Goal: Task Accomplishment & Management: Complete application form

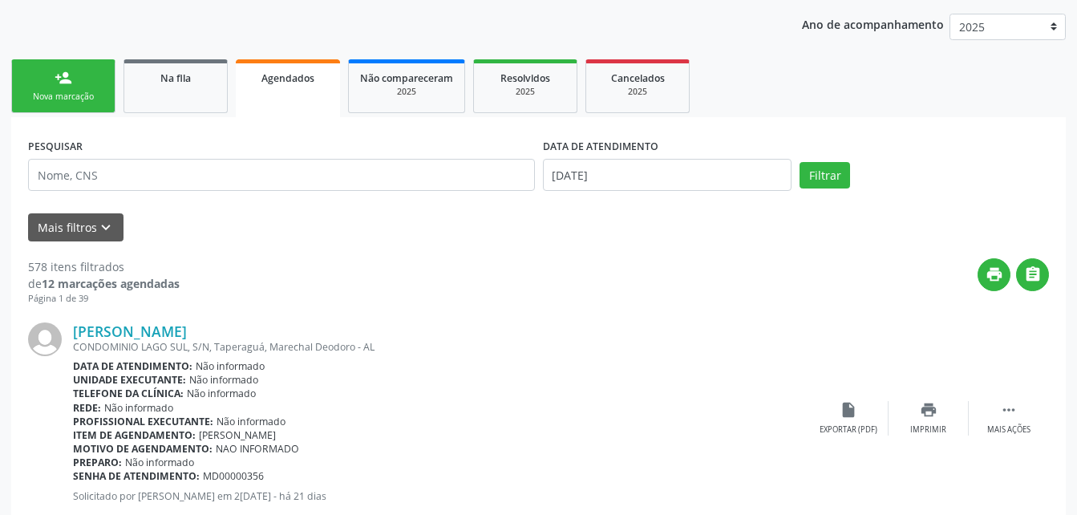
scroll to position [123, 0]
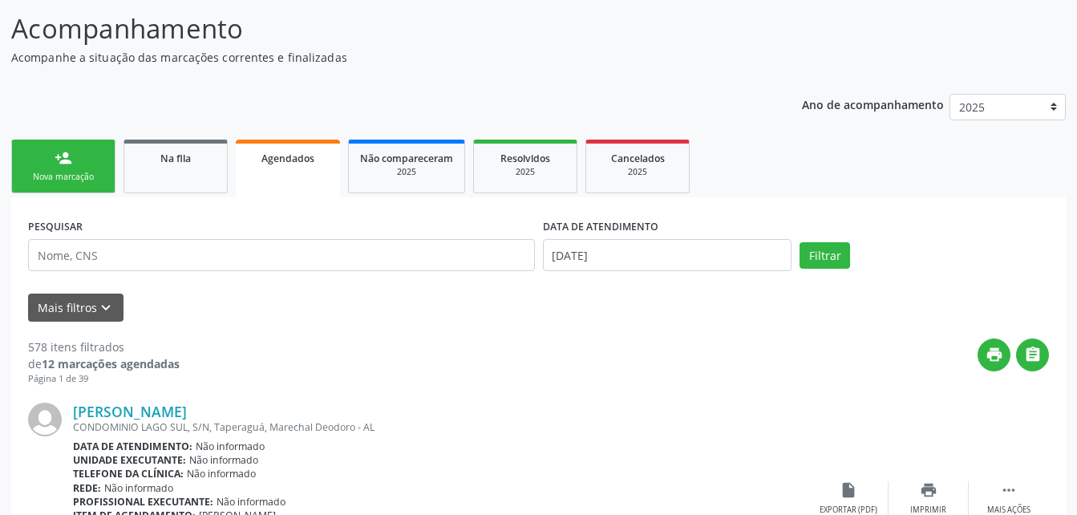
click at [274, 178] on link "Agendados" at bounding box center [288, 169] width 104 height 58
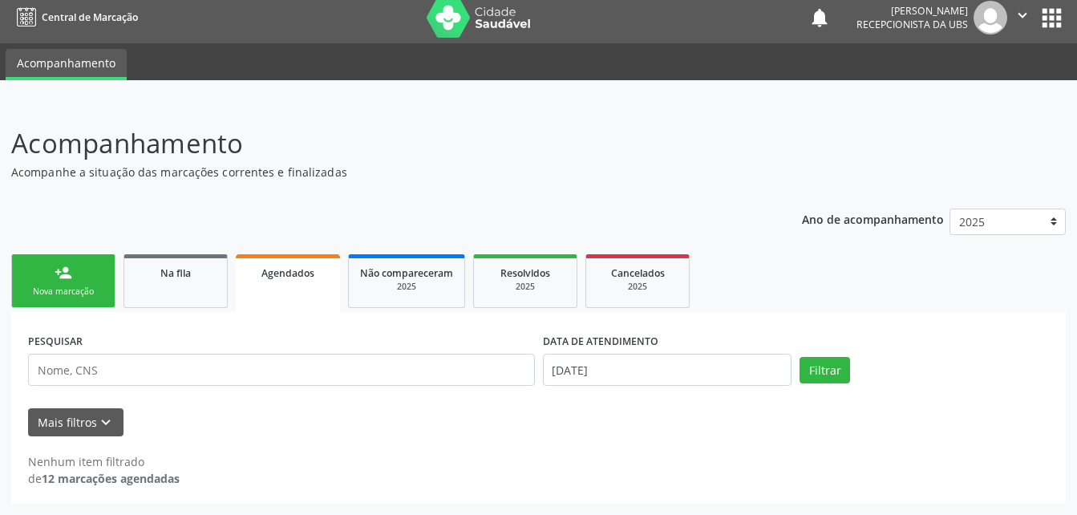
scroll to position [8, 0]
click at [816, 373] on button "Filtrar" at bounding box center [825, 370] width 51 height 27
click at [732, 363] on input "[DATE]" at bounding box center [667, 370] width 249 height 32
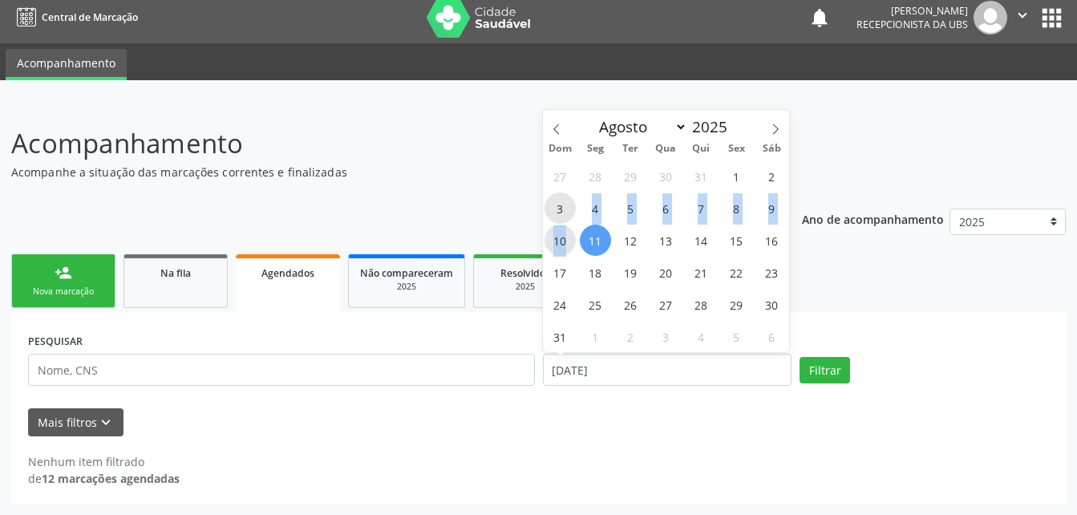
drag, startPoint x: 574, startPoint y: 240, endPoint x: 569, endPoint y: 215, distance: 25.2
click at [569, 215] on div "27 28 29 30 31 1 2 3 4 5 6 7 8 9 10 11 12 13 14 15 16 17 18 19 20 21 22 23 24 2…" at bounding box center [666, 256] width 247 height 193
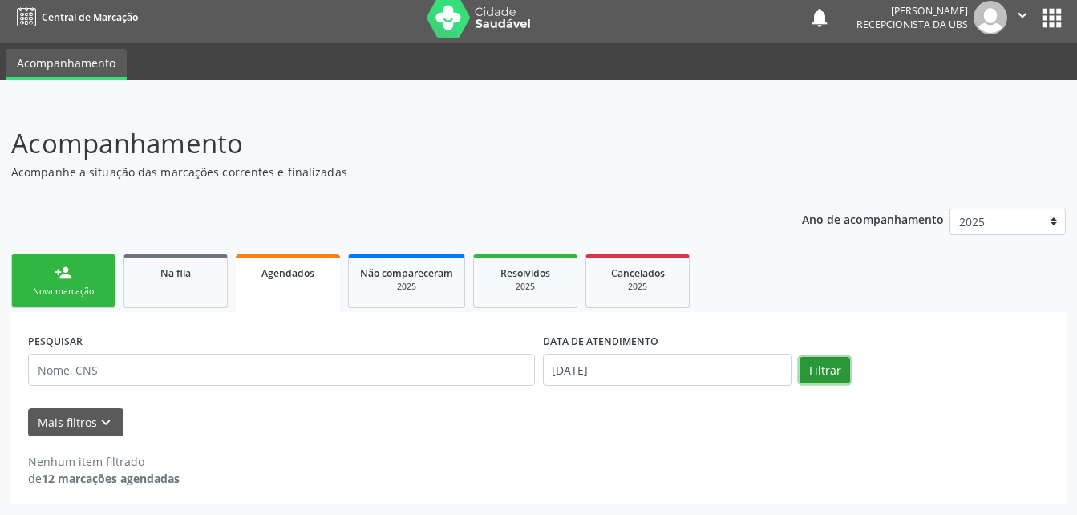
click at [820, 377] on button "Filtrar" at bounding box center [825, 370] width 51 height 27
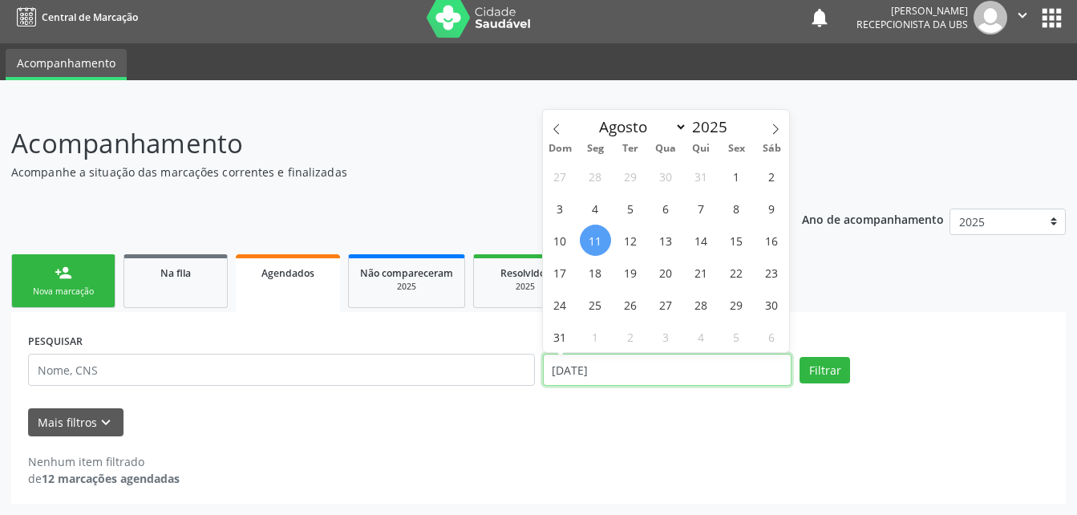
click at [756, 362] on input "[DATE]" at bounding box center [667, 370] width 249 height 32
drag, startPoint x: 740, startPoint y: 181, endPoint x: 748, endPoint y: 190, distance: 11.9
click at [753, 191] on div "27 28 29 30 31 1 2 3 4 5 6 7 8 9 10 11 12 13 14 15 16 17 18 19 20 21 22 23 24 2…" at bounding box center [666, 256] width 247 height 193
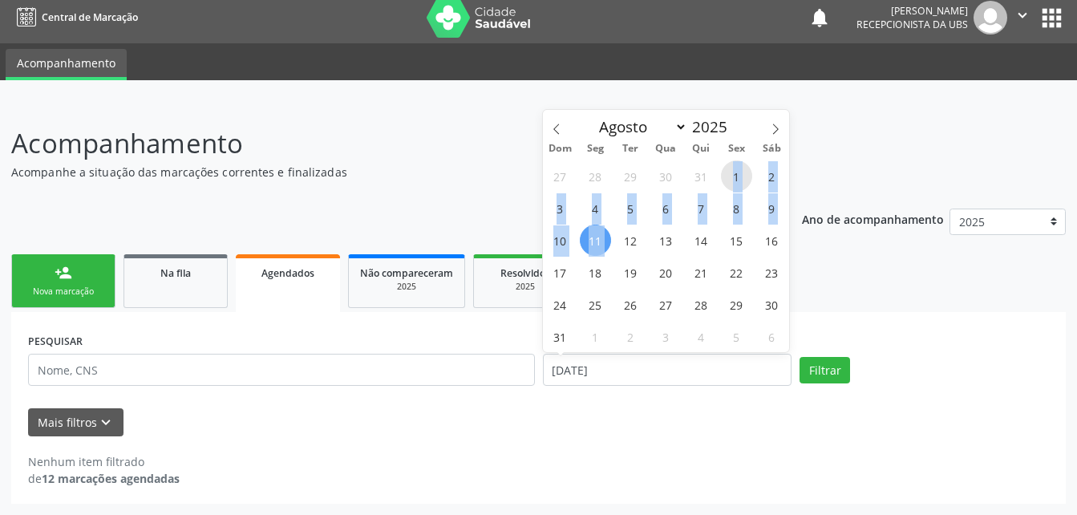
drag, startPoint x: 734, startPoint y: 178, endPoint x: 614, endPoint y: 244, distance: 137.1
click at [614, 244] on div "27 28 29 30 31 1 2 3 4 5 6 7 8 9 10 11 12 13 14 15 16 17 18 19 20 21 22 23 24 2…" at bounding box center [666, 256] width 247 height 193
select select "7"
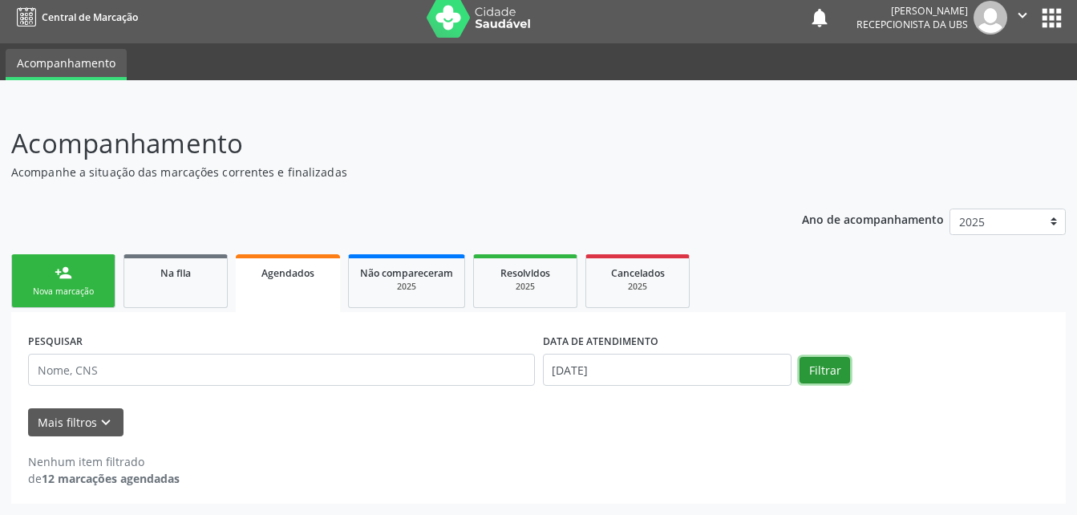
click at [821, 377] on button "Filtrar" at bounding box center [825, 370] width 51 height 27
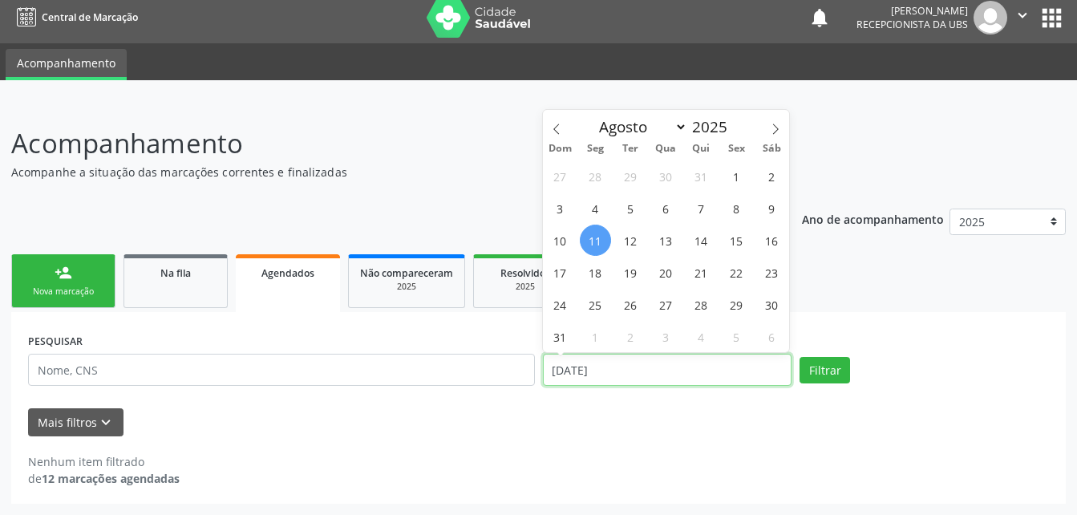
click at [728, 374] on input "[DATE]" at bounding box center [667, 370] width 249 height 32
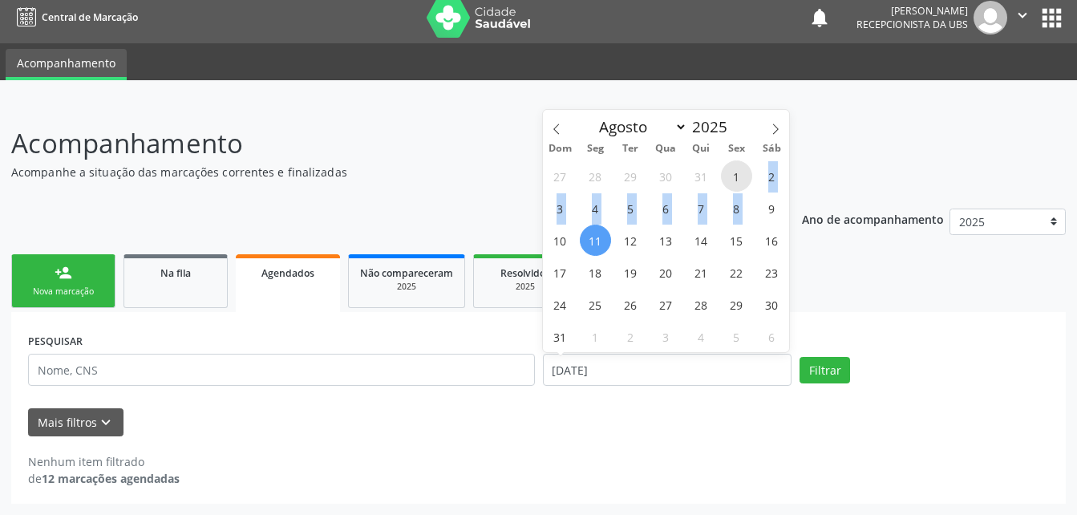
drag, startPoint x: 738, startPoint y: 184, endPoint x: 761, endPoint y: 193, distance: 24.6
click at [761, 193] on div "27 28 29 30 31 1 2 3 4 5 6 7 8 9 10 11 12 13 14 15 16 17 18 19 20 21 22 23 24 2…" at bounding box center [666, 256] width 247 height 193
click at [611, 251] on div "27 28 29 30 31 1 2 3 4 5 6 7 8 9 10 11 12 13 14 15 16 17 18 19 20 21 22 23 24 2…" at bounding box center [666, 256] width 247 height 193
click at [742, 176] on span "1" at bounding box center [736, 175] width 31 height 31
type input "[DATE]"
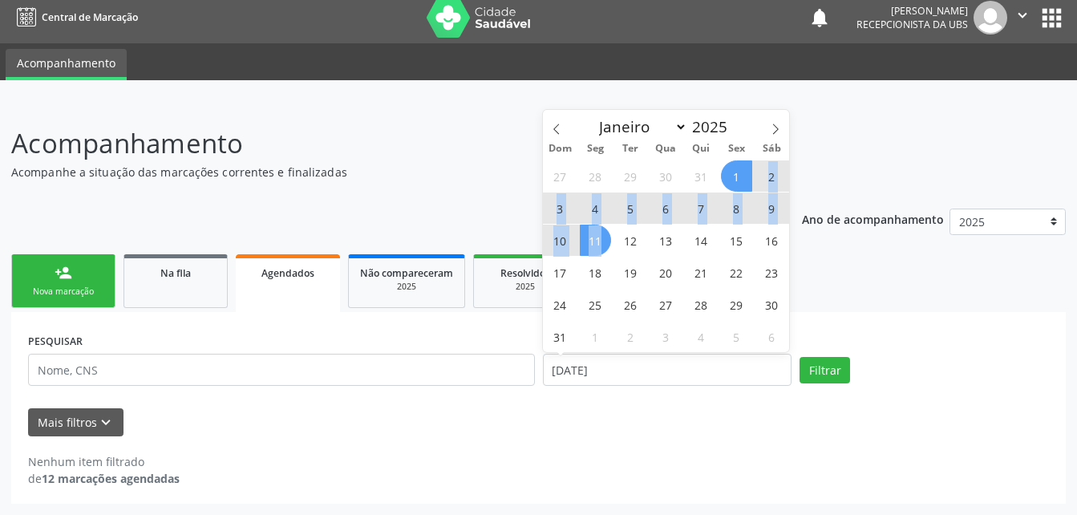
drag, startPoint x: 765, startPoint y: 178, endPoint x: 609, endPoint y: 242, distance: 169.1
click at [609, 242] on div "27 28 29 30 31 1 2 3 4 5 6 7 8 9 10 11 12 13 14 15 16 17 18 19 20 21 22 23 24 2…" at bounding box center [666, 256] width 247 height 193
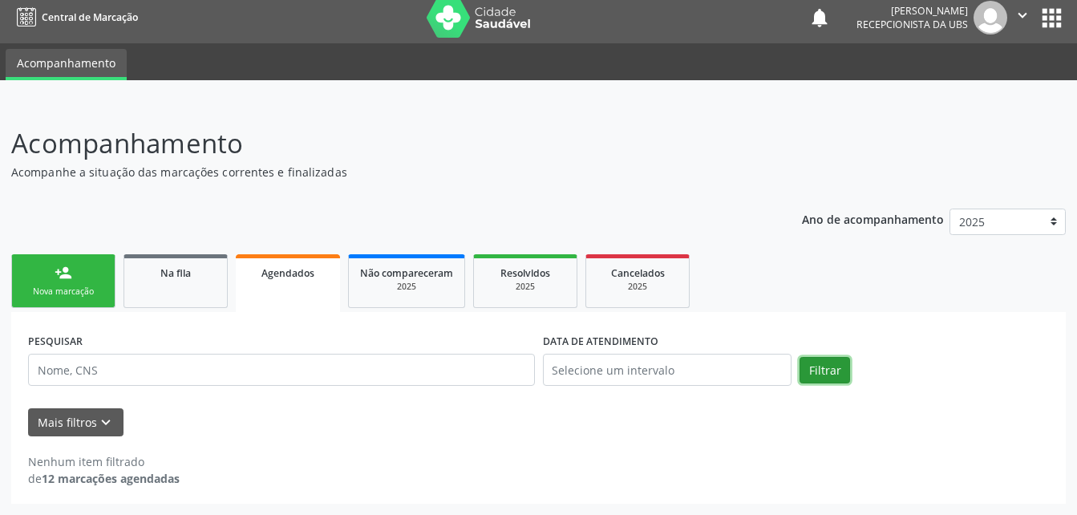
click at [830, 376] on button "Filtrar" at bounding box center [825, 370] width 51 height 27
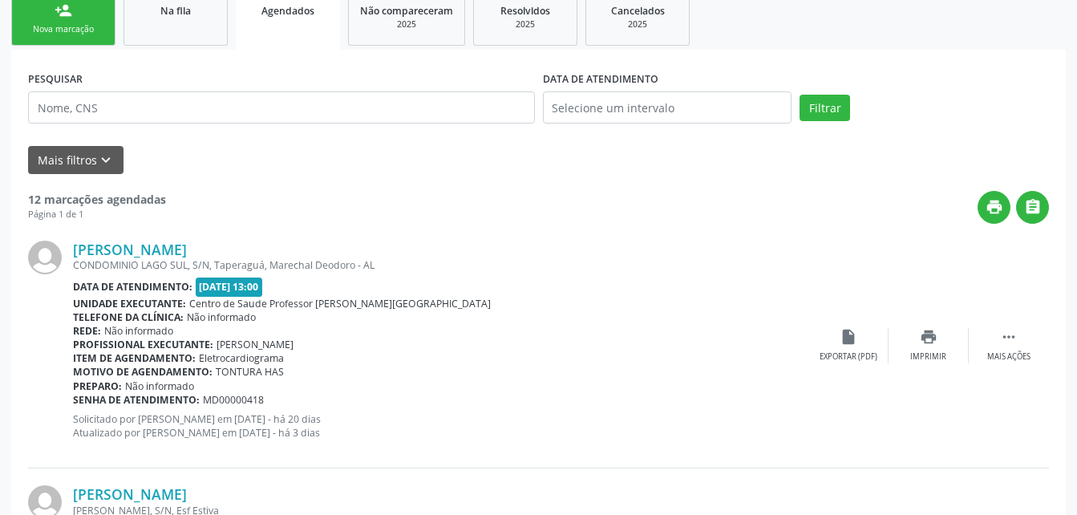
scroll to position [401, 0]
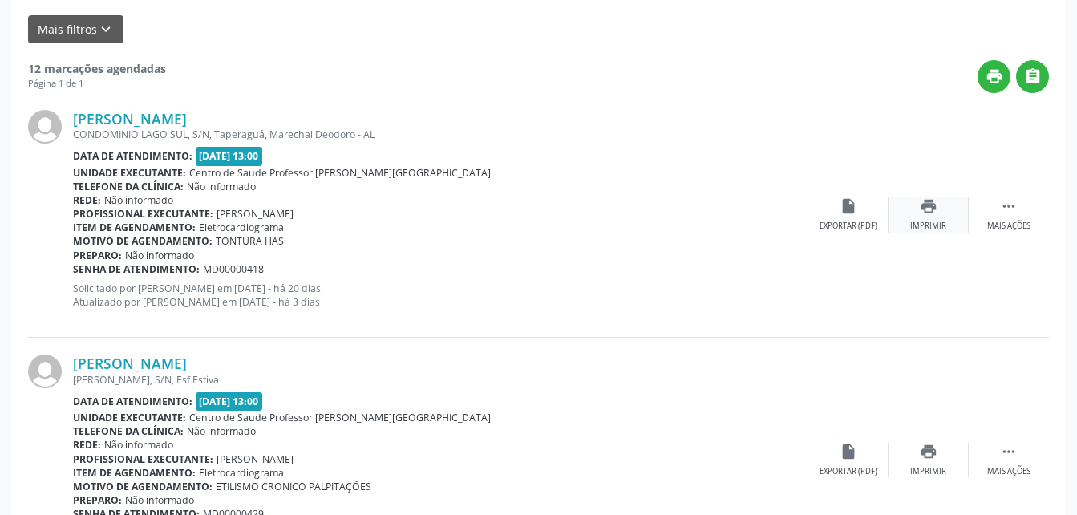
click at [923, 212] on icon "print" at bounding box center [929, 206] width 18 height 18
click at [351, 229] on div "Item de agendamento: Eletrocardiograma" at bounding box center [441, 228] width 736 height 14
drag, startPoint x: 68, startPoint y: 116, endPoint x: 202, endPoint y: 119, distance: 134.0
click at [202, 119] on div "[PERSON_NAME] CONDOMINIO LAGO SUL, S/N, [GEOGRAPHIC_DATA], Marechal Deodoro - A…" at bounding box center [538, 215] width 1021 height 245
drag, startPoint x: 68, startPoint y: 197, endPoint x: 297, endPoint y: 190, distance: 228.7
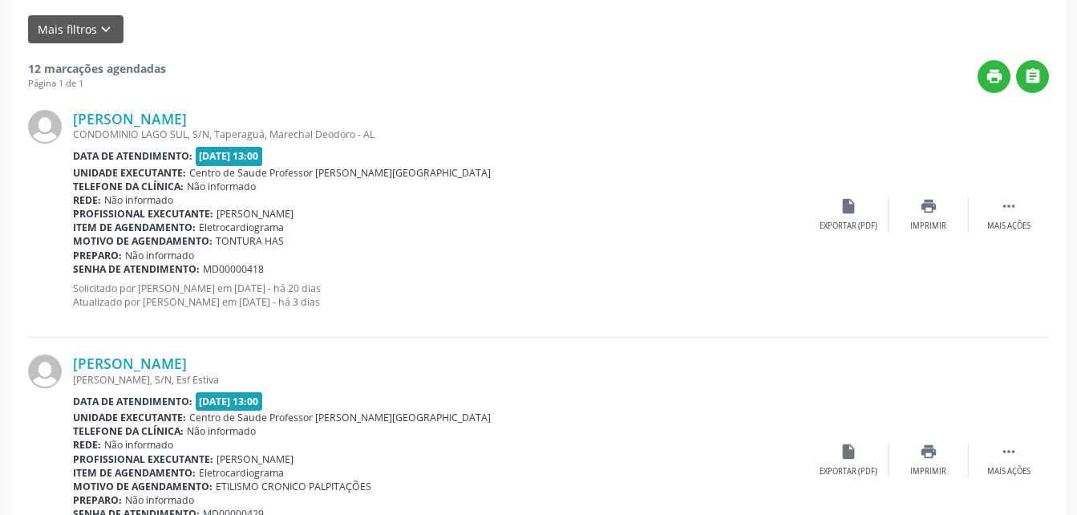
click at [297, 338] on div "[PERSON_NAME] [PERSON_NAME], S/N, Esf Estiva Data de atendimento: [DATE] 13:00 …" at bounding box center [538, 460] width 1021 height 245
drag, startPoint x: 70, startPoint y: 120, endPoint x: 225, endPoint y: 125, distance: 155.7
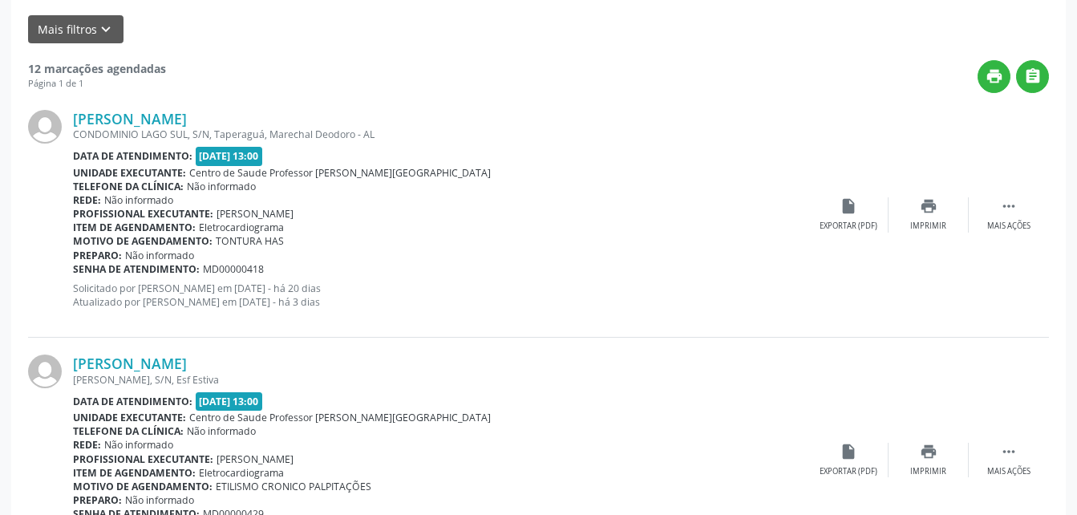
drag, startPoint x: 71, startPoint y: 55, endPoint x: 293, endPoint y: 51, distance: 221.4
drag, startPoint x: 69, startPoint y: 53, endPoint x: 225, endPoint y: 59, distance: 156.5
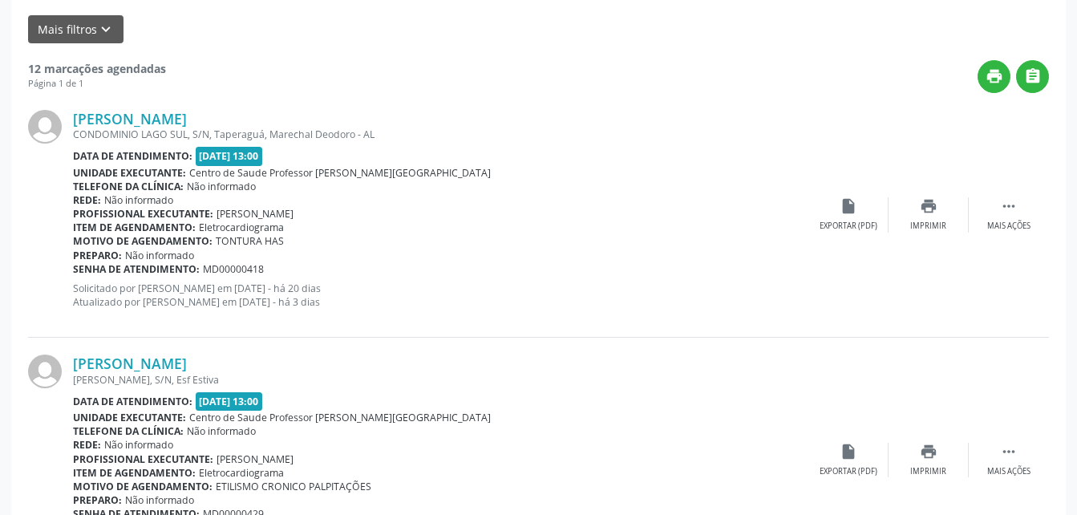
drag, startPoint x: 69, startPoint y: 144, endPoint x: 233, endPoint y: 137, distance: 164.6
drag, startPoint x: 67, startPoint y: 136, endPoint x: 229, endPoint y: 140, distance: 162.1
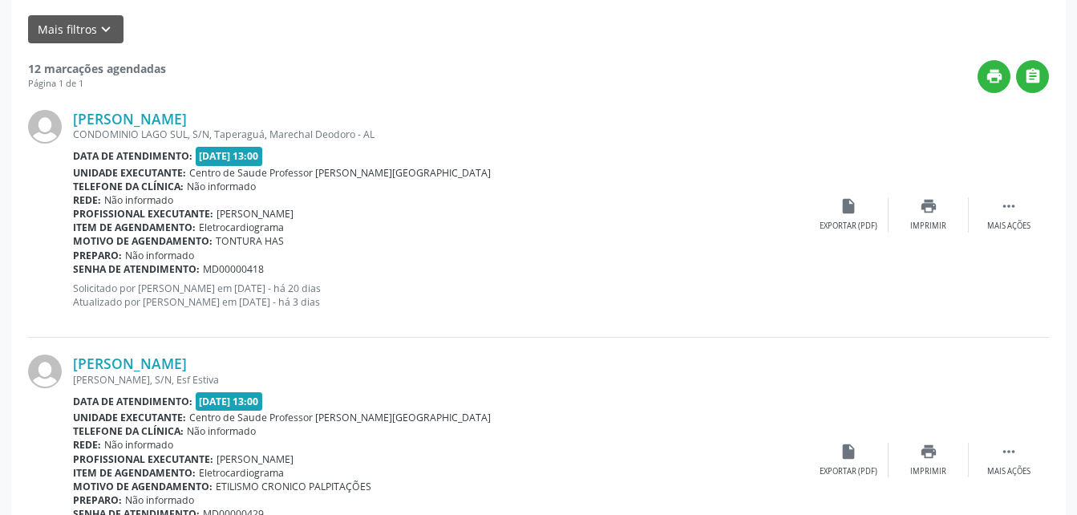
drag, startPoint x: 79, startPoint y: 149, endPoint x: 243, endPoint y: 148, distance: 163.6
drag, startPoint x: 70, startPoint y: 69, endPoint x: 320, endPoint y: 72, distance: 250.3
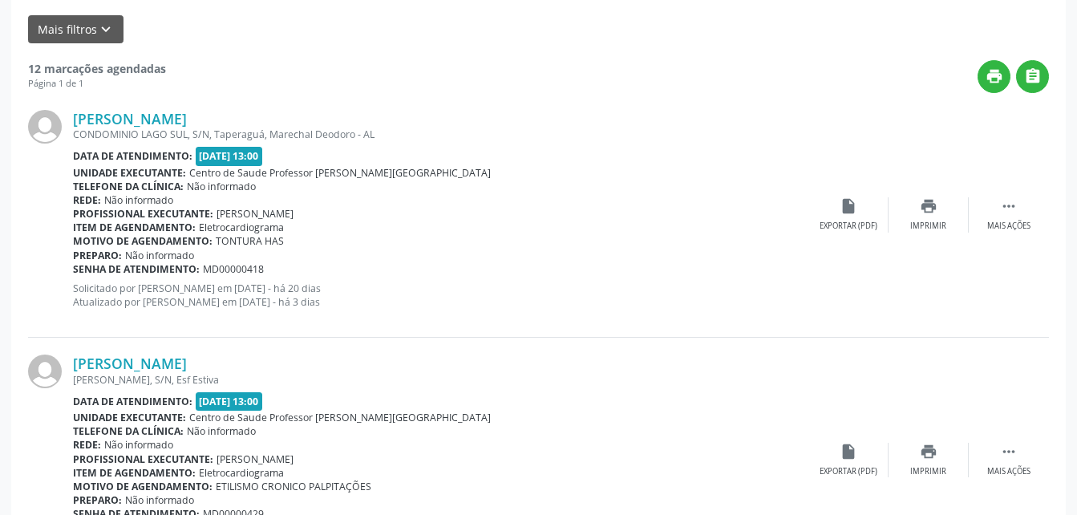
drag, startPoint x: 69, startPoint y: 152, endPoint x: 270, endPoint y: 159, distance: 200.6
click at [937, 197] on icon "print" at bounding box center [929, 206] width 18 height 18
click at [927, 443] on icon "print" at bounding box center [929, 452] width 18 height 18
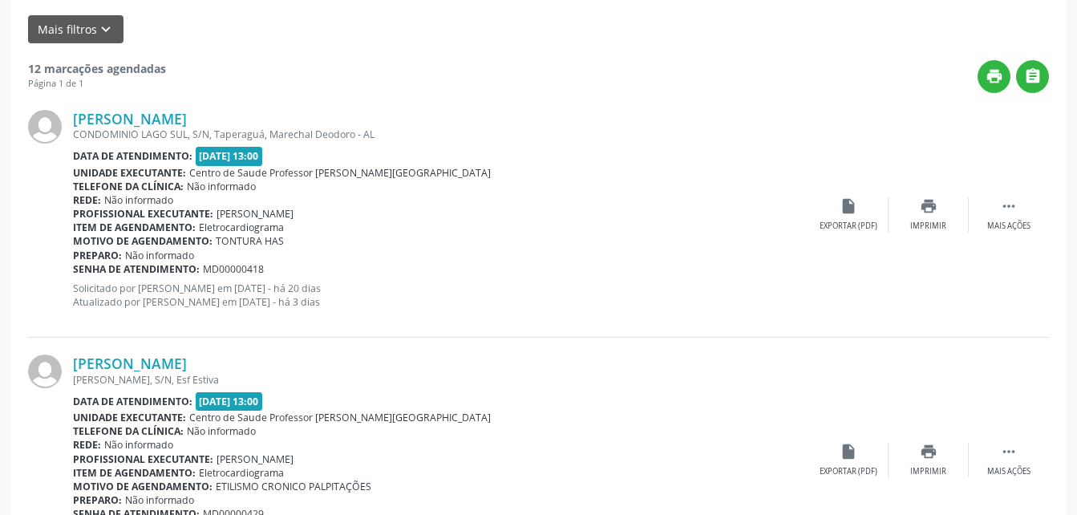
drag, startPoint x: 68, startPoint y: 21, endPoint x: 314, endPoint y: 22, distance: 246.2
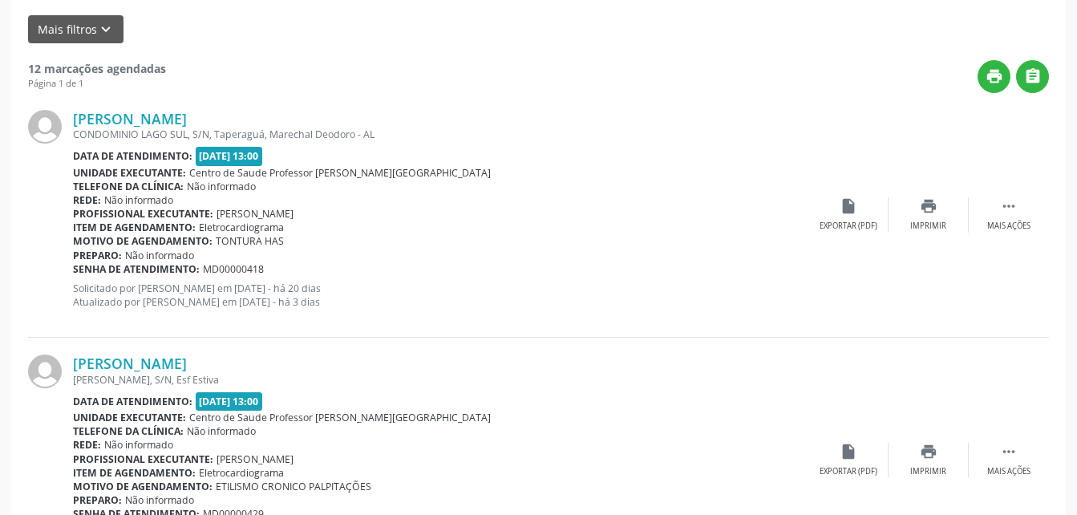
drag, startPoint x: 314, startPoint y: 22, endPoint x: 307, endPoint y: 26, distance: 8.3
drag, startPoint x: 72, startPoint y: 261, endPoint x: 253, endPoint y: 265, distance: 180.5
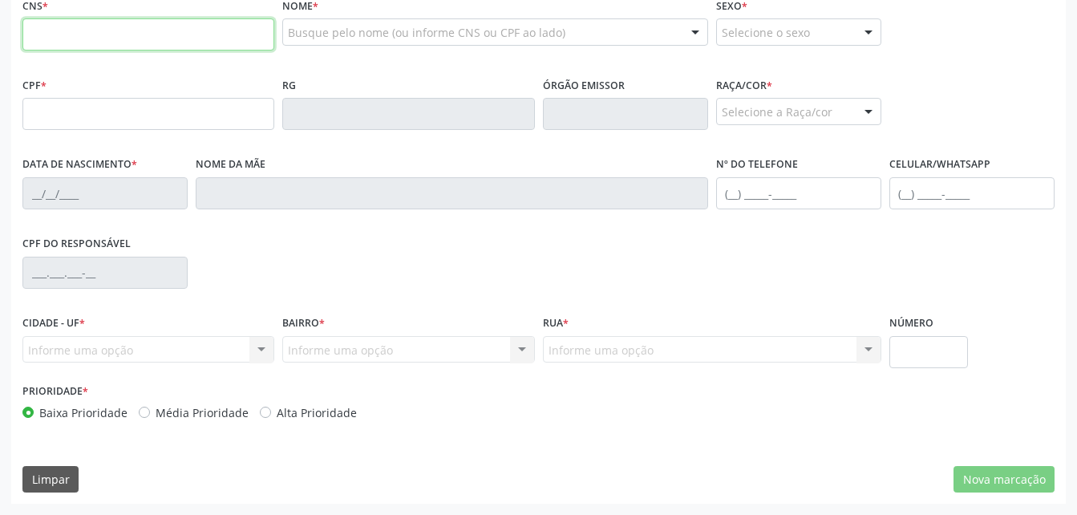
click at [232, 51] on input "text" at bounding box center [148, 34] width 252 height 32
paste input "898 0059 3462 4476"
type input "898 0059 3462 4476"
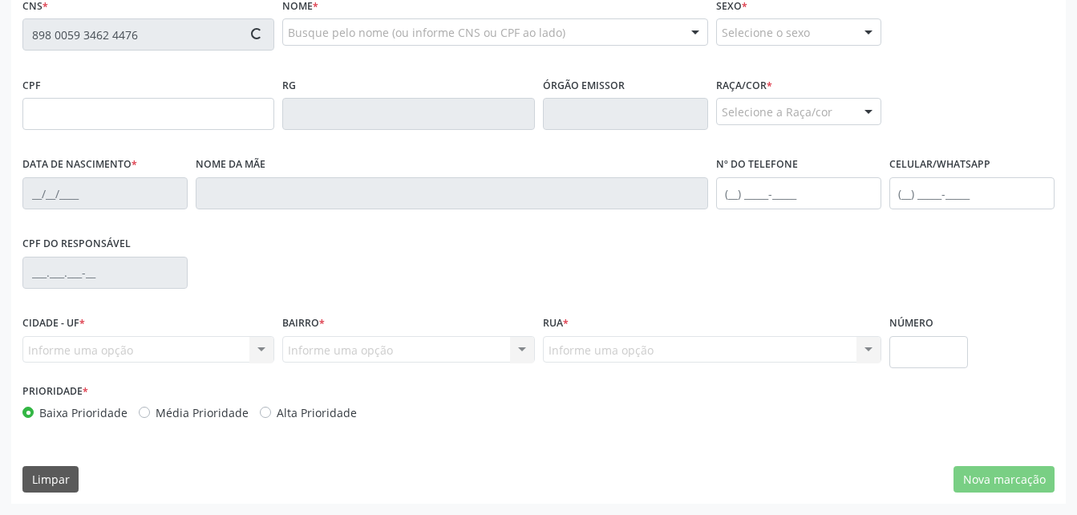
type input "106.306.051-65"
type input "2[DATE]"
type input "[PERSON_NAME]"
type input "[PHONE_NUMBER]"
type input "5"
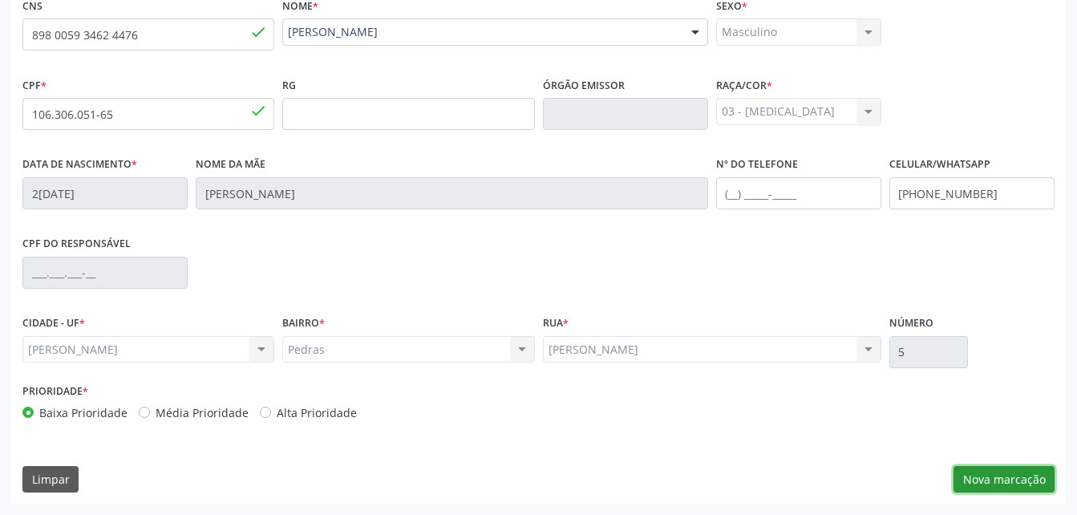
click at [1003, 484] on button "Nova marcação" at bounding box center [1004, 479] width 101 height 27
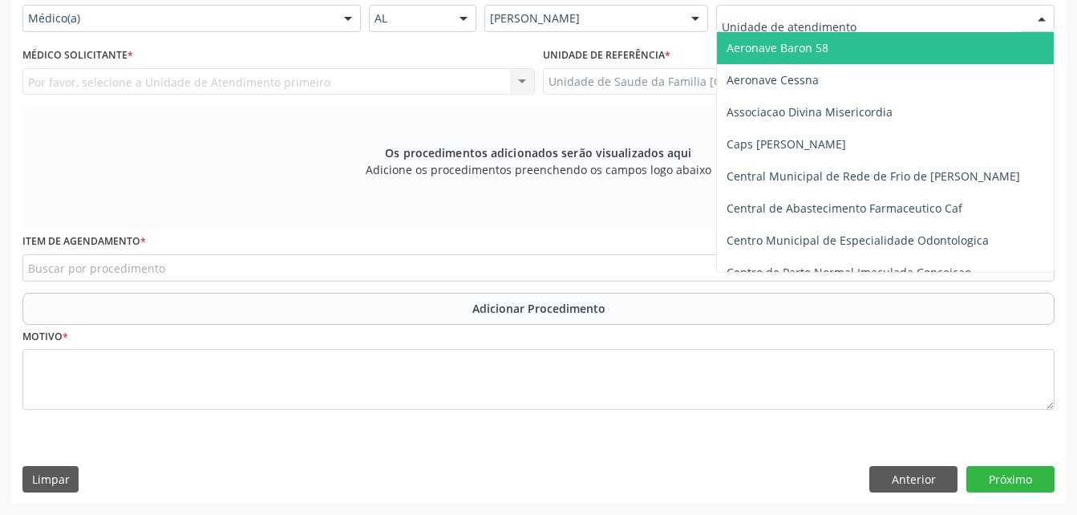
click at [810, 32] on div at bounding box center [885, 18] width 338 height 27
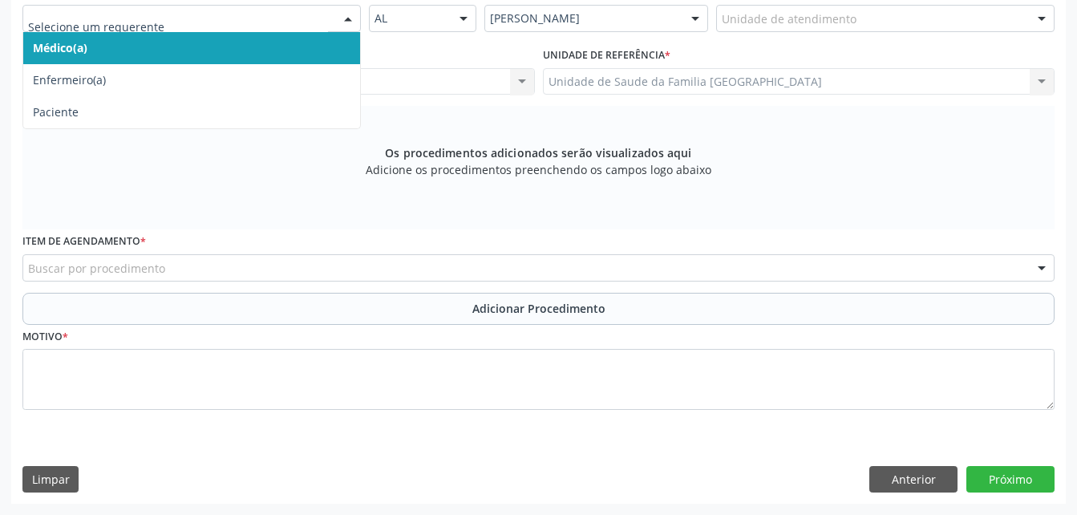
click at [340, 33] on div at bounding box center [348, 19] width 24 height 27
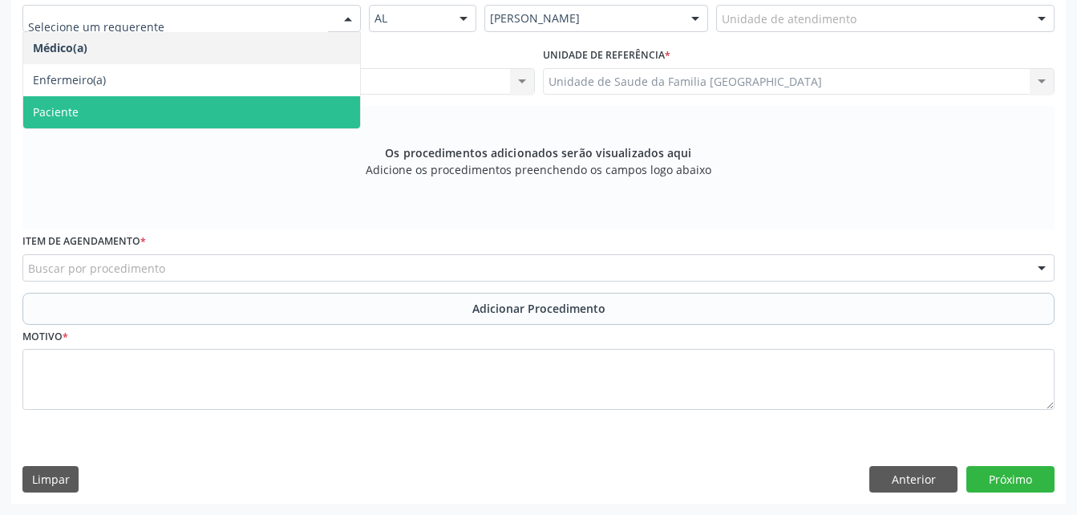
click at [293, 118] on span "Paciente" at bounding box center [191, 112] width 337 height 32
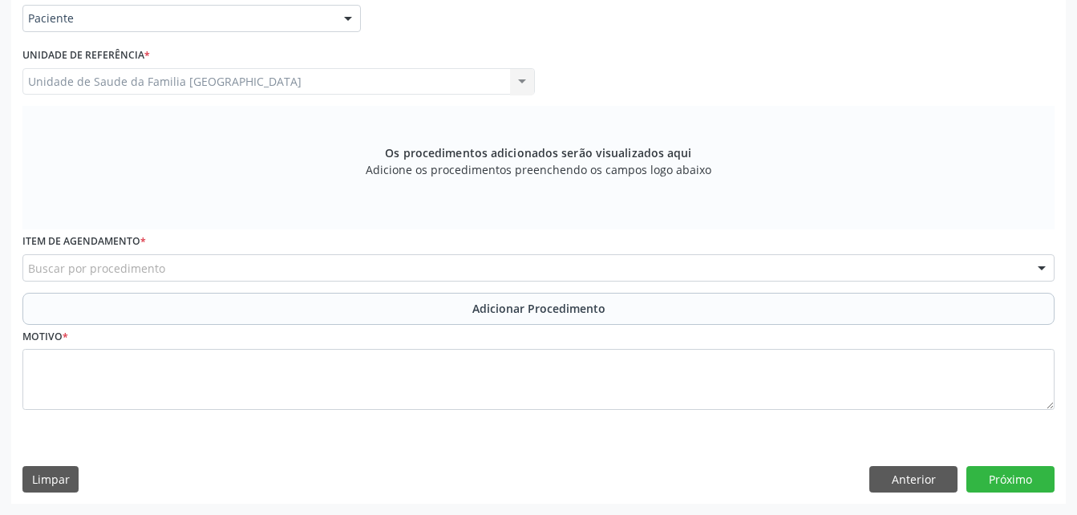
click at [298, 257] on div "Buscar por procedimento" at bounding box center [538, 267] width 1032 height 27
click at [28, 271] on input "text" at bounding box center [28, 276] width 0 height 32
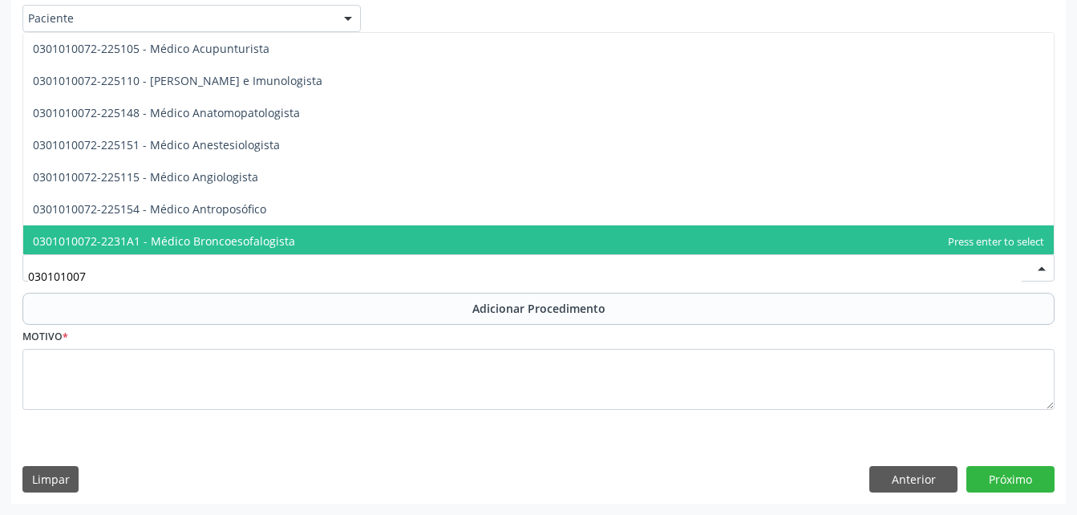
type input "0301010072"
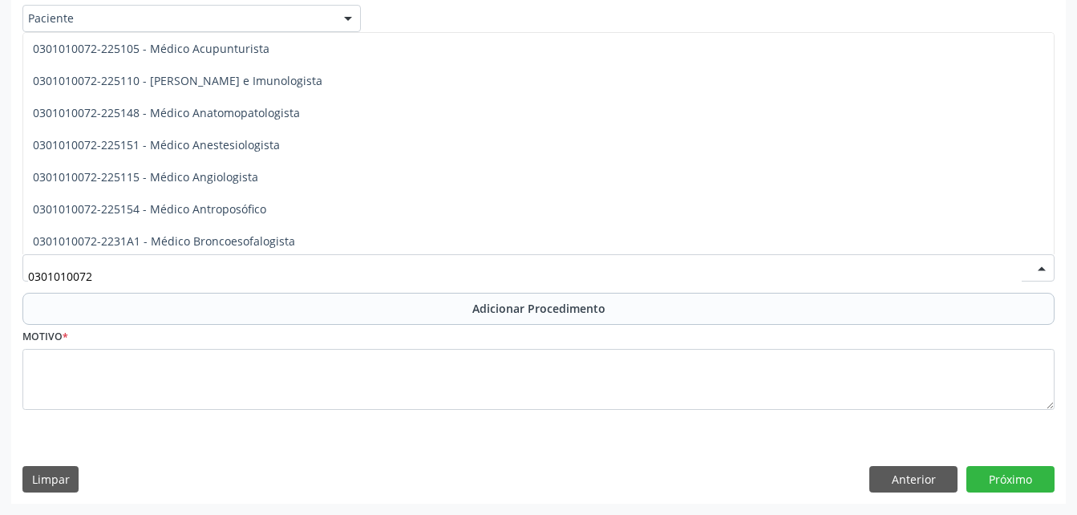
click at [356, 450] on span "0301010072-225230 - Médico Cirurgião Pediátrico" at bounding box center [538, 466] width 1031 height 32
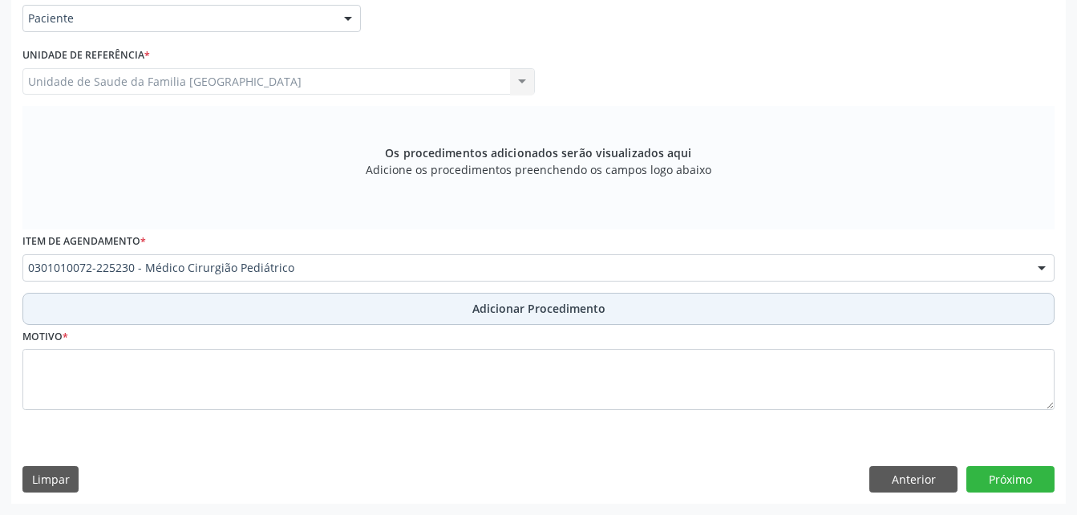
click at [384, 301] on button "Adicionar Procedimento" at bounding box center [538, 309] width 1032 height 32
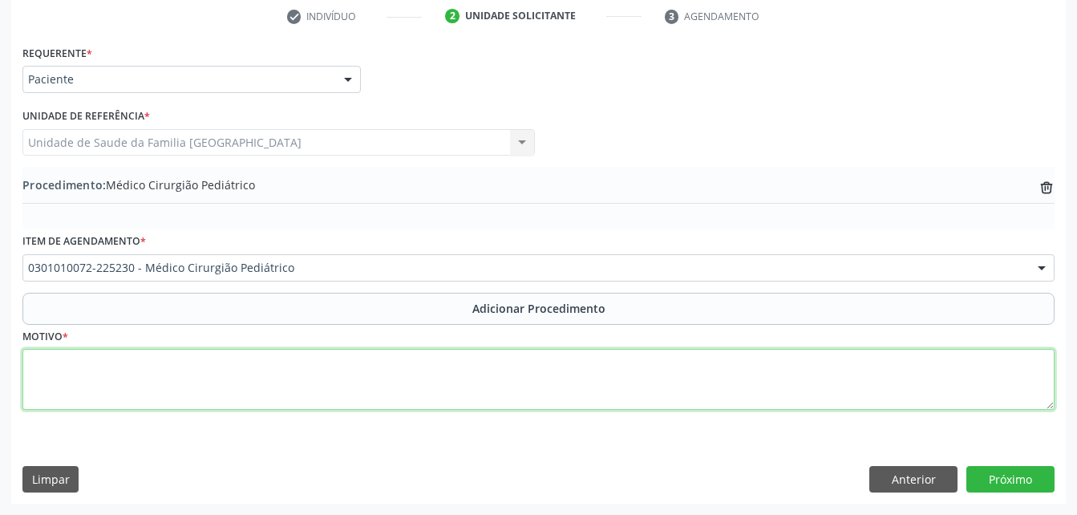
click at [393, 379] on textarea at bounding box center [538, 379] width 1032 height 61
type textarea "u"
click at [31, 355] on textarea "UROLOGISTA" at bounding box center [538, 379] width 1032 height 61
drag, startPoint x: 160, startPoint y: 366, endPoint x: 239, endPoint y: 363, distance: 78.6
click at [239, 363] on textarea "PACIENTE COM FIMOSE UROLOGISTA" at bounding box center [538, 379] width 1032 height 61
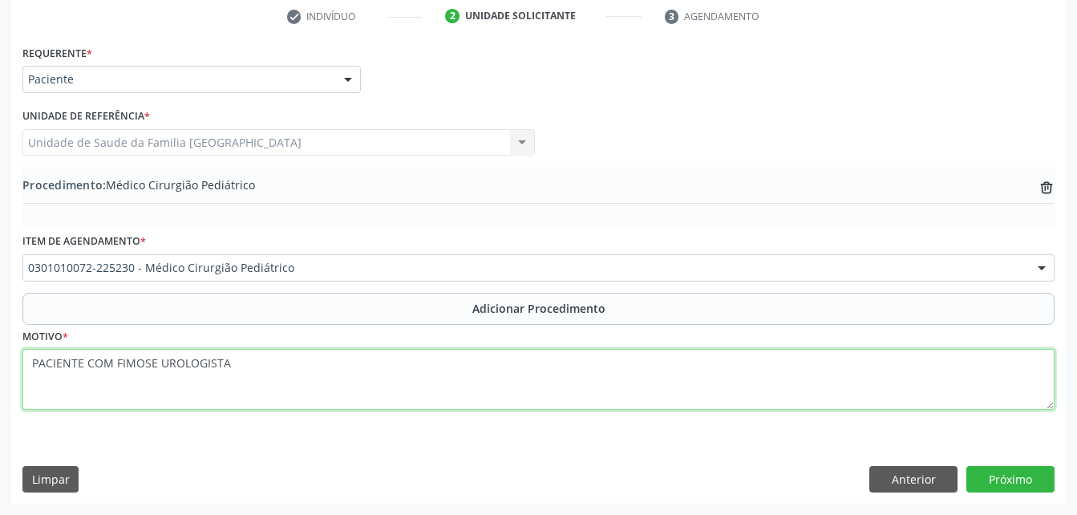
type textarea "PACIENTE COM FIMOSE"
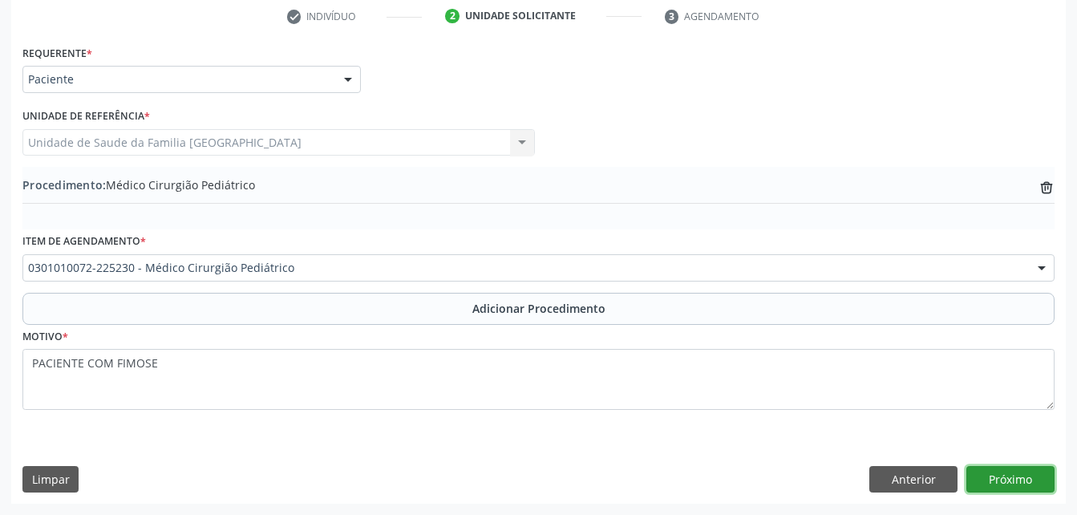
click at [1015, 482] on button "Próximo" at bounding box center [1011, 479] width 88 height 27
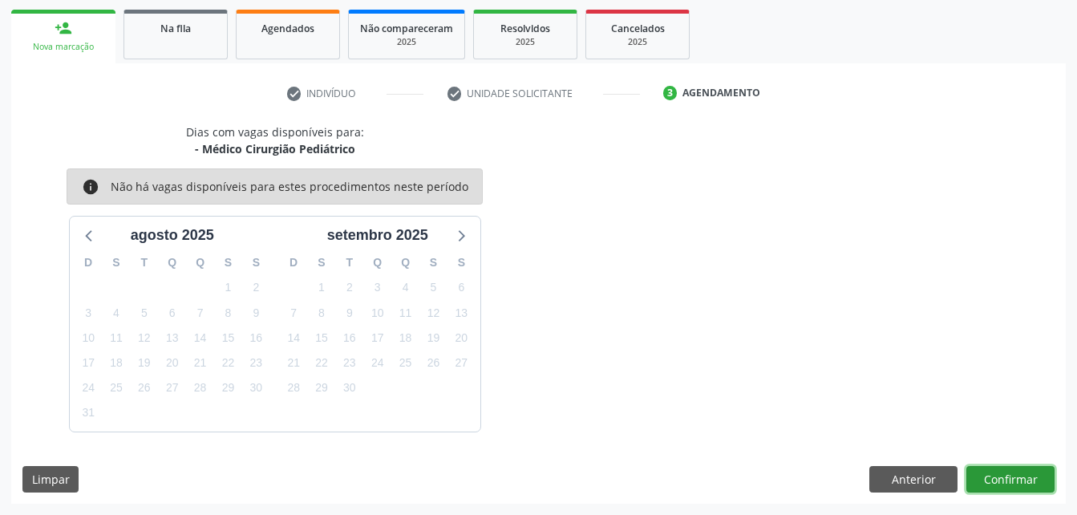
click at [1006, 479] on button "Confirmar" at bounding box center [1011, 479] width 88 height 27
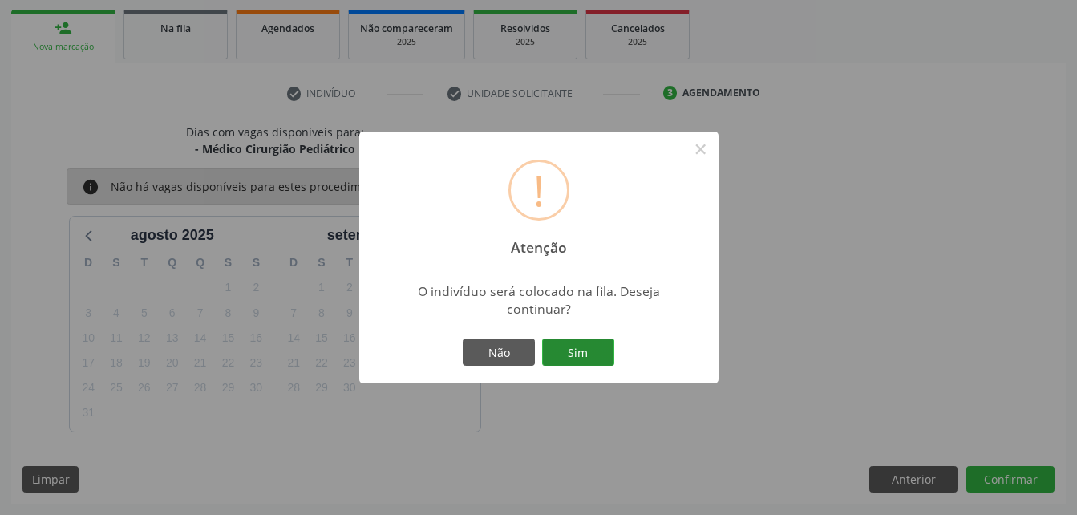
click at [597, 359] on button "Sim" at bounding box center [578, 351] width 72 height 27
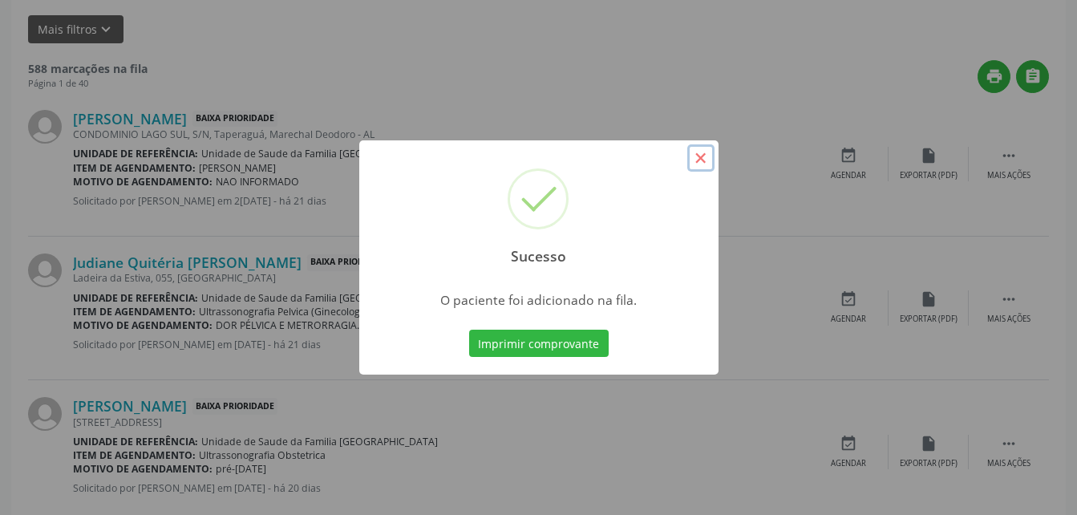
click at [695, 156] on button "×" at bounding box center [700, 157] width 27 height 27
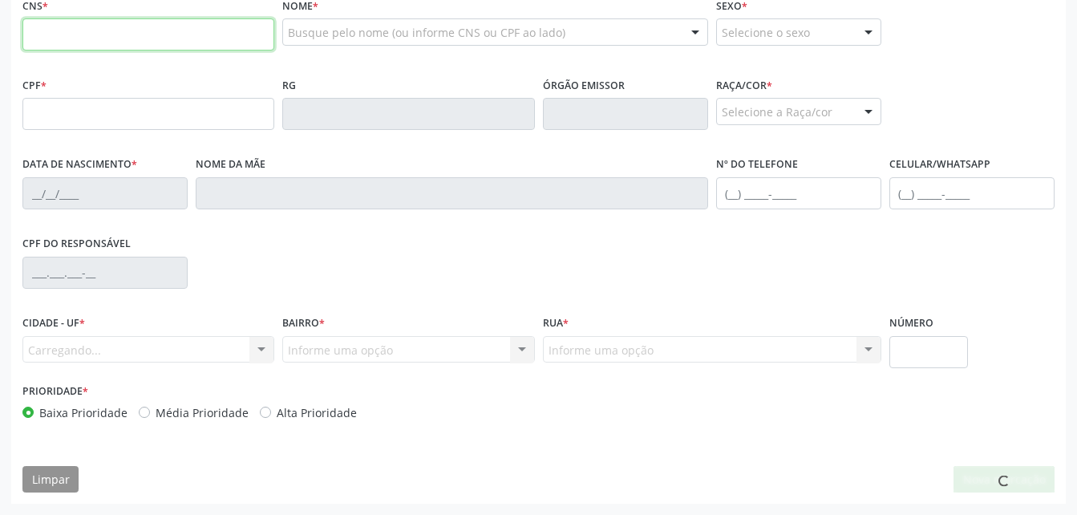
click at [129, 51] on input "text" at bounding box center [148, 34] width 252 height 32
paste input "702 0013 4641 0187"
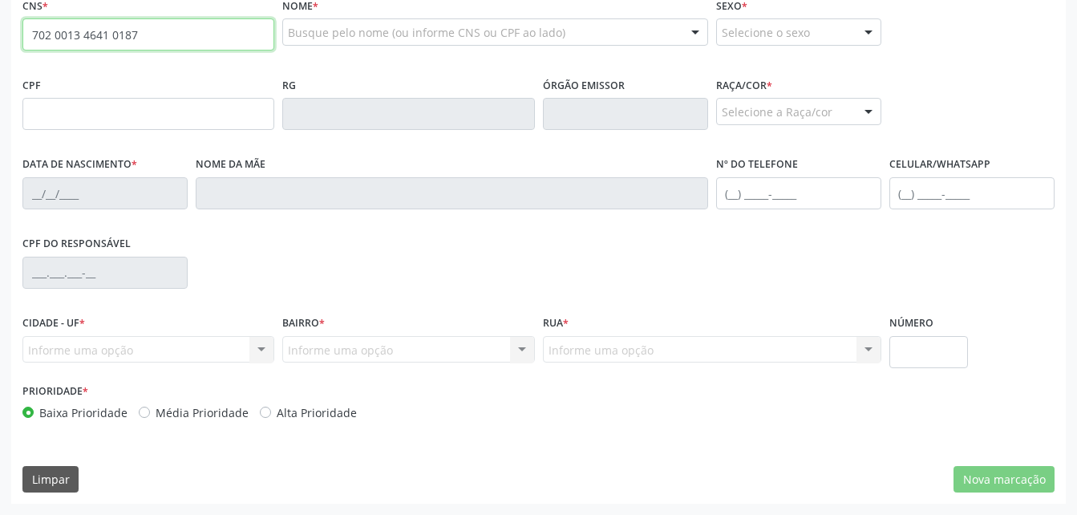
type input "702 0013 4641 0187"
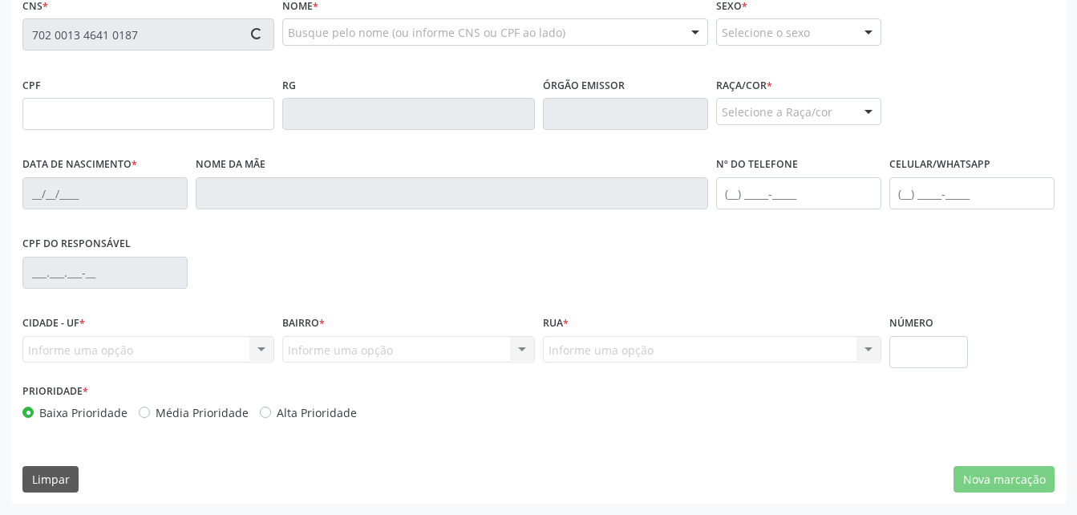
type input "377.038.624-87"
type input "[DATE]"
type input "[PERSON_NAME]"
type input "[PHONE_NUMBER]"
type input "13"
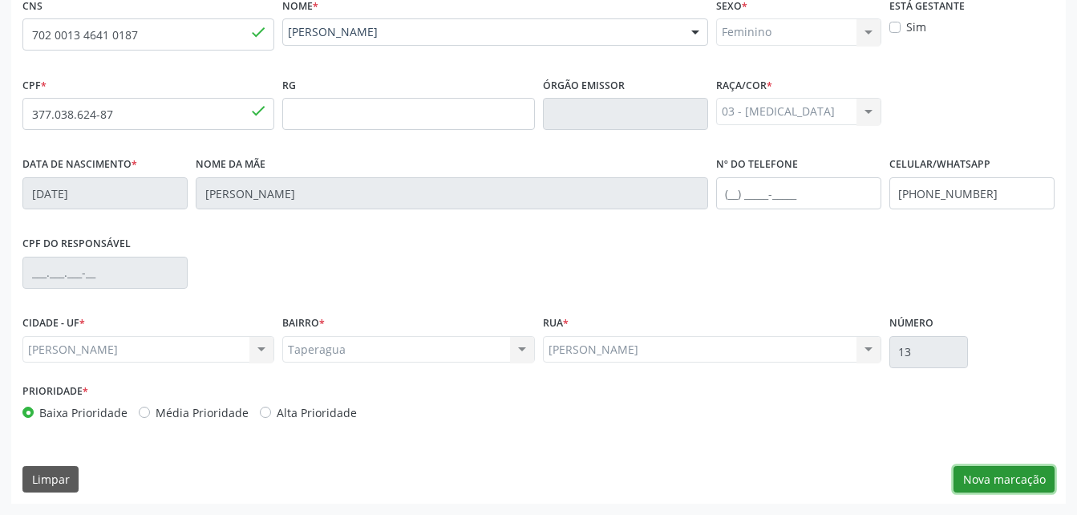
click at [1036, 471] on button "Nova marcação" at bounding box center [1004, 479] width 101 height 27
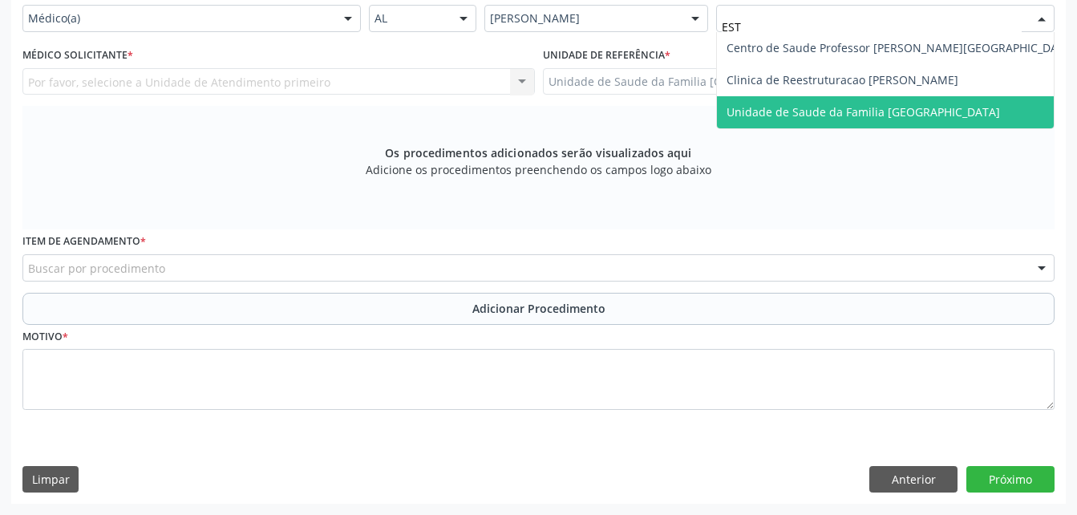
click at [860, 128] on span "Unidade de Saude da Familia [GEOGRAPHIC_DATA]" at bounding box center [901, 112] width 368 height 32
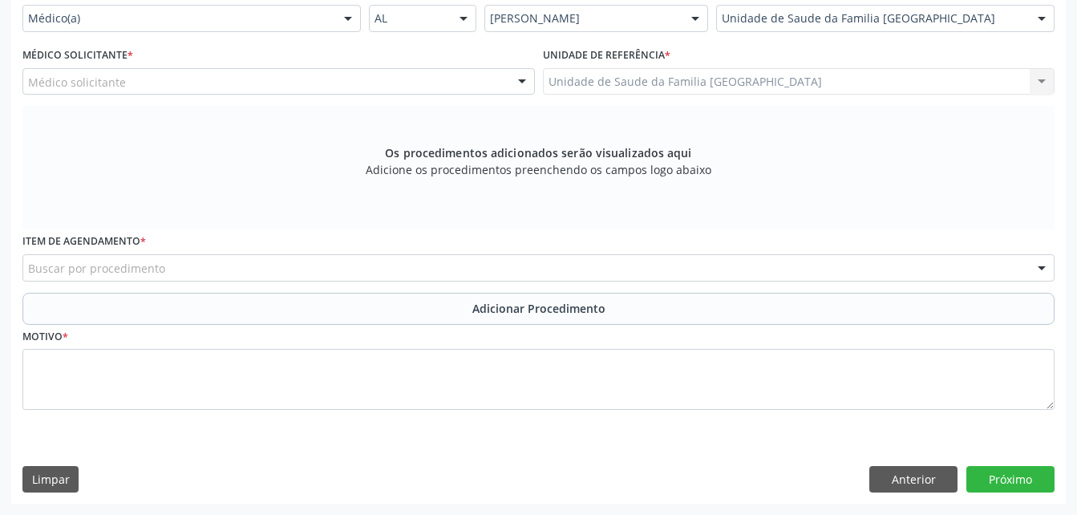
click at [366, 95] on div "Médico solicitante" at bounding box center [278, 81] width 513 height 27
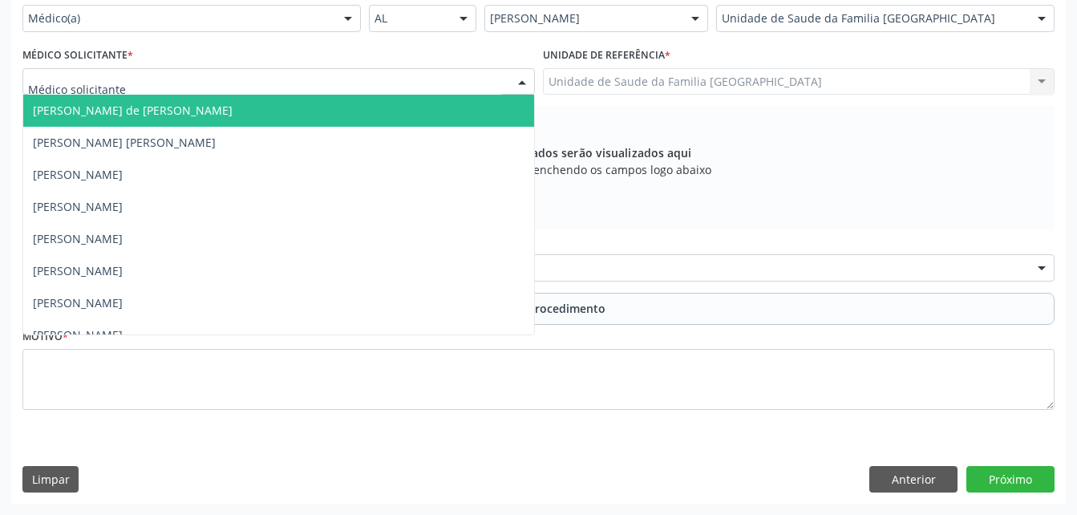
type input "T"
type input "RO"
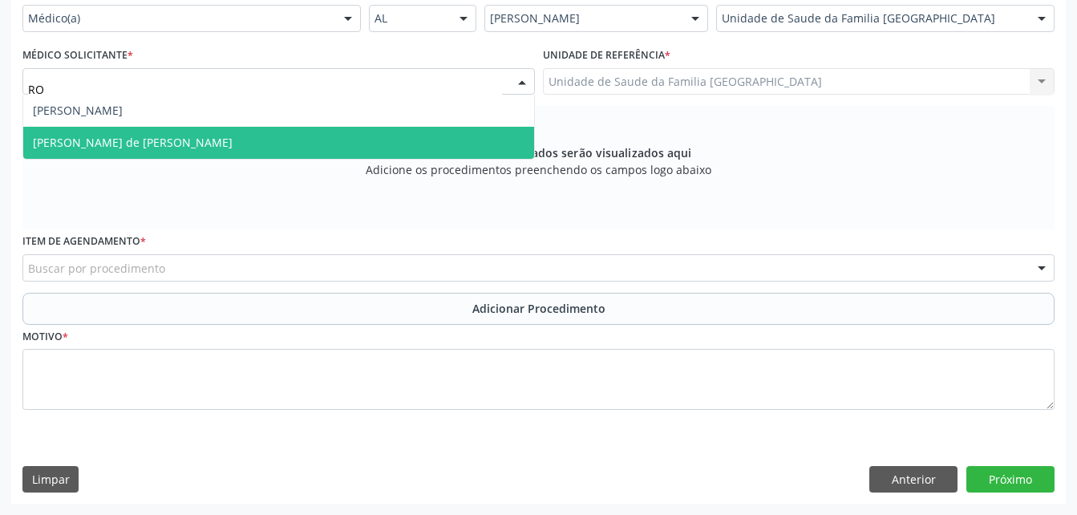
click at [362, 154] on span "[PERSON_NAME] de [PERSON_NAME]" at bounding box center [278, 143] width 511 height 32
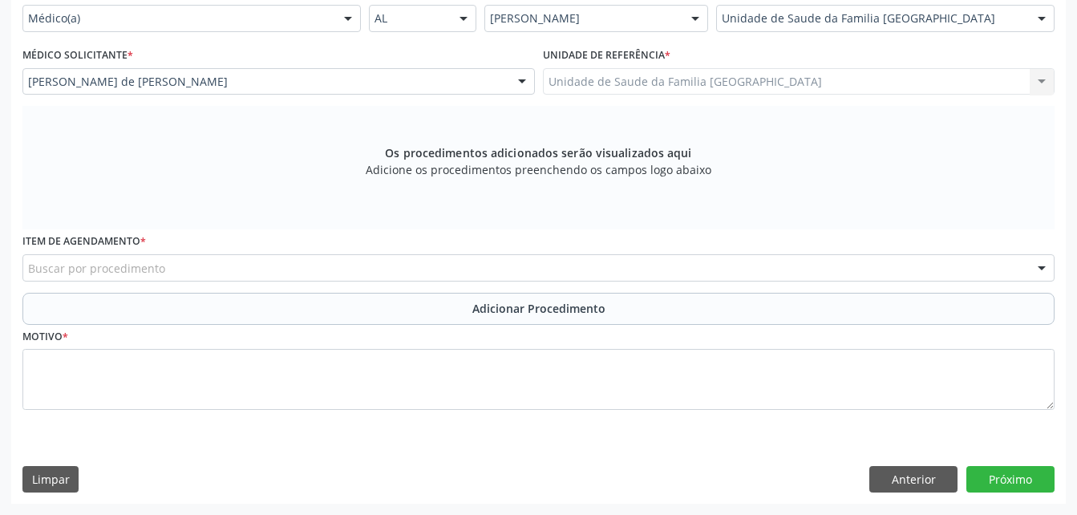
click at [390, 282] on div "Buscar por procedimento" at bounding box center [538, 267] width 1032 height 27
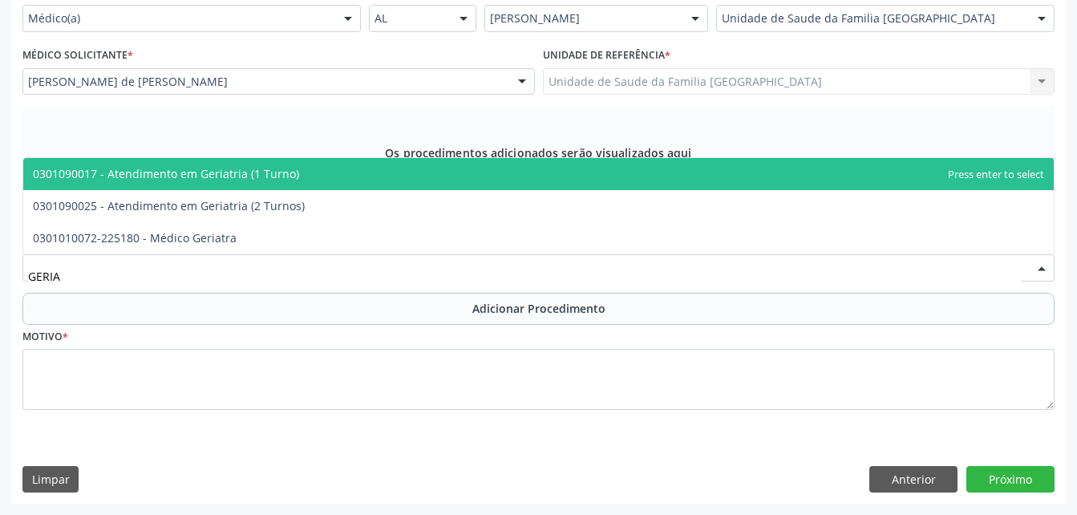
type input "GERIAT"
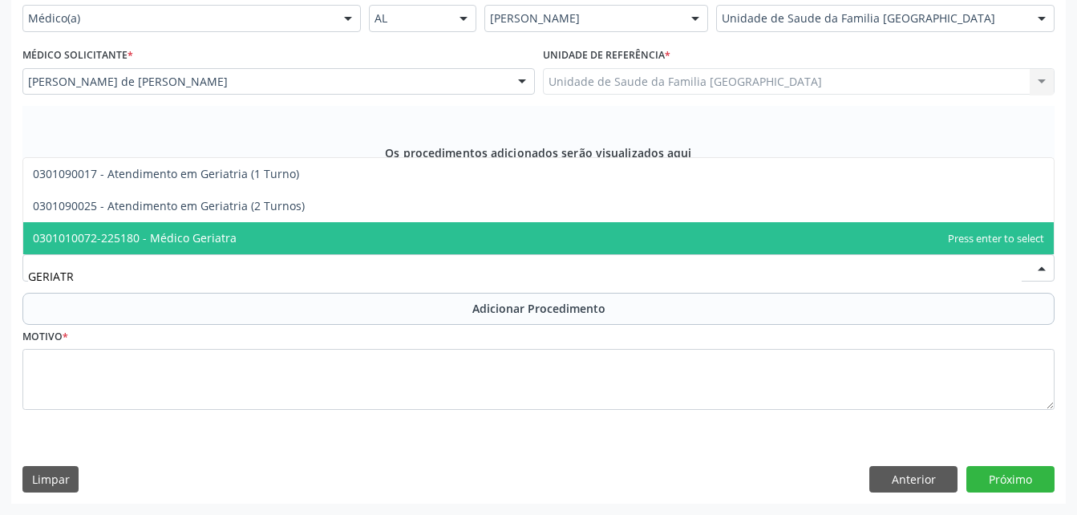
click at [383, 254] on span "0301010072-225180 - Médico Geriatra" at bounding box center [538, 238] width 1031 height 32
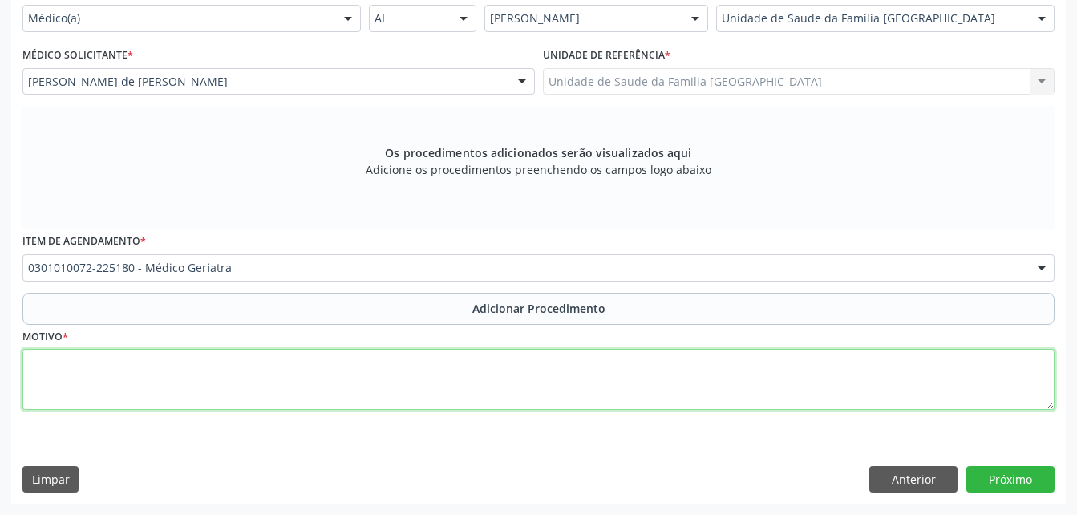
click at [663, 409] on textarea at bounding box center [538, 379] width 1032 height 61
type textarea "HAS"
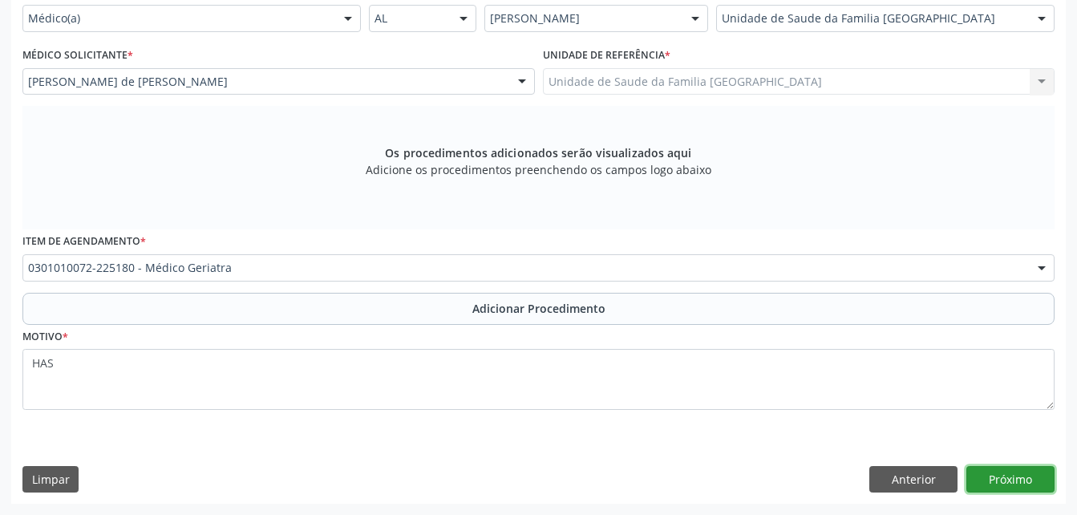
click at [1019, 489] on button "Próximo" at bounding box center [1011, 479] width 88 height 27
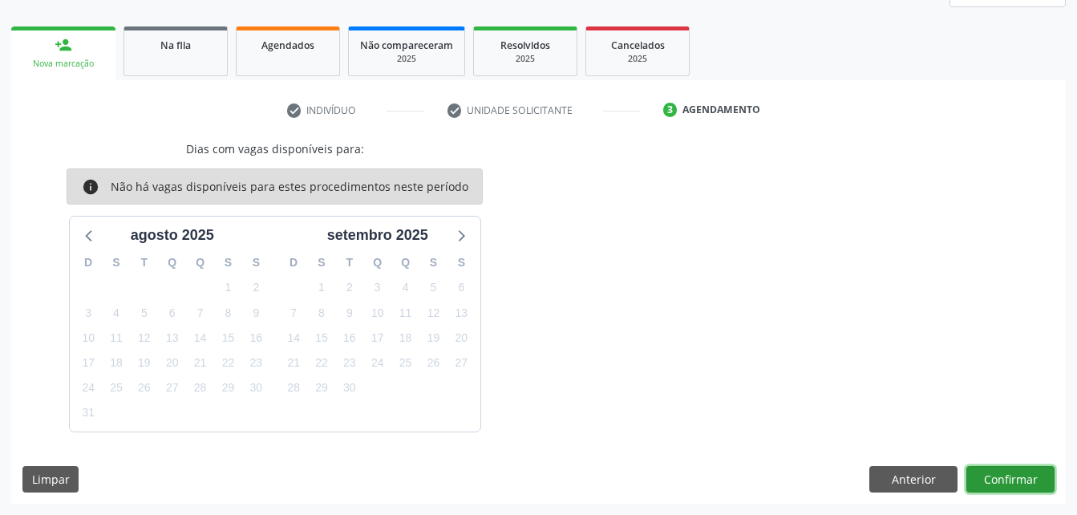
click at [993, 484] on button "Confirmar" at bounding box center [1011, 479] width 88 height 27
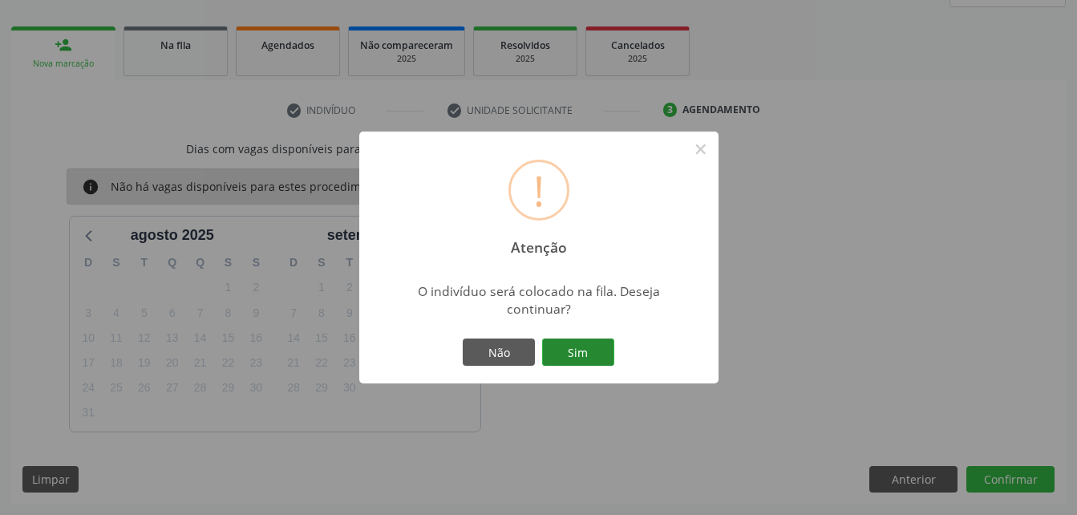
click at [544, 342] on button "Sim" at bounding box center [578, 351] width 72 height 27
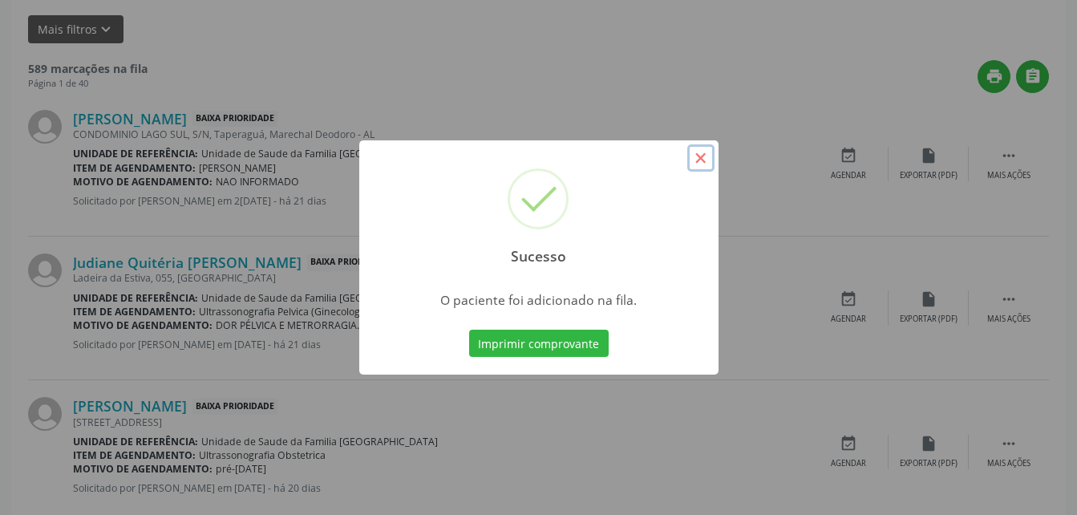
click at [705, 160] on button "×" at bounding box center [700, 157] width 27 height 27
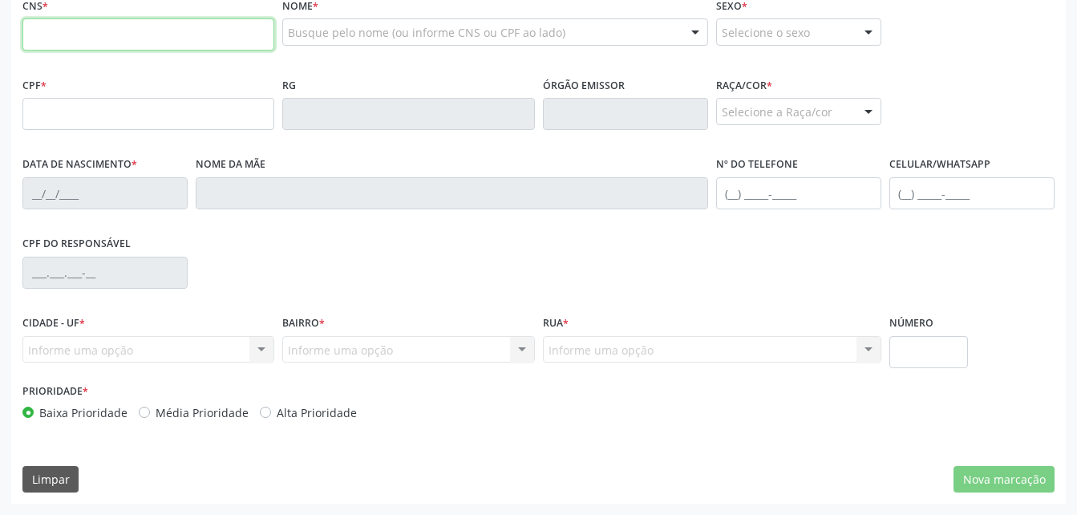
click at [120, 51] on input "text" at bounding box center [148, 34] width 252 height 32
paste input "708 7011 1955 8992"
type input "708 7011 1955 8992"
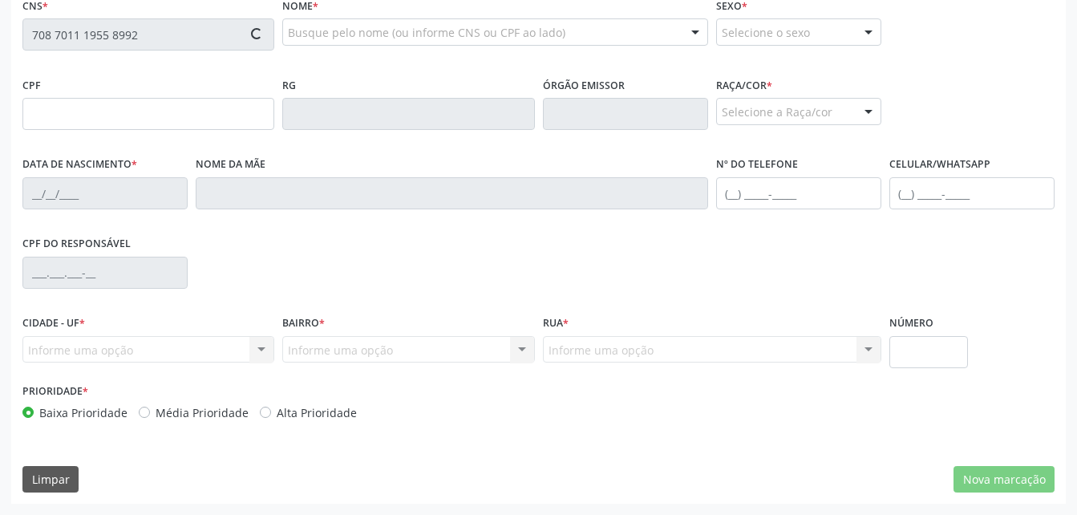
type input "049.044.544-64"
type input "[DATE]"
type input "[PERSON_NAME]"
type input "[PHONE_NUMBER]"
type input "S/N"
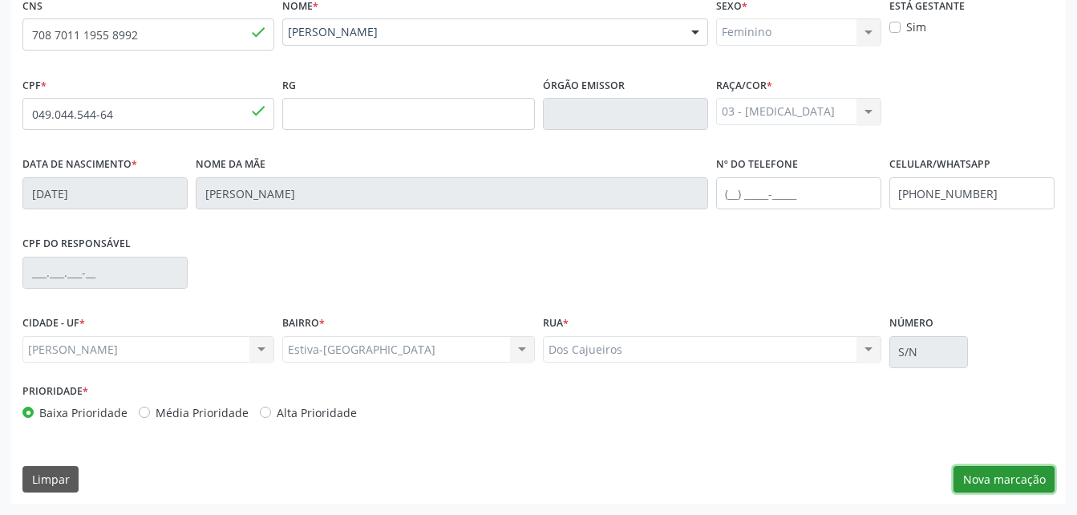
click at [1010, 480] on button "Nova marcação" at bounding box center [1004, 479] width 101 height 27
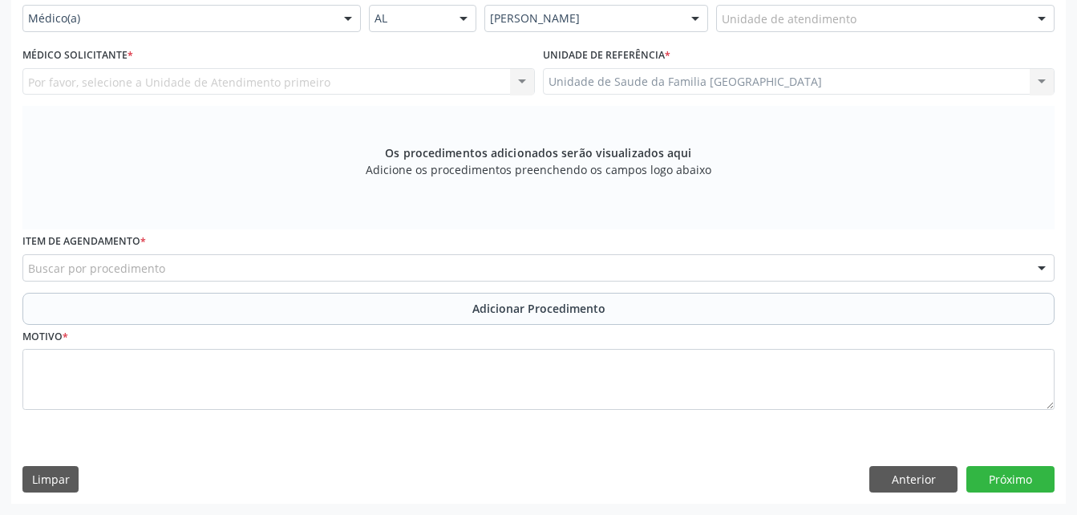
click at [912, 32] on div "Unidade de atendimento" at bounding box center [885, 18] width 338 height 27
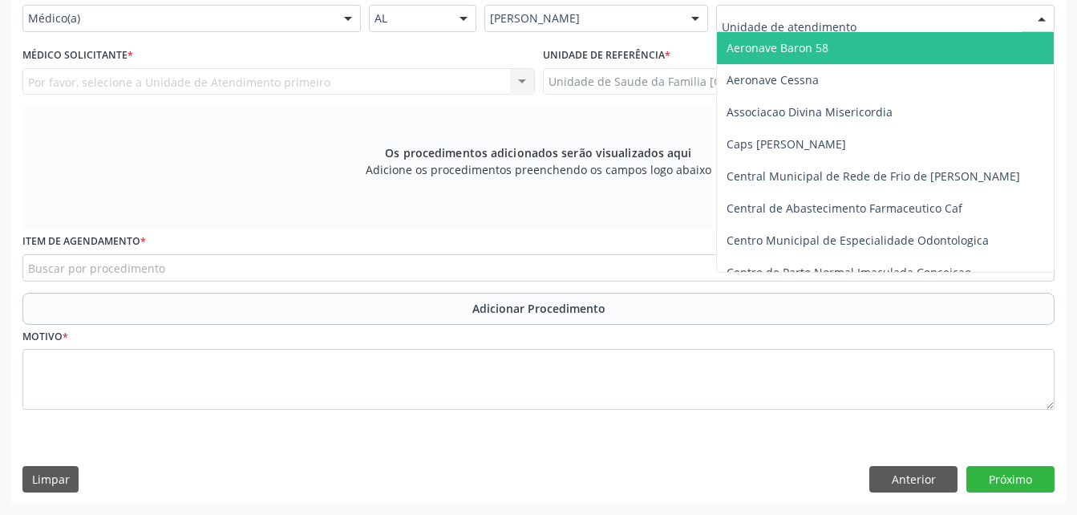
type input "E"
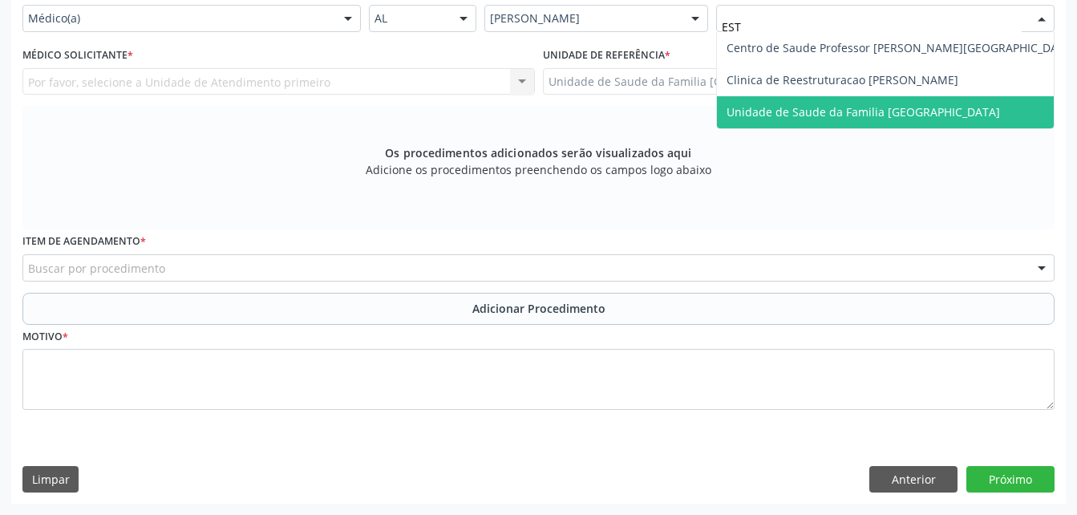
click at [949, 111] on span "Unidade de Saude da Familia [GEOGRAPHIC_DATA]" at bounding box center [901, 112] width 368 height 32
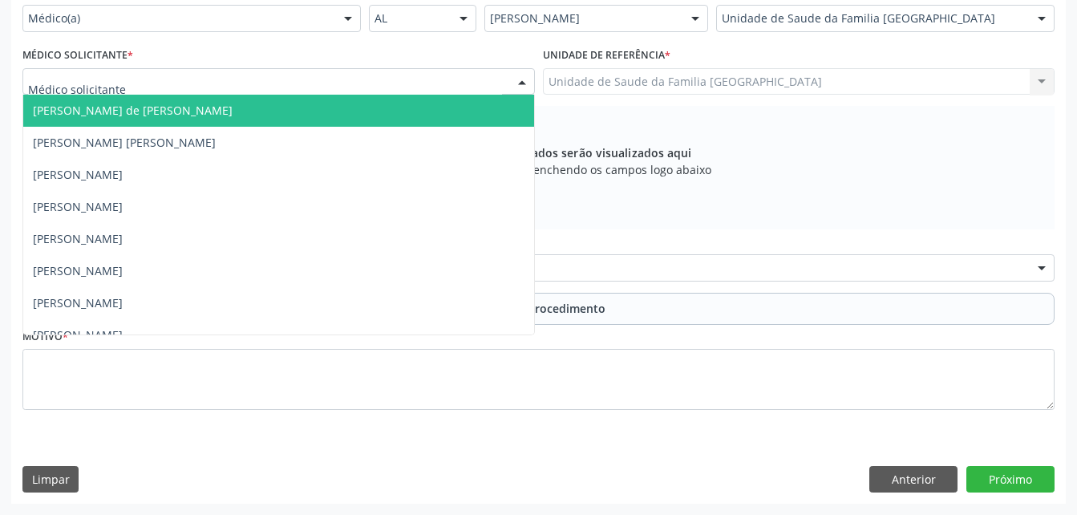
click at [363, 90] on div at bounding box center [278, 81] width 513 height 27
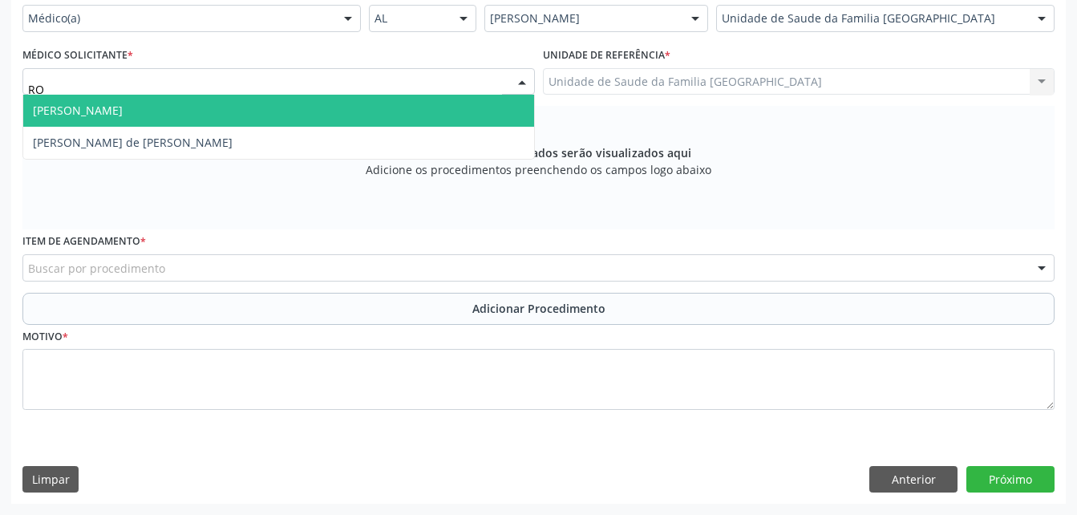
type input "ROD"
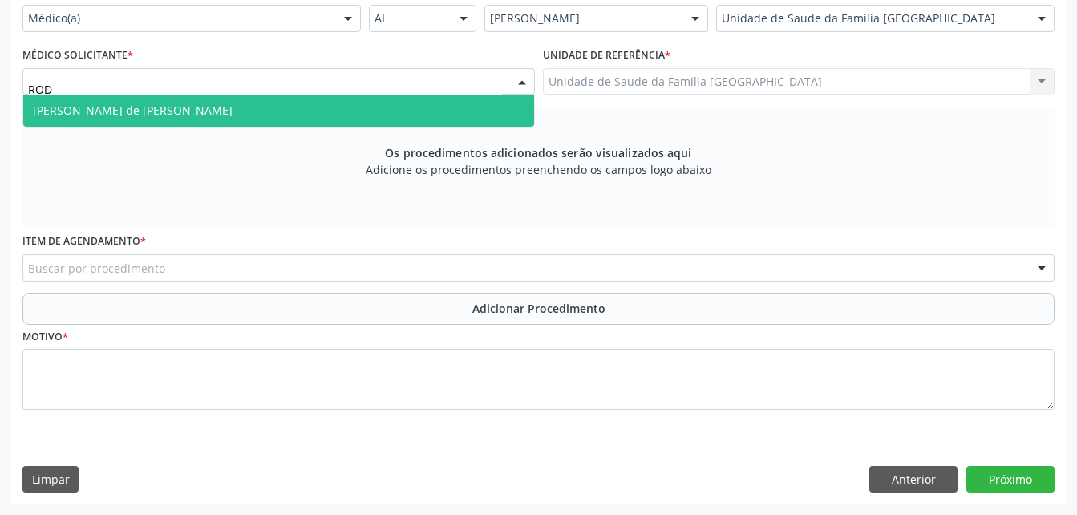
click at [363, 124] on span "[PERSON_NAME] de [PERSON_NAME]" at bounding box center [278, 111] width 511 height 32
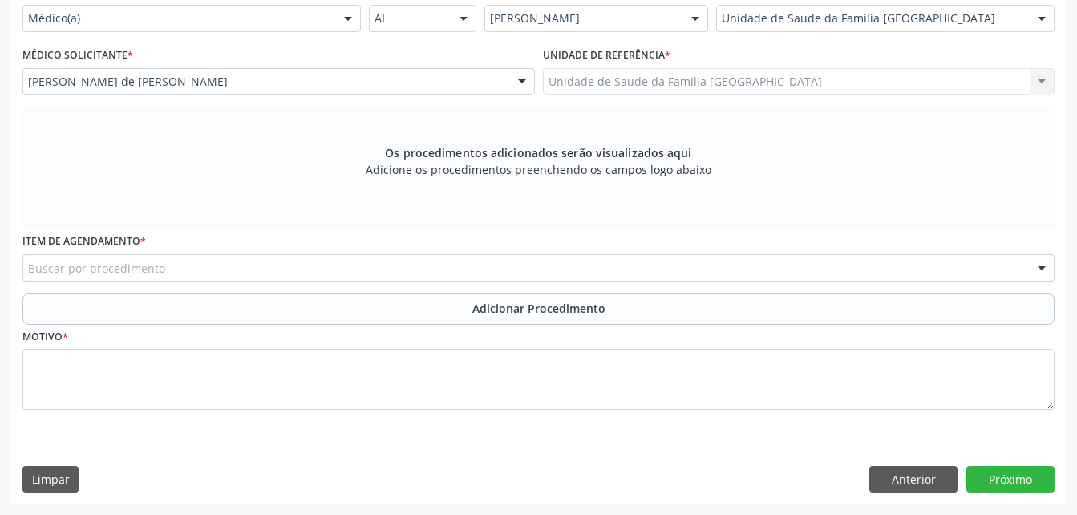
click at [366, 274] on div "Buscar por procedimento" at bounding box center [538, 267] width 1032 height 27
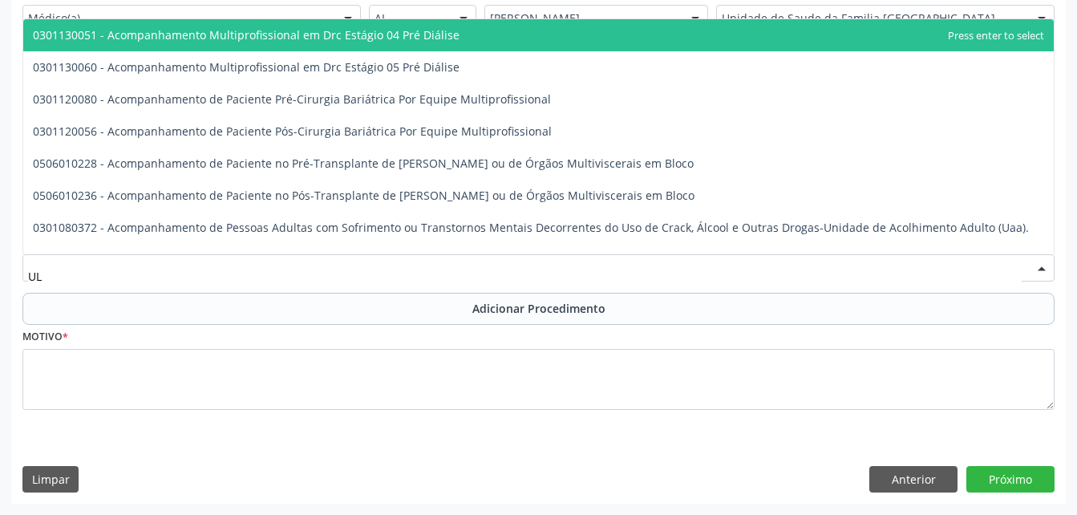
type input "U"
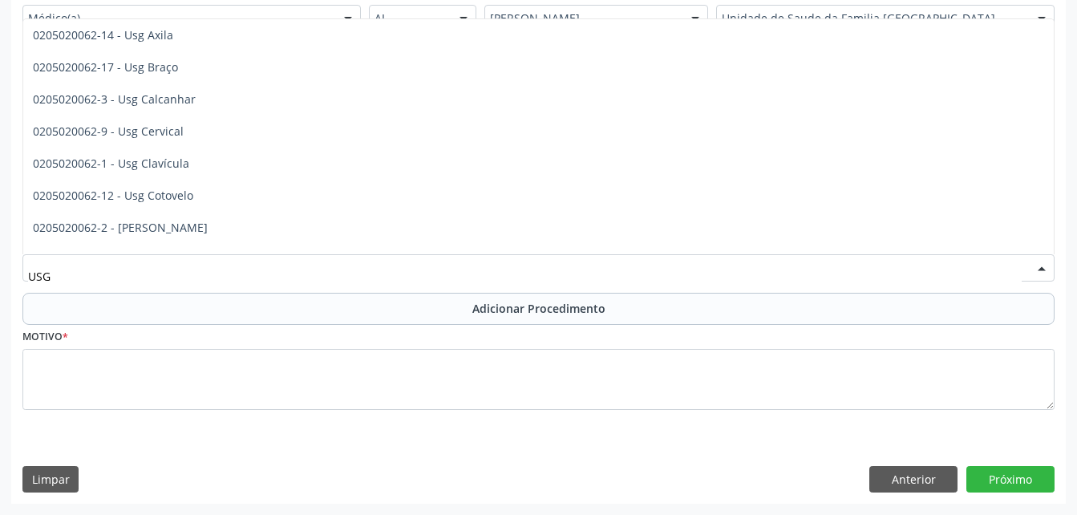
click at [359, 436] on span "0205020062-10 - Usg Punho" at bounding box center [538, 452] width 1031 height 32
type input "USG"
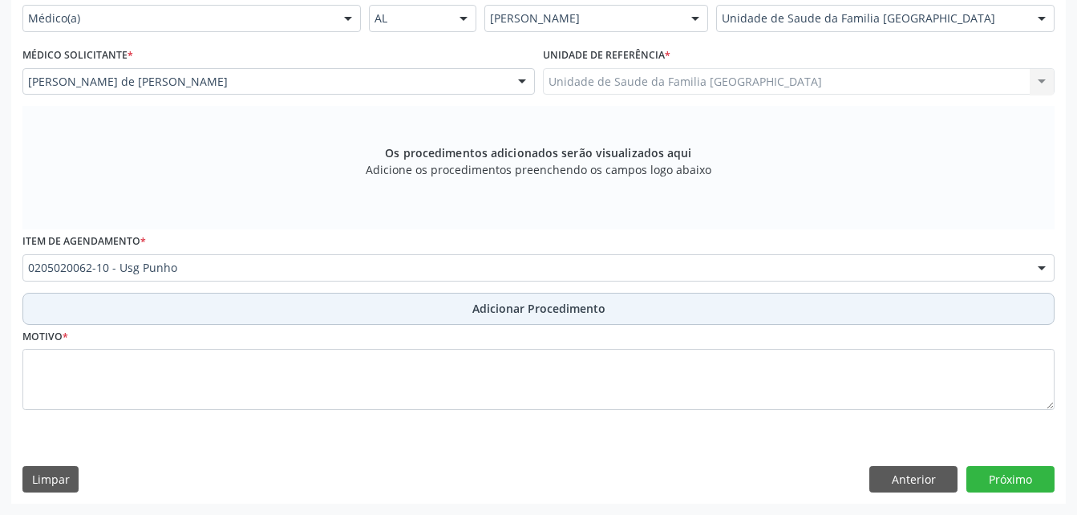
click at [443, 325] on button "Adicionar Procedimento" at bounding box center [538, 309] width 1032 height 32
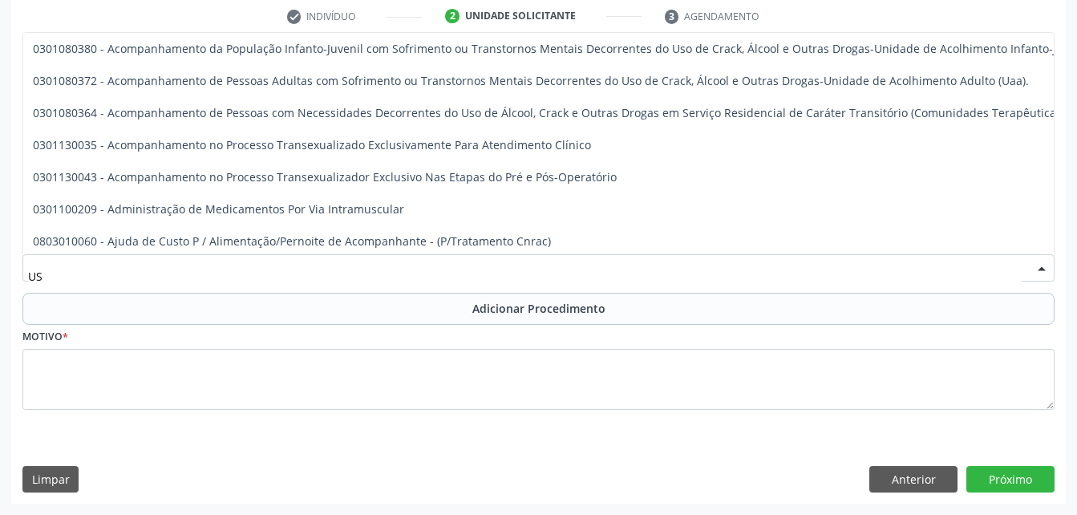
type input "USG"
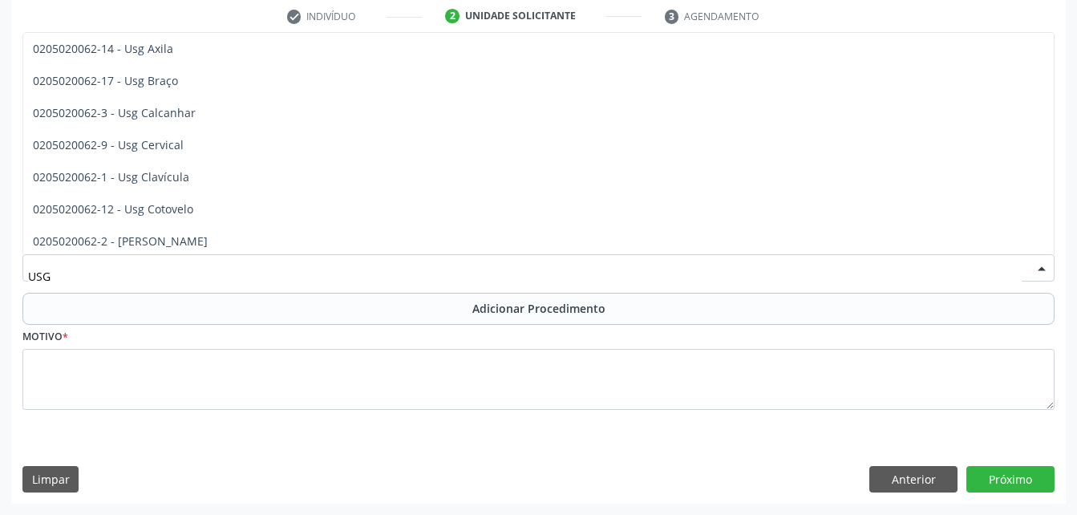
drag, startPoint x: 462, startPoint y: 103, endPoint x: 489, endPoint y: 162, distance: 64.6
click at [462, 322] on span "0205020062-4 - Usg Ombro" at bounding box center [538, 338] width 1031 height 32
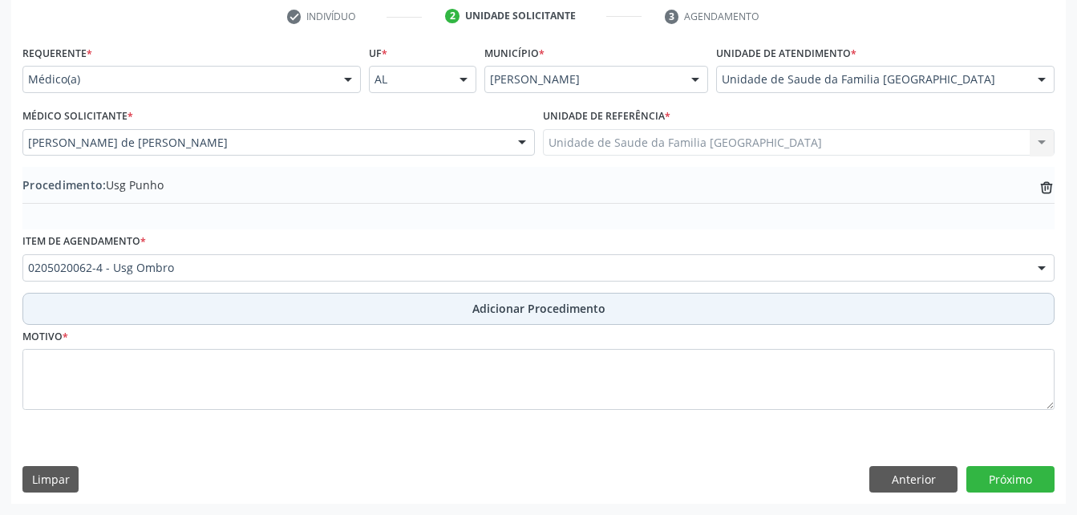
click at [541, 312] on span "Adicionar Procedimento" at bounding box center [538, 308] width 133 height 17
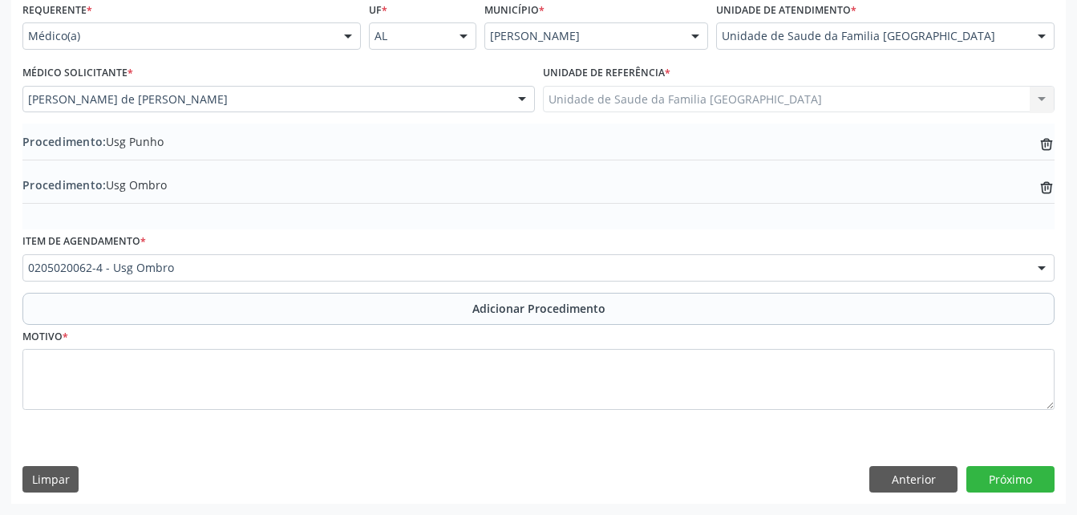
drag, startPoint x: 492, startPoint y: 383, endPoint x: 488, endPoint y: 423, distance: 40.3
click at [492, 386] on div "Motivo *" at bounding box center [538, 367] width 1032 height 85
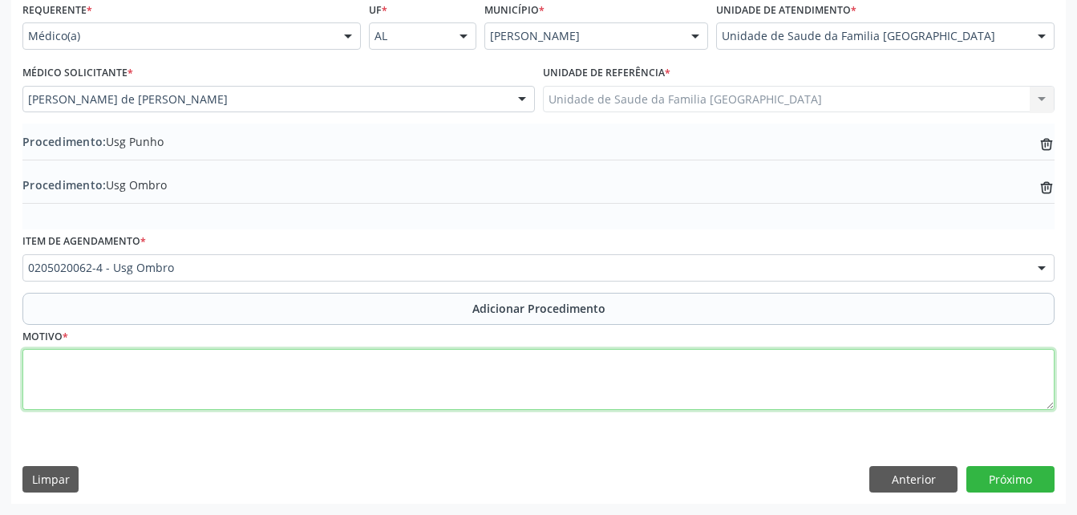
click at [488, 410] on textarea at bounding box center [538, 379] width 1032 height 61
type textarea "DIREITO"
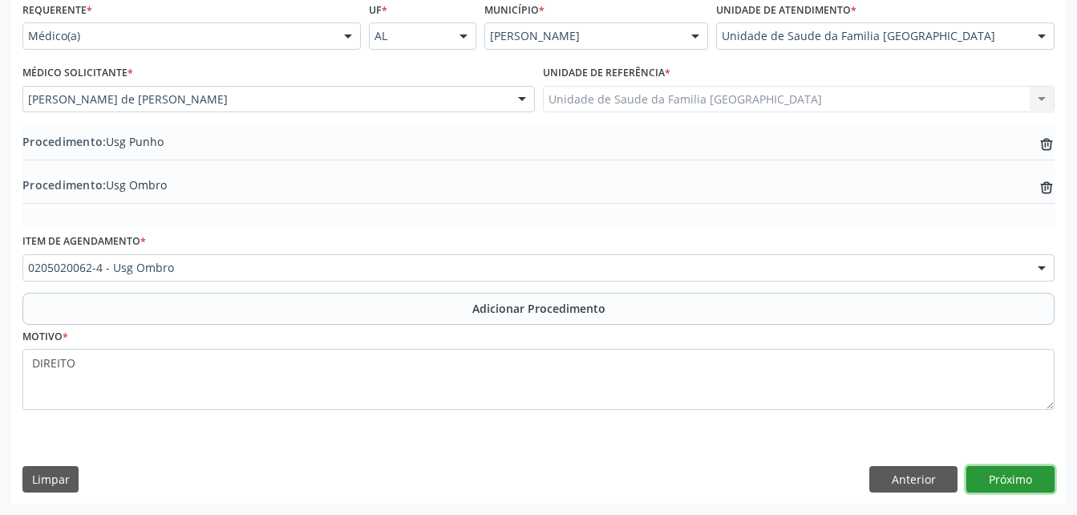
click at [1011, 479] on button "Próximo" at bounding box center [1011, 479] width 88 height 27
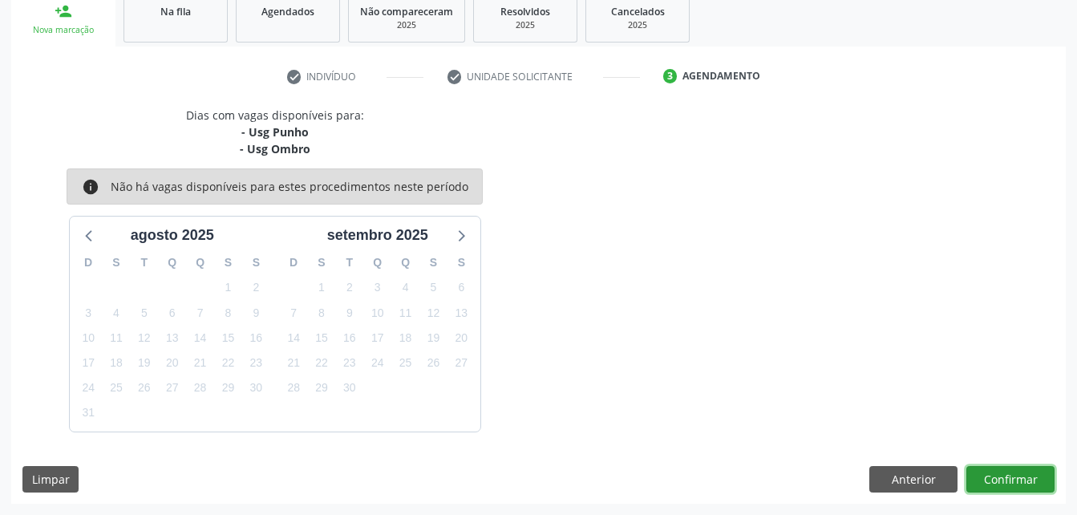
click at [1011, 479] on button "Confirmar" at bounding box center [1011, 479] width 88 height 27
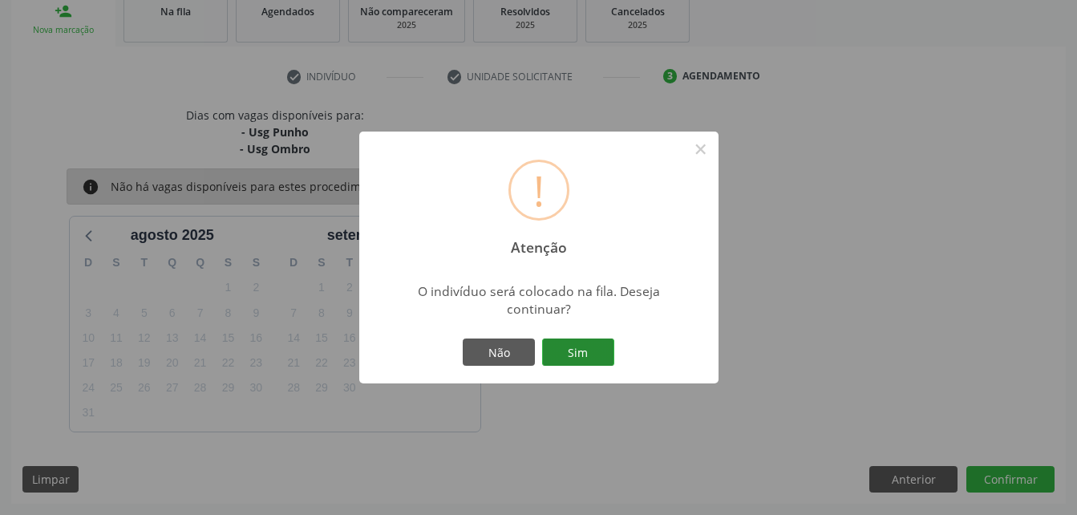
click at [586, 362] on button "Sim" at bounding box center [578, 351] width 72 height 27
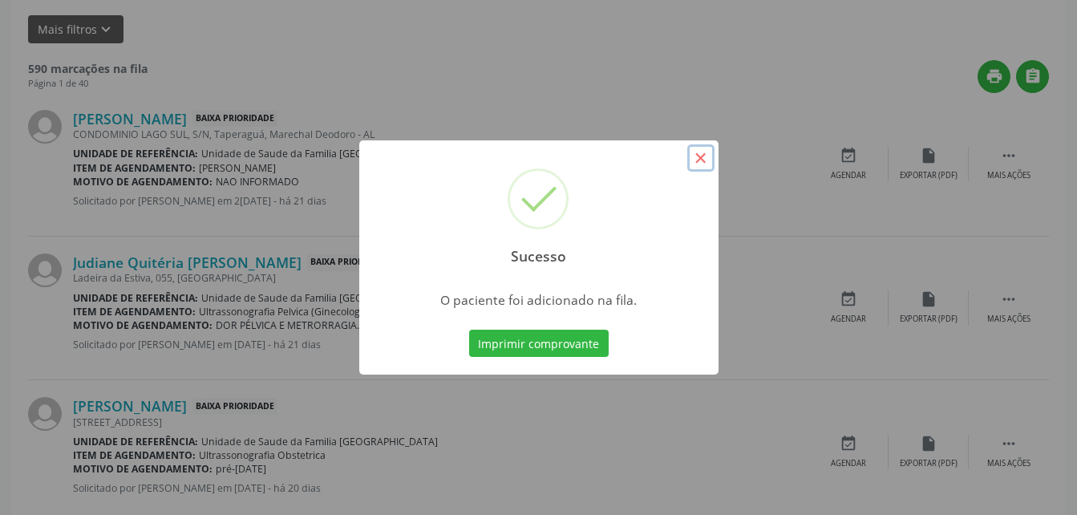
click at [703, 152] on button "×" at bounding box center [700, 157] width 27 height 27
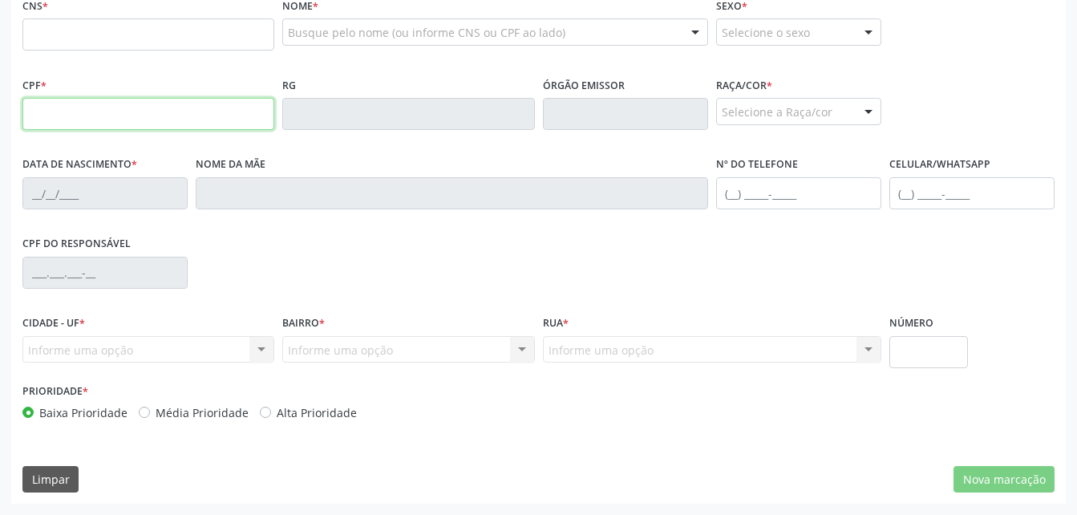
click at [87, 130] on input "text" at bounding box center [148, 114] width 252 height 32
type input "050.496.474-79"
type input "708 4022 9252 1063"
type input "2[DATE]"
type input "Grinaura JÚlia da Conceicao"
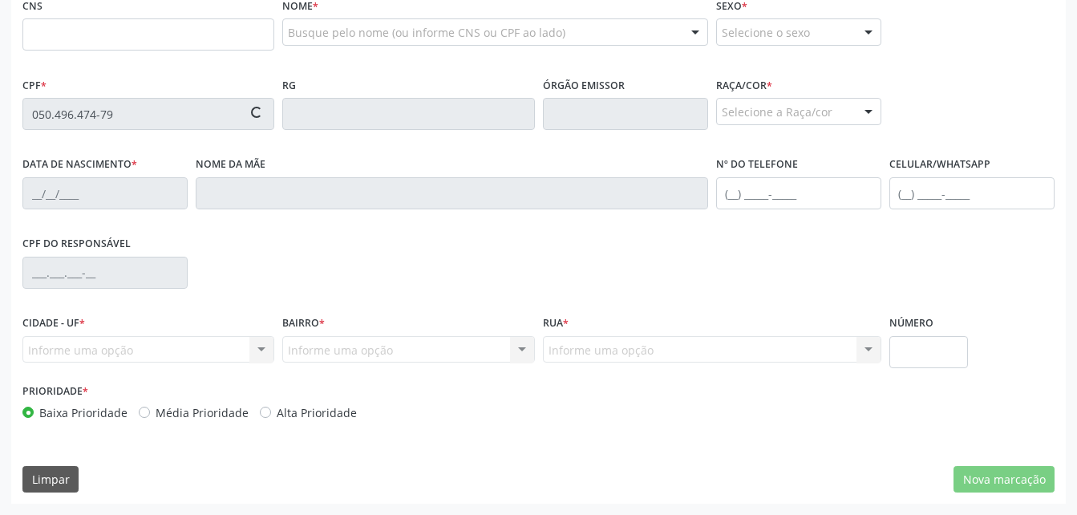
type input "[PHONE_NUMBER]"
type input "263"
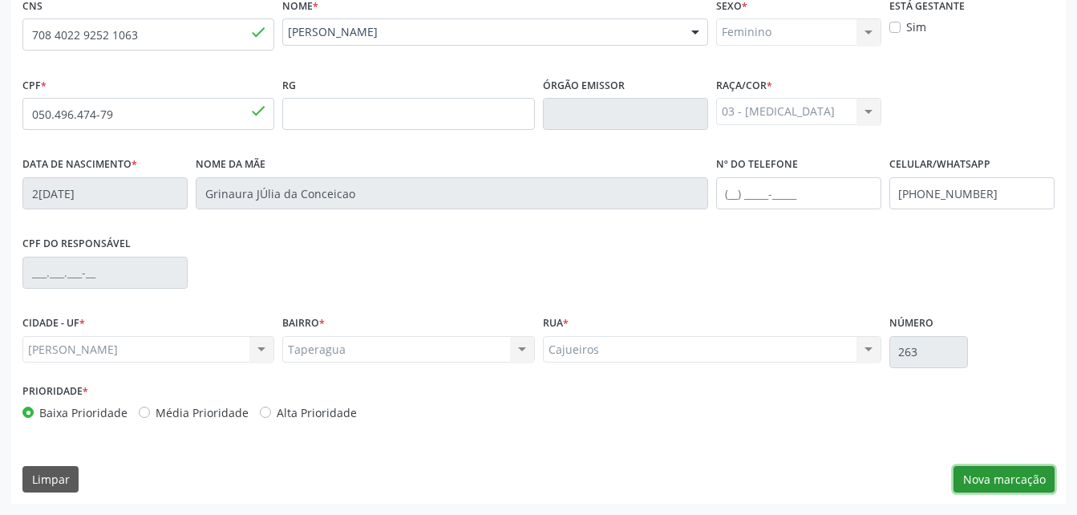
click at [1048, 493] on button "Nova marcação" at bounding box center [1004, 479] width 101 height 27
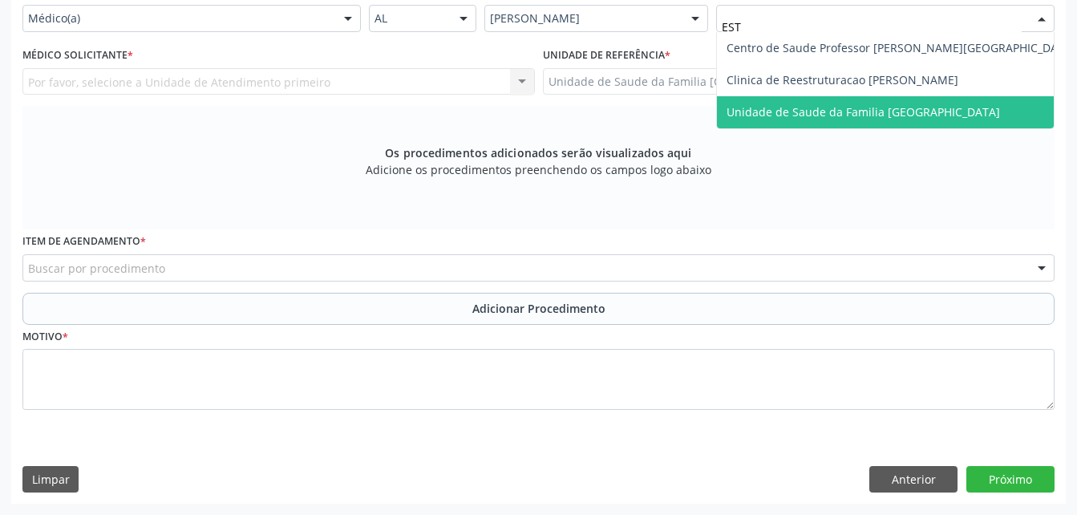
click at [870, 120] on span "Unidade de Saude da Familia [GEOGRAPHIC_DATA]" at bounding box center [864, 111] width 274 height 15
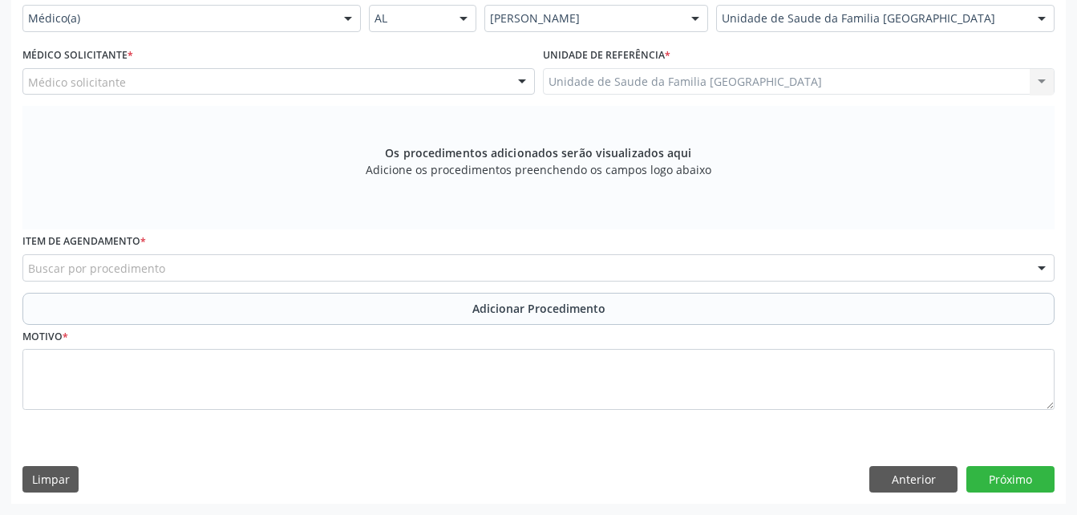
click at [282, 95] on div "Médico solicitante" at bounding box center [278, 81] width 513 height 27
type input "RO"
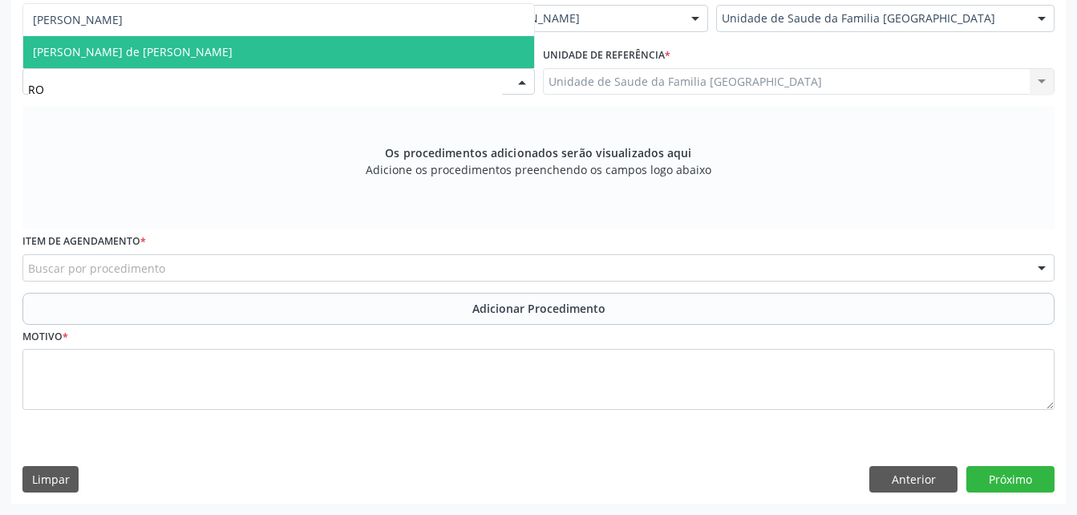
click at [279, 68] on span "[PERSON_NAME] de [PERSON_NAME]" at bounding box center [278, 52] width 511 height 32
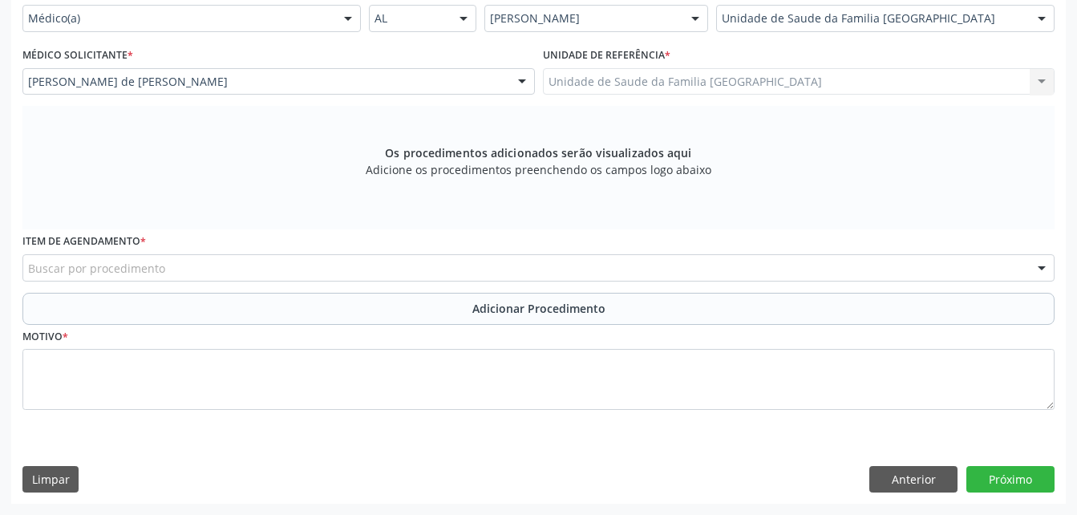
click at [279, 281] on div "Buscar por procedimento" at bounding box center [538, 267] width 1032 height 27
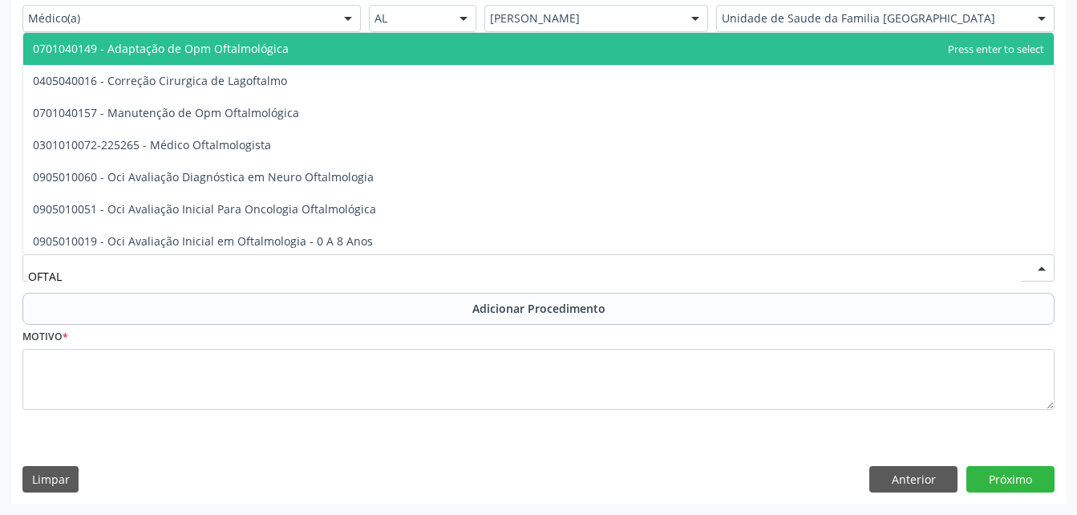
type input "OFTALM"
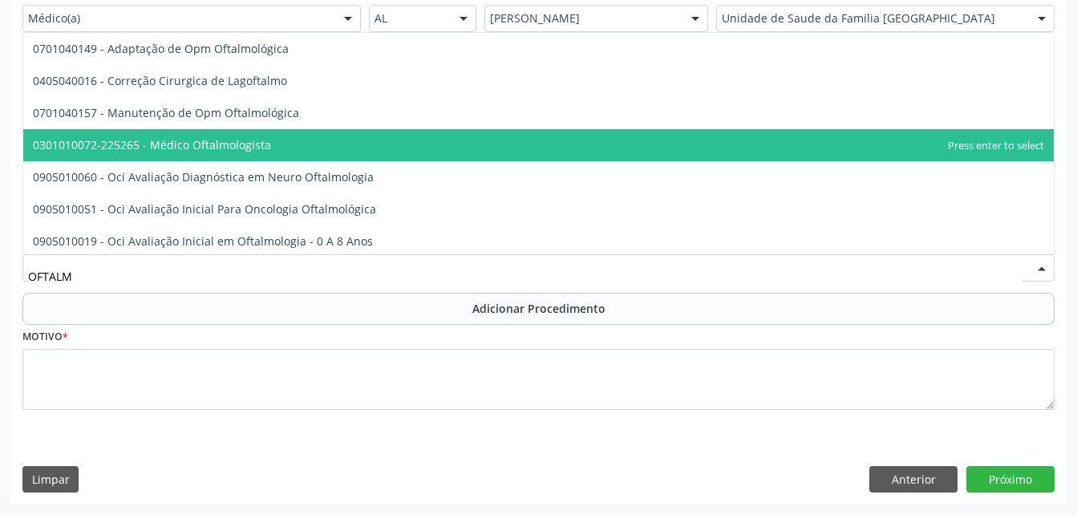
click at [272, 133] on span "0301010072-225265 - Médico Oftalmologista" at bounding box center [538, 145] width 1031 height 32
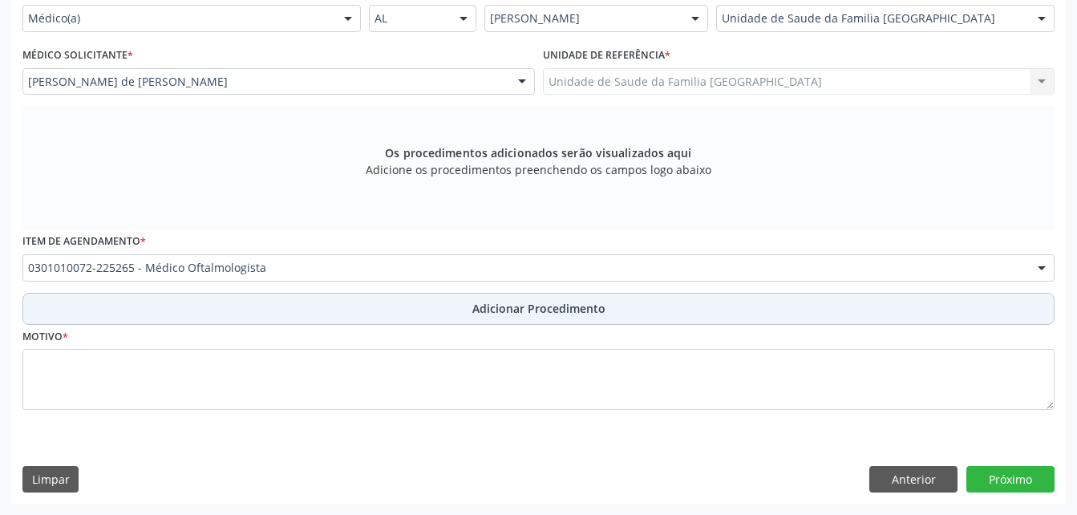
click at [369, 310] on button "Adicionar Procedimento" at bounding box center [538, 309] width 1032 height 32
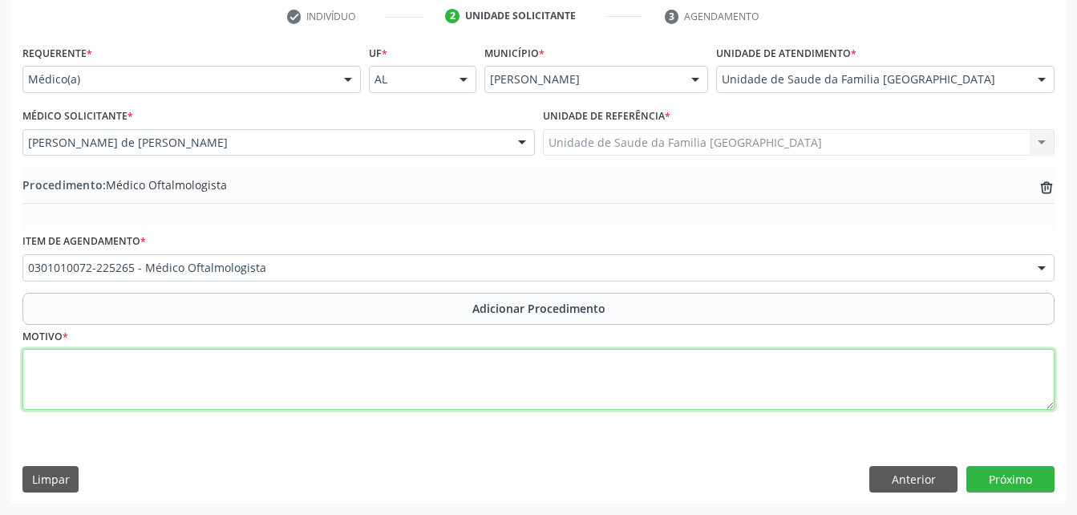
click at [387, 374] on textarea at bounding box center [538, 379] width 1032 height 61
type textarea "DISTURBIO VISUAL"
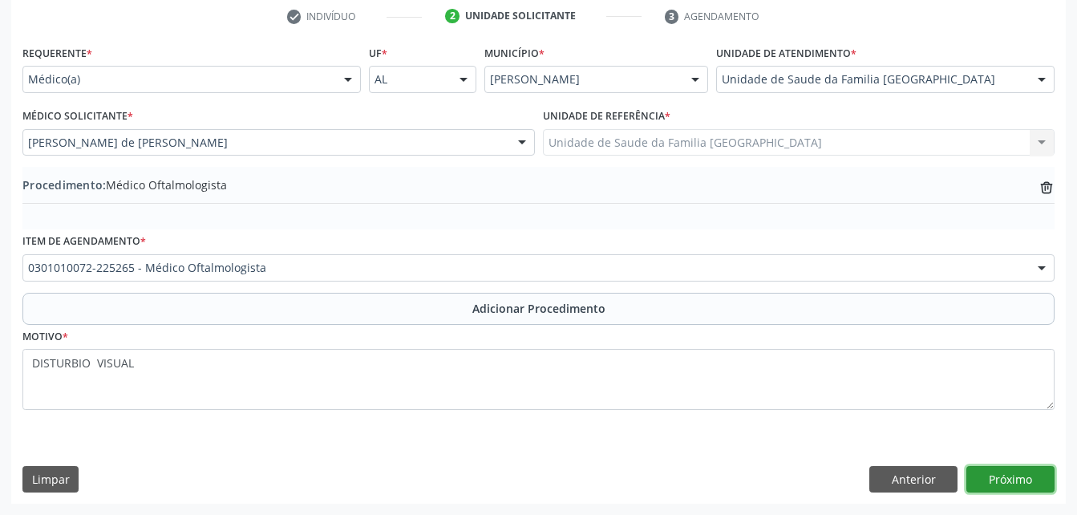
click at [1016, 489] on button "Próximo" at bounding box center [1011, 479] width 88 height 27
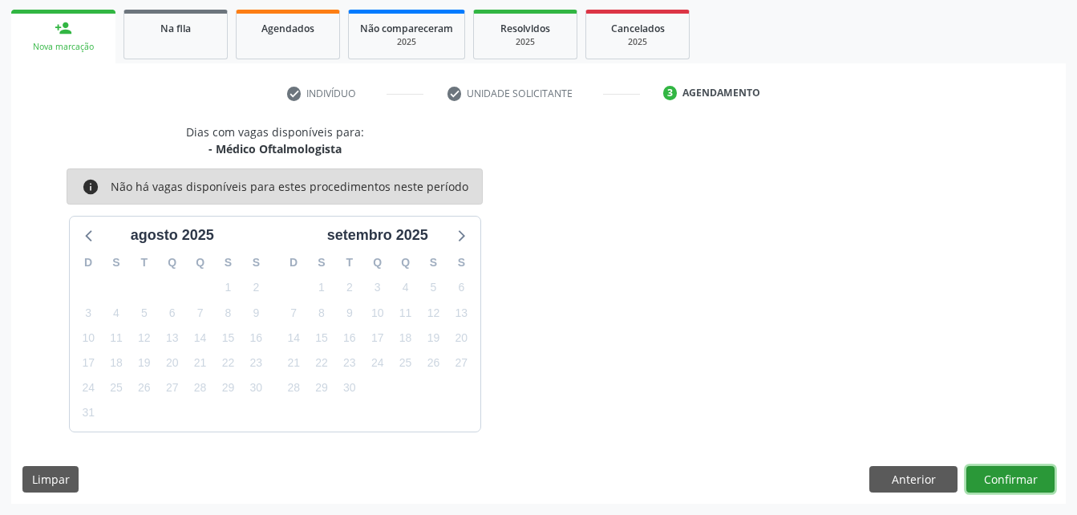
click at [1004, 471] on button "Confirmar" at bounding box center [1011, 479] width 88 height 27
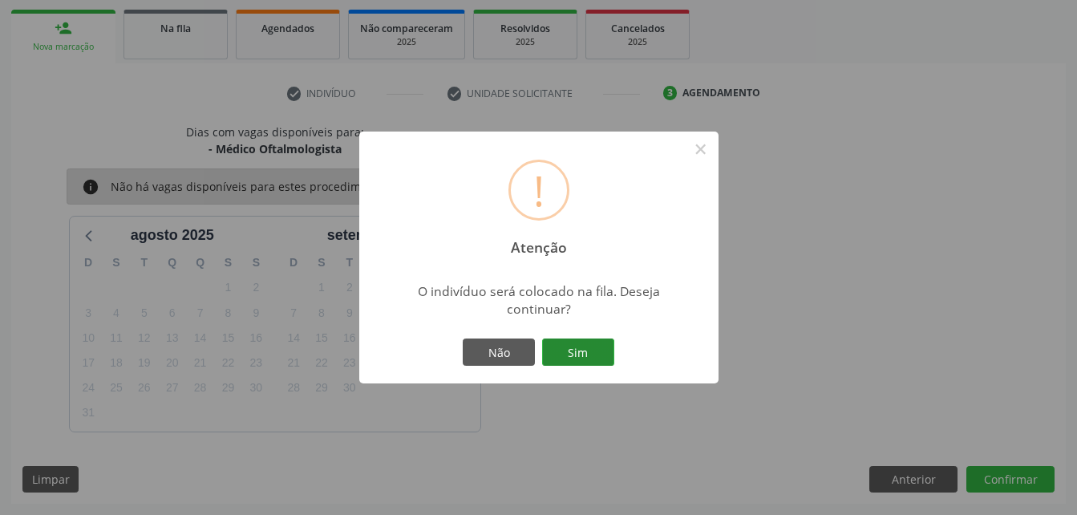
click at [579, 356] on button "Sim" at bounding box center [578, 351] width 72 height 27
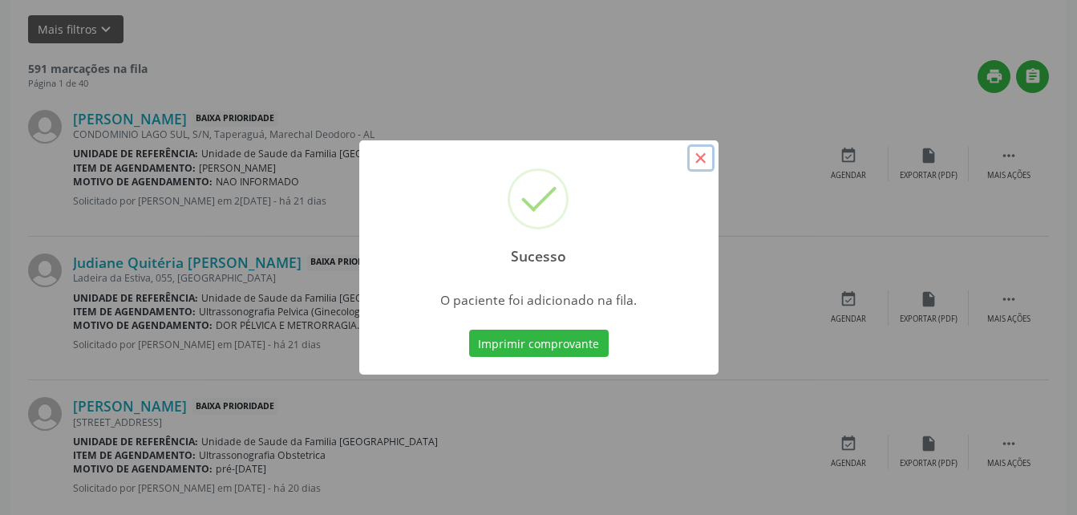
click at [692, 158] on button "×" at bounding box center [700, 157] width 27 height 27
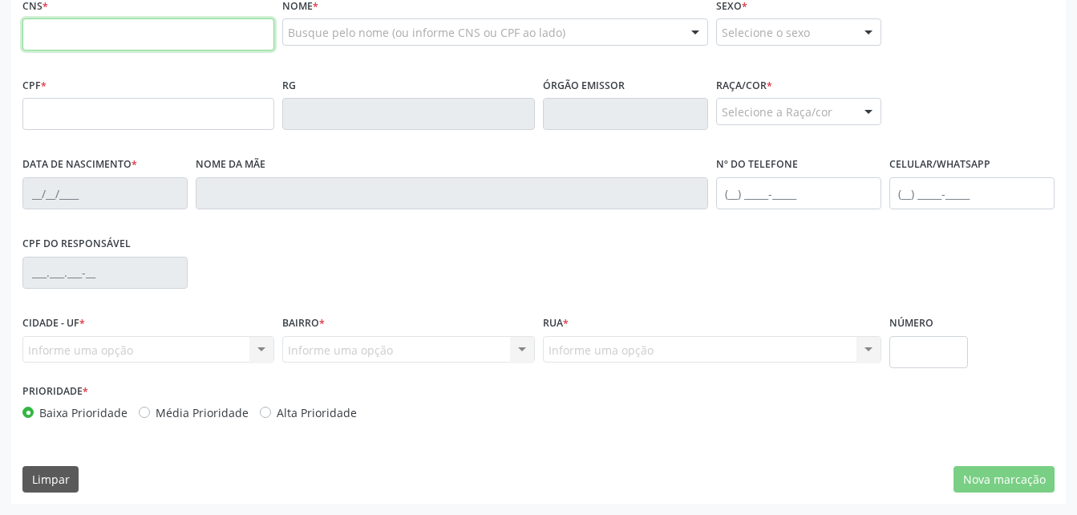
click at [202, 51] on input "text" at bounding box center [148, 34] width 252 height 32
type input "706 4026 9858 7288"
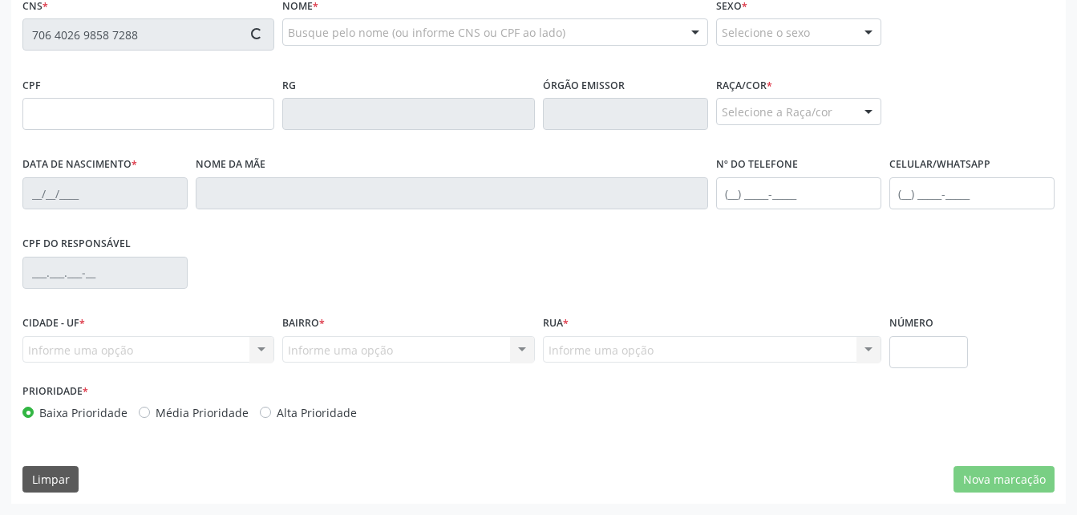
type input "385.135.524-53"
type input "1[DATE]"
type input "[PERSON_NAME]"
type input "[PHONE_NUMBER]"
type input "S/N"
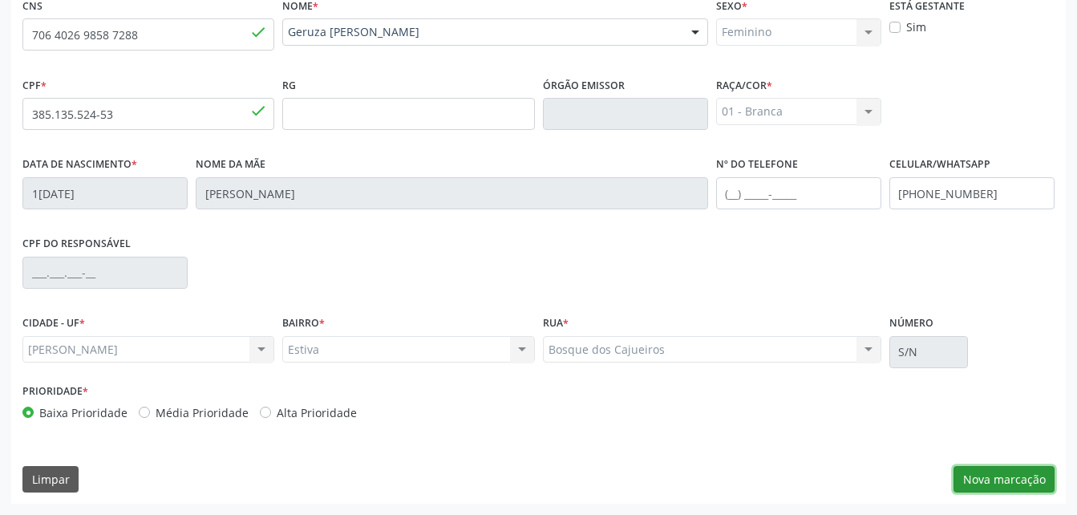
click at [979, 470] on button "Nova marcação" at bounding box center [1004, 479] width 101 height 27
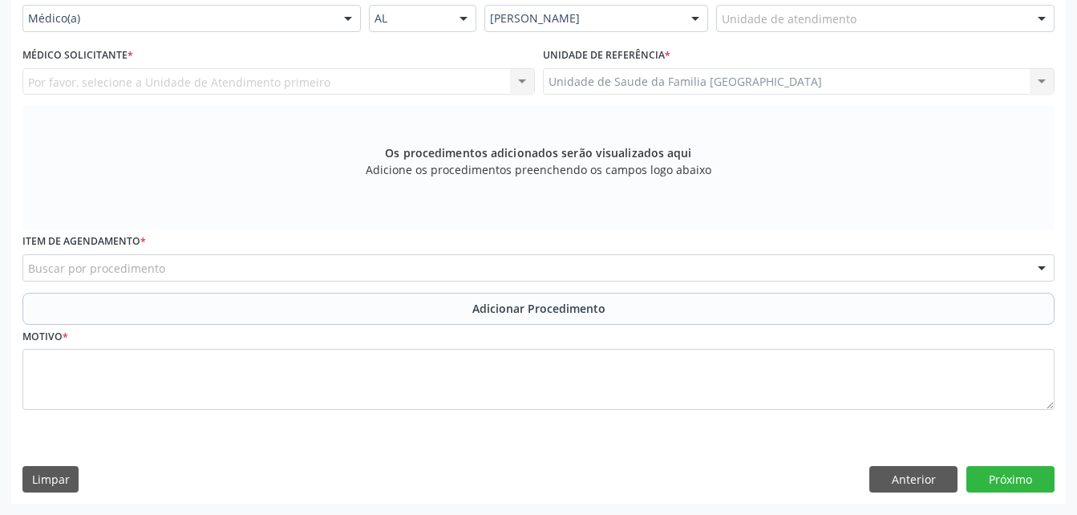
click at [756, 32] on div "Unidade de atendimento" at bounding box center [885, 18] width 338 height 27
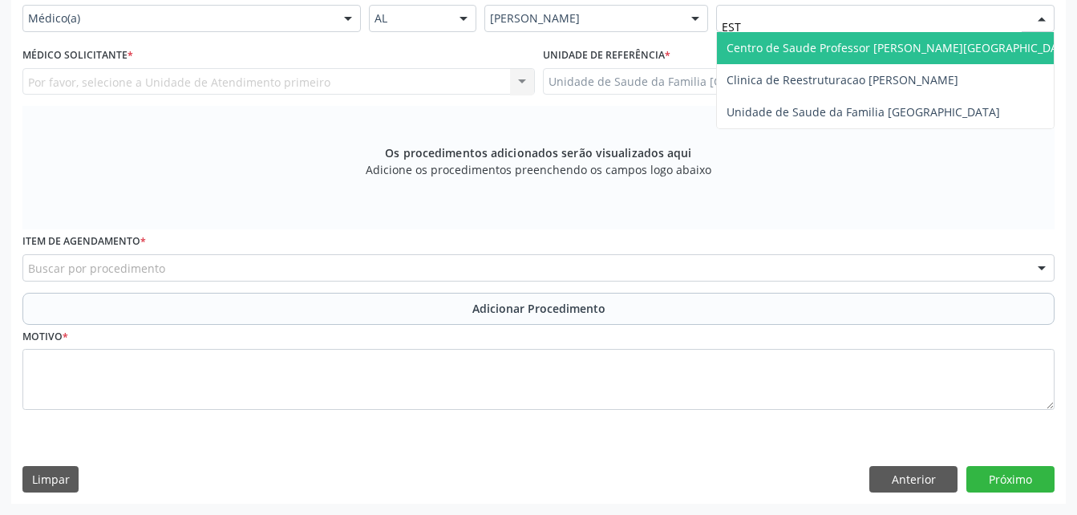
type input "ESTI"
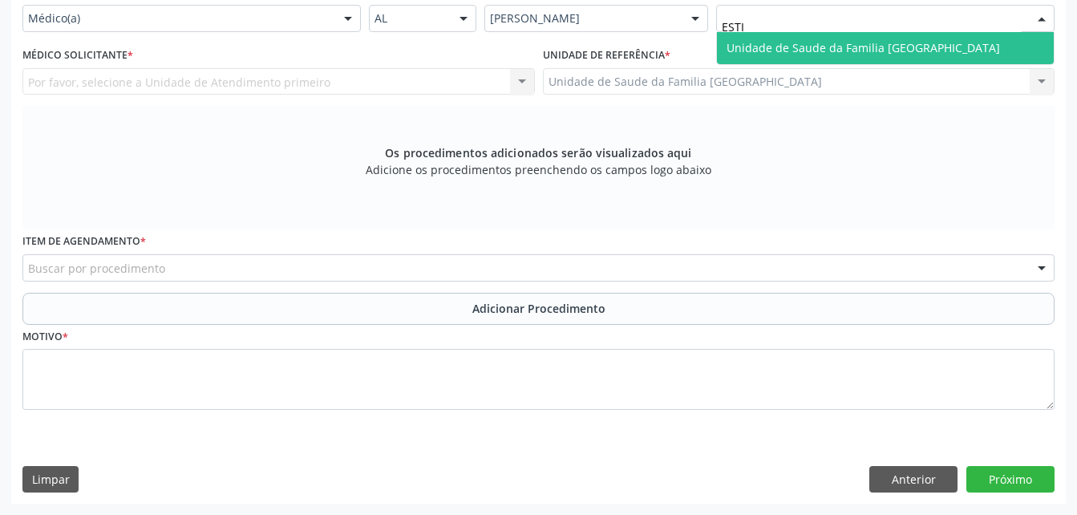
click at [796, 55] on span "Unidade de Saude da Familia [GEOGRAPHIC_DATA]" at bounding box center [864, 47] width 274 height 15
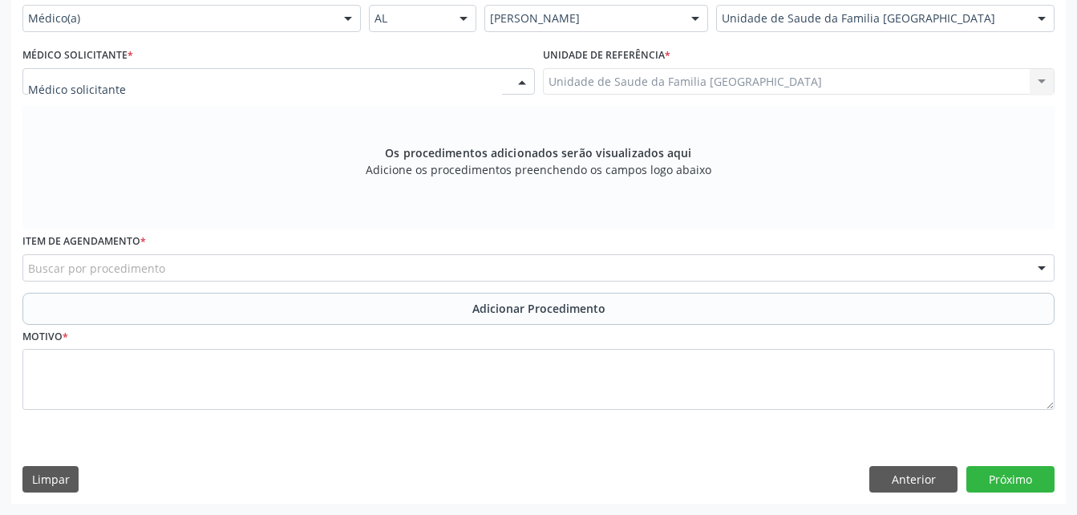
click at [492, 95] on div at bounding box center [278, 81] width 513 height 27
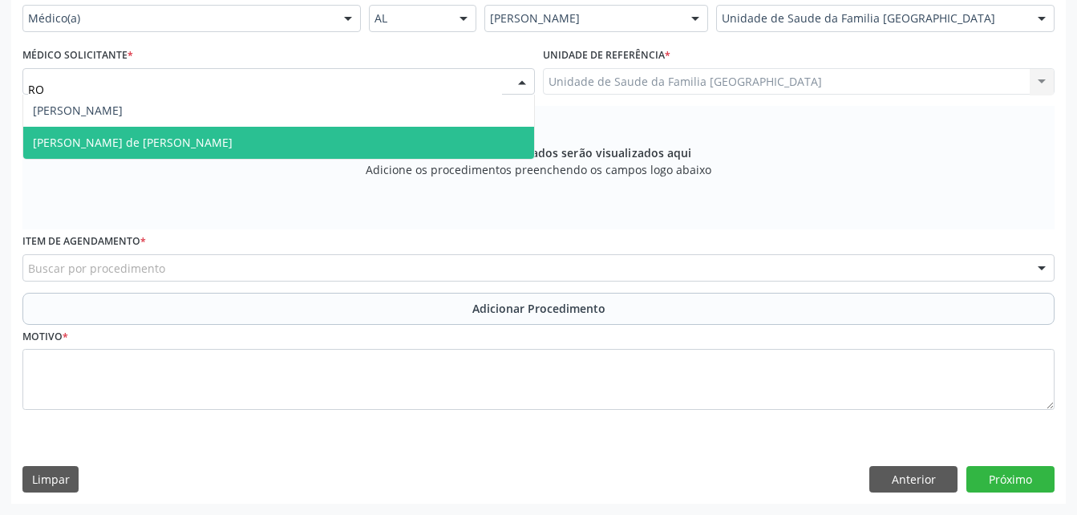
drag, startPoint x: 477, startPoint y: 150, endPoint x: 481, endPoint y: 142, distance: 9.0
click at [477, 148] on span "[PERSON_NAME] de [PERSON_NAME]" at bounding box center [278, 143] width 511 height 32
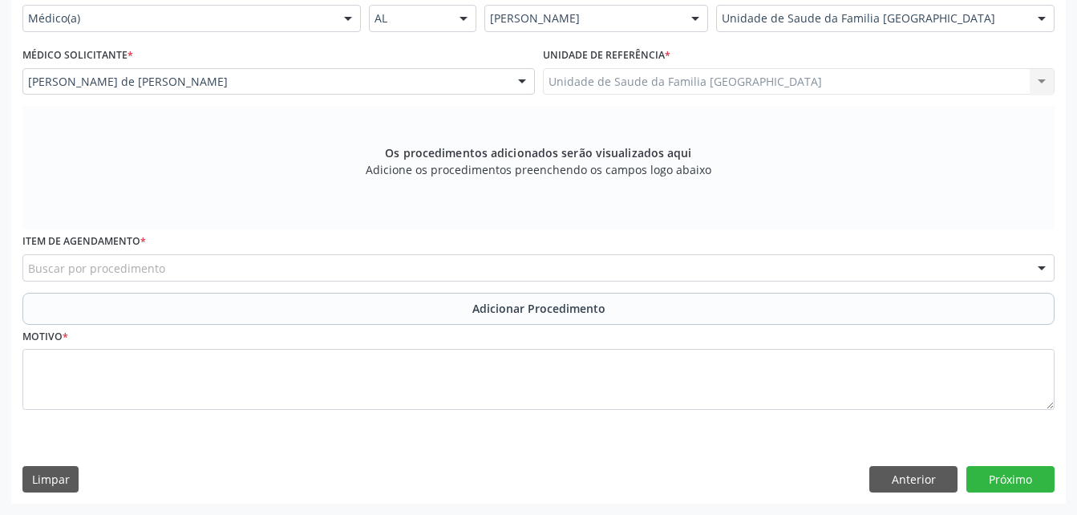
click at [469, 281] on div "Buscar por procedimento" at bounding box center [538, 267] width 1032 height 27
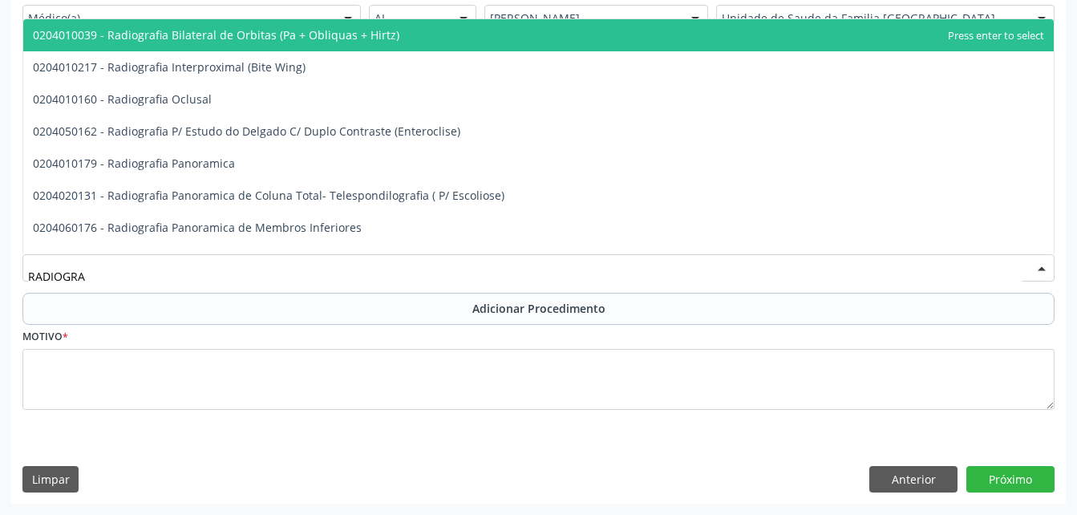
type input "RADIOGRAF"
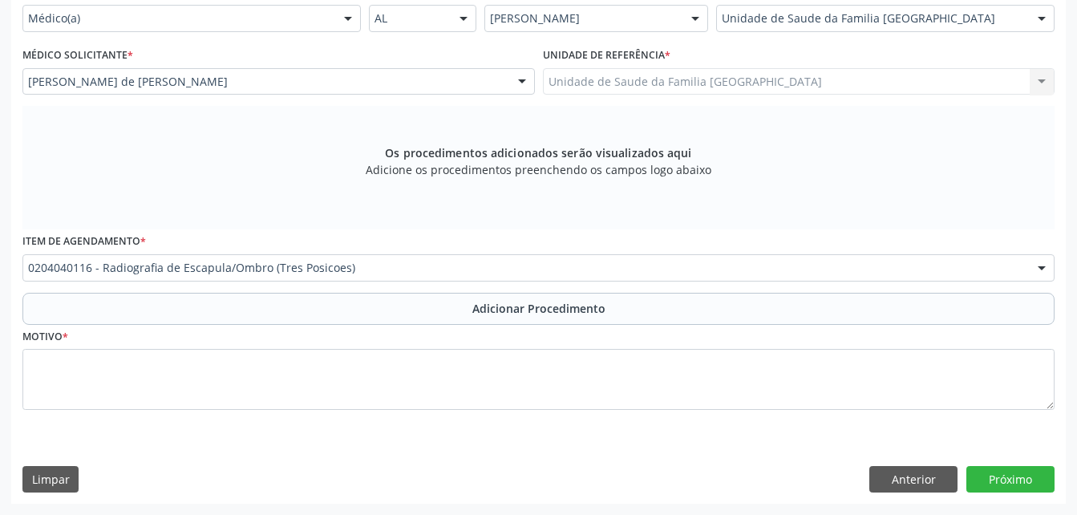
click at [511, 326] on div "Motivo *" at bounding box center [538, 367] width 1032 height 85
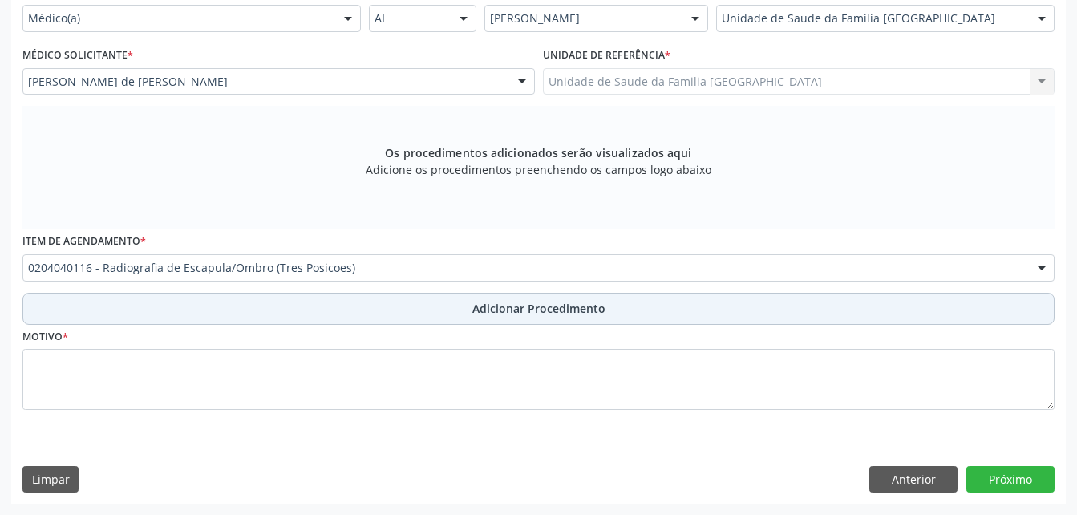
click at [501, 312] on span "Adicionar Procedimento" at bounding box center [538, 308] width 133 height 17
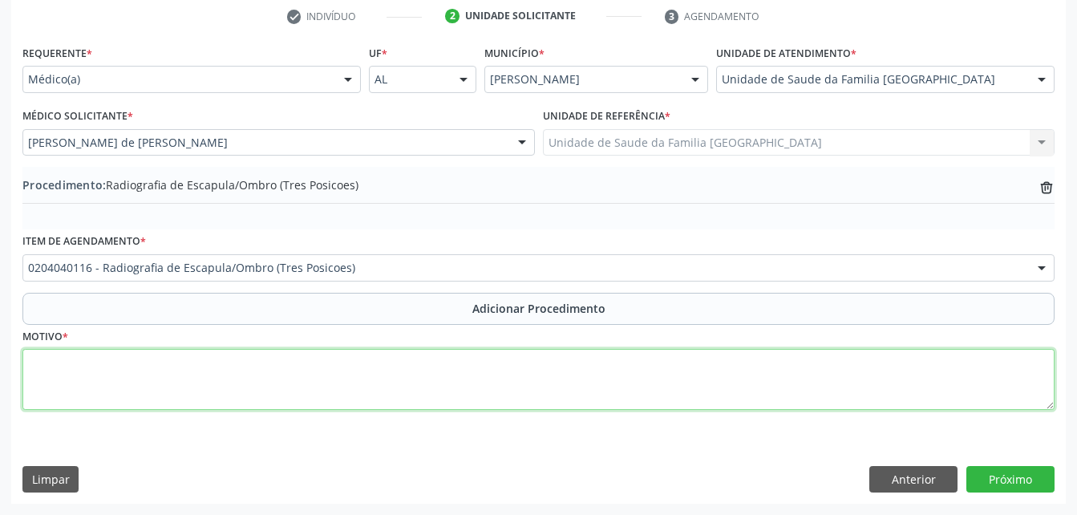
click at [505, 373] on textarea at bounding box center [538, 379] width 1032 height 61
type textarea "DOR CRONICA"
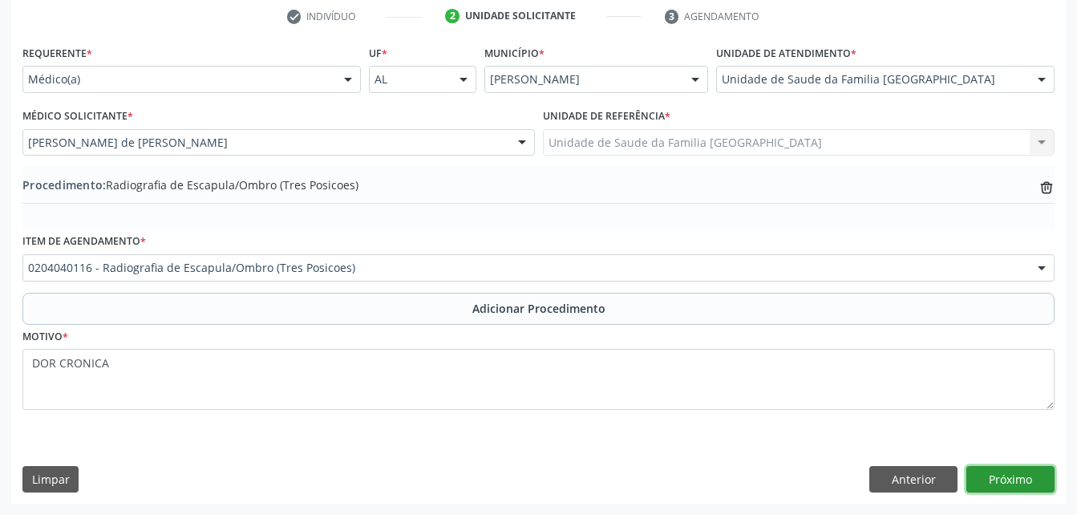
click at [991, 480] on button "Próximo" at bounding box center [1011, 479] width 88 height 27
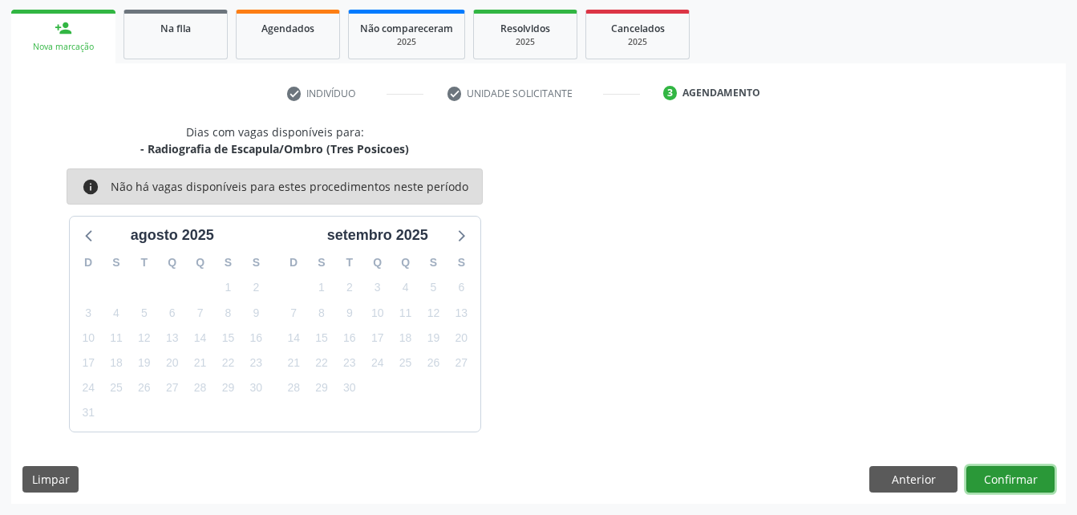
click at [978, 466] on button "Confirmar" at bounding box center [1011, 479] width 88 height 27
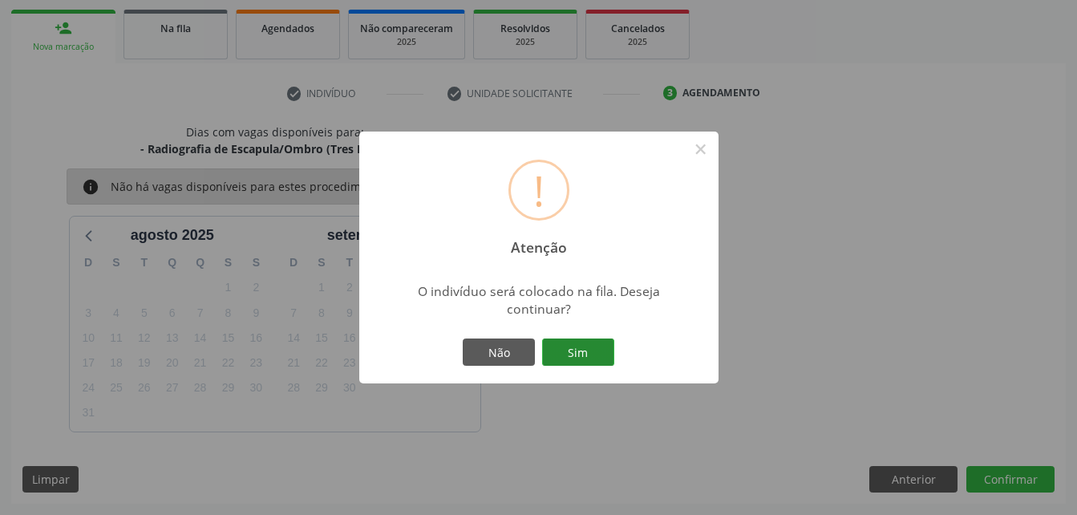
click at [592, 355] on button "Sim" at bounding box center [578, 351] width 72 height 27
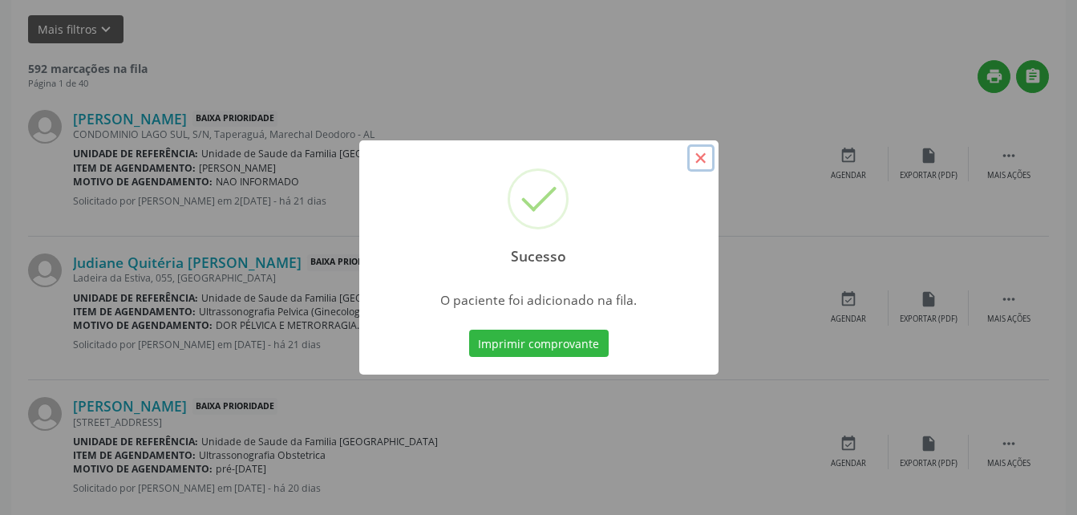
click at [702, 161] on button "×" at bounding box center [700, 157] width 27 height 27
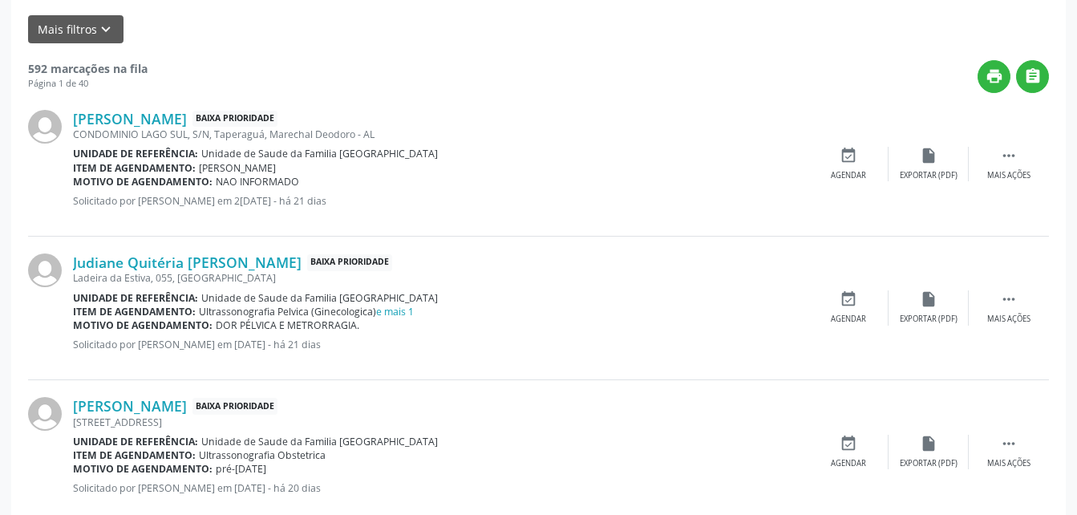
drag, startPoint x: 84, startPoint y: 234, endPoint x: 94, endPoint y: 225, distance: 13.6
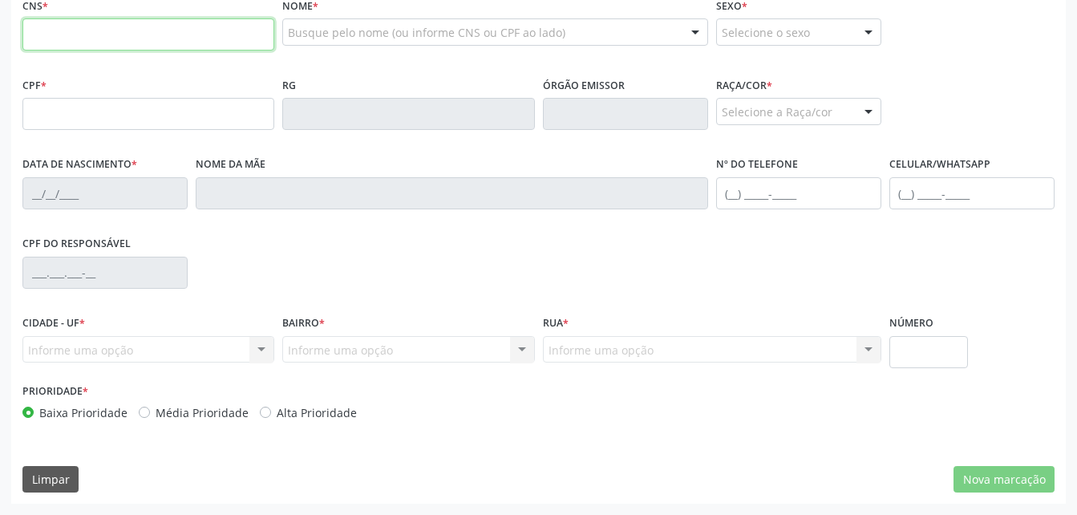
click at [128, 51] on input "text" at bounding box center [148, 34] width 252 height 32
type input "702 5037 6096 5640"
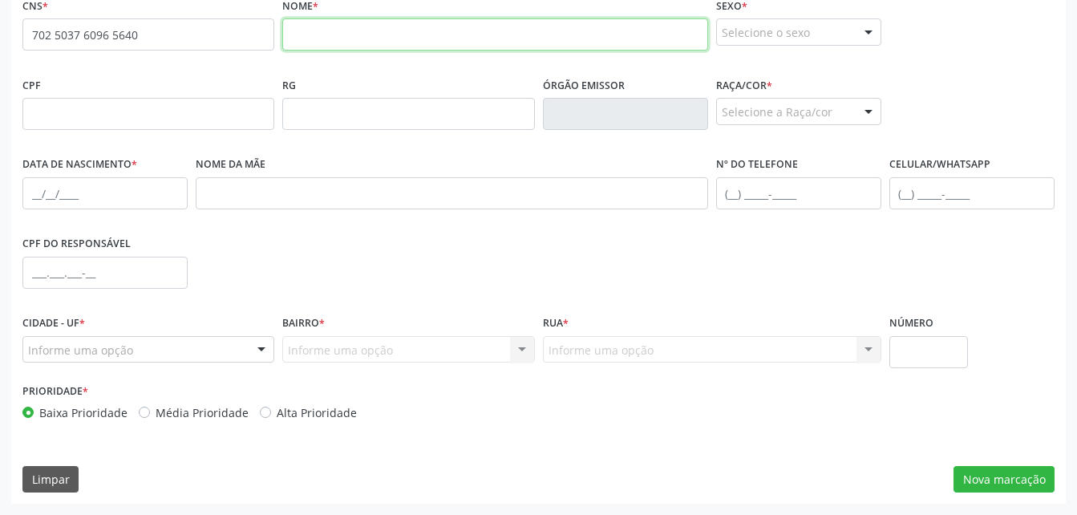
click at [388, 51] on input "text" at bounding box center [494, 34] width 425 height 32
click at [468, 51] on input "text" at bounding box center [494, 34] width 425 height 32
paste input "[PERSON_NAME]"
type input "[PERSON_NAME]"
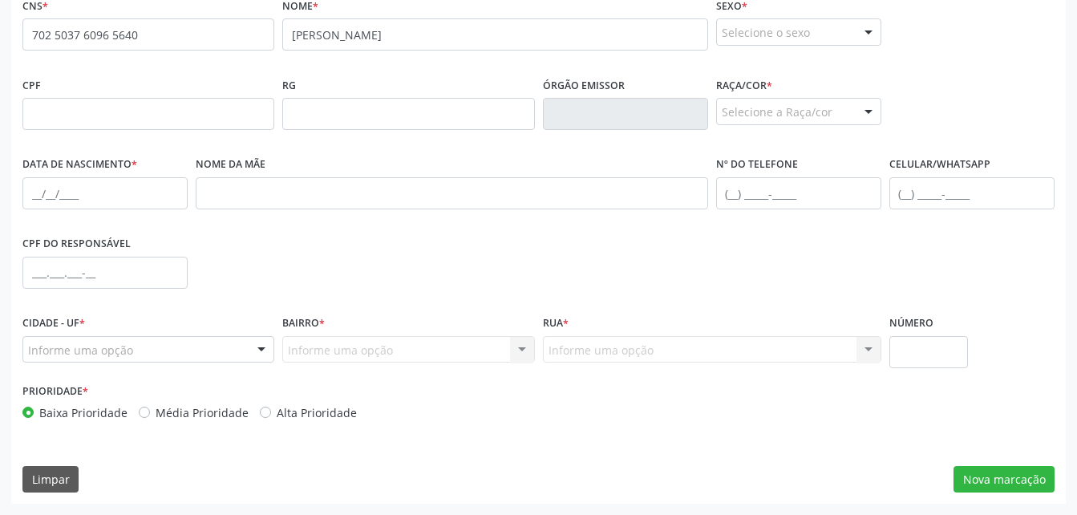
click at [781, 46] on div "Selecione o sexo" at bounding box center [798, 31] width 165 height 27
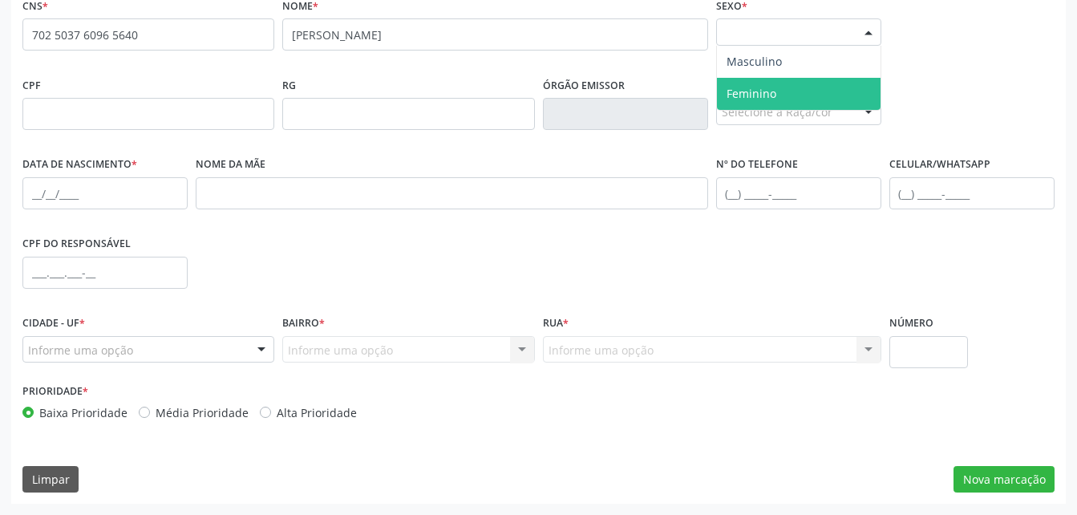
click at [787, 110] on span "Feminino" at bounding box center [799, 94] width 164 height 32
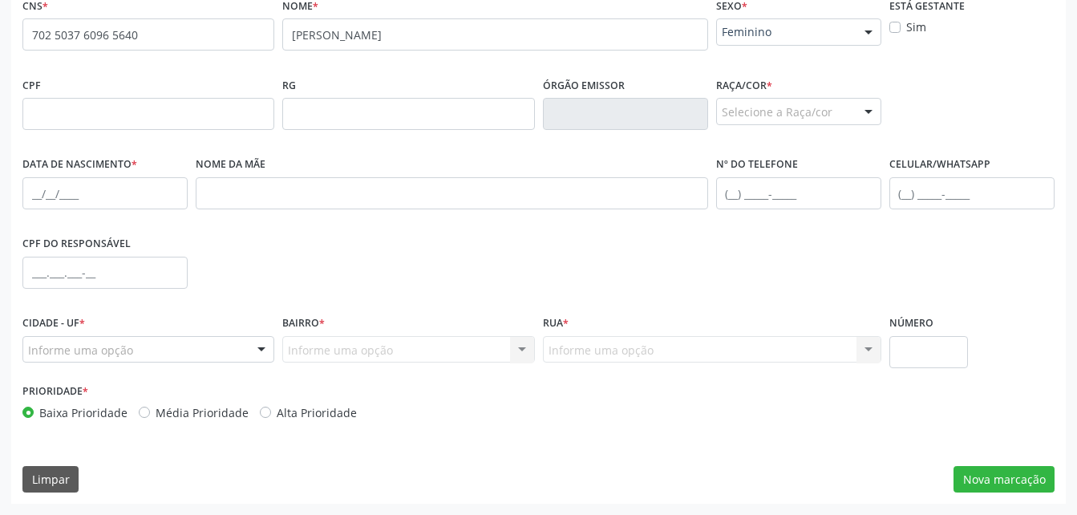
click at [730, 125] on div "Selecione a Raça/cor" at bounding box center [798, 111] width 165 height 27
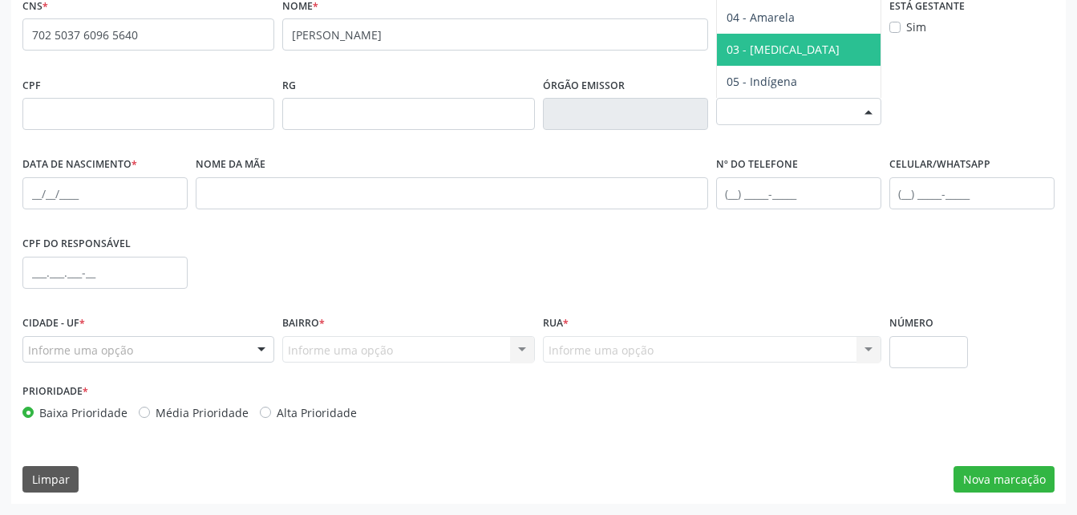
click at [760, 57] on span "03 - [MEDICAL_DATA]" at bounding box center [783, 49] width 113 height 15
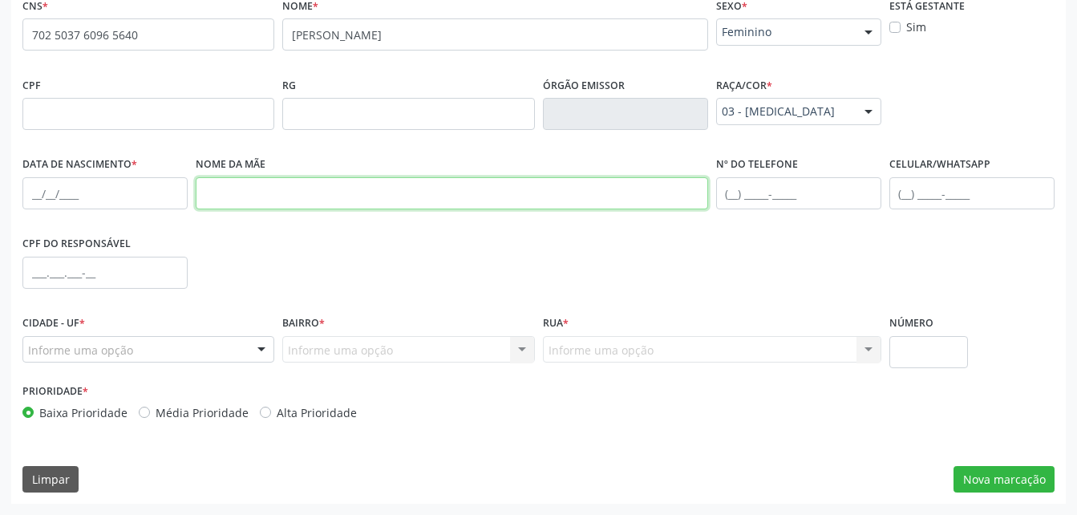
click at [326, 209] on input "text" at bounding box center [452, 193] width 513 height 32
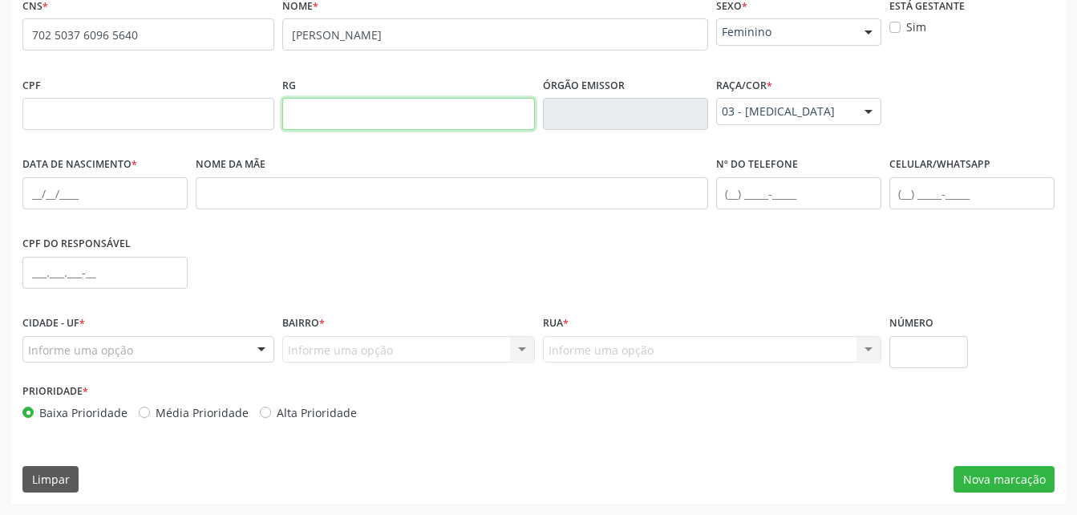
click at [478, 130] on input "text" at bounding box center [408, 114] width 252 height 32
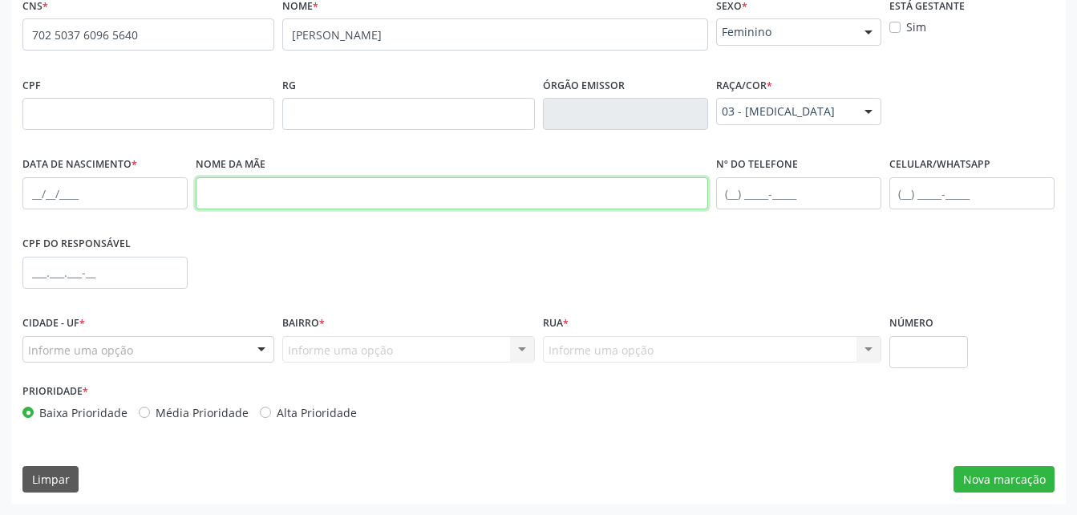
click at [476, 209] on input "text" at bounding box center [452, 193] width 513 height 32
paste input "Bernadina da Paz"
type input "Bernadina da Paz"
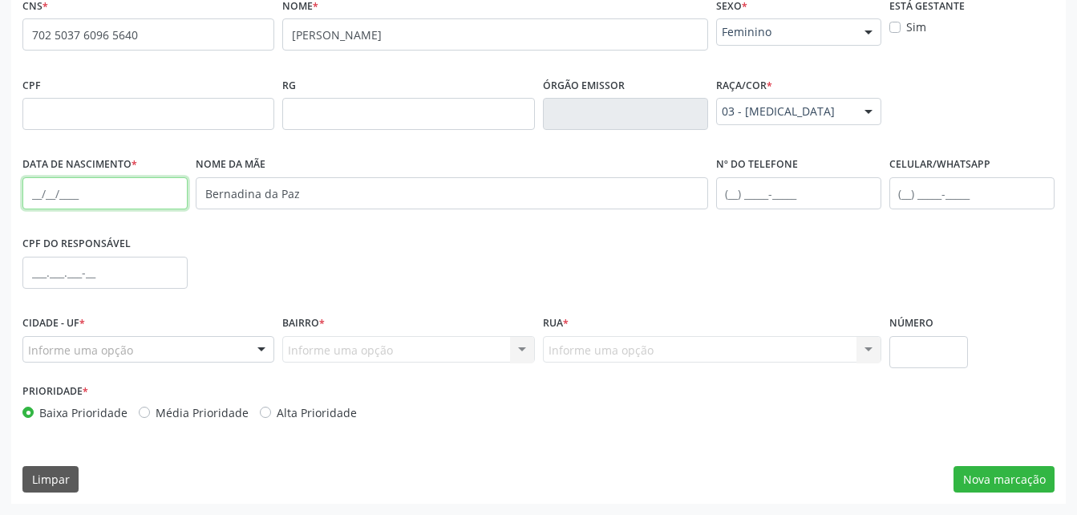
click at [156, 209] on input "text" at bounding box center [104, 193] width 165 height 32
click at [163, 209] on input "text" at bounding box center [104, 193] width 165 height 32
paste input "[DATE]"
type input "[DATE]"
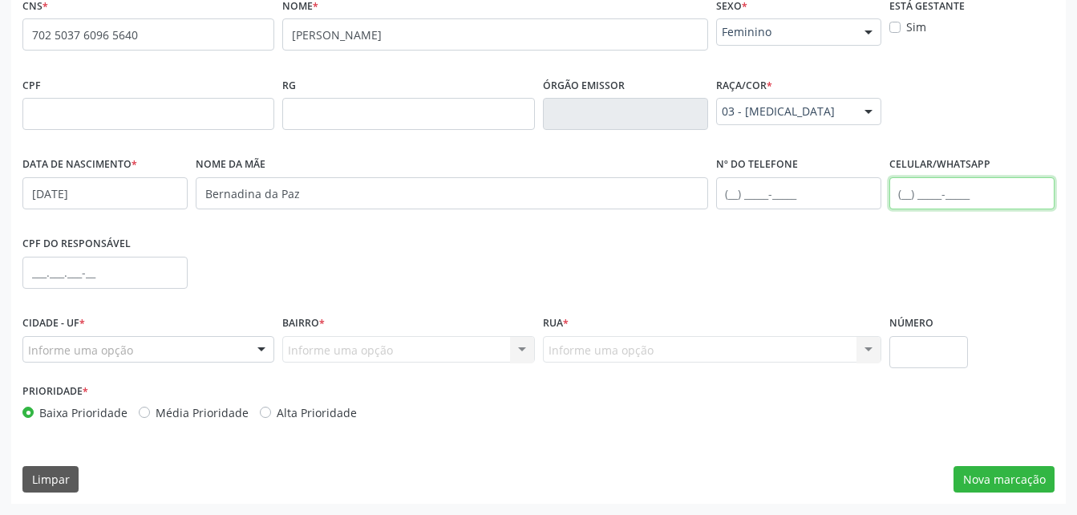
click at [911, 209] on input "text" at bounding box center [972, 193] width 165 height 32
type input "[PHONE_NUMBER]"
click at [347, 357] on div "Informe uma opção Nenhum resultado encontrado para: " " Nenhuma opção encontrad…" at bounding box center [408, 349] width 252 height 27
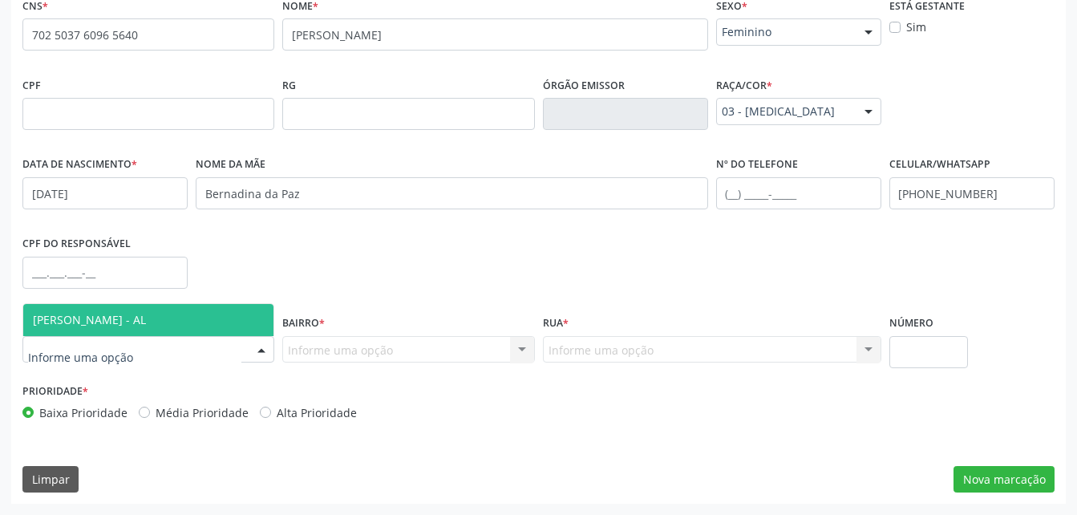
click at [246, 360] on div at bounding box center [148, 349] width 252 height 27
drag, startPoint x: 214, startPoint y: 323, endPoint x: 322, endPoint y: 337, distance: 108.3
click at [225, 326] on span "[PERSON_NAME] - AL" at bounding box center [148, 320] width 250 height 32
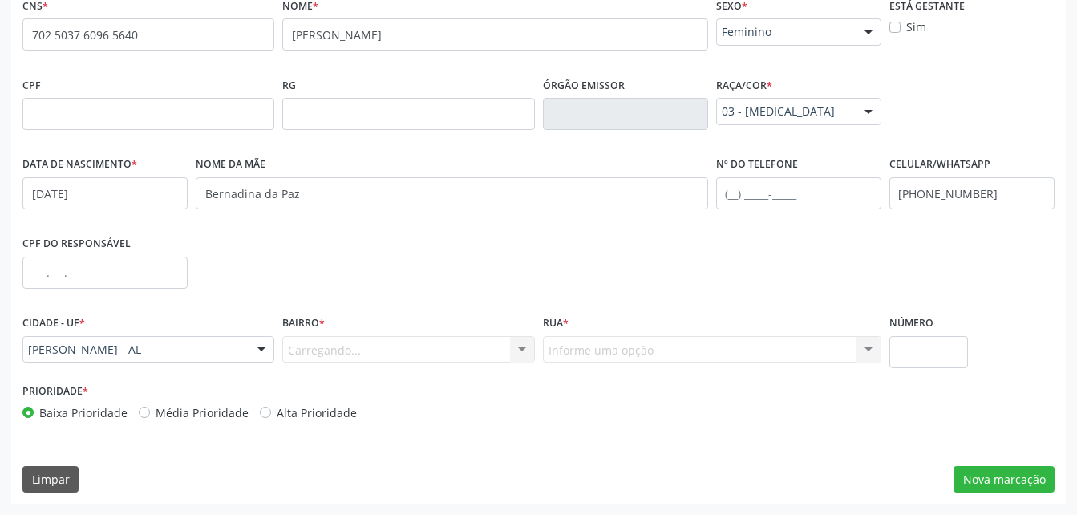
click at [325, 338] on div "Carregando... Nenhum resultado encontrado para: " " Nenhuma opção encontrada. D…" at bounding box center [408, 349] width 252 height 27
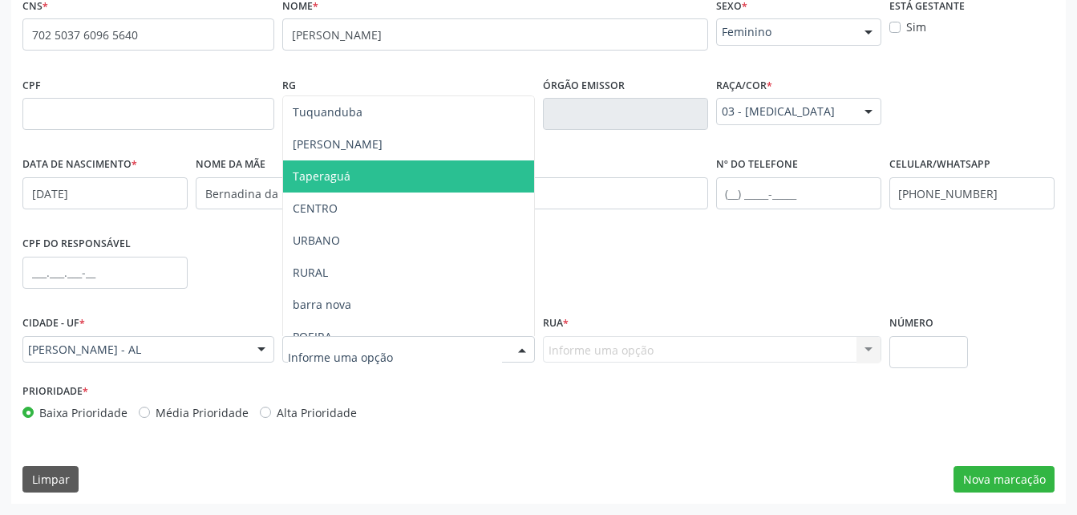
drag, startPoint x: 345, startPoint y: 178, endPoint x: 537, endPoint y: 295, distance: 224.6
click at [376, 201] on ul "Tuquanduba [PERSON_NAME] CENTRO URBANO RURAL [GEOGRAPHIC_DATA] PEDRAS [PERSON_N…" at bounding box center [408, 385] width 250 height 578
drag, startPoint x: 412, startPoint y: 181, endPoint x: 485, endPoint y: 212, distance: 79.1
click at [431, 185] on span "Taperaguá" at bounding box center [408, 176] width 250 height 32
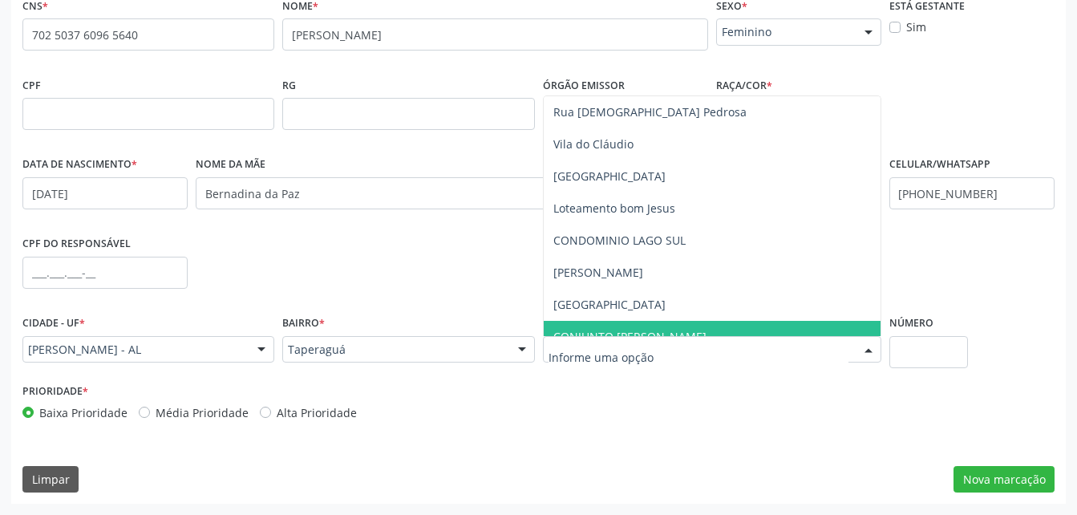
click at [659, 329] on span "CONJUNTO [PERSON_NAME]" at bounding box center [629, 336] width 153 height 15
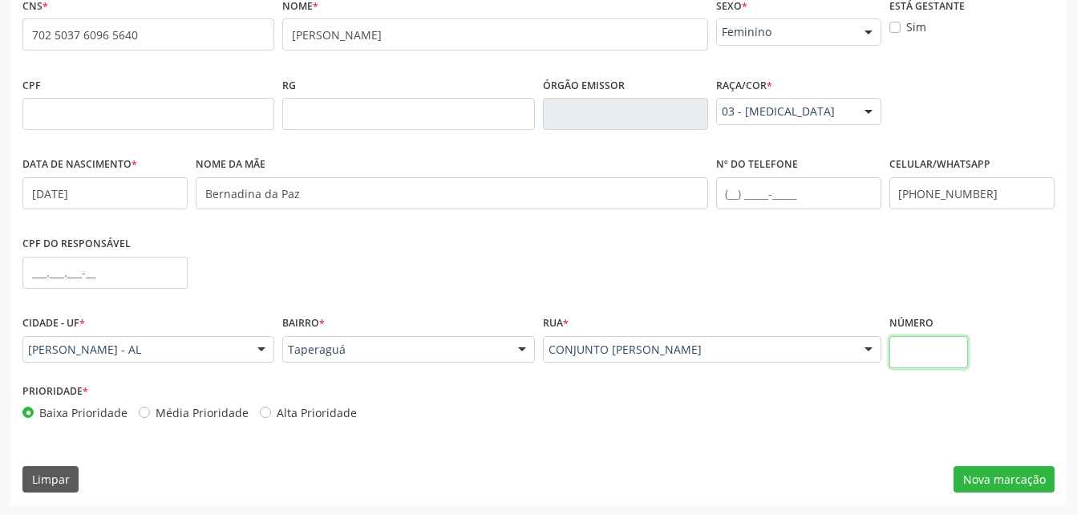
click at [902, 349] on input "text" at bounding box center [929, 352] width 79 height 32
type input "0"
drag, startPoint x: 975, startPoint y: 472, endPoint x: 976, endPoint y: 464, distance: 8.1
click at [976, 470] on button "Nova marcação" at bounding box center [1004, 479] width 101 height 27
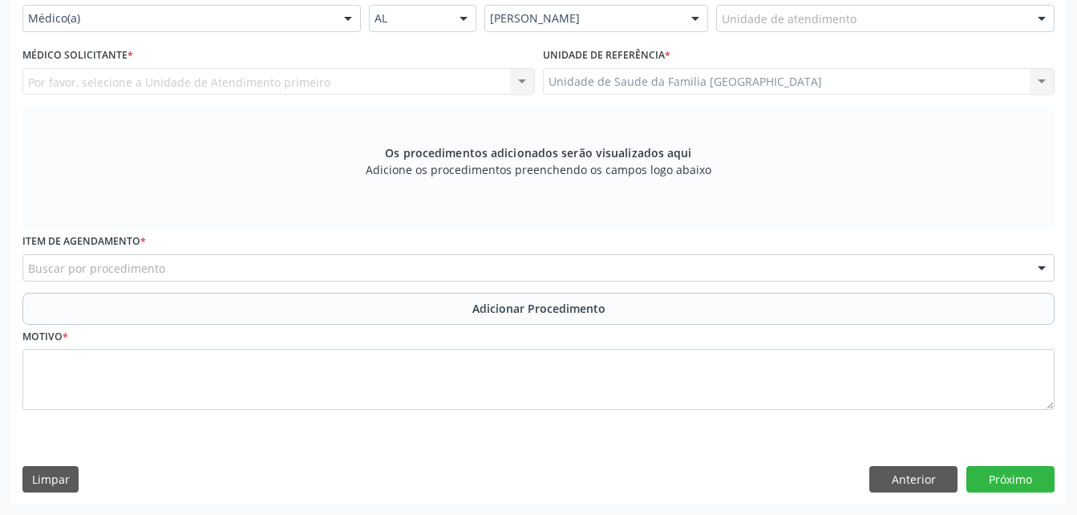
click at [722, 32] on input "text" at bounding box center [722, 26] width 0 height 32
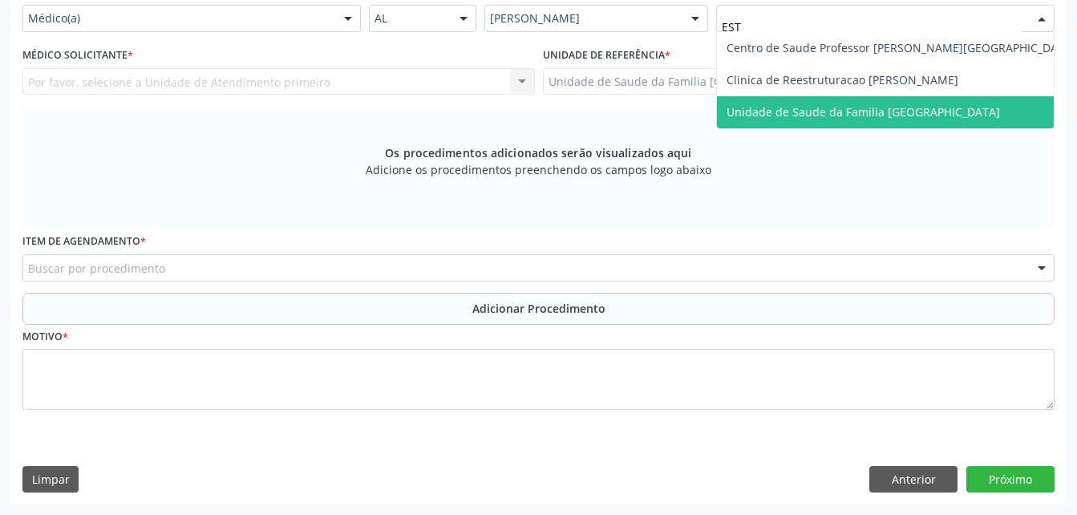
click at [728, 114] on span "Unidade de Saude da Familia [GEOGRAPHIC_DATA]" at bounding box center [901, 112] width 368 height 32
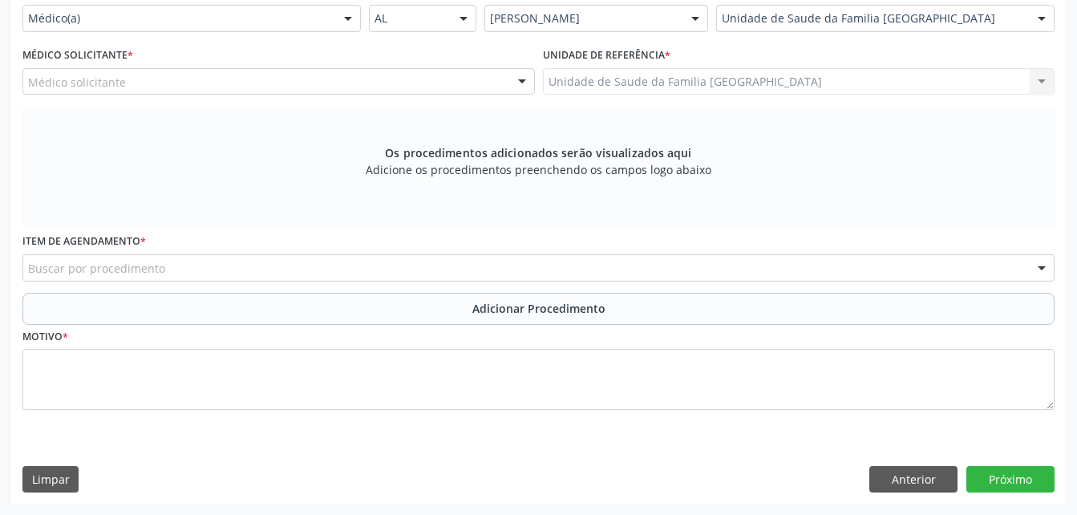
click at [428, 94] on div "Médico solicitante" at bounding box center [278, 81] width 513 height 27
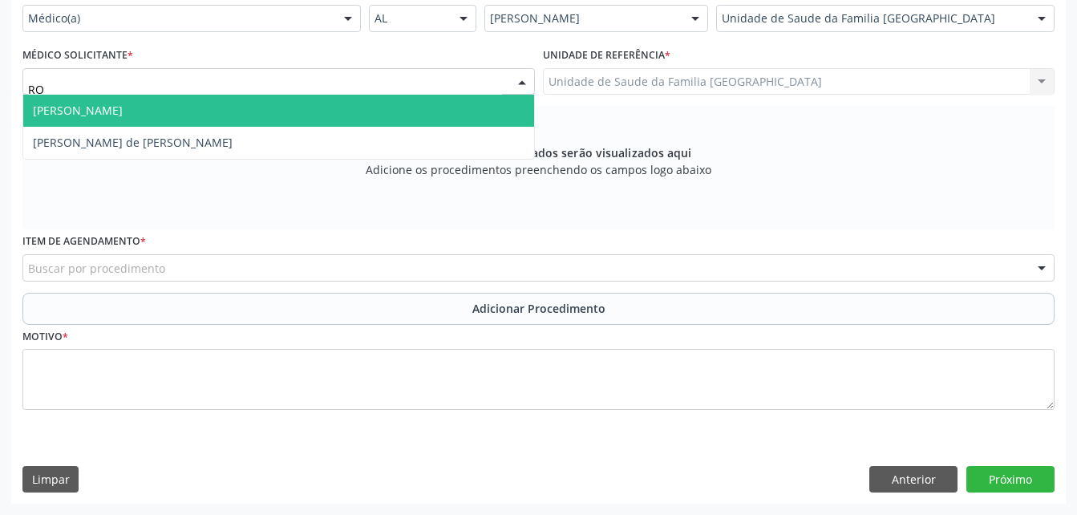
type input "ROD"
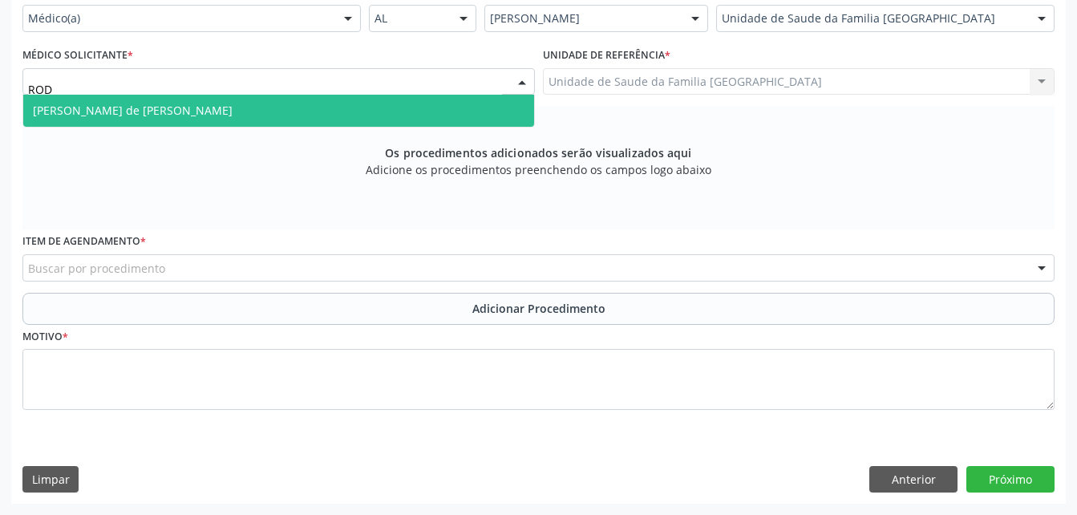
click at [424, 127] on span "[PERSON_NAME] de [PERSON_NAME]" at bounding box center [278, 111] width 511 height 32
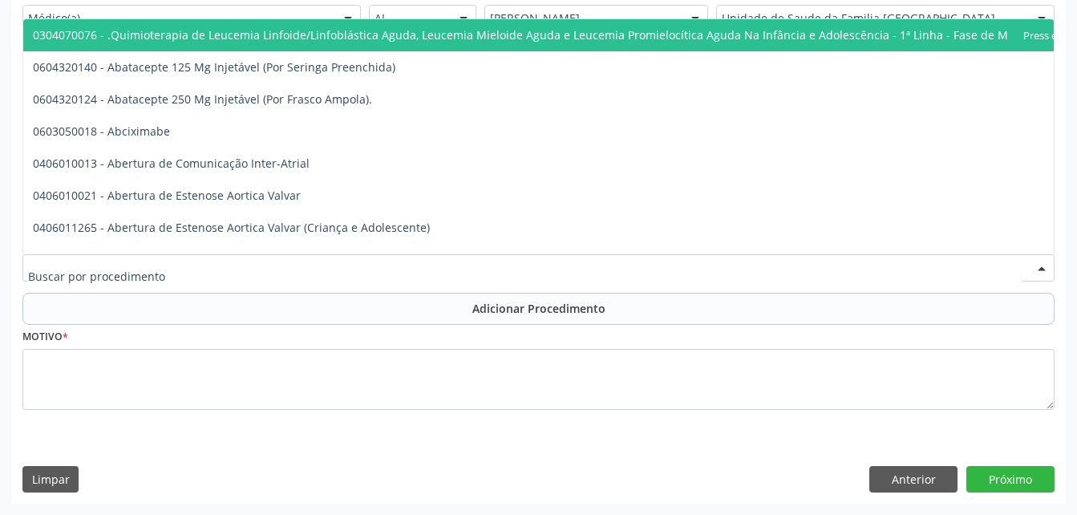
click at [462, 276] on div at bounding box center [538, 267] width 1032 height 27
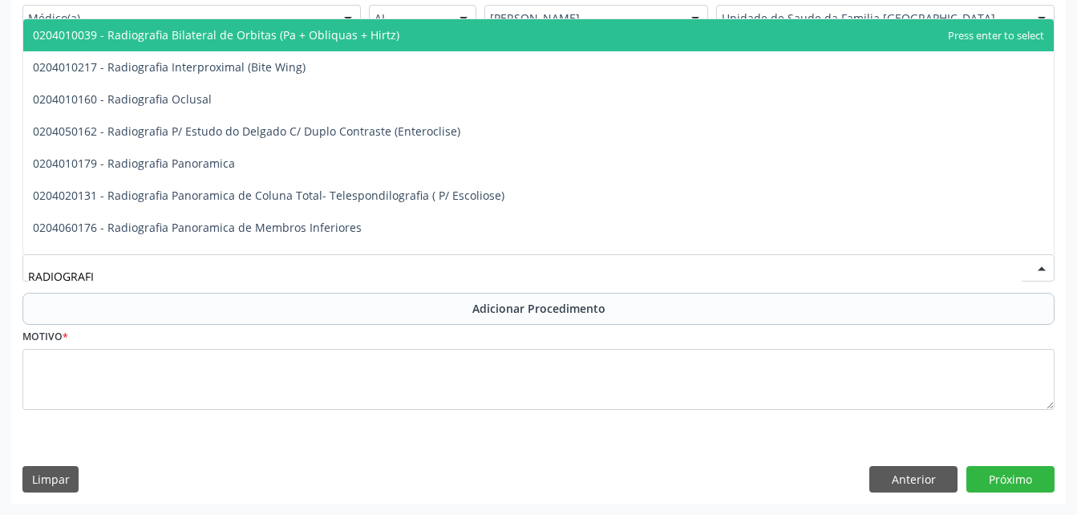
type input "RADIOGRAFIA"
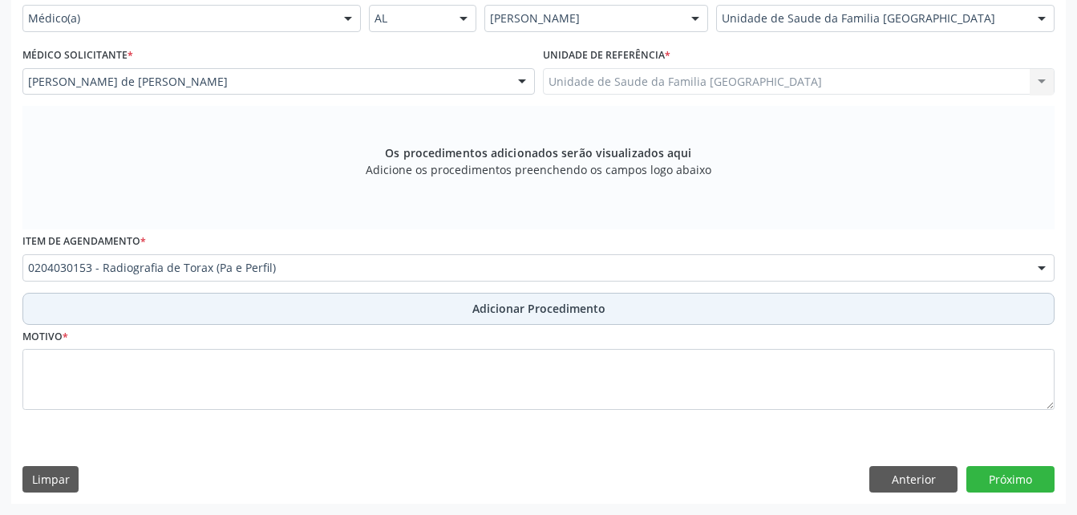
click at [553, 317] on span "Adicionar Procedimento" at bounding box center [538, 308] width 133 height 17
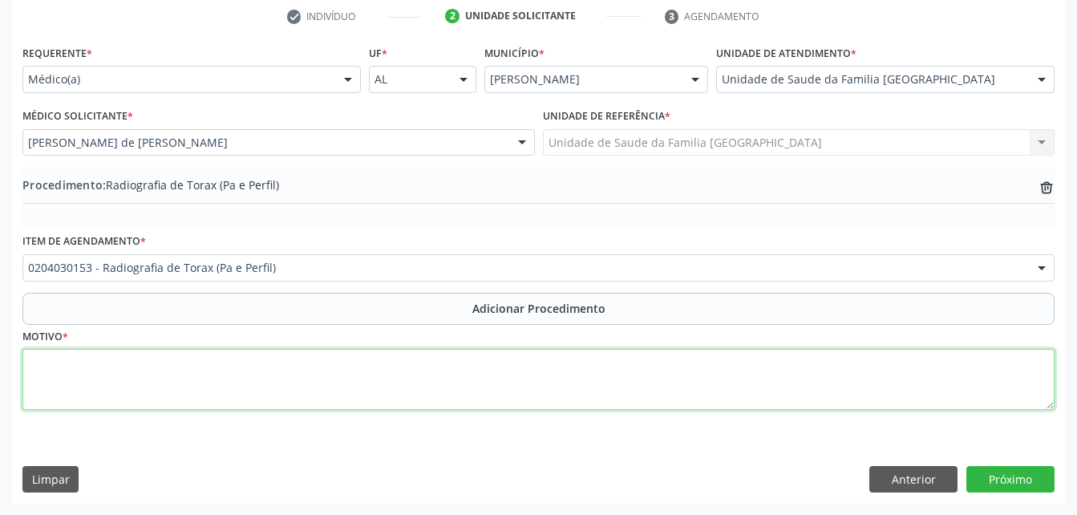
click at [537, 389] on textarea at bounding box center [538, 379] width 1032 height 61
type textarea "TABAGISMO"
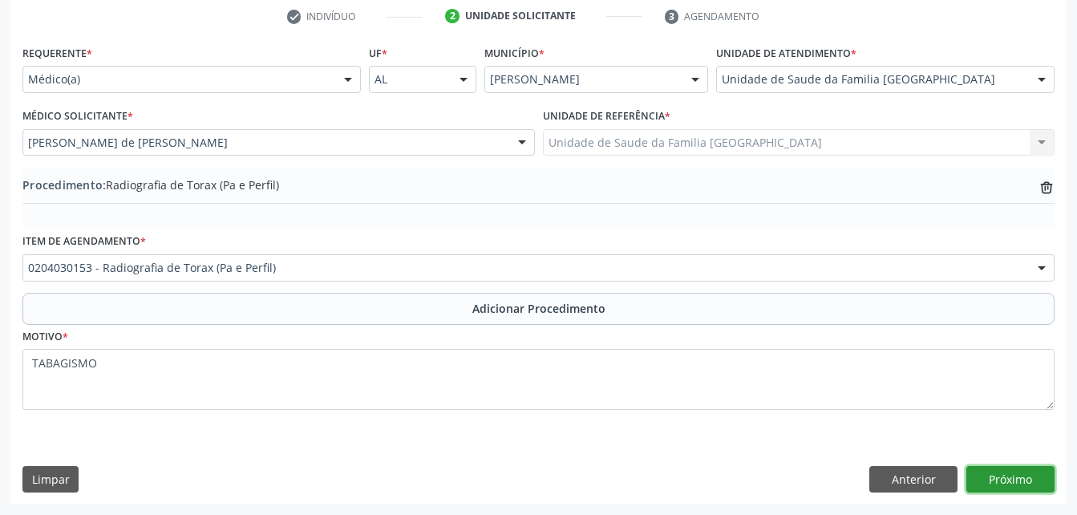
click at [1034, 466] on button "Próximo" at bounding box center [1011, 479] width 88 height 27
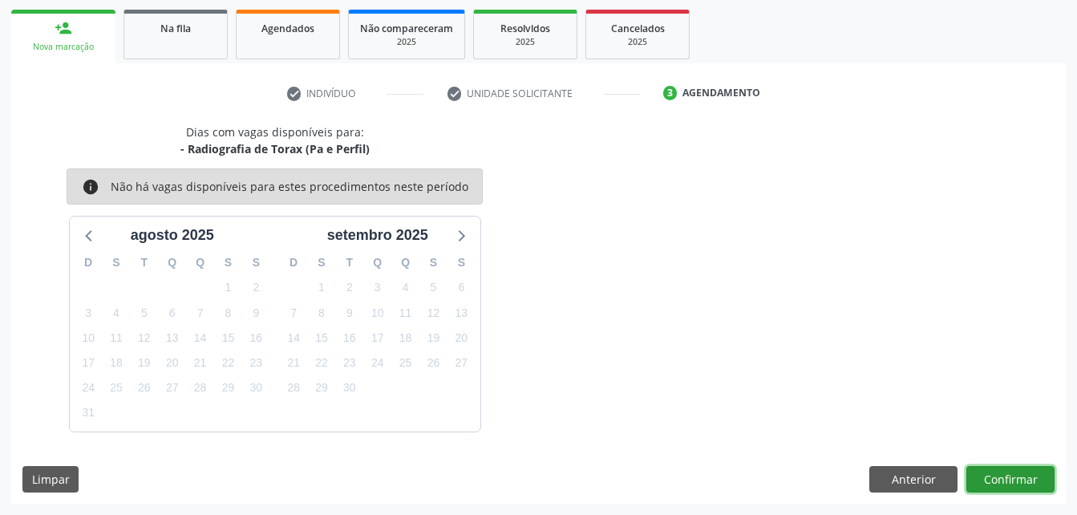
click at [1025, 466] on button "Confirmar" at bounding box center [1011, 479] width 88 height 27
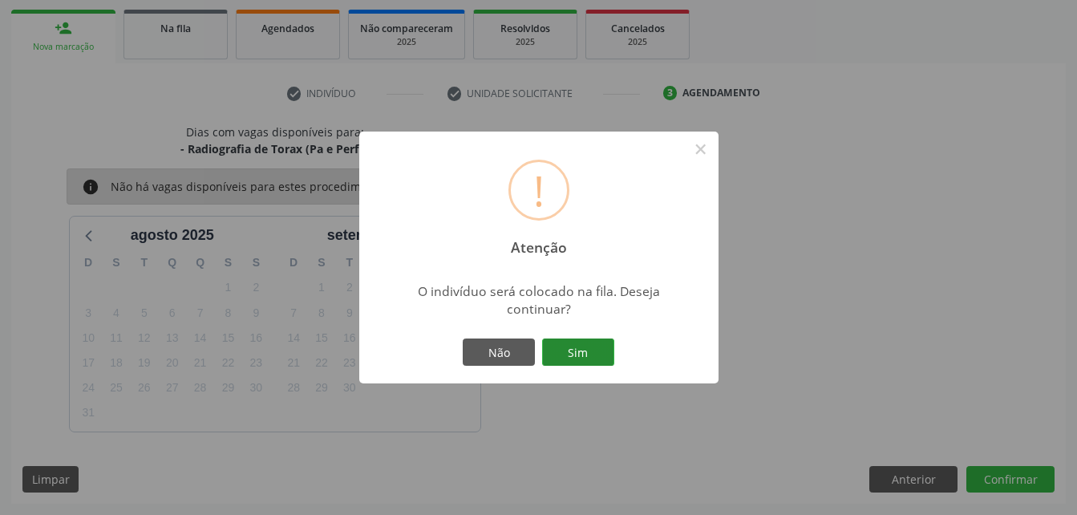
click at [590, 350] on button "Sim" at bounding box center [578, 351] width 72 height 27
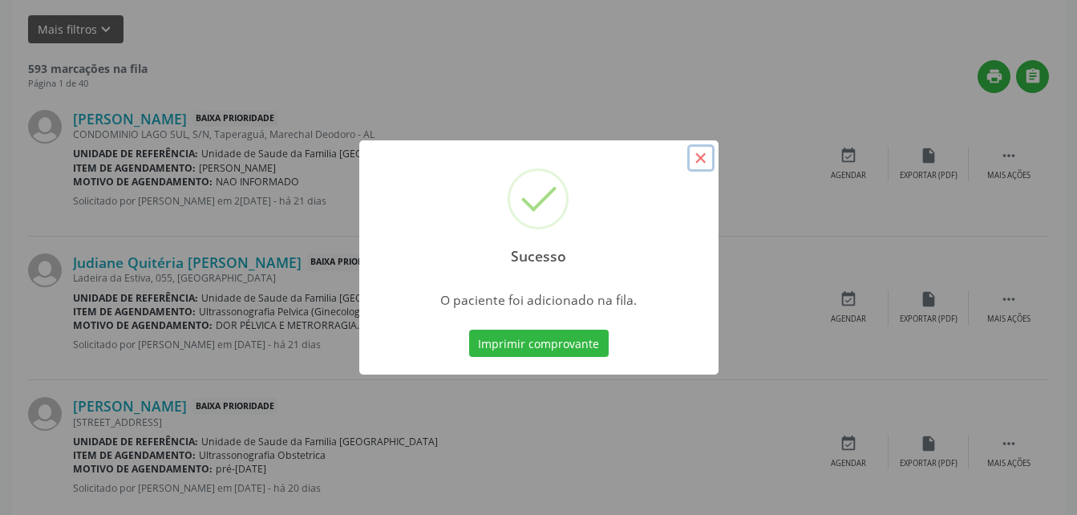
click at [702, 157] on button "×" at bounding box center [700, 157] width 27 height 27
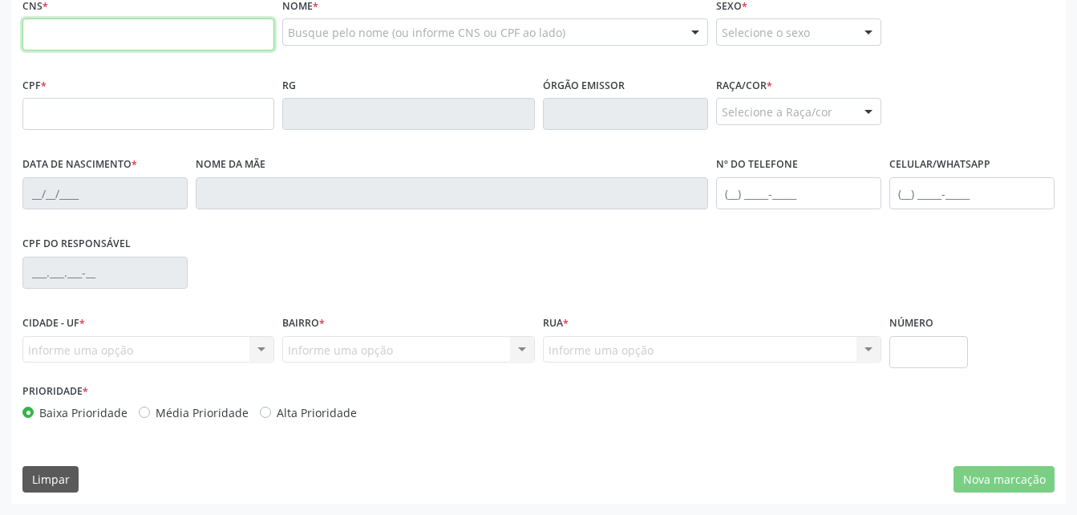
click at [148, 51] on input "text" at bounding box center [148, 34] width 252 height 32
paste input "020 1196 3"
click at [169, 51] on input "020 1196 3" at bounding box center [148, 34] width 252 height 32
type input "0"
drag, startPoint x: 177, startPoint y: 351, endPoint x: 180, endPoint y: 363, distance: 11.5
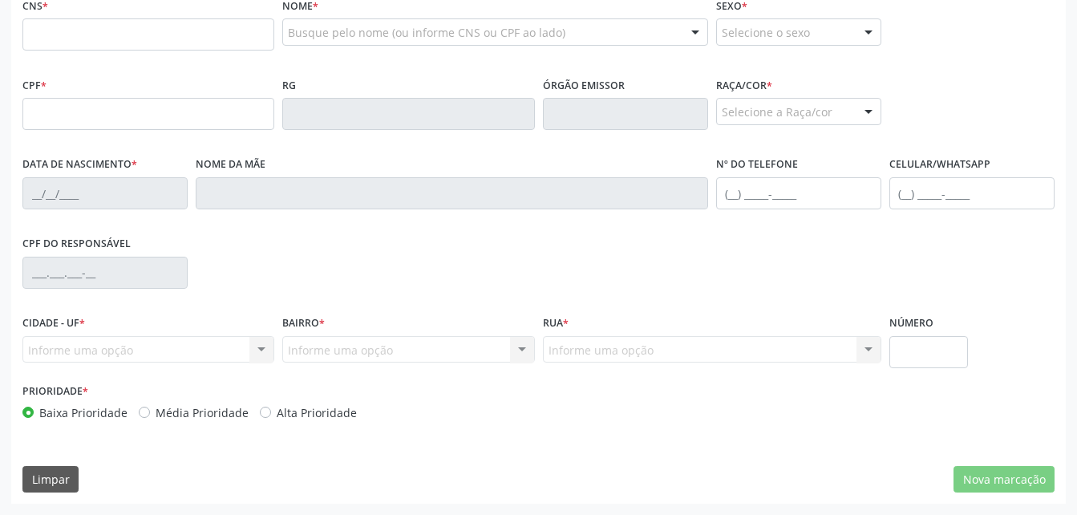
click at [180, 51] on div "CNS *" at bounding box center [148, 22] width 252 height 57
click at [180, 51] on input "text" at bounding box center [148, 34] width 252 height 32
paste input "702 5037 6096 5640"
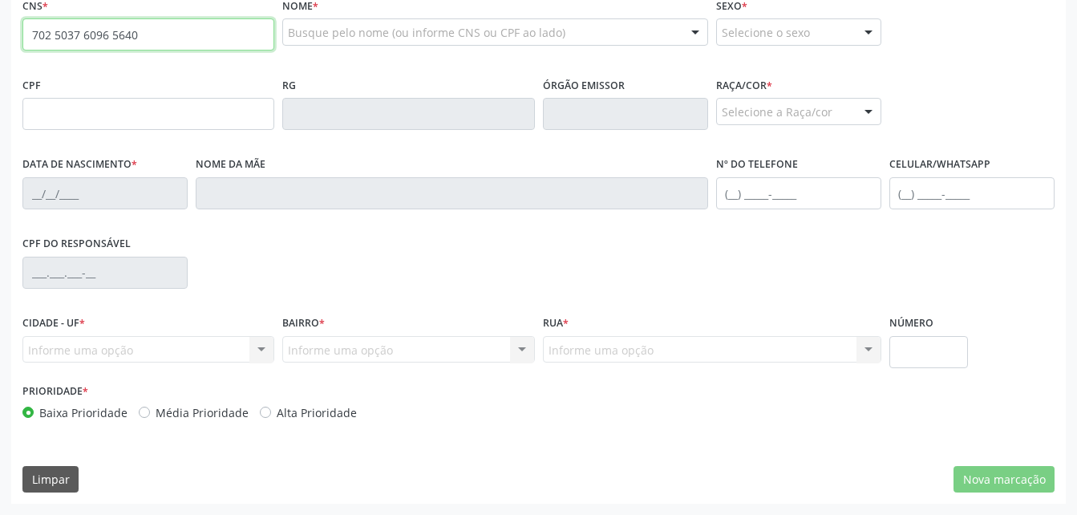
type input "702 5037 6096 5640"
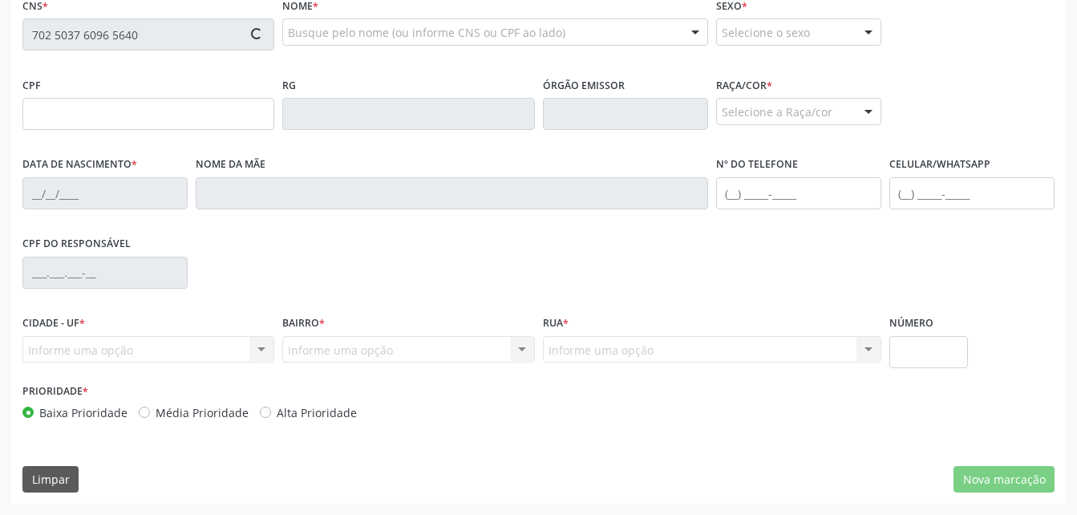
type input "[DATE]"
type input "Bernadina da Paz"
type input "[PHONE_NUMBER]"
type input "0"
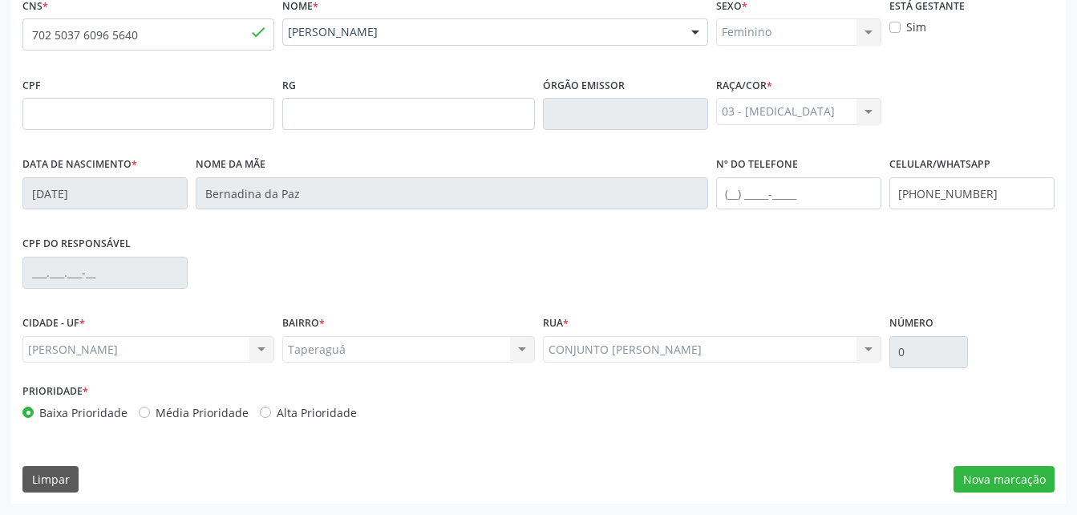
click at [1015, 504] on div "CNS * 702 5037 6096 5640 [GEOGRAPHIC_DATA] * [PERSON_NAME] [PERSON_NAME] CNS: 7…" at bounding box center [538, 249] width 1055 height 510
click at [1011, 492] on button "Nova marcação" at bounding box center [1004, 479] width 101 height 27
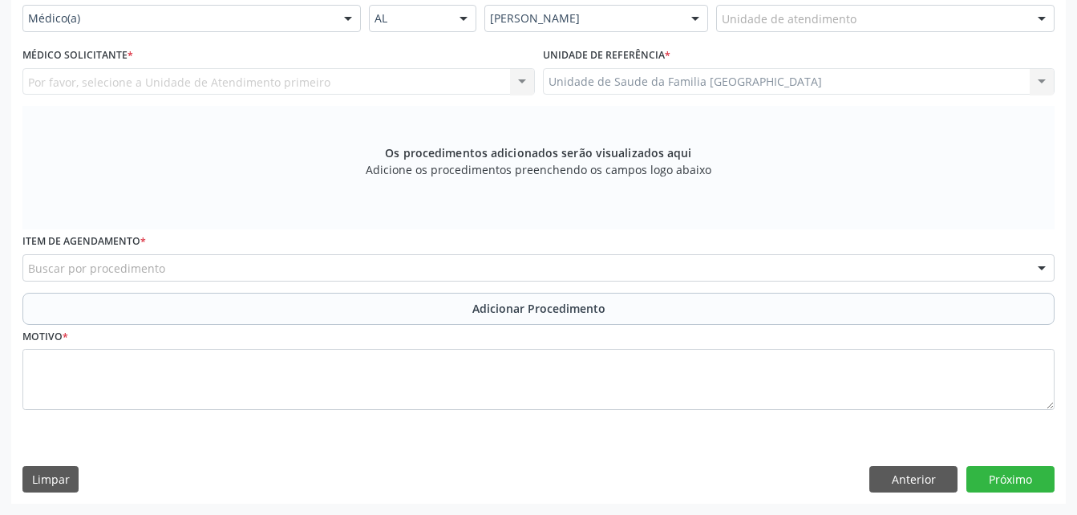
click at [902, 494] on div "Requerente * Médico(a) Médico(a) Enfermeiro(a) Paciente Nenhum resultado encont…" at bounding box center [538, 242] width 1055 height 524
click at [899, 476] on button "Anterior" at bounding box center [913, 479] width 88 height 27
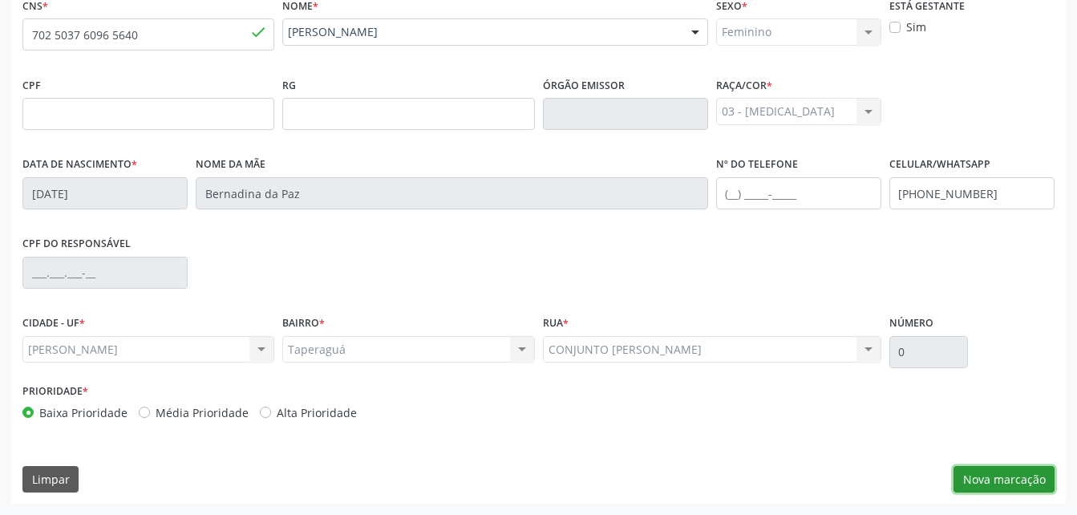
click at [1019, 473] on button "Nova marcação" at bounding box center [1004, 479] width 101 height 27
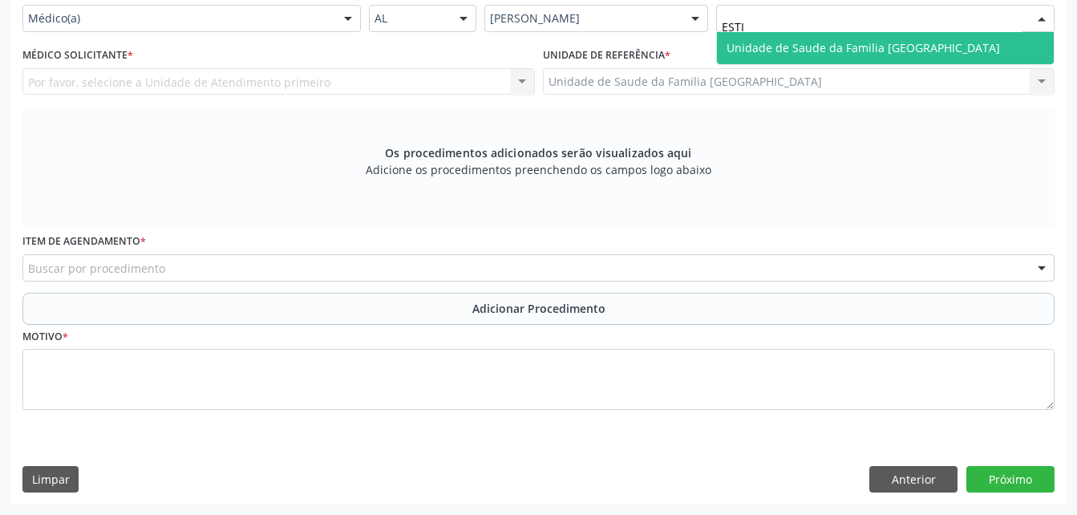
click at [898, 55] on span "Unidade de Saude da Familia [GEOGRAPHIC_DATA]" at bounding box center [864, 47] width 274 height 15
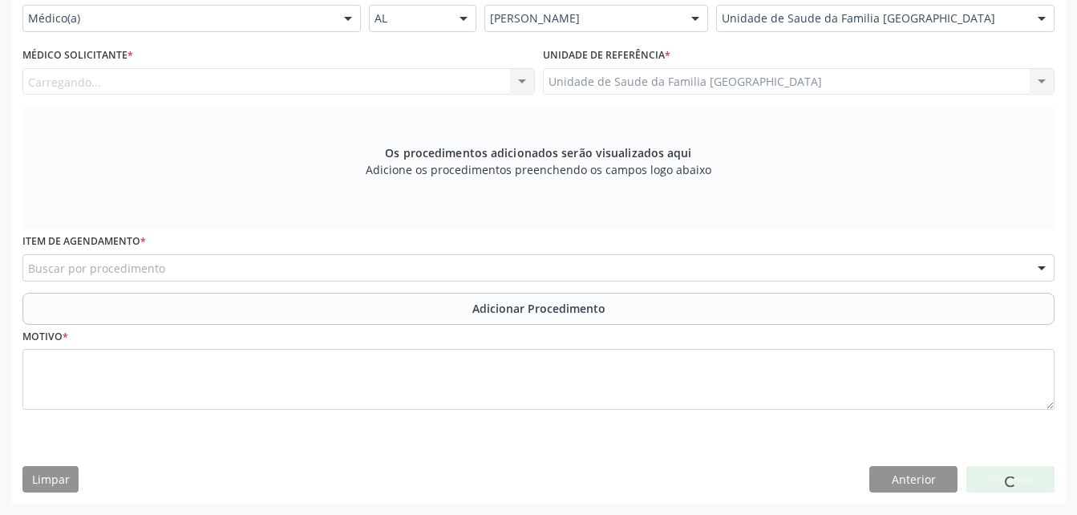
click at [380, 90] on div "Carregando... Nenhum resultado encontrado para: " " Não há nenhuma opção para s…" at bounding box center [278, 81] width 513 height 27
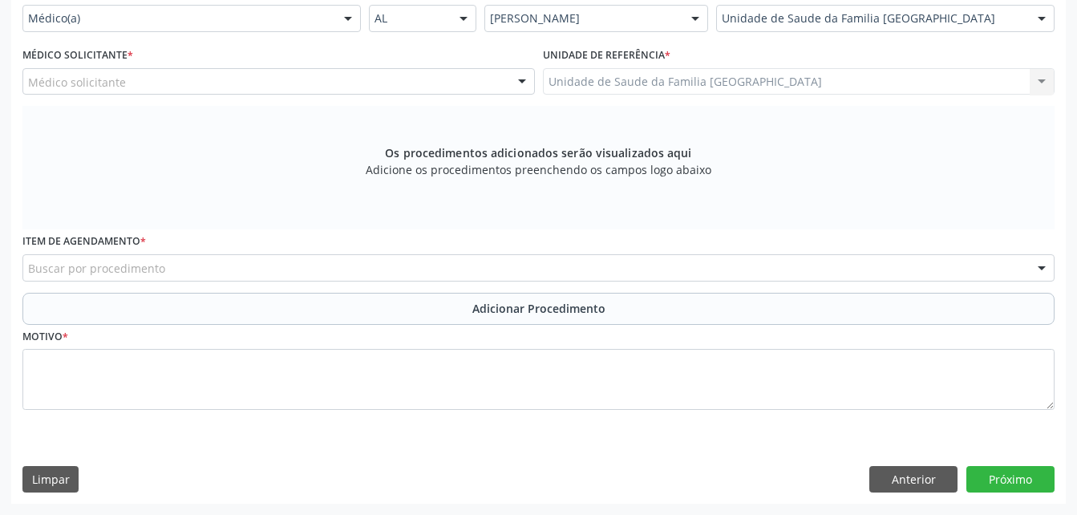
click at [408, 95] on div "Médico solicitante" at bounding box center [278, 81] width 513 height 27
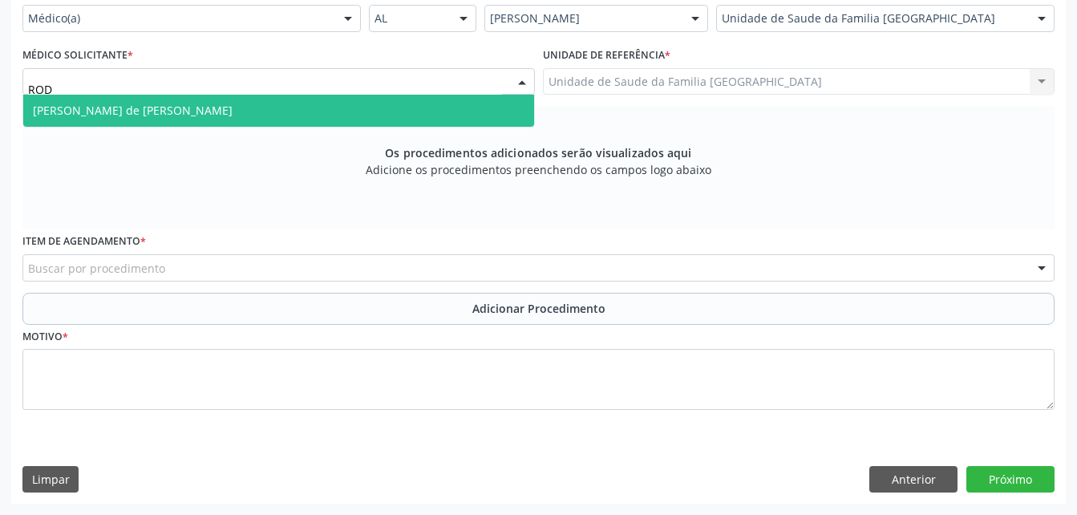
drag, startPoint x: 404, startPoint y: 118, endPoint x: 248, endPoint y: 375, distance: 301.3
click at [404, 120] on span "[PERSON_NAME] de [PERSON_NAME]" at bounding box center [278, 111] width 511 height 32
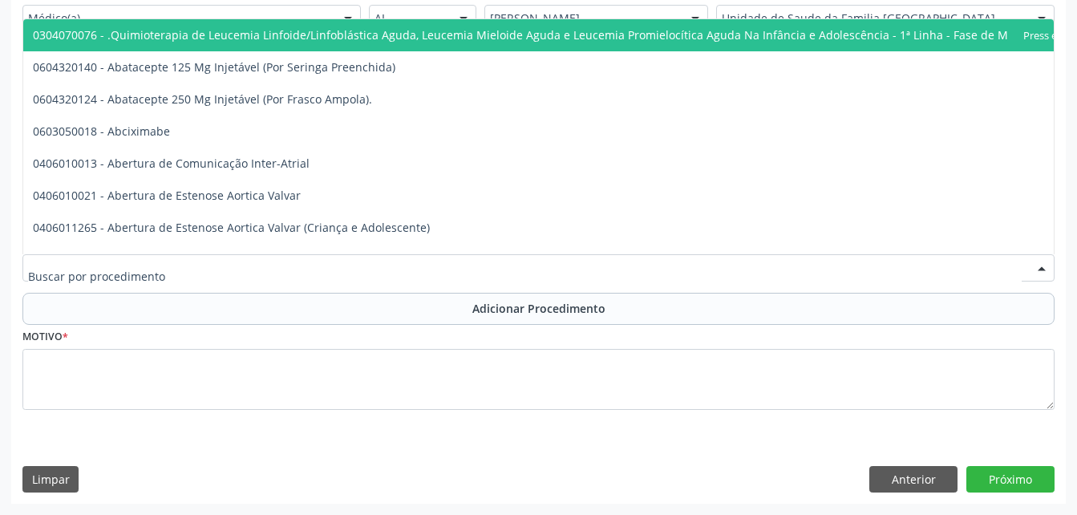
click at [253, 282] on div at bounding box center [538, 267] width 1032 height 27
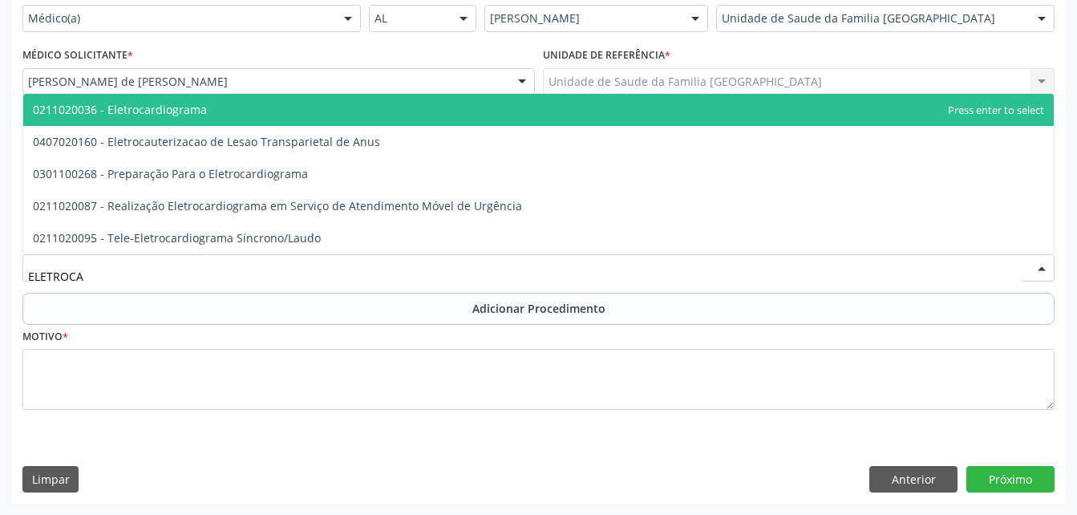
type input "ELETROCAR"
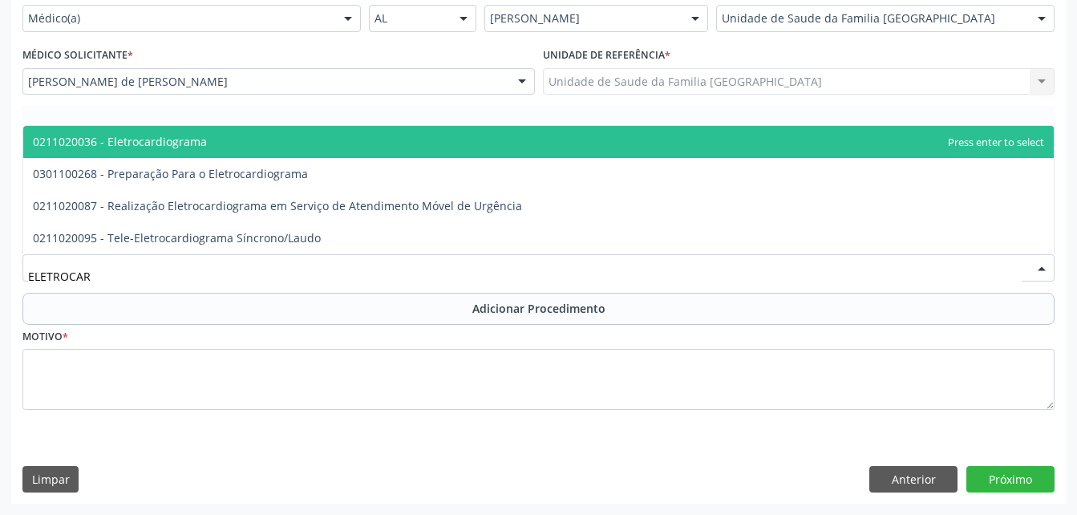
click at [245, 158] on span "0211020036 - Eletrocardiograma" at bounding box center [538, 142] width 1031 height 32
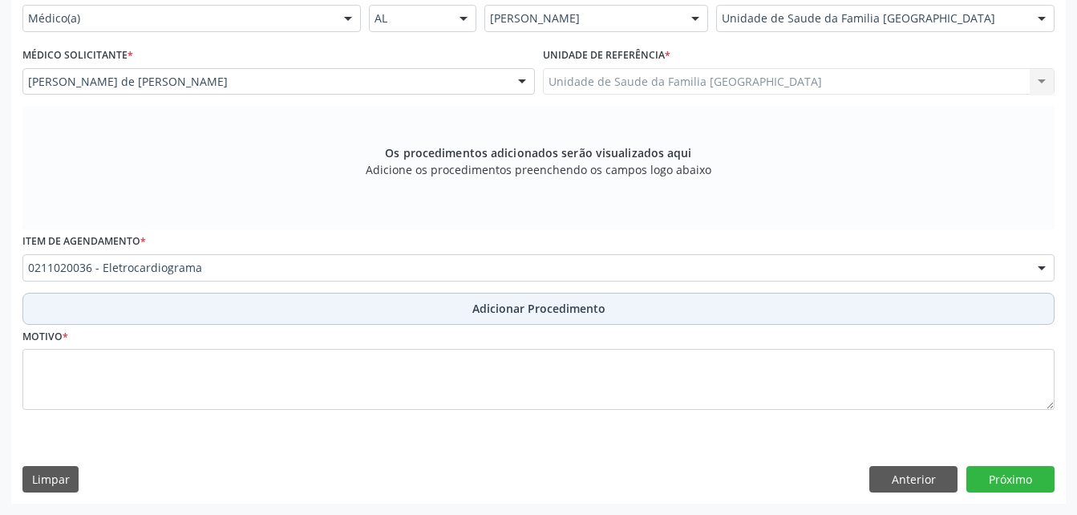
click at [437, 325] on button "Adicionar Procedimento" at bounding box center [538, 309] width 1032 height 32
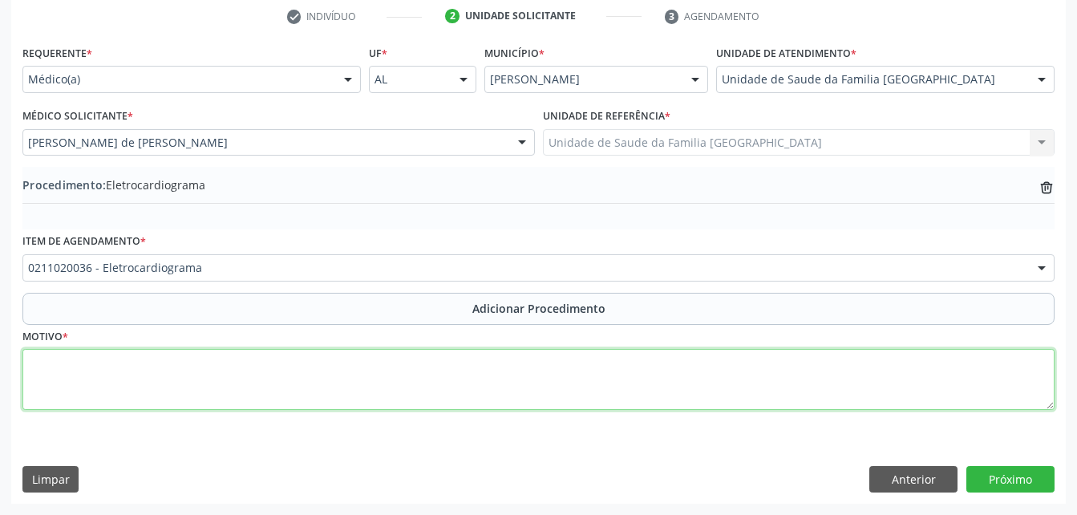
click at [437, 382] on textarea at bounding box center [538, 379] width 1032 height 61
type textarea "PALPITA"
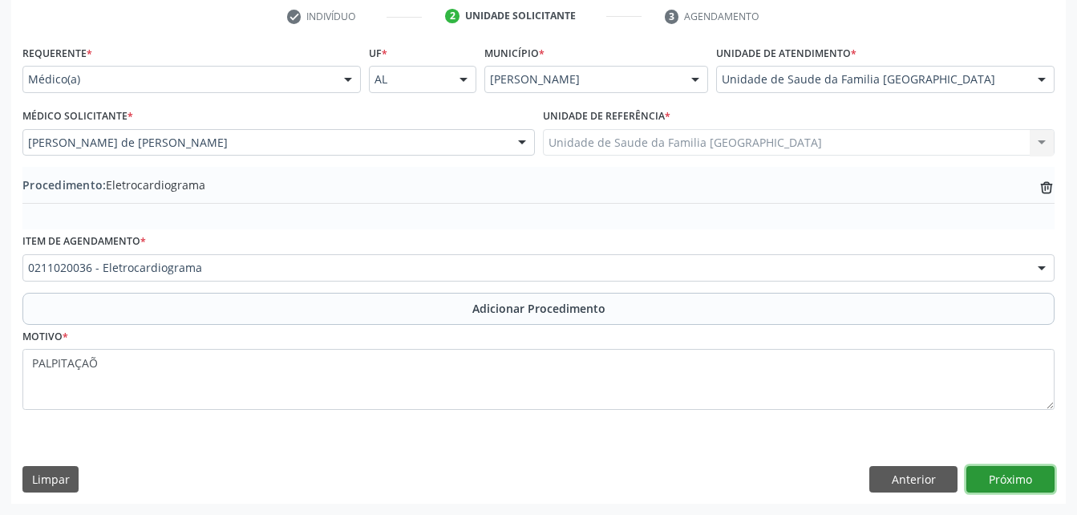
click at [1026, 484] on button "Próximo" at bounding box center [1011, 479] width 88 height 27
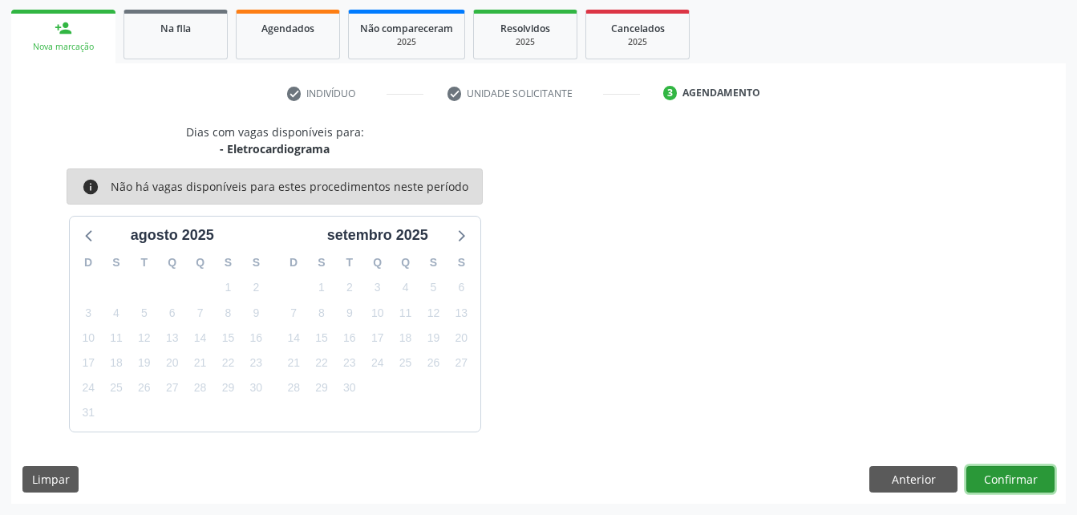
click at [1023, 481] on button "Confirmar" at bounding box center [1011, 479] width 88 height 27
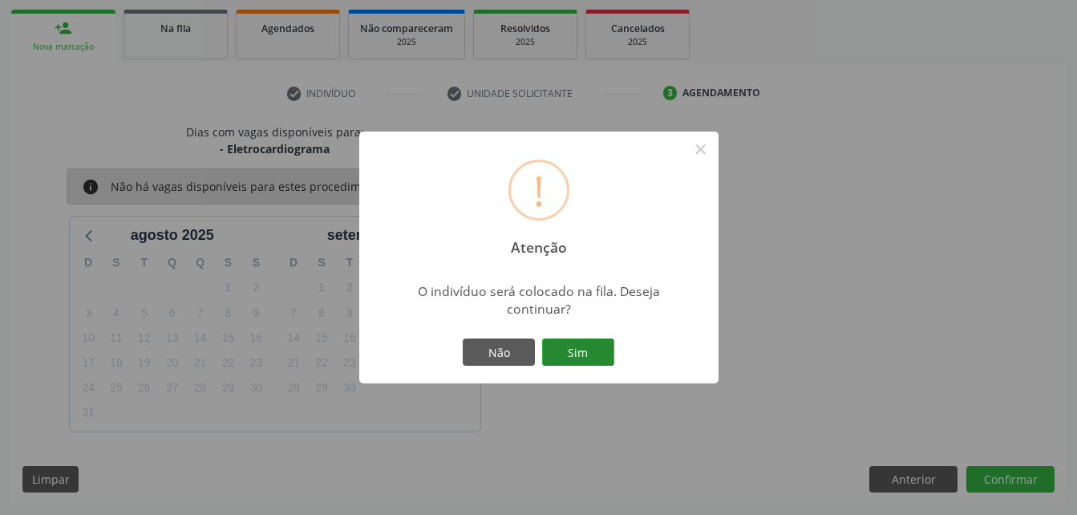
click at [587, 342] on button "Sim" at bounding box center [578, 351] width 72 height 27
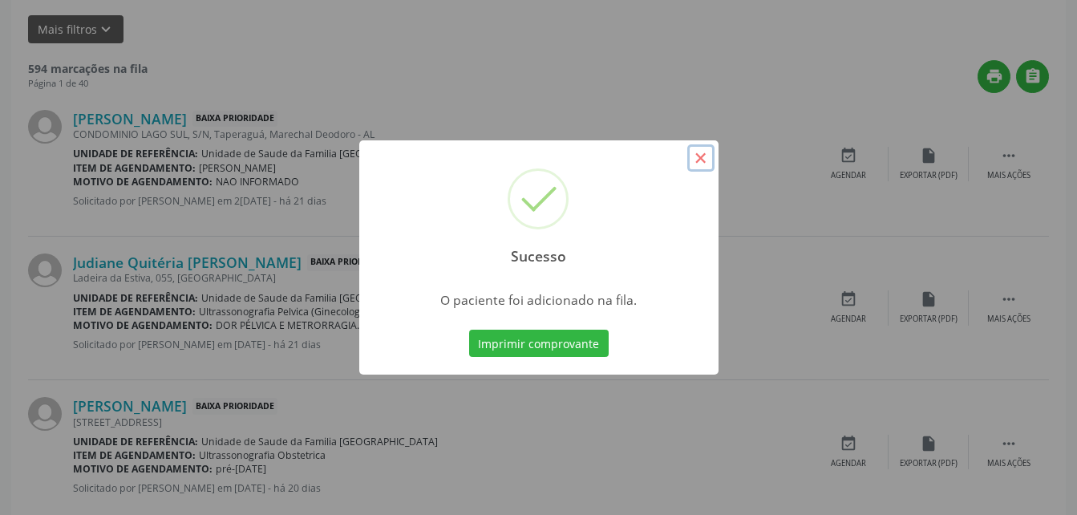
click at [708, 159] on button "×" at bounding box center [700, 157] width 27 height 27
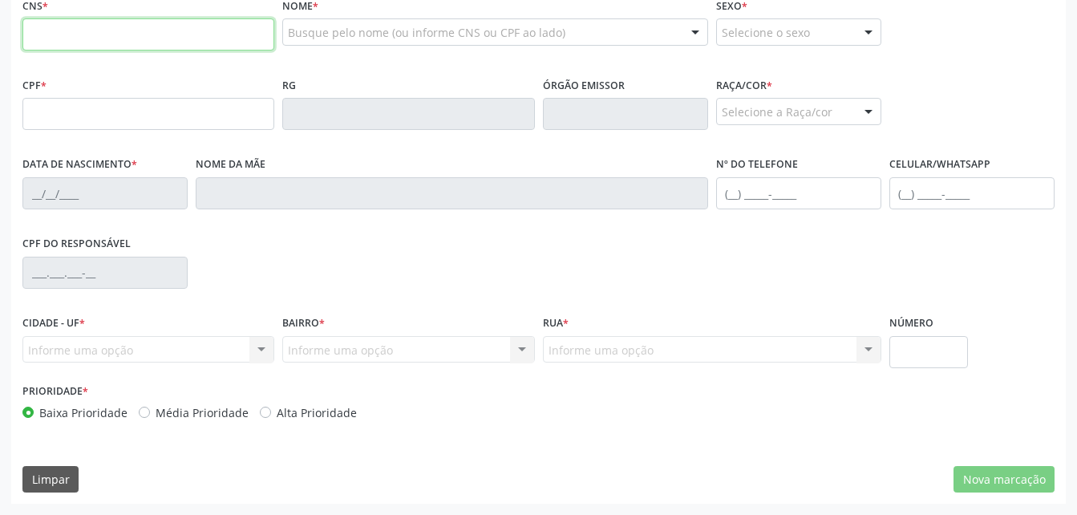
click at [253, 51] on input "text" at bounding box center [148, 34] width 252 height 32
drag, startPoint x: 242, startPoint y: 204, endPoint x: 187, endPoint y: 187, distance: 57.9
click at [193, 51] on input "text" at bounding box center [148, 34] width 252 height 32
paste input "702 5037 6096 5640"
type input "702 5037 6096 5640"
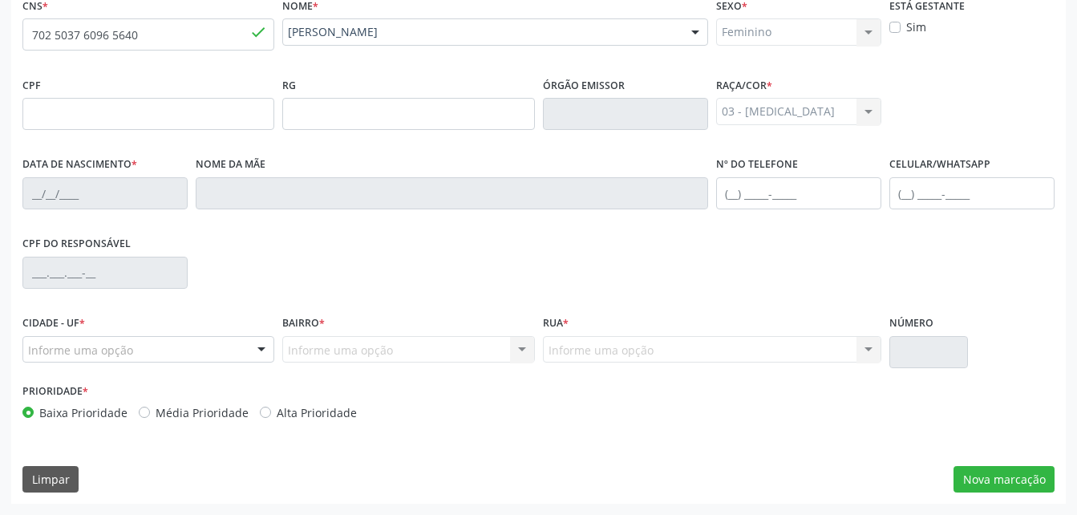
type input "[DATE]"
type input "Bernadina da Paz"
type input "[PHONE_NUMBER]"
type input "0"
click at [968, 464] on div "CNS * 702 5037 6096 5640 [GEOGRAPHIC_DATA] * [PERSON_NAME] [PERSON_NAME] CNS: 7…" at bounding box center [538, 249] width 1055 height 510
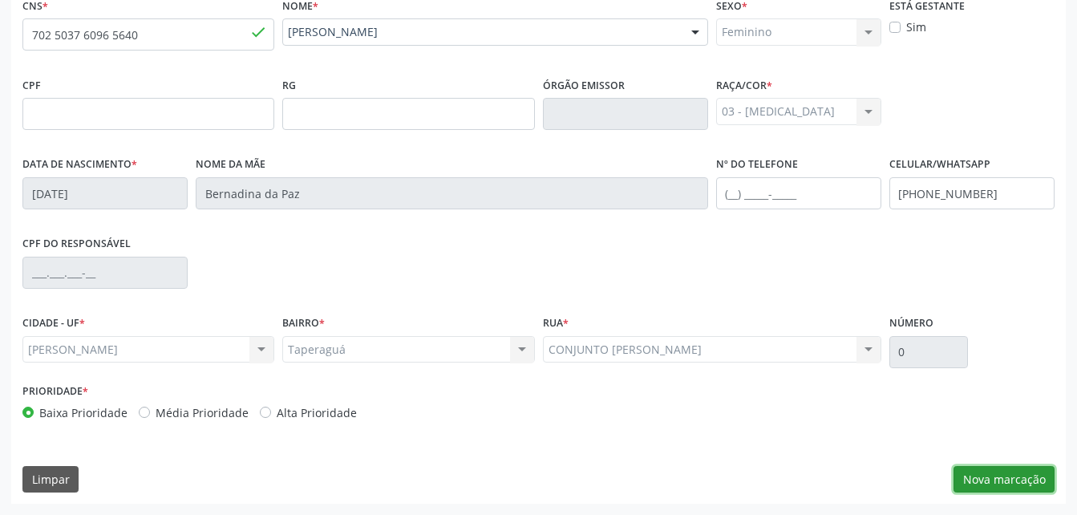
click at [995, 476] on button "Nova marcação" at bounding box center [1004, 479] width 101 height 27
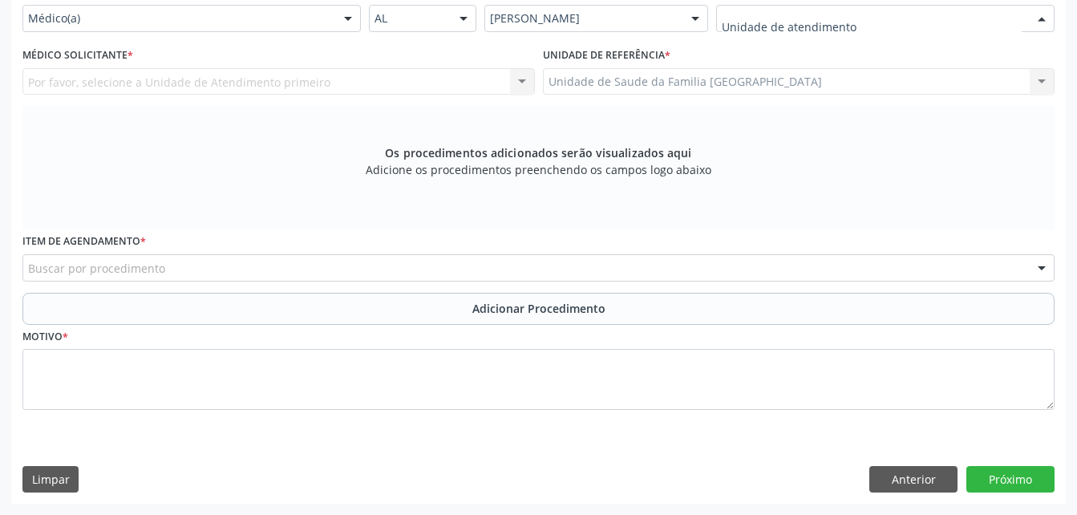
click at [876, 30] on div at bounding box center [885, 18] width 338 height 27
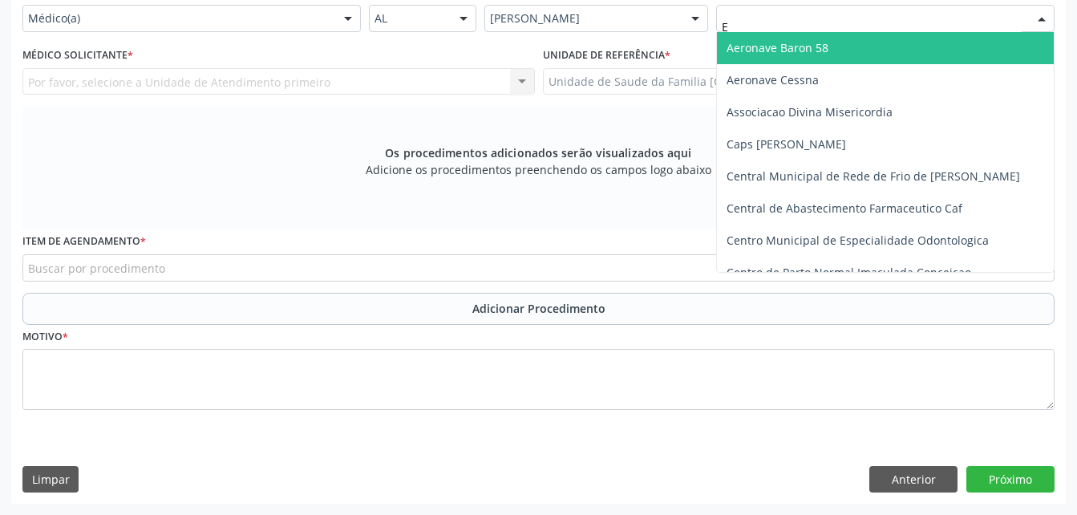
type input "ES"
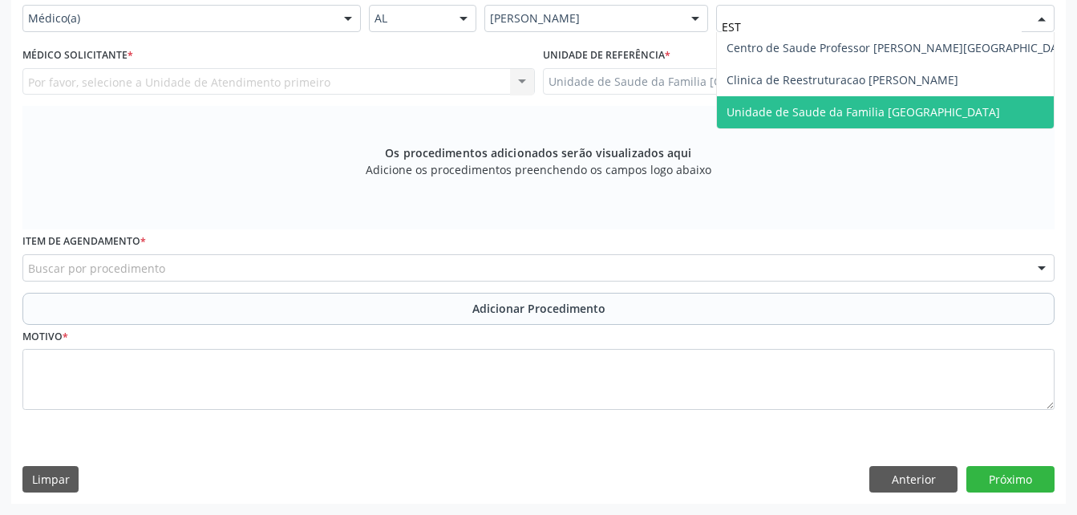
drag, startPoint x: 932, startPoint y: 120, endPoint x: 488, endPoint y: 90, distance: 445.4
click at [926, 120] on span "Unidade de Saude da Familia [GEOGRAPHIC_DATA]" at bounding box center [864, 111] width 274 height 15
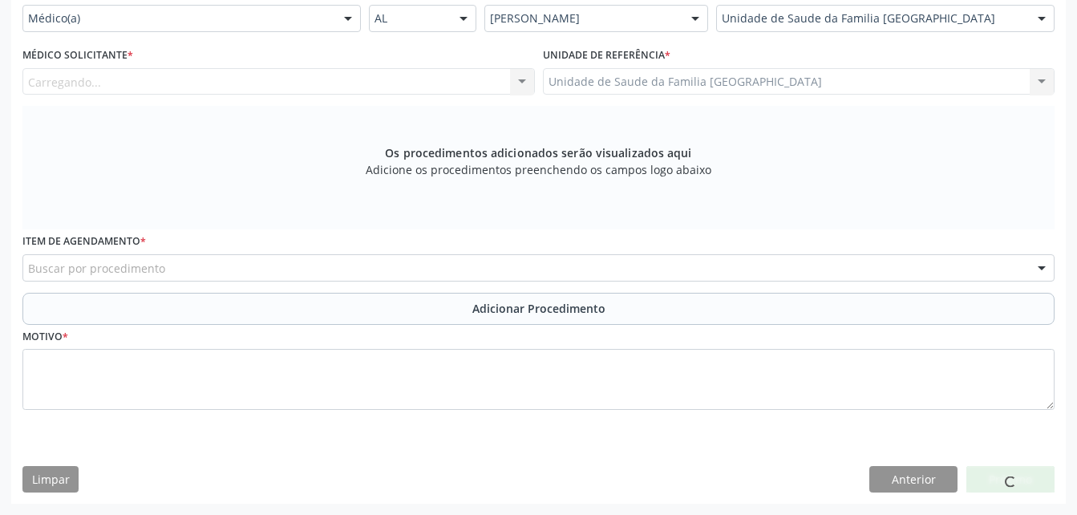
click at [240, 87] on div "Carregando... Nenhum resultado encontrado para: " " Não há nenhuma opção para s…" at bounding box center [278, 81] width 513 height 27
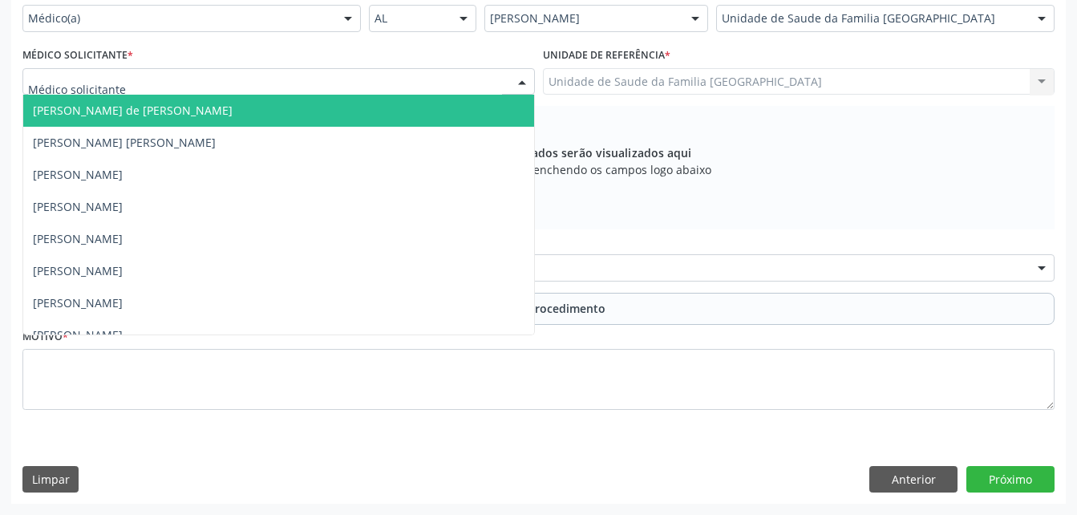
click at [235, 95] on div at bounding box center [278, 81] width 513 height 27
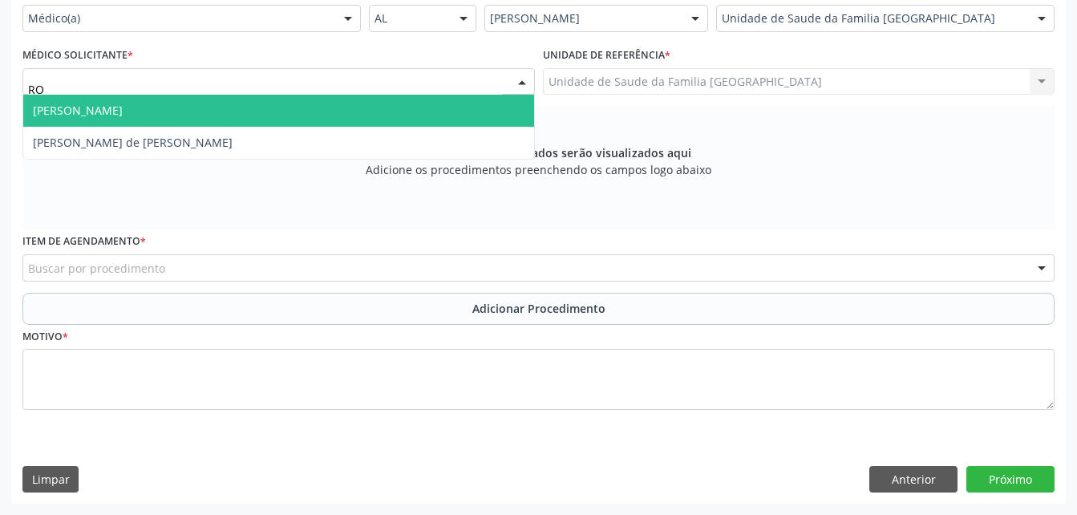
click at [242, 127] on span "[PERSON_NAME]" at bounding box center [278, 111] width 511 height 32
type input "RO"
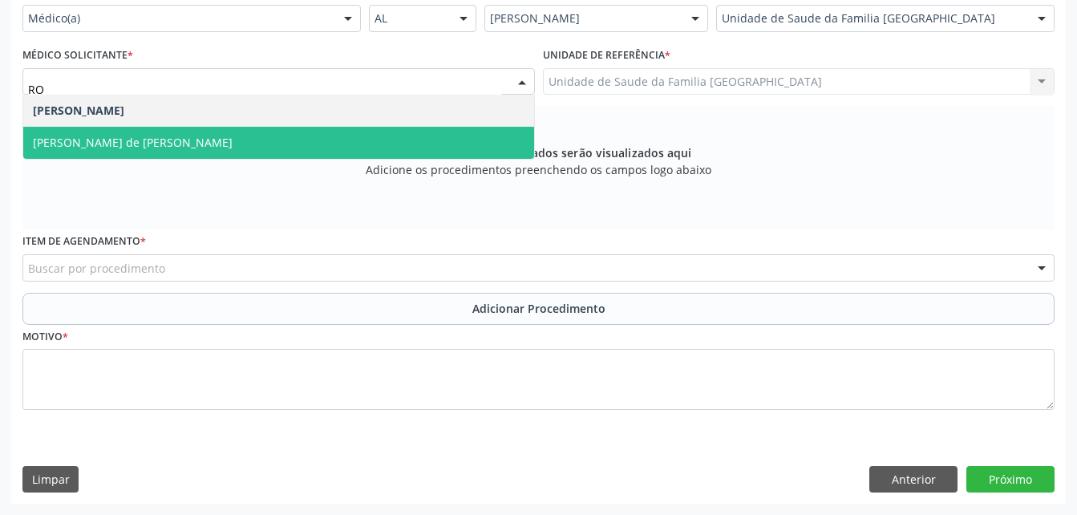
click at [232, 146] on span "[PERSON_NAME] de [PERSON_NAME]" at bounding box center [278, 143] width 511 height 32
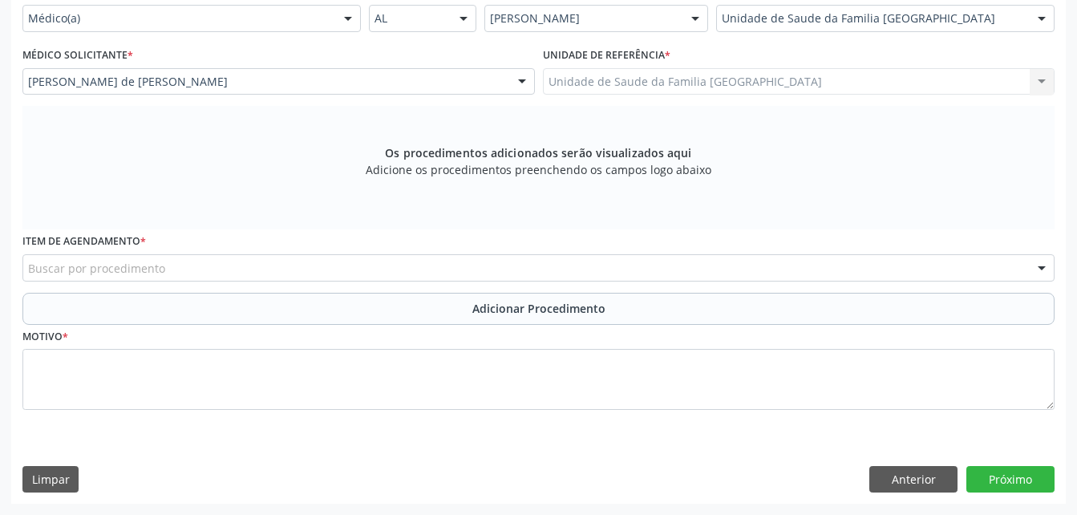
click at [222, 282] on div "Buscar por procedimento" at bounding box center [538, 267] width 1032 height 27
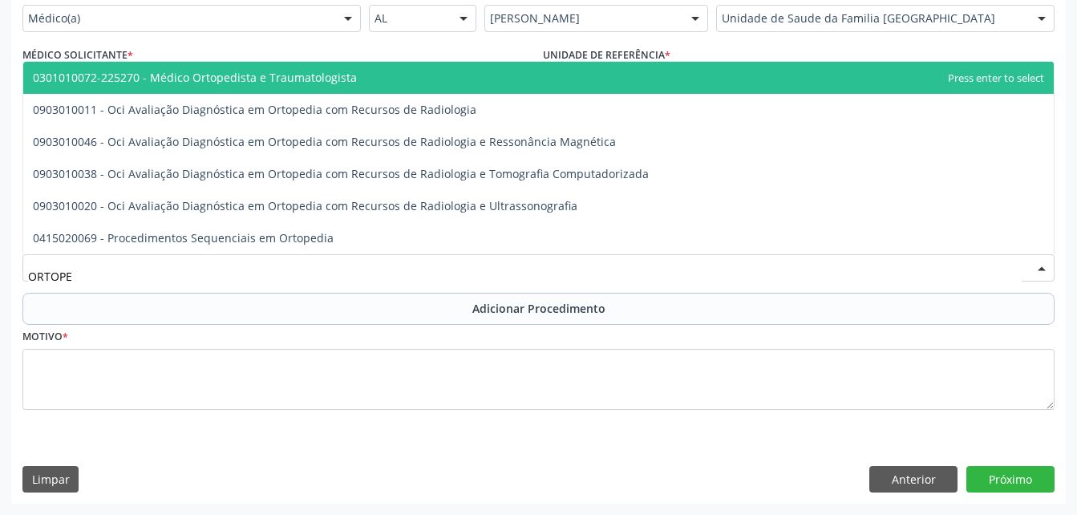
click at [262, 85] on span "0301010072-225270 - Médico Ortopedista e Traumatologista" at bounding box center [195, 77] width 324 height 15
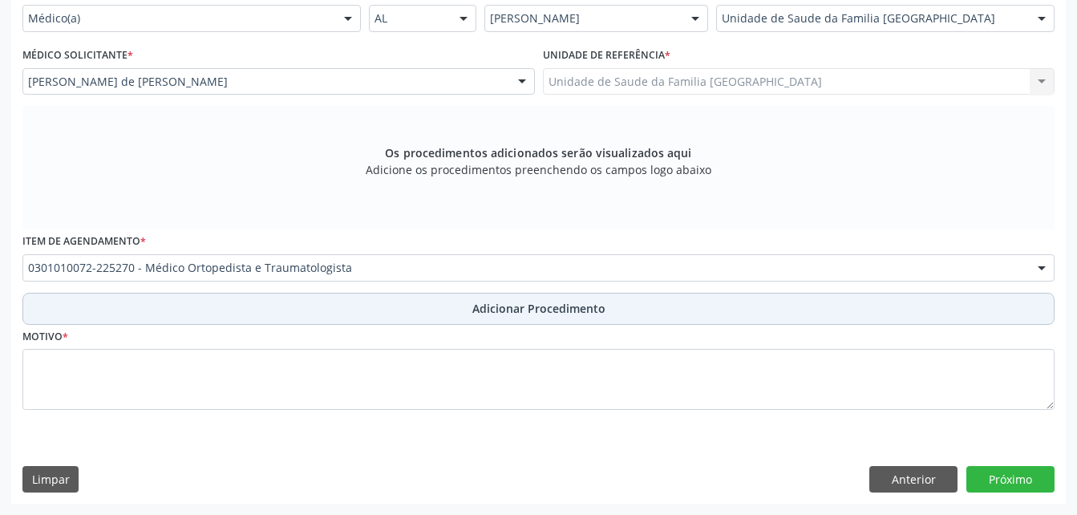
click at [350, 317] on button "Adicionar Procedimento" at bounding box center [538, 309] width 1032 height 32
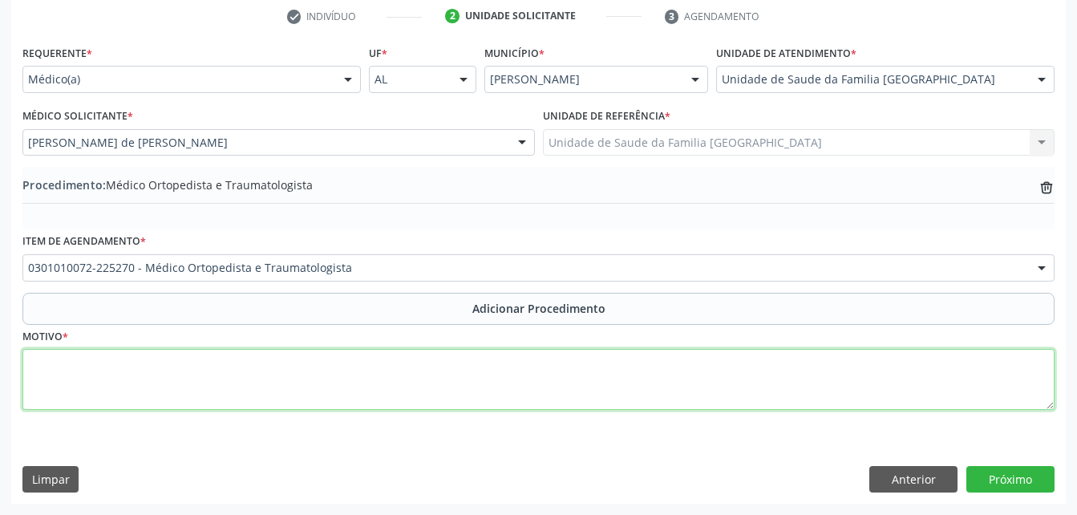
click at [418, 376] on textarea at bounding box center [538, 379] width 1032 height 61
type textarea "DOR LOMBAR BAI"
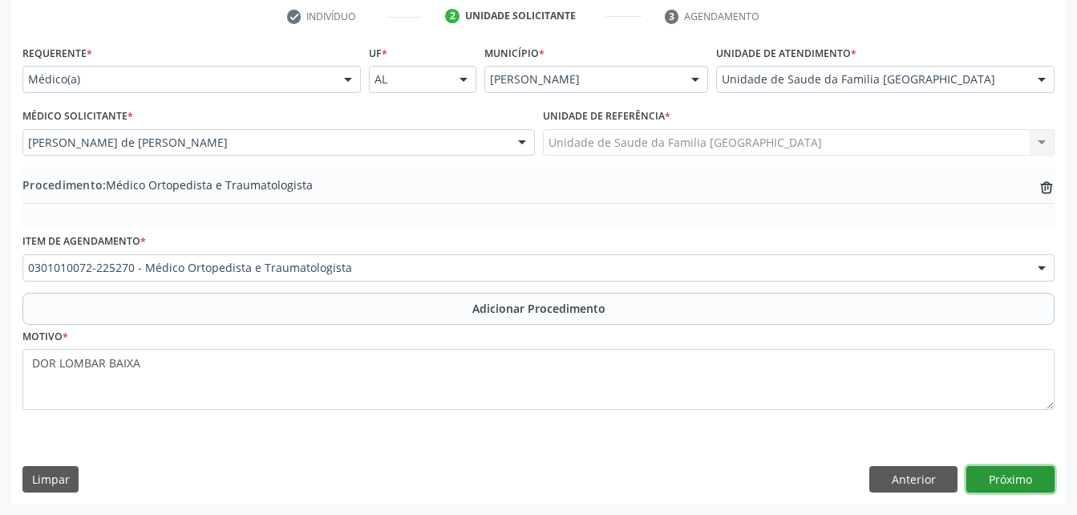
click at [986, 484] on button "Próximo" at bounding box center [1011, 479] width 88 height 27
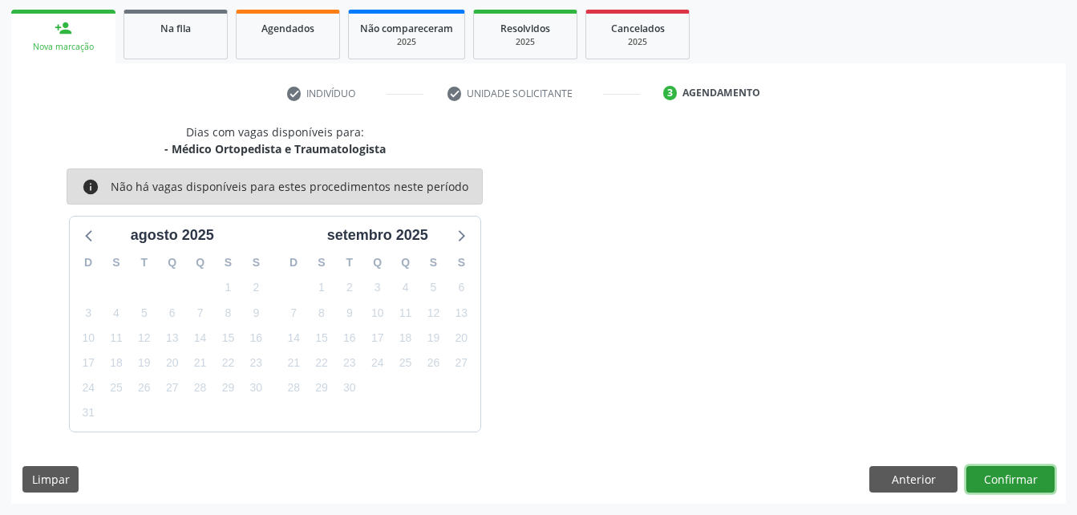
click at [1025, 469] on button "Confirmar" at bounding box center [1011, 479] width 88 height 27
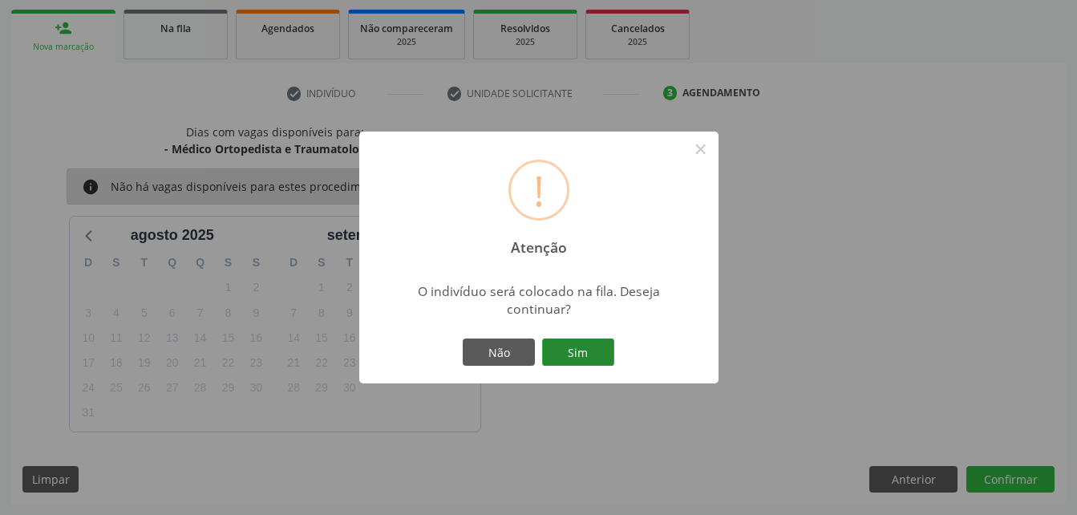
click at [578, 362] on button "Sim" at bounding box center [578, 351] width 72 height 27
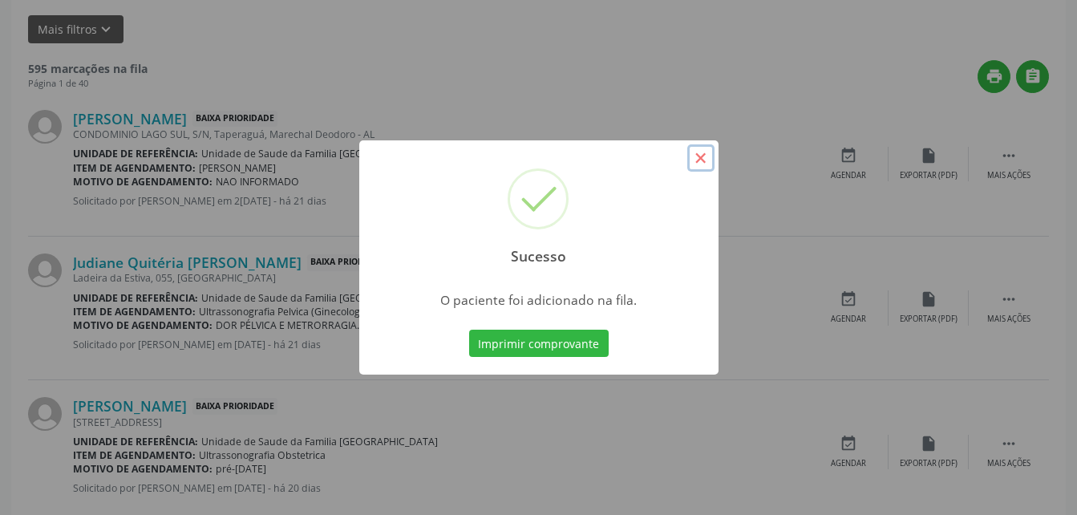
click at [699, 160] on button "×" at bounding box center [700, 157] width 27 height 27
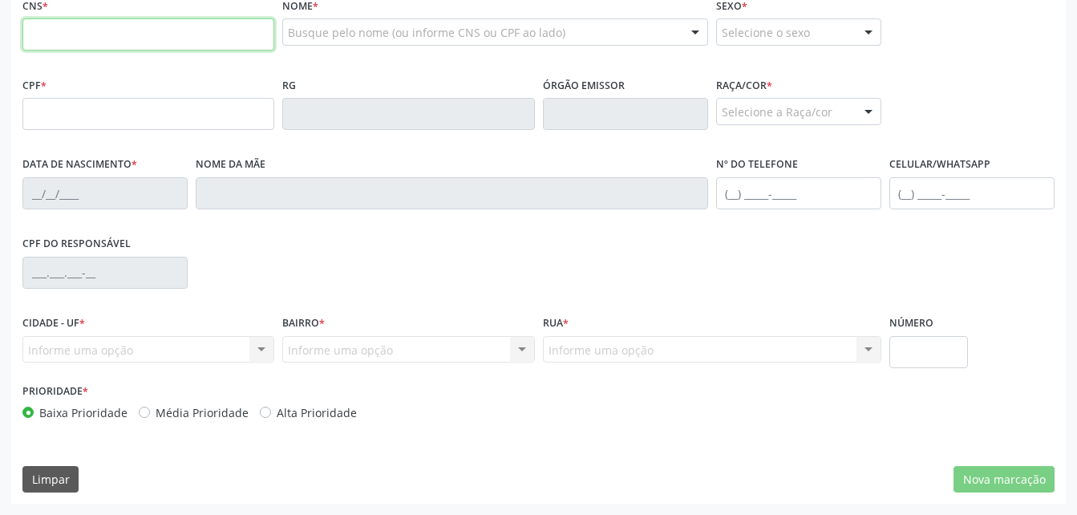
click at [167, 51] on input "text" at bounding box center [148, 34] width 252 height 32
type input "708 7011 1955 899"
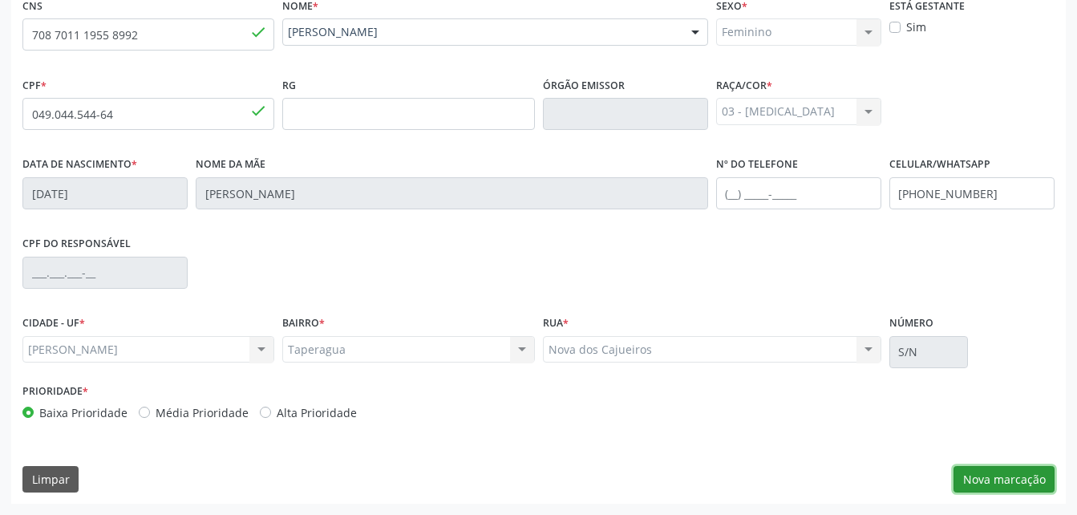
click at [998, 467] on button "Nova marcação" at bounding box center [1004, 479] width 101 height 27
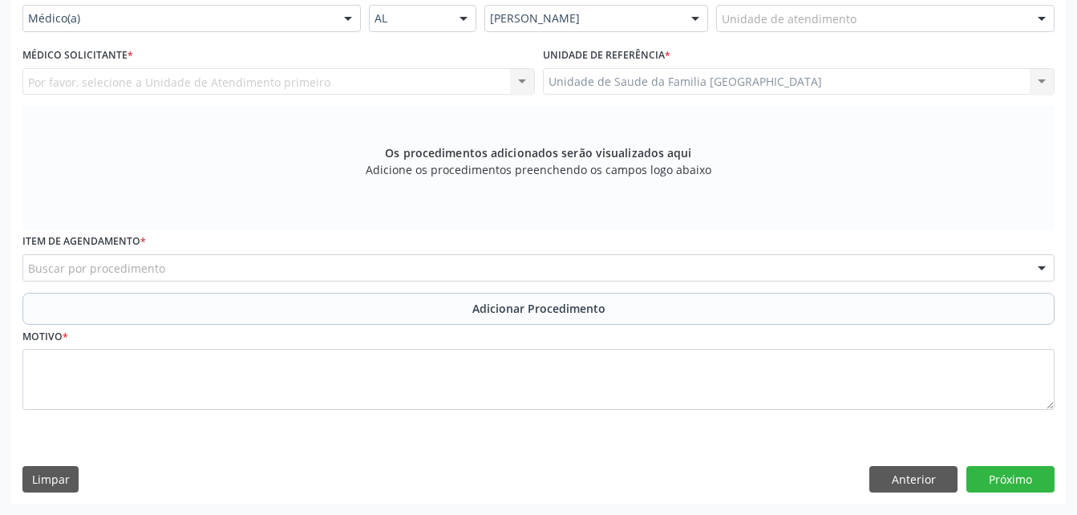
click at [867, 30] on div "Unidade de atendimento" at bounding box center [885, 18] width 338 height 27
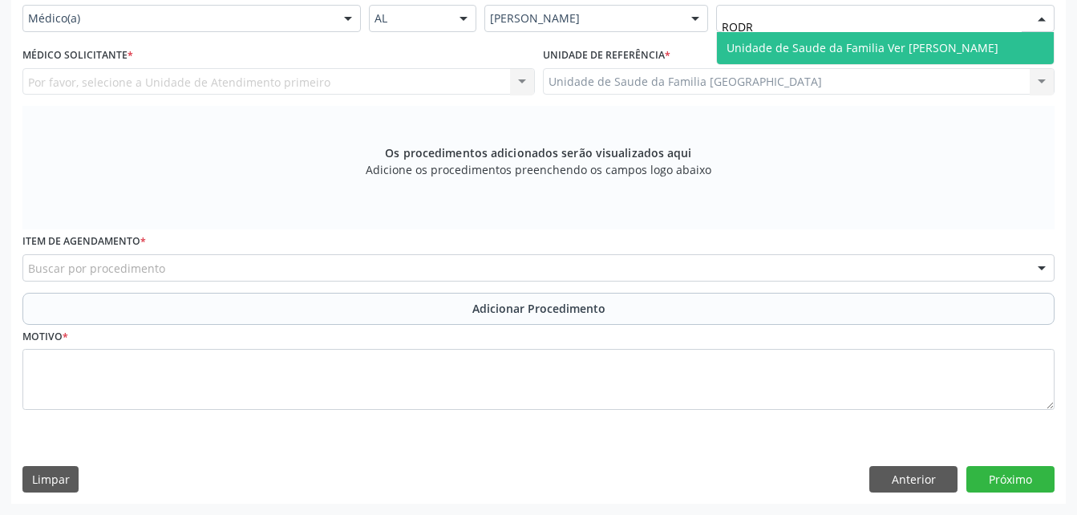
drag, startPoint x: 878, startPoint y: 59, endPoint x: 388, endPoint y: 134, distance: 494.9
click at [877, 55] on span "Unidade de Saude da Familia Ver [PERSON_NAME]" at bounding box center [863, 47] width 272 height 15
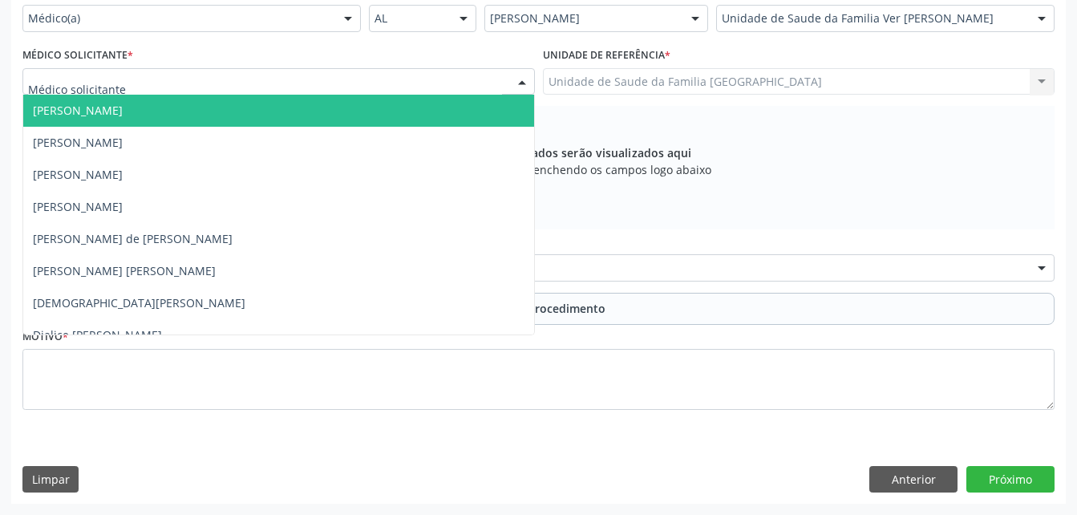
click at [280, 95] on div at bounding box center [278, 81] width 513 height 27
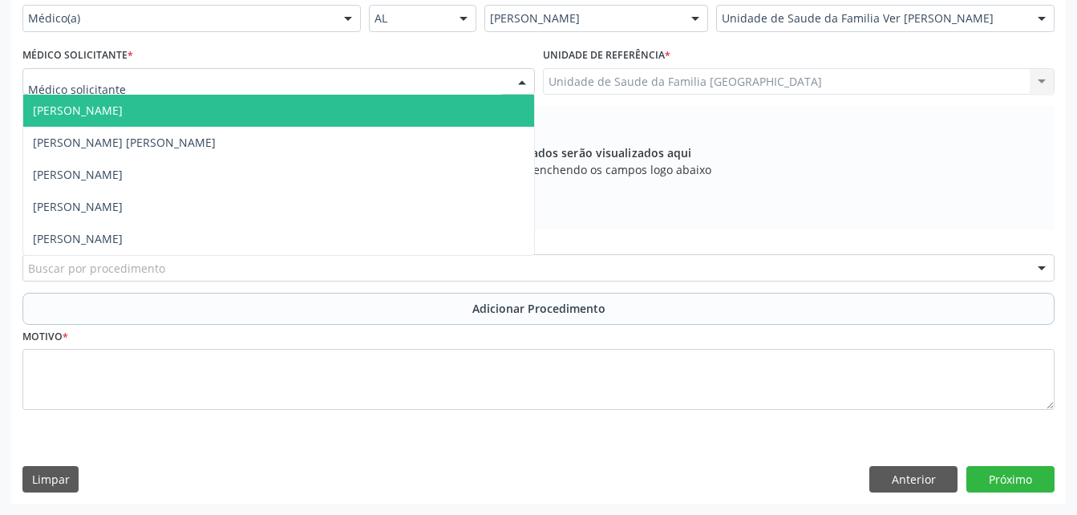
click at [1036, 25] on div at bounding box center [1042, 19] width 24 height 27
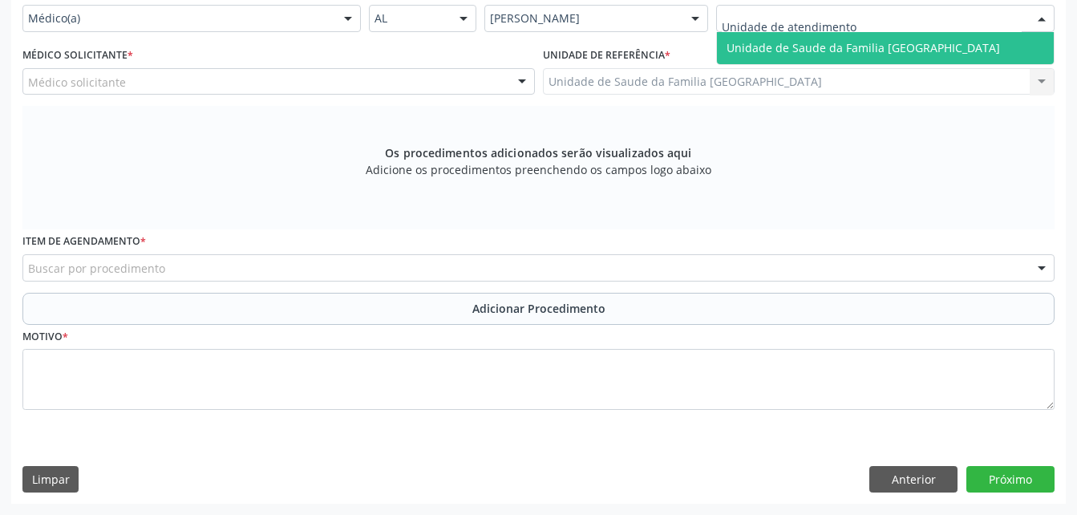
click at [1033, 32] on div "Unidade de Saude da Familia [GEOGRAPHIC_DATA] Nenhum resultado encontrado para:…" at bounding box center [885, 18] width 338 height 27
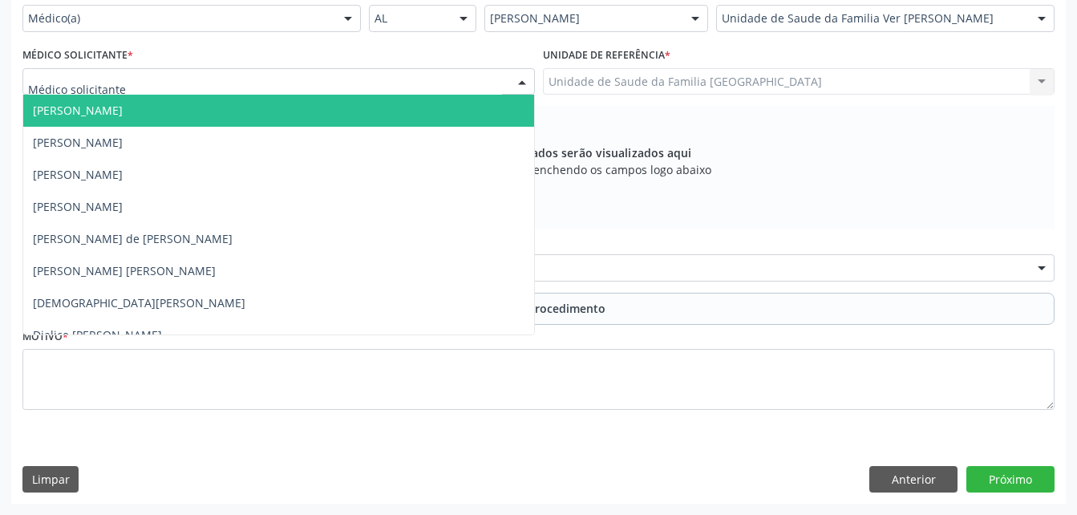
click at [247, 95] on div at bounding box center [278, 81] width 513 height 27
click at [1045, 33] on div at bounding box center [1042, 19] width 24 height 27
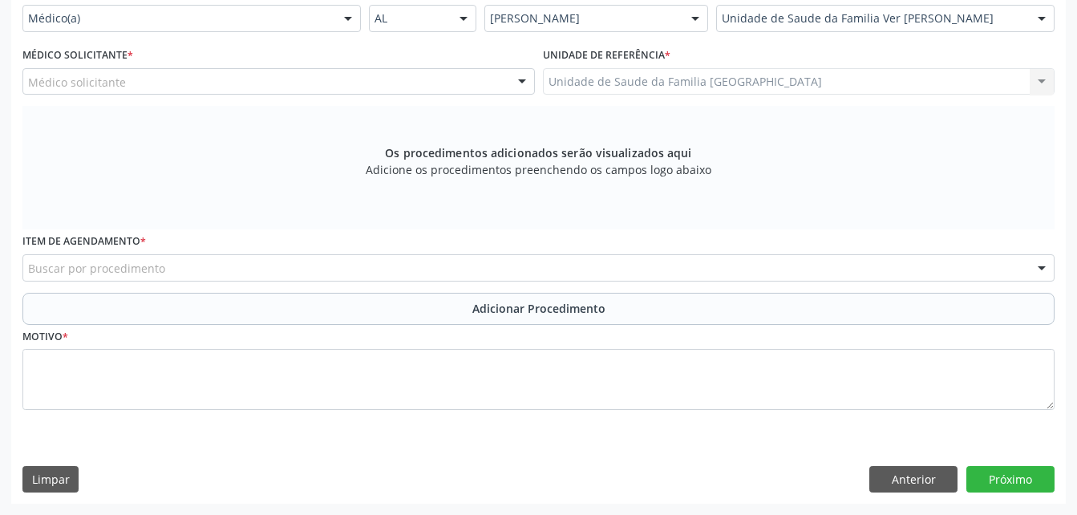
click at [1043, 33] on div at bounding box center [1042, 19] width 24 height 27
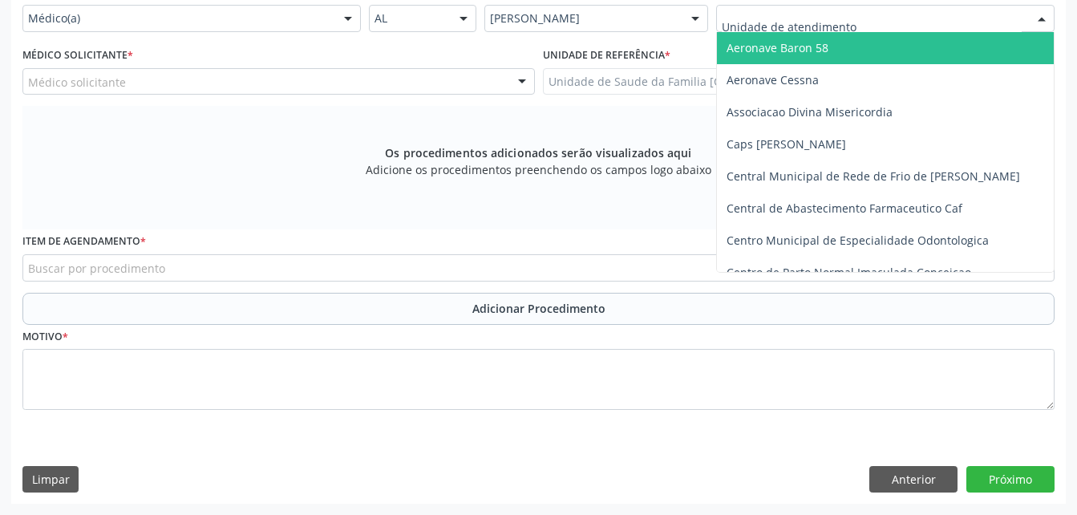
click at [1023, 32] on div at bounding box center [885, 18] width 338 height 27
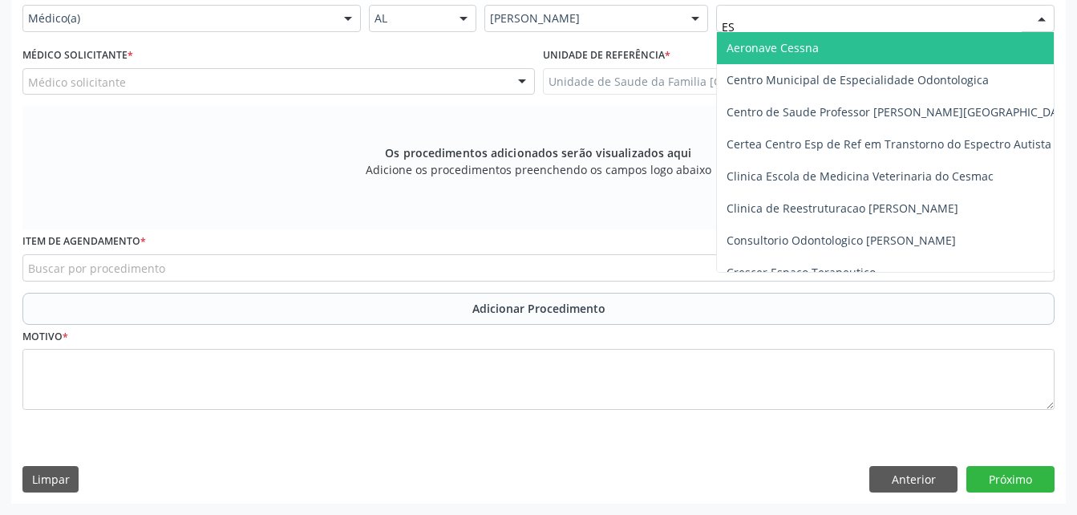
type input "EST"
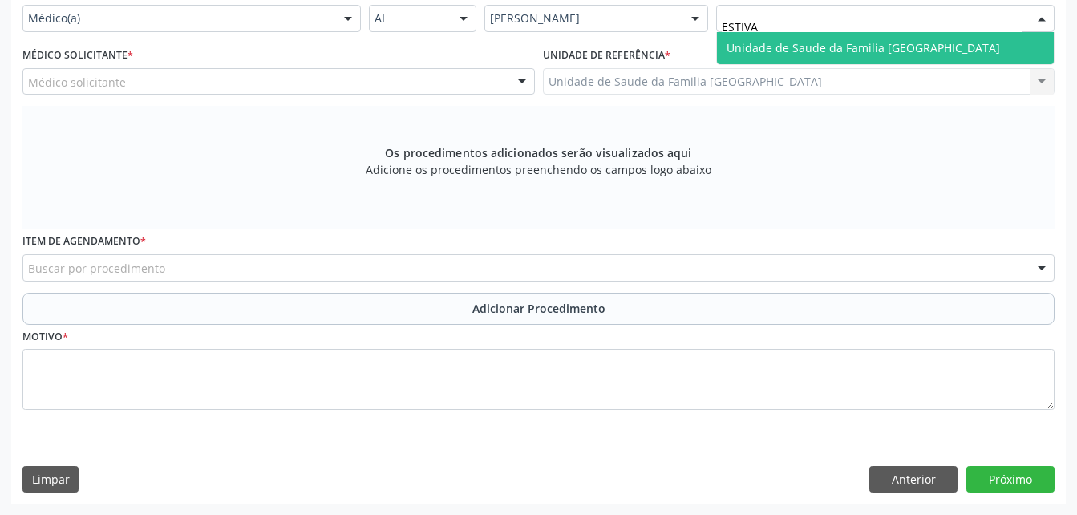
click at [999, 64] on span "Unidade de Saude da Familia [GEOGRAPHIC_DATA]" at bounding box center [885, 48] width 337 height 32
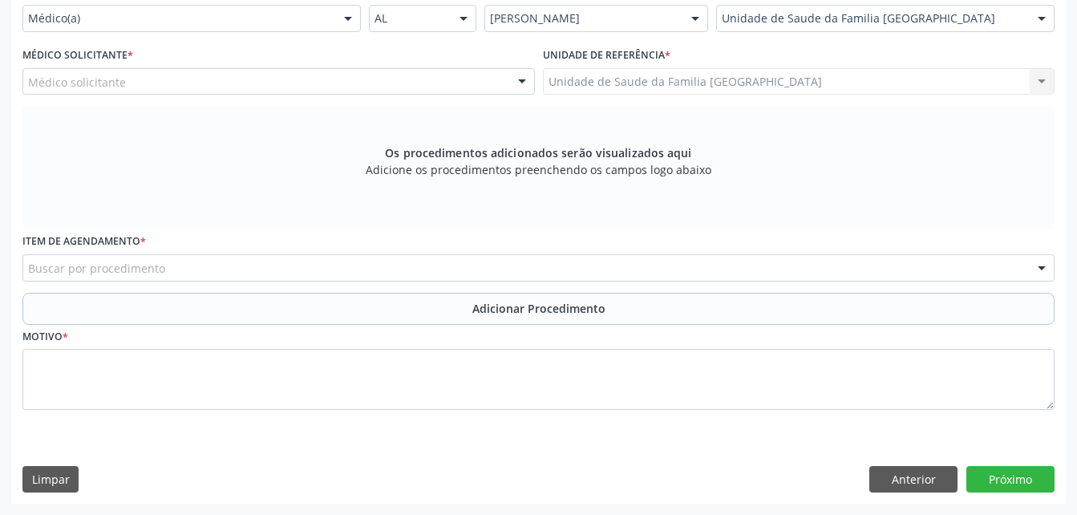
click at [395, 93] on div "Médico solicitante" at bounding box center [278, 81] width 513 height 27
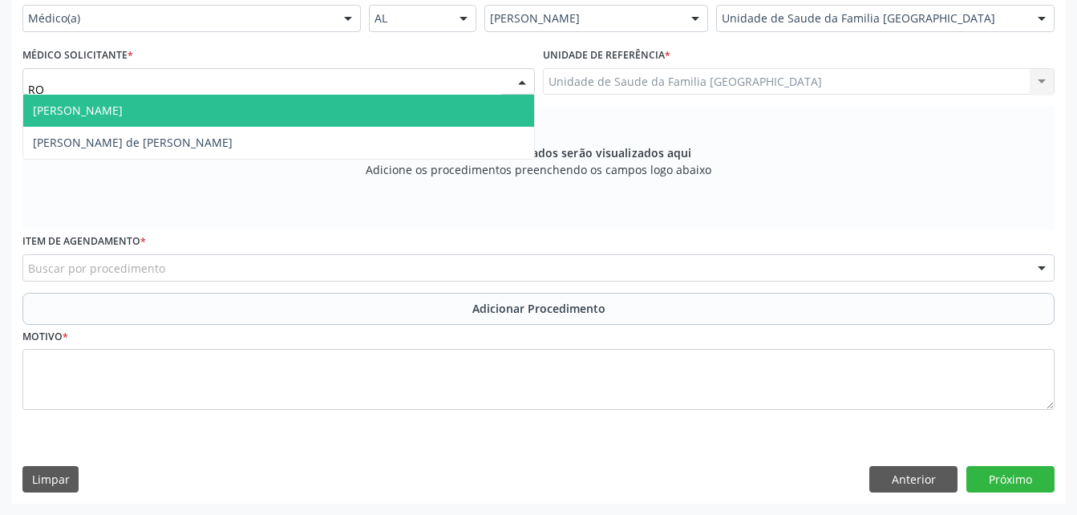
type input "ROD"
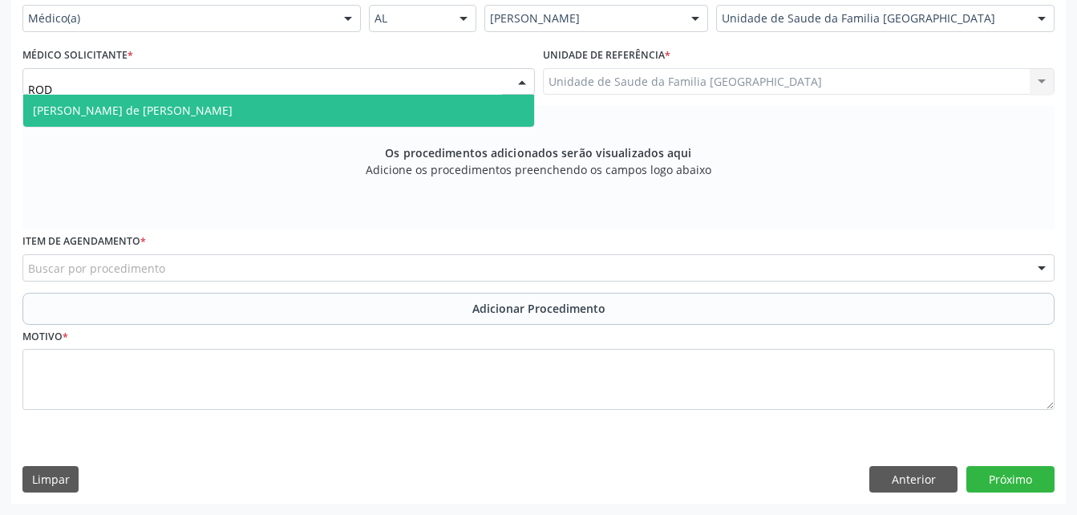
click at [407, 111] on span "[PERSON_NAME] de [PERSON_NAME]" at bounding box center [278, 111] width 511 height 32
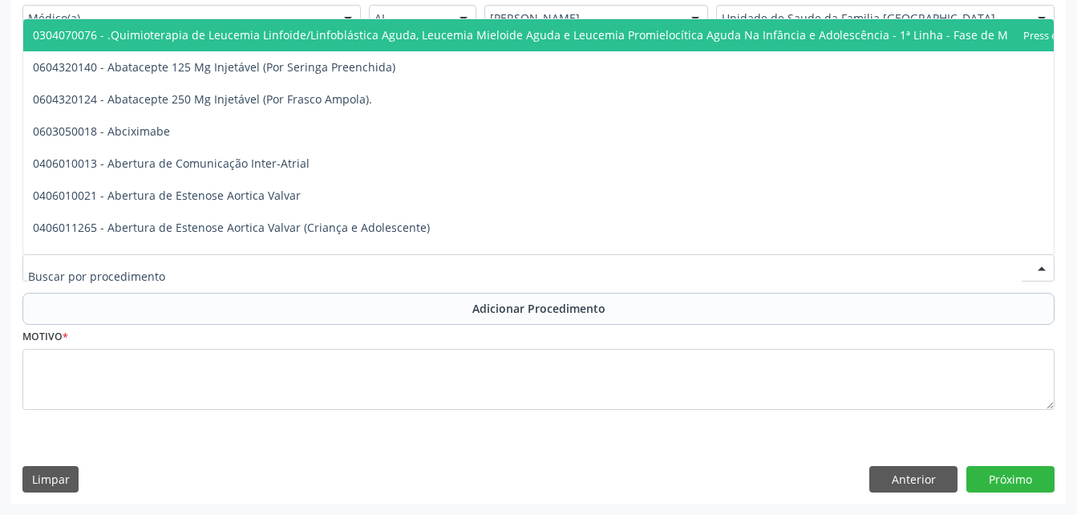
click at [433, 277] on div at bounding box center [538, 267] width 1032 height 27
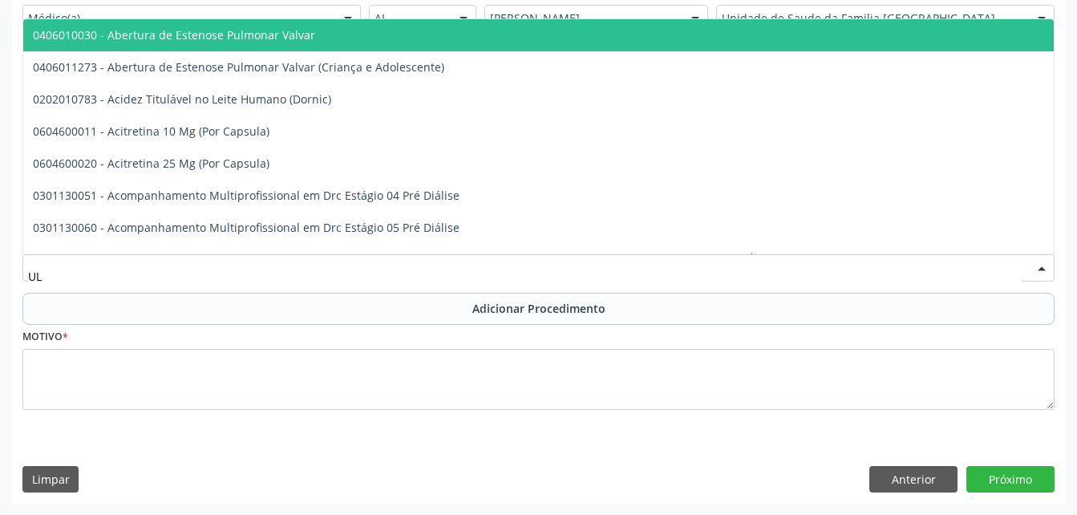
type input "ULT"
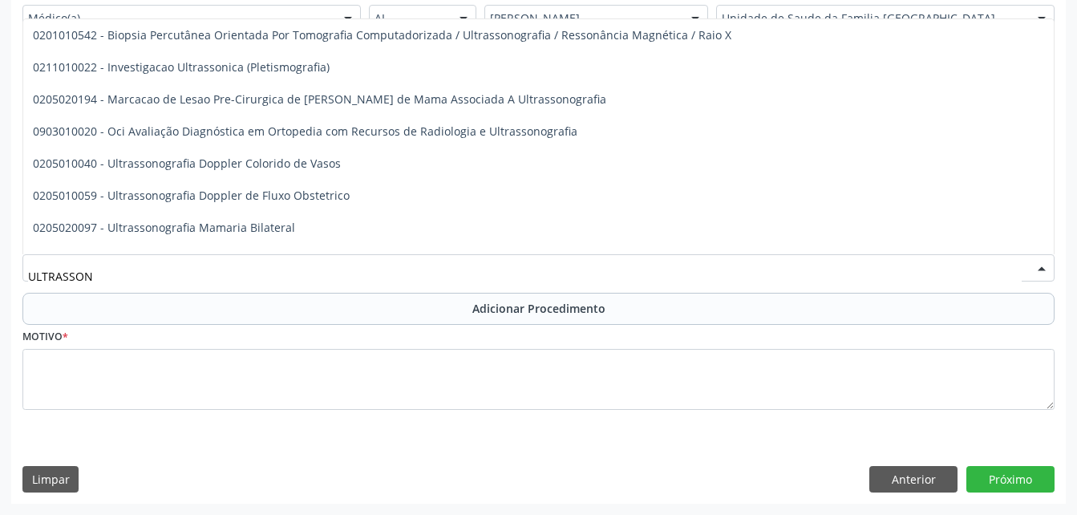
click at [429, 468] on span "0205020054 - Ultrassonografia de Aparelho Urinário" at bounding box center [538, 484] width 1031 height 32
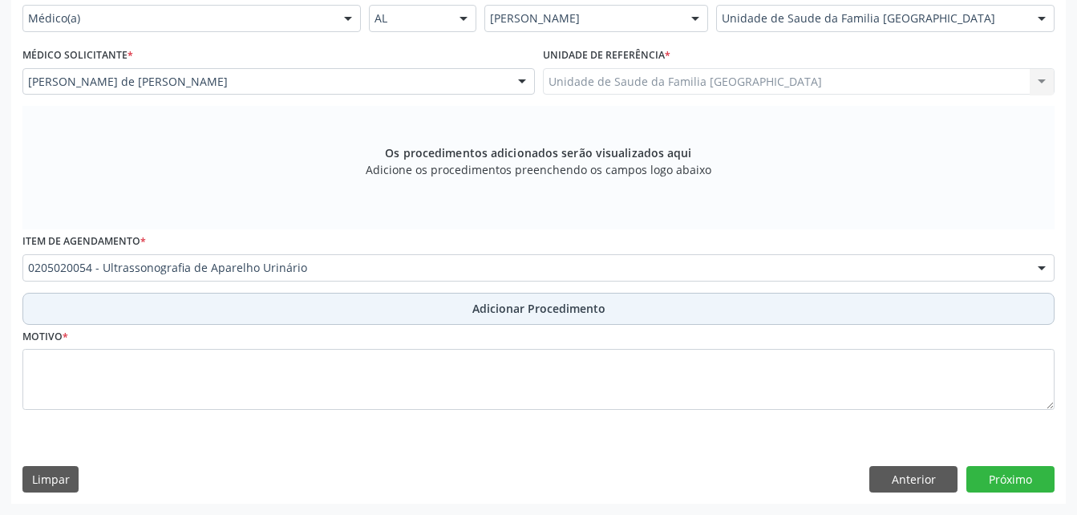
click at [494, 304] on span "Adicionar Procedimento" at bounding box center [538, 308] width 133 height 17
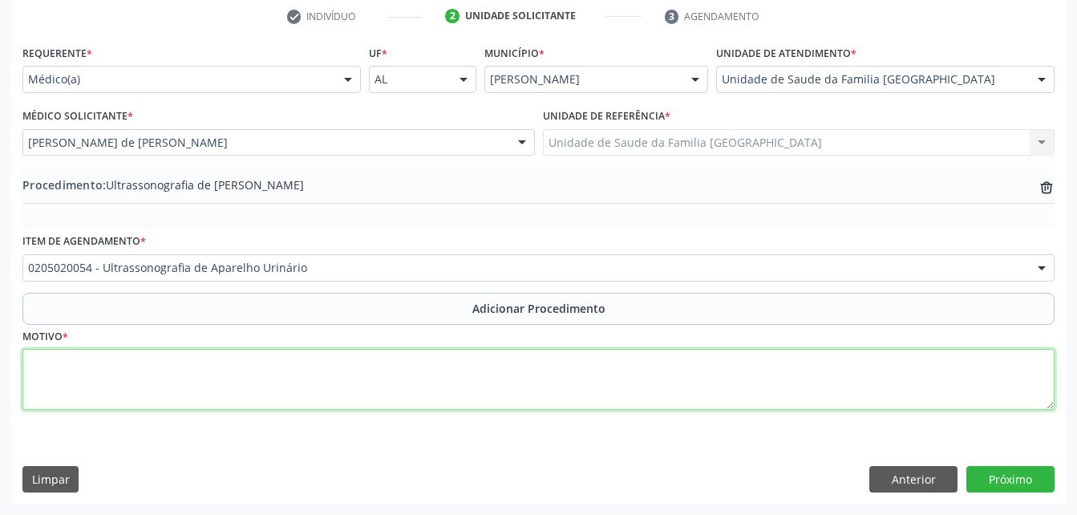
click at [529, 395] on textarea at bounding box center [538, 379] width 1032 height 61
type textarea "CALCULO RENAL A ESQUERDA"
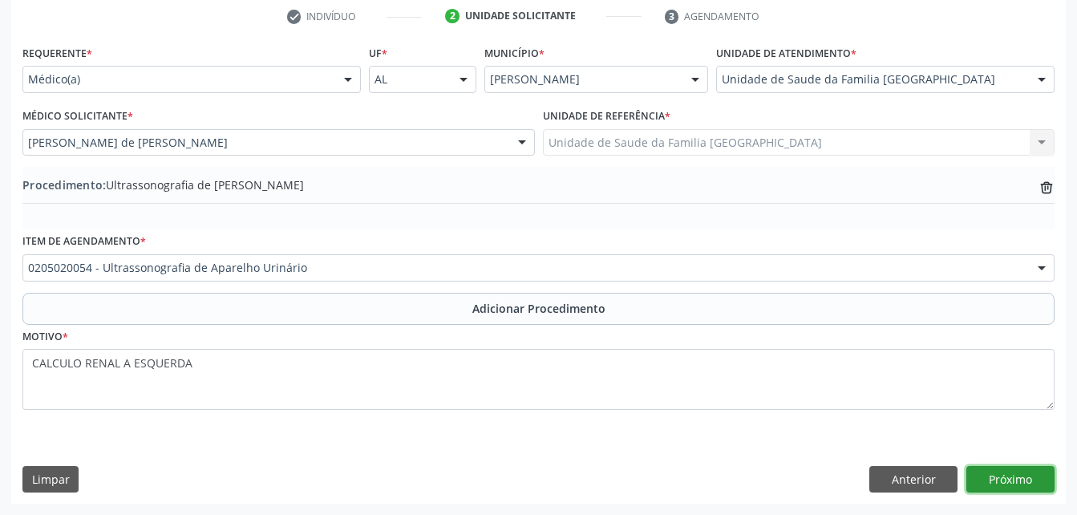
click at [1028, 483] on button "Próximo" at bounding box center [1011, 479] width 88 height 27
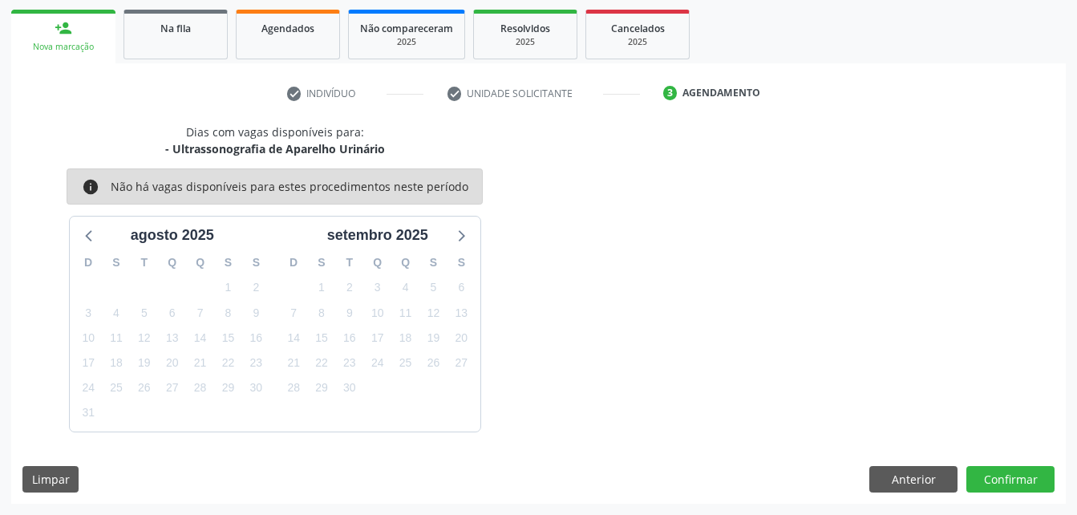
click at [1025, 494] on div "Dias com vagas disponíveis para: - Ultrassonografia de Aparelho Urinário info N…" at bounding box center [538, 314] width 1055 height 380
click at [1023, 483] on button "Confirmar" at bounding box center [1011, 479] width 88 height 27
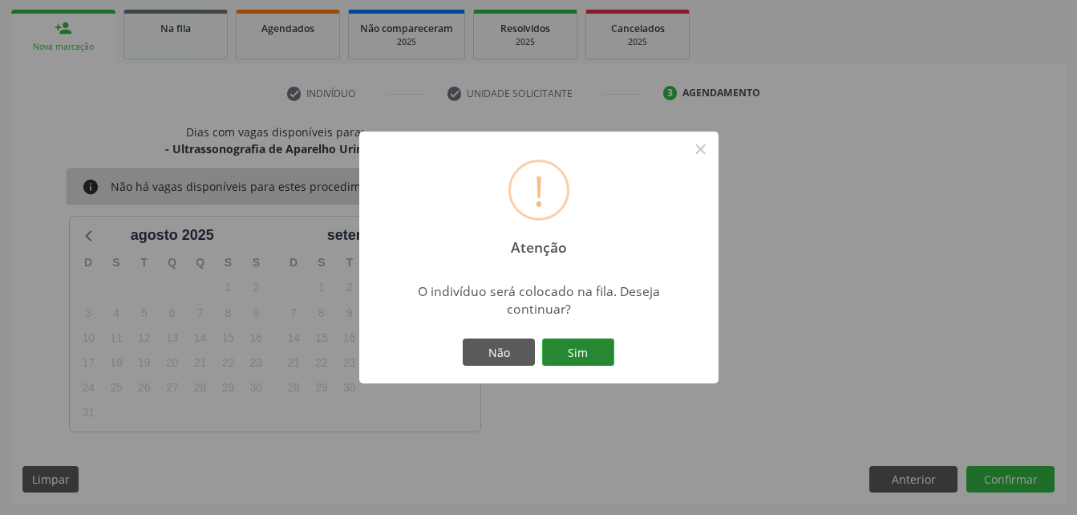
click at [586, 349] on button "Sim" at bounding box center [578, 351] width 72 height 27
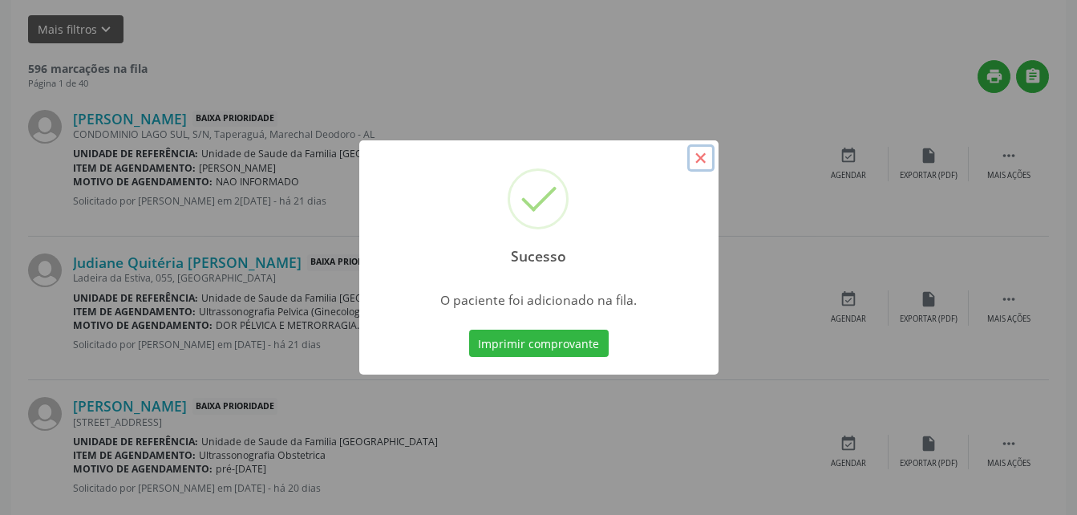
click at [703, 160] on button "×" at bounding box center [700, 157] width 27 height 27
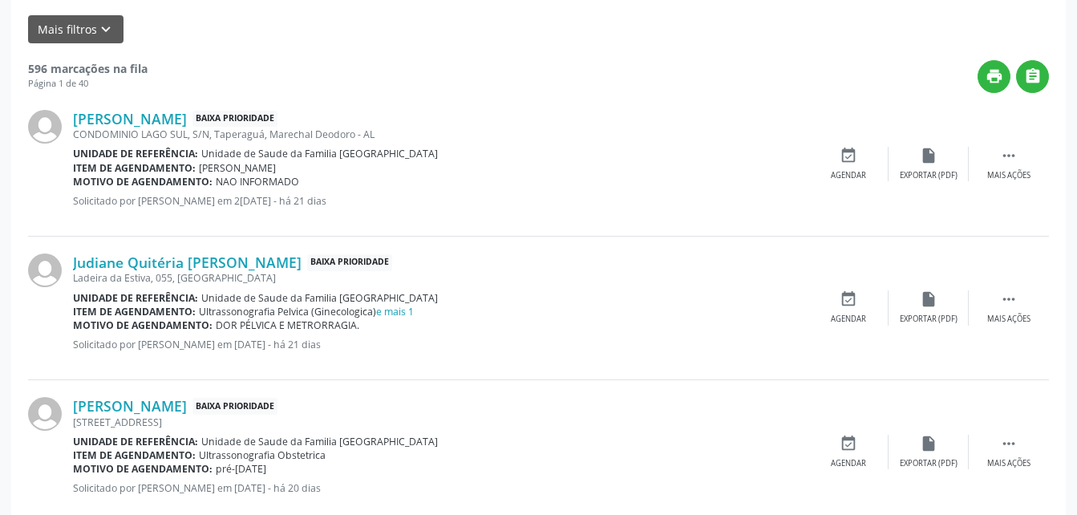
drag, startPoint x: 112, startPoint y: 235, endPoint x: 98, endPoint y: 240, distance: 15.2
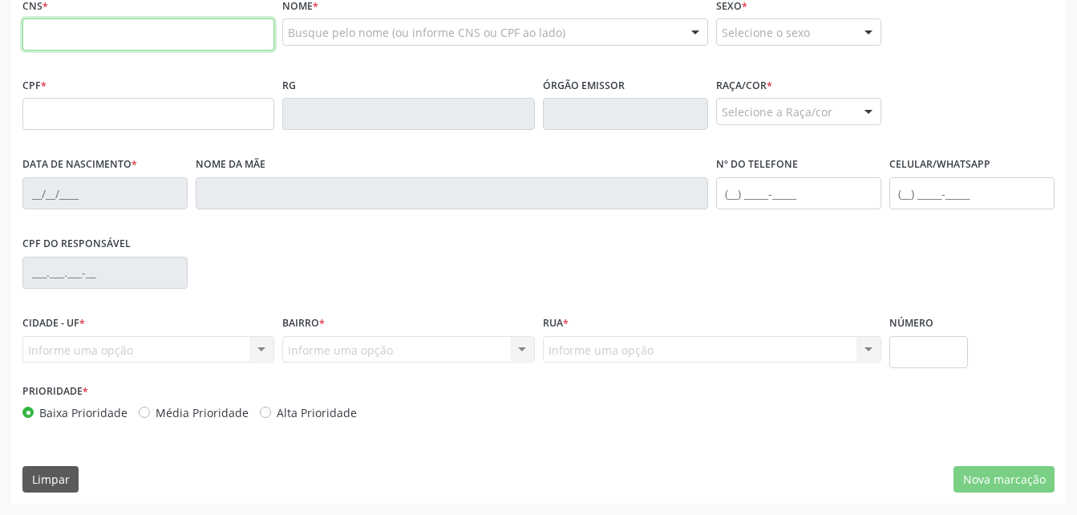
click at [163, 51] on input "text" at bounding box center [148, 34] width 252 height 32
paste input "704 2072 3142 3685"
type input "704 2072 3142 3685"
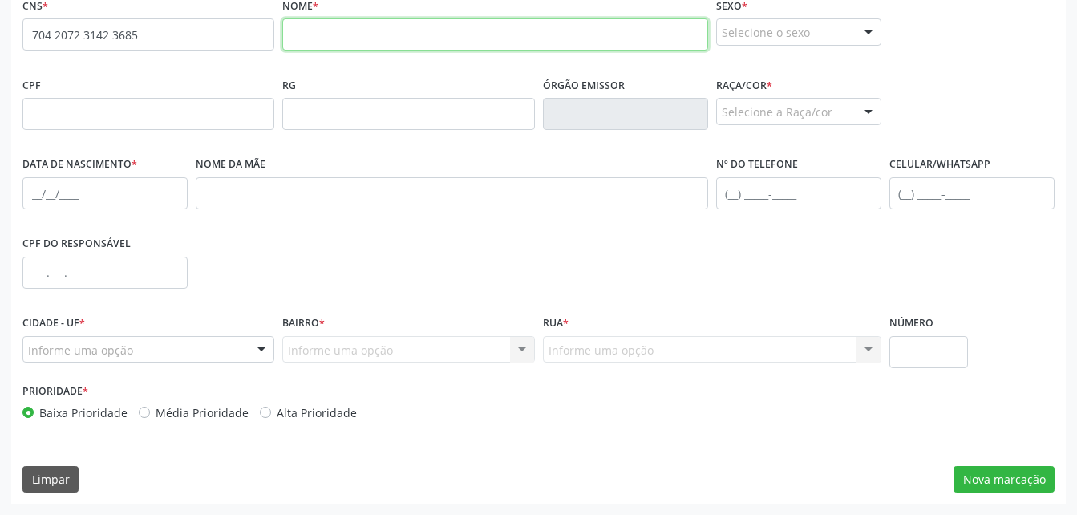
click at [428, 51] on input "text" at bounding box center [494, 34] width 425 height 32
paste input "[PERSON_NAME]"
type input "[PERSON_NAME]"
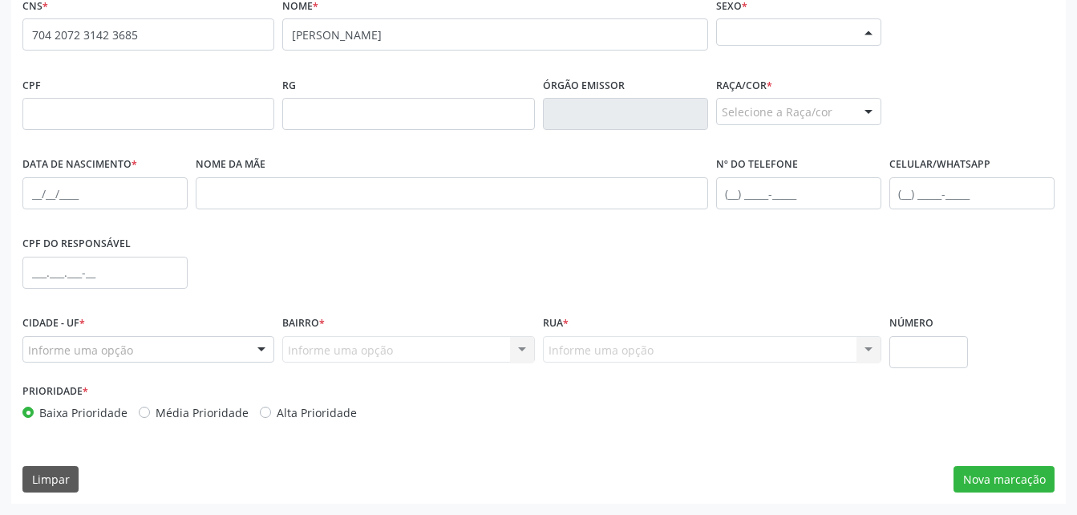
click at [809, 46] on div "Selecione o sexo" at bounding box center [798, 31] width 165 height 27
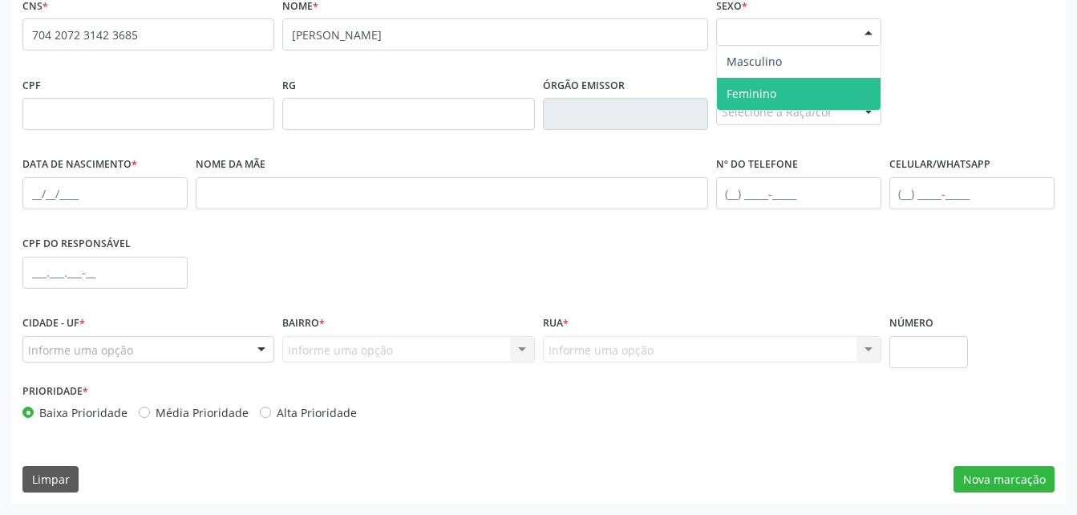
click at [814, 110] on span "Feminino" at bounding box center [799, 94] width 164 height 32
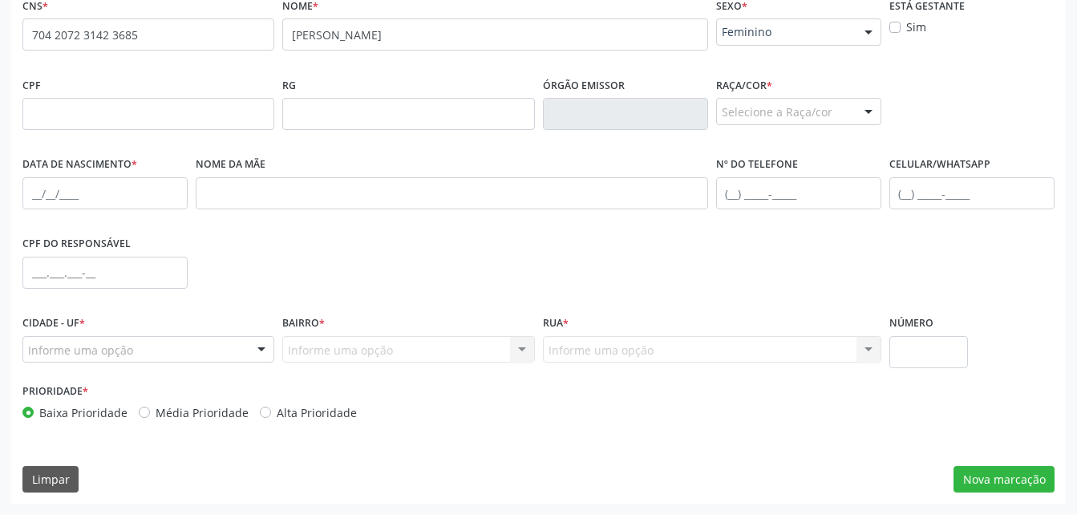
click at [814, 125] on div "Selecione a Raça/cor" at bounding box center [798, 111] width 165 height 27
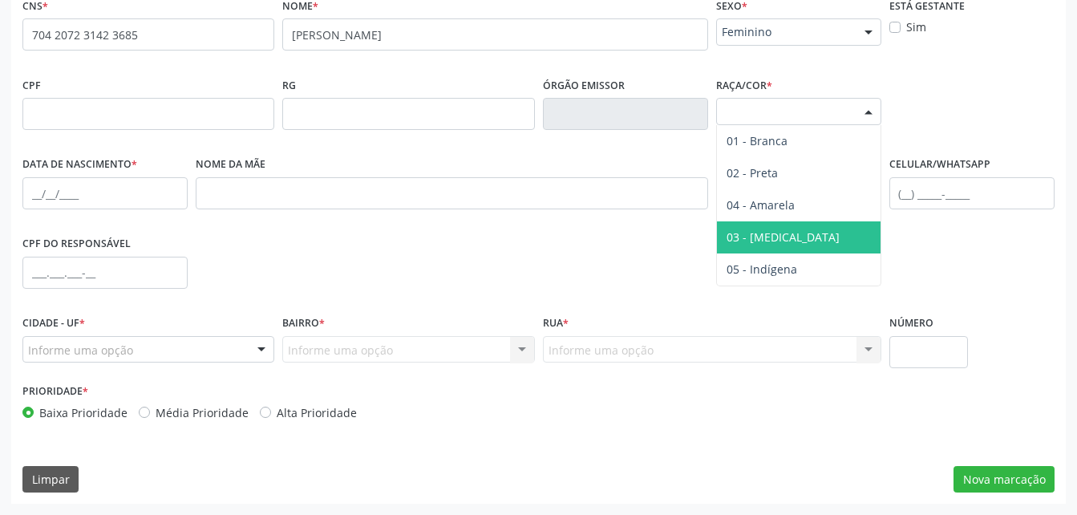
click at [825, 253] on span "03 - [MEDICAL_DATA]" at bounding box center [799, 237] width 164 height 32
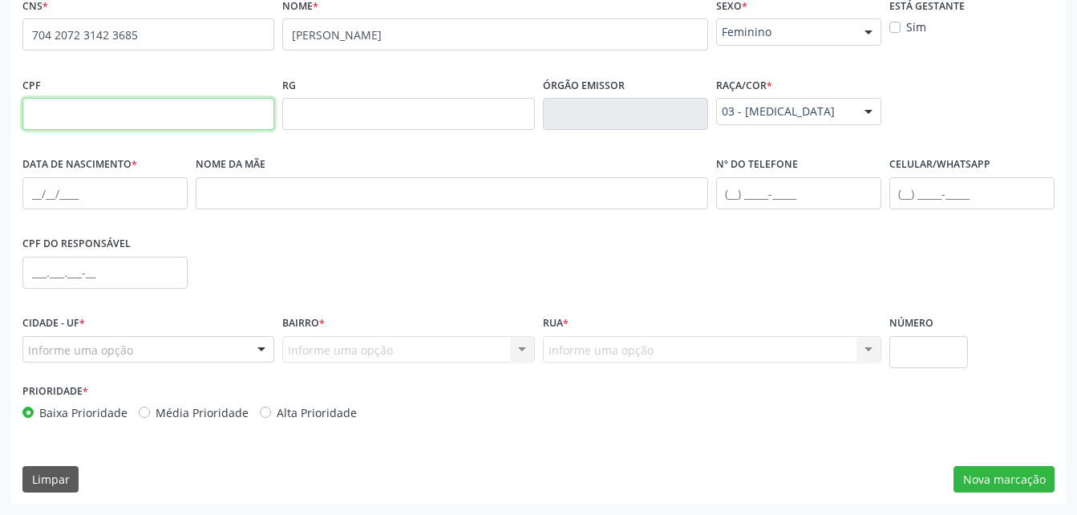
click at [212, 130] on input "text" at bounding box center [148, 114] width 252 height 32
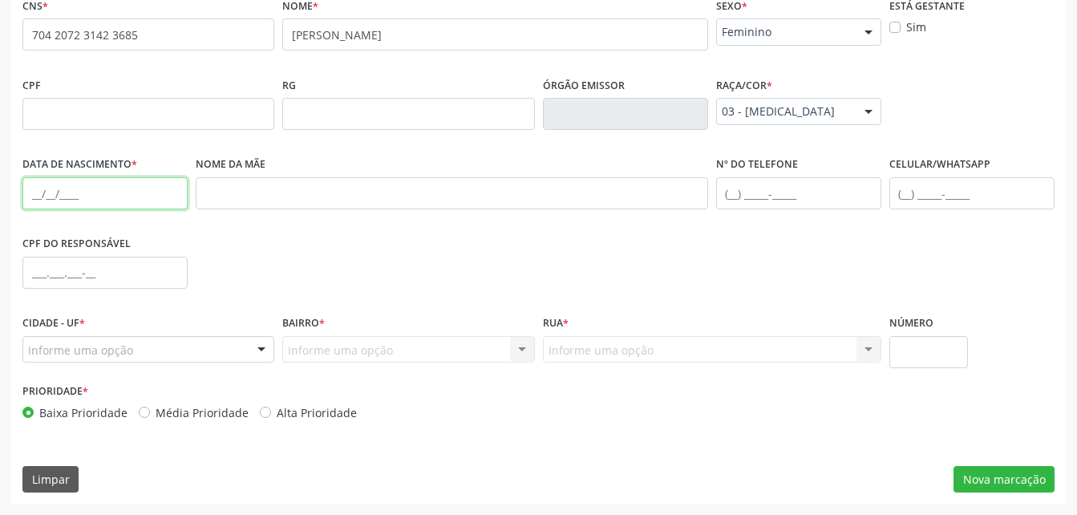
click at [43, 209] on input "text" at bounding box center [104, 193] width 165 height 32
click at [161, 209] on input "text" at bounding box center [104, 193] width 165 height 32
paste input "[DATE]"
type input "[DATE]"
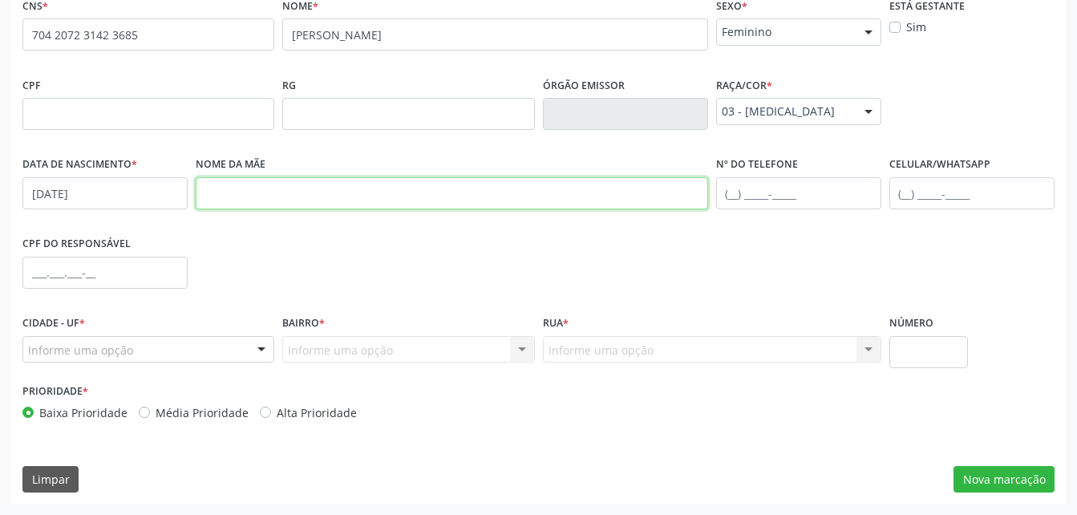
click at [280, 209] on input "text" at bounding box center [452, 193] width 513 height 32
click at [310, 209] on input "text" at bounding box center [452, 193] width 513 height 32
paste input "[PERSON_NAME] das Dores da Conceicao"
type input "[PERSON_NAME] das Dores da Conceicao"
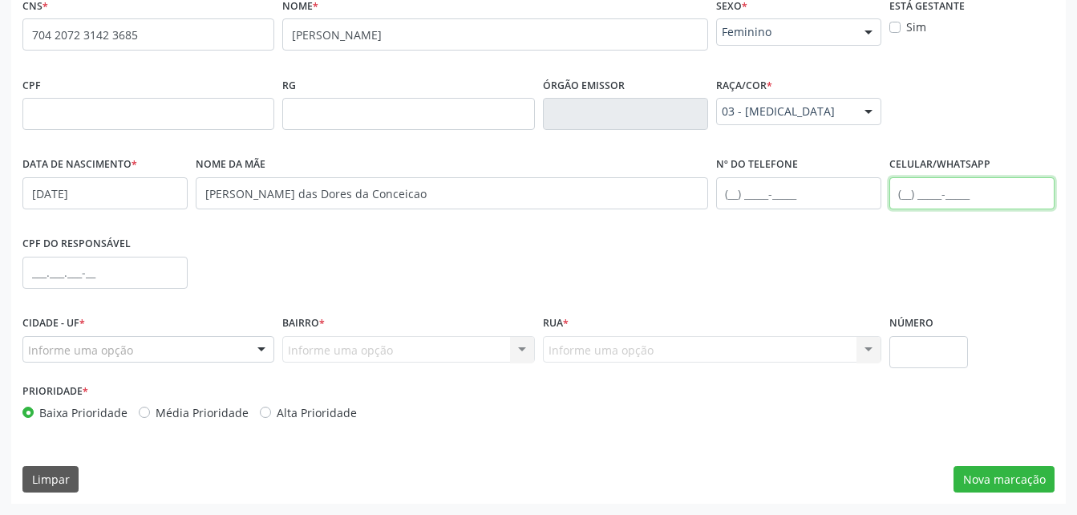
click at [974, 209] on input "text" at bounding box center [972, 193] width 165 height 32
type input "[PHONE_NUMBER]"
click at [201, 355] on div "Informe uma opção" at bounding box center [148, 349] width 252 height 27
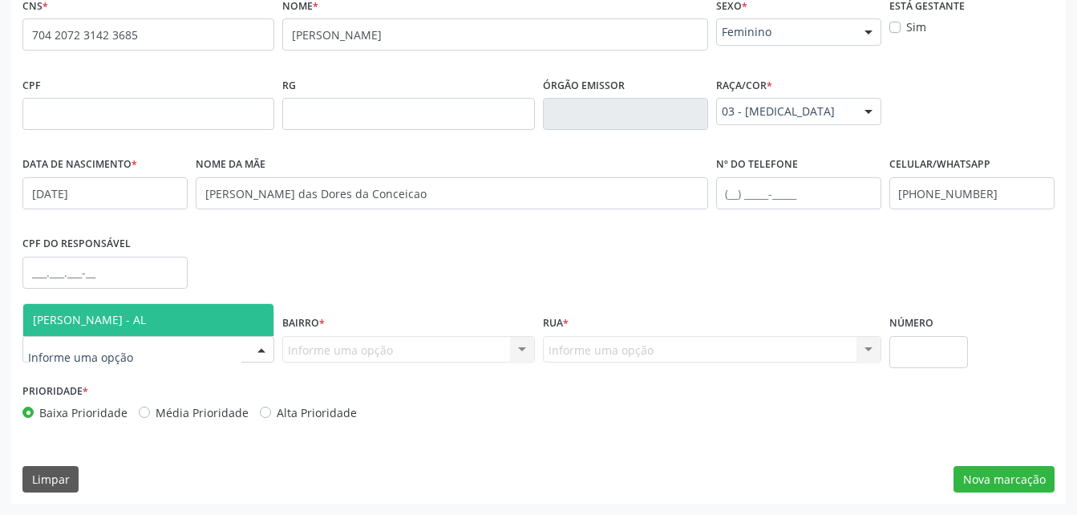
drag, startPoint x: 160, startPoint y: 316, endPoint x: 164, endPoint y: 324, distance: 8.6
click at [159, 314] on span "[PERSON_NAME] - AL" at bounding box center [148, 320] width 250 height 32
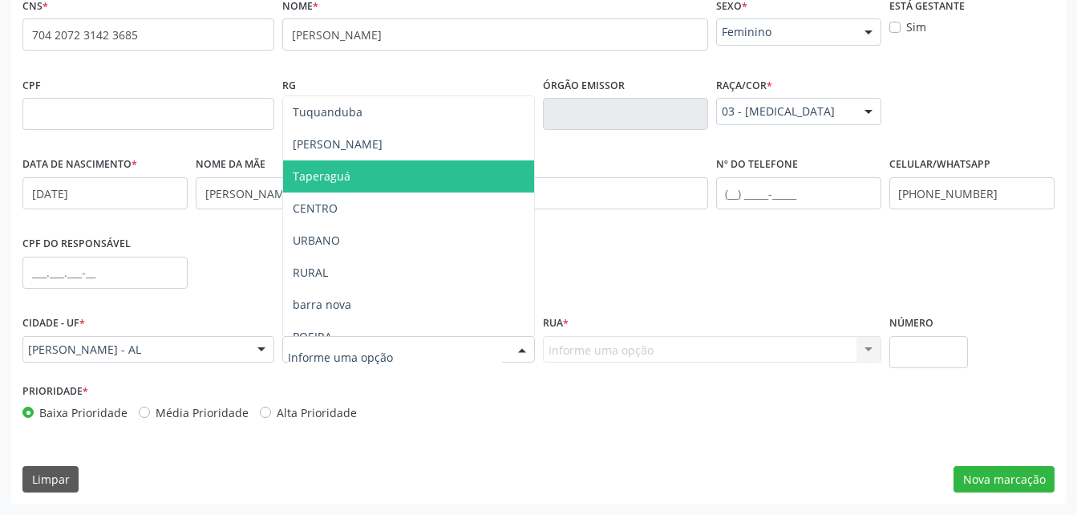
drag, startPoint x: 348, startPoint y: 166, endPoint x: 410, endPoint y: 231, distance: 89.6
click at [351, 174] on span "Taperaguá" at bounding box center [408, 176] width 250 height 32
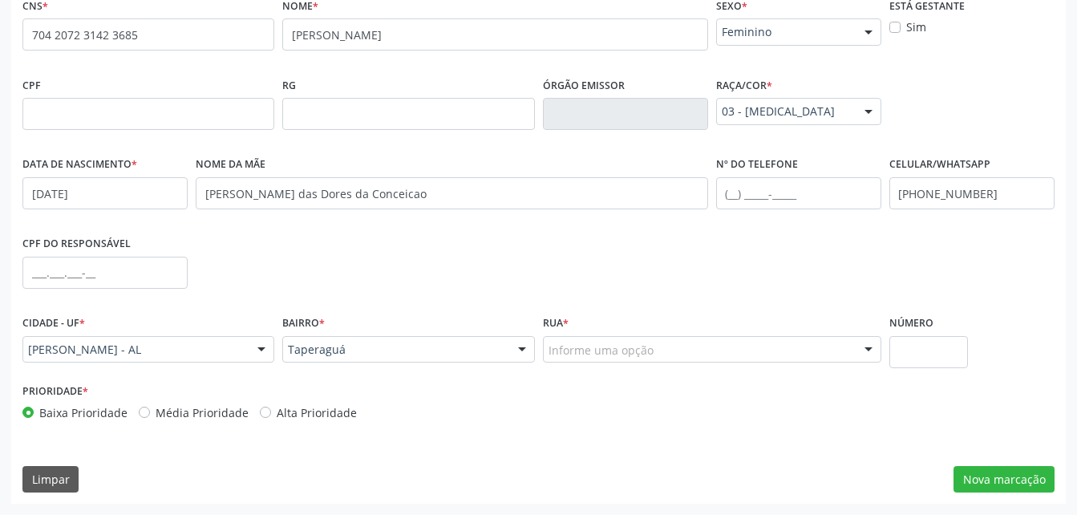
click at [683, 348] on div "Informe uma opção" at bounding box center [712, 349] width 338 height 27
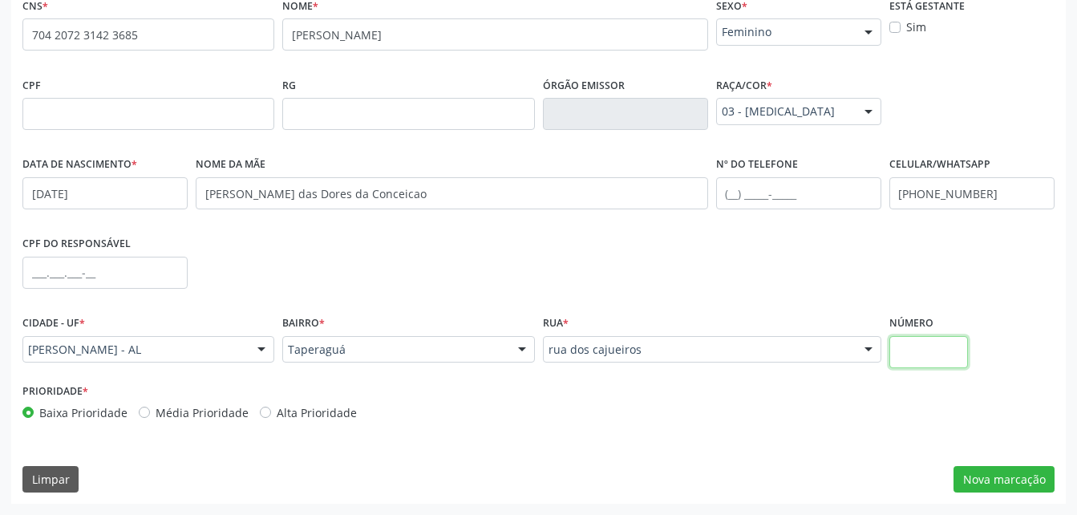
click at [947, 351] on input "text" at bounding box center [929, 352] width 79 height 32
click at [1042, 480] on button "Nova marcação" at bounding box center [1004, 479] width 101 height 27
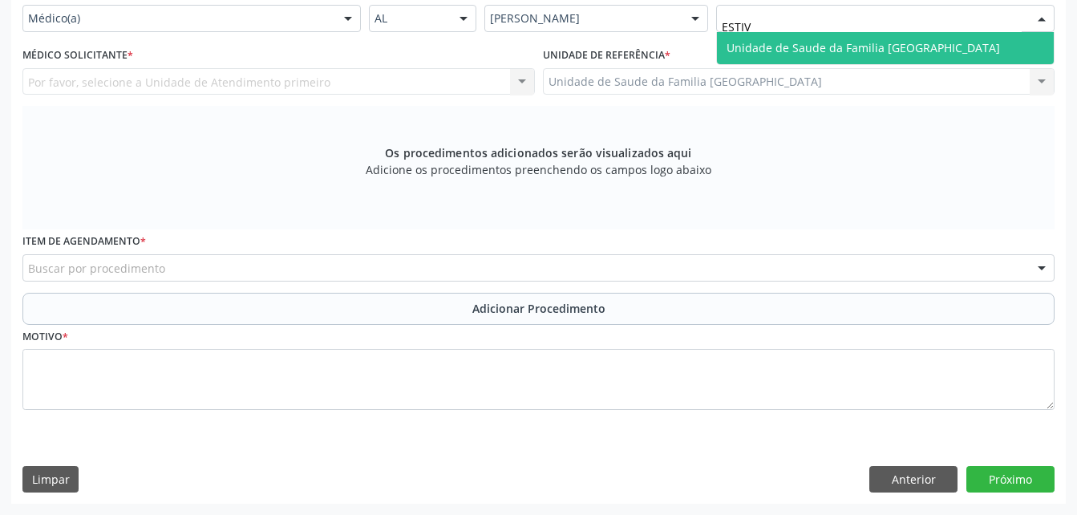
click at [878, 55] on span "Unidade de Saude da Familia [GEOGRAPHIC_DATA]" at bounding box center [864, 47] width 274 height 15
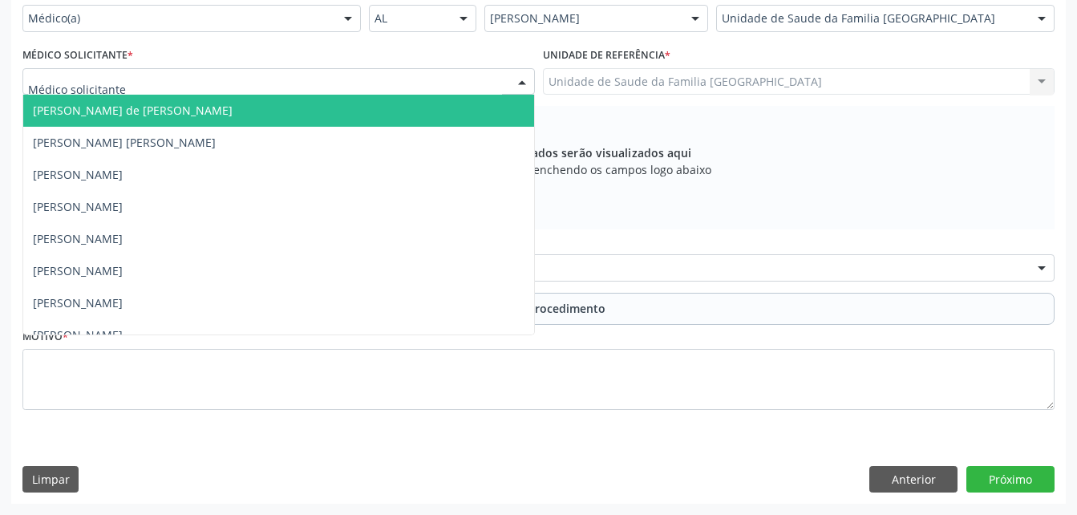
click at [400, 95] on div at bounding box center [278, 81] width 513 height 27
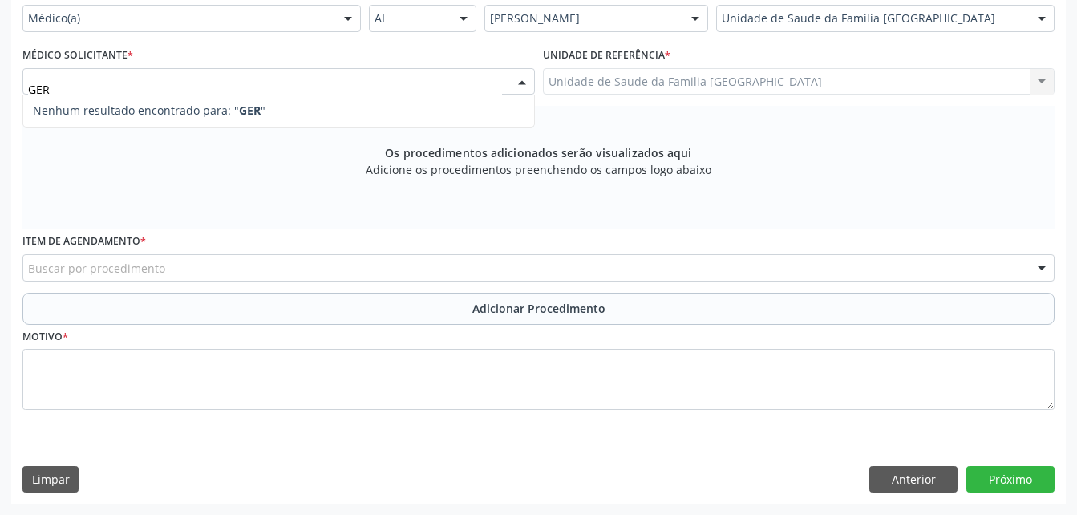
type input "[PERSON_NAME]"
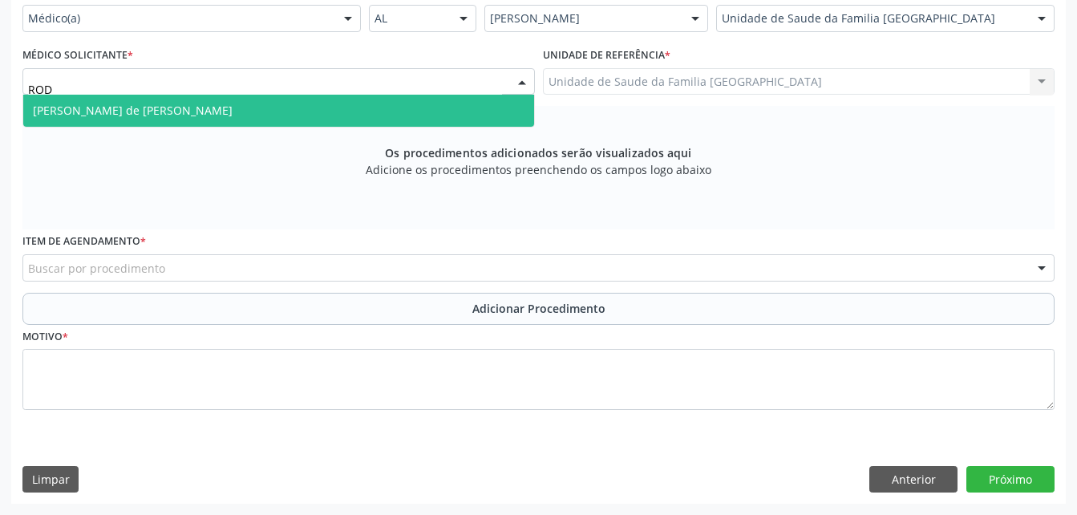
drag, startPoint x: 420, startPoint y: 122, endPoint x: 420, endPoint y: 133, distance: 11.2
click at [420, 127] on span "[PERSON_NAME] de [PERSON_NAME]" at bounding box center [278, 111] width 511 height 32
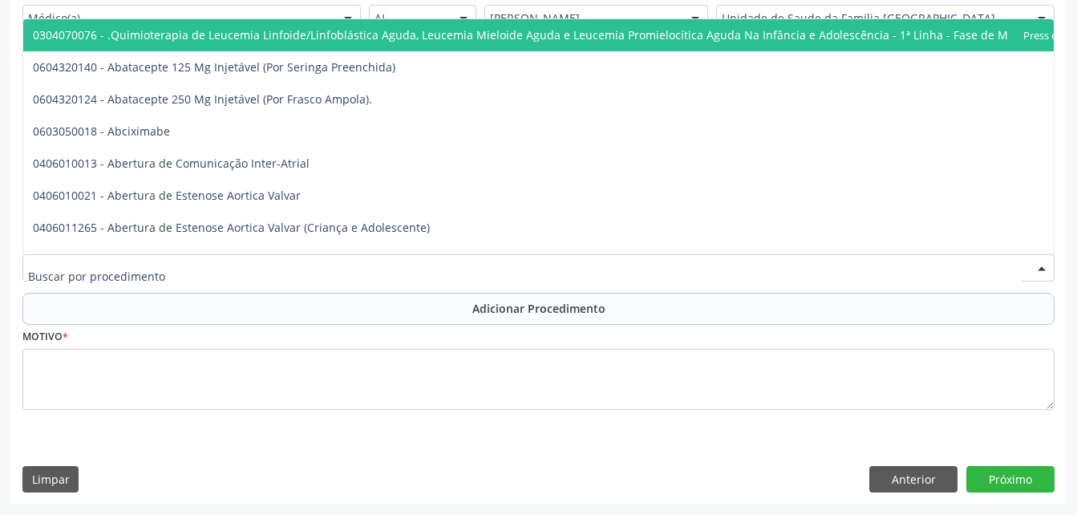
click at [381, 282] on div at bounding box center [538, 267] width 1032 height 27
type input "R"
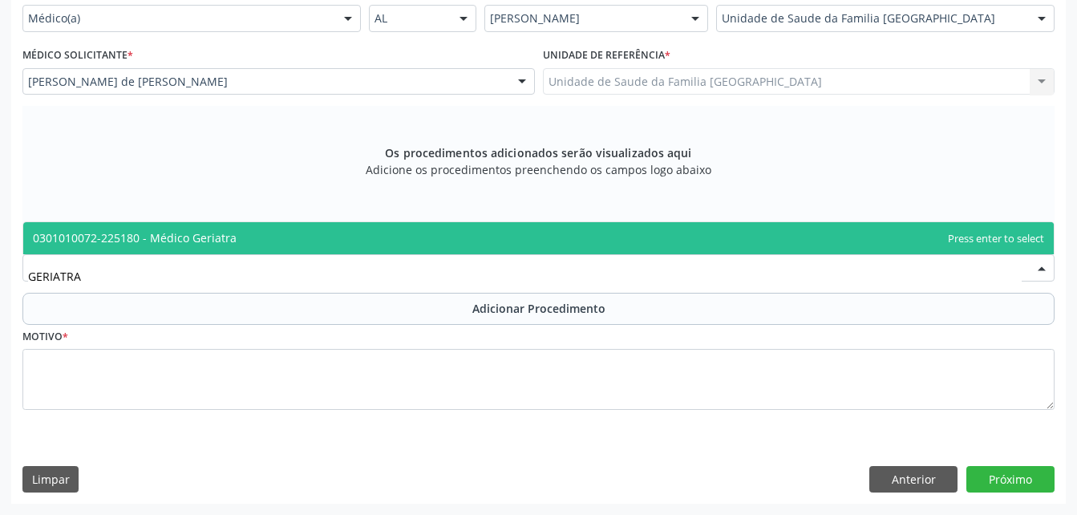
click at [331, 254] on span "0301010072-225180 - Médico Geriatra" at bounding box center [538, 238] width 1031 height 32
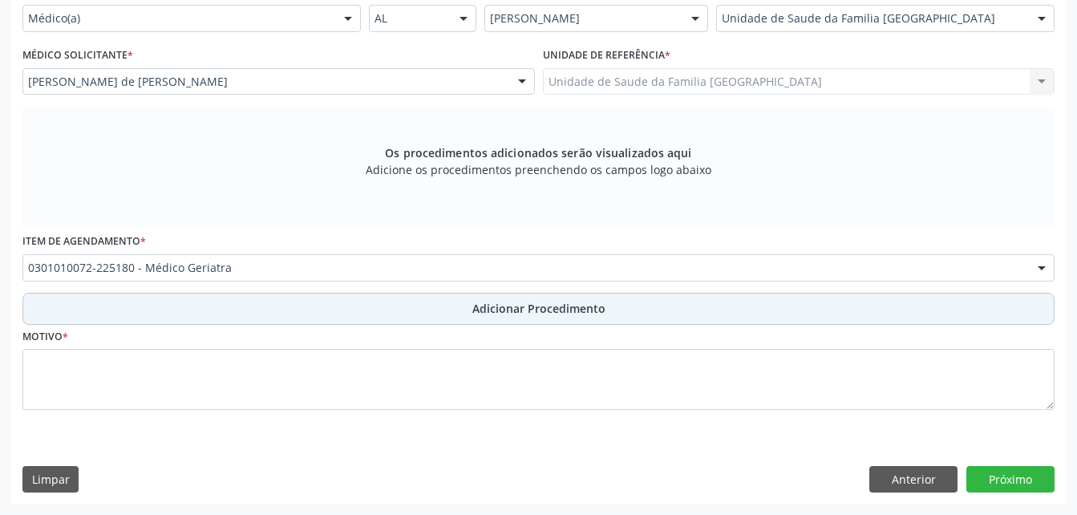
click at [387, 325] on button "Adicionar Procedimento" at bounding box center [538, 309] width 1032 height 32
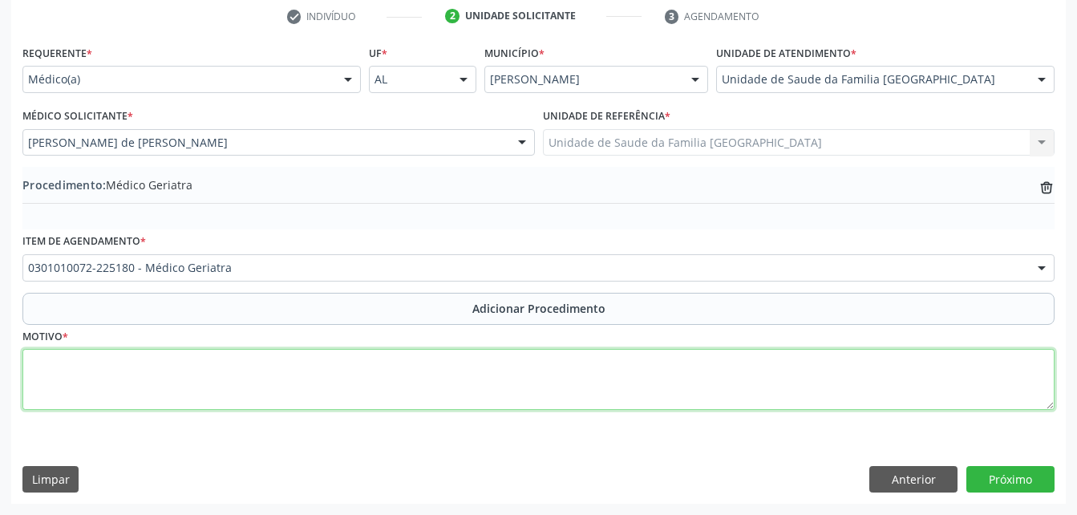
click at [399, 375] on textarea at bounding box center [538, 379] width 1032 height 61
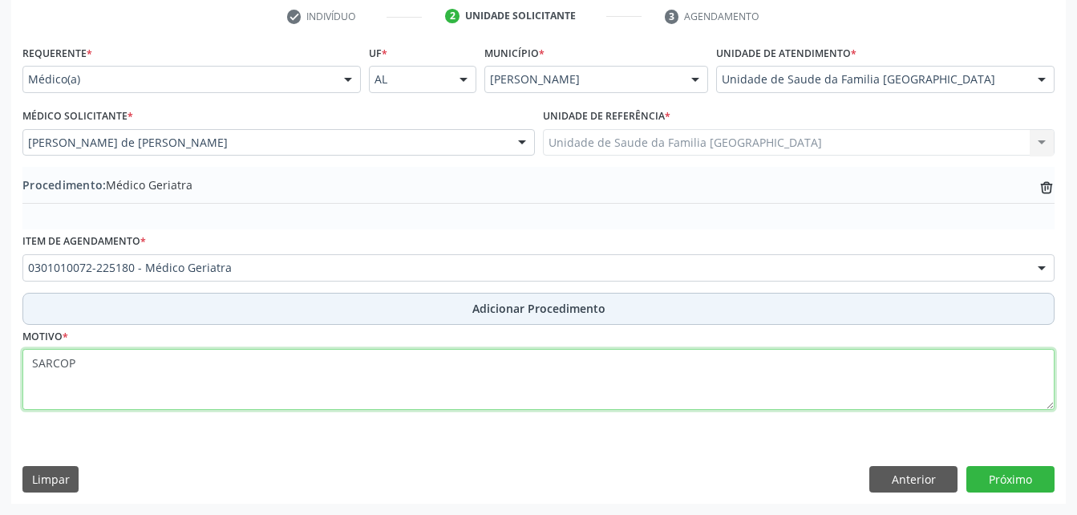
type textarea "SARCOPE"
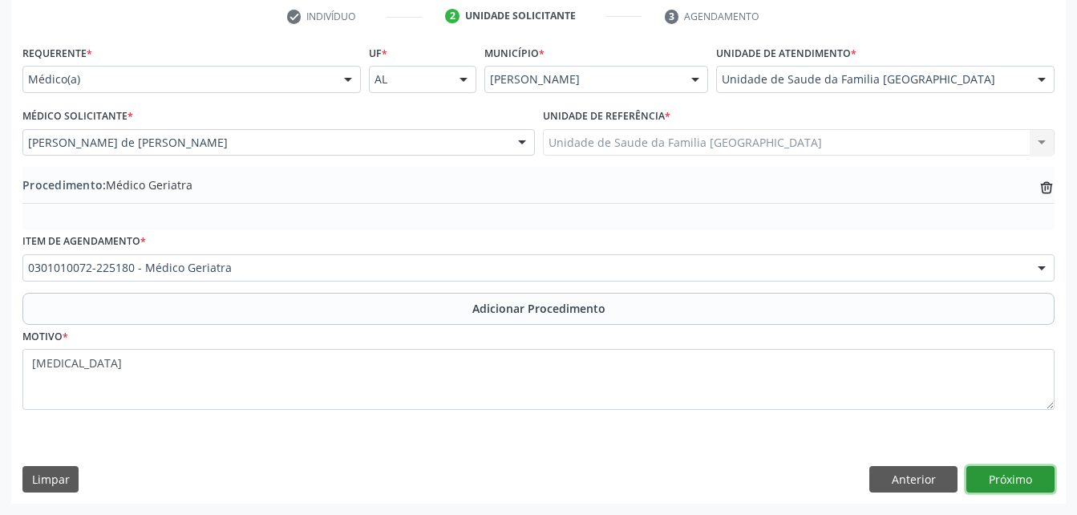
click at [1039, 484] on button "Próximo" at bounding box center [1011, 479] width 88 height 27
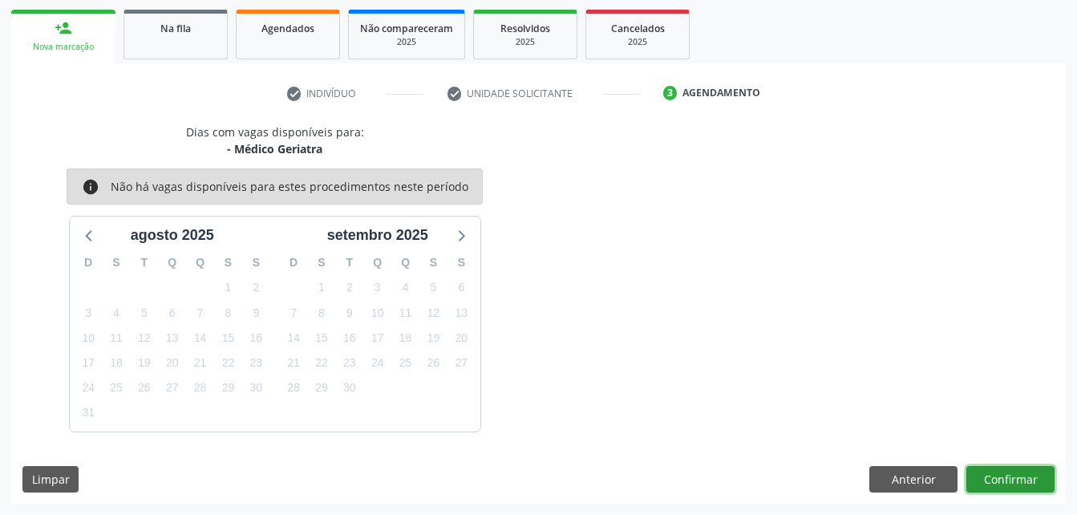
click at [996, 480] on button "Confirmar" at bounding box center [1011, 479] width 88 height 27
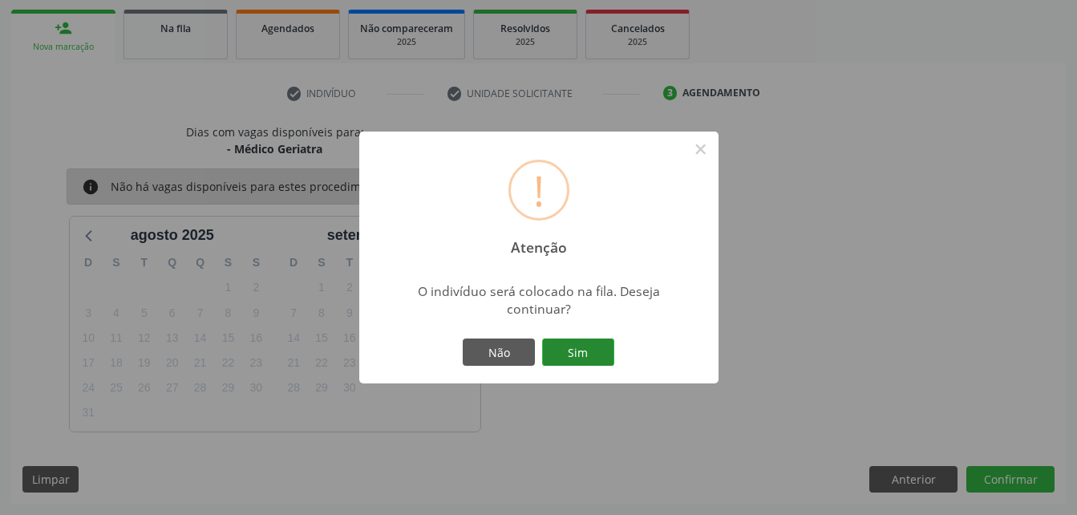
click at [551, 356] on button "Sim" at bounding box center [578, 351] width 72 height 27
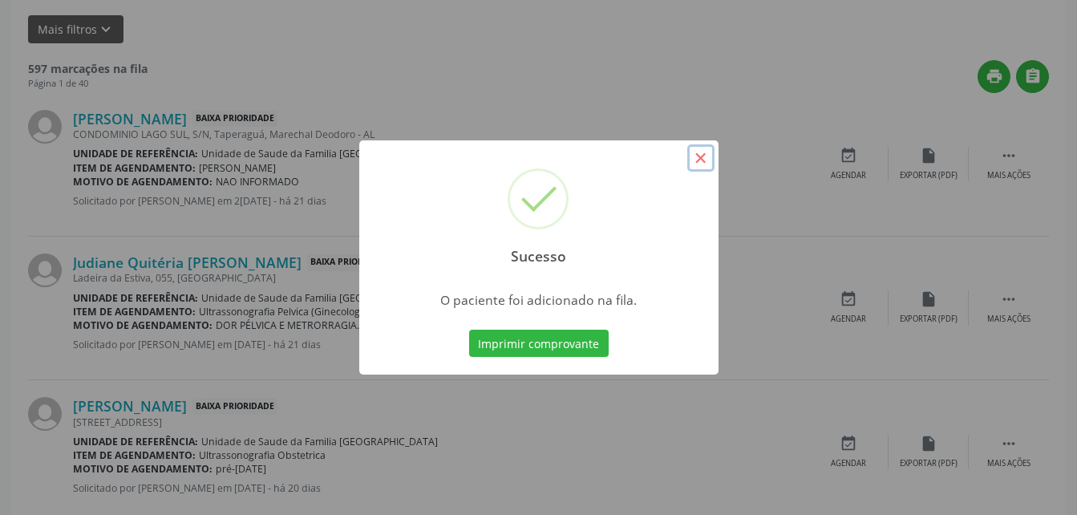
click at [697, 156] on button "×" at bounding box center [700, 157] width 27 height 27
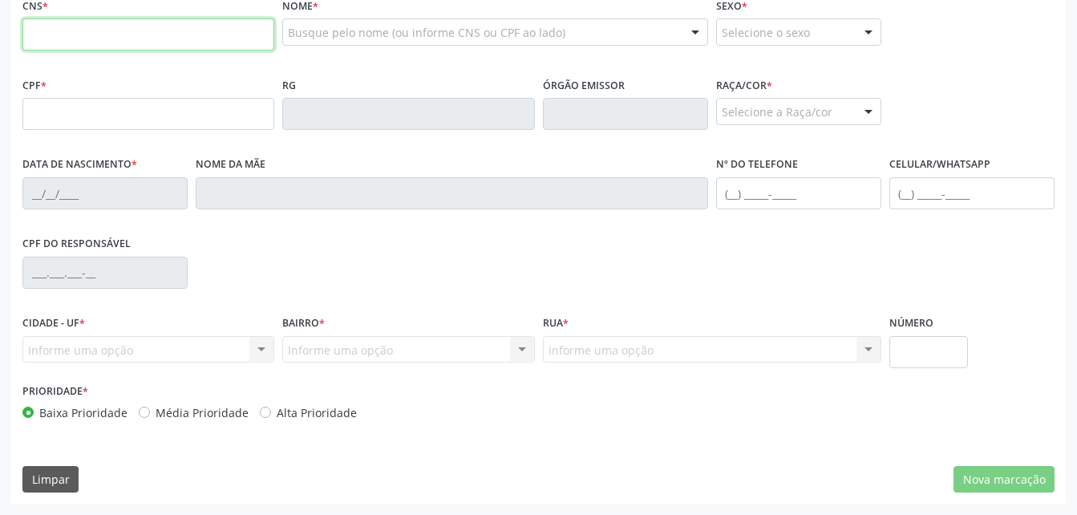
click at [134, 51] on input "text" at bounding box center [148, 34] width 252 height 32
click at [397, 73] on div "Nome * Busque pelo nome (ou informe CNS ou CPF ao lado) Nenhum resultado encont…" at bounding box center [494, 33] width 433 height 79
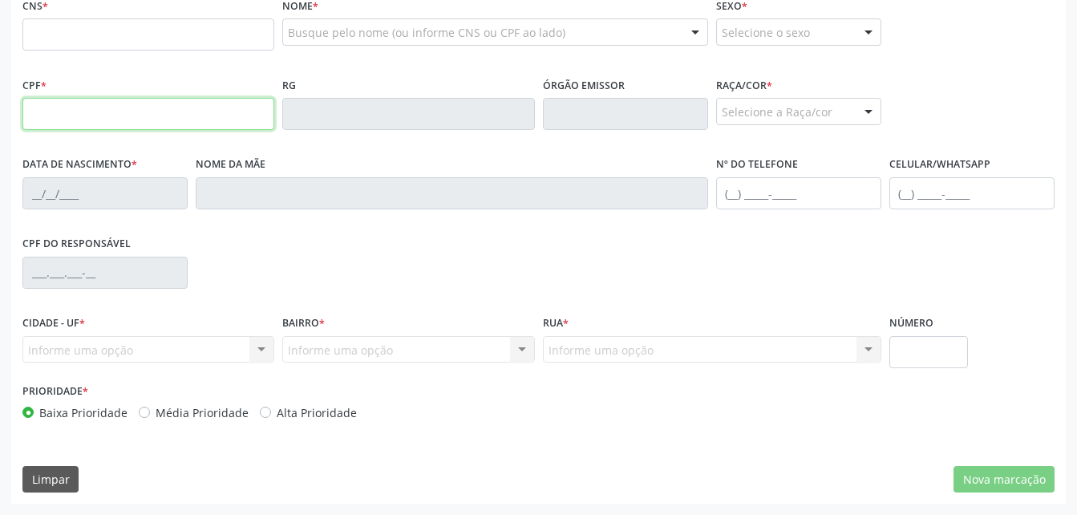
click at [134, 130] on input "text" at bounding box center [148, 114] width 252 height 32
type input "210.242.434-00"
type input "705 0084 7331 9252"
type input "0[DATE]"
type input "[PERSON_NAME]"
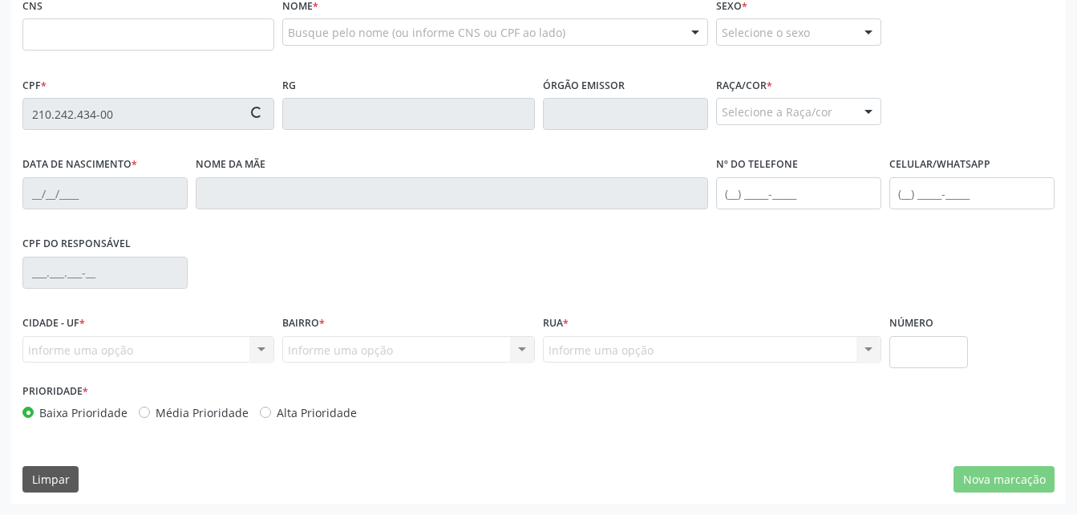
type input "[PHONE_NUMBER]"
type input "15"
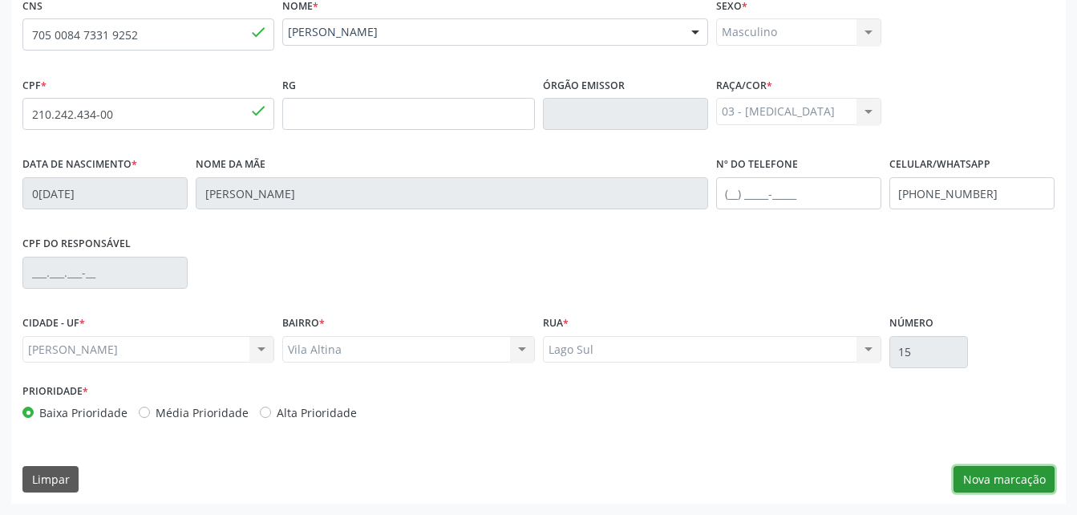
click at [1044, 484] on button "Nova marcação" at bounding box center [1004, 479] width 101 height 27
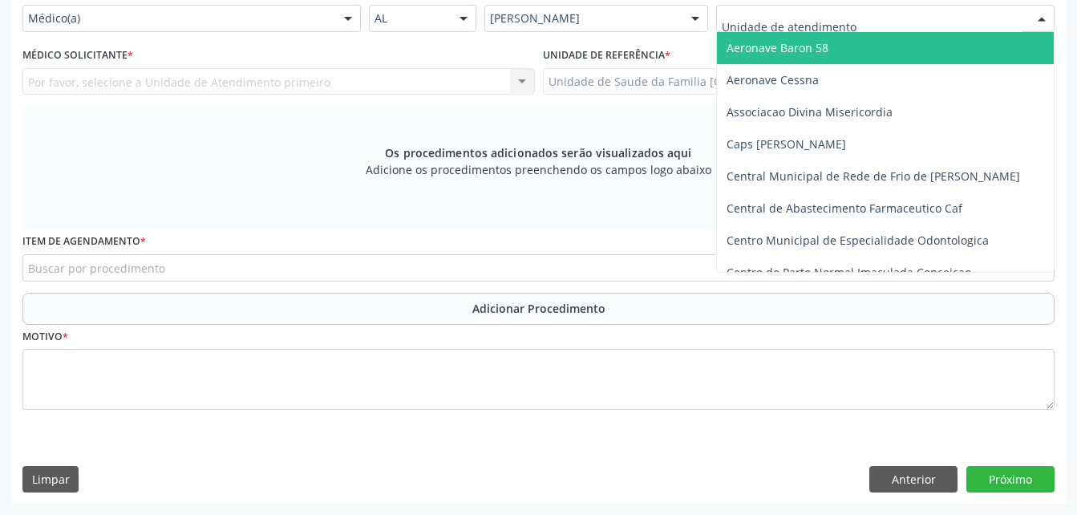
click at [849, 32] on div at bounding box center [885, 18] width 338 height 27
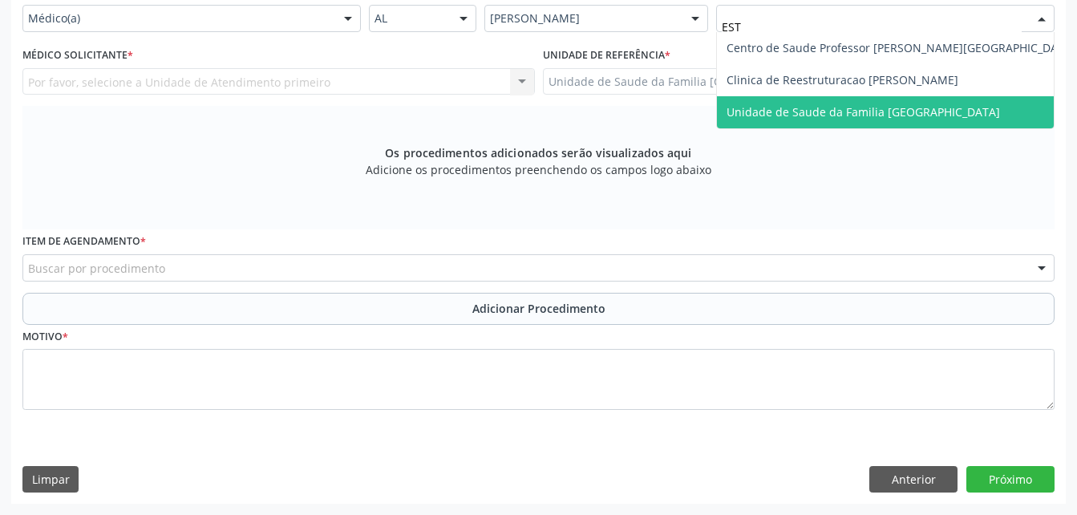
drag, startPoint x: 862, startPoint y: 133, endPoint x: 541, endPoint y: 88, distance: 324.8
click at [862, 128] on span "Unidade de Saude da Familia [GEOGRAPHIC_DATA]" at bounding box center [901, 112] width 368 height 32
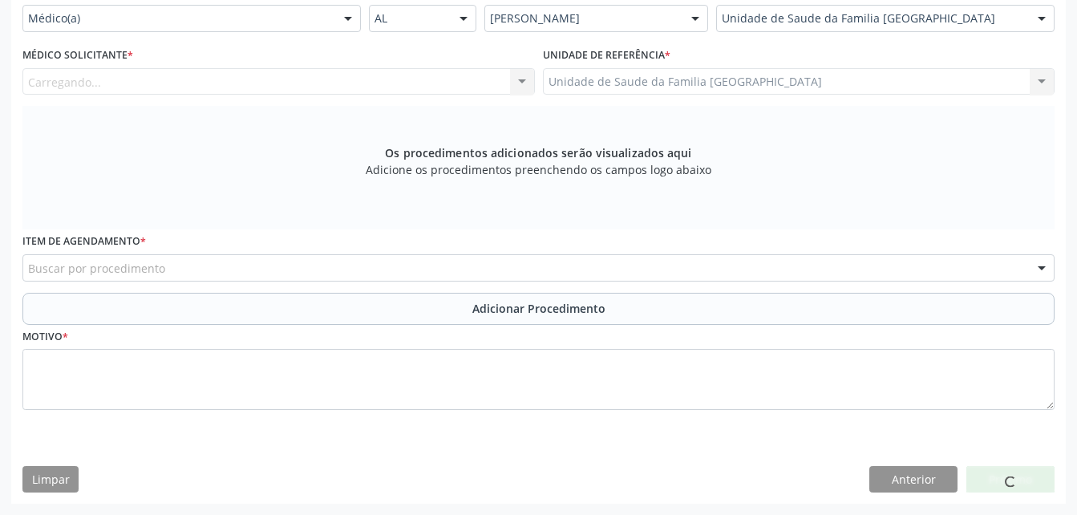
click at [480, 95] on div "Carregando... Nenhum resultado encontrado para: " " Não há nenhuma opção para s…" at bounding box center [278, 81] width 513 height 27
click at [479, 95] on div "Médico solicitante [PERSON_NAME] [PERSON_NAME] [PERSON_NAME] Sales [PERSON_NAME…" at bounding box center [278, 81] width 513 height 27
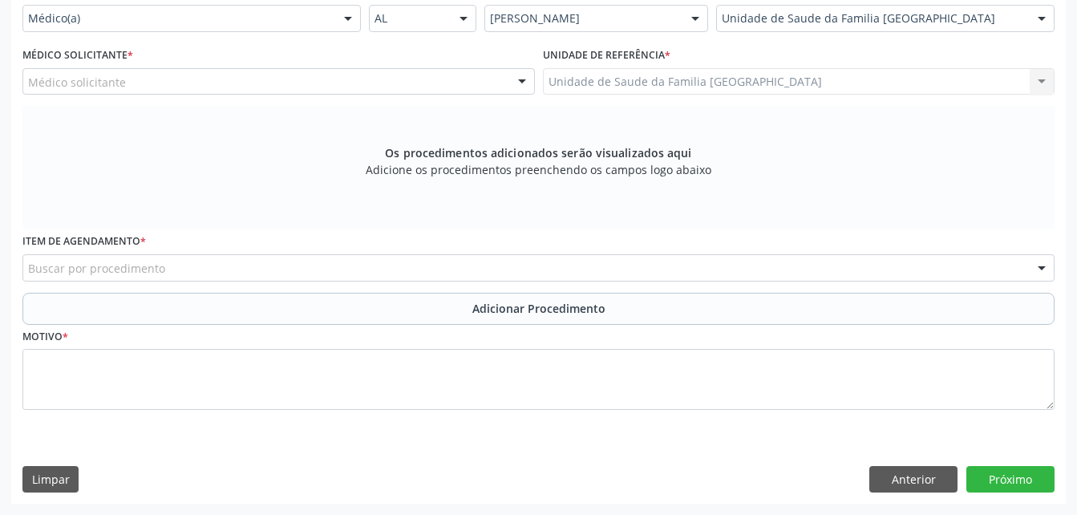
click at [474, 95] on div "Médico solicitante" at bounding box center [278, 81] width 513 height 27
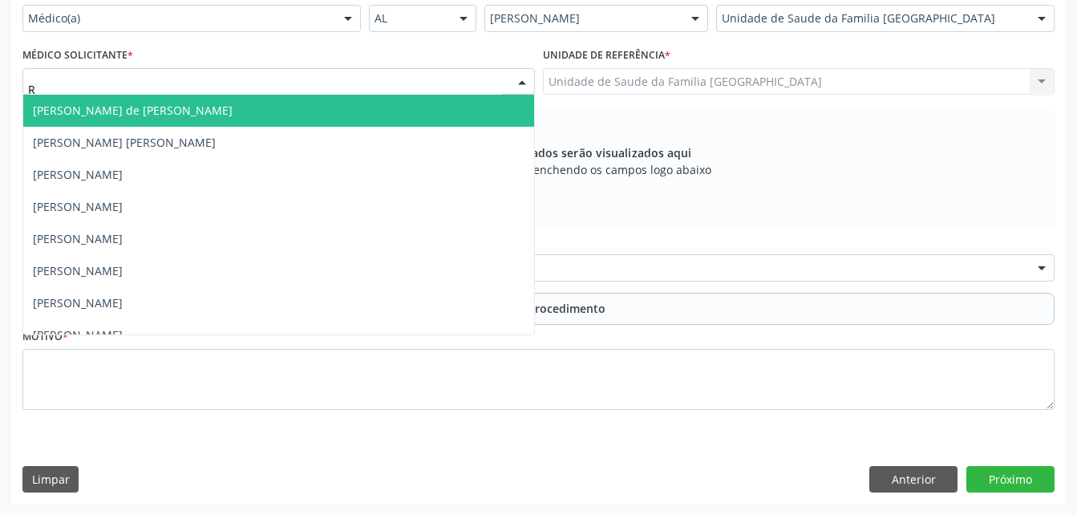
type input "RO"
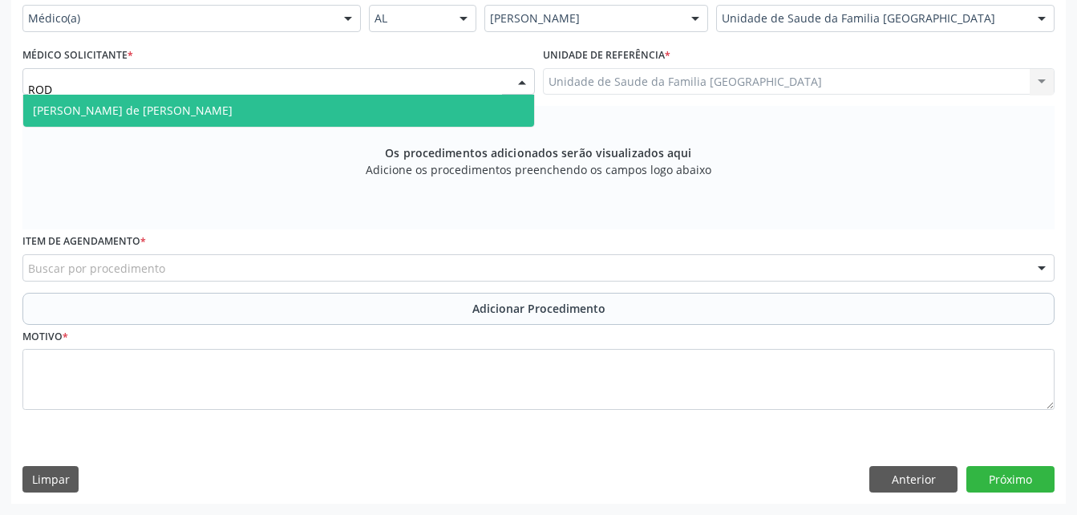
click at [488, 127] on span "[PERSON_NAME] de [PERSON_NAME]" at bounding box center [278, 111] width 511 height 32
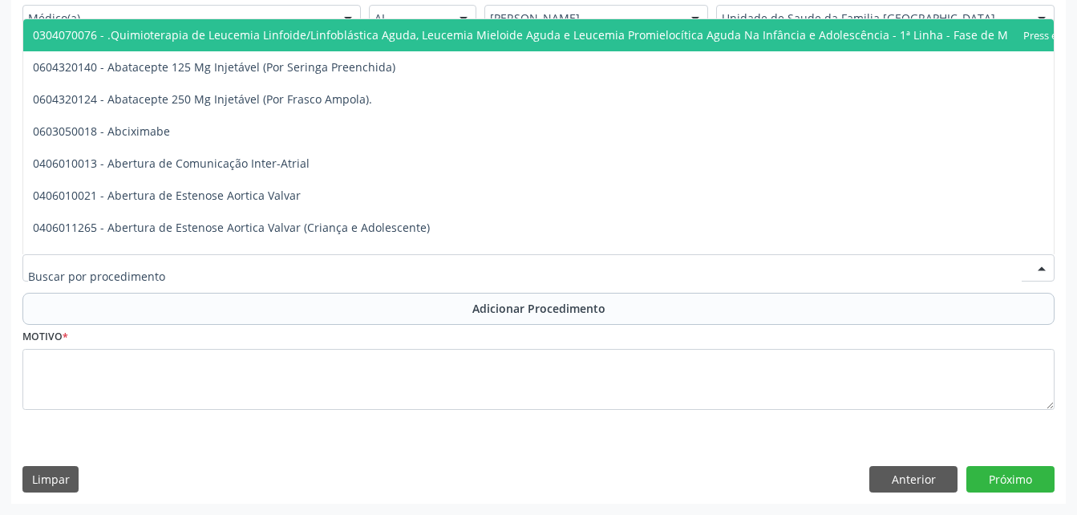
click at [521, 269] on div at bounding box center [538, 267] width 1032 height 27
click at [521, 277] on input "text" at bounding box center [525, 276] width 994 height 32
type input "G"
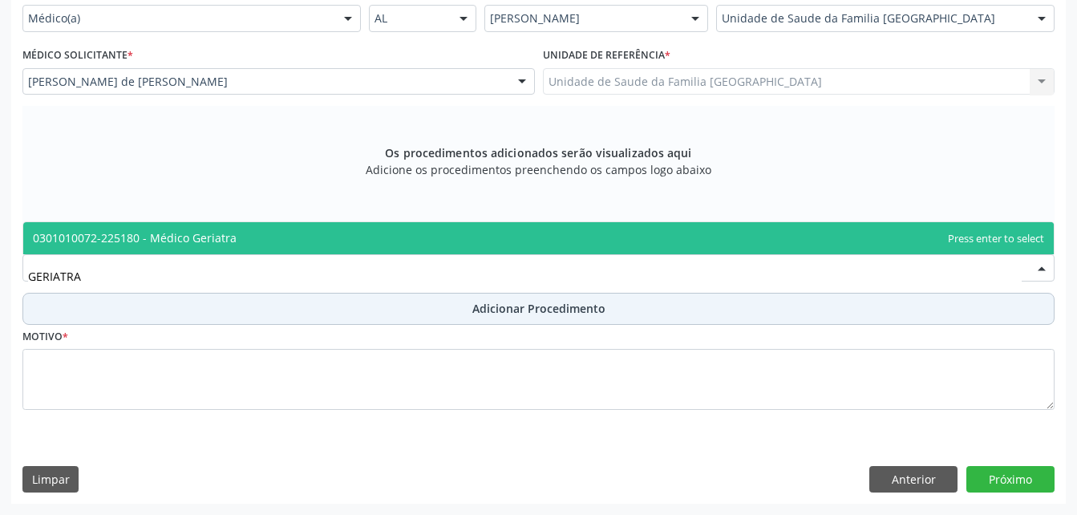
drag, startPoint x: 511, startPoint y: 243, endPoint x: 525, endPoint y: 318, distance: 76.6
click at [513, 253] on span "0301010072-225180 - Médico Geriatra" at bounding box center [538, 238] width 1031 height 32
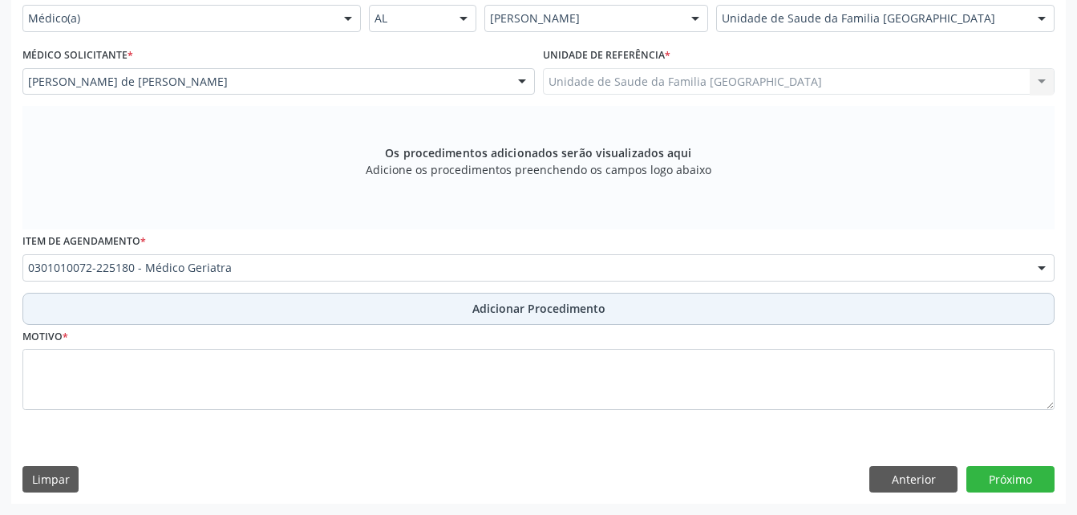
click at [525, 317] on span "Adicionar Procedimento" at bounding box center [538, 308] width 133 height 17
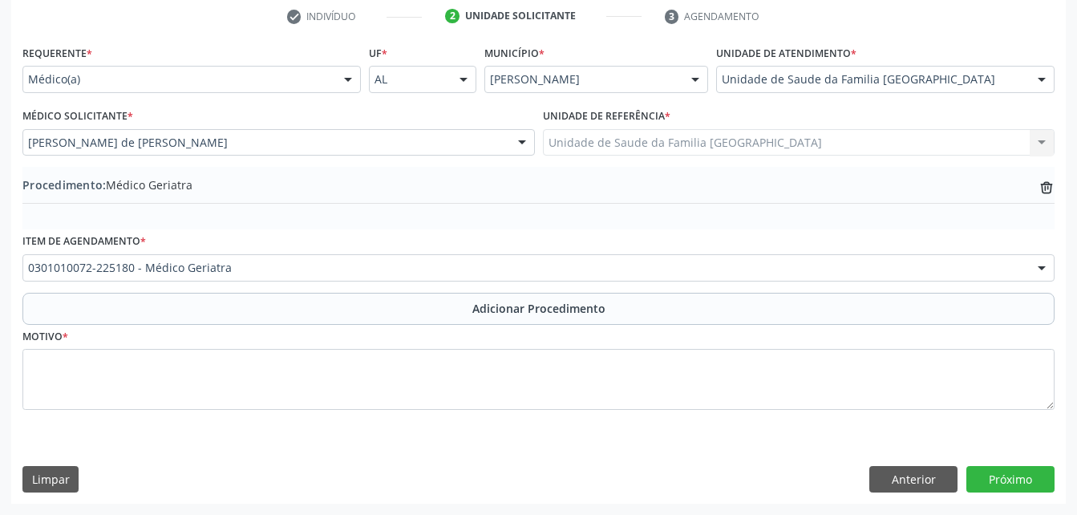
click at [520, 348] on div "Motivo *" at bounding box center [538, 367] width 1032 height 85
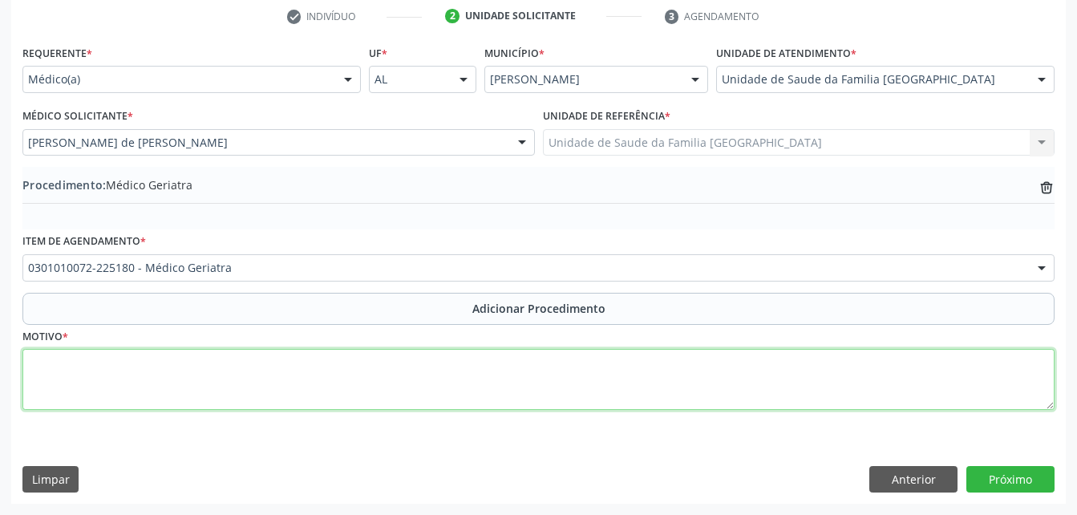
click at [527, 377] on textarea at bounding box center [538, 379] width 1032 height 61
type textarea "DEPRESSÃ"
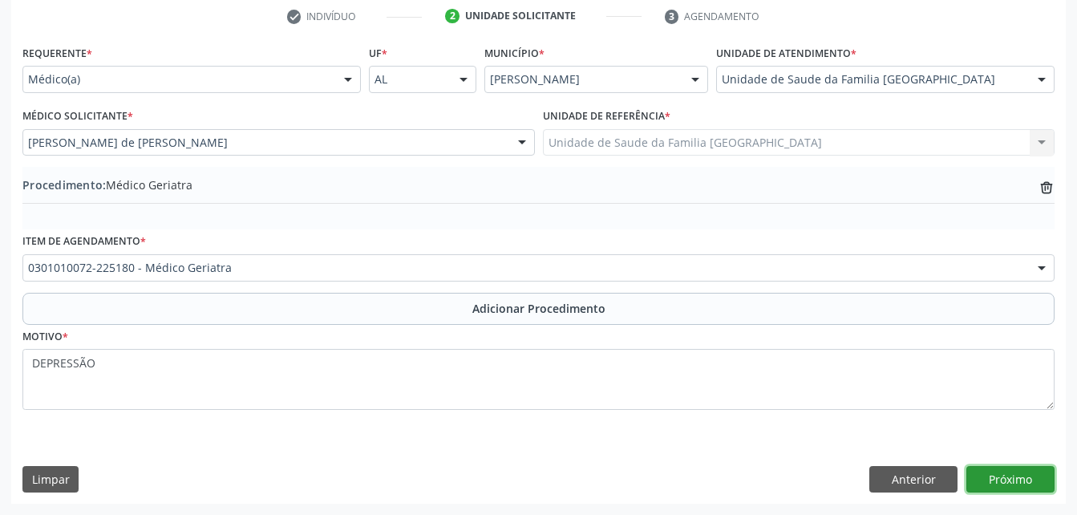
drag, startPoint x: 967, startPoint y: 487, endPoint x: 975, endPoint y: 488, distance: 9.0
click at [975, 488] on button "Próximo" at bounding box center [1011, 479] width 88 height 27
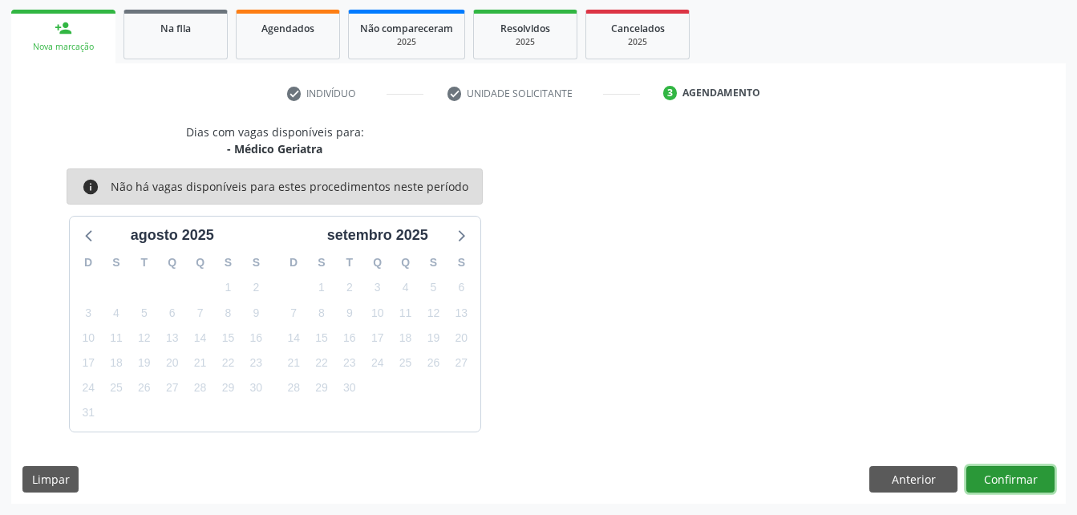
click at [987, 470] on button "Confirmar" at bounding box center [1011, 479] width 88 height 27
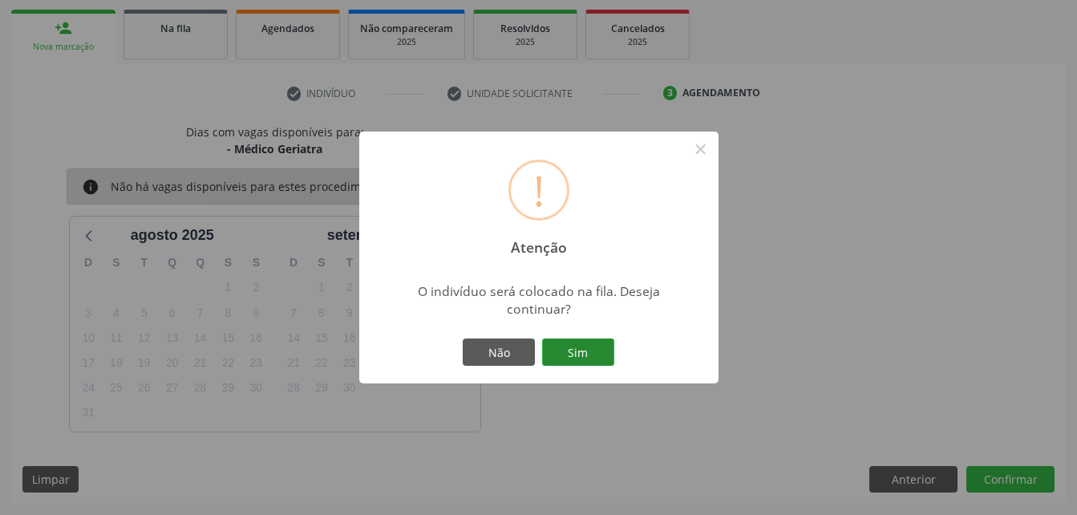
click at [549, 351] on button "Sim" at bounding box center [578, 351] width 72 height 27
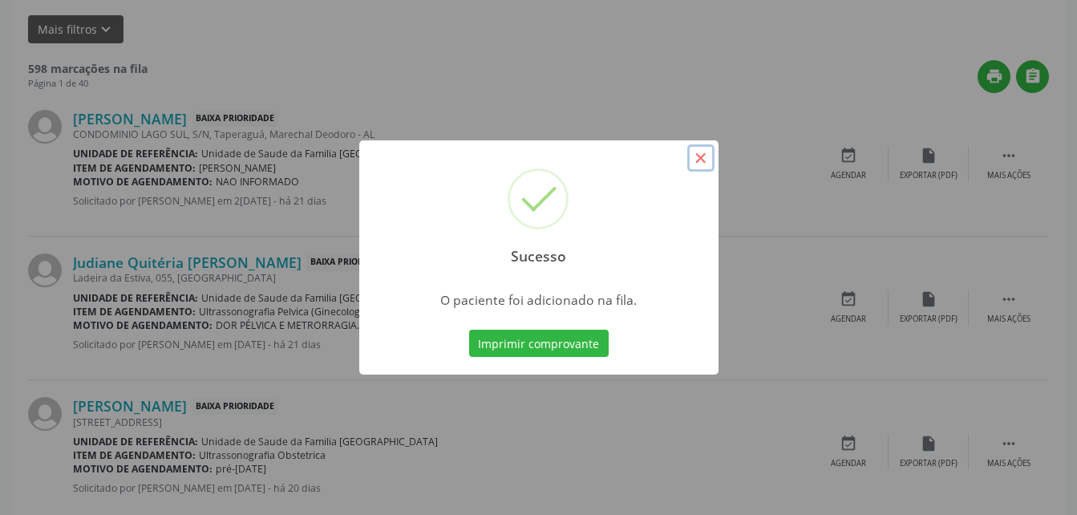
click at [706, 158] on button "×" at bounding box center [700, 157] width 27 height 27
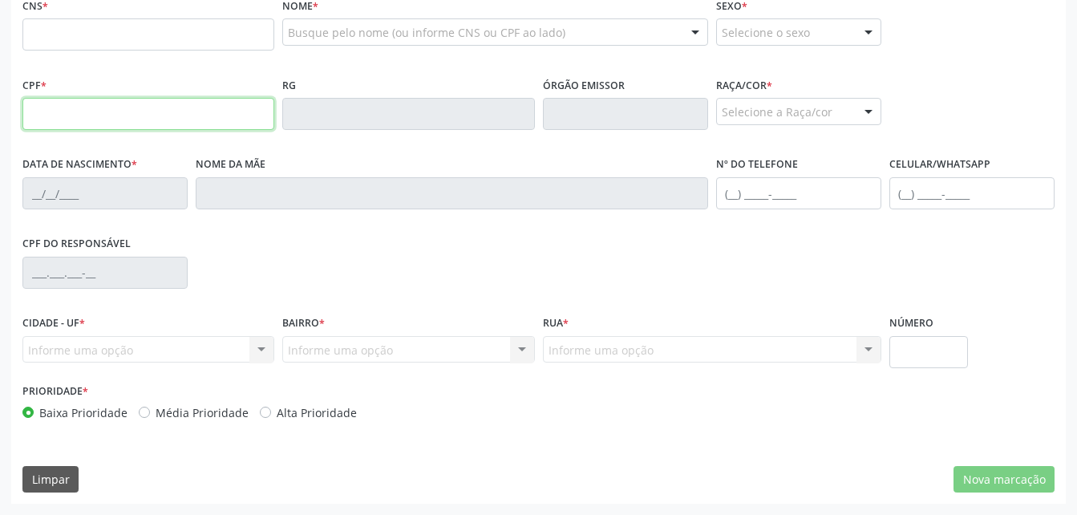
click at [147, 130] on input "text" at bounding box center [148, 114] width 252 height 32
type input "210.242.434-00"
type input "705 0084 7331 9252"
type input "0[DATE]"
type input "[PERSON_NAME]"
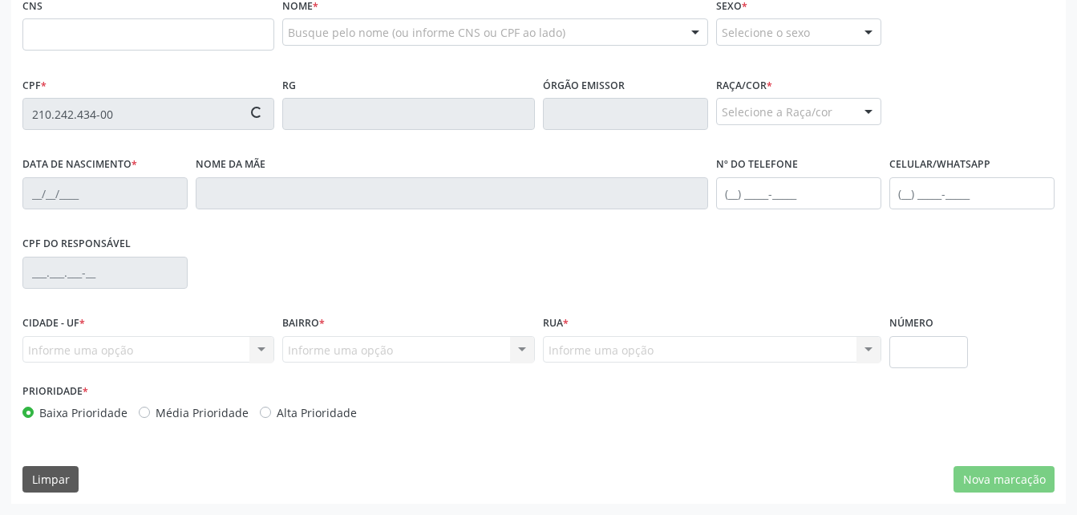
type input "[PHONE_NUMBER]"
type input "15"
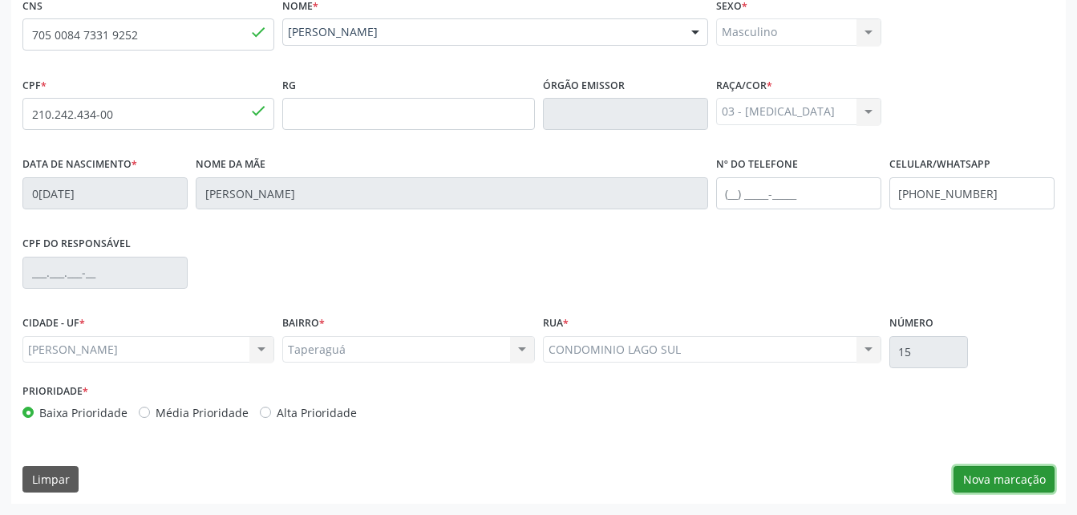
click at [1006, 493] on button "Nova marcação" at bounding box center [1004, 479] width 101 height 27
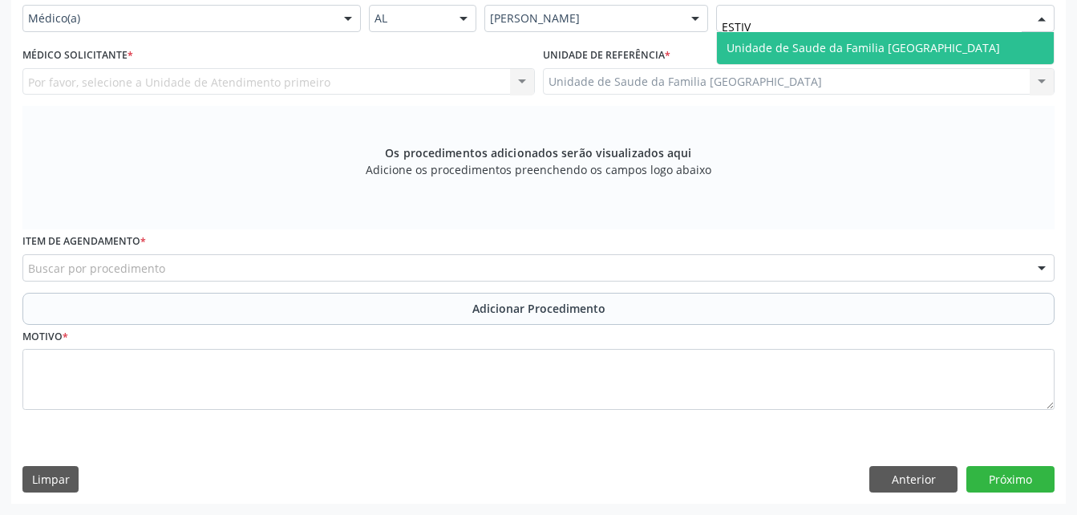
drag, startPoint x: 843, startPoint y: 73, endPoint x: 644, endPoint y: 75, distance: 198.9
click at [836, 55] on span "Unidade de Saude da Familia [GEOGRAPHIC_DATA]" at bounding box center [864, 47] width 274 height 15
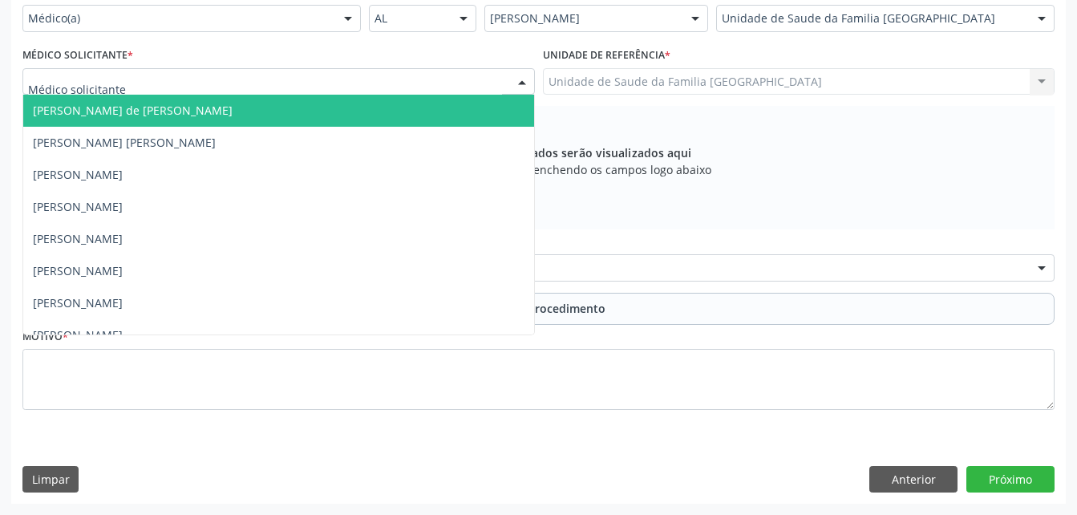
click at [280, 95] on div at bounding box center [278, 81] width 513 height 27
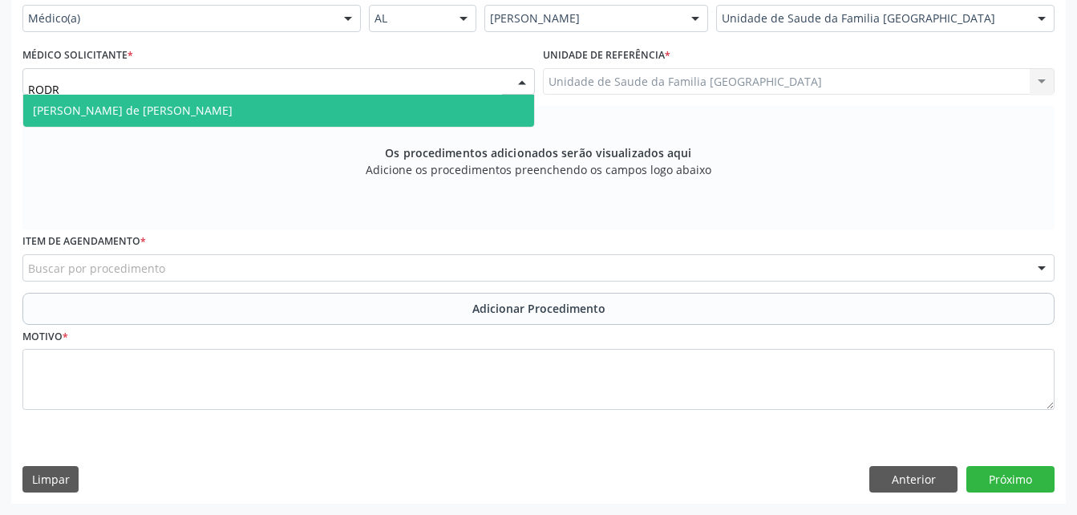
drag, startPoint x: 351, startPoint y: 141, endPoint x: 347, endPoint y: 150, distance: 9.7
click at [351, 127] on span "[PERSON_NAME] de [PERSON_NAME]" at bounding box center [278, 111] width 511 height 32
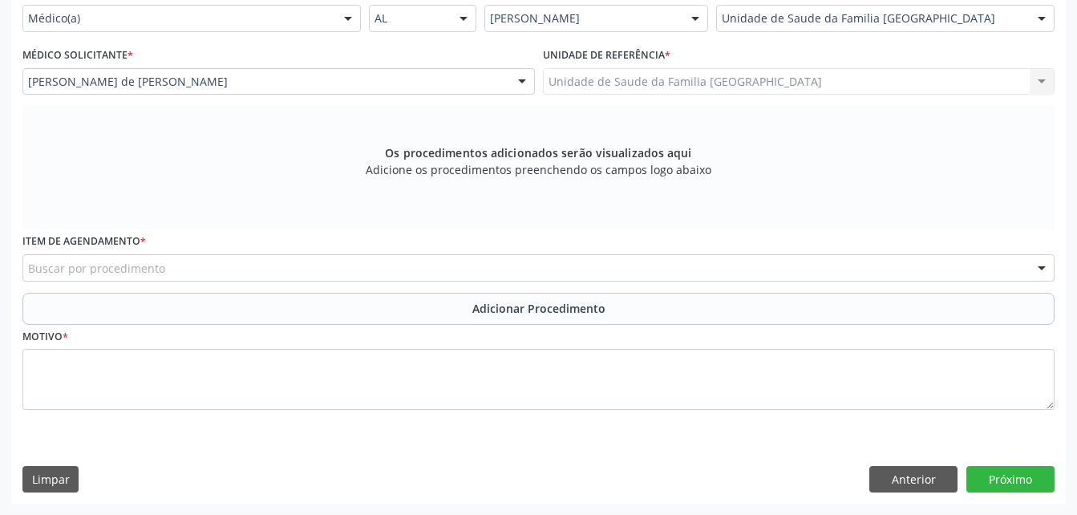
click at [310, 282] on div "Buscar por procedimento" at bounding box center [538, 267] width 1032 height 27
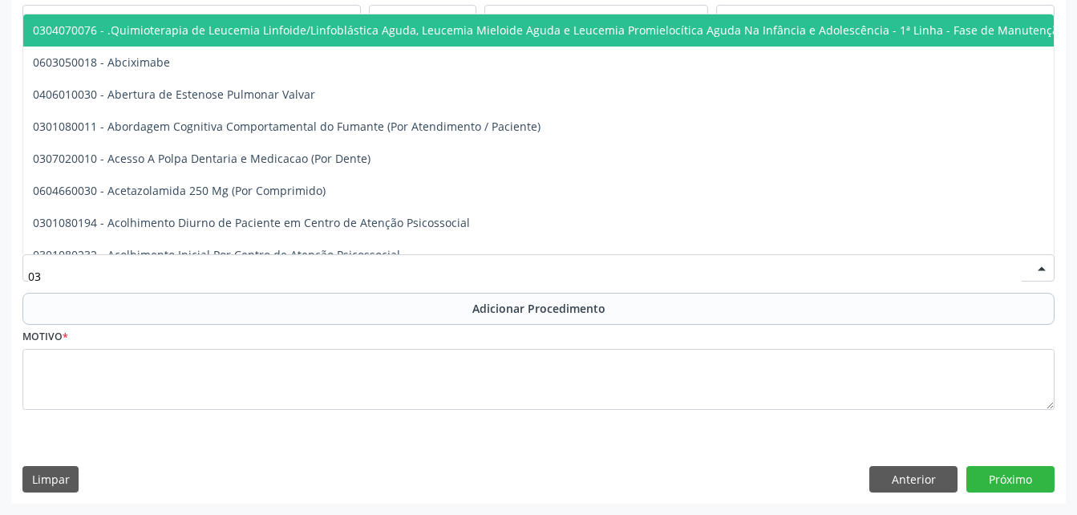
type input "030"
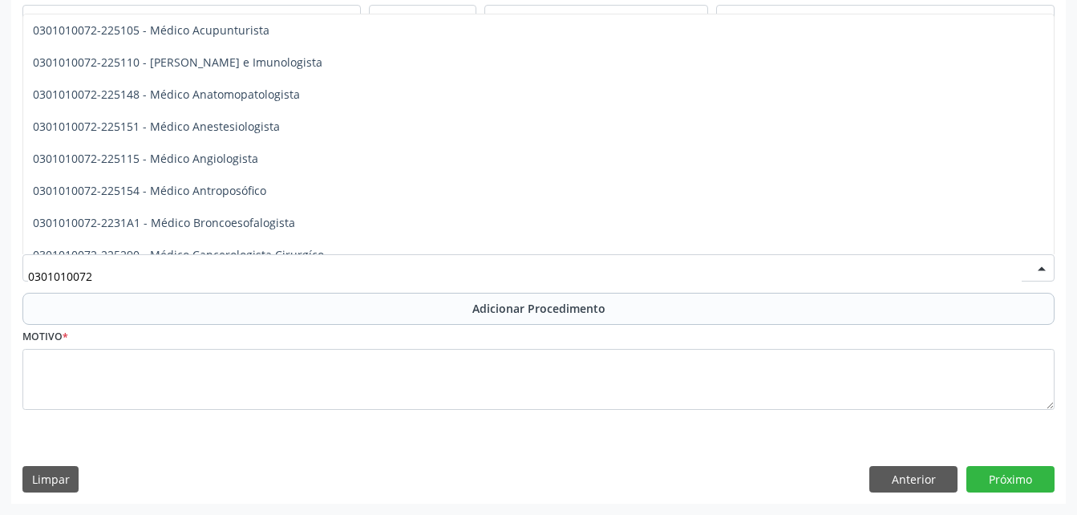
click at [367, 399] on span "0301010072-225225 - Médico Cirurgião Geral" at bounding box center [538, 415] width 1031 height 32
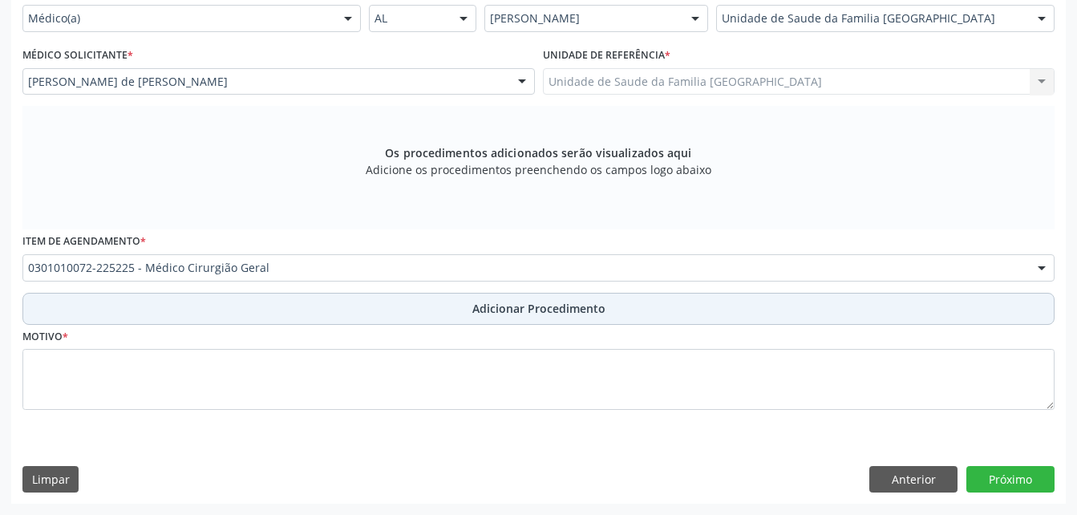
click at [399, 325] on button "Adicionar Procedimento" at bounding box center [538, 309] width 1032 height 32
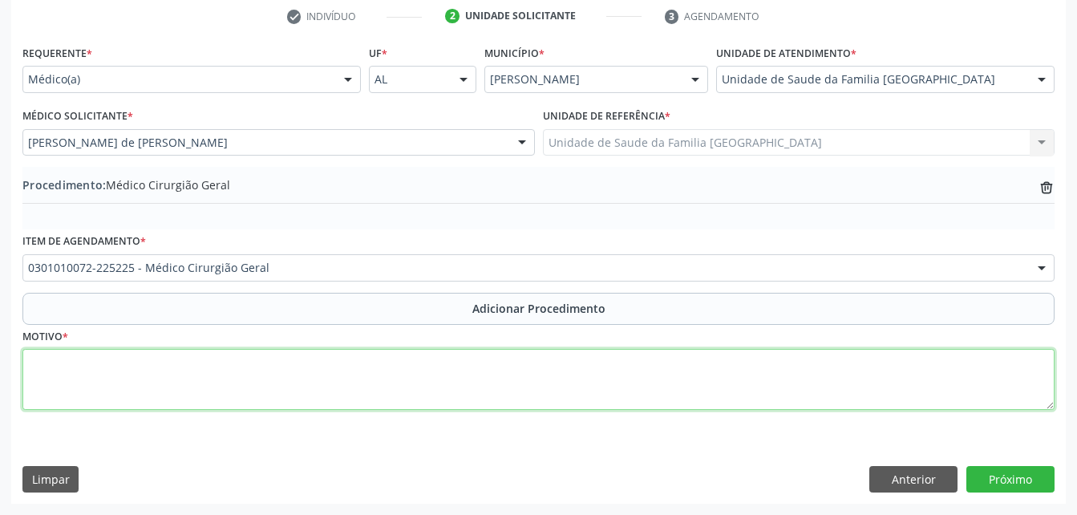
click at [445, 401] on textarea at bounding box center [538, 379] width 1032 height 61
type textarea "NODULO EM TRAPEZIO(PEQUENOS PROCEDIMENTOS)"
click at [152, 357] on textarea "NODULO EM TRAPEZIO(PEQUENOS PROCEDIMENTOS)" at bounding box center [538, 379] width 1032 height 61
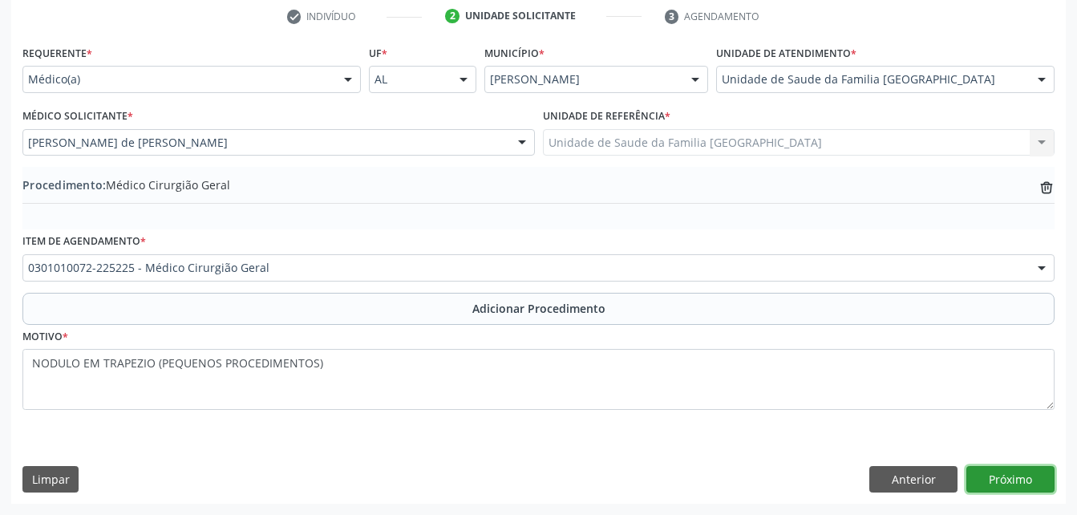
click at [1004, 479] on button "Próximo" at bounding box center [1011, 479] width 88 height 27
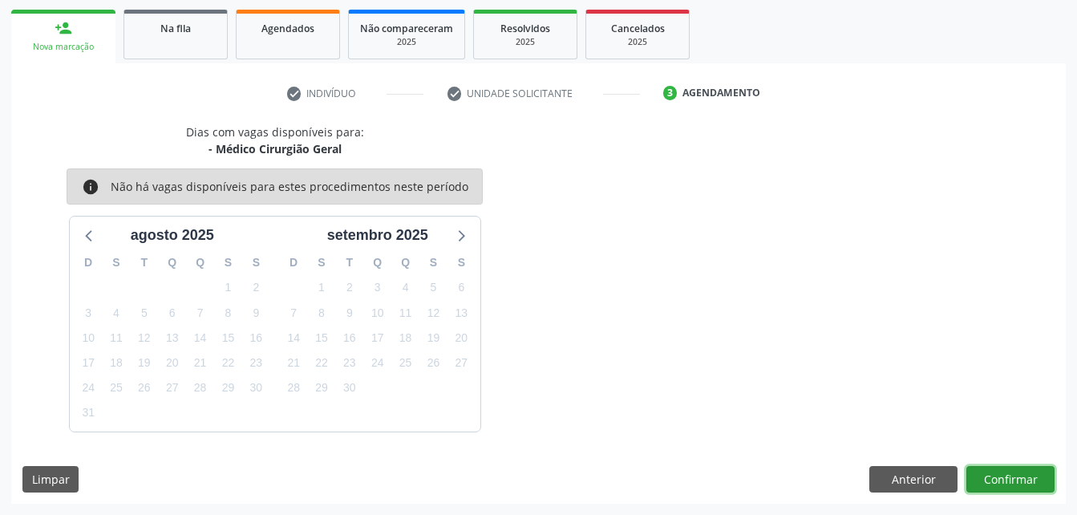
click at [991, 469] on button "Confirmar" at bounding box center [1011, 479] width 88 height 27
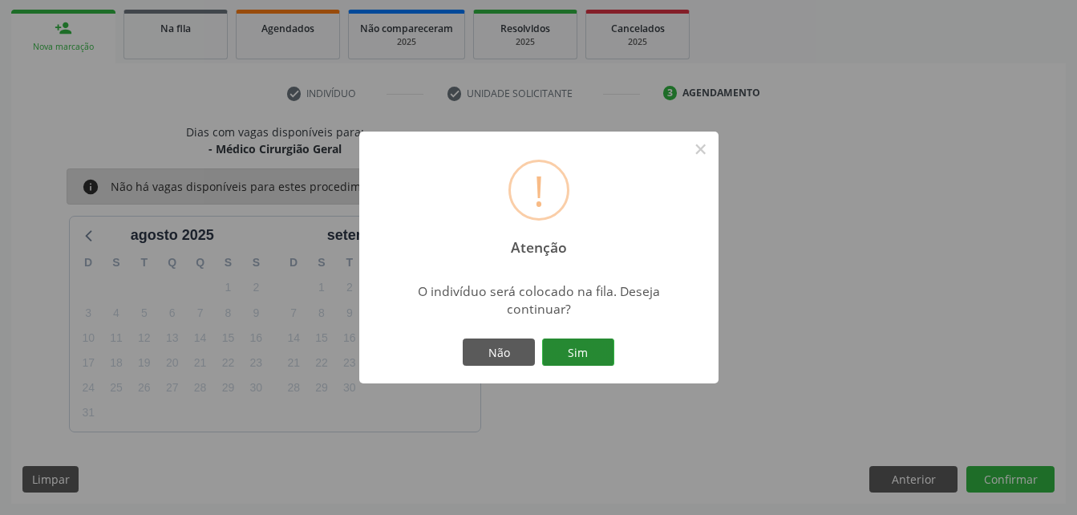
click at [596, 351] on button "Sim" at bounding box center [578, 351] width 72 height 27
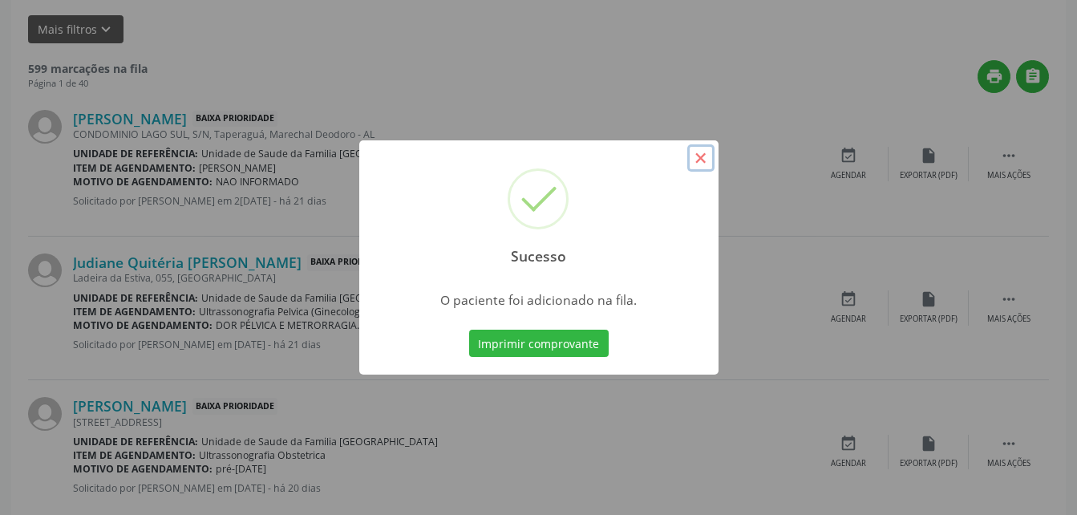
click at [706, 162] on button "×" at bounding box center [700, 157] width 27 height 27
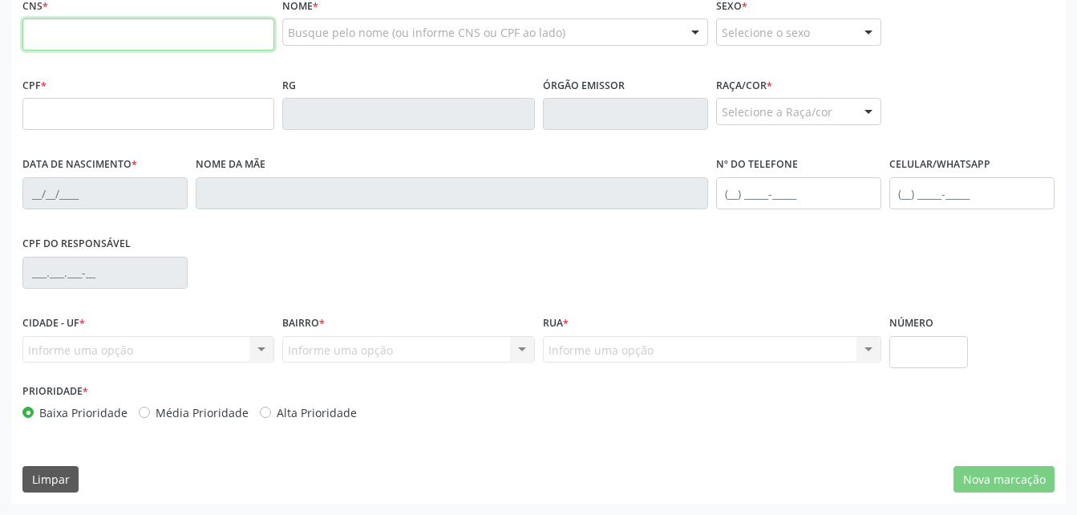
click at [128, 51] on input "text" at bounding box center [148, 34] width 252 height 32
paste input "700 8079 1322 0187"
type input "700 8079 1322 0187"
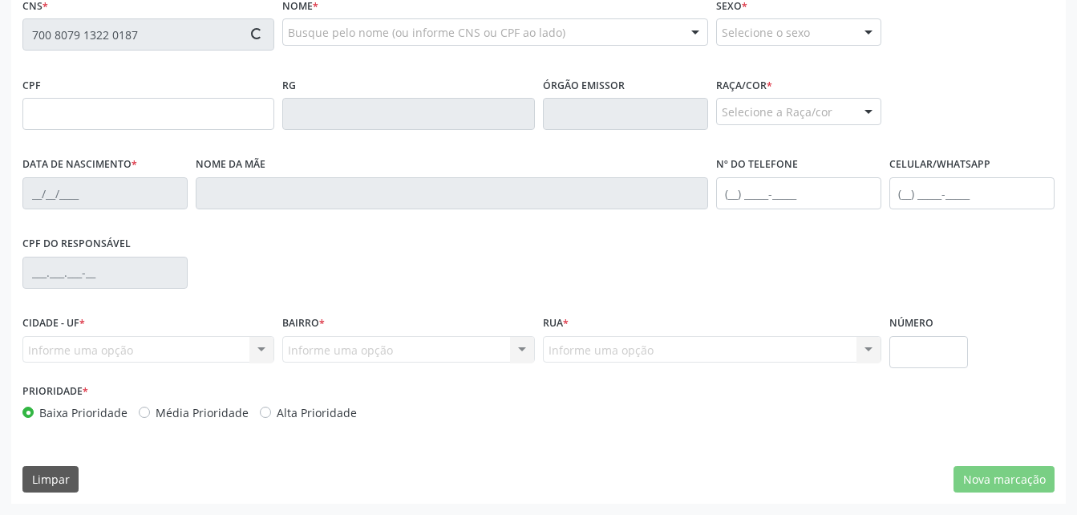
type input "[DATE]"
type input "[PERSON_NAME]"
type input "[PHONE_NUMBER]"
type input "0"
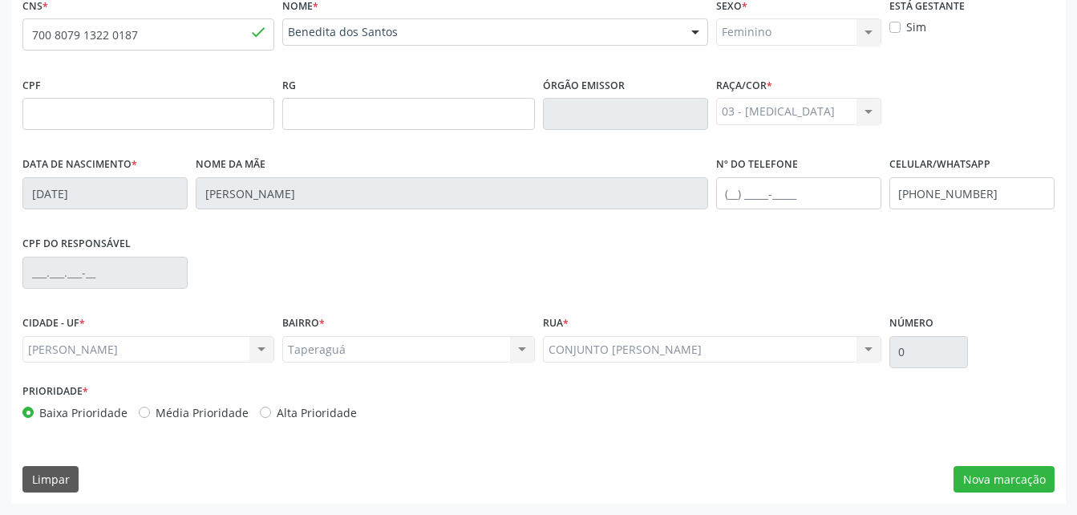
click at [975, 459] on div "CNS * 700 8079 1322 0187 [GEOGRAPHIC_DATA] * [PERSON_NAME] [PERSON_NAME] CNS: 7…" at bounding box center [538, 249] width 1055 height 510
click at [982, 476] on button "Nova marcação" at bounding box center [1004, 479] width 101 height 27
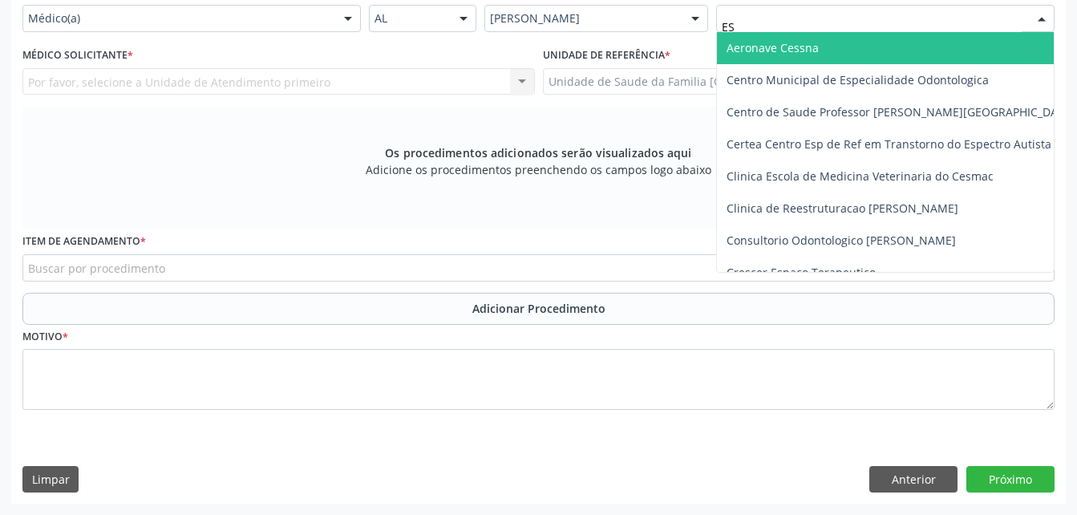
type input "EST"
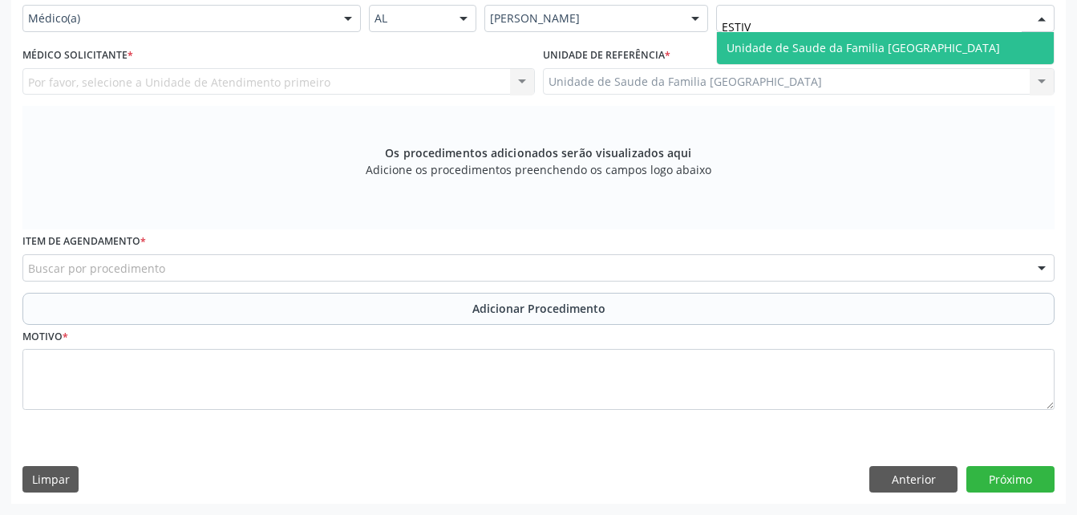
click at [881, 55] on span "Unidade de Saude da Familia [GEOGRAPHIC_DATA]" at bounding box center [864, 47] width 274 height 15
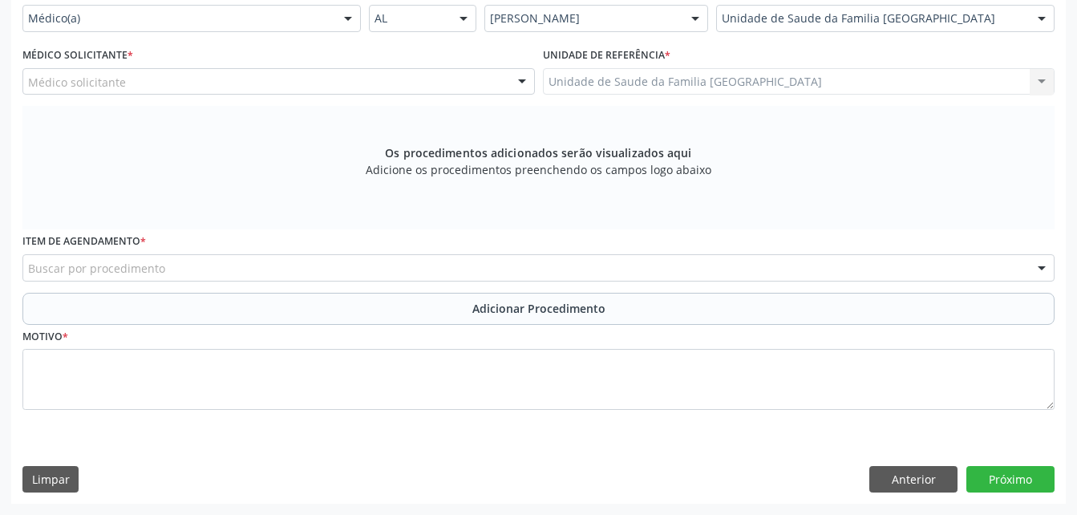
click at [324, 95] on div "Médico solicitante" at bounding box center [278, 81] width 513 height 27
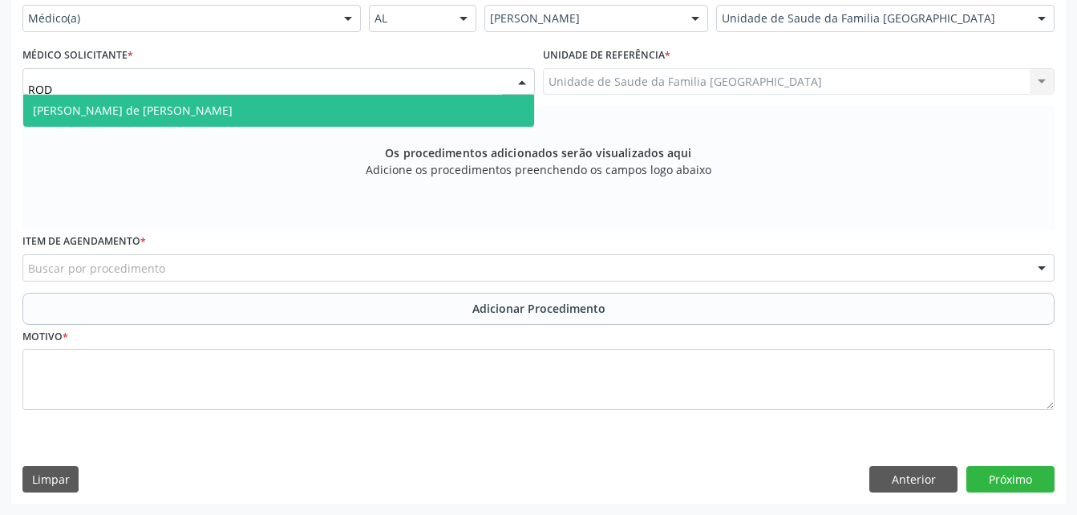
click at [356, 127] on span "[PERSON_NAME] de [PERSON_NAME]" at bounding box center [278, 111] width 511 height 32
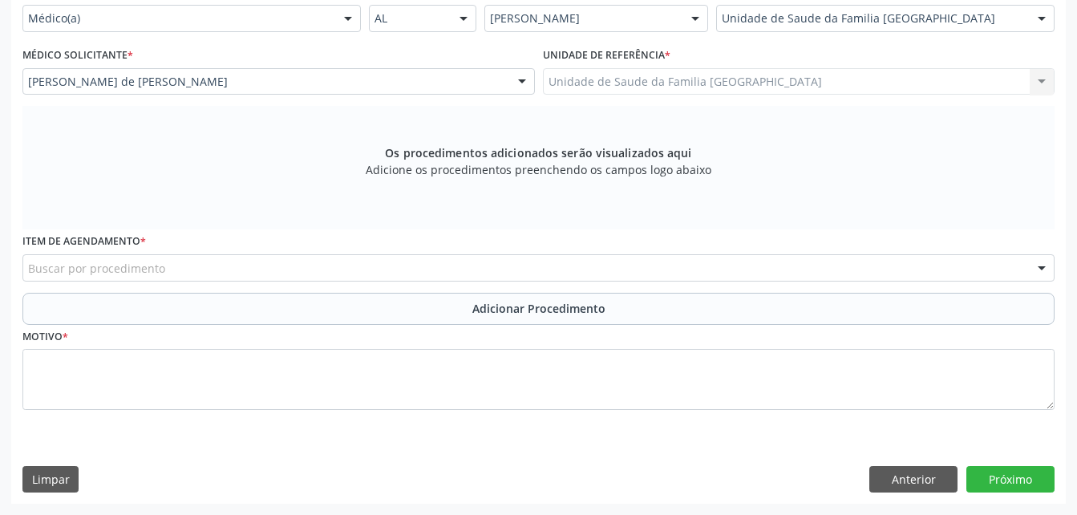
click at [390, 282] on div "Buscar por procedimento" at bounding box center [538, 267] width 1032 height 27
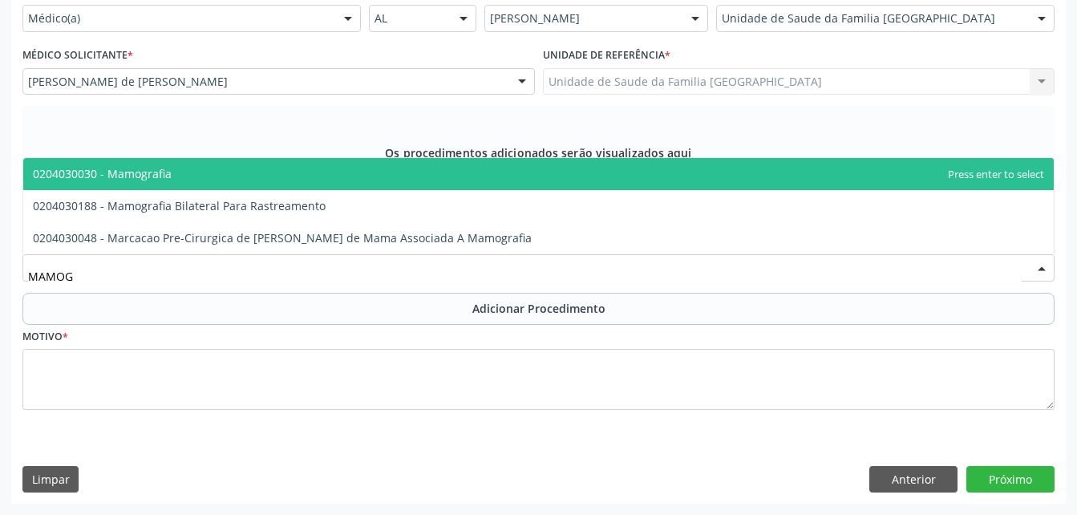
type input "MAMOGR"
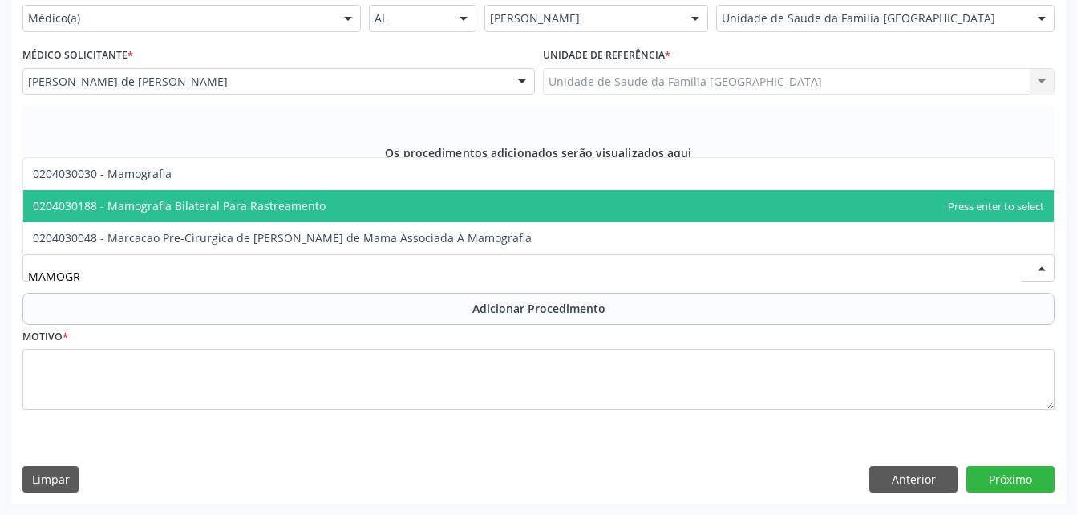
click at [373, 222] on span "0204030188 - Mamografia Bilateral Para Rastreamento" at bounding box center [538, 206] width 1031 height 32
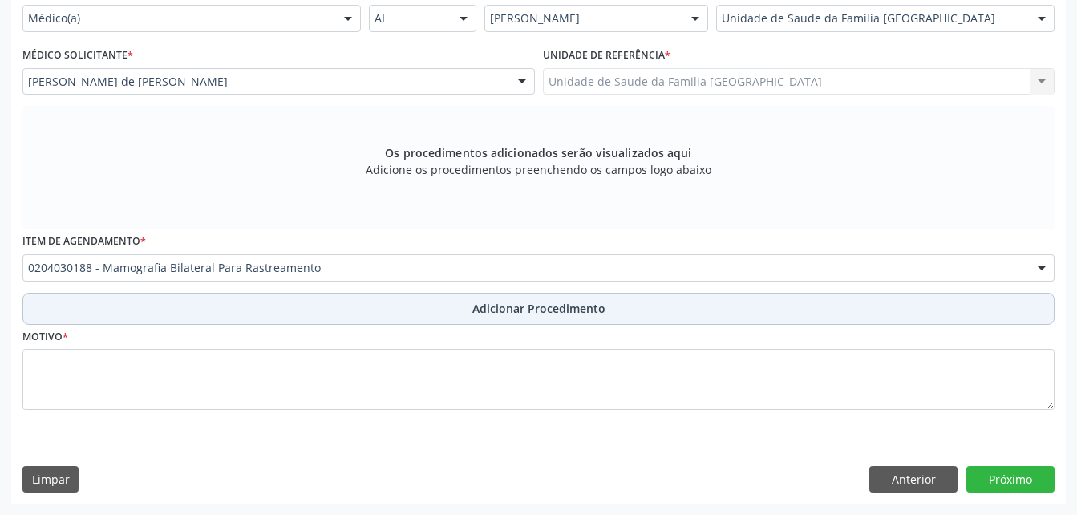
click at [443, 325] on button "Adicionar Procedimento" at bounding box center [538, 309] width 1032 height 32
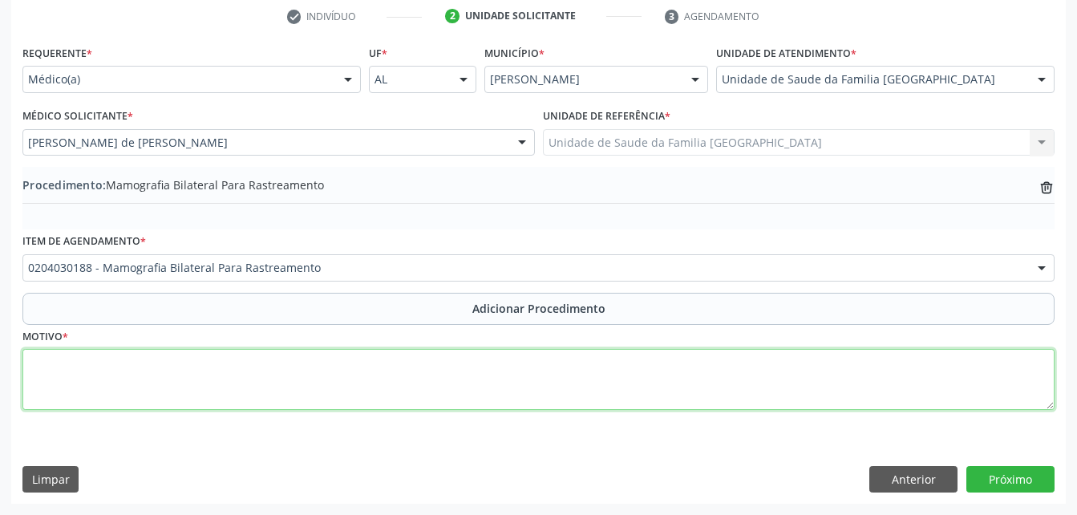
click at [429, 355] on textarea at bounding box center [538, 379] width 1032 height 61
type textarea "ROTINA"
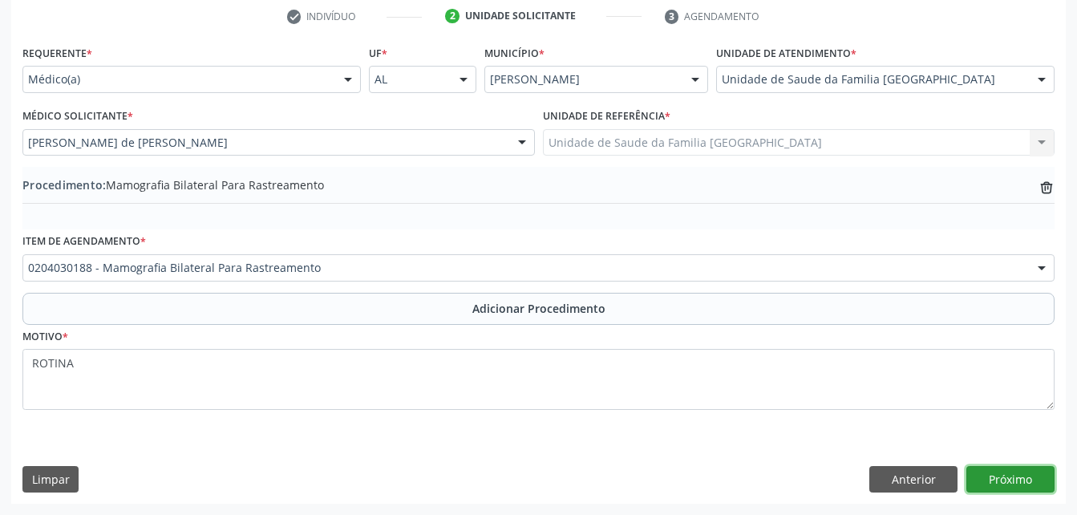
click at [1007, 477] on button "Próximo" at bounding box center [1011, 479] width 88 height 27
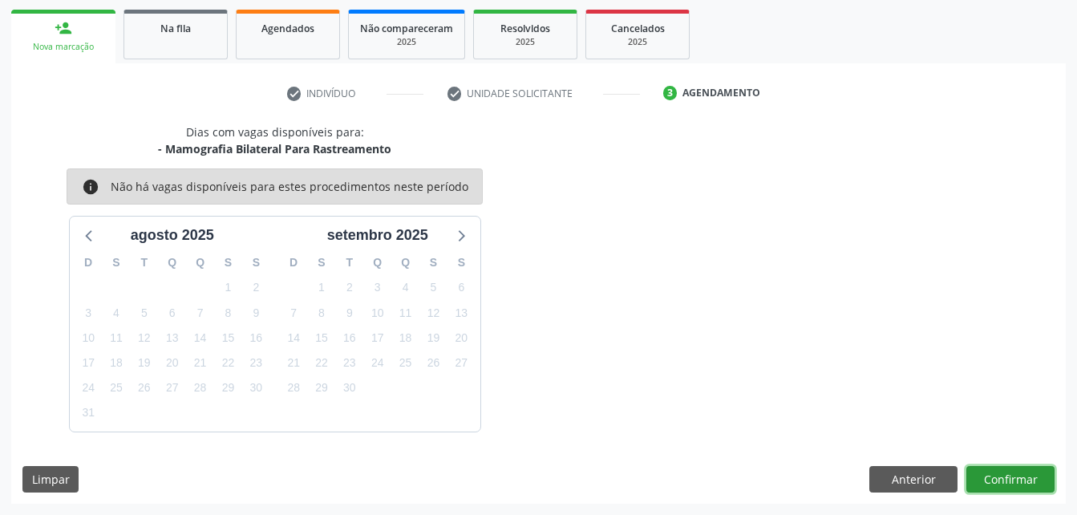
click at [987, 484] on button "Confirmar" at bounding box center [1011, 479] width 88 height 27
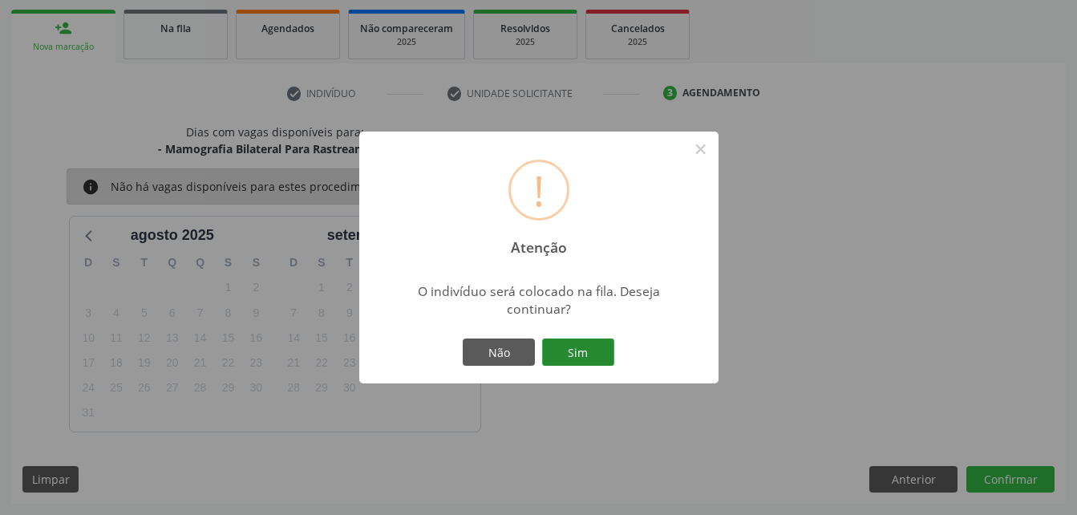
click at [575, 357] on button "Sim" at bounding box center [578, 351] width 72 height 27
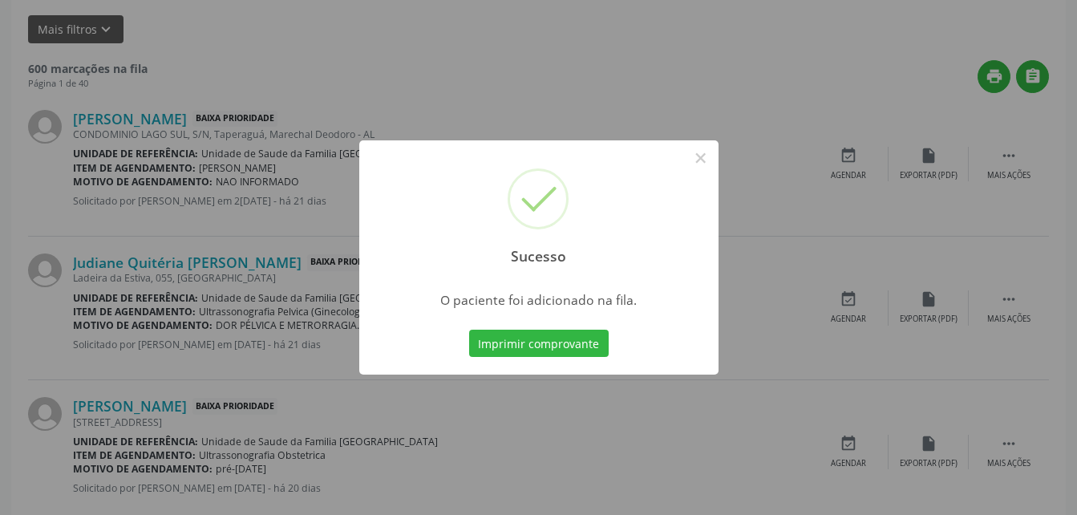
click at [87, 247] on div "Sucesso × O paciente foi adicionado na fila. Imprimir comprovante Cancel" at bounding box center [538, 257] width 1077 height 515
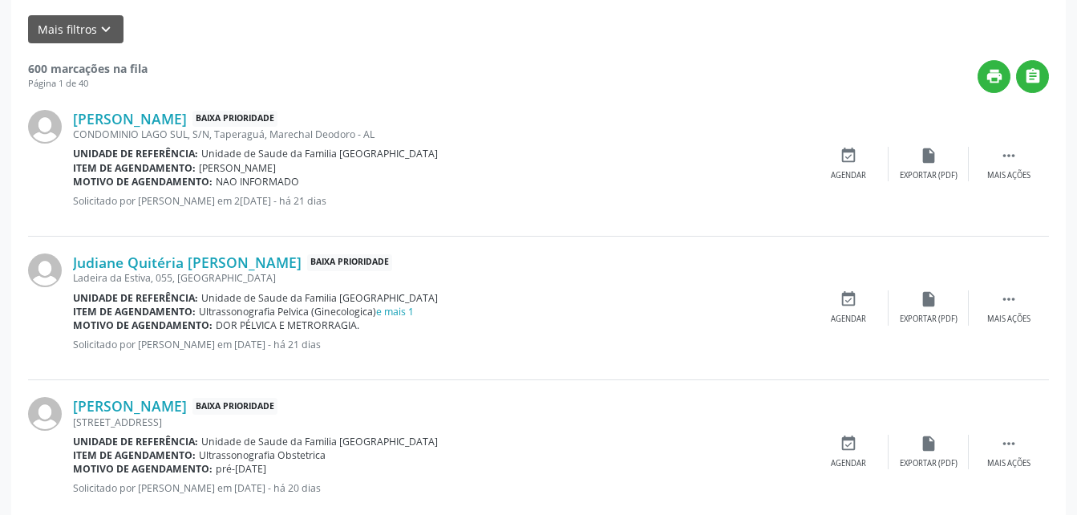
drag, startPoint x: 87, startPoint y: 245, endPoint x: 180, endPoint y: 136, distance: 143.4
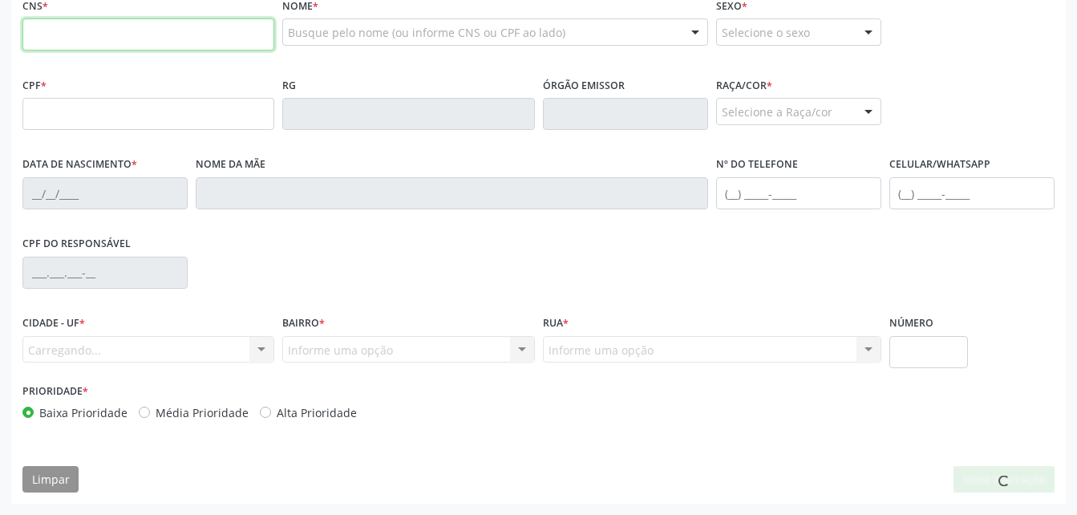
click at [175, 51] on input "text" at bounding box center [148, 34] width 252 height 32
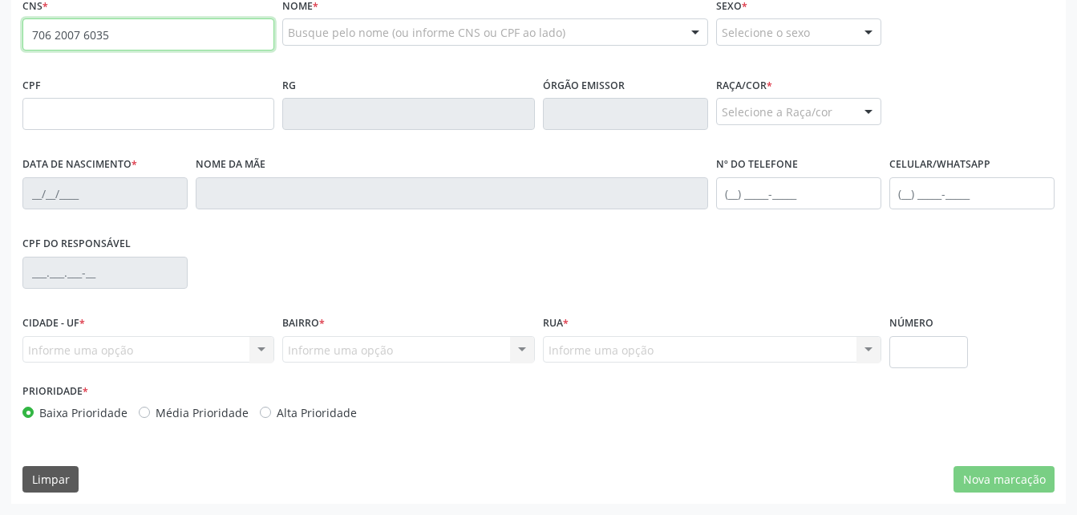
type input "706 2007 6035 1"
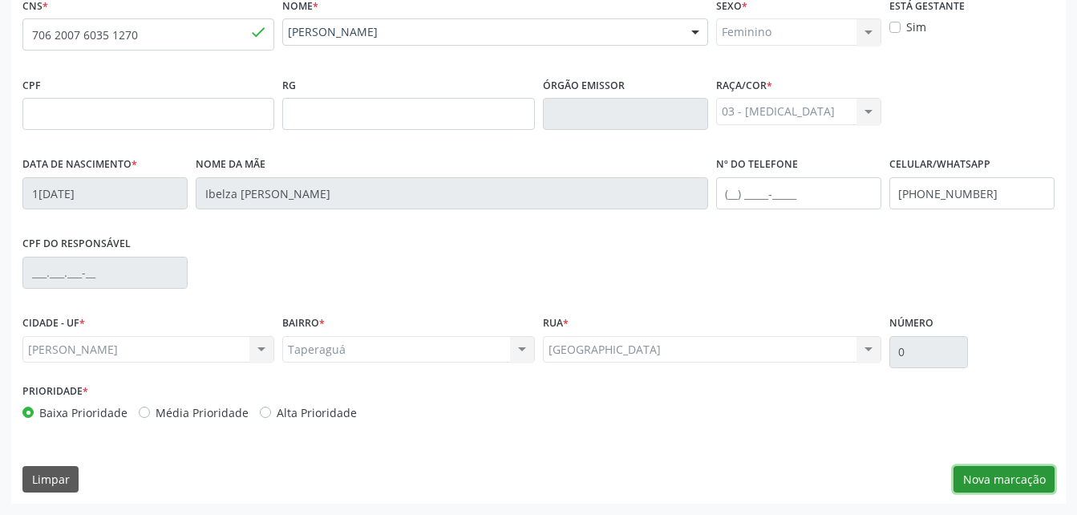
click at [1040, 474] on button "Nova marcação" at bounding box center [1004, 479] width 101 height 27
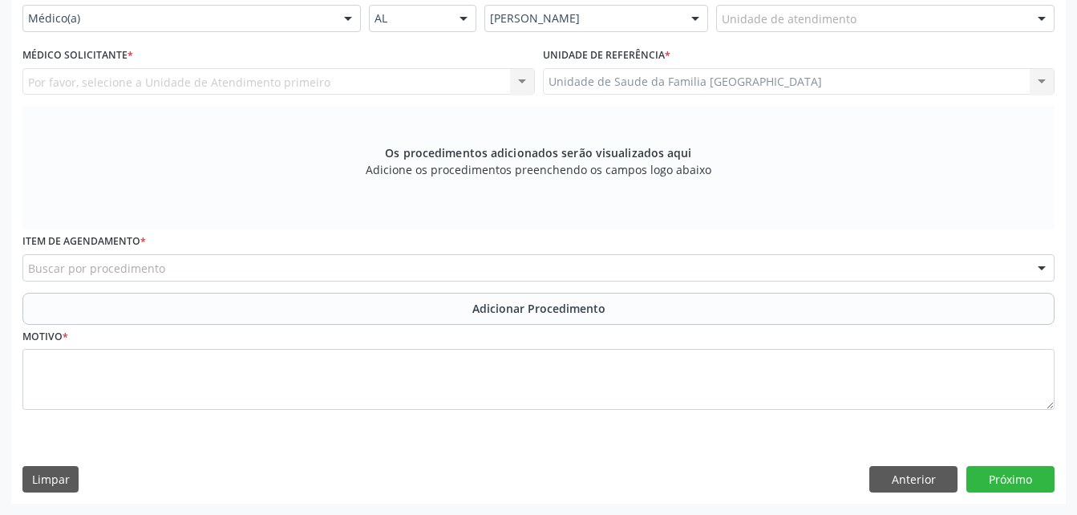
click at [868, 28] on div "Unidade de atendimento" at bounding box center [885, 18] width 338 height 27
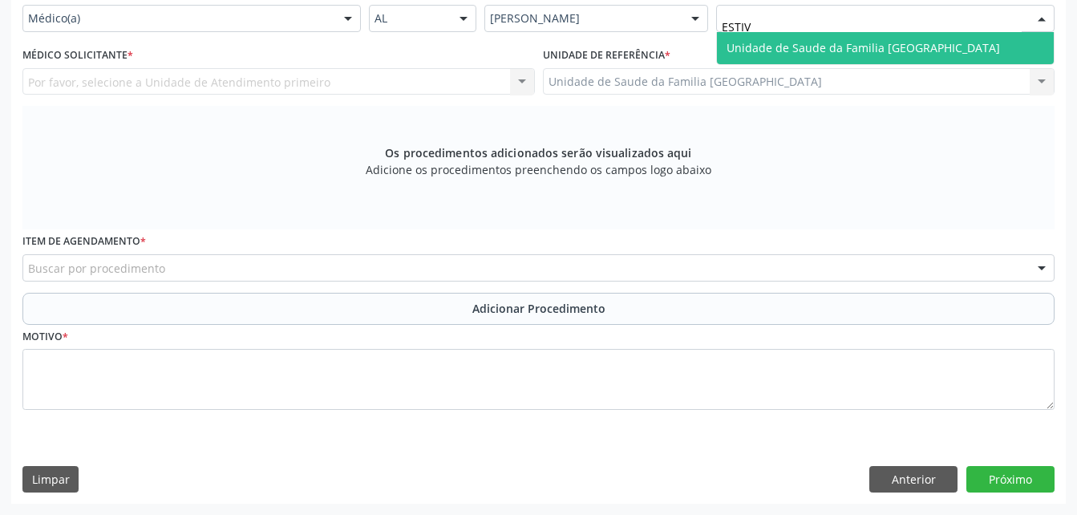
click at [832, 55] on span "Unidade de Saude da Familia [GEOGRAPHIC_DATA]" at bounding box center [864, 47] width 274 height 15
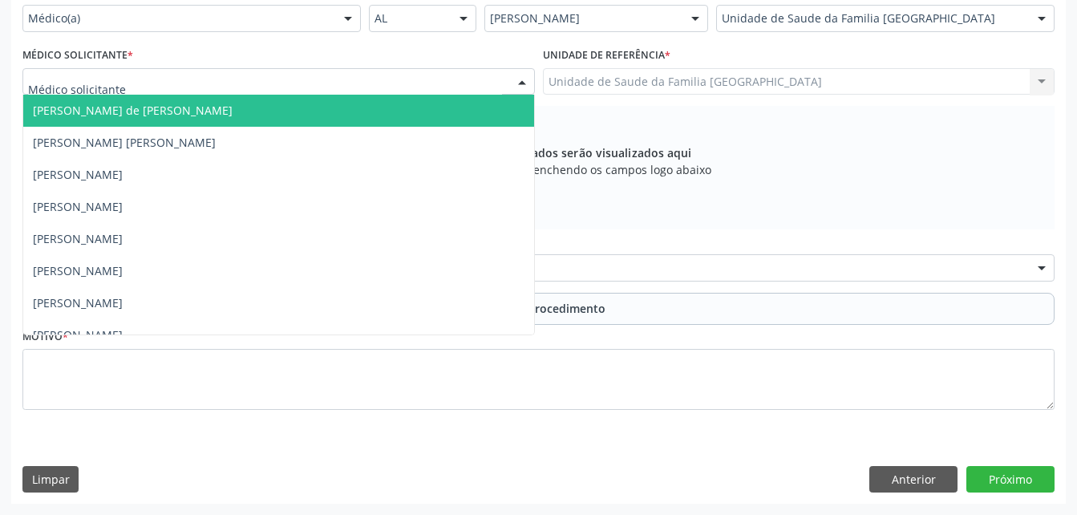
click at [456, 95] on div at bounding box center [278, 81] width 513 height 27
type input "RO"
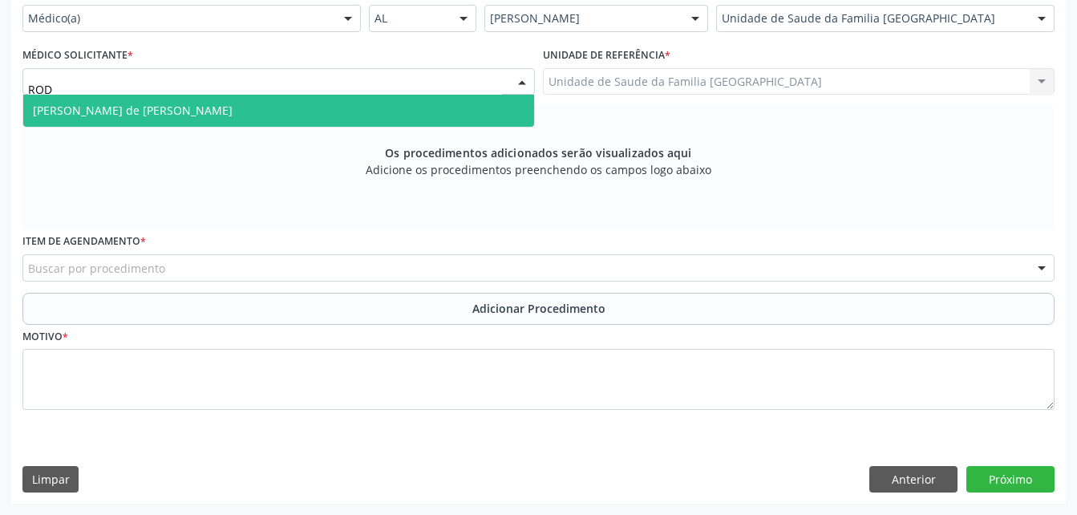
click at [445, 108] on span "[PERSON_NAME] de [PERSON_NAME]" at bounding box center [278, 111] width 511 height 32
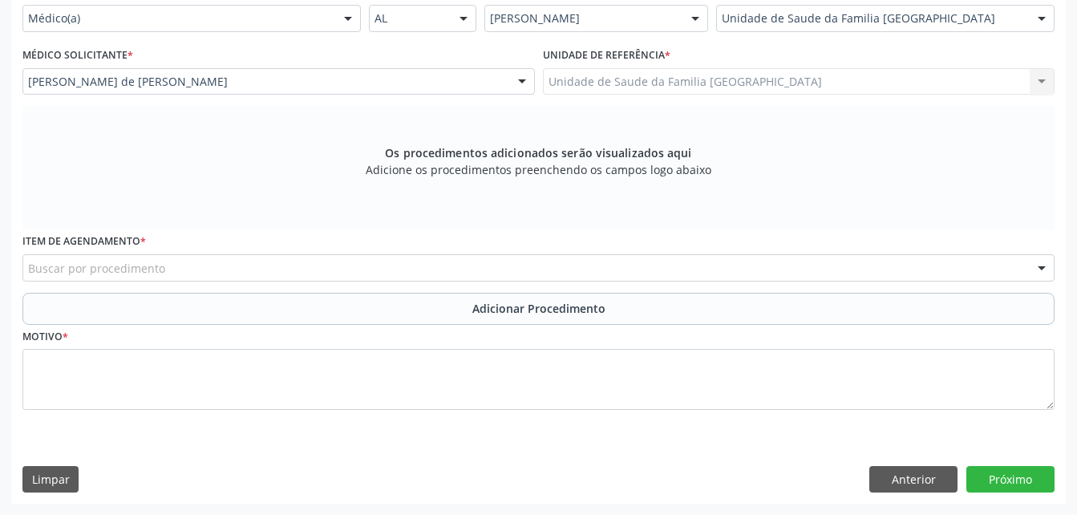
click at [428, 282] on div "Buscar por procedimento" at bounding box center [538, 267] width 1032 height 27
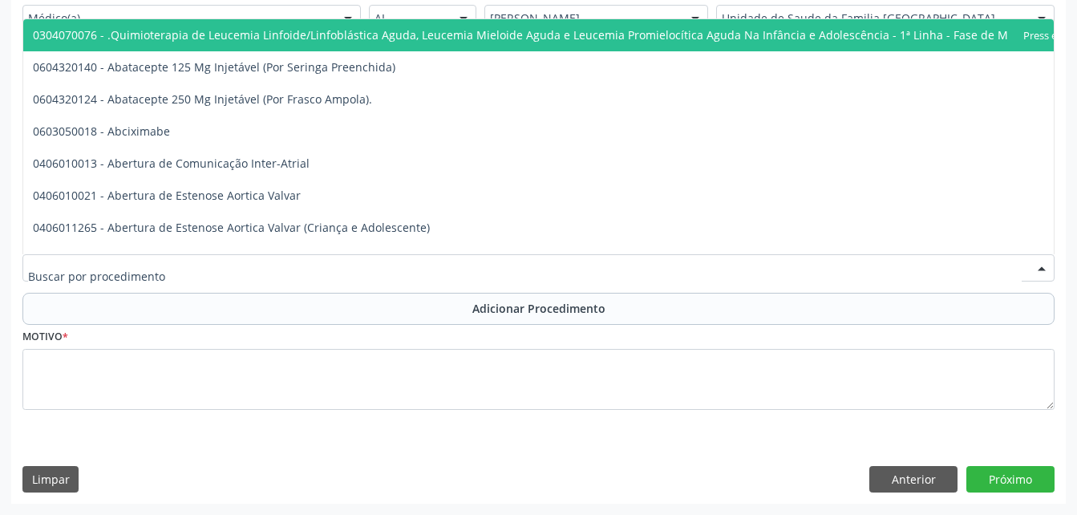
click at [415, 273] on div at bounding box center [538, 267] width 1032 height 27
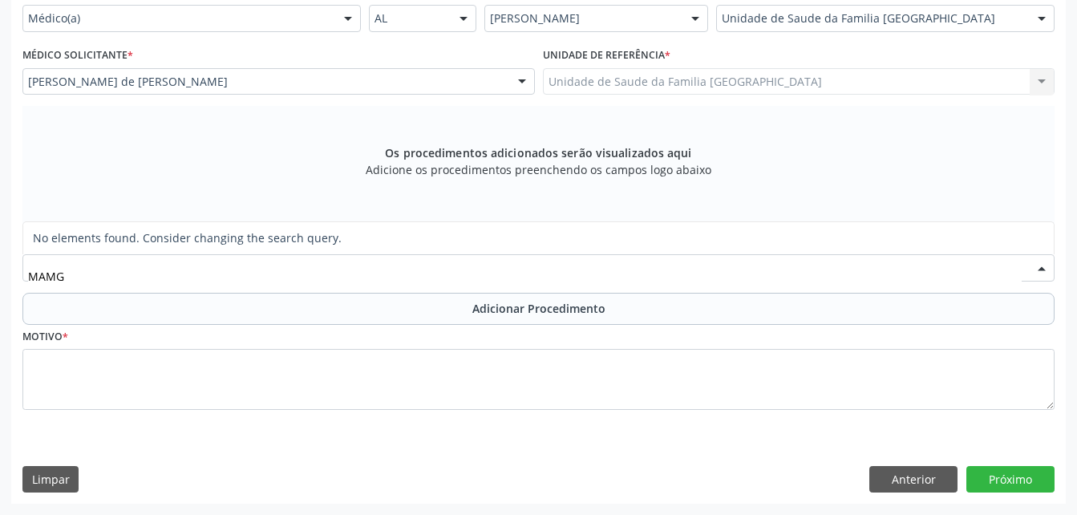
type input "MAMGR"
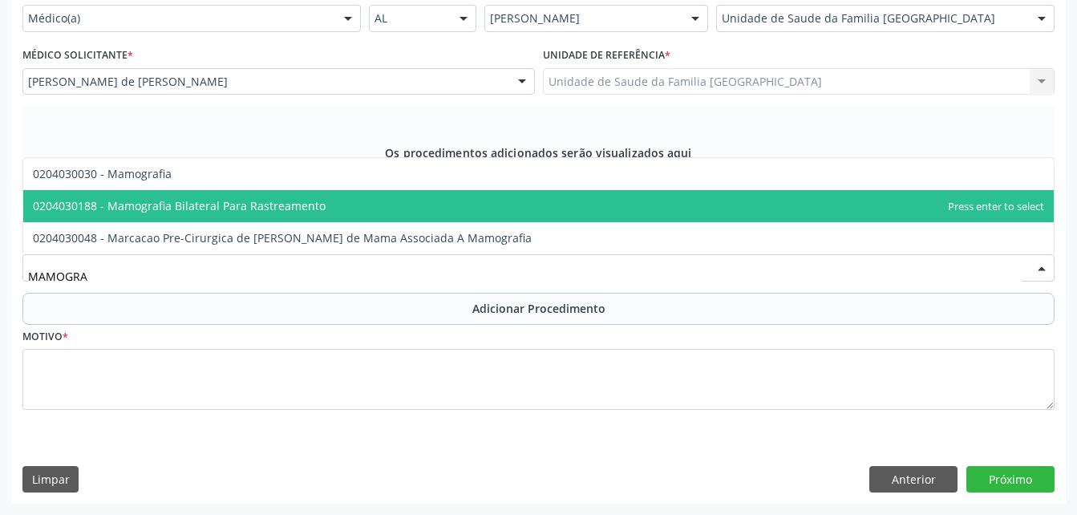
click at [334, 222] on span "0204030188 - Mamografia Bilateral Para Rastreamento" at bounding box center [538, 206] width 1031 height 32
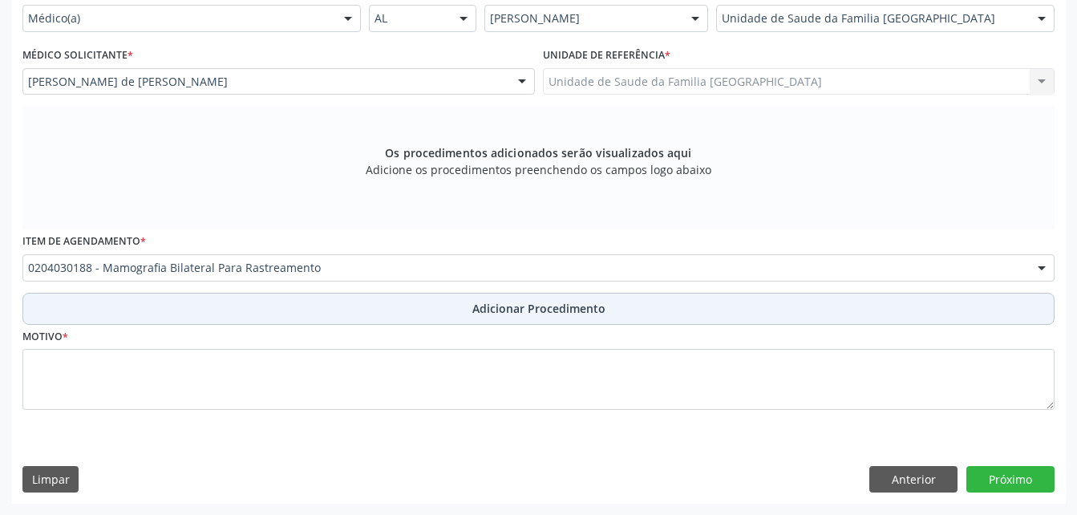
click at [426, 325] on button "Adicionar Procedimento" at bounding box center [538, 309] width 1032 height 32
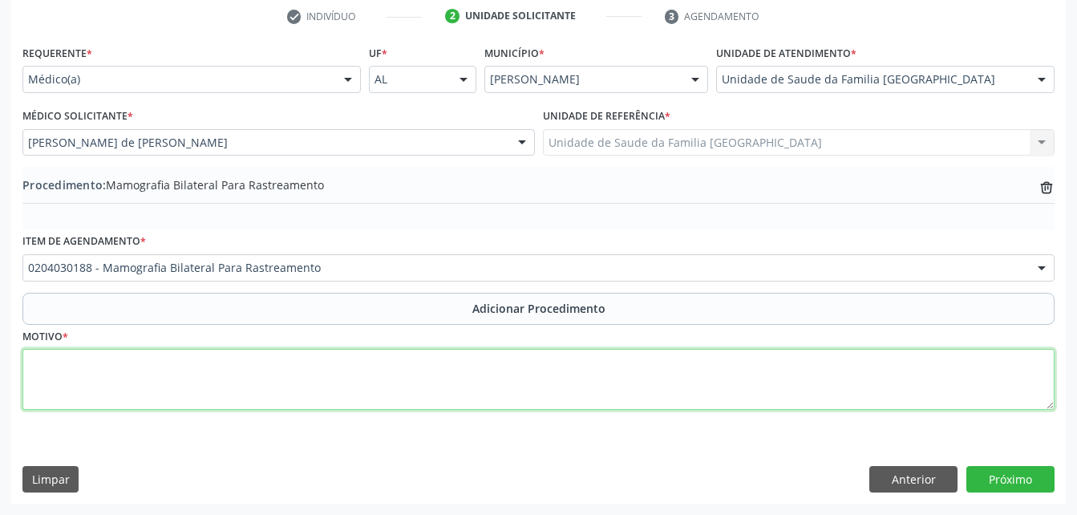
click at [410, 370] on textarea at bounding box center [538, 379] width 1032 height 61
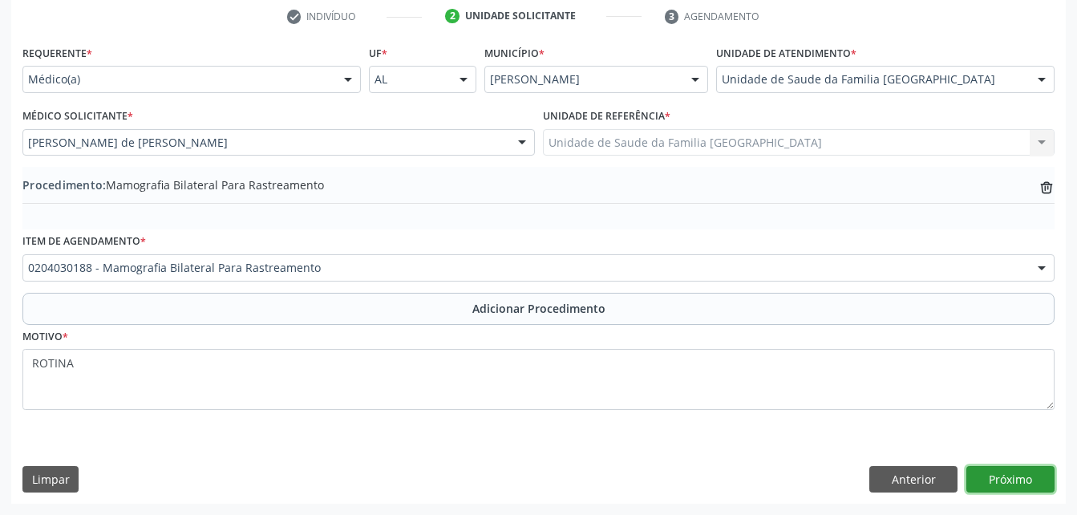
click at [1030, 484] on button "Próximo" at bounding box center [1011, 479] width 88 height 27
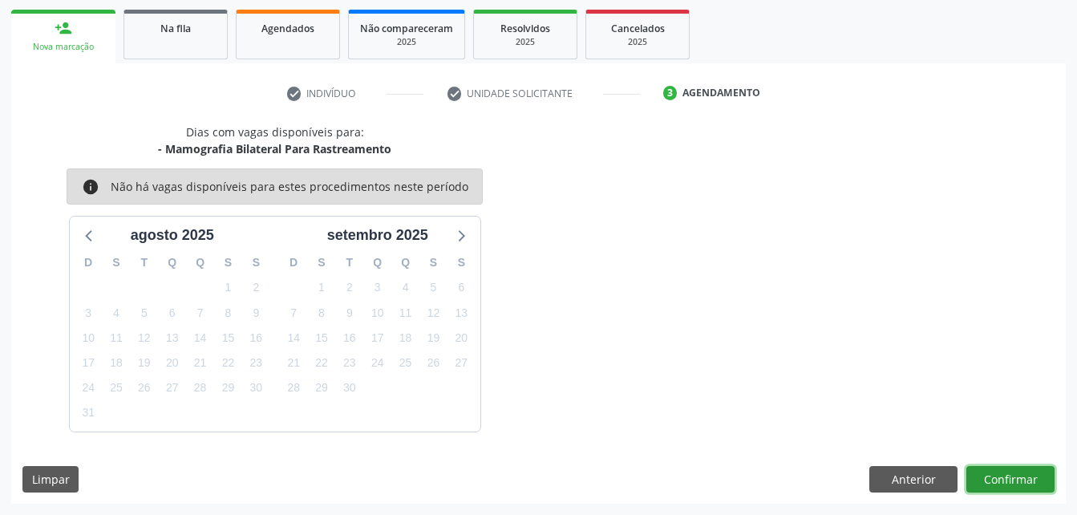
click at [1044, 472] on button "Confirmar" at bounding box center [1011, 479] width 88 height 27
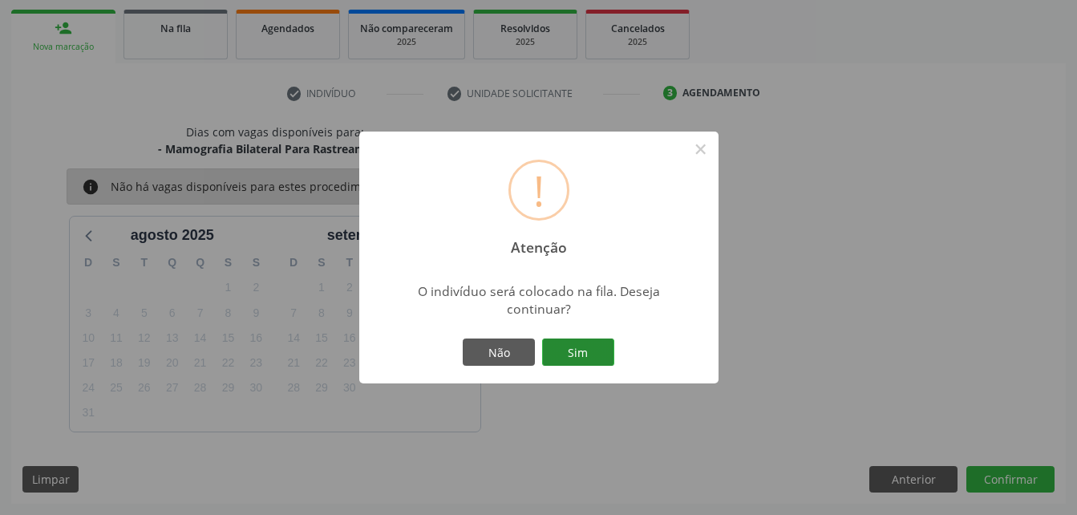
click at [596, 343] on button "Sim" at bounding box center [578, 351] width 72 height 27
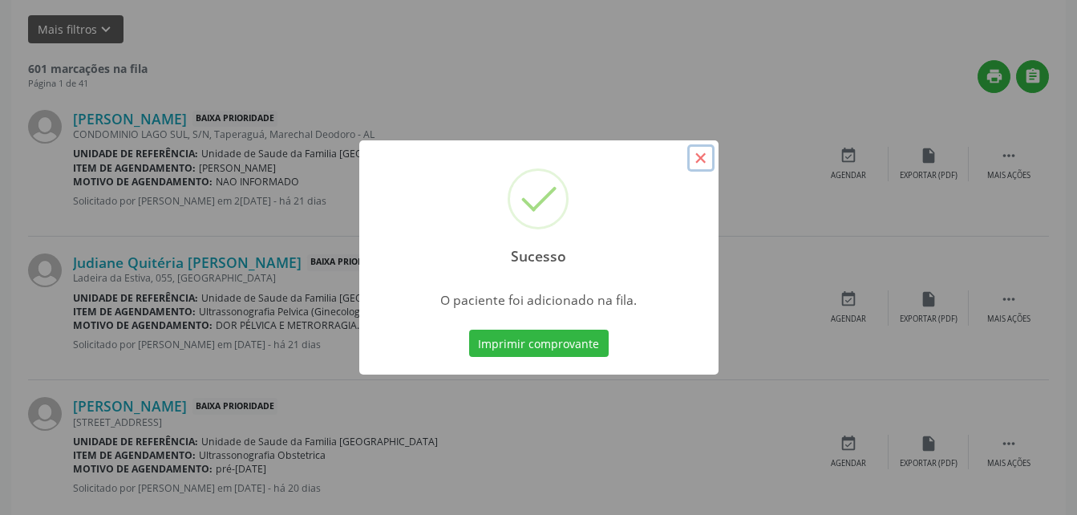
click at [697, 164] on button "×" at bounding box center [700, 157] width 27 height 27
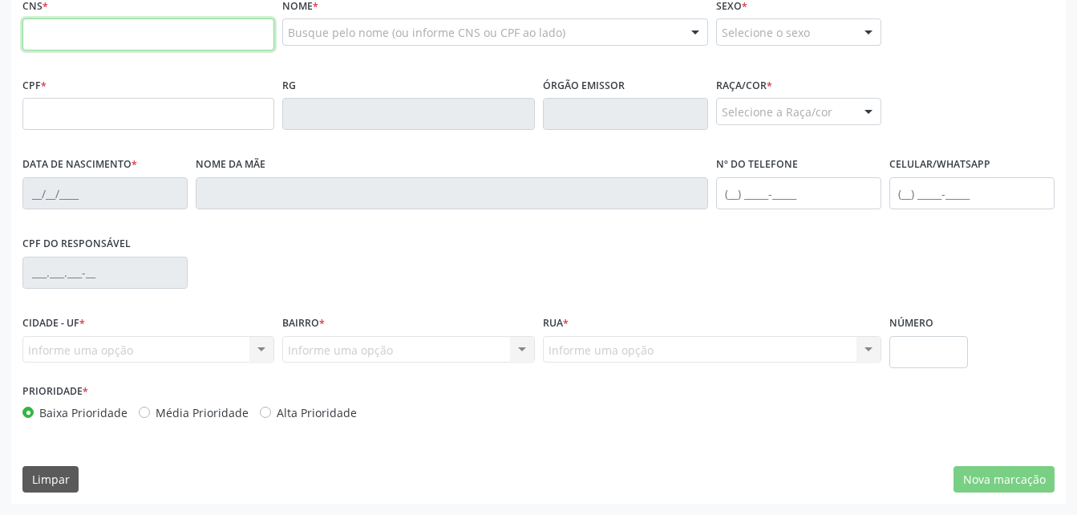
click at [180, 51] on input "text" at bounding box center [148, 34] width 252 height 32
type input "703 6060 2345 0931"
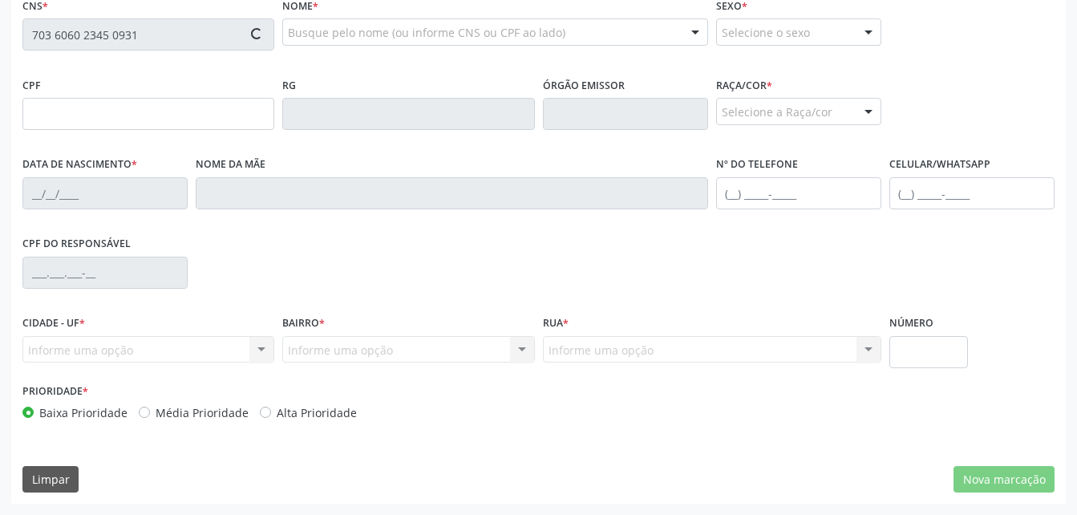
type input "0[DATE]"
type input "[PHONE_NUMBER]"
type input "116"
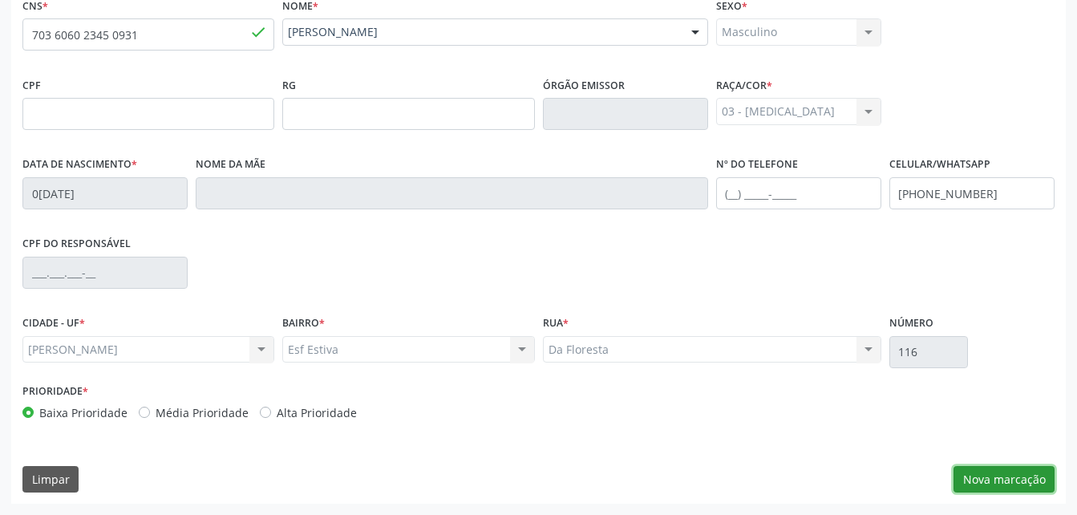
click at [1024, 478] on button "Nova marcação" at bounding box center [1004, 479] width 101 height 27
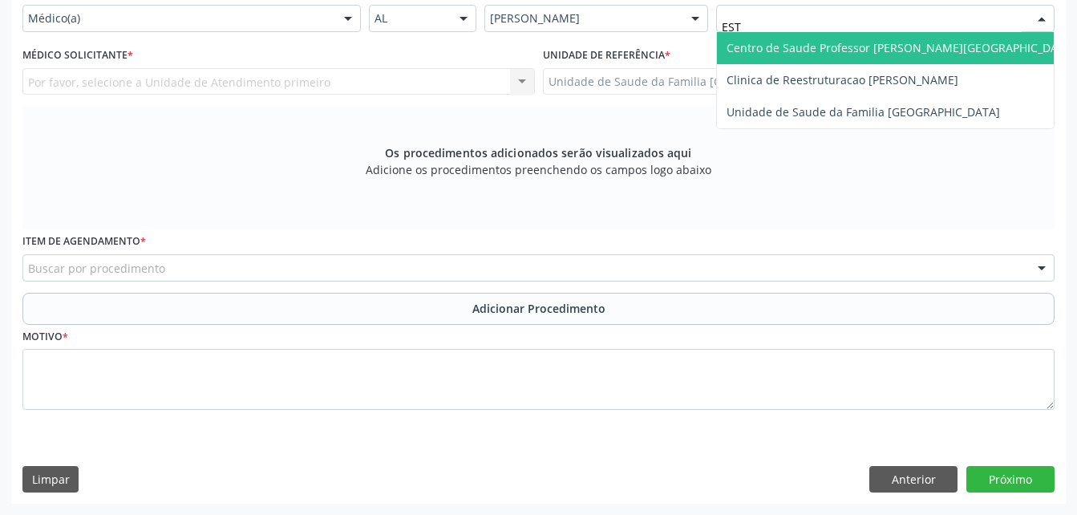
type input "ESTI"
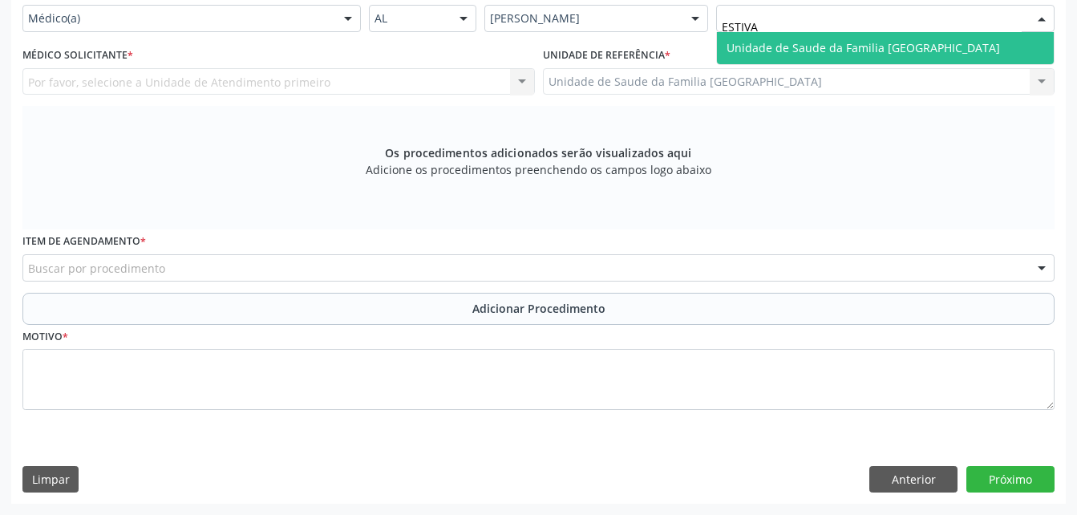
click at [792, 64] on span "Unidade de Saude da Familia [GEOGRAPHIC_DATA]" at bounding box center [885, 48] width 337 height 32
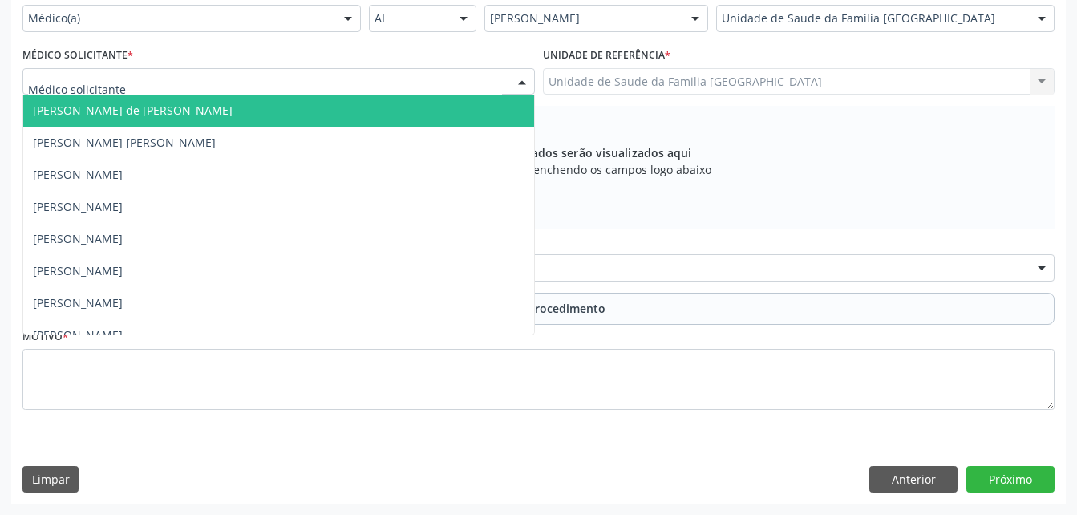
click at [221, 94] on div at bounding box center [278, 81] width 513 height 27
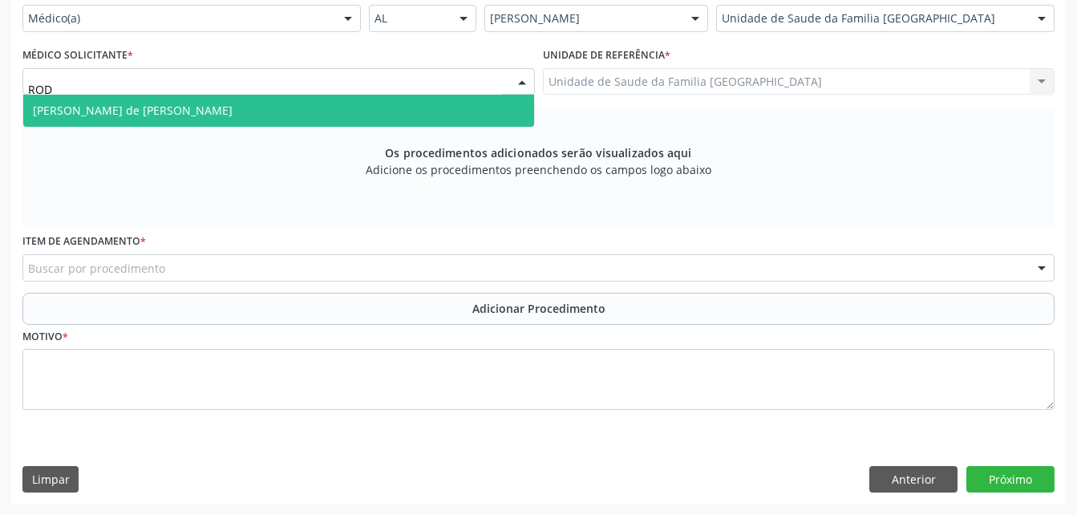
type input "RODR"
click at [148, 127] on span "[PERSON_NAME] de [PERSON_NAME]" at bounding box center [278, 111] width 511 height 32
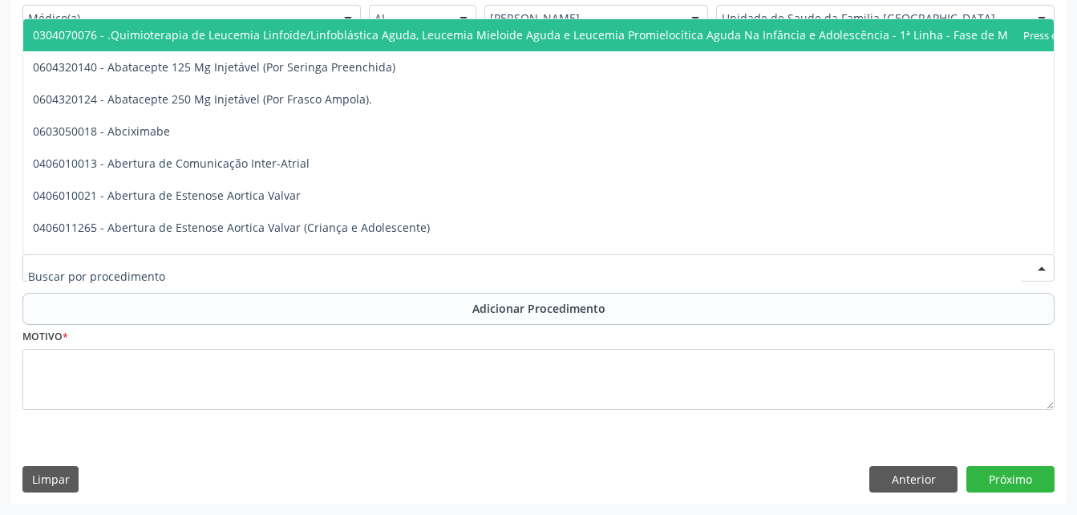
click at [383, 276] on div at bounding box center [538, 267] width 1032 height 27
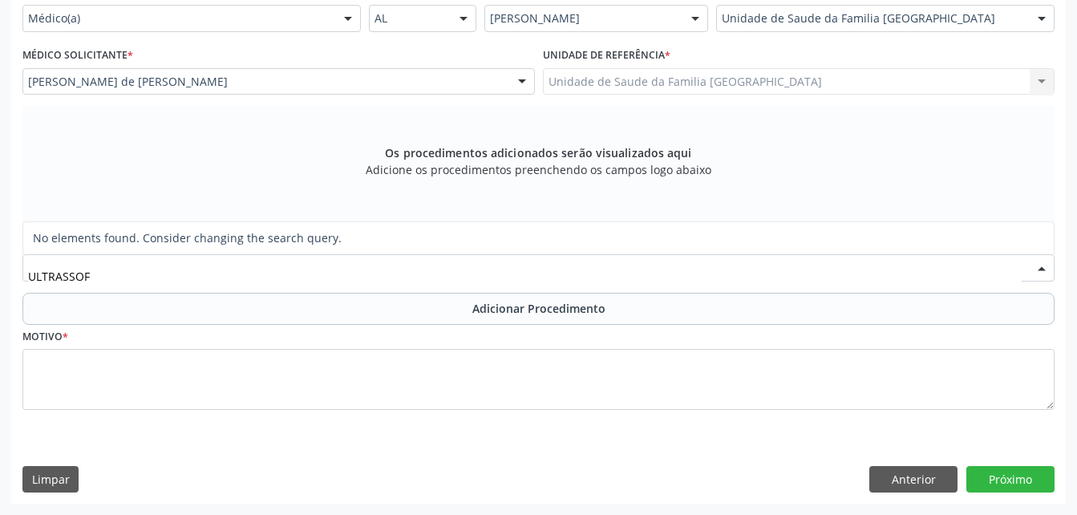
type input "ULTRASSO"
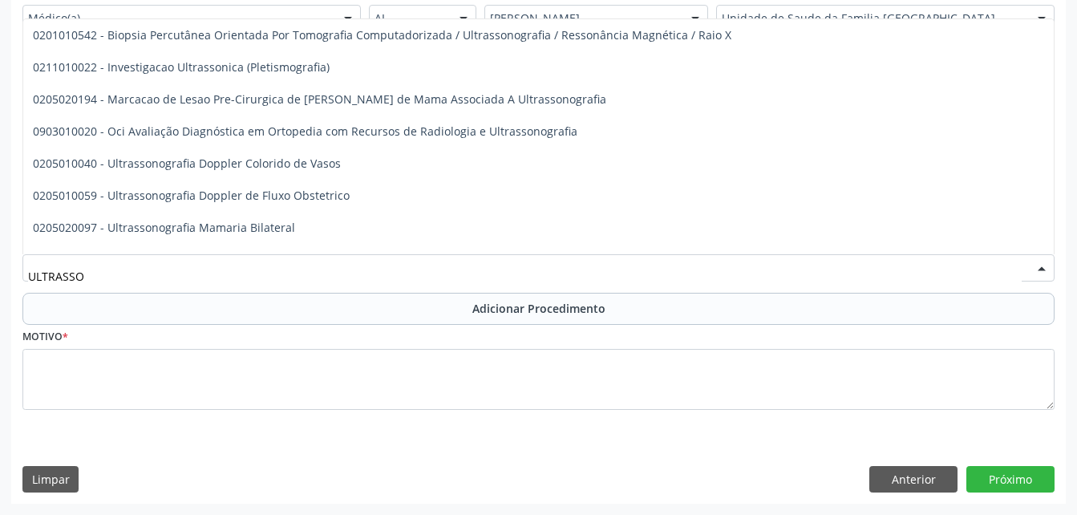
click at [388, 404] on span "0205020046 - Ultrassonografia de Abdomen Total" at bounding box center [538, 420] width 1031 height 32
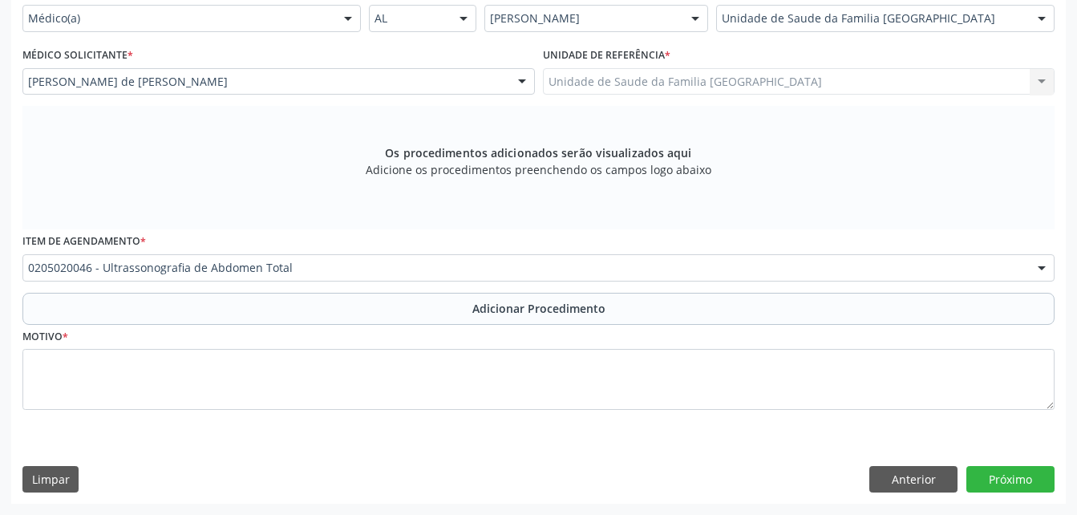
click at [513, 292] on div "Item de agendamento * 0205020046 - Ultrassonografia de Abdomen Total 0304070076…" at bounding box center [538, 260] width 1040 height 63
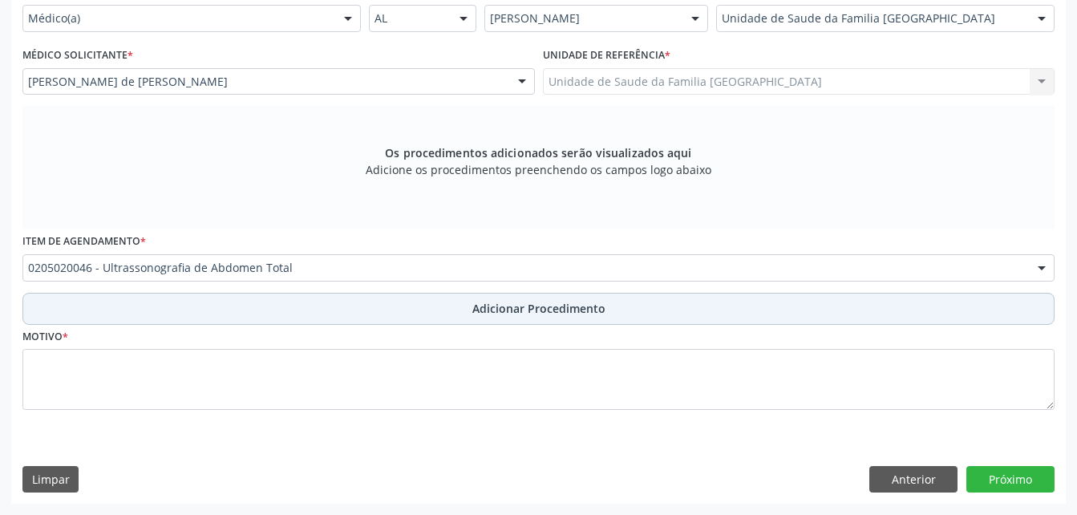
click at [513, 314] on span "Adicionar Procedimento" at bounding box center [538, 308] width 133 height 17
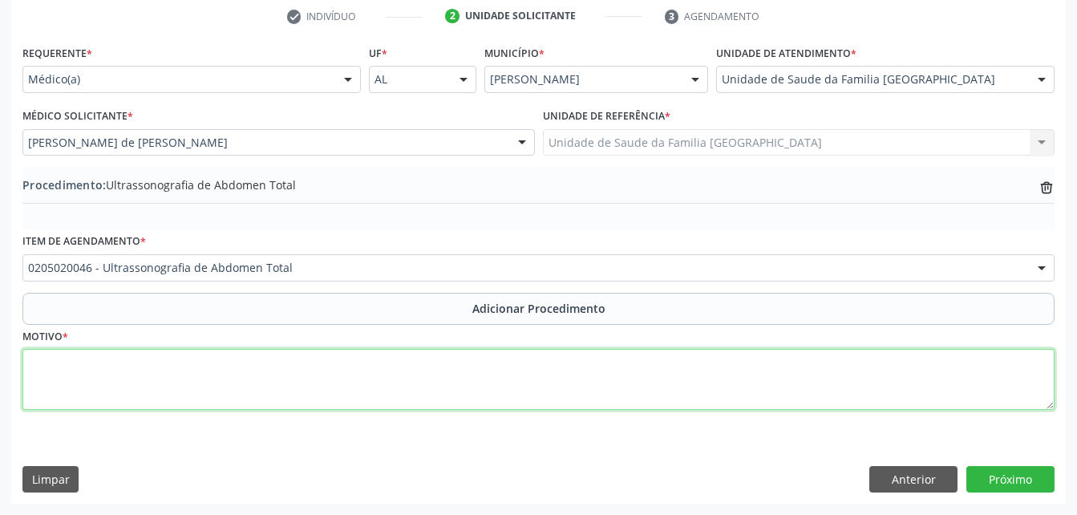
click at [509, 372] on textarea at bounding box center [538, 379] width 1032 height 61
type textarea "DOR EM FLANCO"
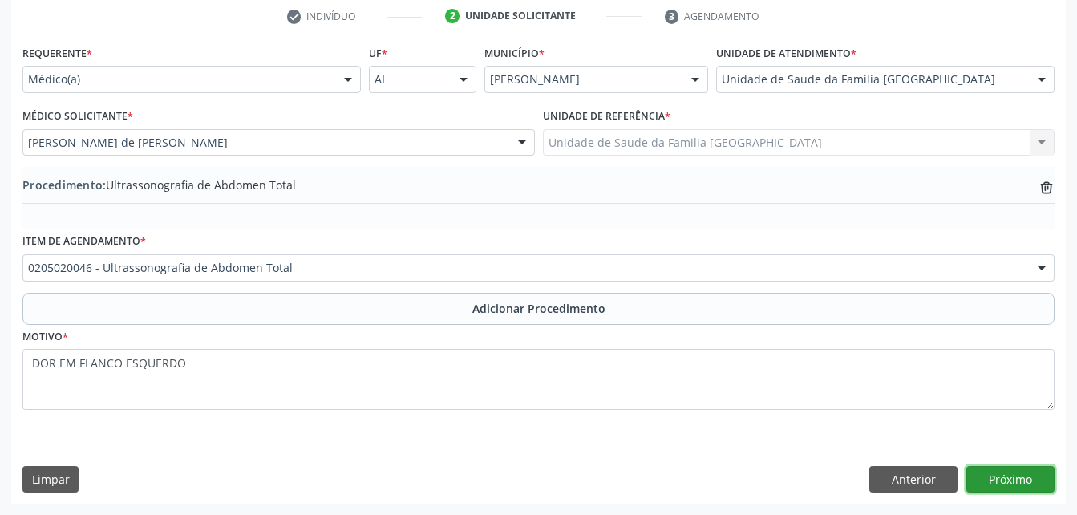
click at [995, 485] on button "Próximo" at bounding box center [1011, 479] width 88 height 27
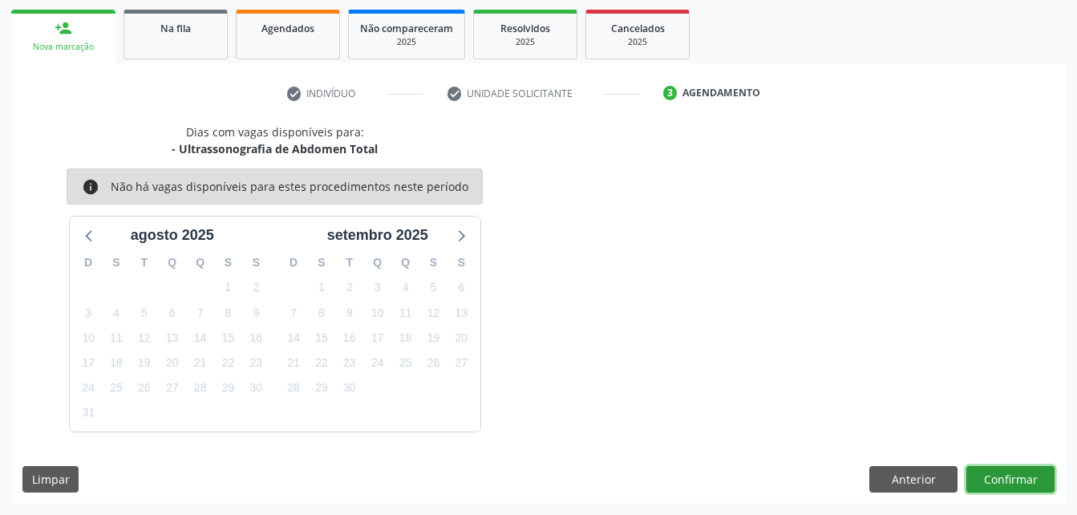
click at [975, 480] on button "Confirmar" at bounding box center [1011, 479] width 88 height 27
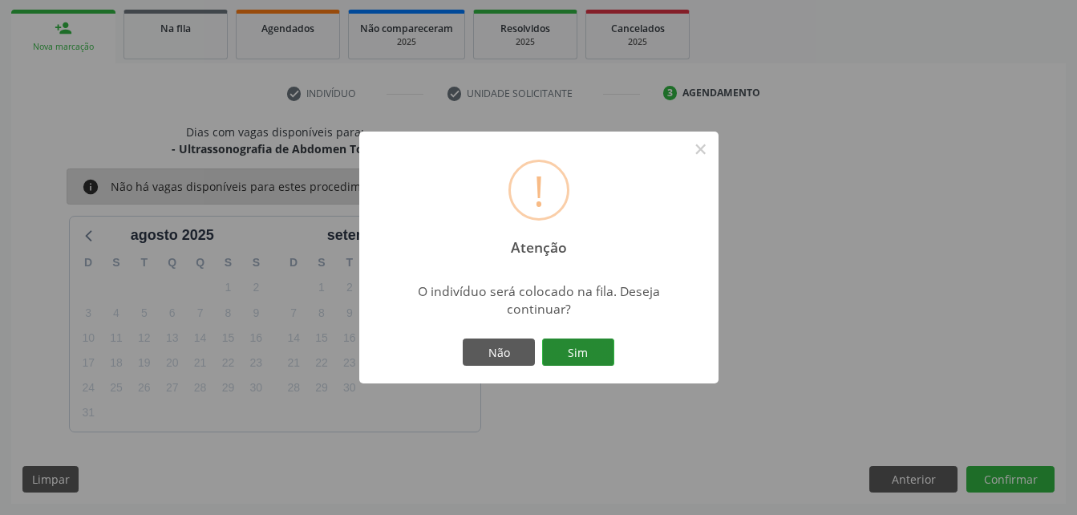
click at [581, 343] on button "Sim" at bounding box center [578, 351] width 72 height 27
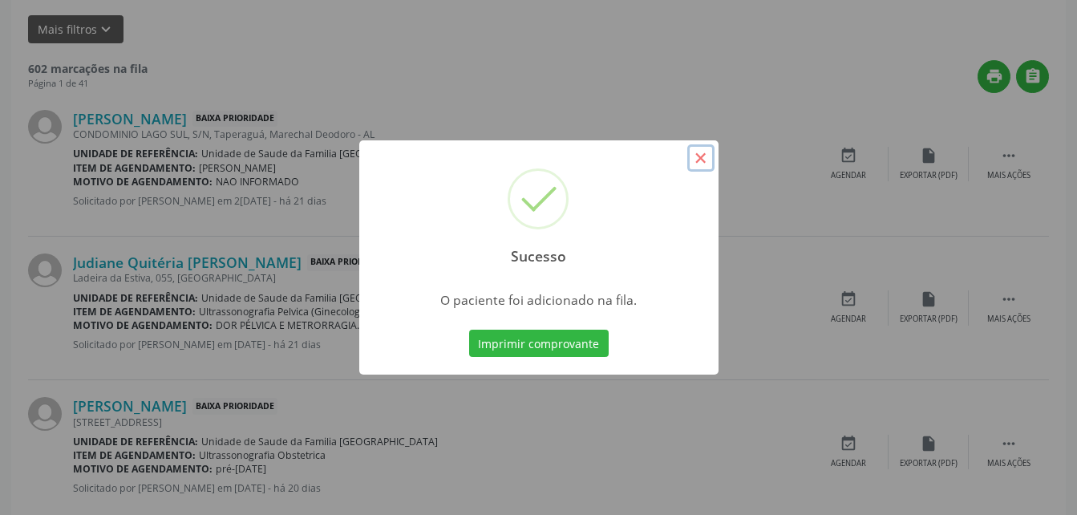
click at [698, 163] on button "×" at bounding box center [700, 157] width 27 height 27
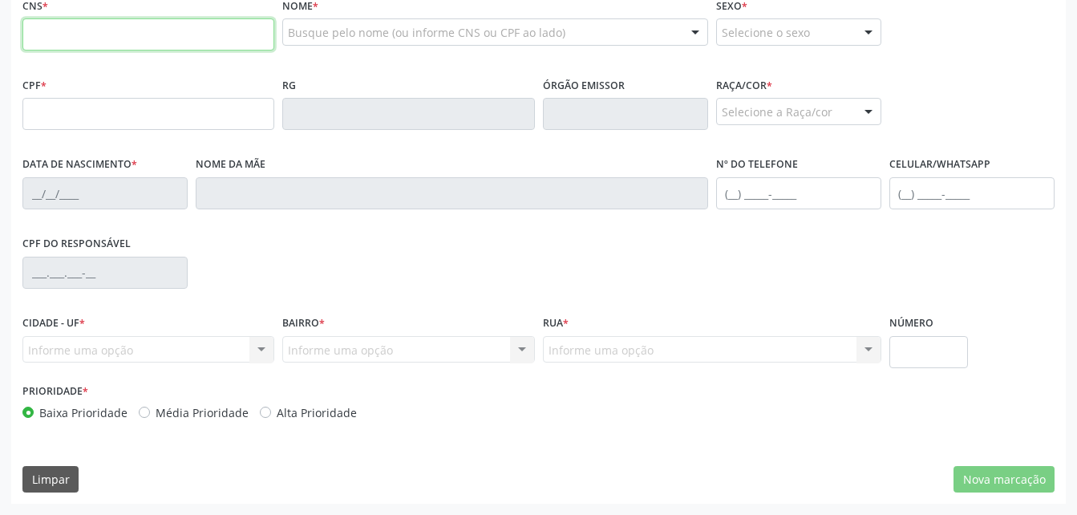
drag, startPoint x: 150, startPoint y: 372, endPoint x: 116, endPoint y: 387, distance: 36.7
click at [149, 51] on input "text" at bounding box center [148, 34] width 252 height 32
type input "707 4030 8392 7078"
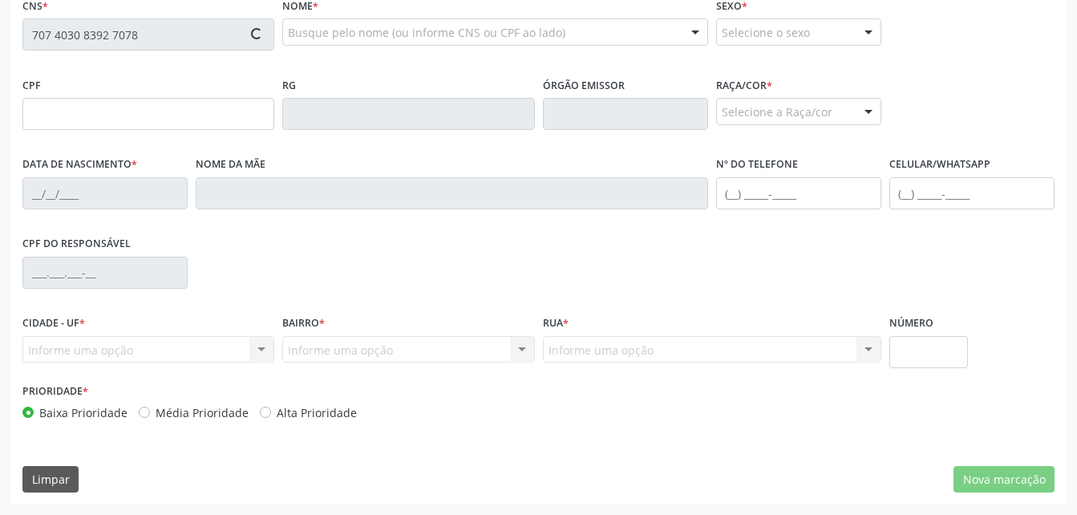
type input "046.936.274-02"
type input "[DATE]"
type input "[PERSON_NAME]"
type input "[PHONE_NUMBER]"
type input "S/N"
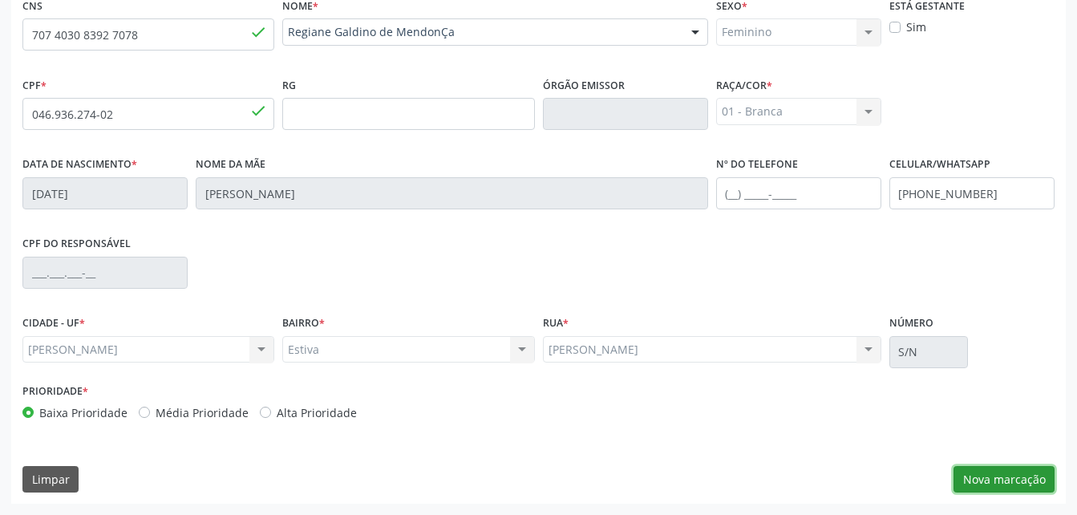
click at [1019, 484] on button "Nova marcação" at bounding box center [1004, 479] width 101 height 27
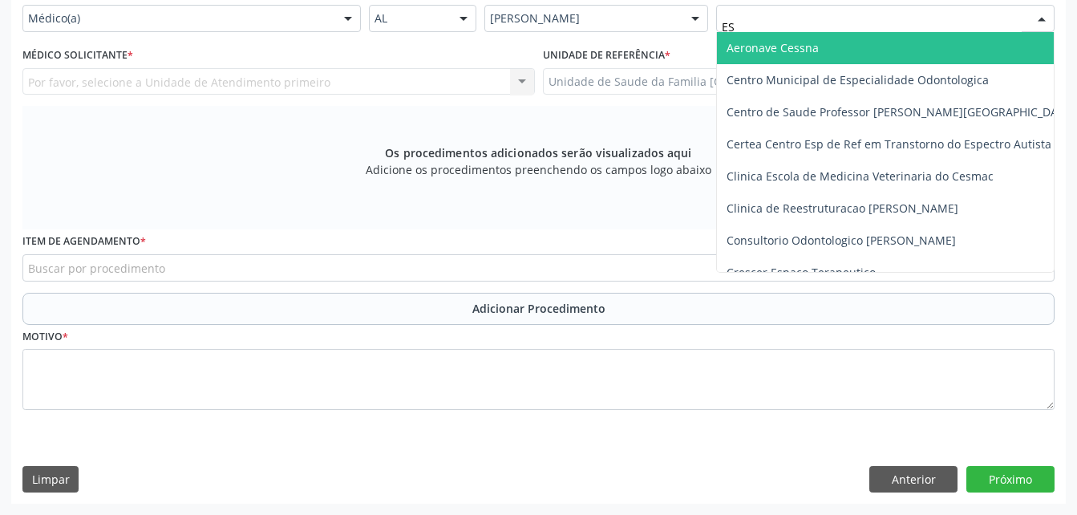
type input "EST"
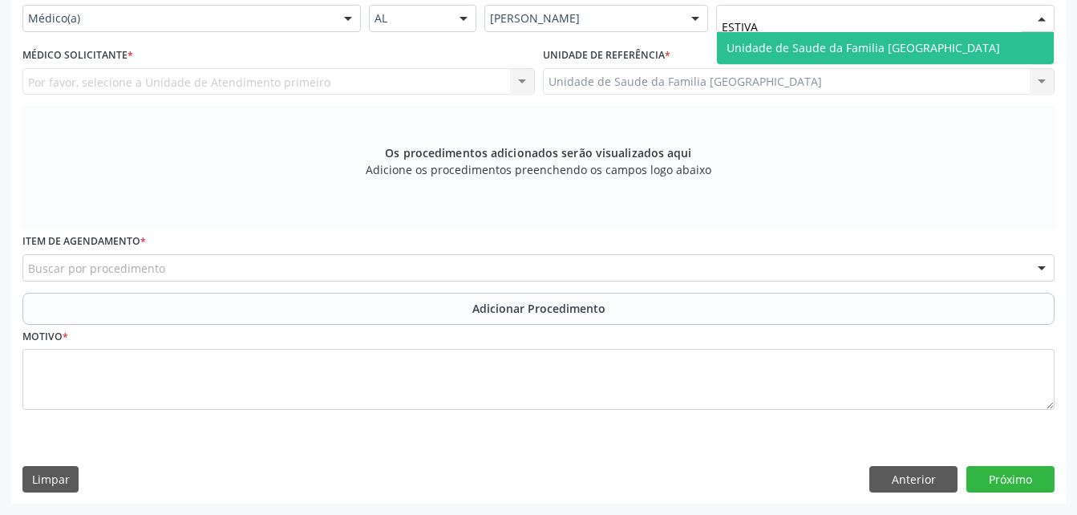
drag, startPoint x: 922, startPoint y: 75, endPoint x: 483, endPoint y: 74, distance: 438.8
click at [921, 55] on span "Unidade de Saude da Familia [GEOGRAPHIC_DATA]" at bounding box center [864, 47] width 274 height 15
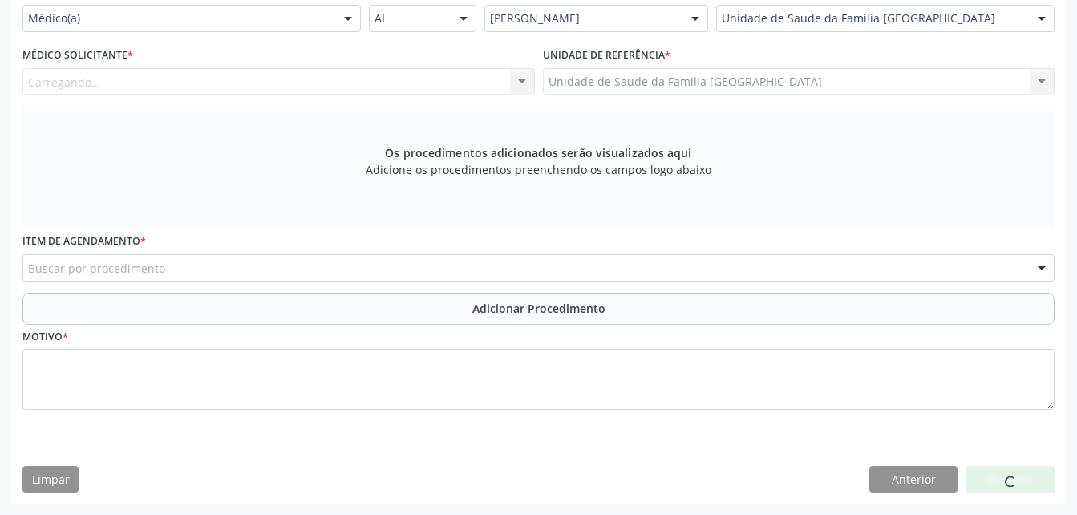
click at [356, 95] on div "Carregando..." at bounding box center [278, 81] width 513 height 27
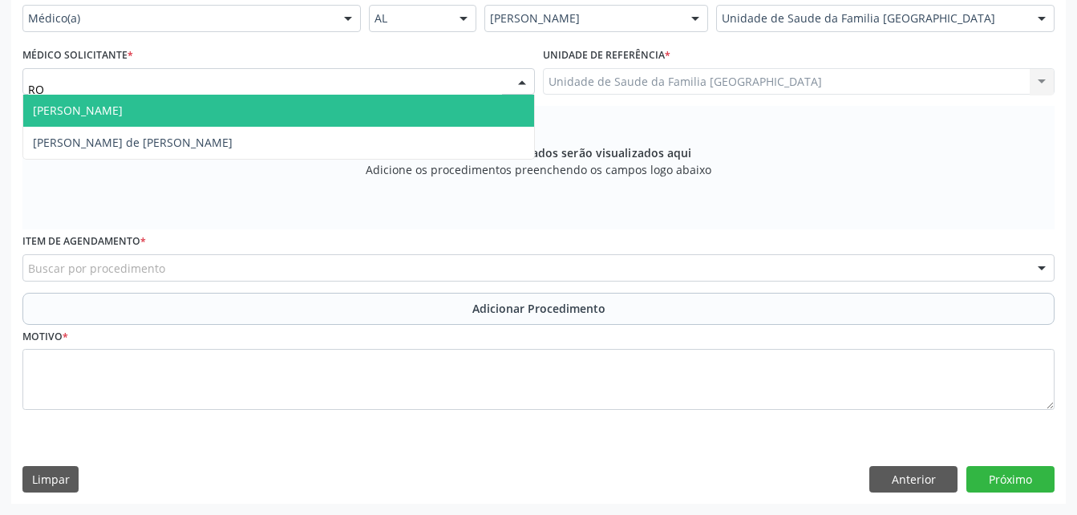
type input "ROD"
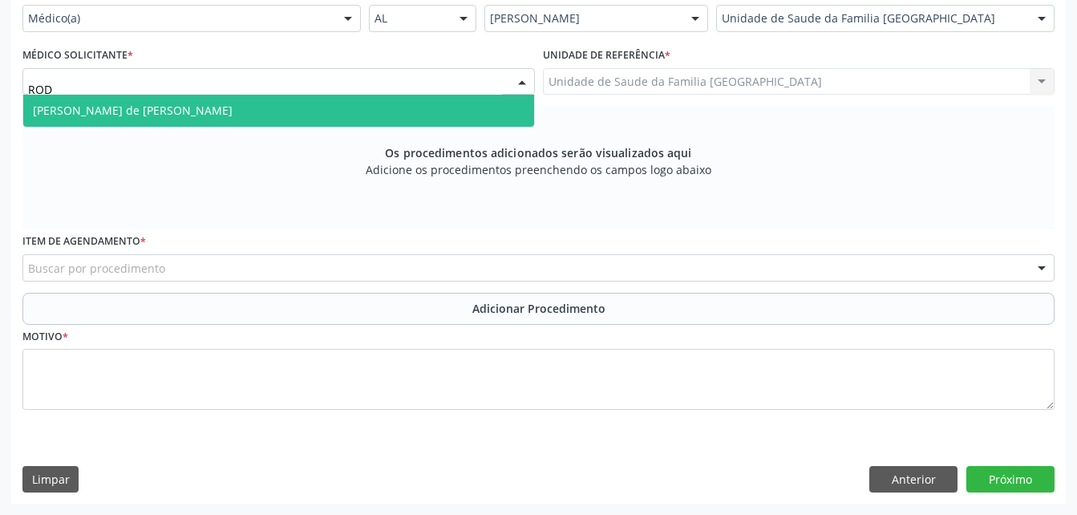
drag, startPoint x: 372, startPoint y: 135, endPoint x: 371, endPoint y: 152, distance: 17.7
click at [372, 127] on span "[PERSON_NAME] de [PERSON_NAME]" at bounding box center [278, 111] width 511 height 32
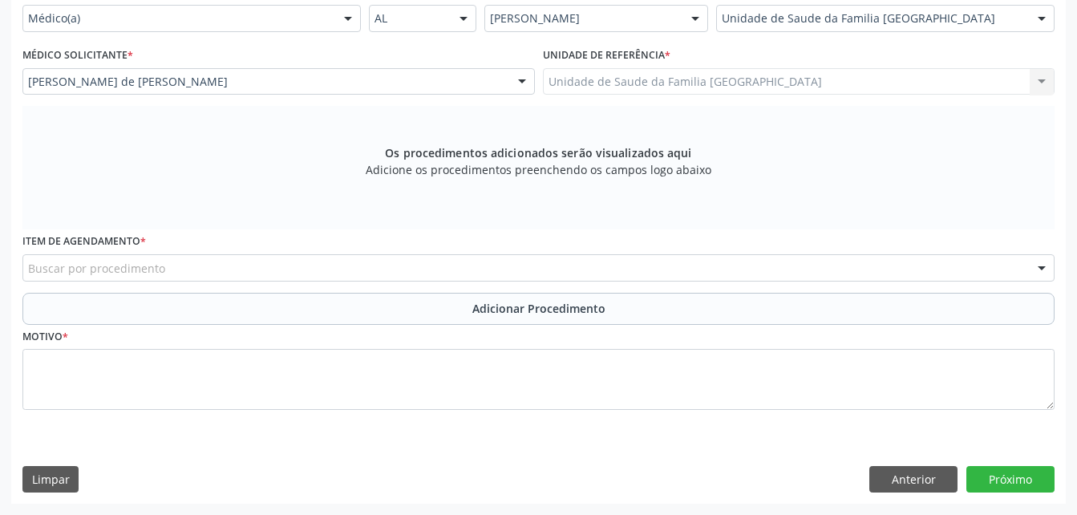
click at [387, 282] on div "Buscar por procedimento" at bounding box center [538, 267] width 1032 height 27
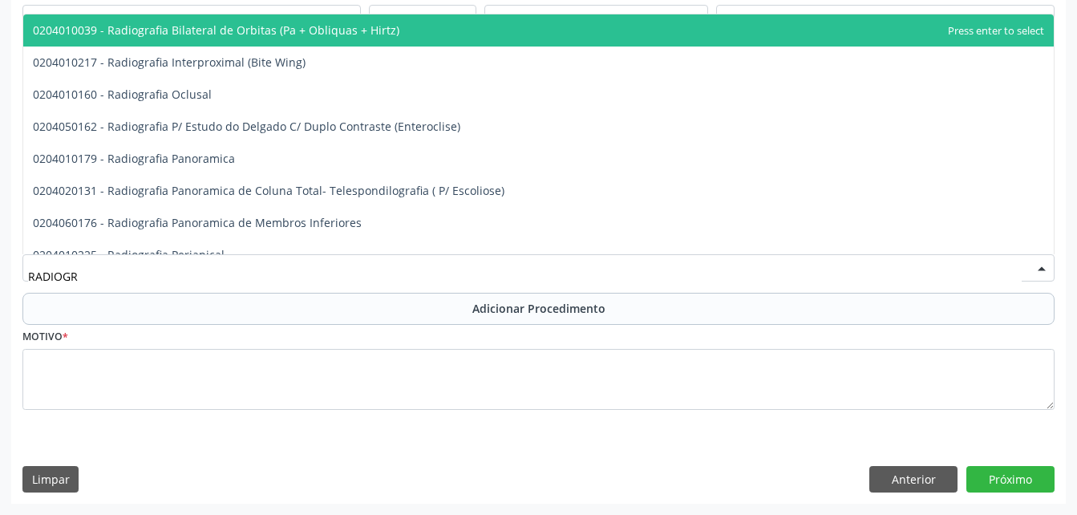
type input "RADIOGRA"
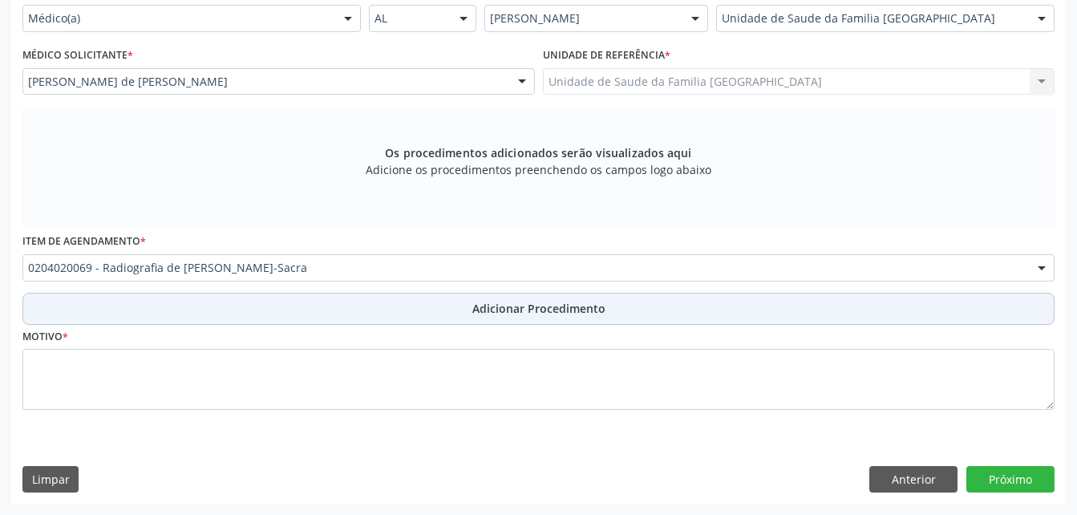
click at [553, 317] on span "Adicionar Procedimento" at bounding box center [538, 308] width 133 height 17
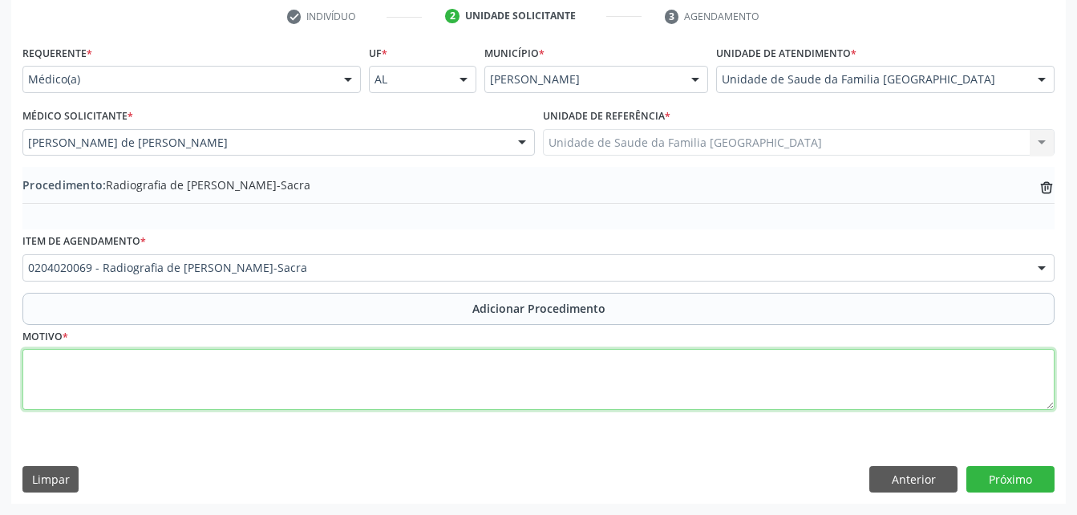
click at [541, 391] on textarea at bounding box center [538, 379] width 1032 height 61
type textarea "D"
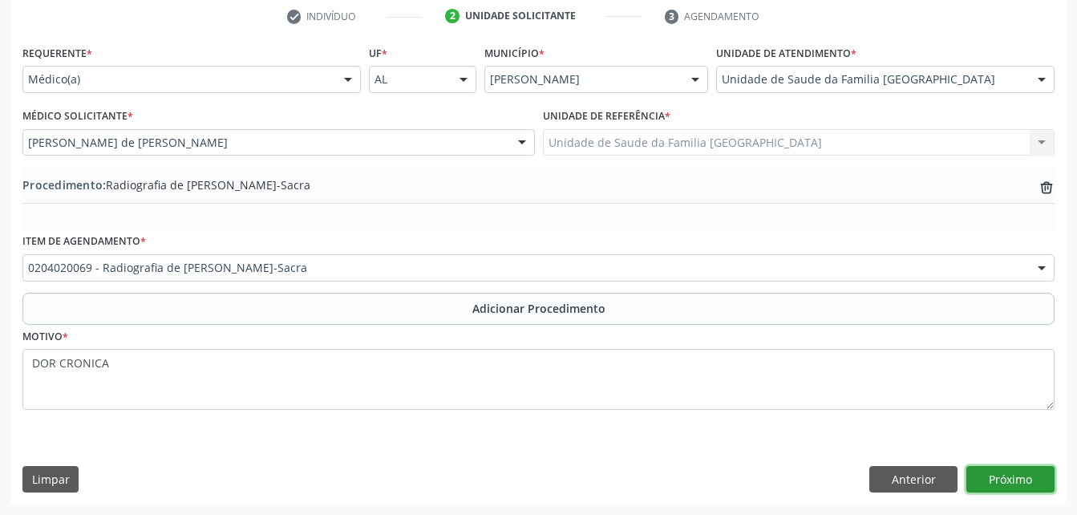
click at [1032, 484] on button "Próximo" at bounding box center [1011, 479] width 88 height 27
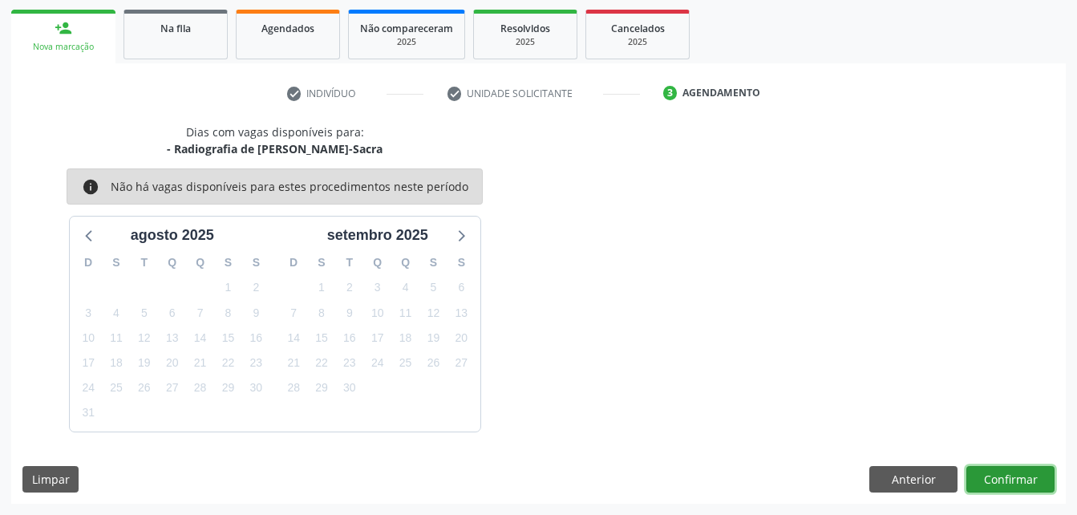
click at [1024, 468] on button "Confirmar" at bounding box center [1011, 479] width 88 height 27
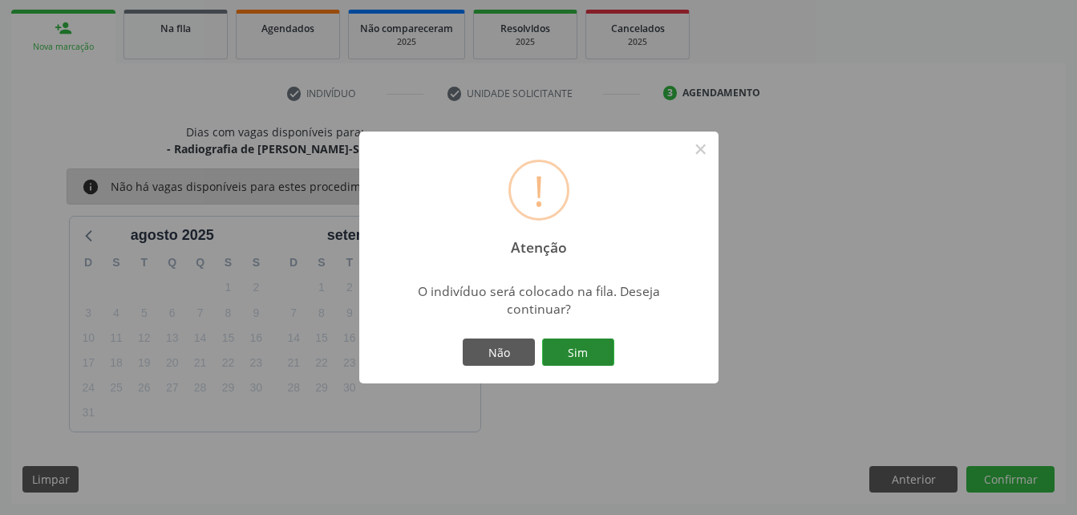
click at [567, 345] on button "Sim" at bounding box center [578, 351] width 72 height 27
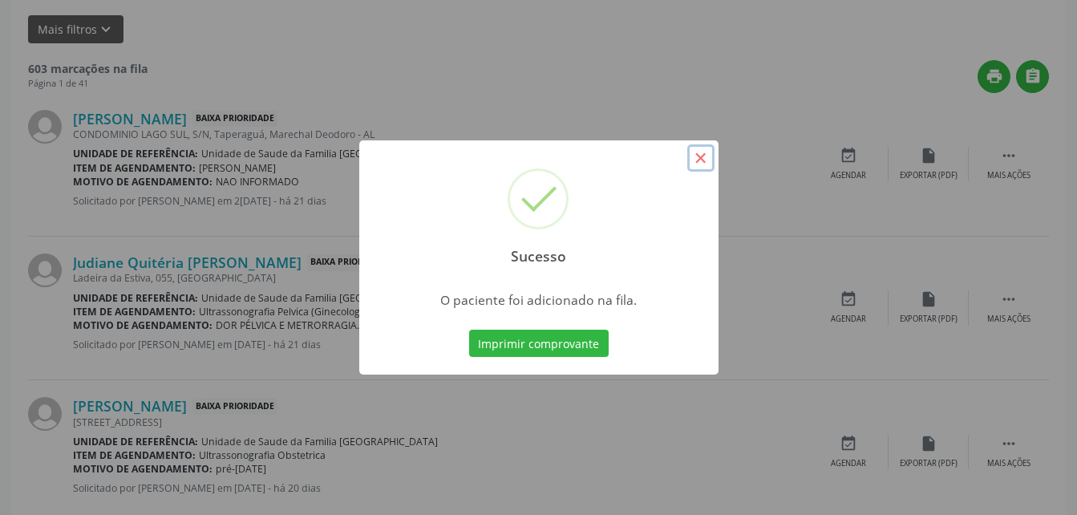
click at [695, 150] on button "×" at bounding box center [700, 157] width 27 height 27
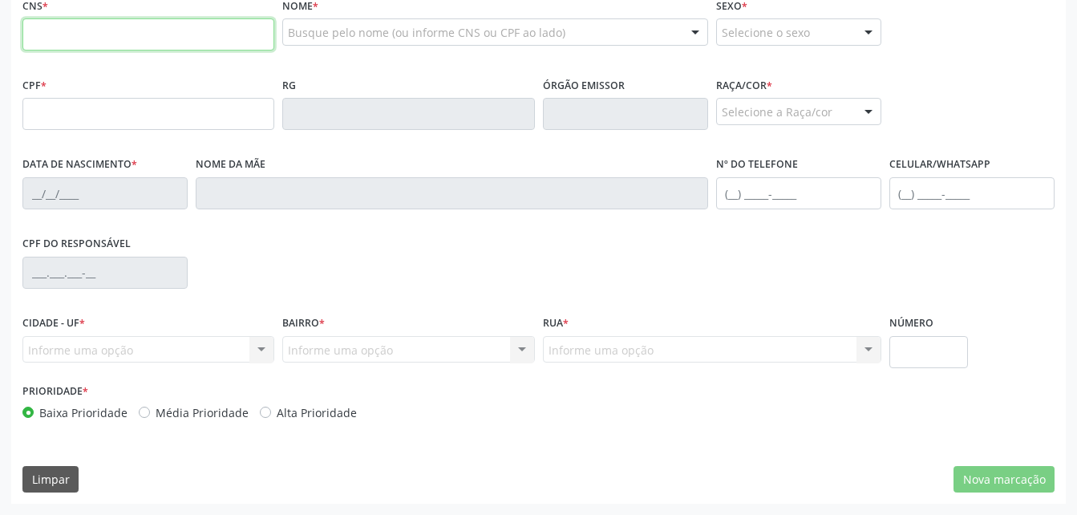
click at [119, 51] on input "text" at bounding box center [148, 34] width 252 height 32
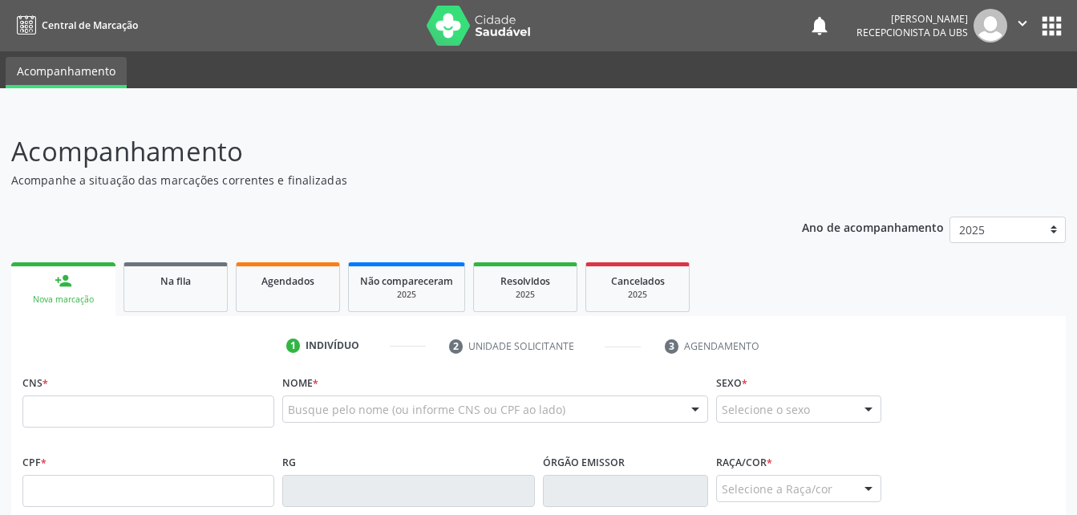
click at [29, 475] on input "text" at bounding box center [148, 491] width 252 height 32
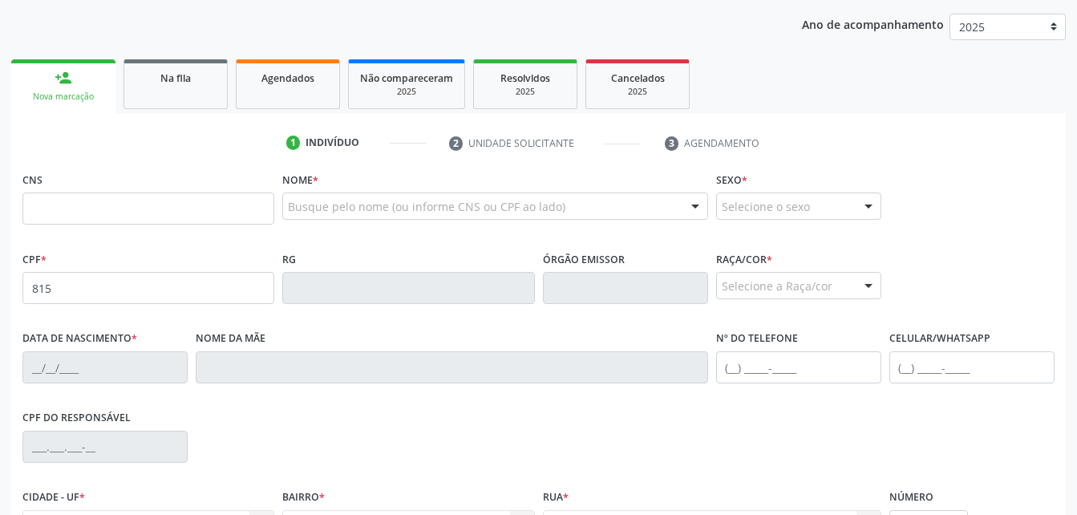
scroll to position [203, 0]
type input "815.449.874-04"
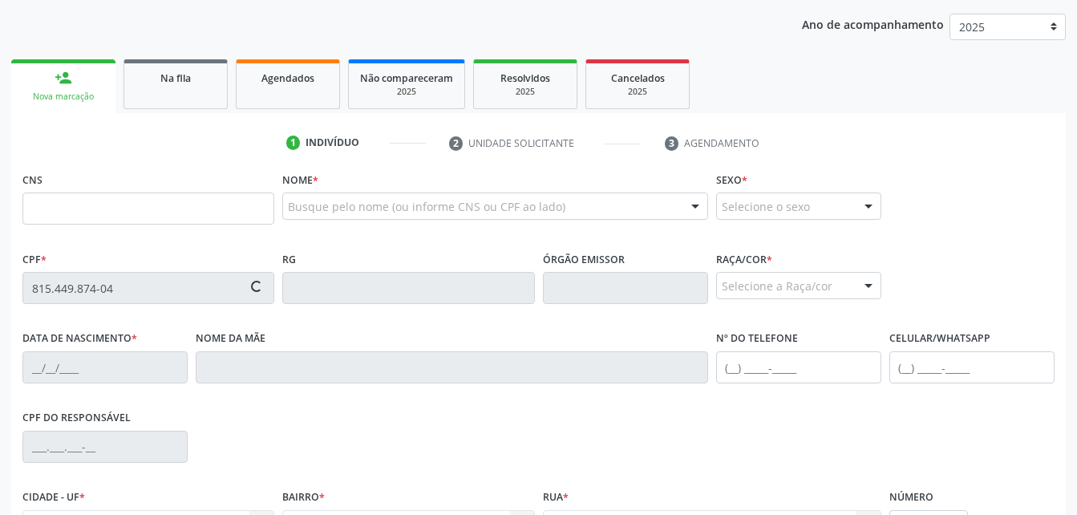
type input "702 0068 2177 8184"
type input "[DATE]"
type input "[PERSON_NAME]"
type input "[PHONE_NUMBER]"
type input "303"
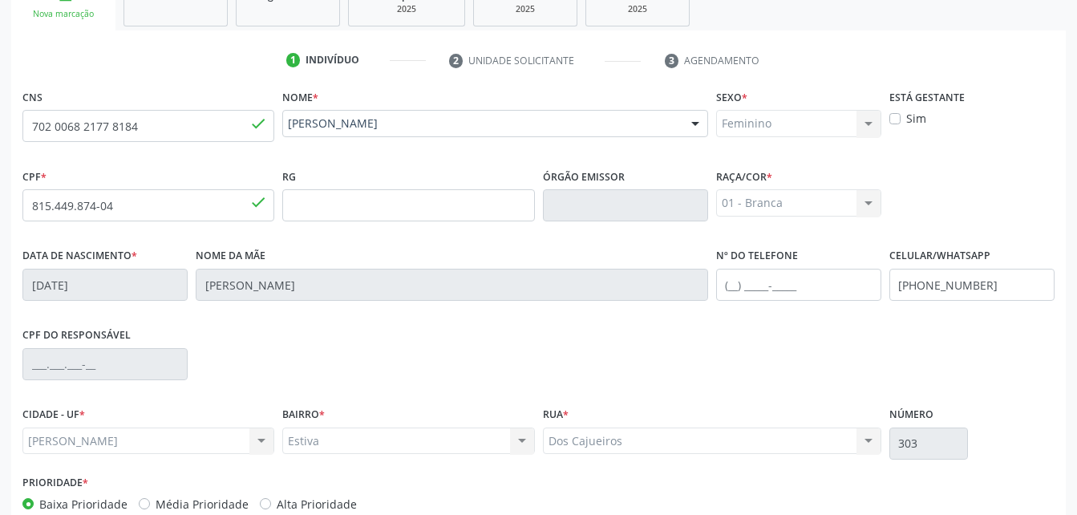
scroll to position [377, 0]
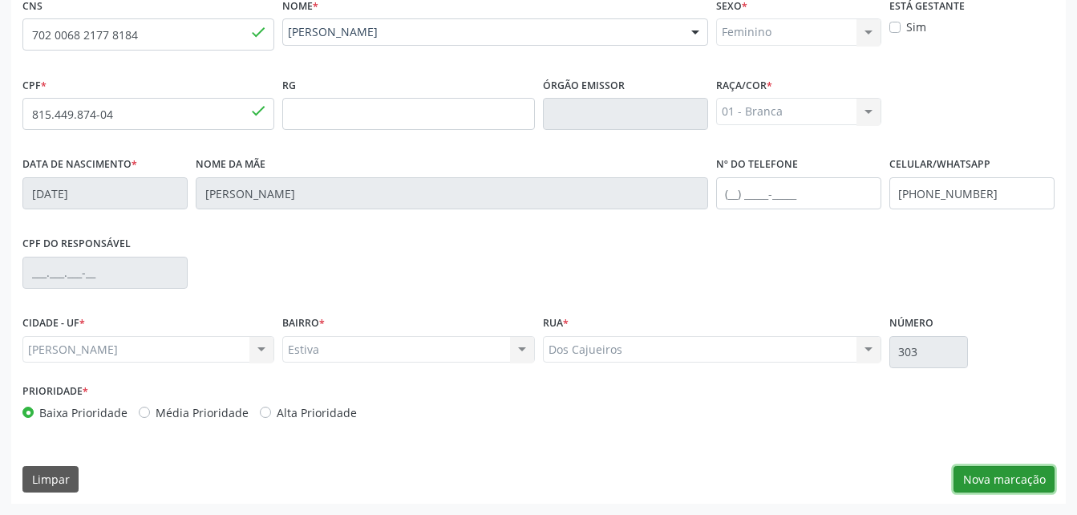
click at [1050, 482] on button "Nova marcação" at bounding box center [1004, 479] width 101 height 27
click at [0, 0] on button "Próximo" at bounding box center [0, 0] width 0 height 0
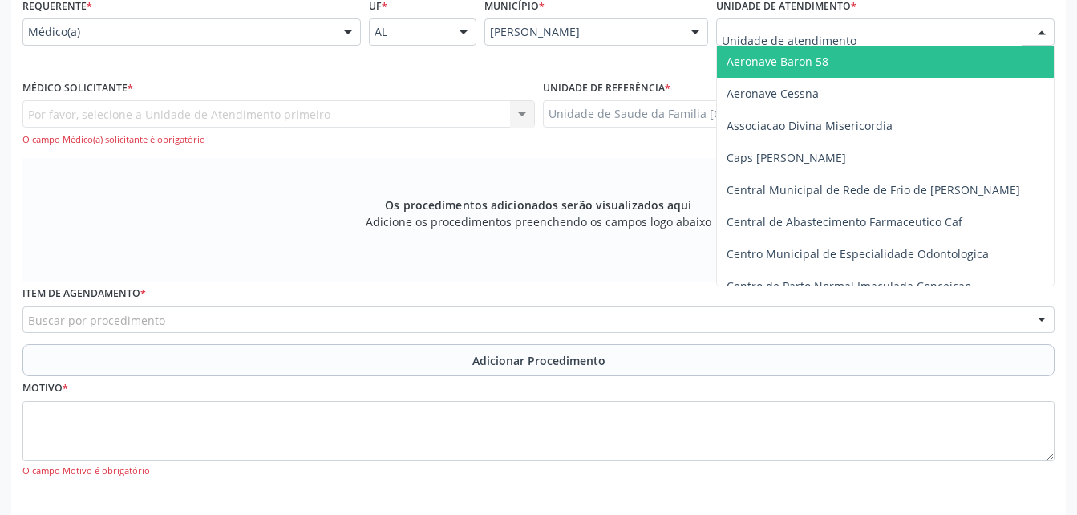
click at [809, 43] on div at bounding box center [885, 31] width 338 height 27
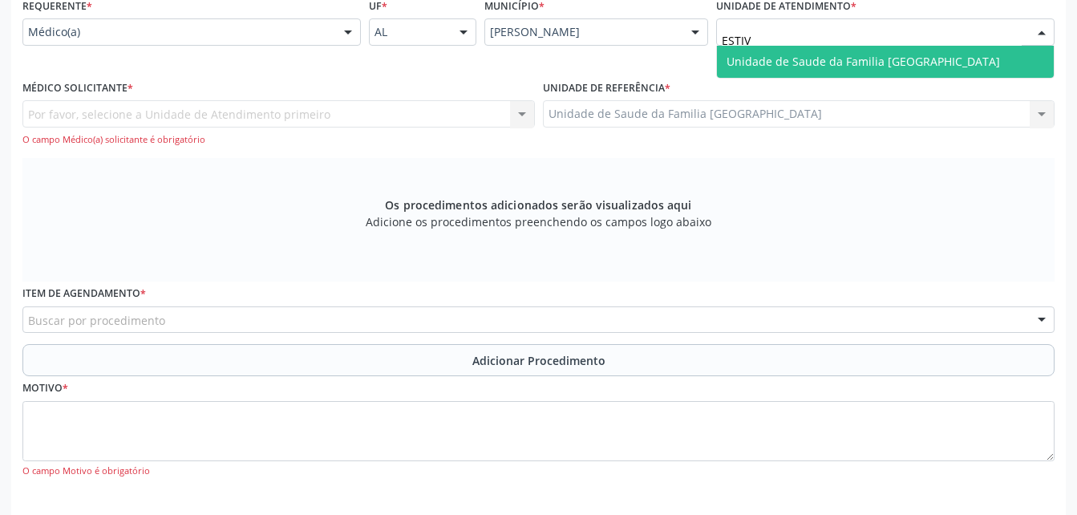
type input "ESTIVA"
click at [808, 54] on span "Unidade de Saude da Familia [GEOGRAPHIC_DATA]" at bounding box center [864, 61] width 274 height 15
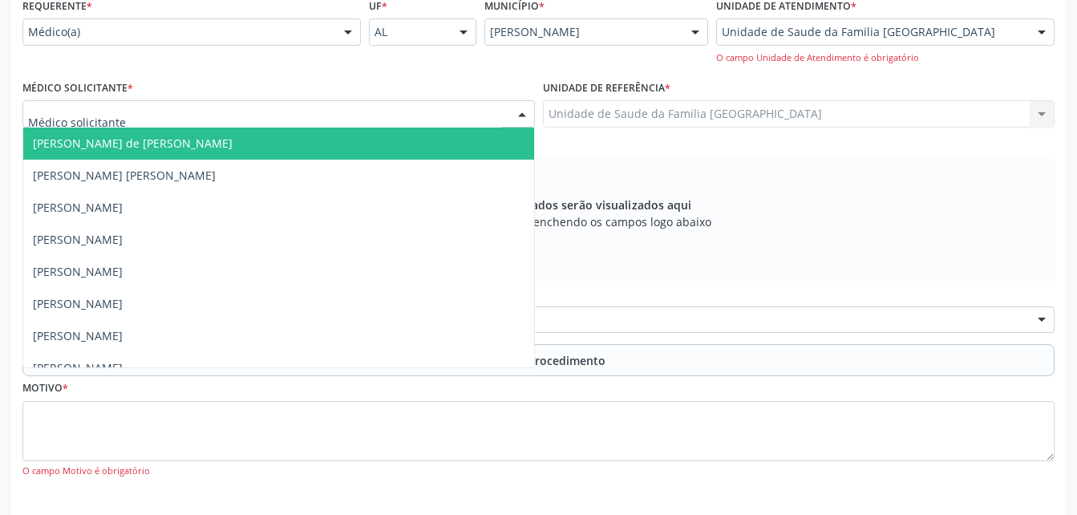
click at [363, 111] on div at bounding box center [278, 113] width 513 height 27
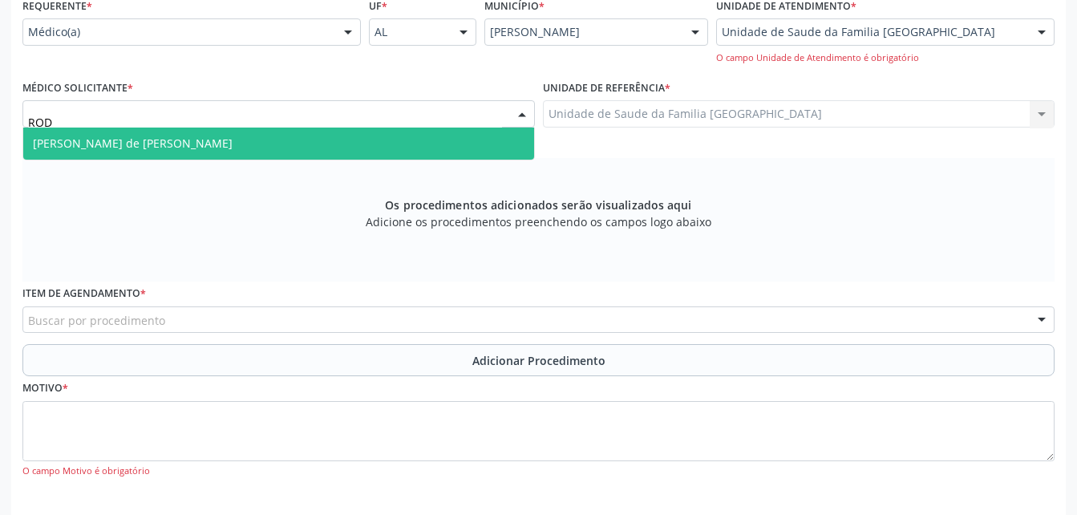
type input "RODR"
click at [367, 131] on span "[PERSON_NAME] de [PERSON_NAME]" at bounding box center [278, 144] width 511 height 32
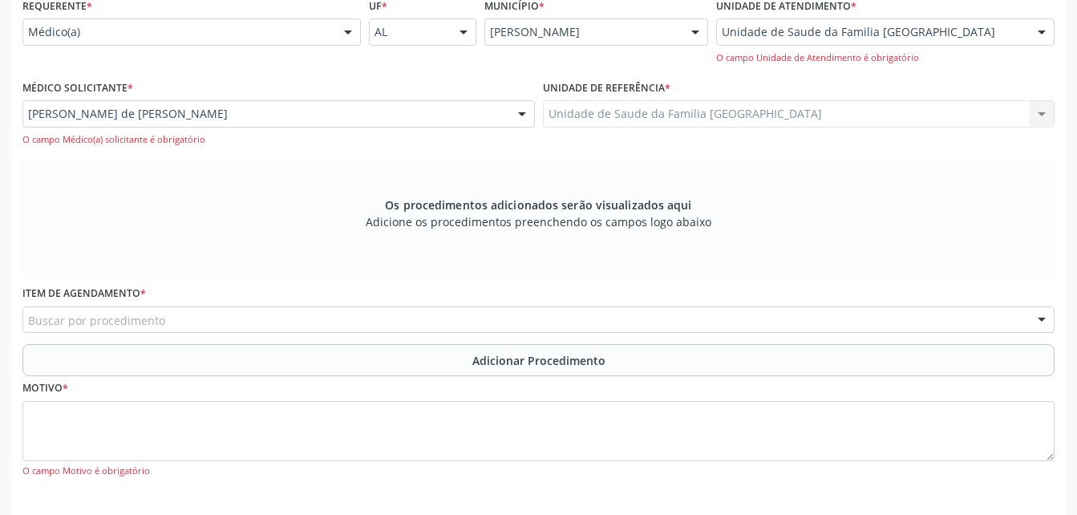
click at [383, 321] on div "Buscar por procedimento" at bounding box center [538, 319] width 1032 height 27
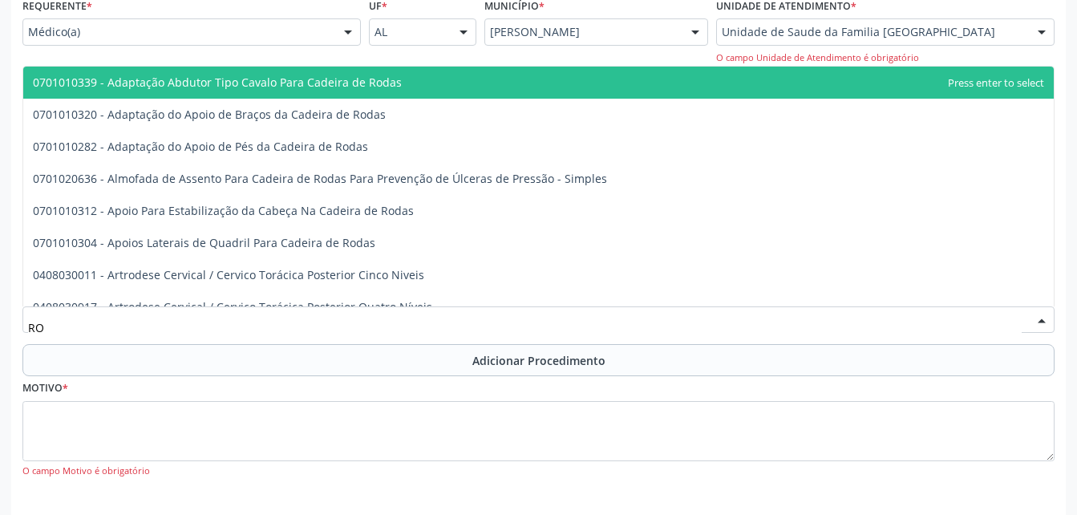
type input "R"
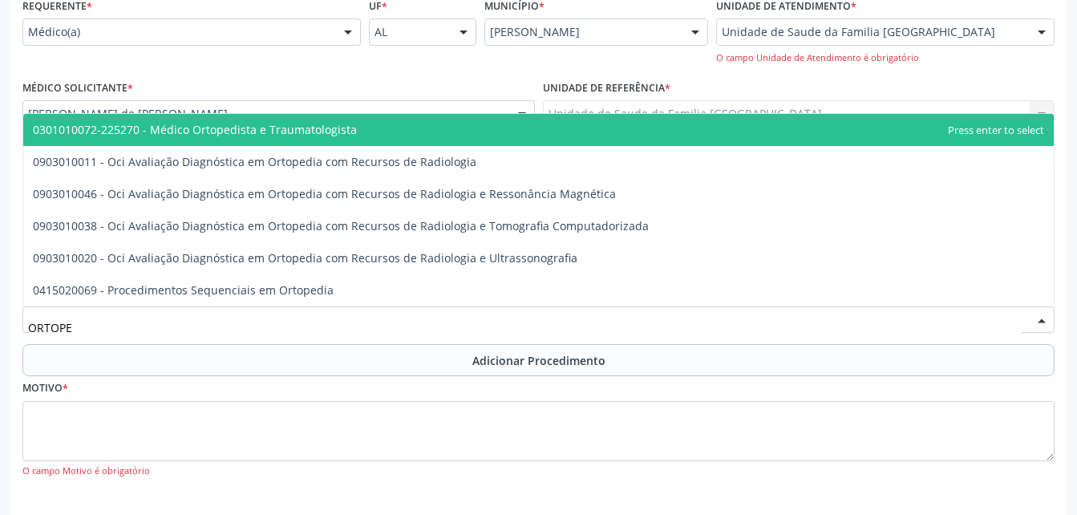
type input "ORTOPED"
drag, startPoint x: 411, startPoint y: 122, endPoint x: 439, endPoint y: 229, distance: 110.9
click at [413, 125] on span "0301010072-225270 - Médico Ortopedista e Traumatologista" at bounding box center [538, 130] width 1031 height 32
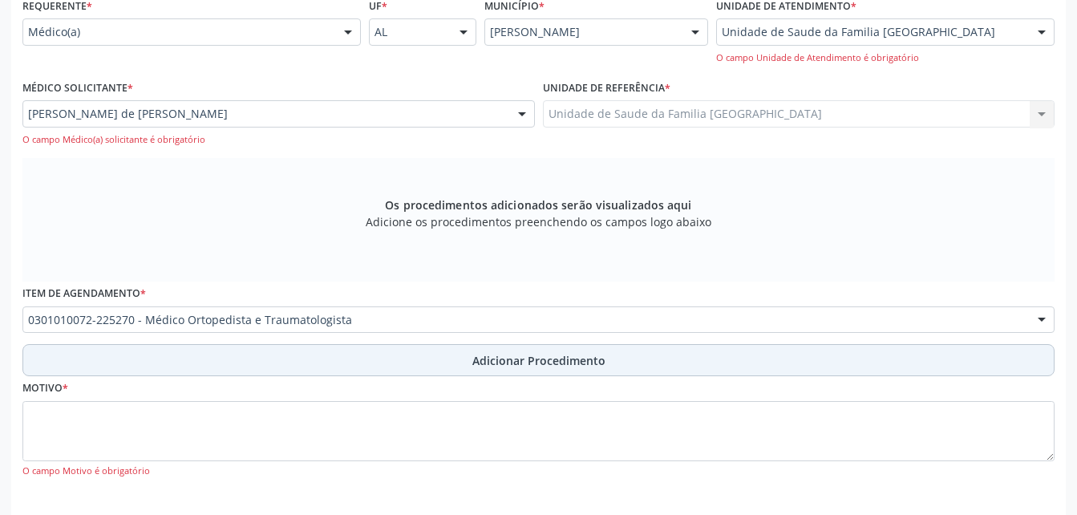
click at [464, 373] on button "Adicionar Procedimento" at bounding box center [538, 360] width 1032 height 32
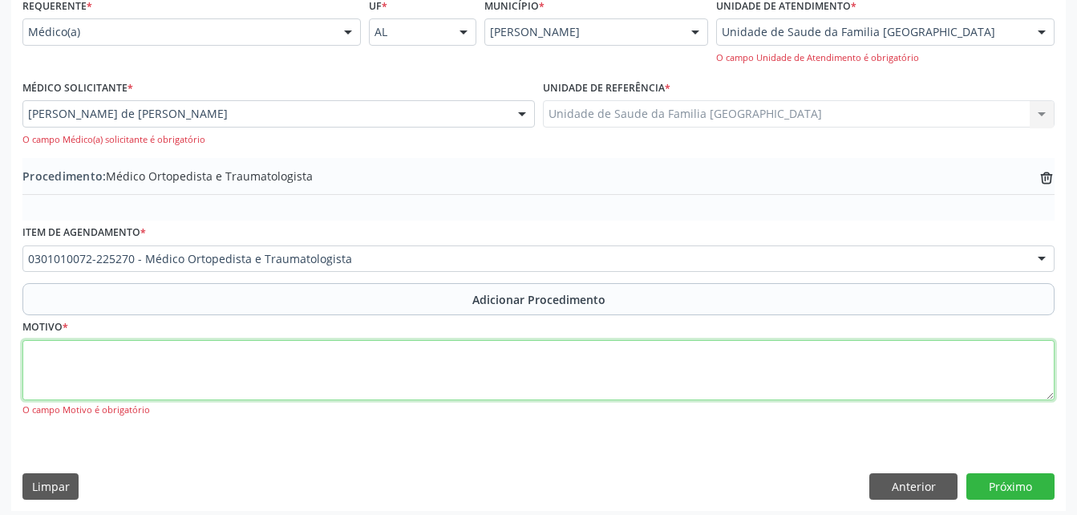
click at [452, 396] on textarea at bounding box center [538, 370] width 1032 height 61
type textarea "LESÃO"
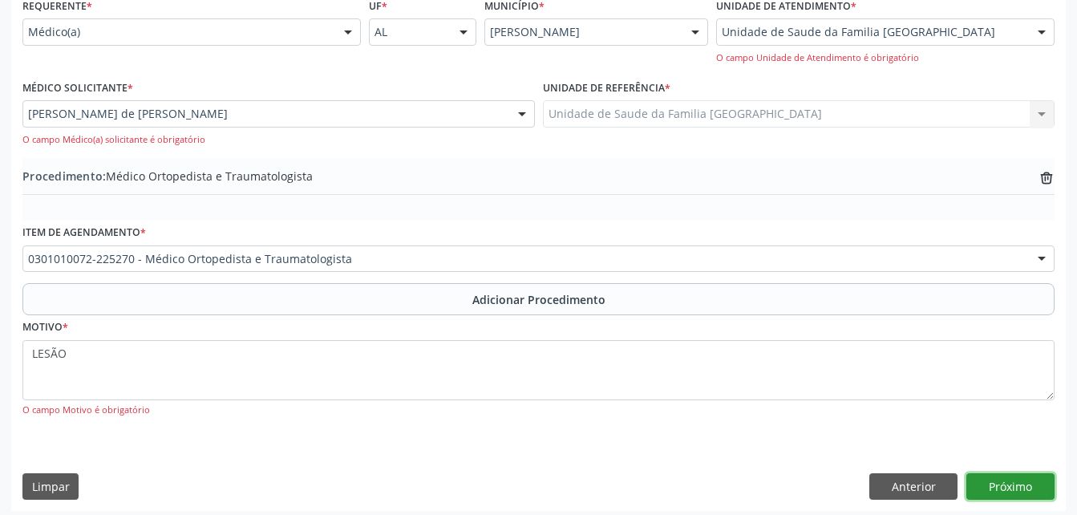
click at [1036, 484] on button "Próximo" at bounding box center [1011, 486] width 88 height 27
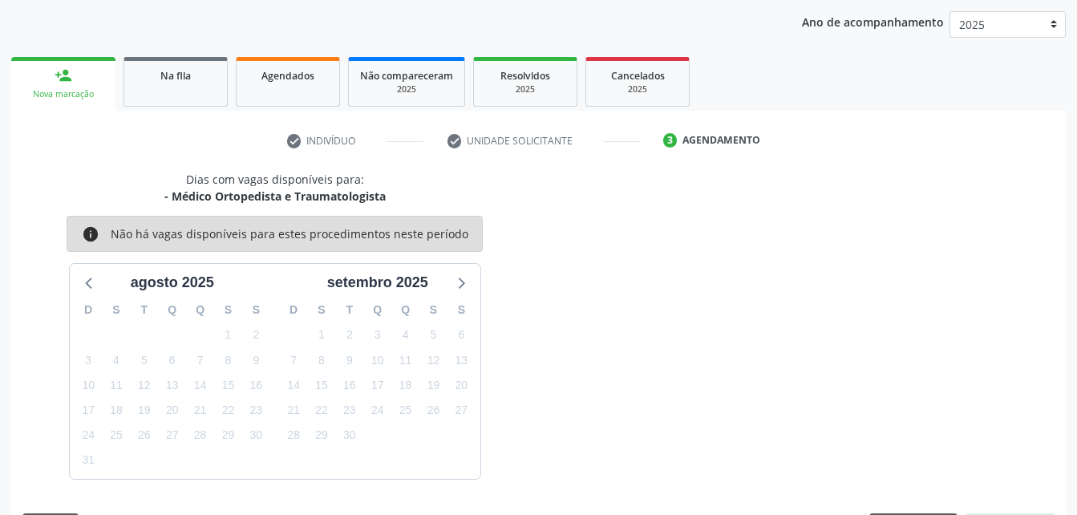
scroll to position [253, 0]
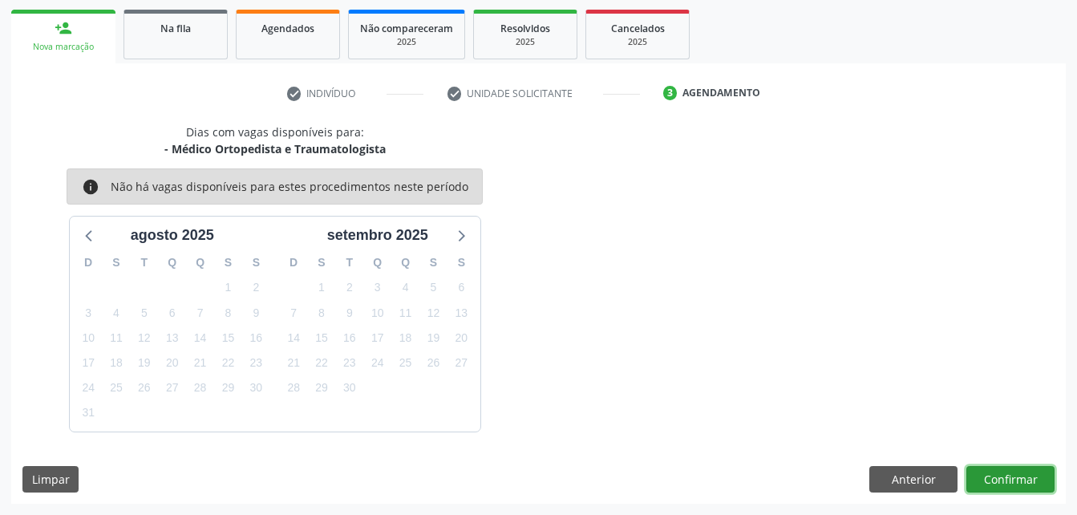
click at [1032, 487] on button "Confirmar" at bounding box center [1011, 479] width 88 height 27
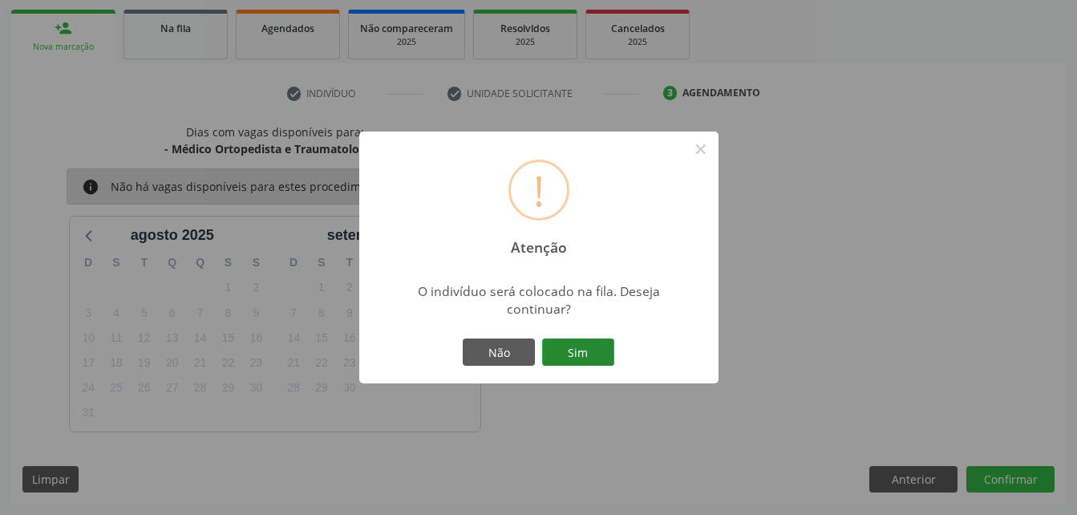
click at [600, 354] on button "Sim" at bounding box center [578, 351] width 72 height 27
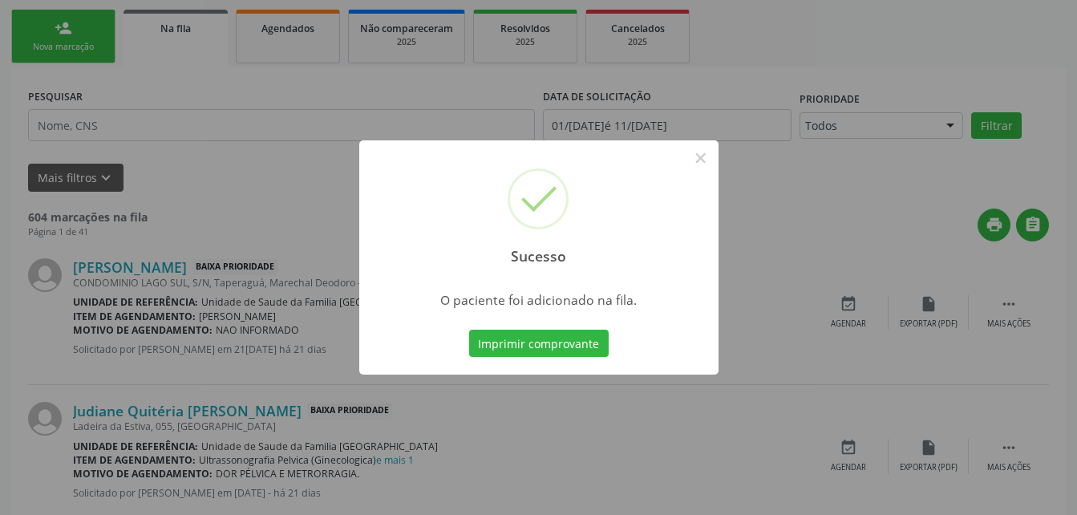
scroll to position [43, 0]
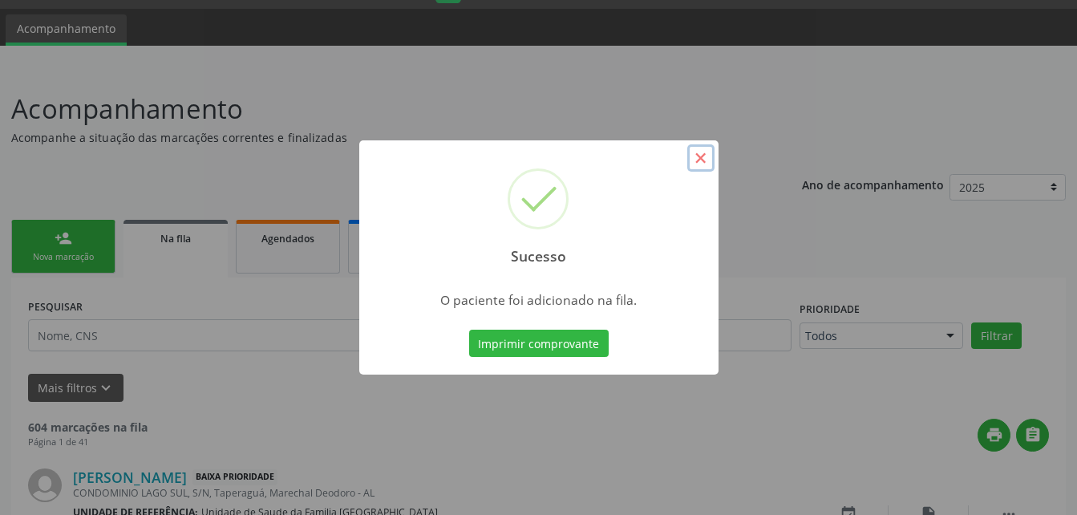
click at [703, 153] on button "×" at bounding box center [700, 157] width 27 height 27
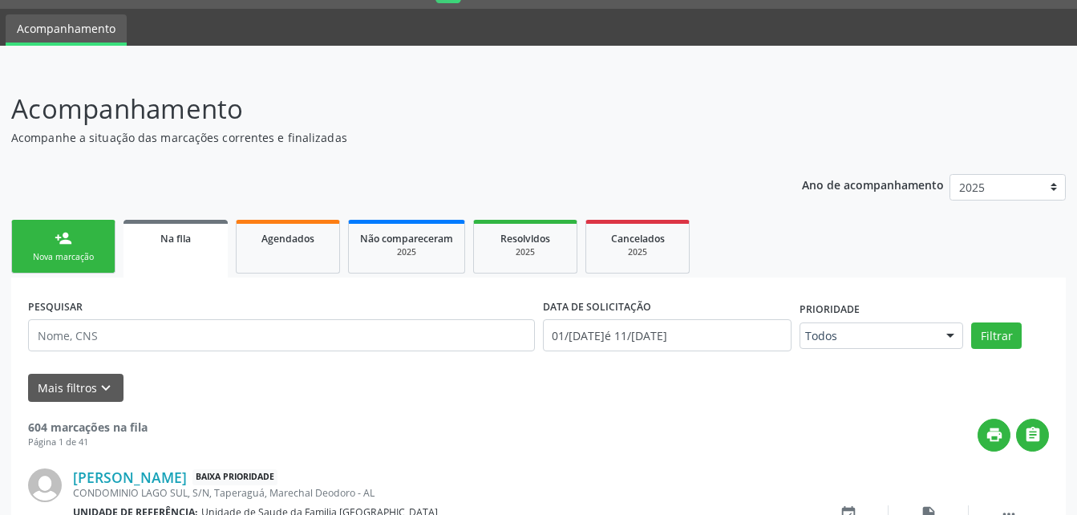
click at [88, 230] on link "person_add Nova marcação" at bounding box center [63, 247] width 104 height 54
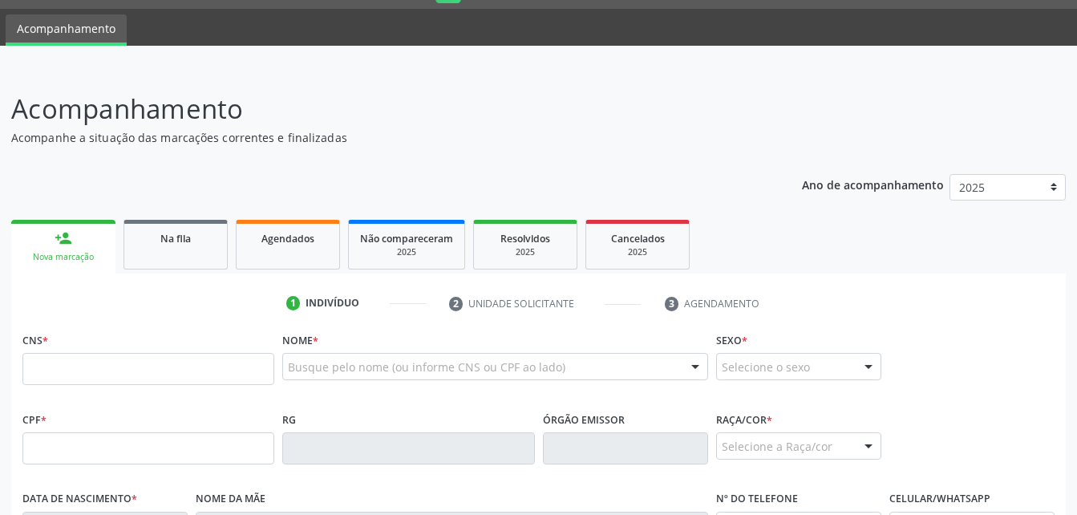
click at [163, 387] on fieldset "CNS *" at bounding box center [148, 362] width 252 height 68
click at [165, 370] on input "text" at bounding box center [148, 369] width 252 height 32
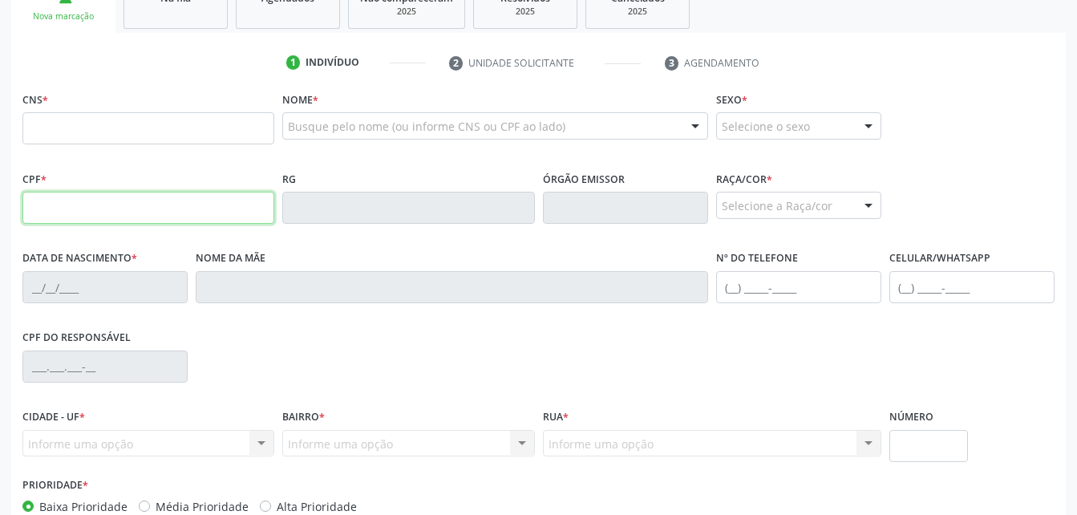
click at [143, 221] on input "text" at bounding box center [148, 208] width 252 height 32
type input "786.902.504-68"
type input "700 0004 9498 4508"
type input "10/08/1972"
type input "Francisca Basilio"
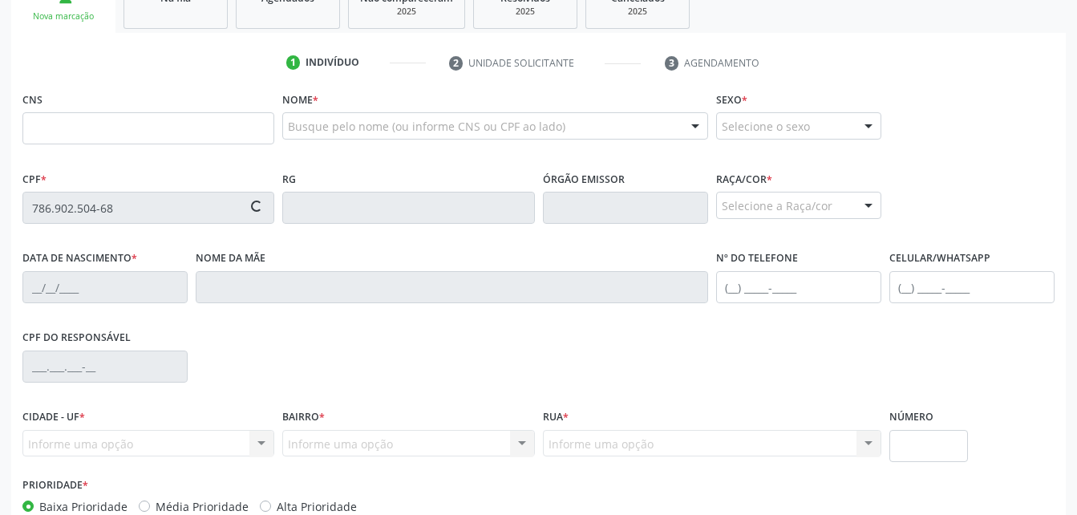
type input "(82) 99415-0113"
type input "11"
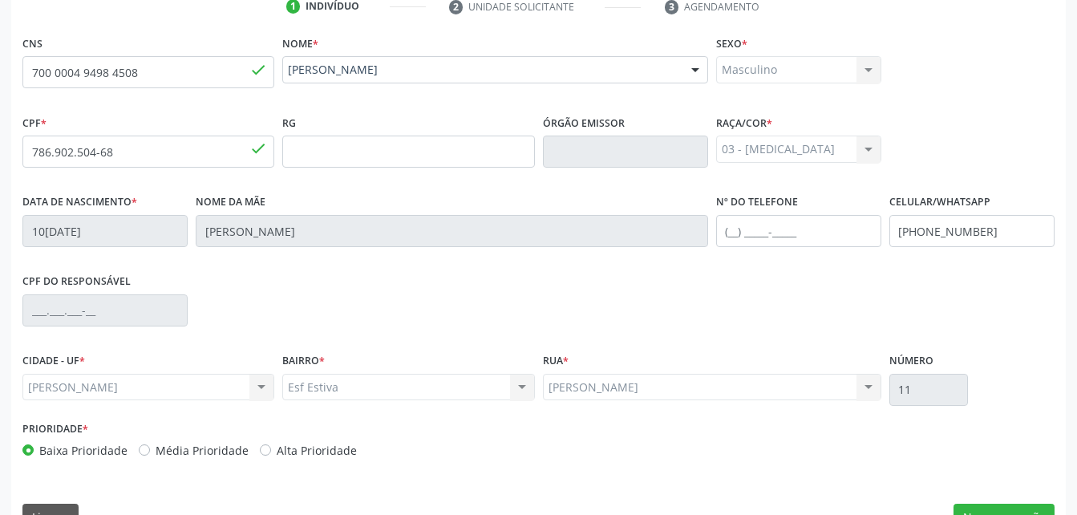
scroll to position [363, 0]
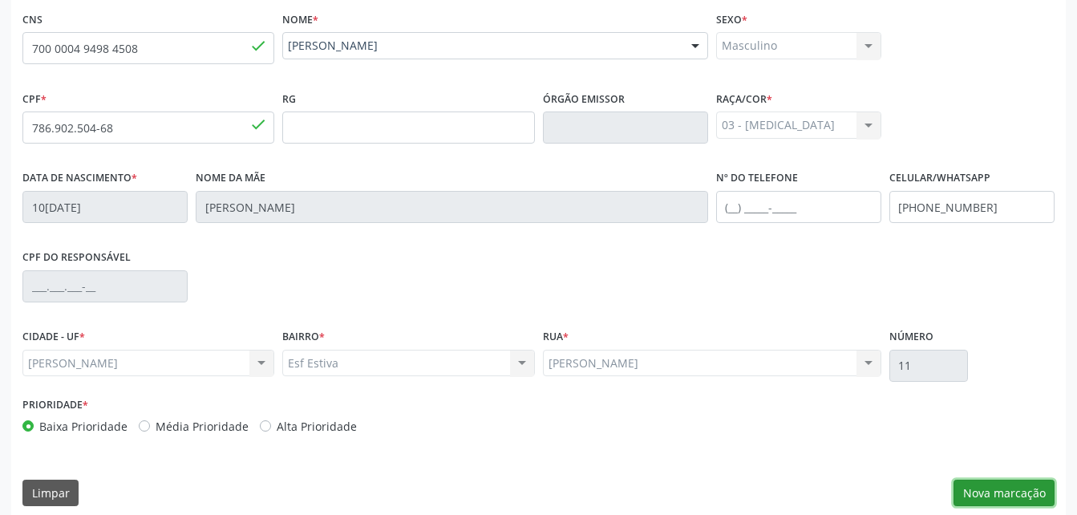
click at [990, 484] on button "Nova marcação" at bounding box center [1004, 493] width 101 height 27
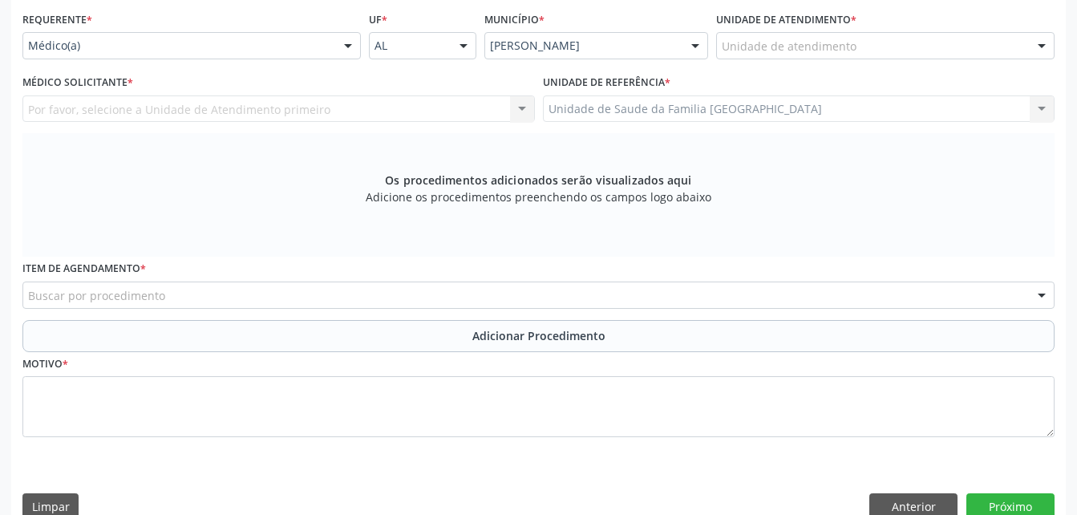
click at [864, 48] on div "Unidade de atendimento" at bounding box center [885, 45] width 338 height 27
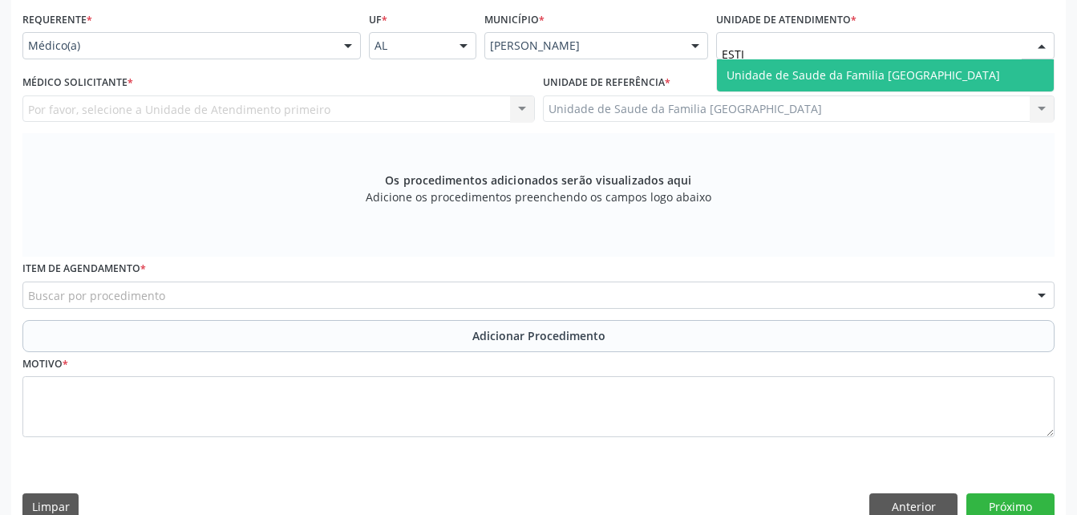
type input "ESTIV"
click at [907, 75] on span "Unidade de Saude da Familia [GEOGRAPHIC_DATA]" at bounding box center [864, 74] width 274 height 15
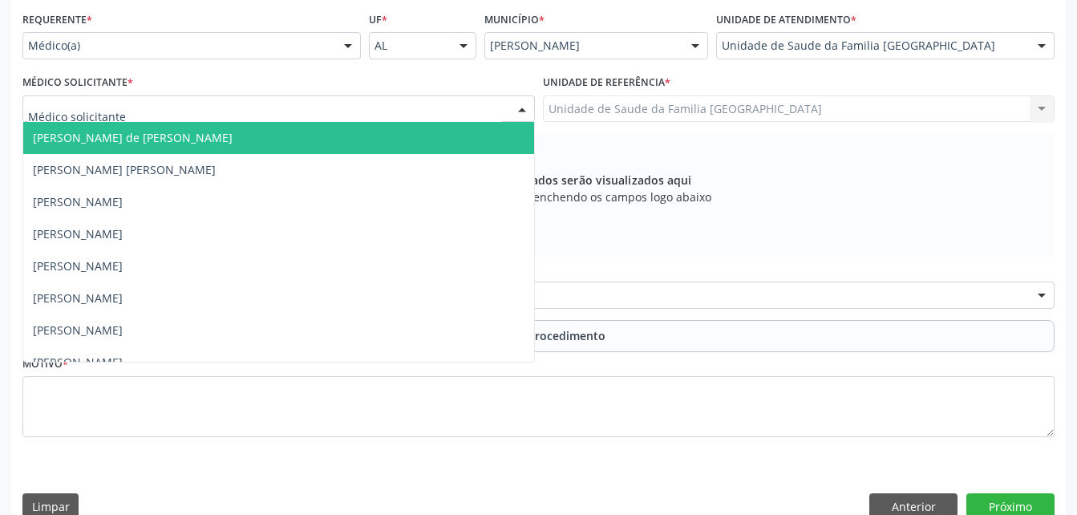
click at [398, 107] on div at bounding box center [278, 108] width 513 height 27
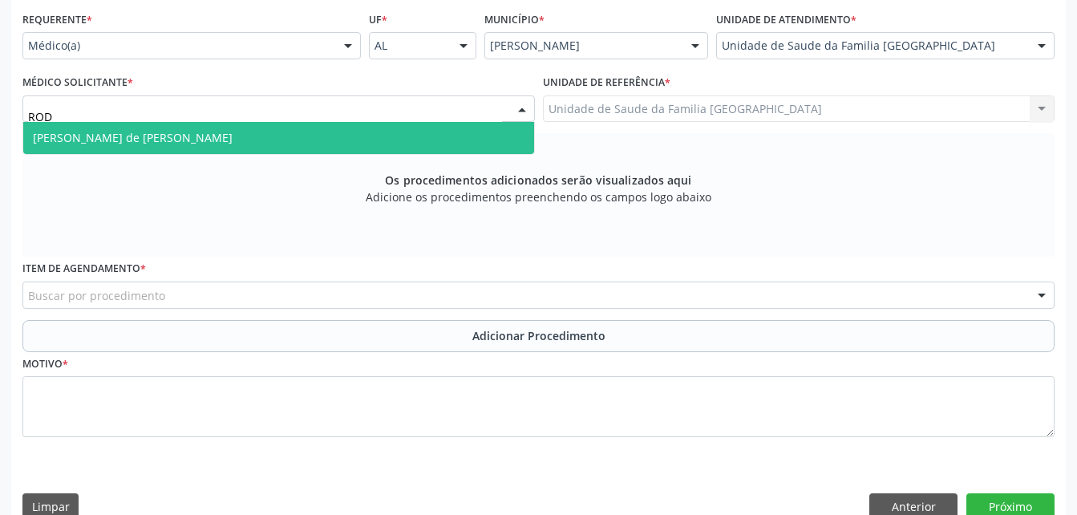
type input "RODR"
drag, startPoint x: 355, startPoint y: 134, endPoint x: 362, endPoint y: 151, distance: 18.0
click at [357, 136] on span "[PERSON_NAME] de [PERSON_NAME]" at bounding box center [278, 138] width 511 height 32
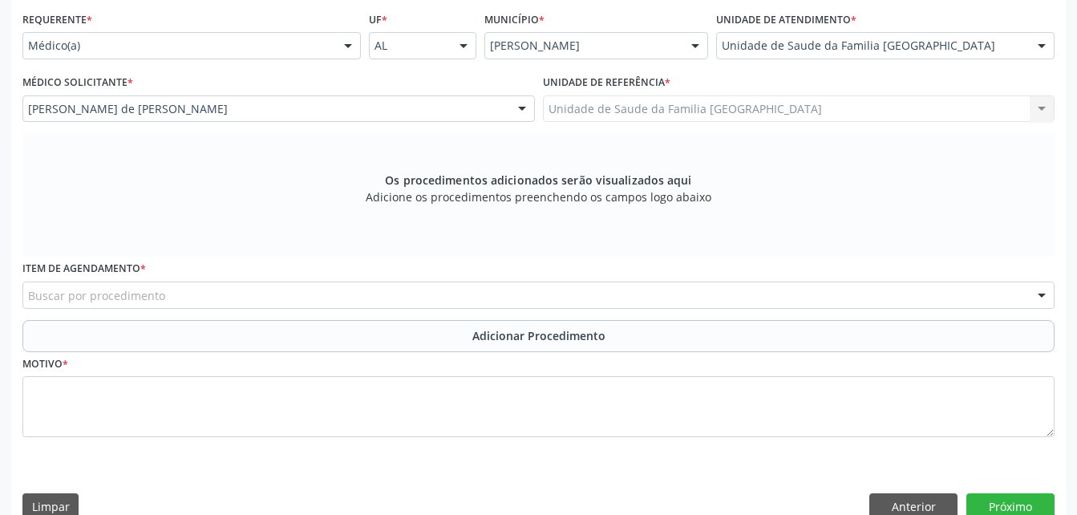
click at [366, 288] on div "Buscar por procedimento" at bounding box center [538, 295] width 1032 height 27
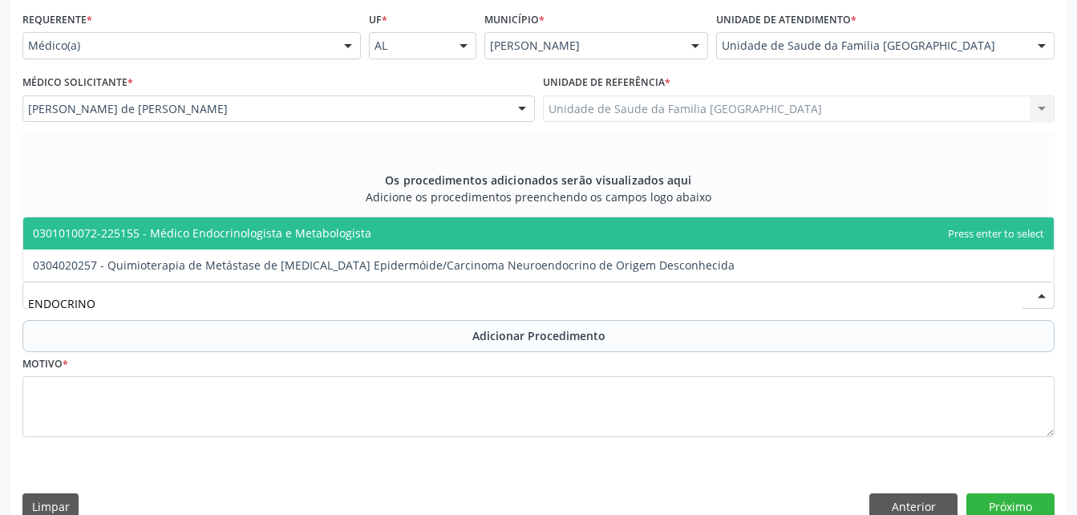
click at [346, 228] on span "0301010072-225155 - Médico Endocrinologista e Metabologista" at bounding box center [202, 232] width 338 height 15
type input "ENDOCRINO"
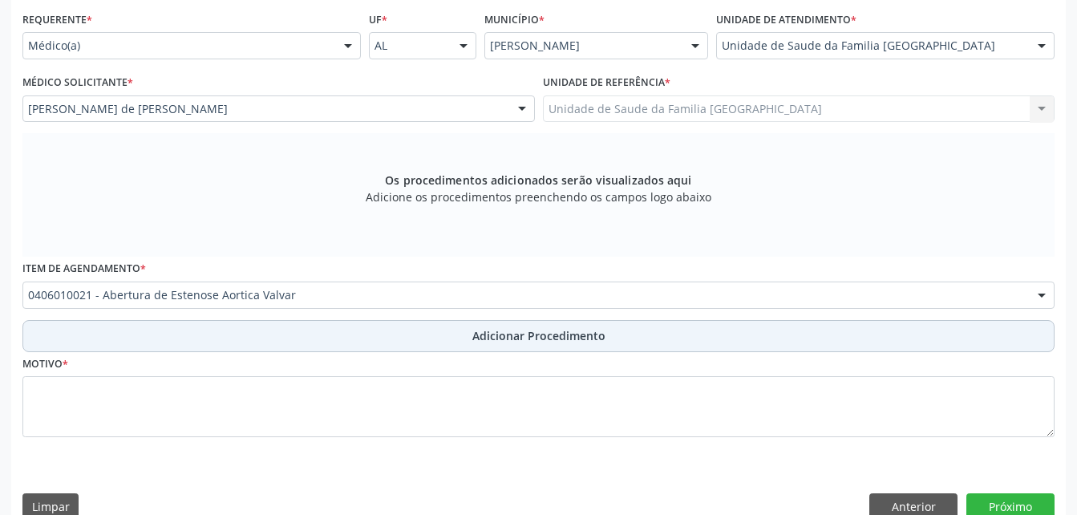
click at [356, 345] on button "Adicionar Procedimento" at bounding box center [538, 336] width 1032 height 32
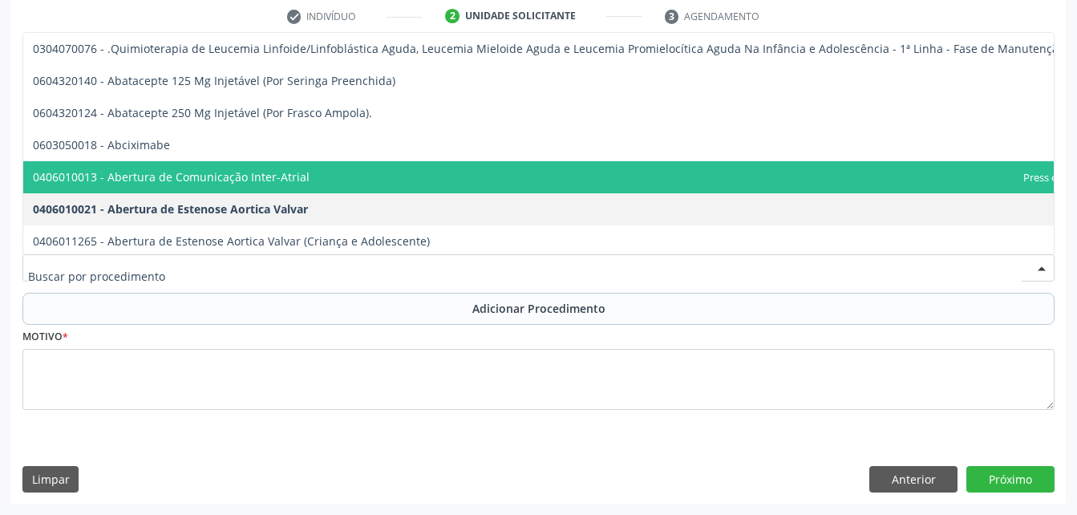
scroll to position [183, 0]
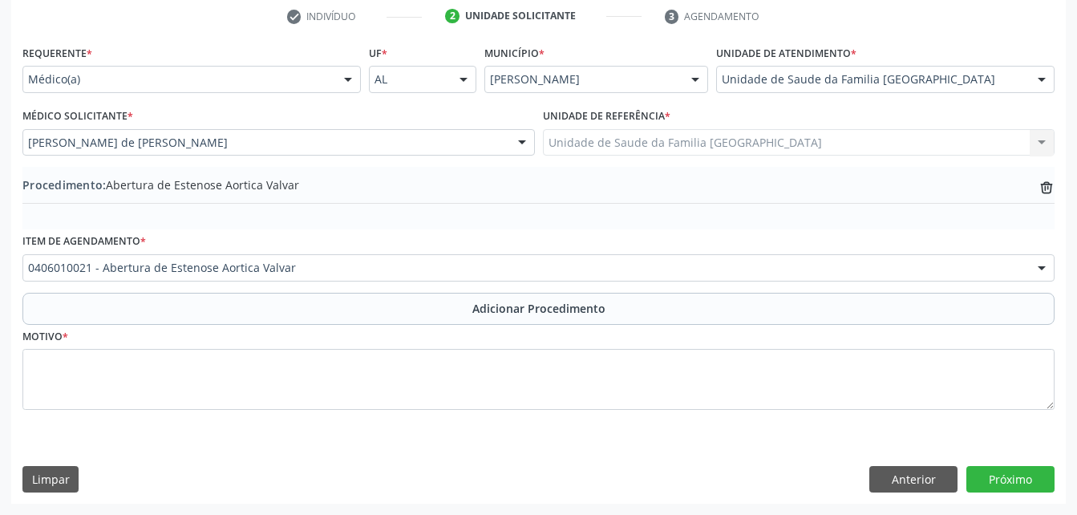
click at [878, 336] on div "Motivo *" at bounding box center [538, 367] width 1032 height 85
click at [1044, 189] on icon "trash-outline icon" at bounding box center [1047, 188] width 16 height 16
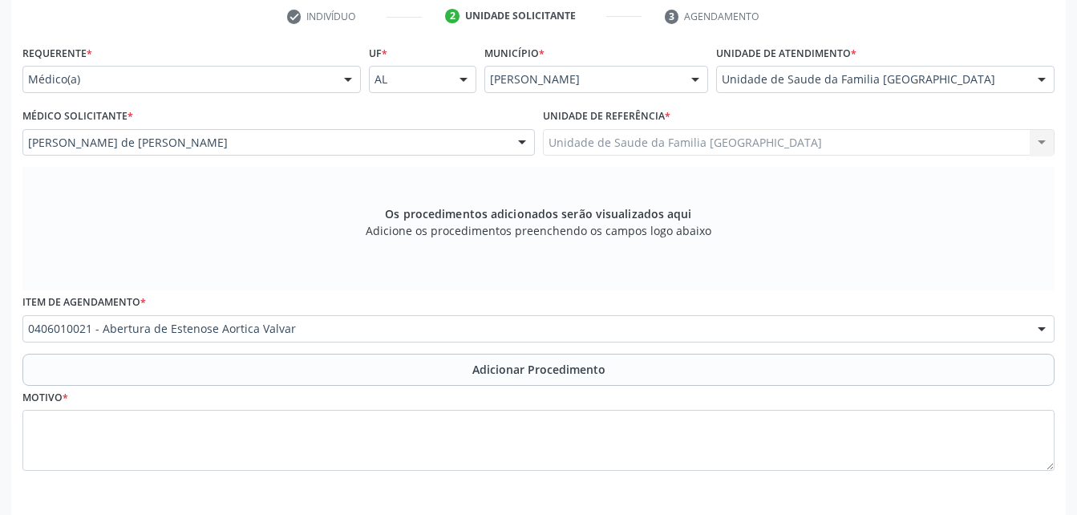
drag, startPoint x: 661, startPoint y: 361, endPoint x: 652, endPoint y: 351, distance: 13.1
click at [657, 359] on button "Adicionar Procedimento" at bounding box center [538, 370] width 1032 height 32
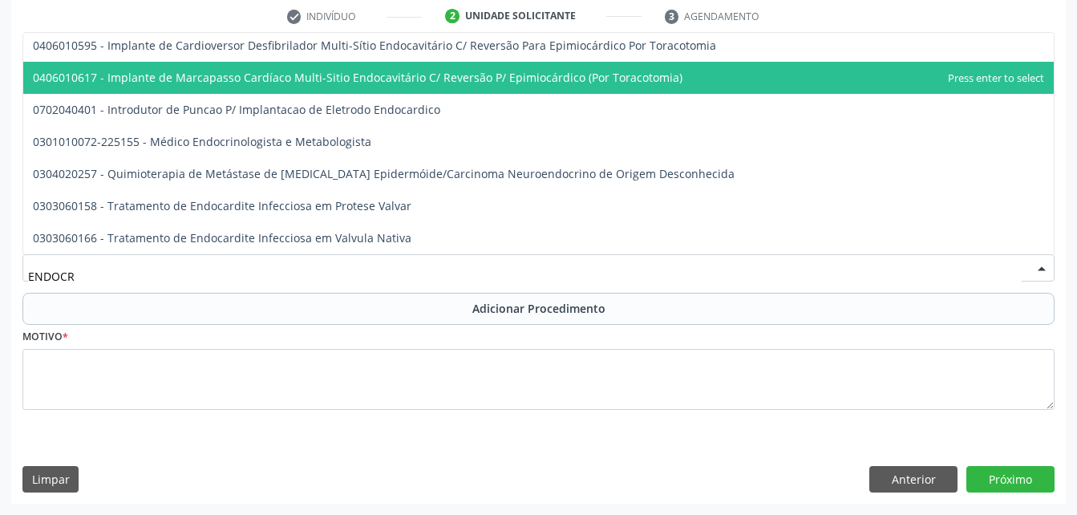
scroll to position [0, 0]
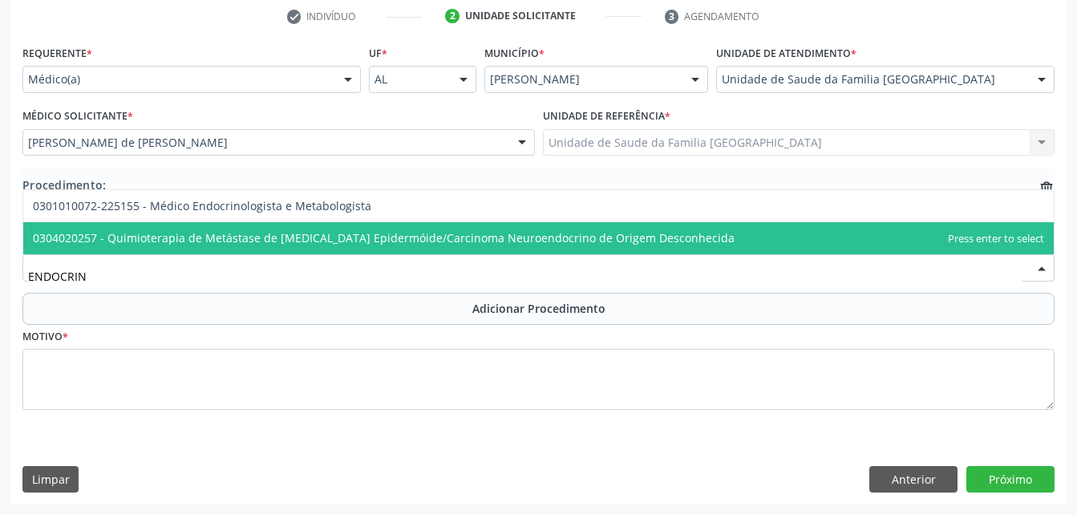
type input "ENDOCRINO"
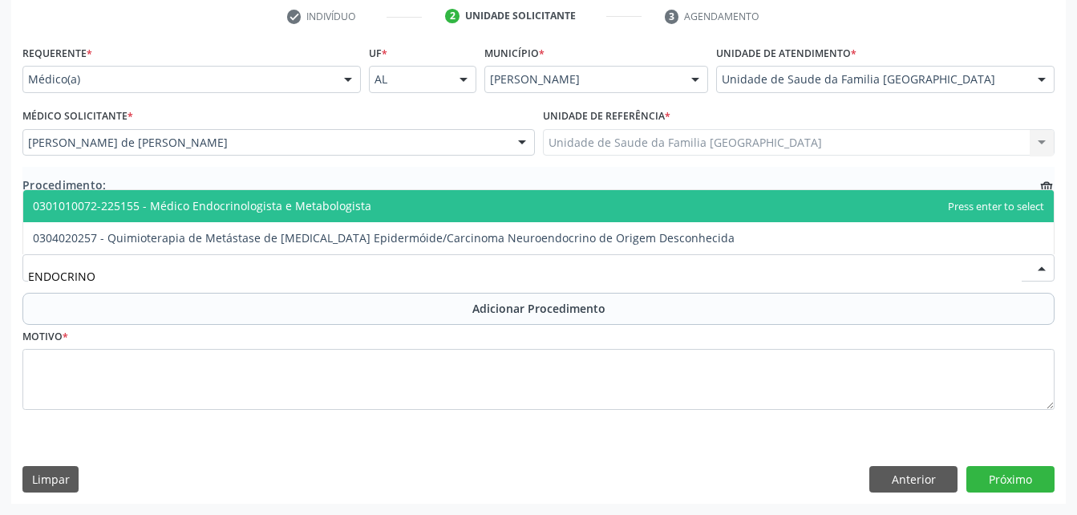
click at [619, 205] on span "0301010072-225155 - Médico Endocrinologista e Metabologista" at bounding box center [538, 206] width 1031 height 32
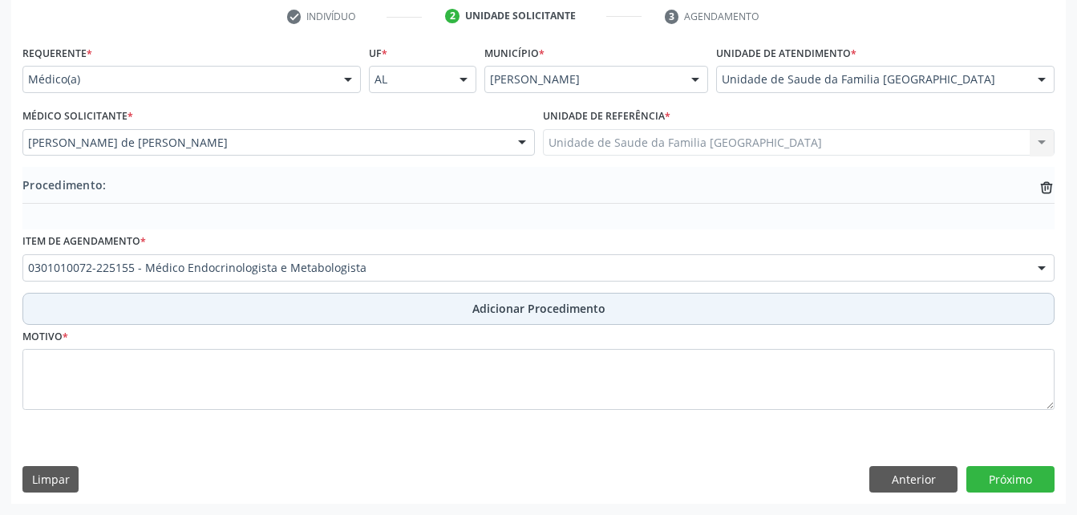
click at [616, 318] on button "Adicionar Procedimento" at bounding box center [538, 309] width 1032 height 32
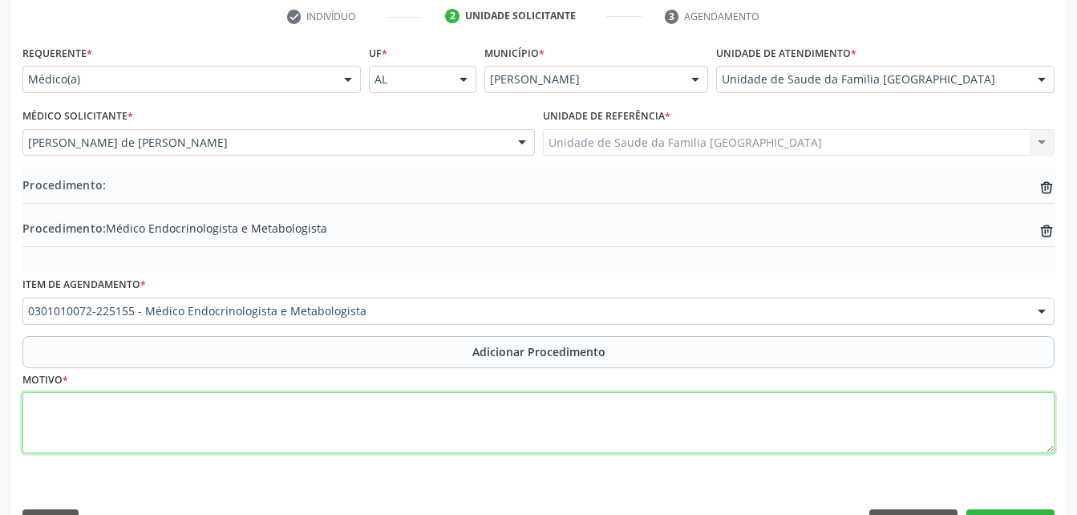
click at [818, 428] on textarea at bounding box center [538, 422] width 1032 height 61
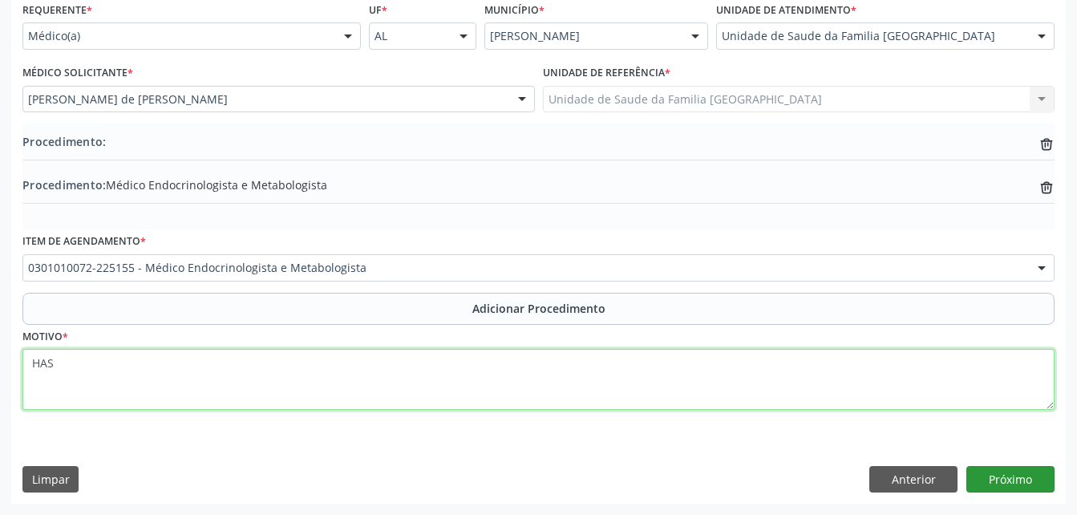
type textarea "HAS"
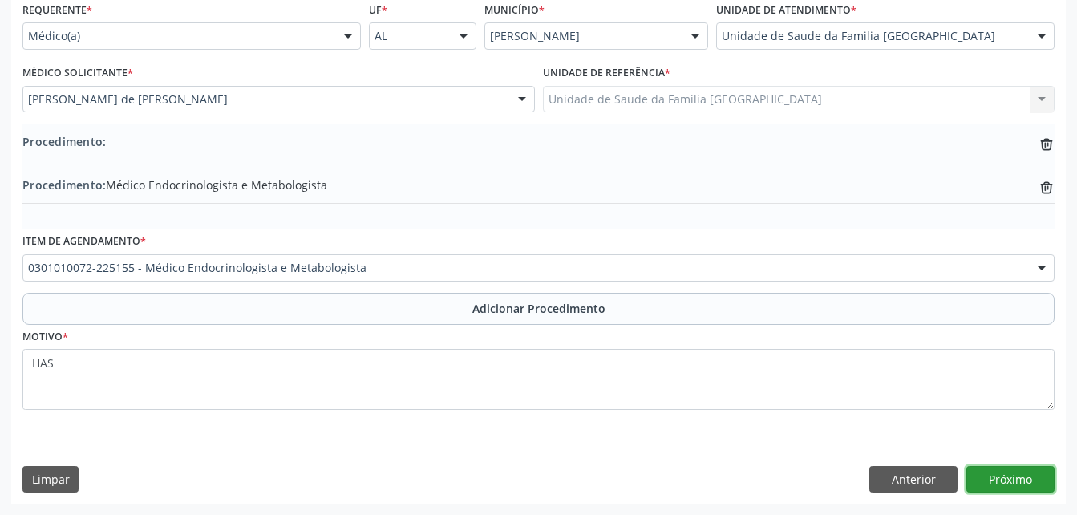
click at [1007, 479] on button "Próximo" at bounding box center [1011, 479] width 88 height 27
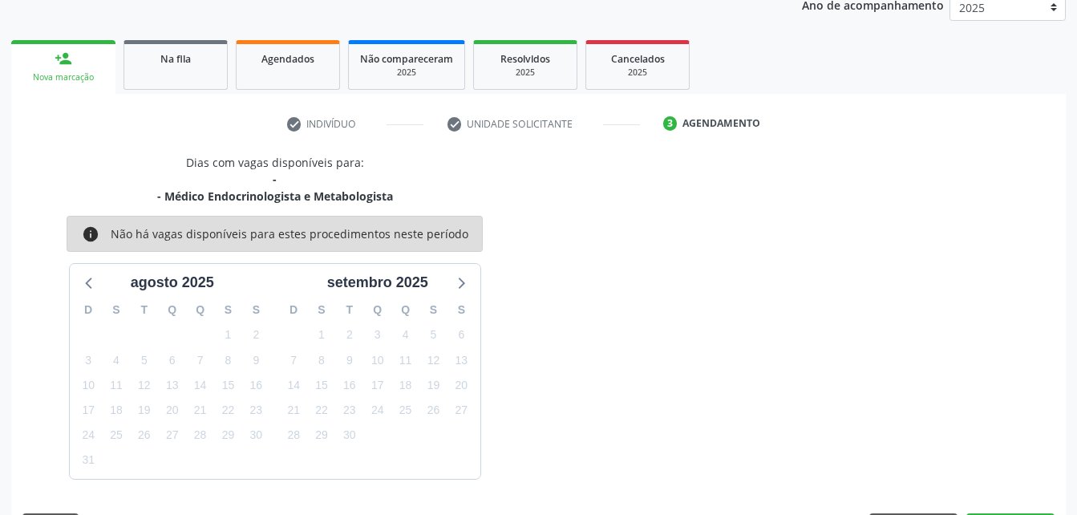
scroll to position [270, 0]
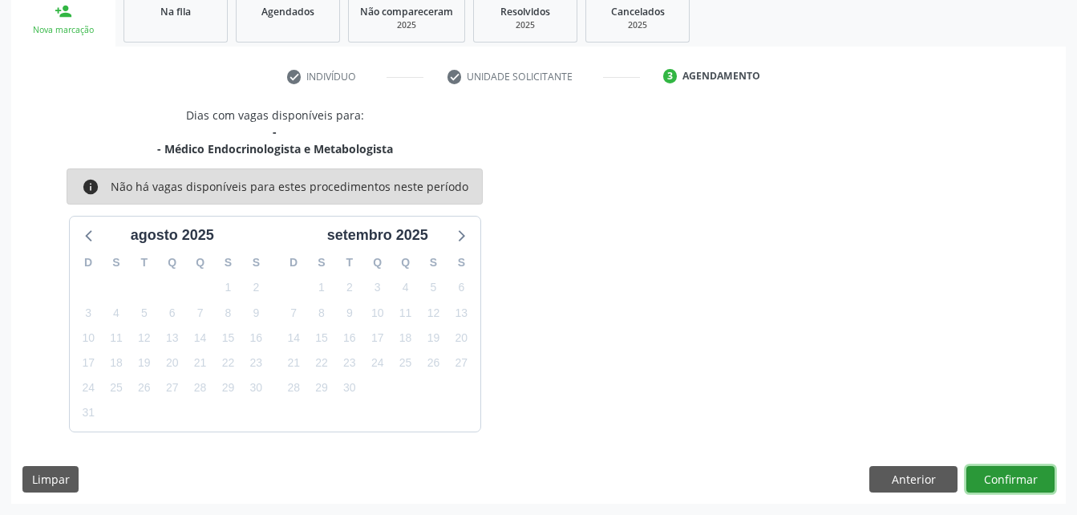
click at [1008, 478] on button "Confirmar" at bounding box center [1011, 479] width 88 height 27
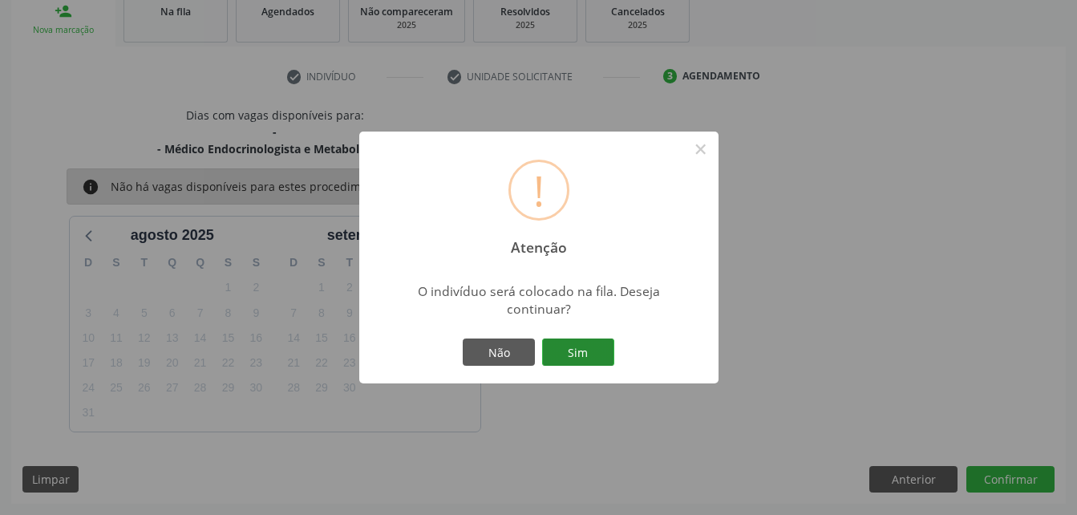
click at [611, 355] on button "Sim" at bounding box center [578, 351] width 72 height 27
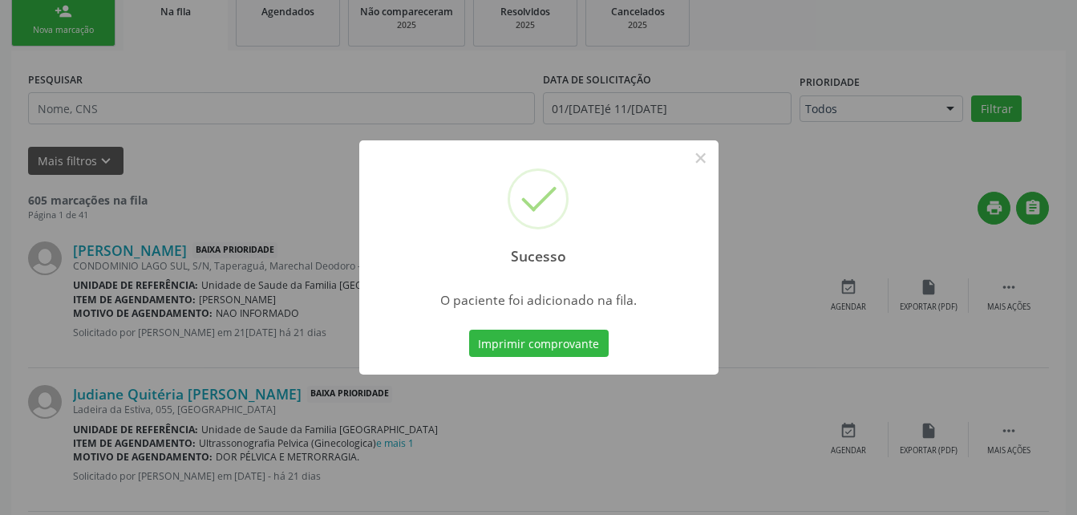
scroll to position [43, 0]
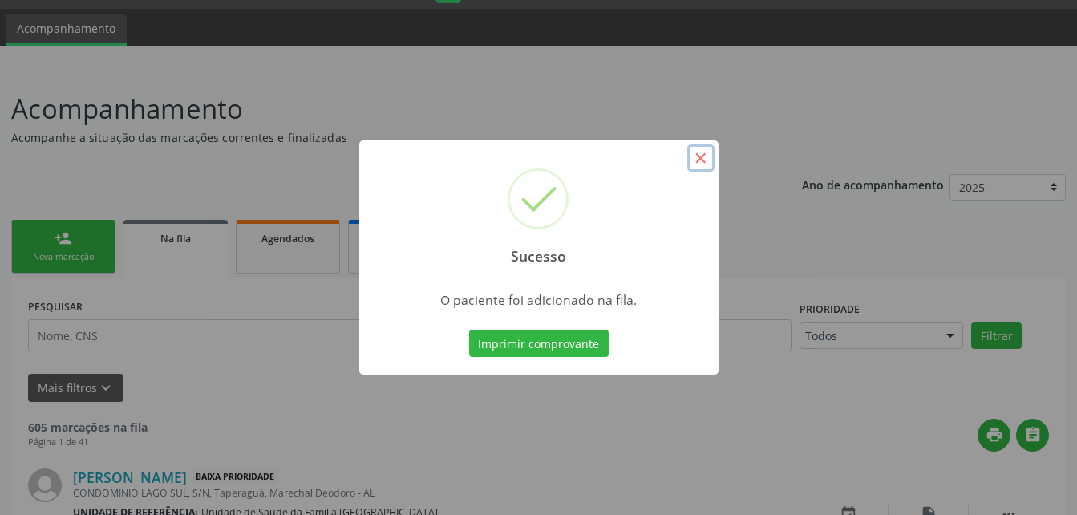
click at [704, 150] on button "×" at bounding box center [700, 157] width 27 height 27
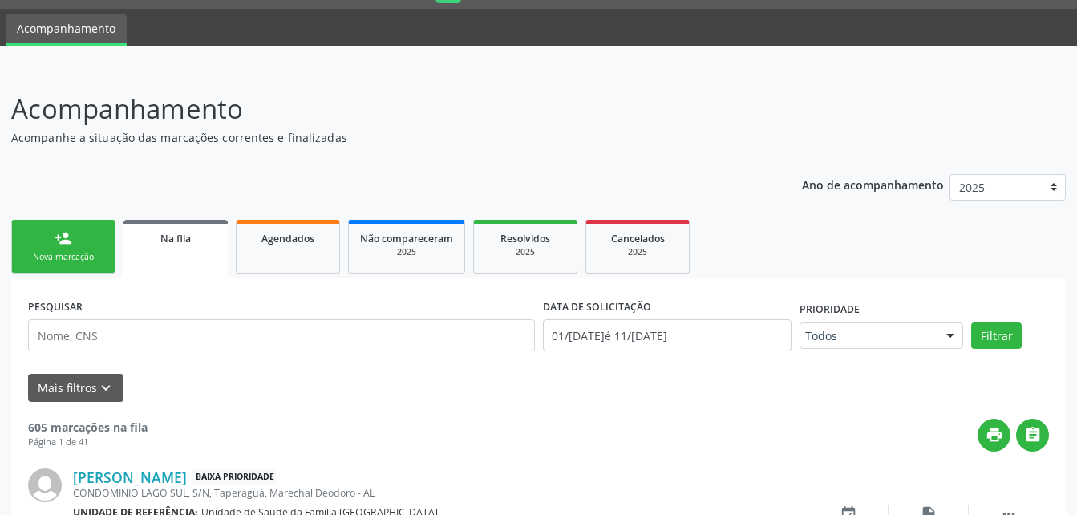
click at [107, 241] on link "person_add Nova marcação" at bounding box center [63, 247] width 104 height 54
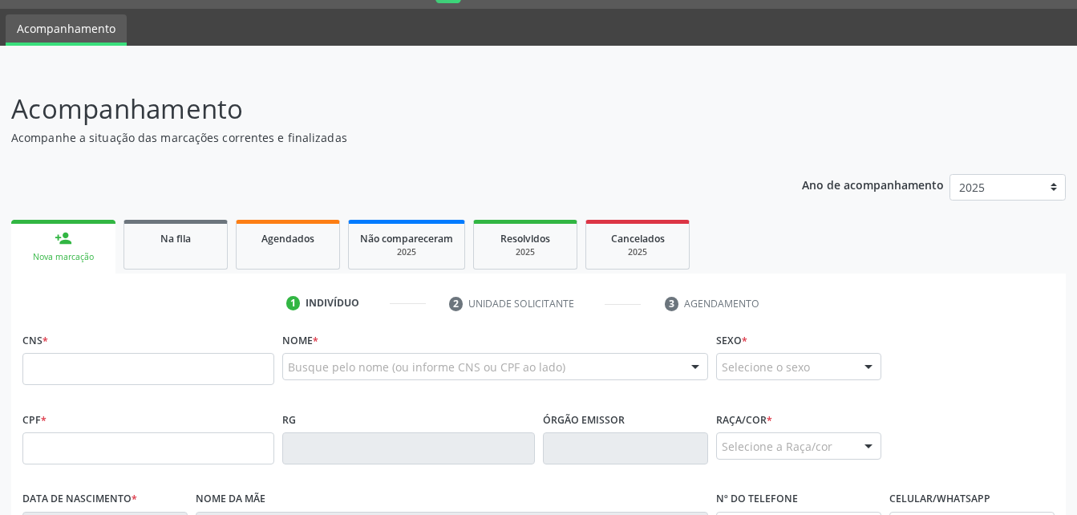
scroll to position [203, 0]
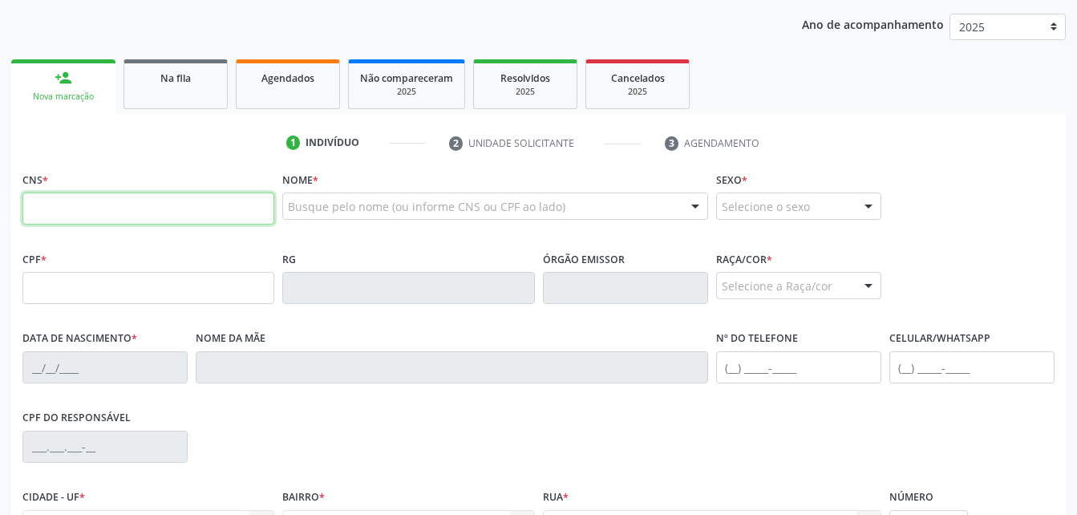
click at [149, 204] on input "text" at bounding box center [148, 209] width 252 height 32
click at [326, 312] on fieldset "RG" at bounding box center [408, 281] width 252 height 68
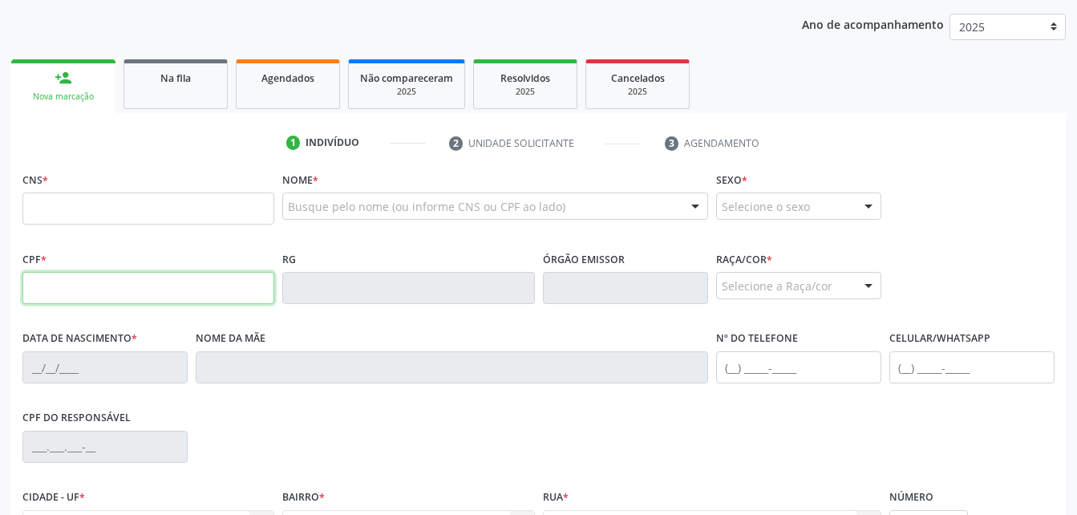
click at [180, 295] on input "text" at bounding box center [148, 288] width 252 height 32
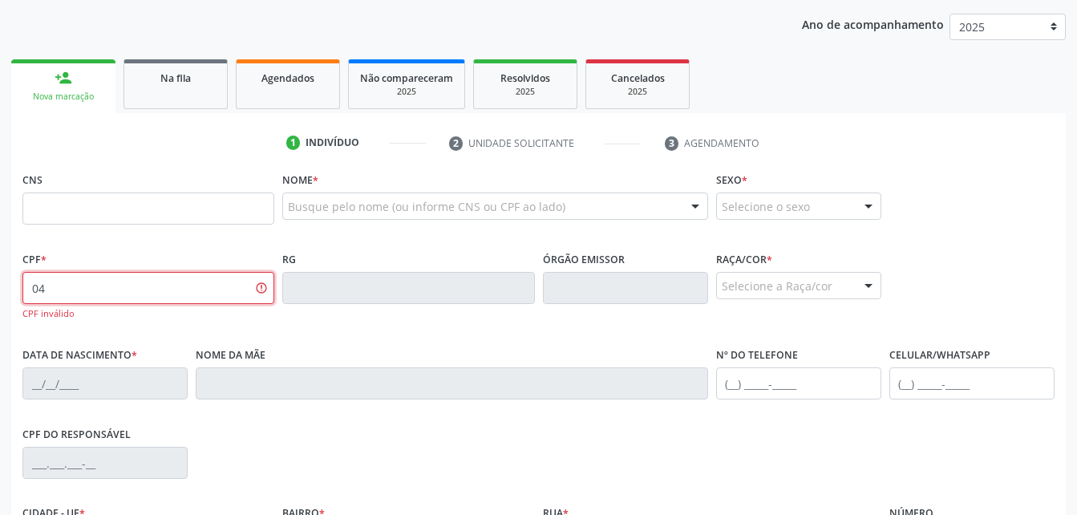
type input "0"
type input "044.056.574-08"
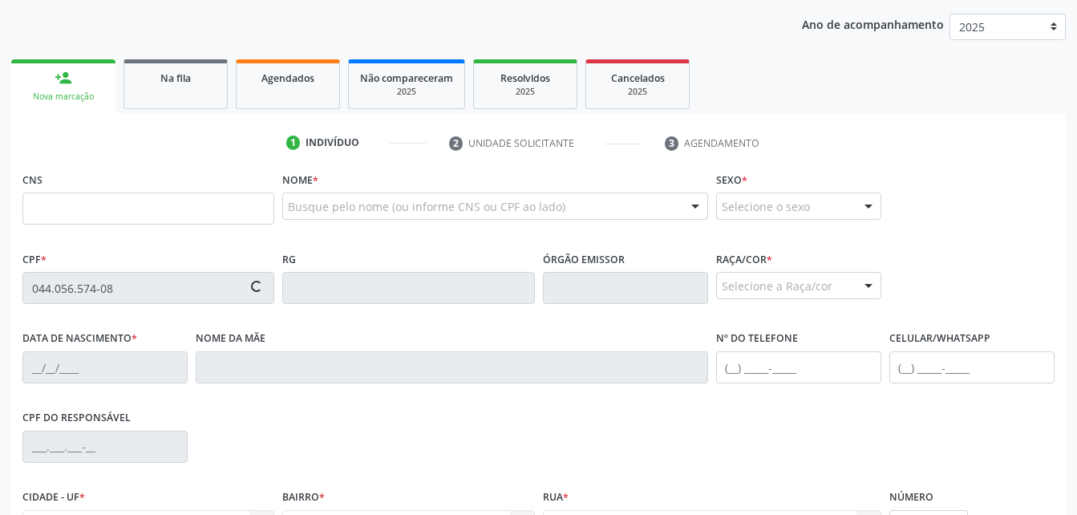
type input "704 8065 5100 8445"
type input "18/03/1980"
type input "Maria do Carmo dos Santos Oliveira"
type input "(82) 98224-3842"
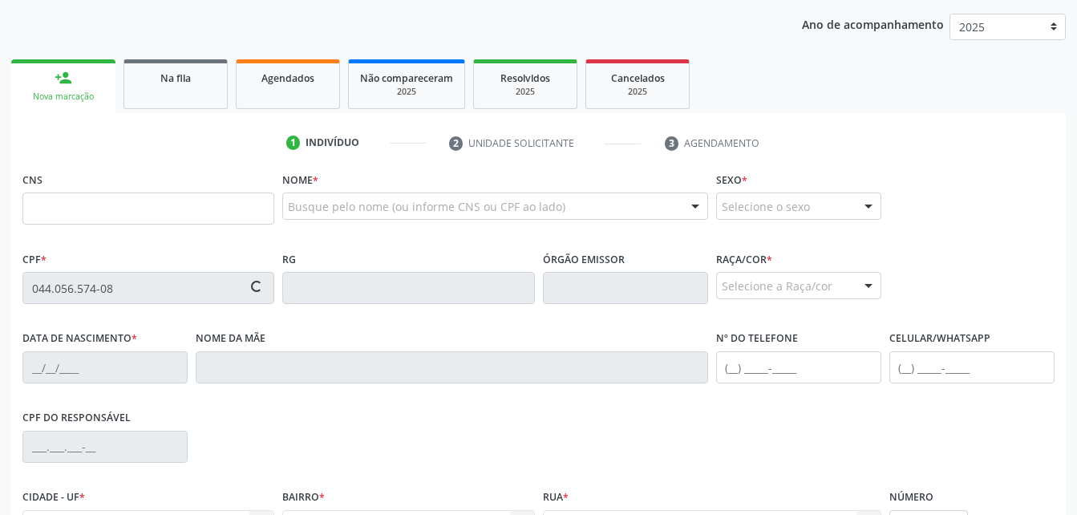
type input "92"
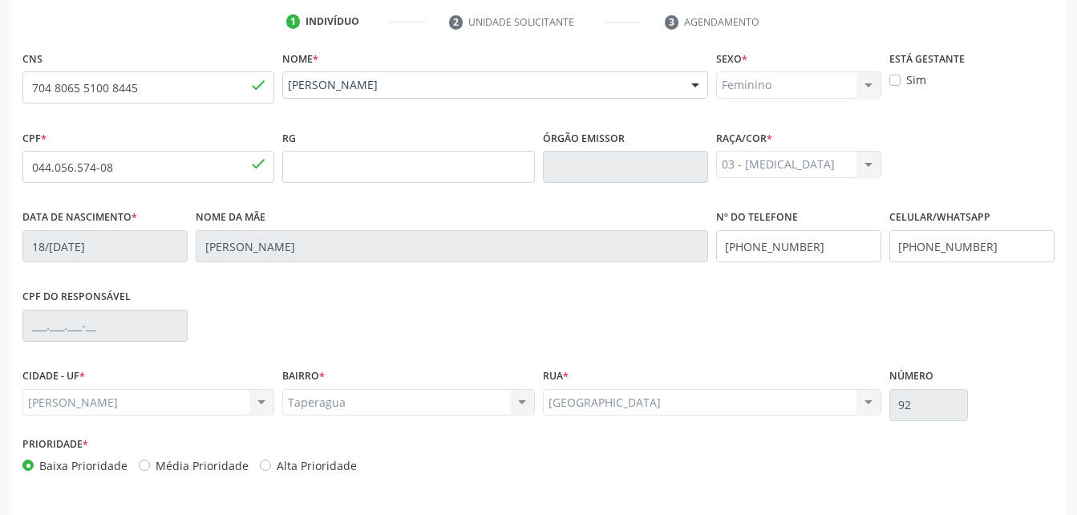
scroll to position [363, 0]
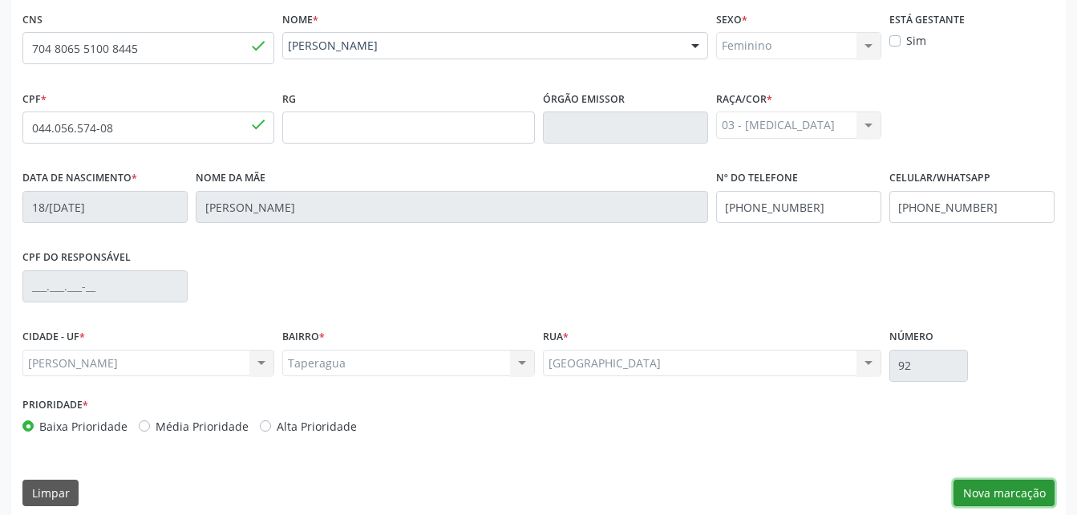
click at [998, 496] on button "Nova marcação" at bounding box center [1004, 493] width 101 height 27
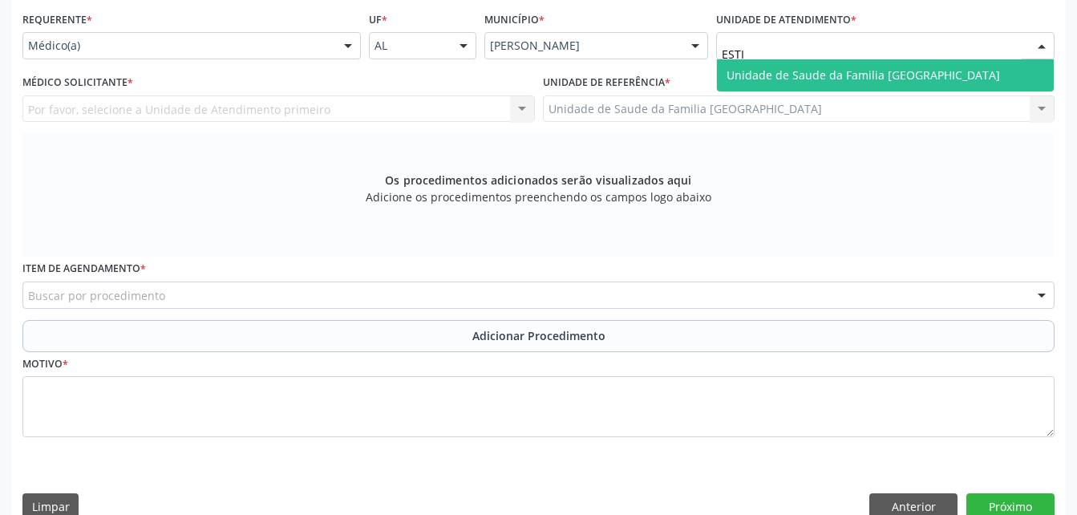
type input "ESTIV"
click at [841, 74] on span "Unidade de Saude da Familia [GEOGRAPHIC_DATA]" at bounding box center [864, 74] width 274 height 15
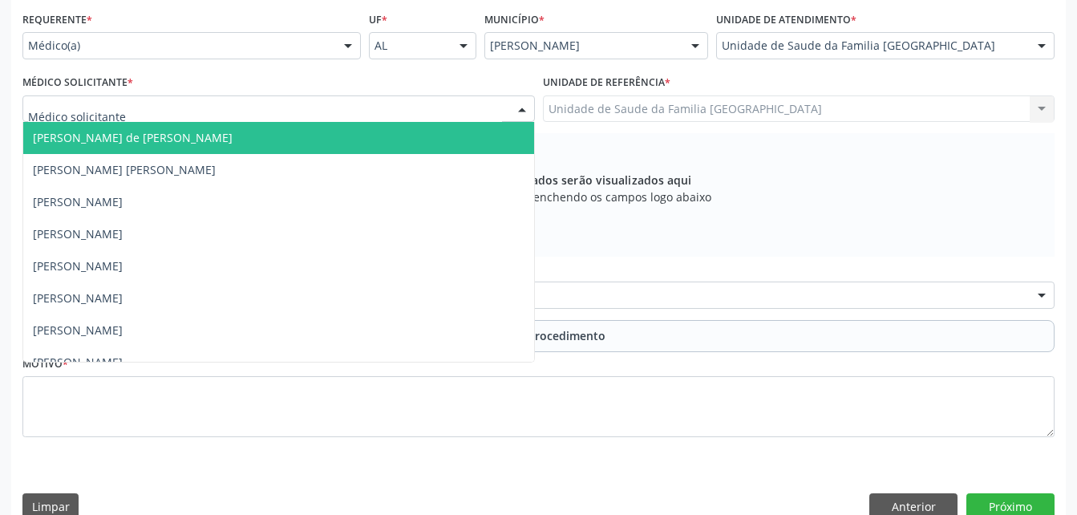
click at [397, 107] on div at bounding box center [278, 108] width 513 height 27
type input "O"
type input "ROD"
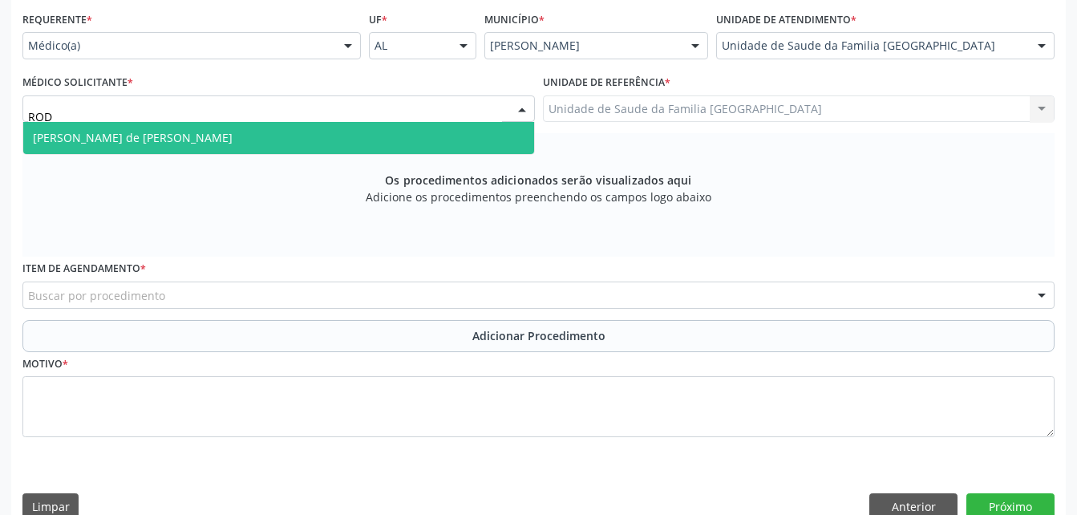
click at [438, 122] on span "[PERSON_NAME] de [PERSON_NAME]" at bounding box center [278, 138] width 511 height 32
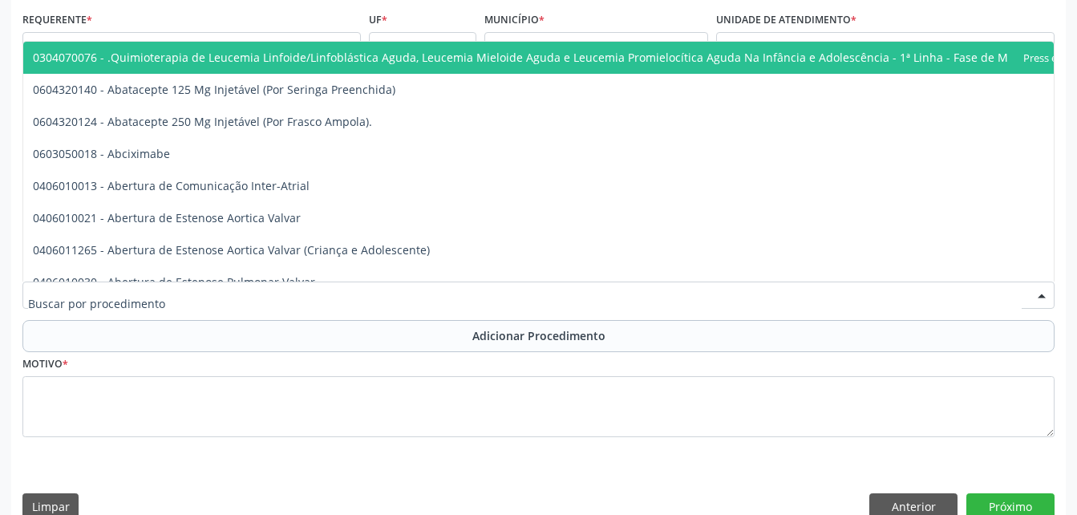
click at [259, 296] on div at bounding box center [538, 295] width 1032 height 27
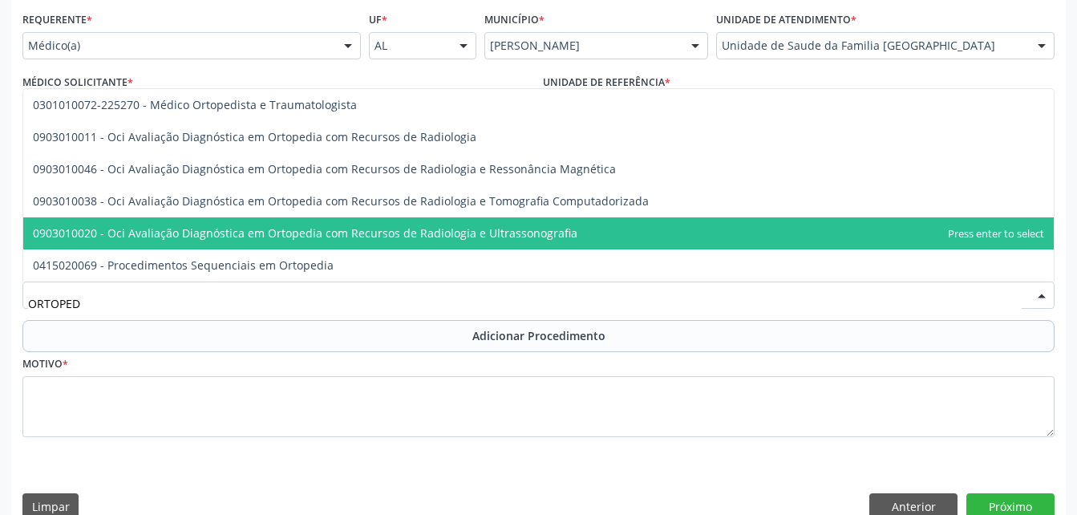
type input "ORTOPEDI"
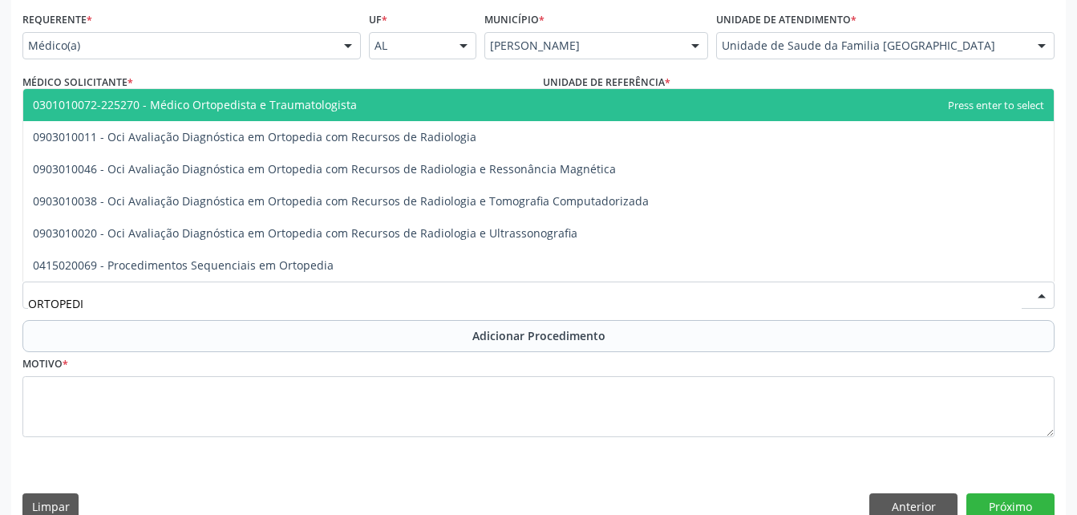
click at [312, 117] on span "0301010072-225270 - Médico Ortopedista e Traumatologista" at bounding box center [538, 105] width 1031 height 32
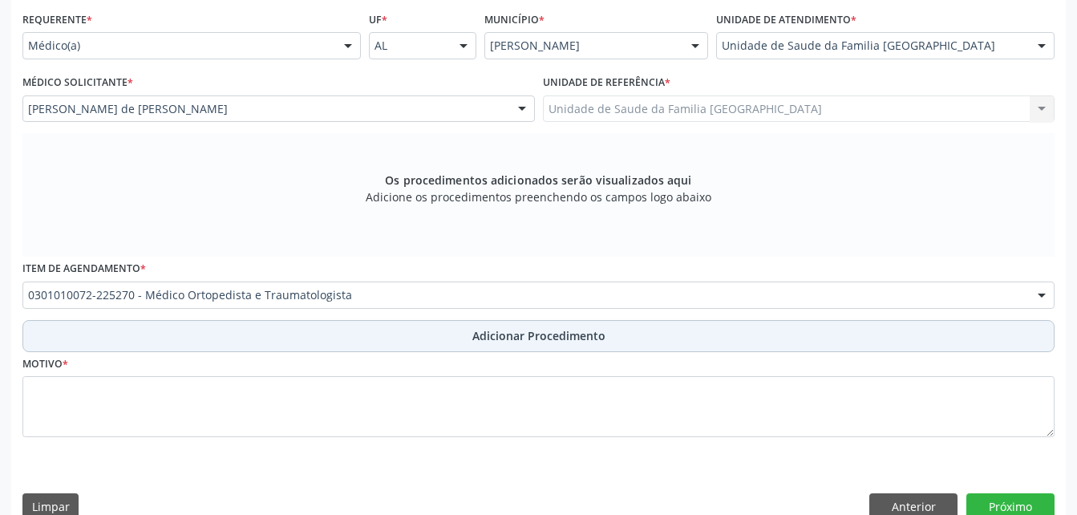
click at [375, 334] on button "Adicionar Procedimento" at bounding box center [538, 336] width 1032 height 32
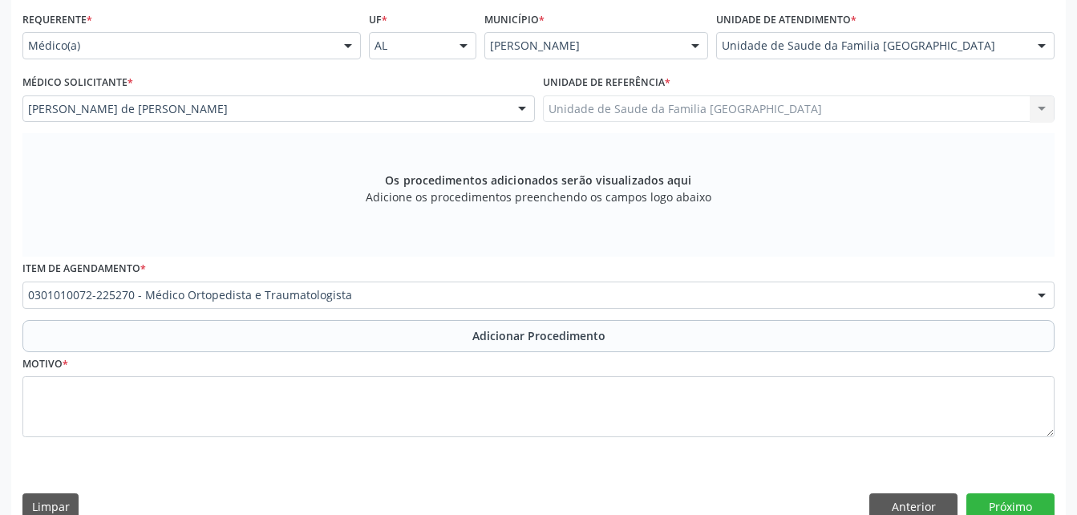
scroll to position [330, 0]
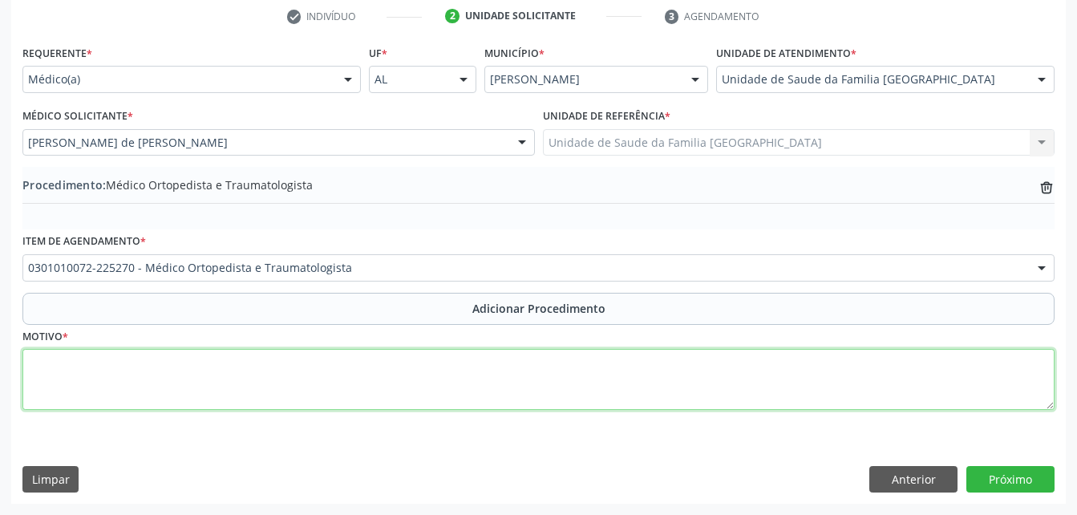
click at [373, 397] on textarea at bounding box center [538, 379] width 1032 height 61
type textarea "DOR LOMBAR BAIXA"
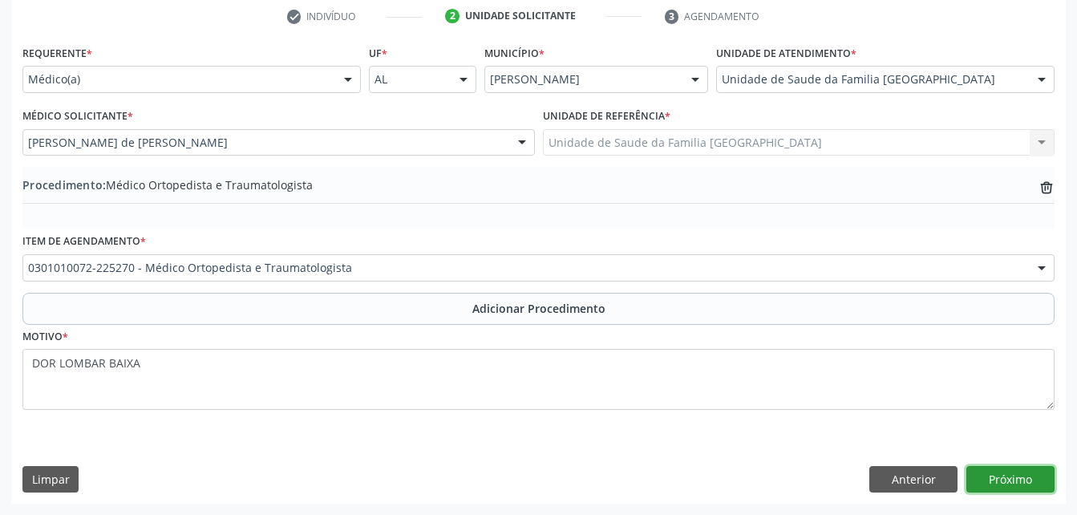
click at [979, 484] on button "Próximo" at bounding box center [1011, 479] width 88 height 27
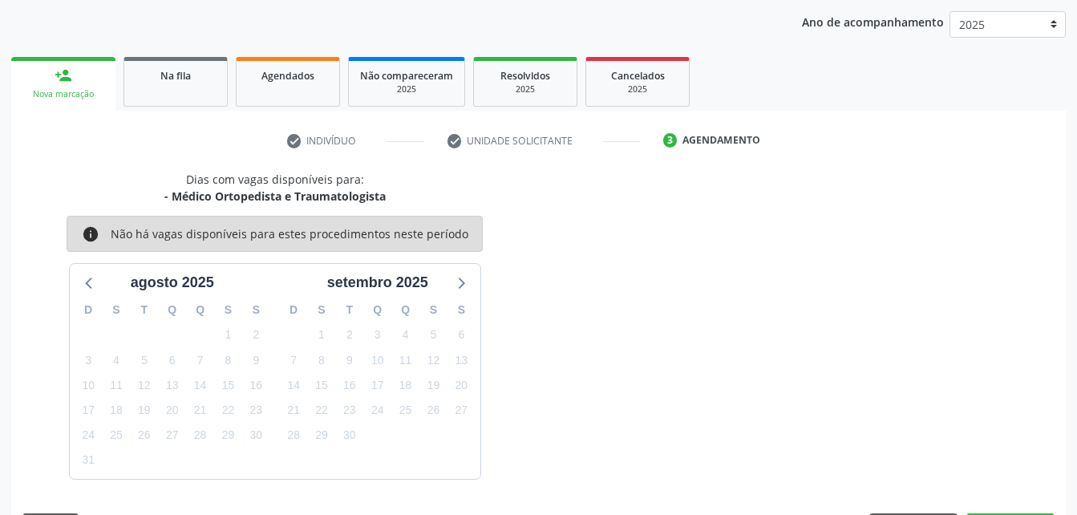
scroll to position [253, 0]
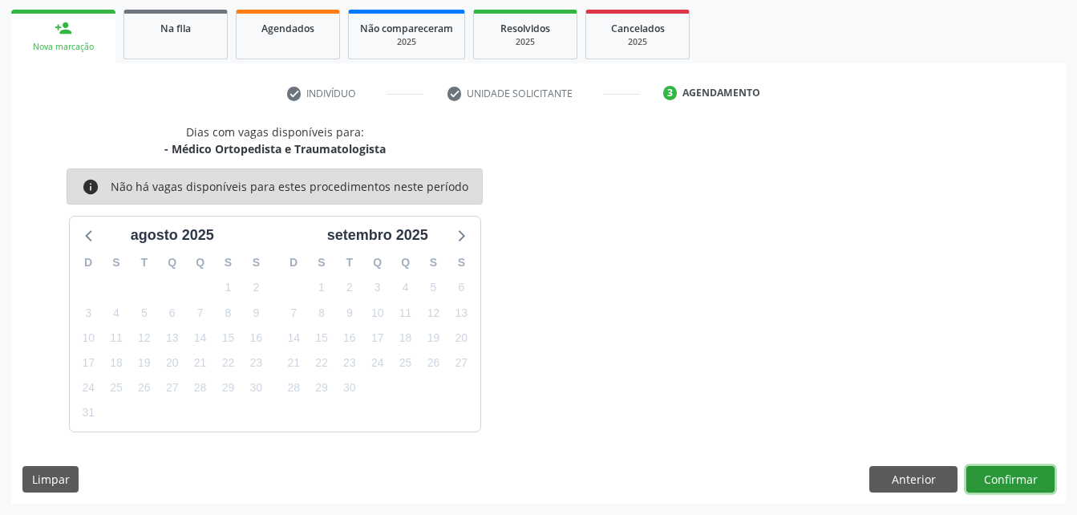
click at [1002, 474] on button "Confirmar" at bounding box center [1011, 479] width 88 height 27
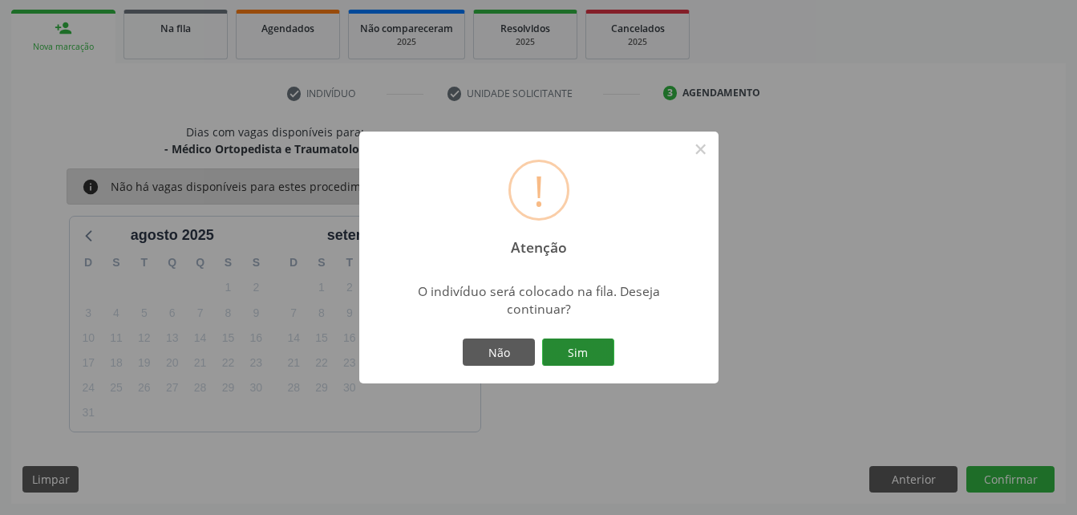
click at [576, 348] on button "Sim" at bounding box center [578, 351] width 72 height 27
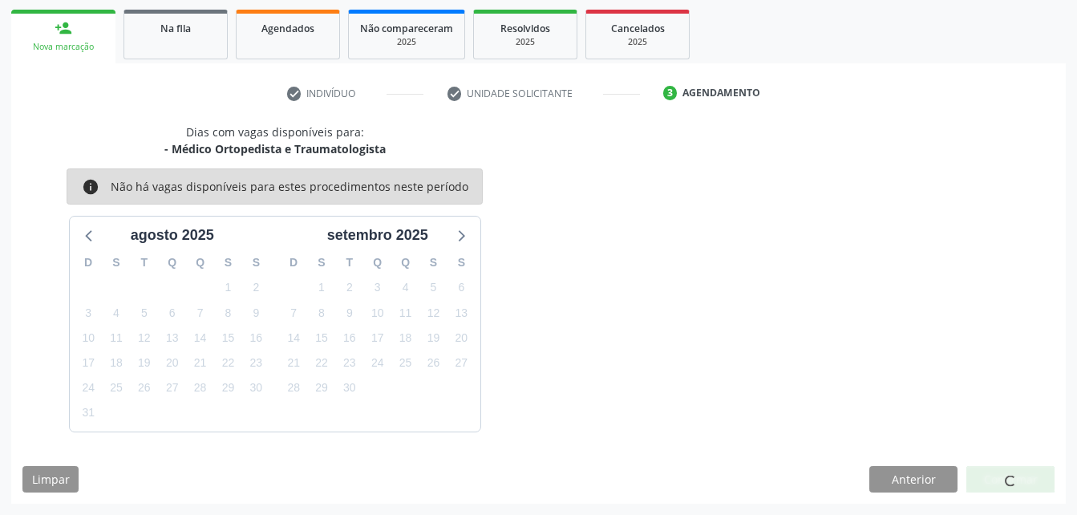
scroll to position [43, 0]
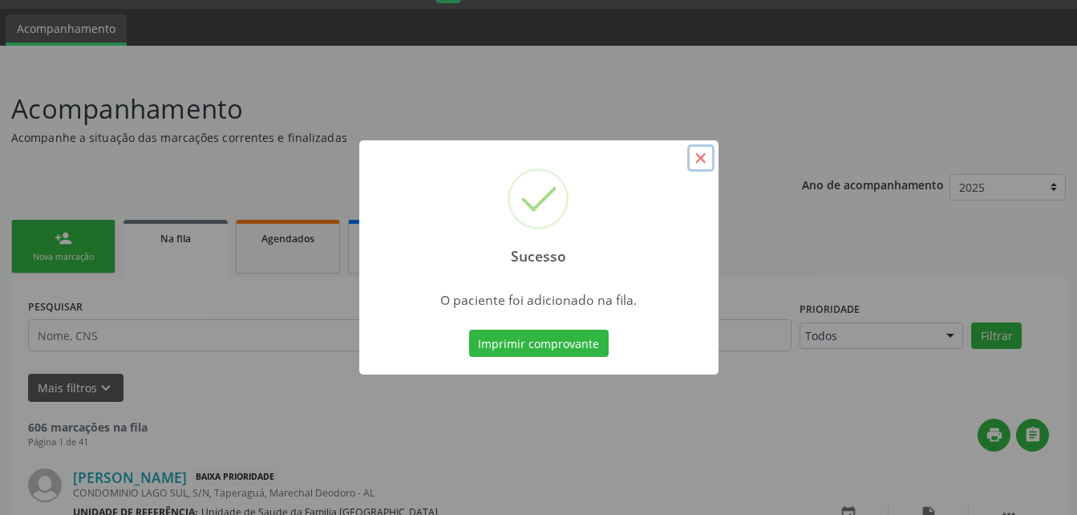
click at [700, 160] on button "×" at bounding box center [700, 157] width 27 height 27
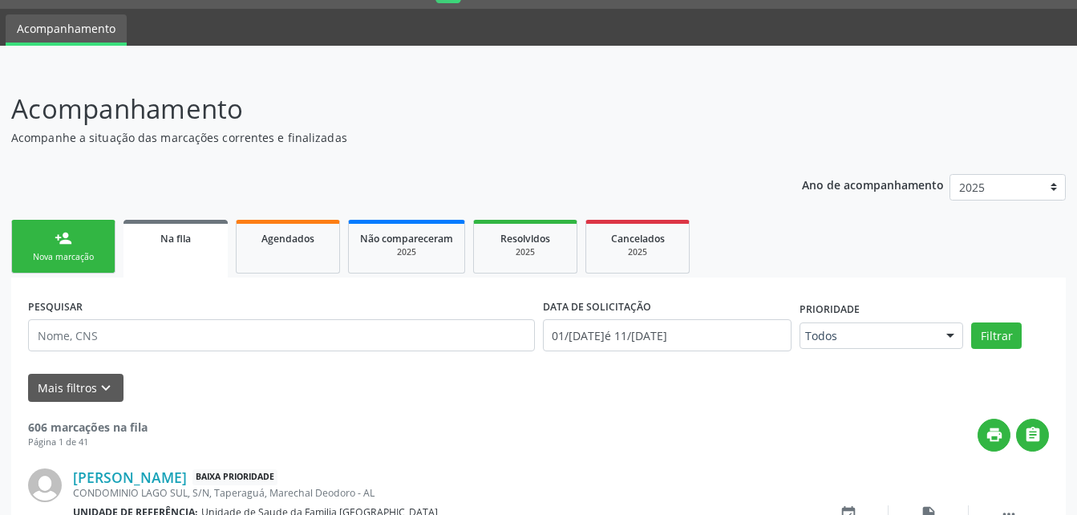
click at [106, 241] on link "person_add Nova marcação" at bounding box center [63, 247] width 104 height 54
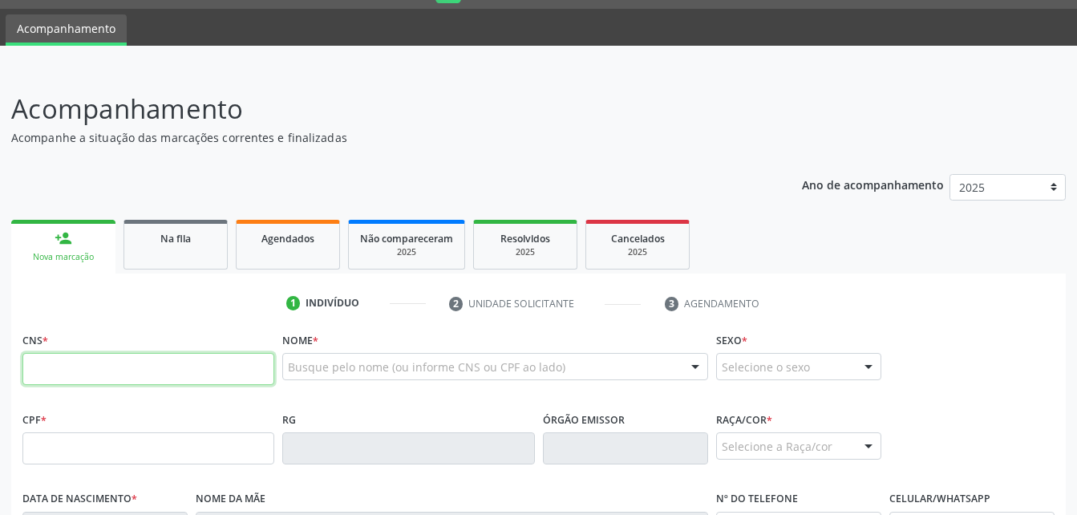
click at [114, 360] on input "text" at bounding box center [148, 369] width 252 height 32
type input "708 5023 9641 4076"
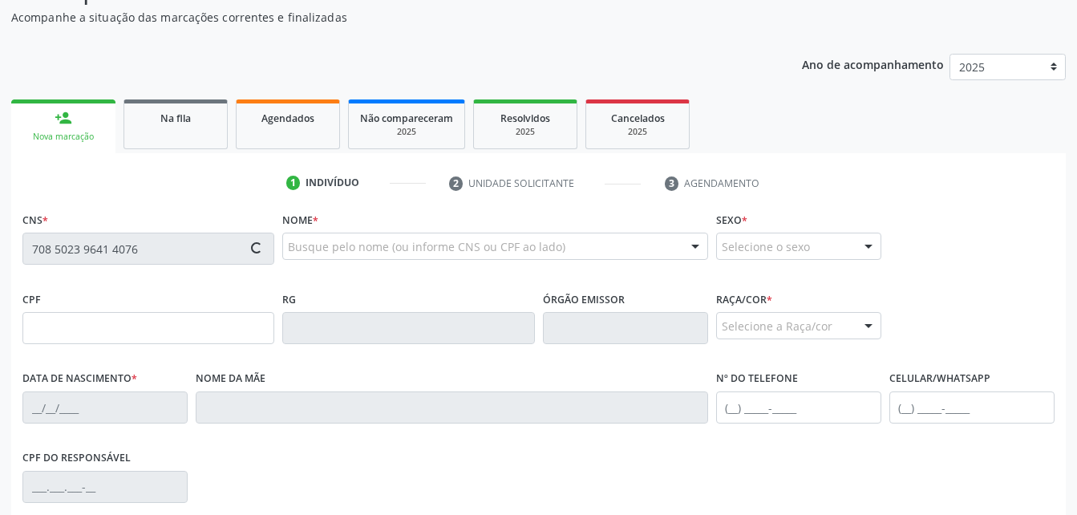
scroll to position [363, 0]
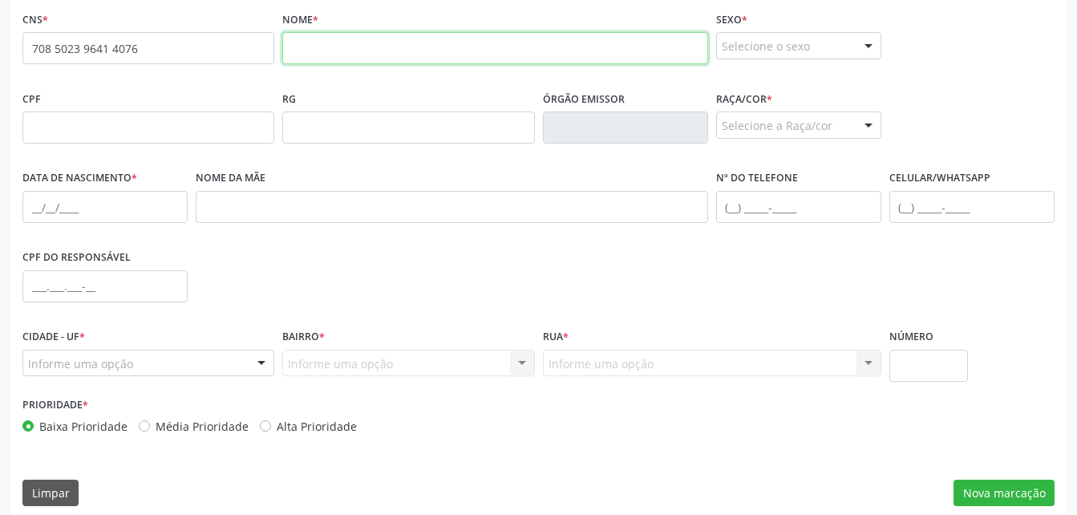
drag, startPoint x: 387, startPoint y: 51, endPoint x: 379, endPoint y: 43, distance: 11.9
click at [387, 51] on input "text" at bounding box center [494, 48] width 425 height 32
type input "LENIRA VALERIANO DOS SANTOS"
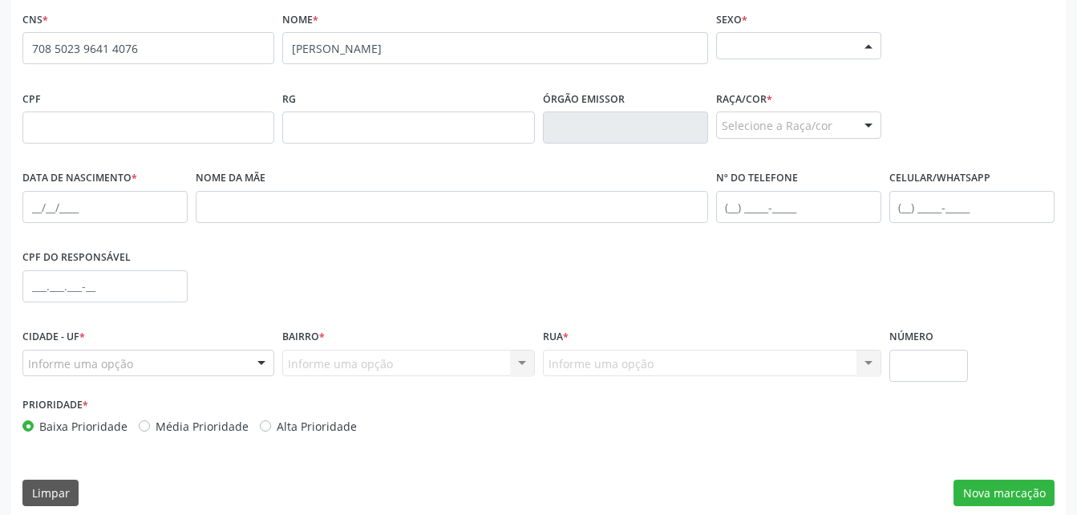
click at [801, 44] on div "Selecione o sexo" at bounding box center [798, 45] width 165 height 27
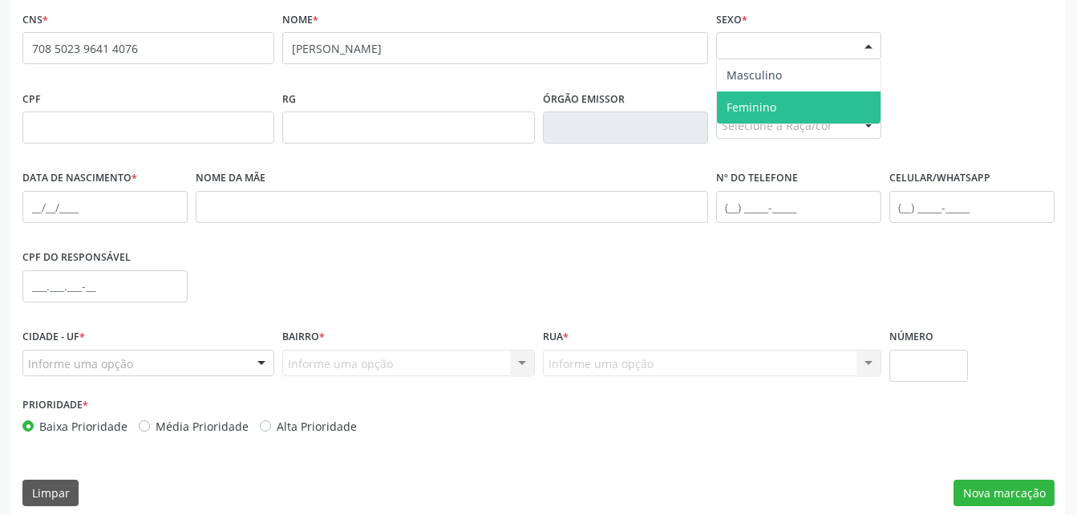
click at [816, 97] on span "Feminino" at bounding box center [799, 107] width 164 height 32
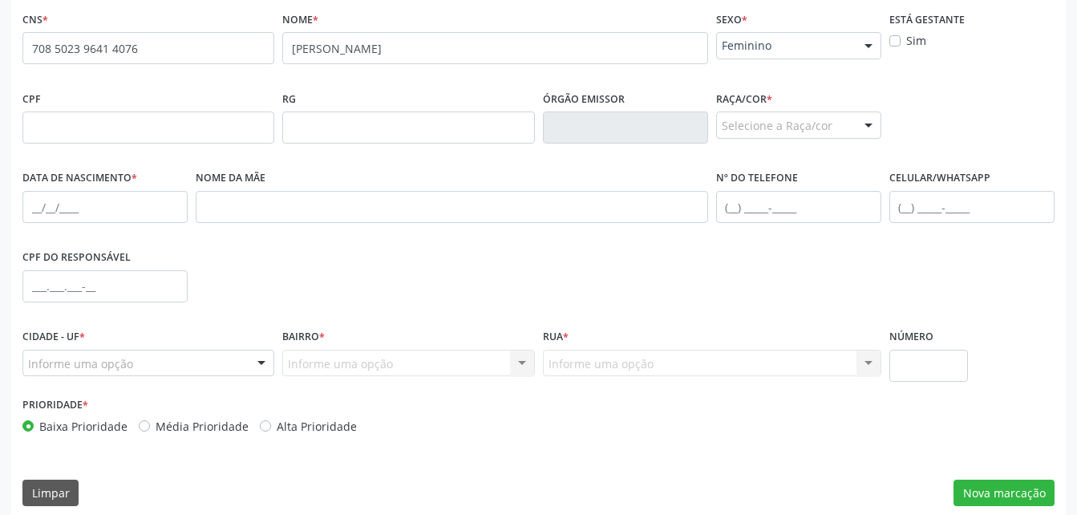
click at [824, 128] on div "Selecione a Raça/cor" at bounding box center [798, 124] width 165 height 27
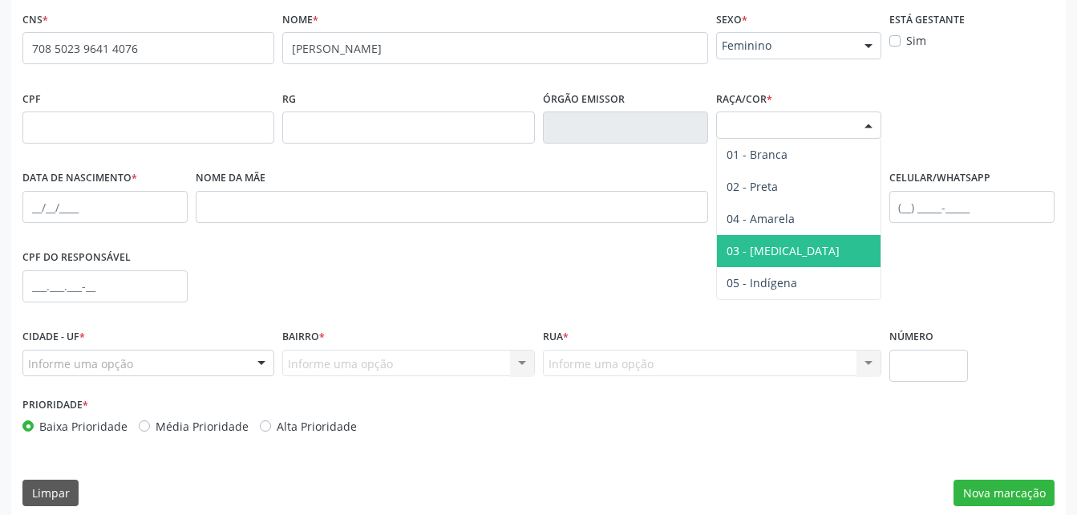
drag, startPoint x: 834, startPoint y: 244, endPoint x: 437, endPoint y: 200, distance: 399.5
click at [828, 245] on span "03 - [MEDICAL_DATA]" at bounding box center [799, 251] width 164 height 32
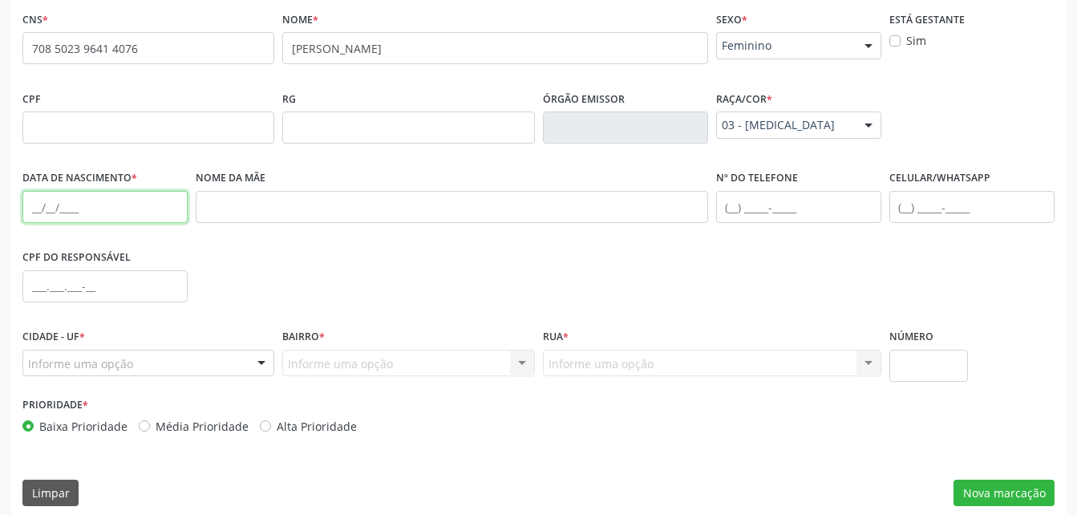
click at [149, 209] on input "text" at bounding box center [104, 207] width 165 height 32
type input "10/06/1953"
click at [253, 209] on input "text" at bounding box center [452, 207] width 513 height 32
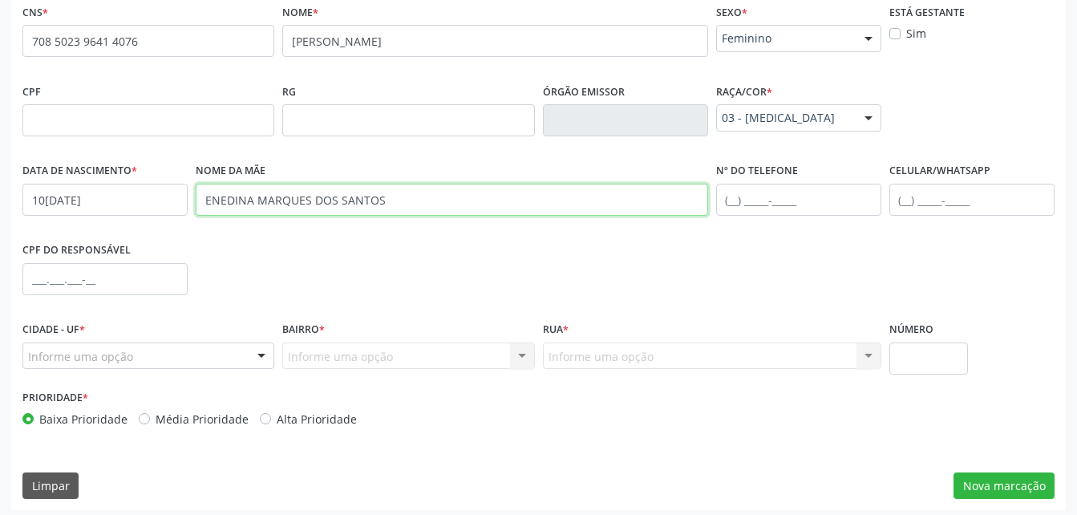
scroll to position [377, 0]
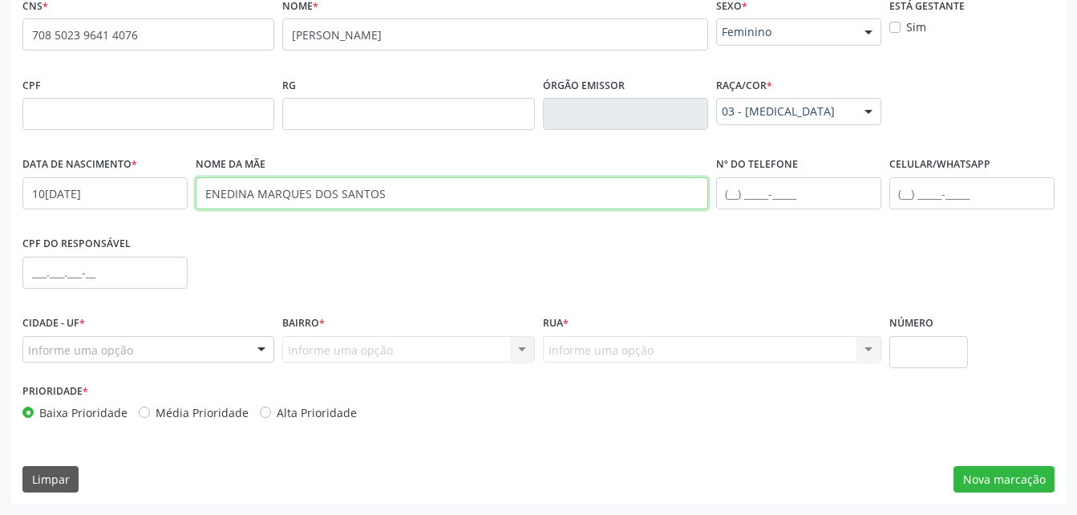
type input "ENEDINA MARQUES DOS SANTOS"
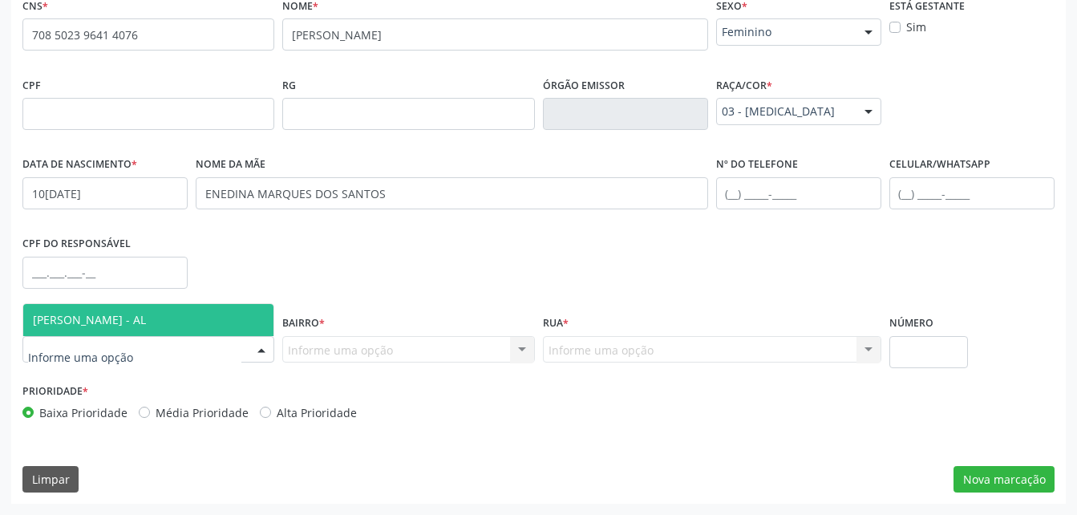
click at [243, 341] on div at bounding box center [148, 349] width 252 height 27
click at [229, 322] on span "[PERSON_NAME] - AL" at bounding box center [148, 320] width 250 height 32
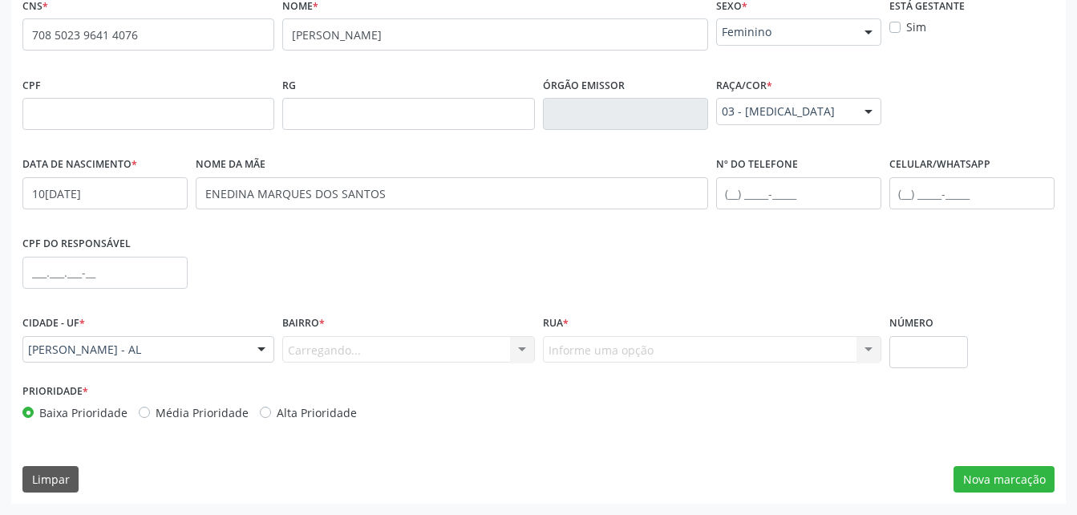
click at [354, 356] on div "Carregando... Nenhum resultado encontrado para: " " Nenhuma opção encontrada. D…" at bounding box center [408, 349] width 252 height 27
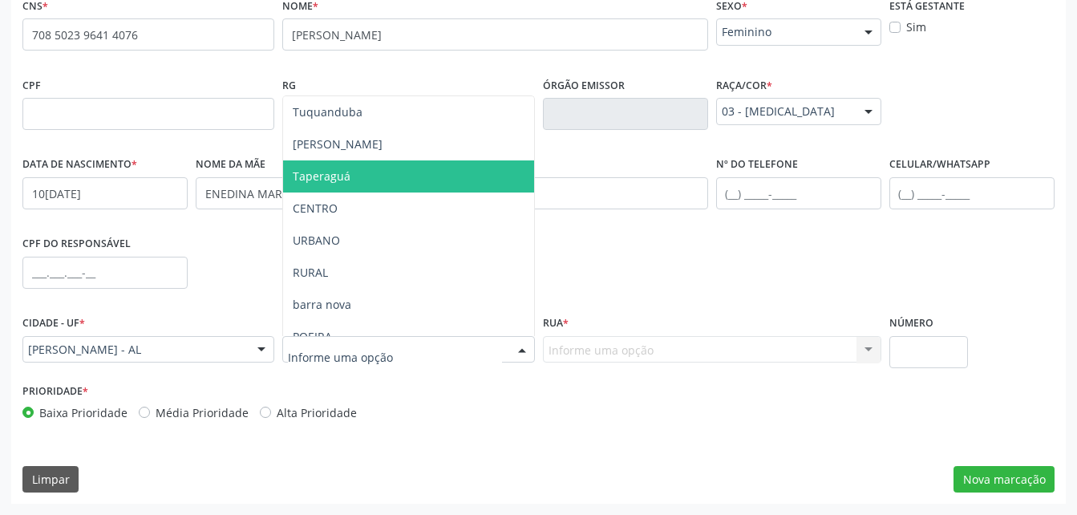
drag, startPoint x: 336, startPoint y: 178, endPoint x: 371, endPoint y: 182, distance: 35.5
click at [339, 176] on span "Taperaguá" at bounding box center [322, 175] width 58 height 15
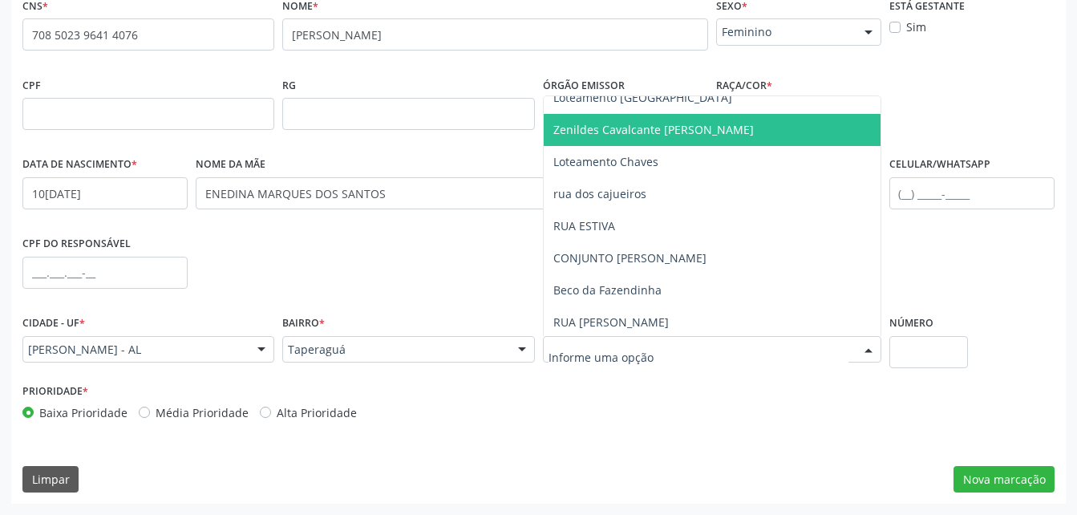
scroll to position [401, 0]
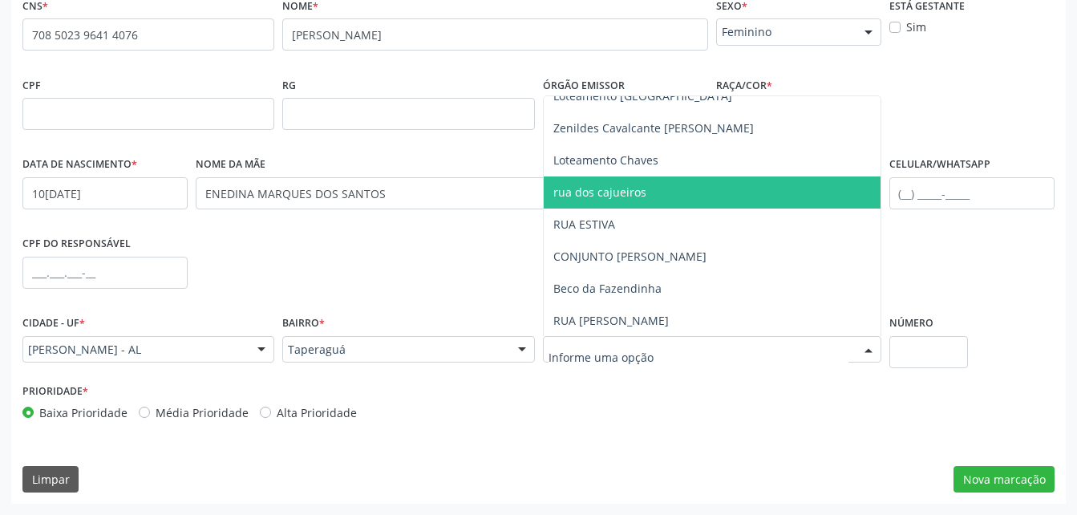
drag, startPoint x: 644, startPoint y: 193, endPoint x: 922, endPoint y: 332, distance: 311.4
click at [647, 192] on span "rua dos cajueiros" at bounding box center [712, 192] width 337 height 32
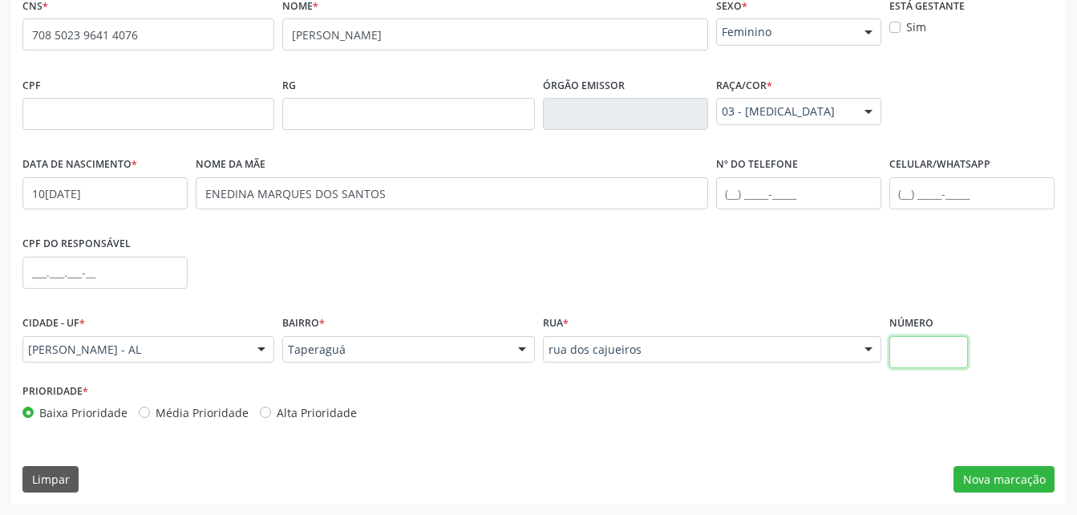
drag, startPoint x: 913, startPoint y: 357, endPoint x: 900, endPoint y: 359, distance: 12.9
click at [912, 357] on input "text" at bounding box center [929, 352] width 79 height 32
type input "0"
drag, startPoint x: 1024, startPoint y: 85, endPoint x: 1002, endPoint y: 115, distance: 37.2
click at [1016, 92] on div "CPF RG Órgão emissor Raça/cor * 03 - Parda 01 - Branca 02 - Preta 04 - Amarela …" at bounding box center [538, 112] width 1040 height 79
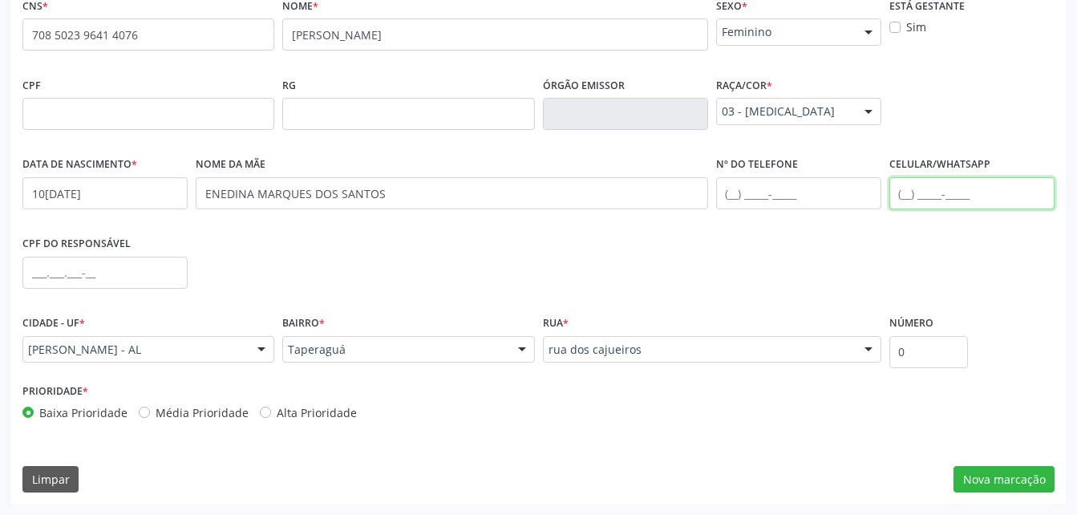
click at [954, 202] on input "text" at bounding box center [972, 193] width 165 height 32
type input "(82) 99405-9859"
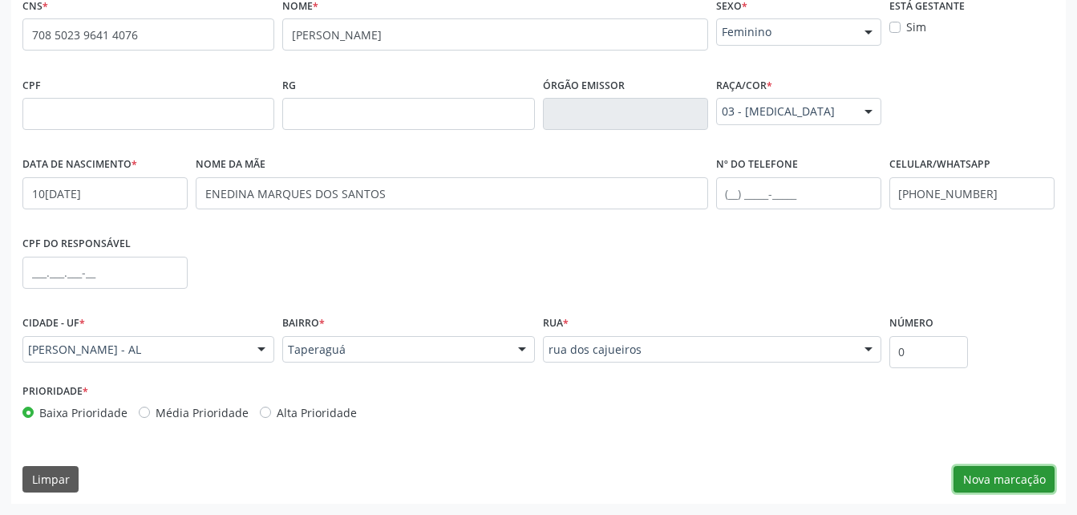
click at [971, 479] on button "Nova marcação" at bounding box center [1004, 479] width 101 height 27
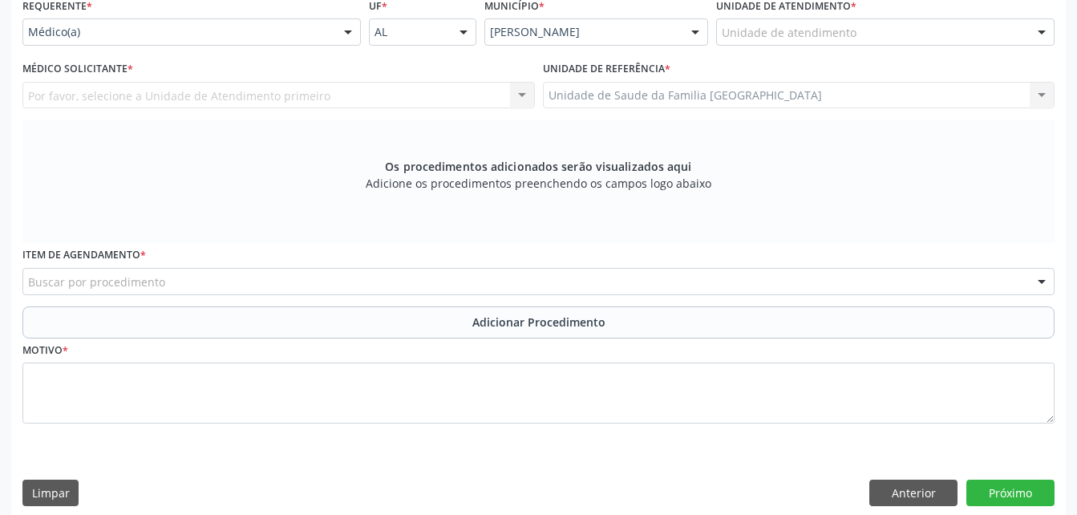
click at [890, 34] on div "Unidade de atendimento" at bounding box center [885, 31] width 338 height 27
click at [722, 31] on input "text" at bounding box center [722, 40] width 0 height 32
click at [722, 40] on input "text" at bounding box center [722, 40] width 0 height 32
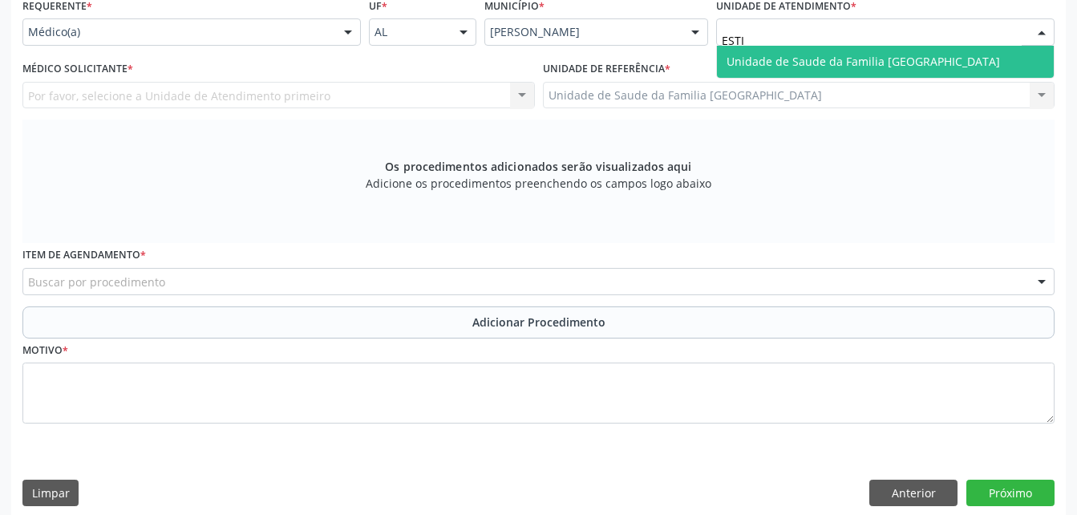
type input "ESTIV"
drag, startPoint x: 743, startPoint y: 74, endPoint x: 708, endPoint y: 68, distance: 34.9
click at [743, 75] on span "Unidade de Saude da Familia [GEOGRAPHIC_DATA]" at bounding box center [885, 62] width 337 height 32
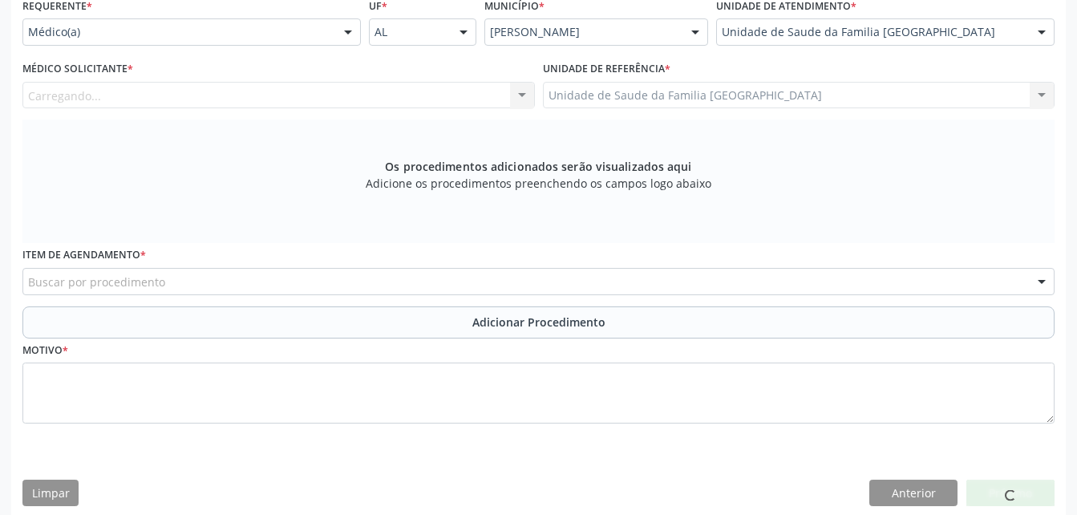
click at [445, 85] on div "Carregando... Nenhum resultado encontrado para: " " Não há nenhuma opção para s…" at bounding box center [278, 95] width 513 height 27
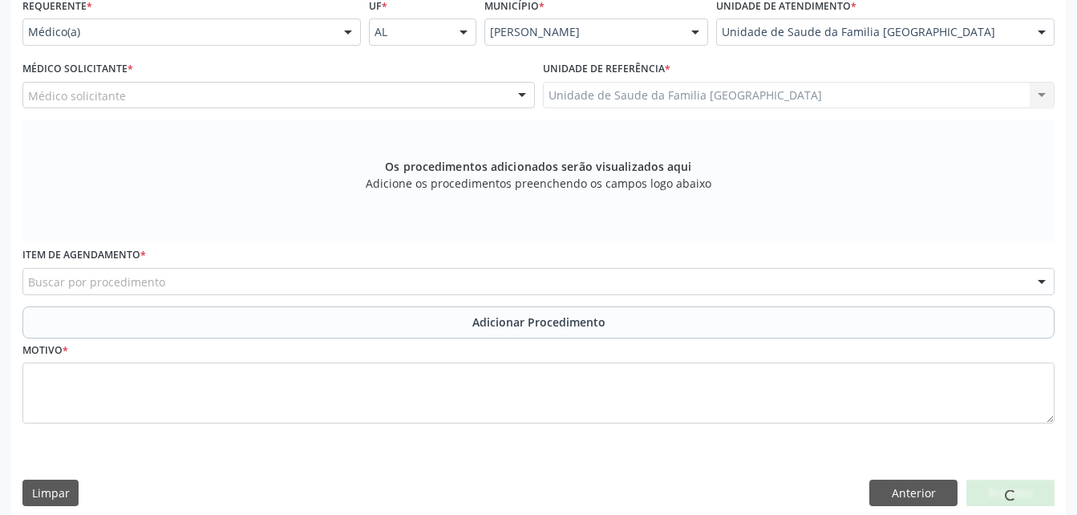
click at [442, 99] on div "Médico solicitante" at bounding box center [278, 95] width 513 height 27
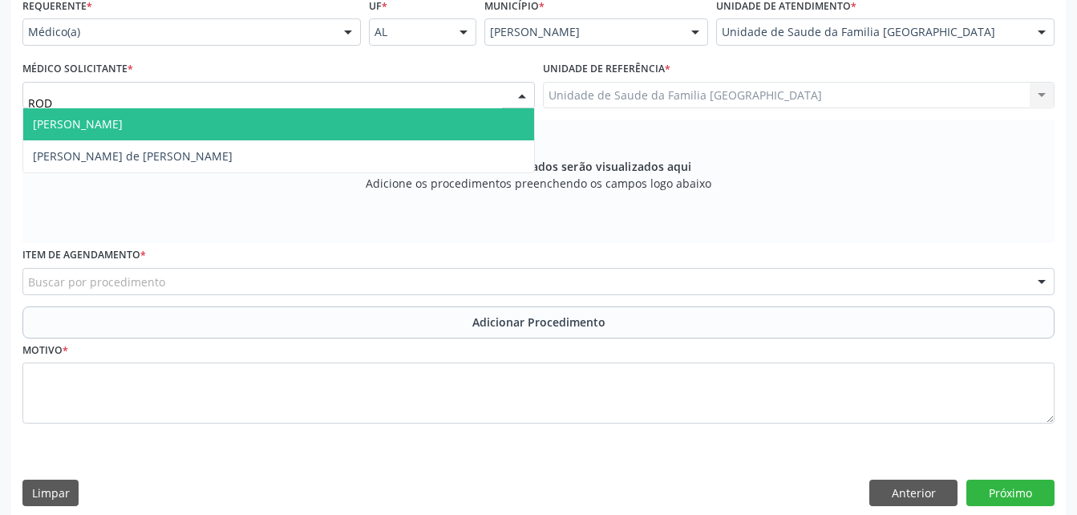
type input "RODR"
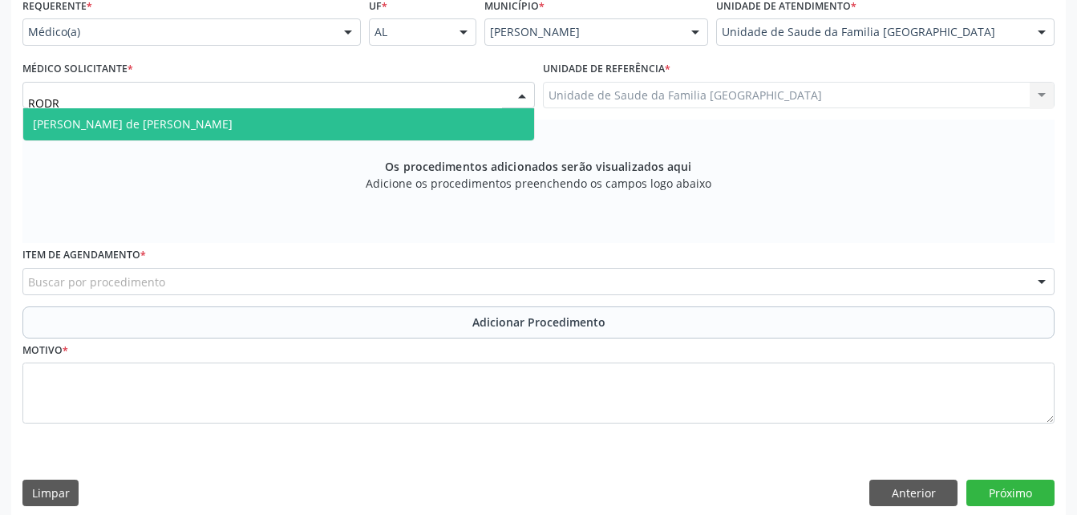
click at [440, 119] on span "[PERSON_NAME] de [PERSON_NAME]" at bounding box center [278, 124] width 511 height 32
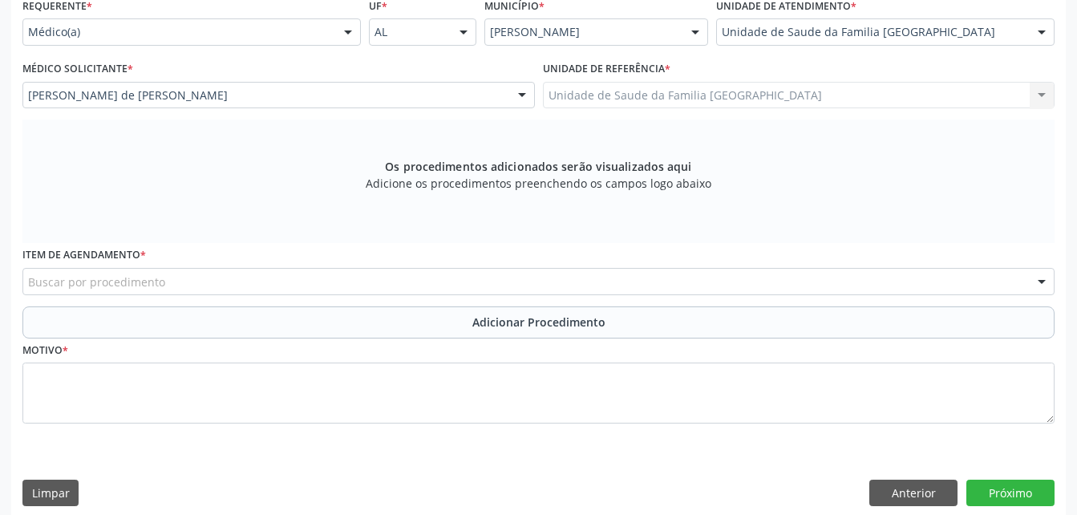
click at [486, 283] on div "Buscar por procedimento" at bounding box center [538, 281] width 1032 height 27
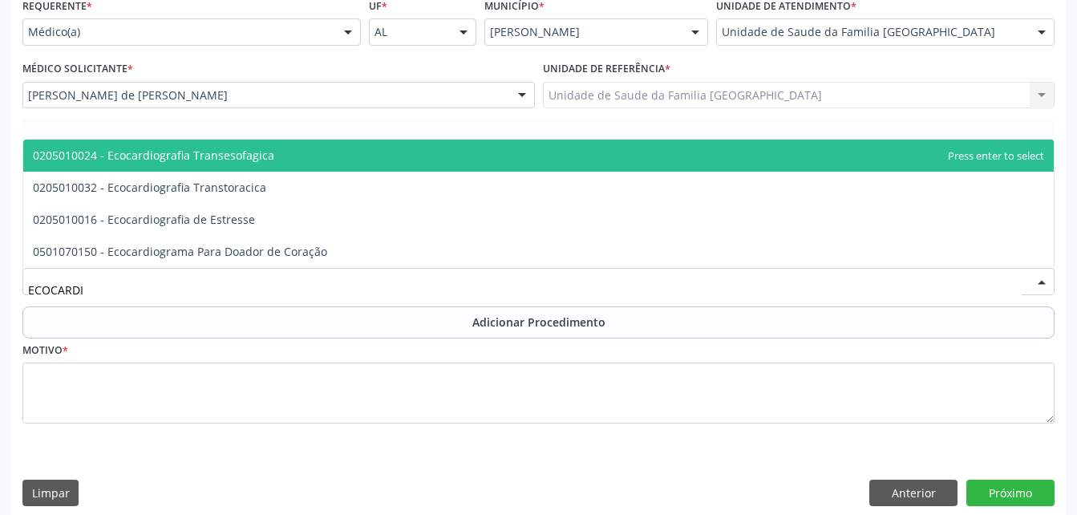
type input "ECOCARDIO"
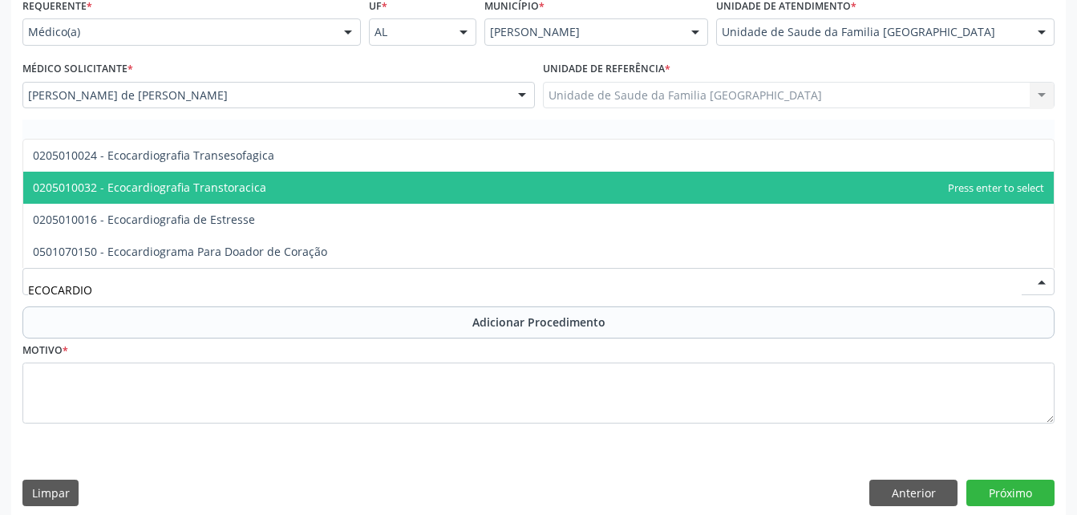
click at [412, 173] on span "0205010032 - Ecocardiografia Transtoracica" at bounding box center [538, 188] width 1031 height 32
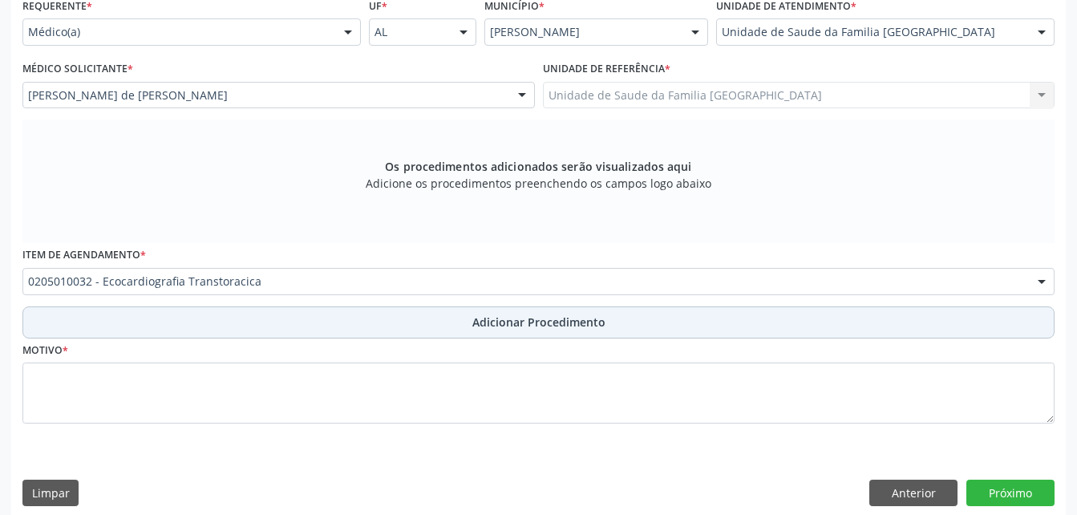
click at [433, 318] on button "Adicionar Procedimento" at bounding box center [538, 322] width 1032 height 32
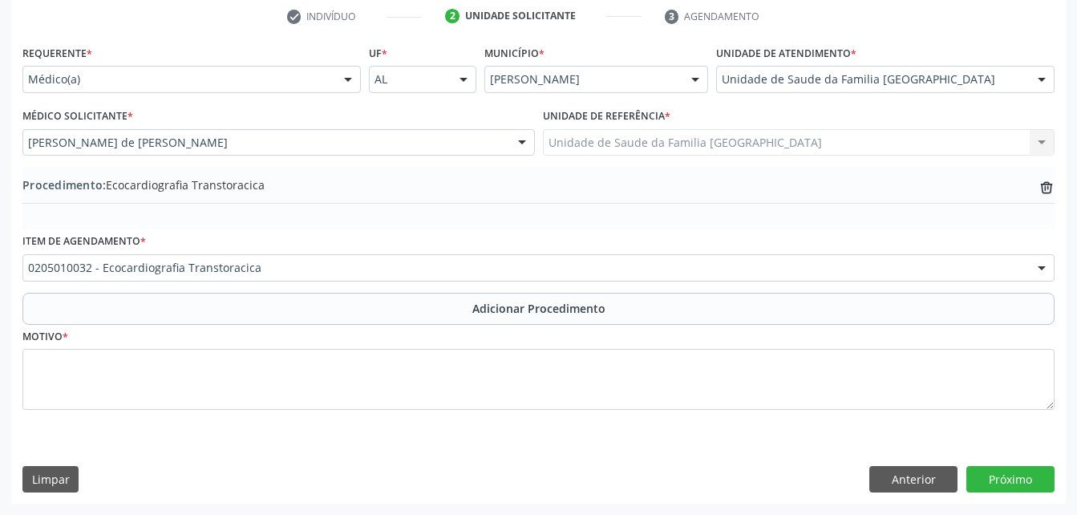
scroll to position [330, 0]
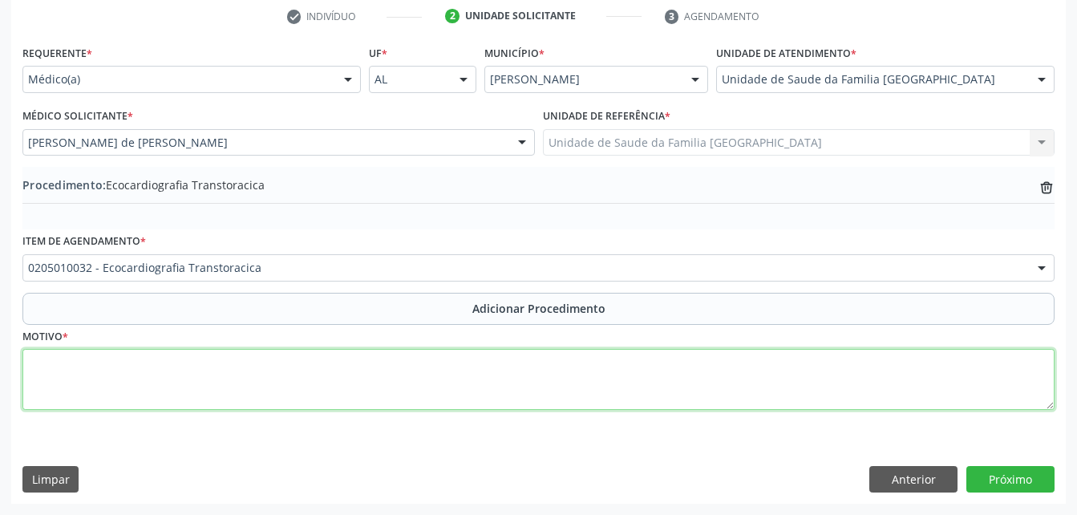
click at [438, 363] on textarea at bounding box center [538, 379] width 1032 height 61
type textarea "HAS"
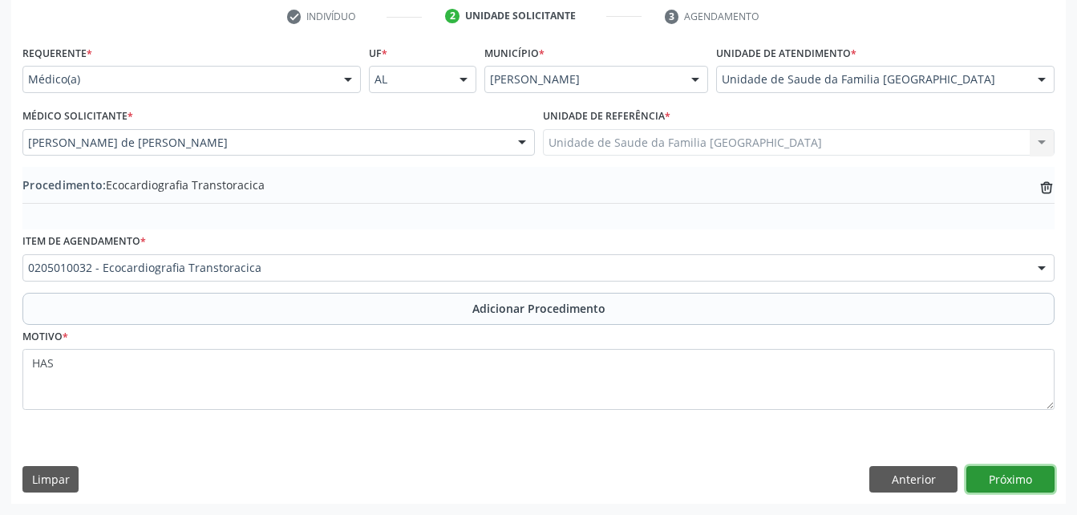
click at [1032, 490] on button "Próximo" at bounding box center [1011, 479] width 88 height 27
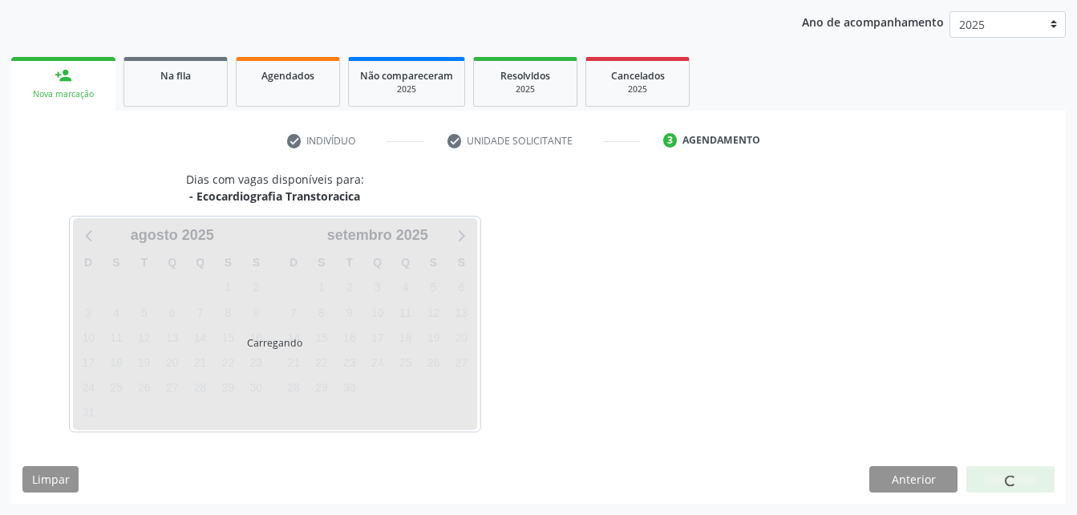
scroll to position [253, 0]
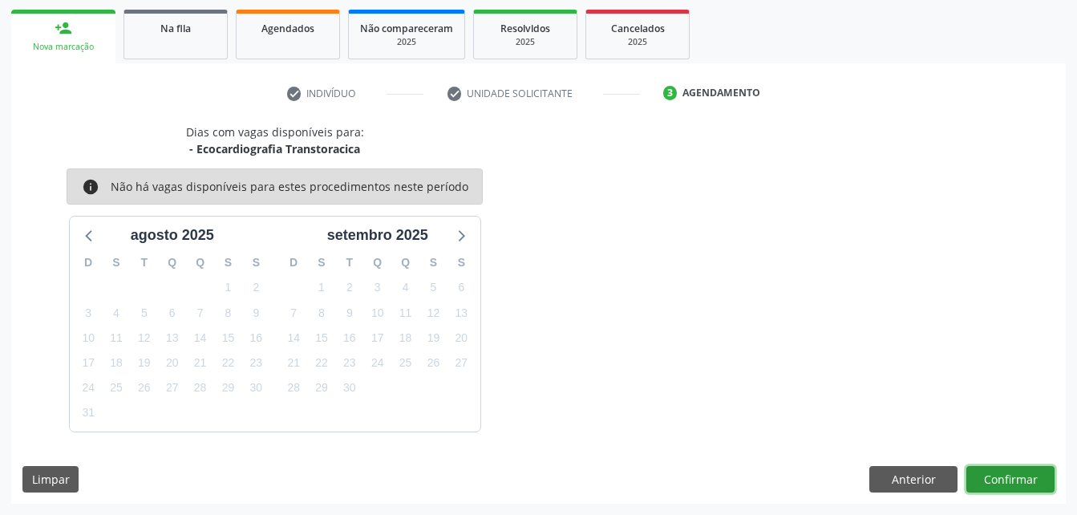
click at [1019, 466] on button "Confirmar" at bounding box center [1011, 479] width 88 height 27
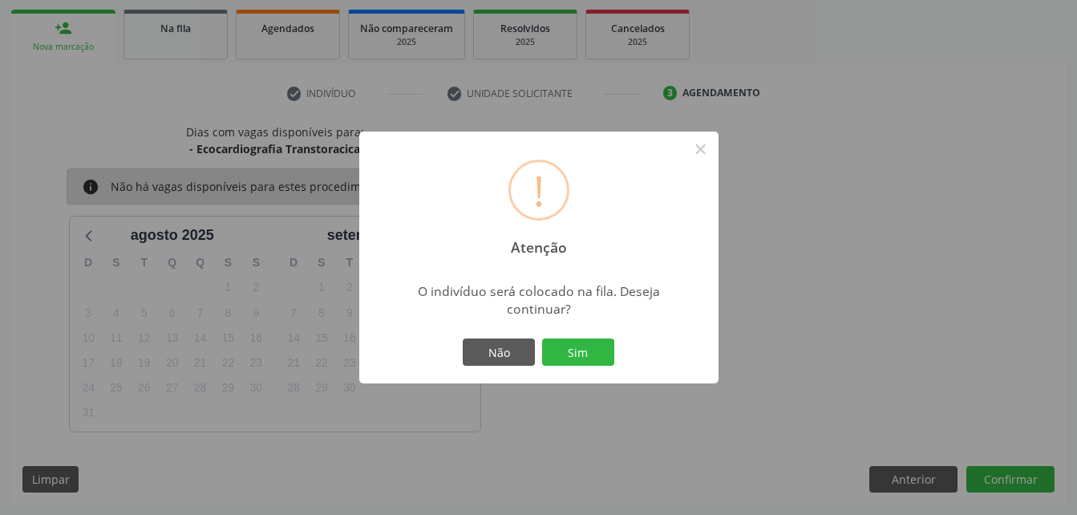
click at [564, 338] on div "Não Sim" at bounding box center [539, 352] width 159 height 34
click at [578, 342] on button "Sim" at bounding box center [578, 351] width 72 height 27
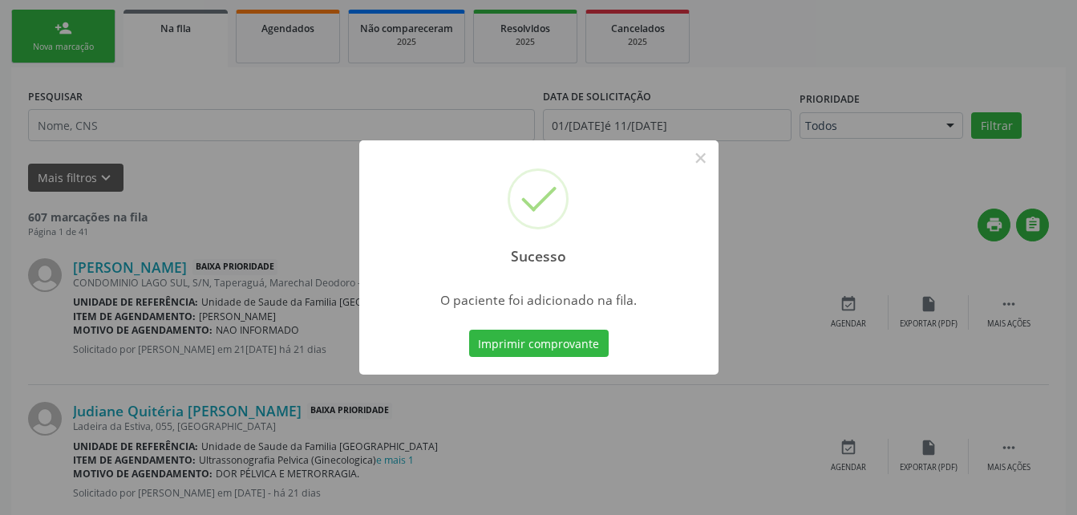
scroll to position [43, 0]
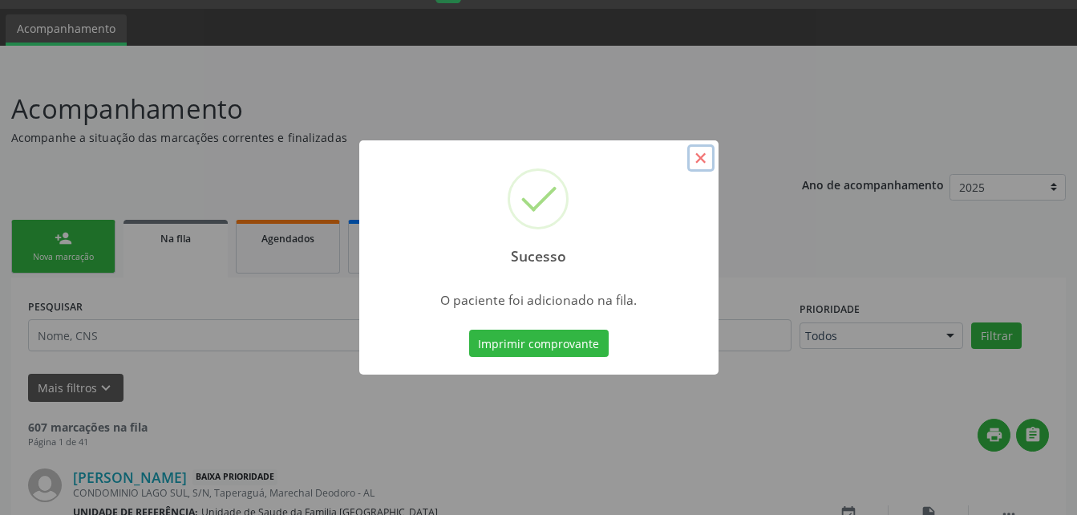
click at [708, 164] on button "×" at bounding box center [700, 157] width 27 height 27
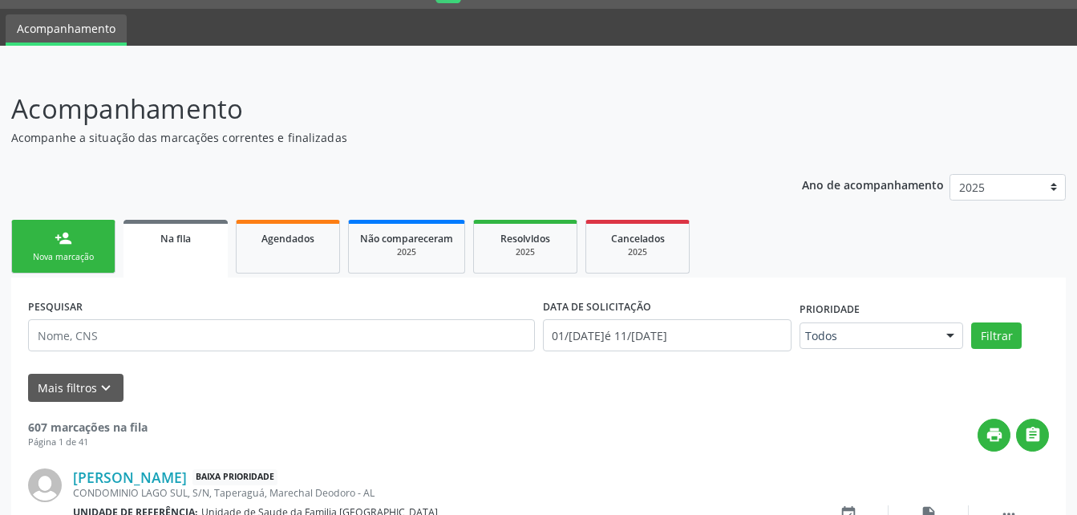
click at [95, 249] on link "person_add Nova marcação" at bounding box center [63, 247] width 104 height 54
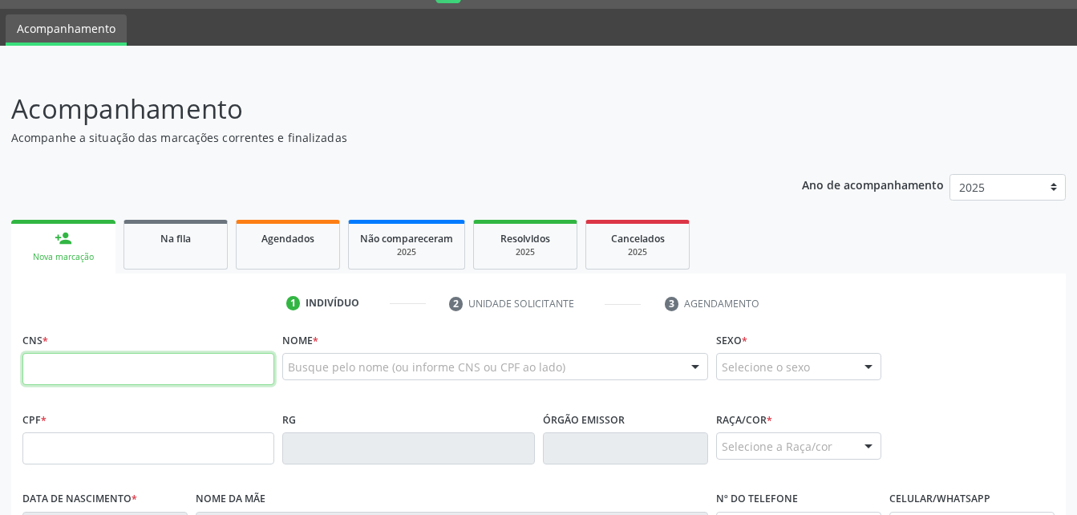
click at [167, 371] on input "text" at bounding box center [148, 369] width 252 height 32
type input "7"
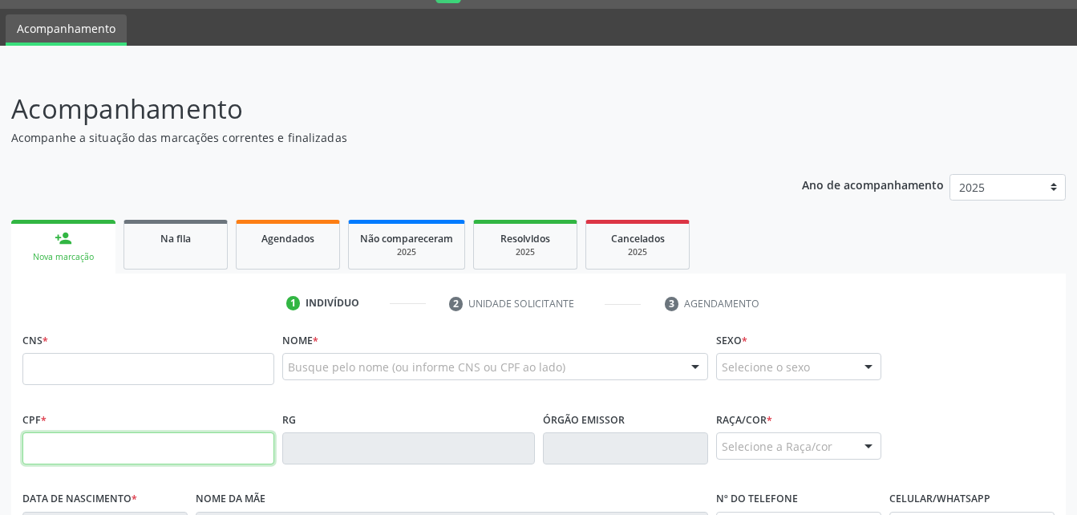
click at [175, 448] on input "text" at bounding box center [148, 448] width 252 height 32
type input "604.084.804-91"
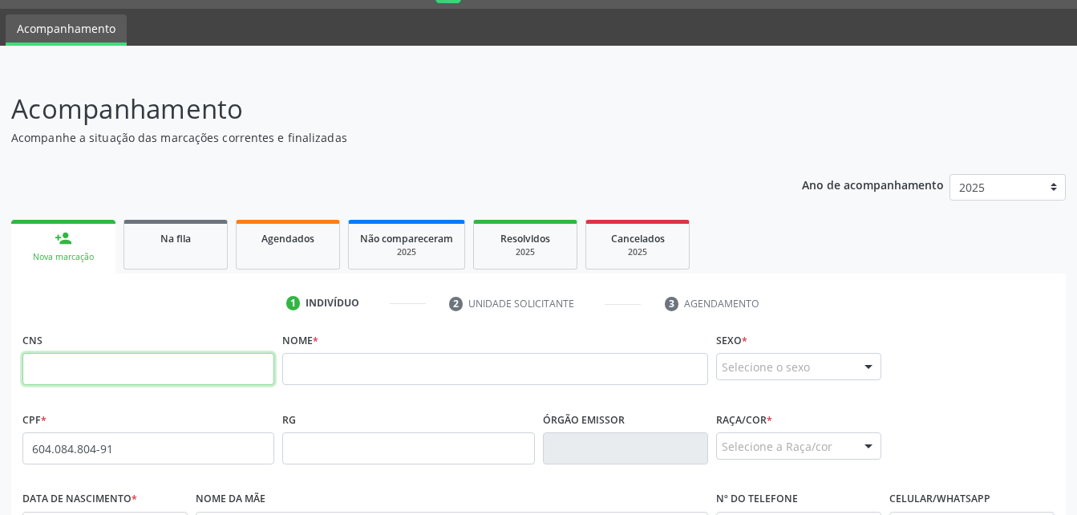
click at [209, 364] on input "text" at bounding box center [148, 369] width 252 height 32
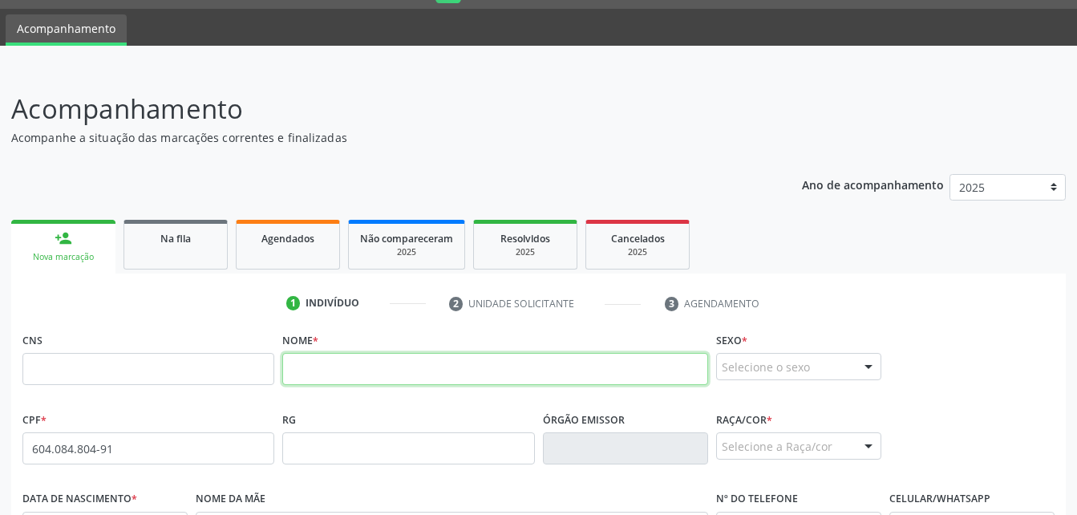
click at [359, 372] on input "text" at bounding box center [494, 369] width 425 height 32
type input "LENIRA VALERIANO DOS SANTOS"
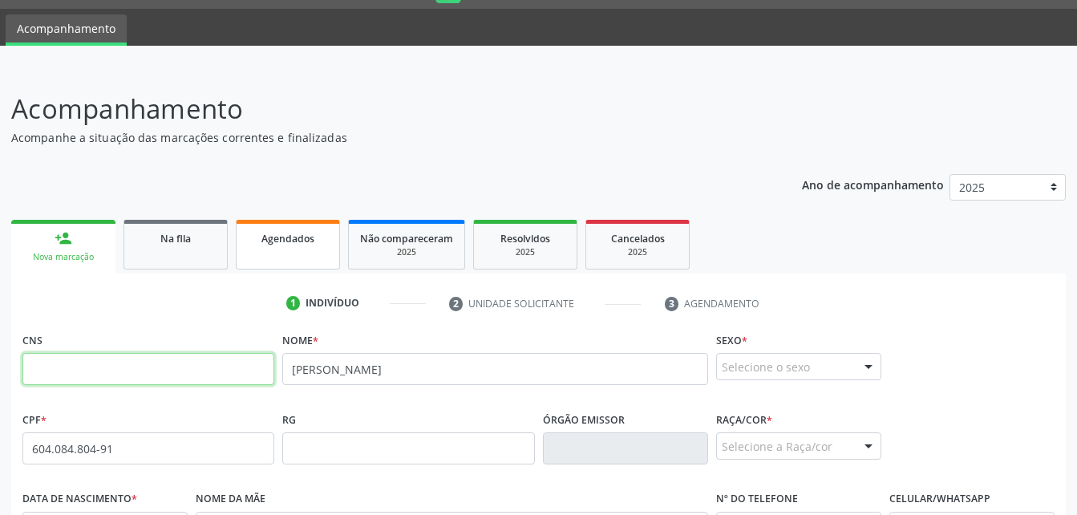
type input "708 5023 9641 4076"
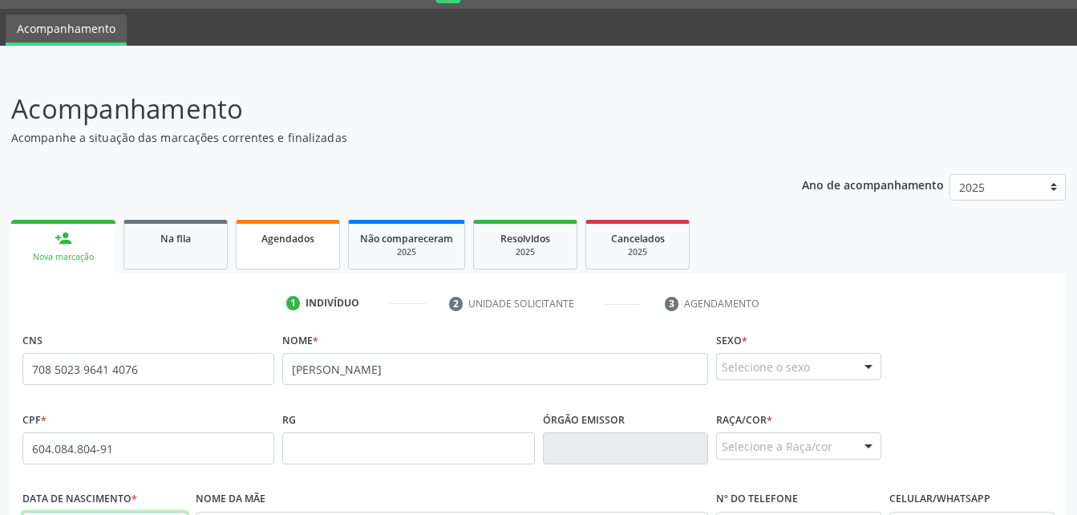
type input "10/06/1953"
type input "ENEDINA MARQUES DOS SANTOS"
type input "0"
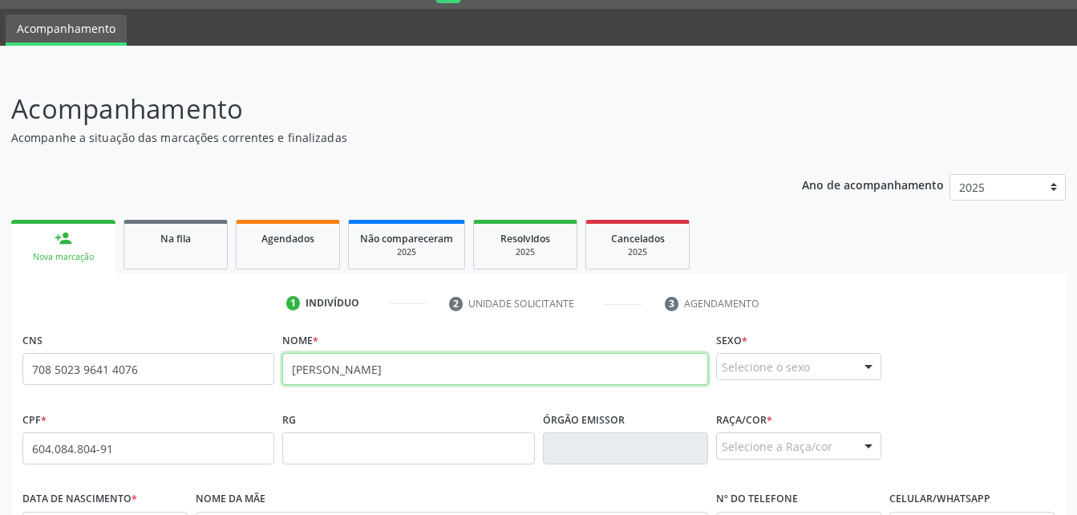
scroll to position [377, 0]
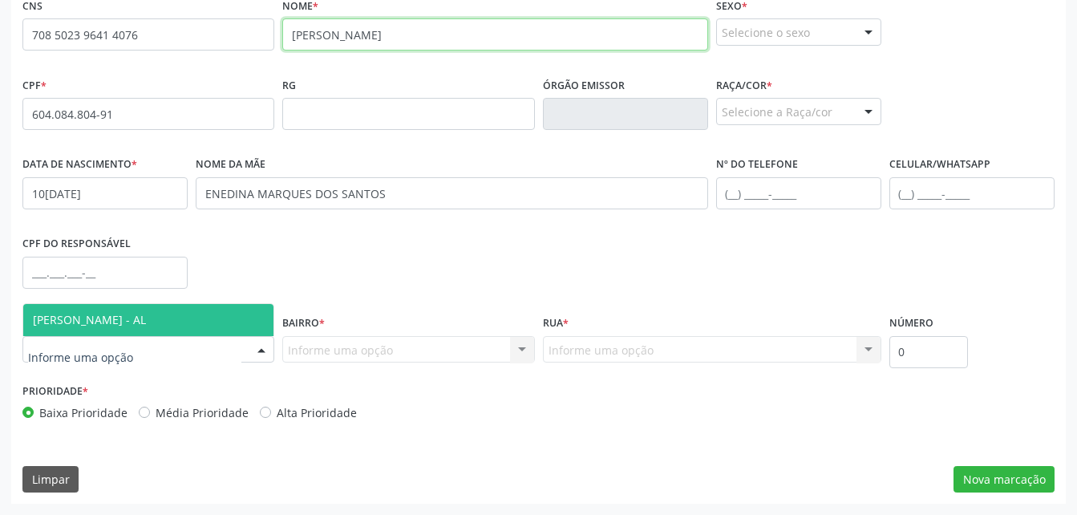
click at [141, 318] on span "[PERSON_NAME] - AL" at bounding box center [89, 319] width 113 height 15
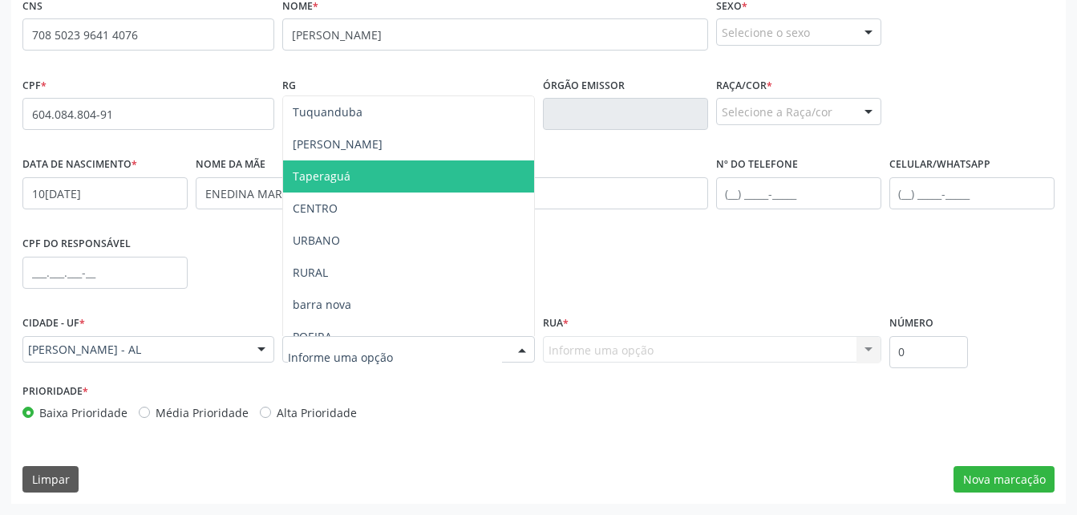
click at [333, 180] on span "Taperaguá" at bounding box center [322, 175] width 58 height 15
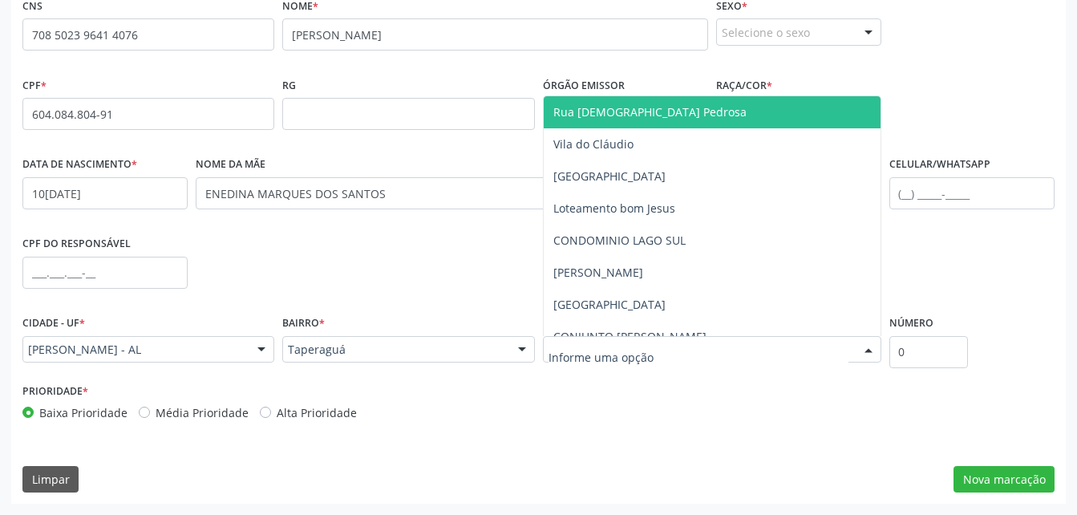
click at [678, 357] on div at bounding box center [712, 349] width 338 height 27
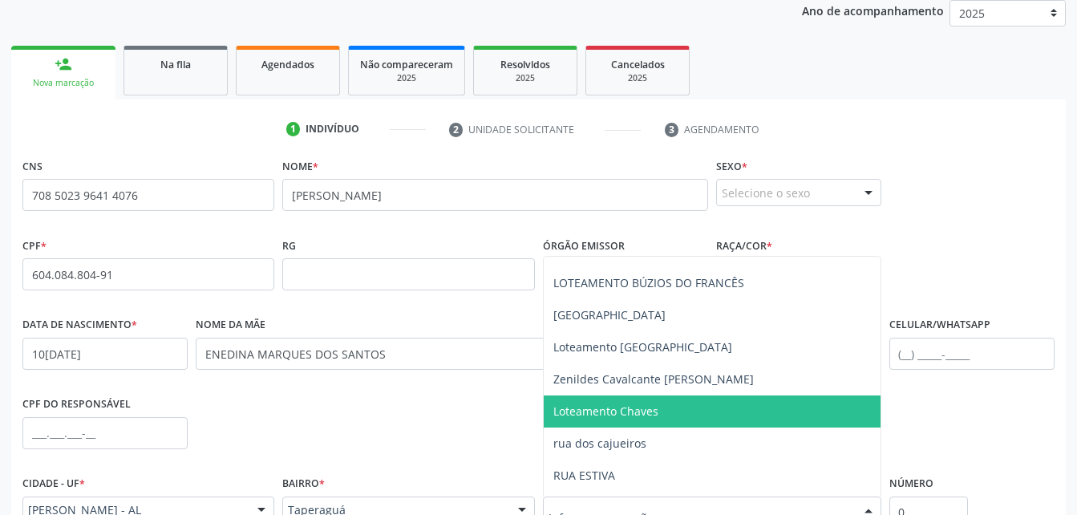
scroll to position [401, 0]
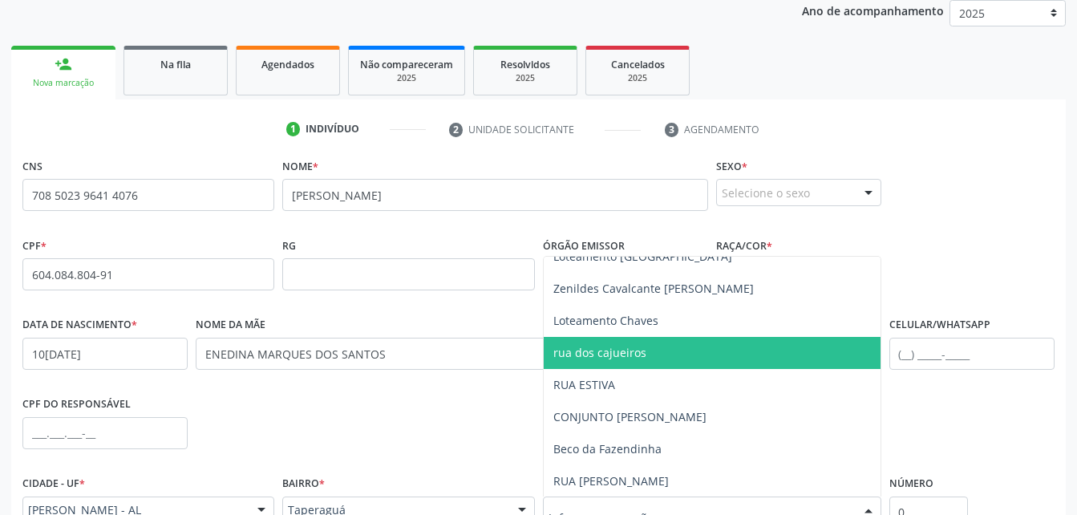
click at [683, 345] on span "rua dos cajueiros" at bounding box center [712, 353] width 337 height 32
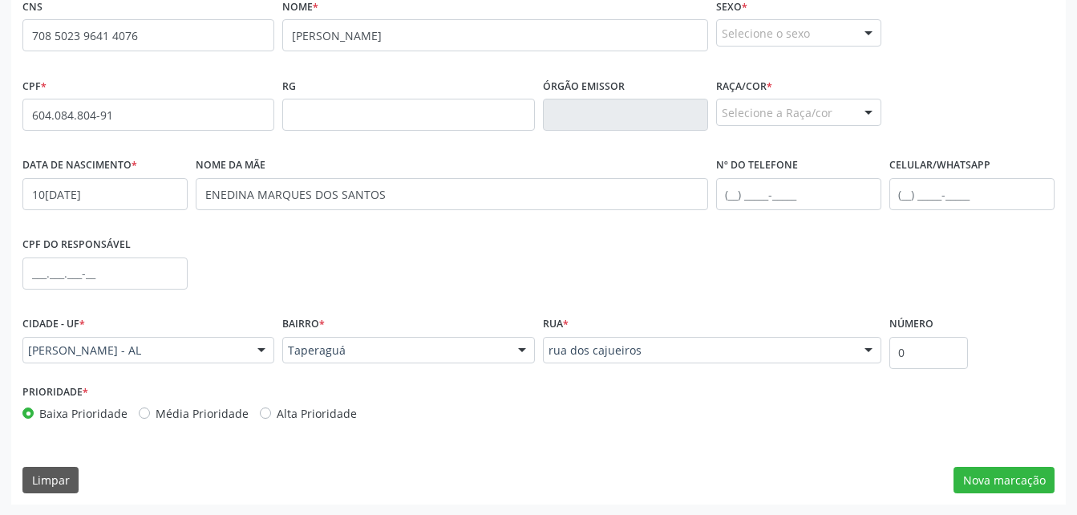
scroll to position [377, 0]
click at [784, 28] on div "Selecione o sexo" at bounding box center [798, 31] width 165 height 27
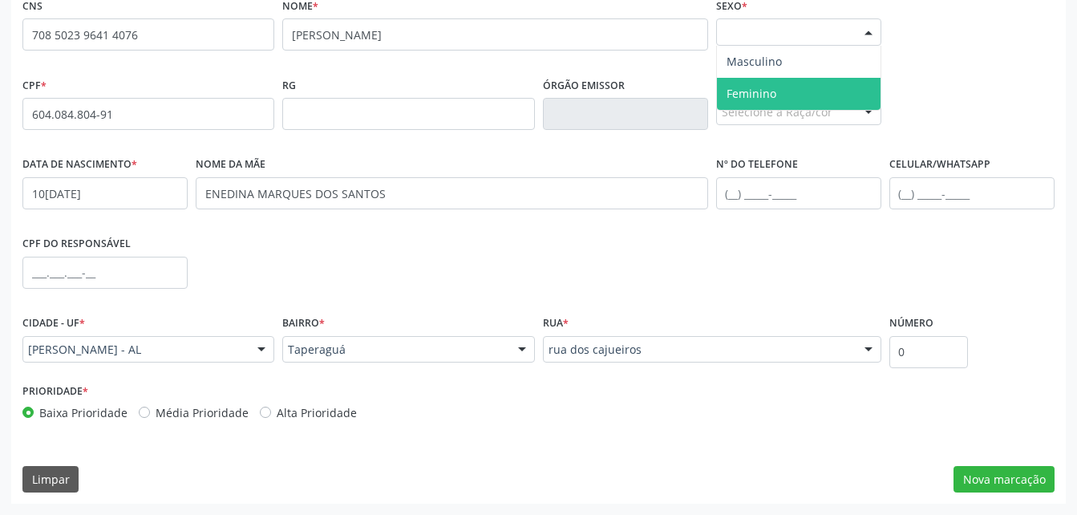
click at [798, 85] on span "Feminino" at bounding box center [799, 94] width 164 height 32
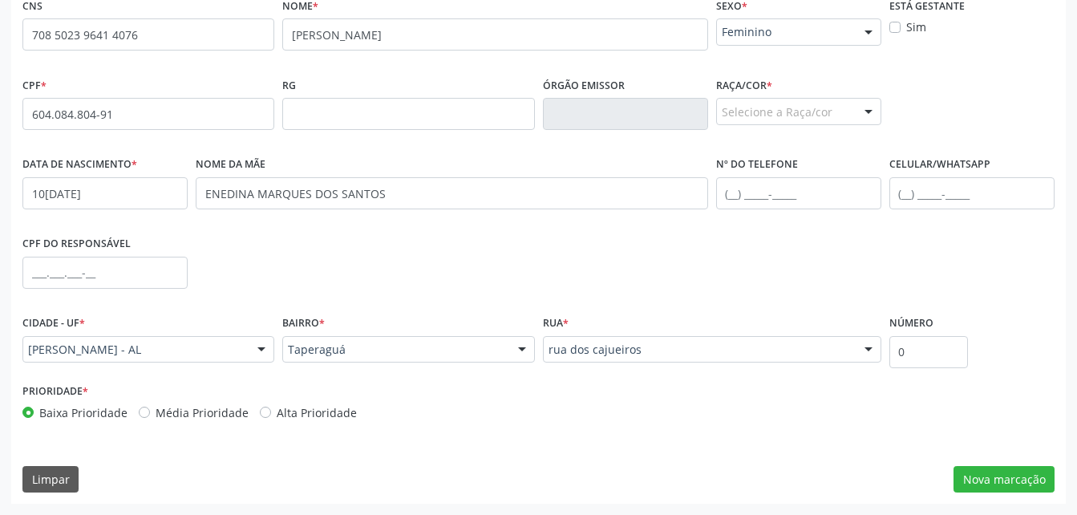
click at [814, 112] on div "Selecione a Raça/cor" at bounding box center [798, 111] width 165 height 27
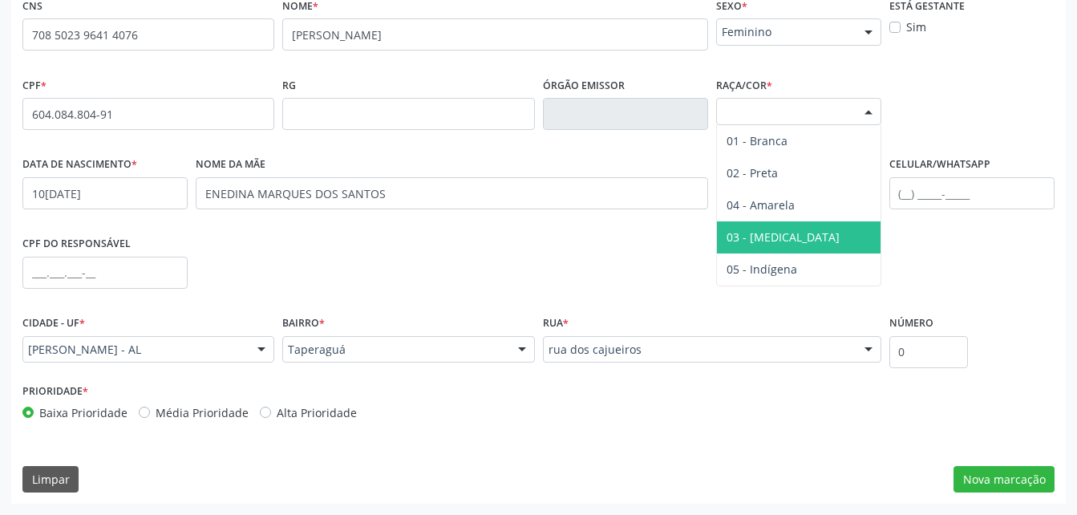
drag, startPoint x: 849, startPoint y: 227, endPoint x: 830, endPoint y: 226, distance: 19.3
click at [849, 227] on span "03 - [MEDICAL_DATA]" at bounding box center [799, 237] width 164 height 32
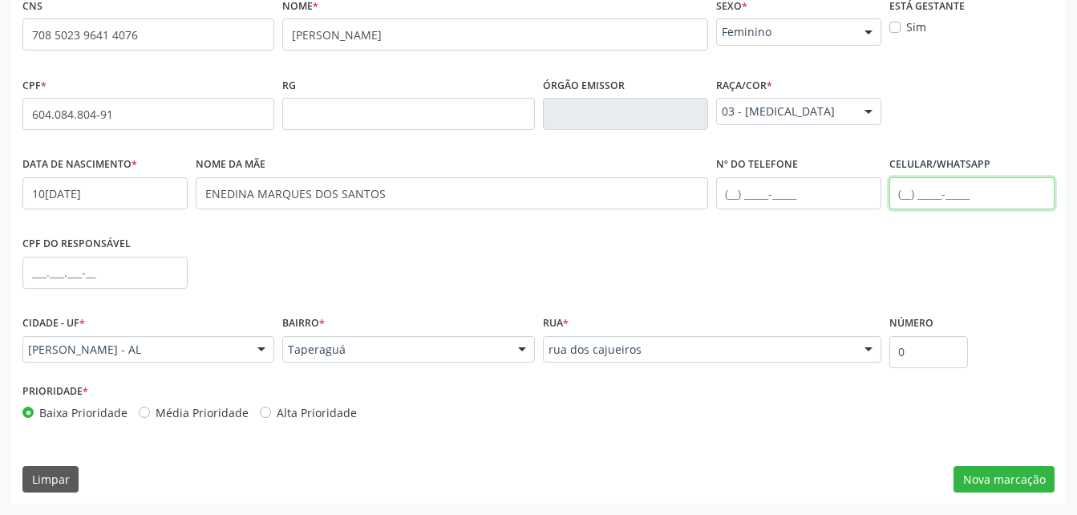
click at [938, 205] on input "text" at bounding box center [972, 193] width 165 height 32
type input "(82) 99405-9858"
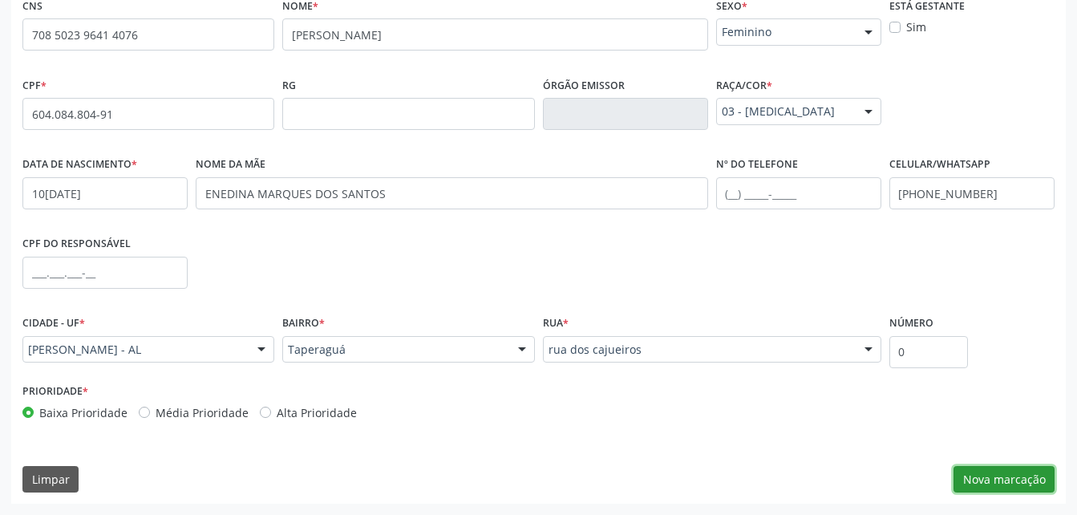
click at [1050, 475] on button "Nova marcação" at bounding box center [1004, 479] width 101 height 27
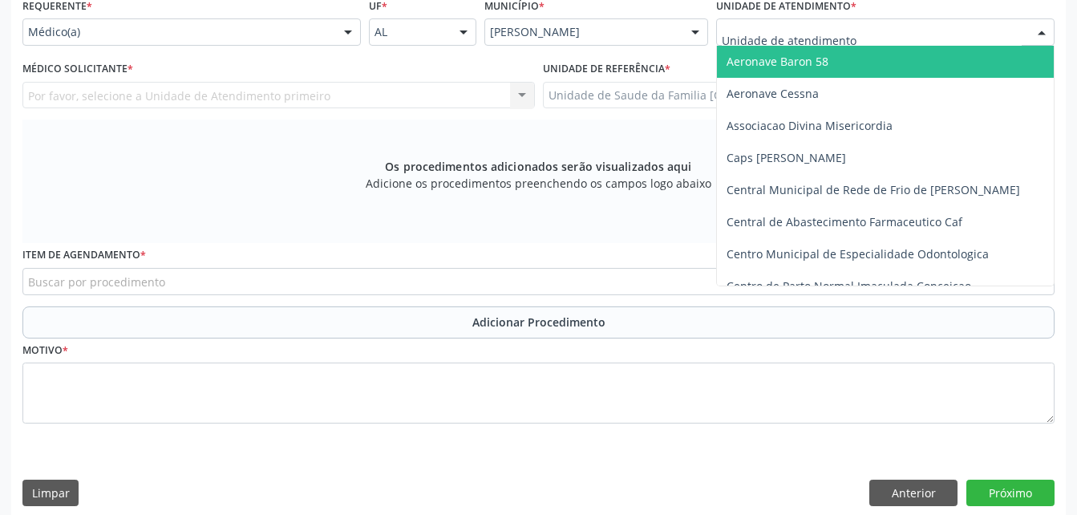
click at [761, 24] on input "text" at bounding box center [872, 40] width 300 height 32
click at [760, 30] on input "text" at bounding box center [872, 40] width 300 height 32
click at [1036, 34] on div at bounding box center [1042, 32] width 24 height 27
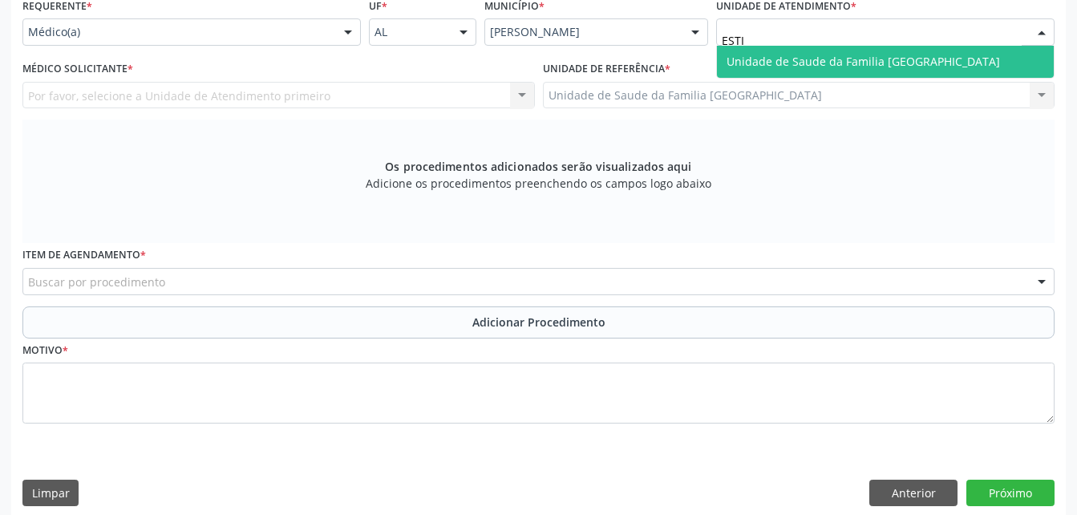
type input "ESTIV"
click at [793, 67] on span "Unidade de Saude da Familia [GEOGRAPHIC_DATA]" at bounding box center [864, 61] width 274 height 15
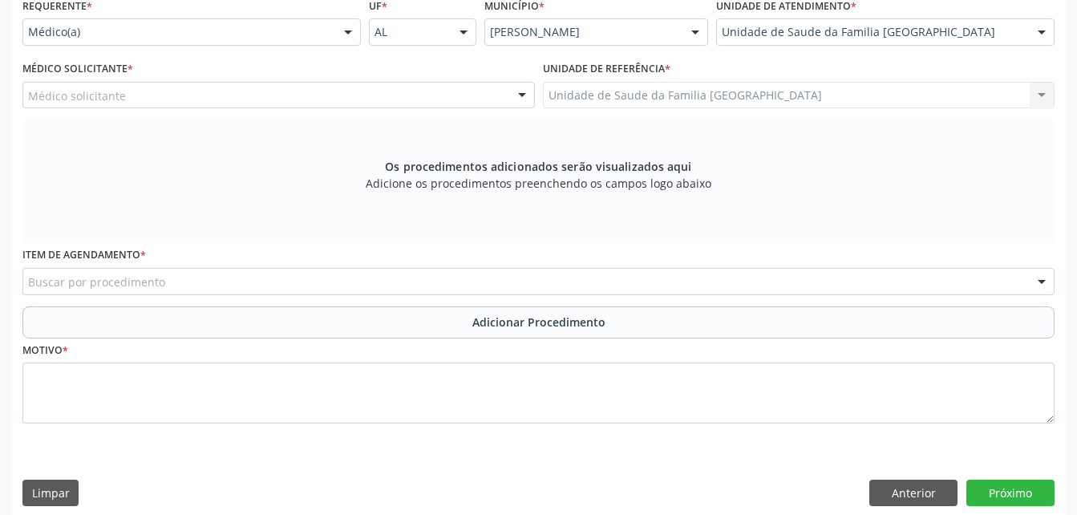
click at [439, 101] on div "Médico solicitante" at bounding box center [278, 95] width 513 height 27
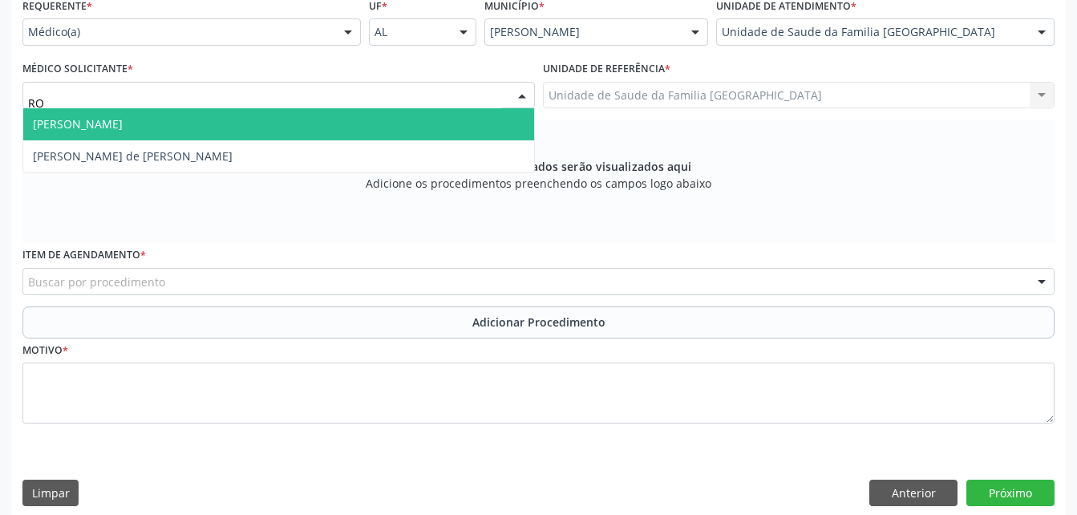
type input "ROD"
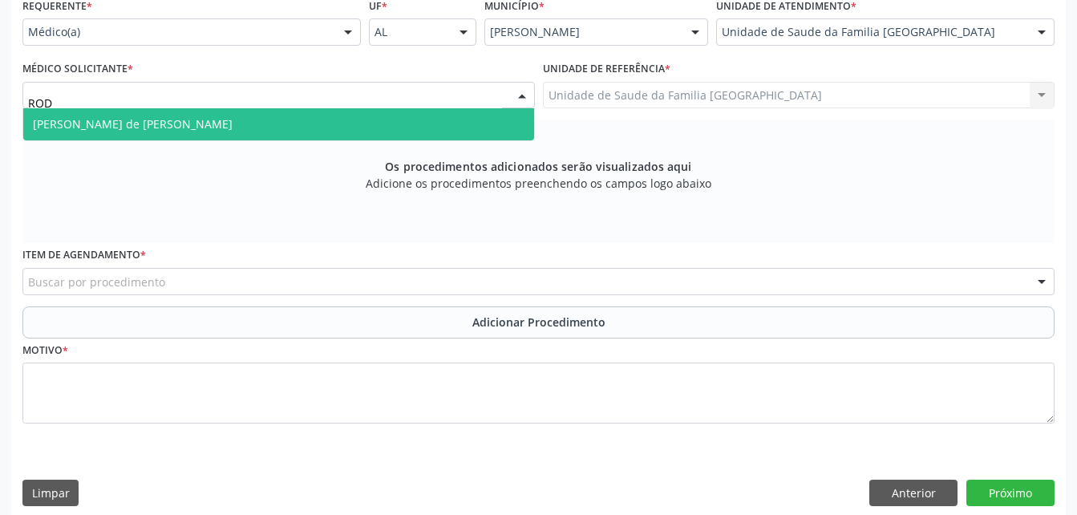
click at [447, 112] on span "[PERSON_NAME] de [PERSON_NAME]" at bounding box center [278, 124] width 511 height 32
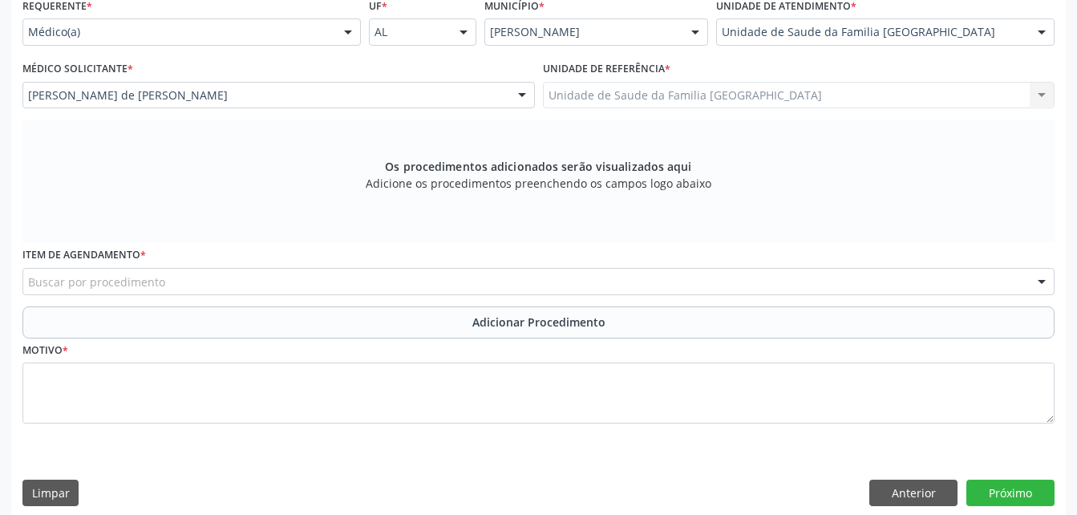
click at [509, 279] on div "Buscar por procedimento" at bounding box center [538, 281] width 1032 height 27
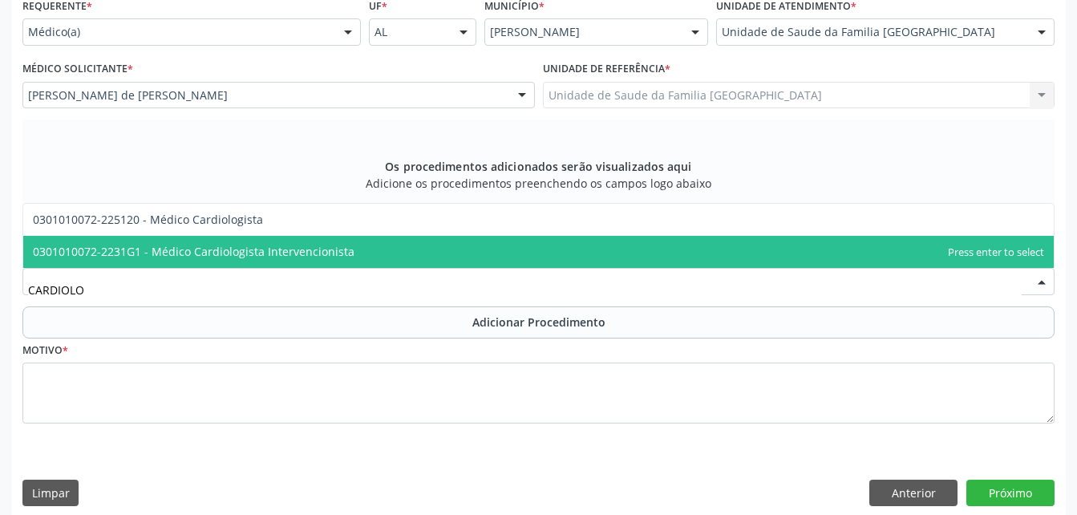
click at [524, 241] on span "0301010072-2231G1 - Médico Cardiologista Intervencionista" at bounding box center [538, 252] width 1031 height 32
type input "CARDIOLO"
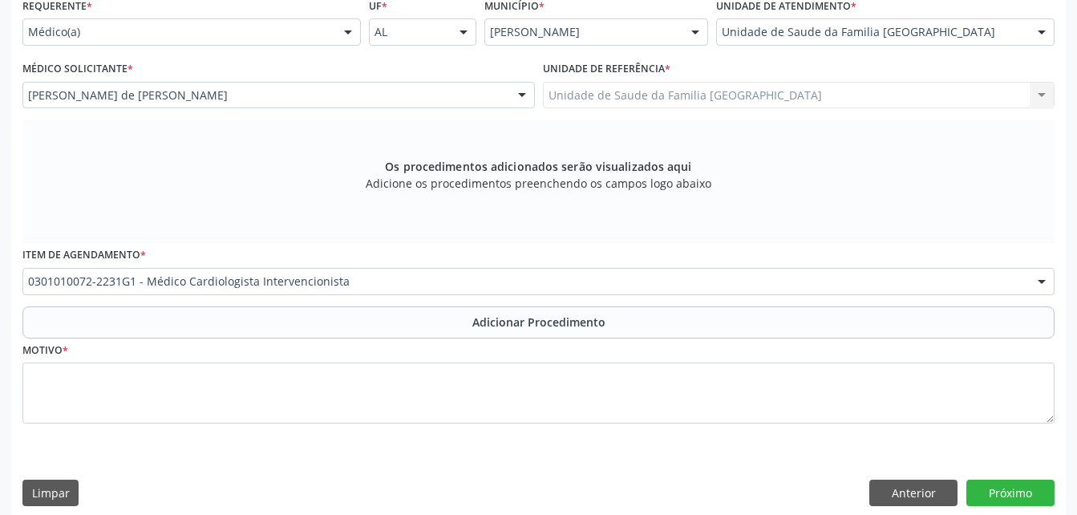
click at [525, 238] on div "Requerente * Médico(a) Médico(a) Enfermeiro(a) Paciente Nenhum resultado encont…" at bounding box center [538, 220] width 1032 height 452
click at [522, 269] on div "0301010072-2231G1 - Médico Cardiologista Intervencionista" at bounding box center [538, 281] width 1032 height 27
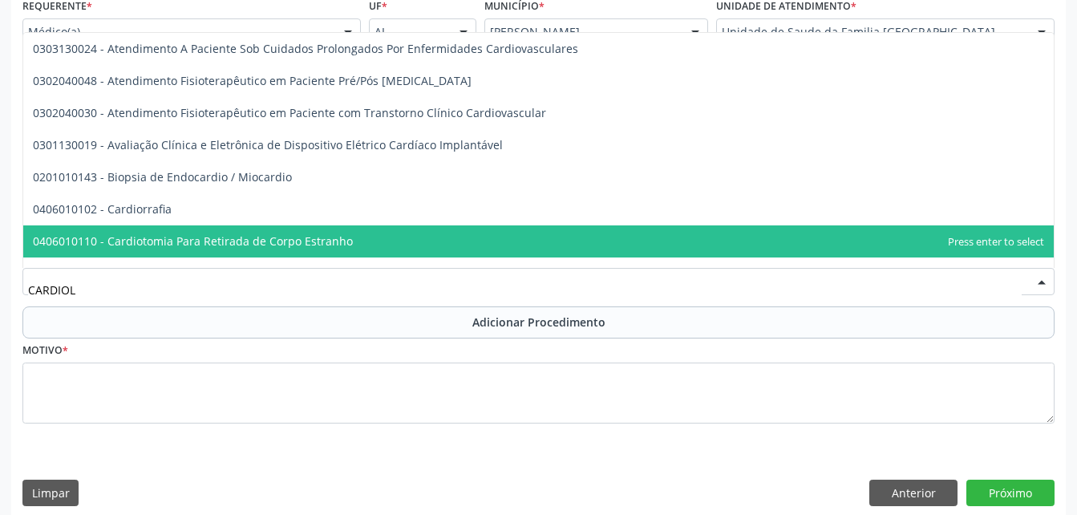
type input "CARDIOLO"
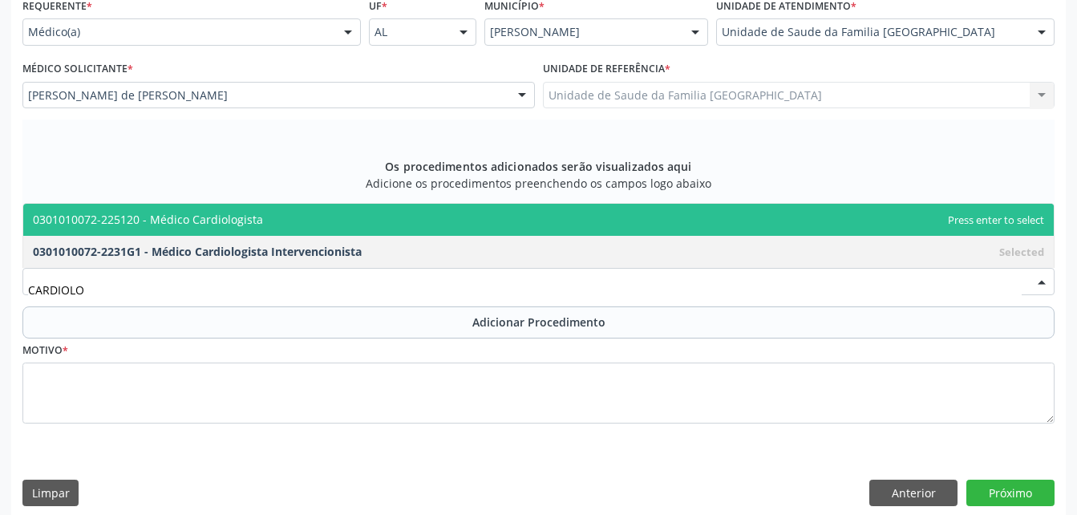
click at [434, 223] on span "0301010072-225120 - Médico Cardiologista" at bounding box center [538, 220] width 1031 height 32
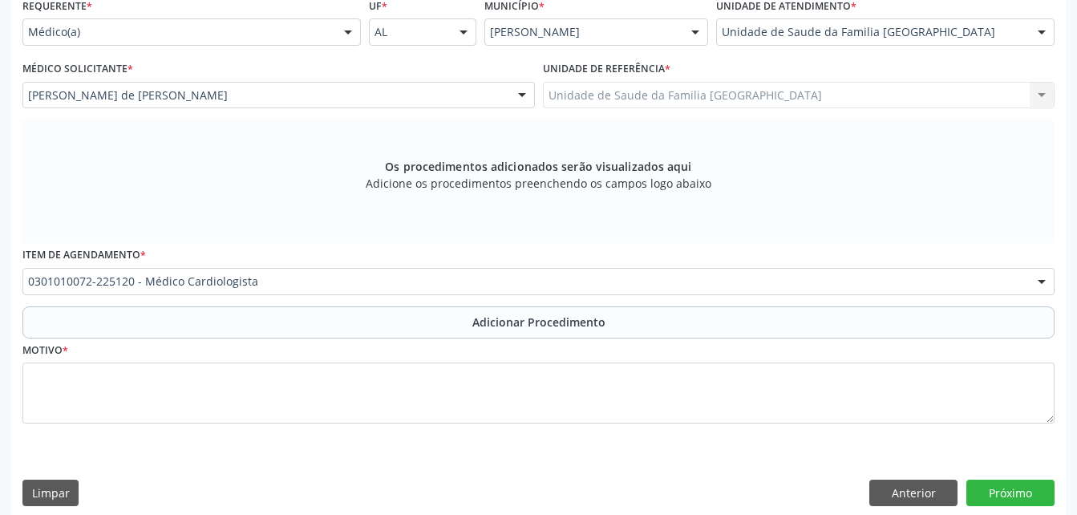
click at [456, 314] on button "Adicionar Procedimento" at bounding box center [538, 322] width 1032 height 32
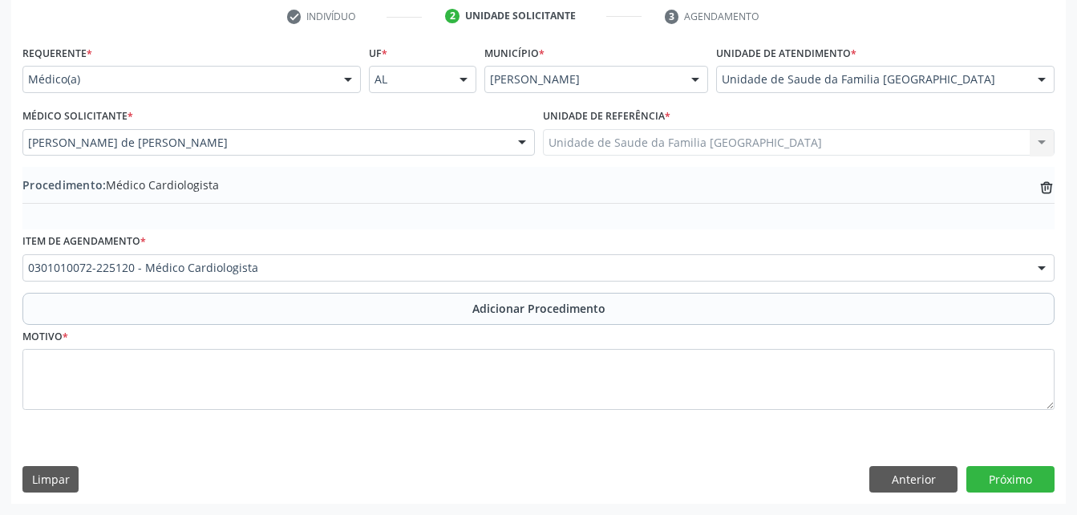
scroll to position [330, 0]
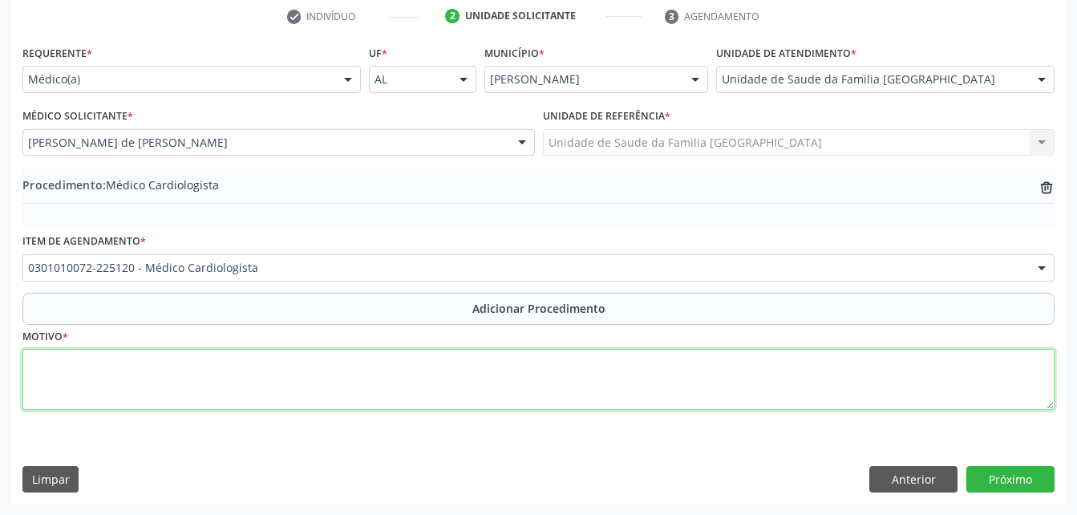
click at [492, 361] on textarea at bounding box center [538, 379] width 1032 height 61
type textarea "DOR TORACICA"
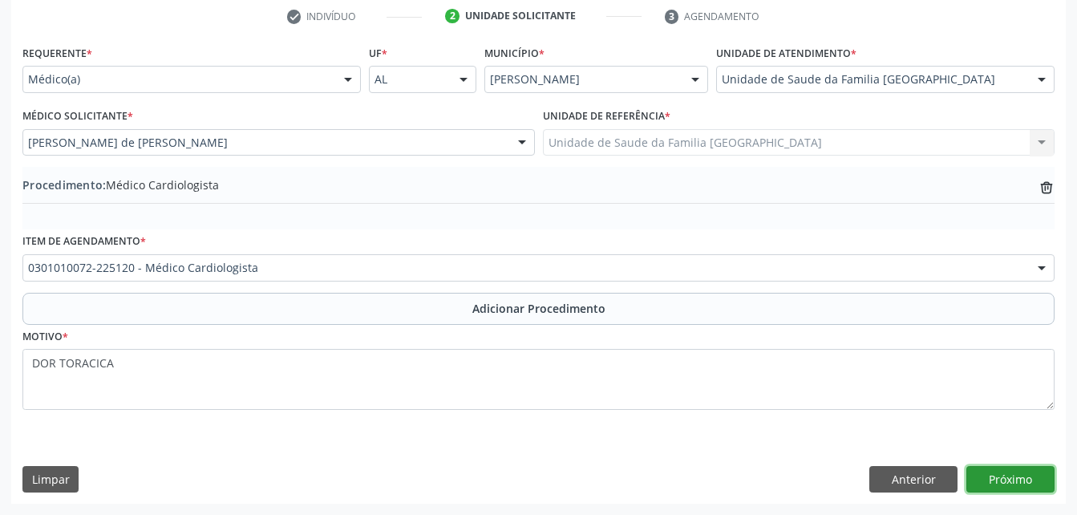
click at [1013, 482] on button "Próximo" at bounding box center [1011, 479] width 88 height 27
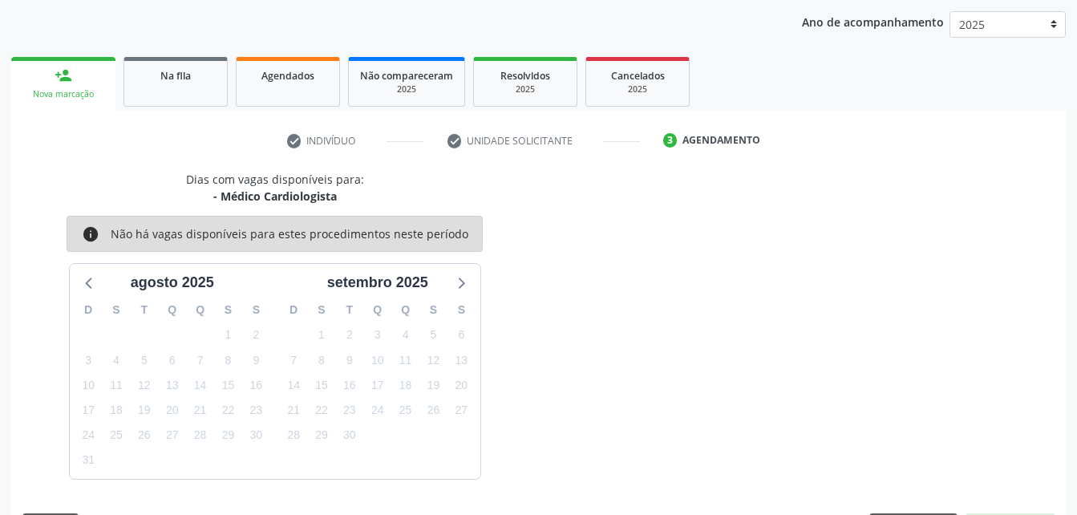
scroll to position [253, 0]
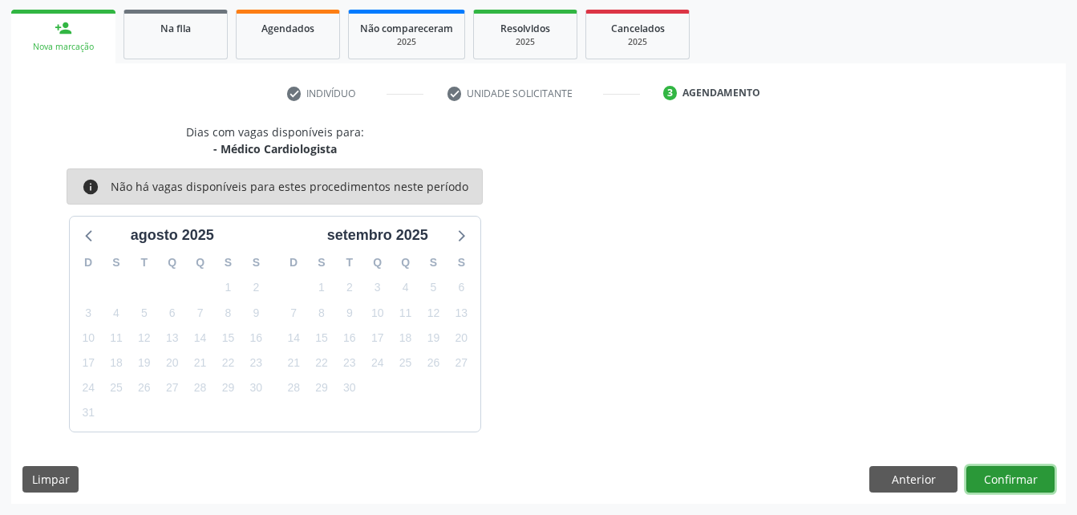
click at [1027, 489] on button "Confirmar" at bounding box center [1011, 479] width 88 height 27
click at [1027, 481] on button "Confirmar" at bounding box center [1011, 479] width 88 height 27
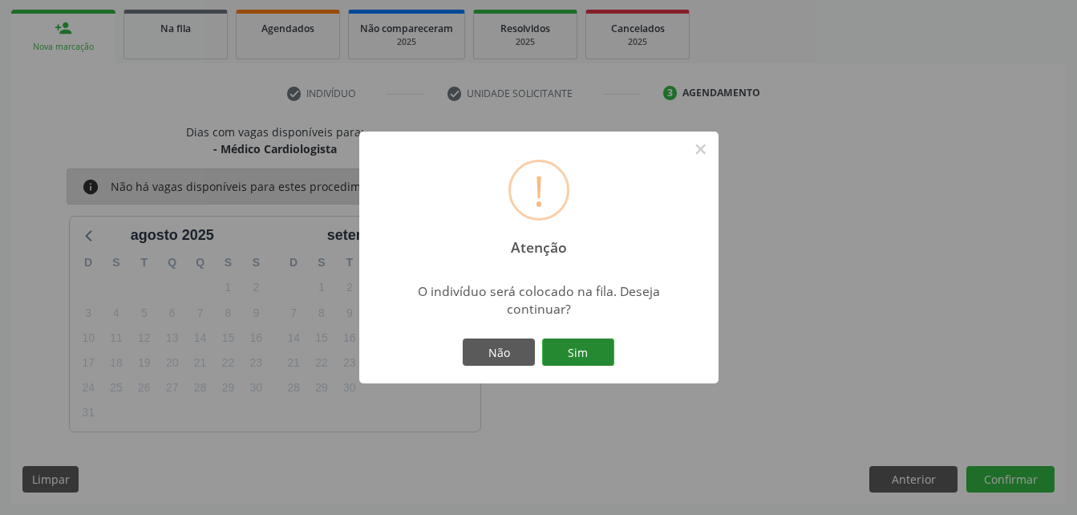
click at [610, 352] on button "Sim" at bounding box center [578, 351] width 72 height 27
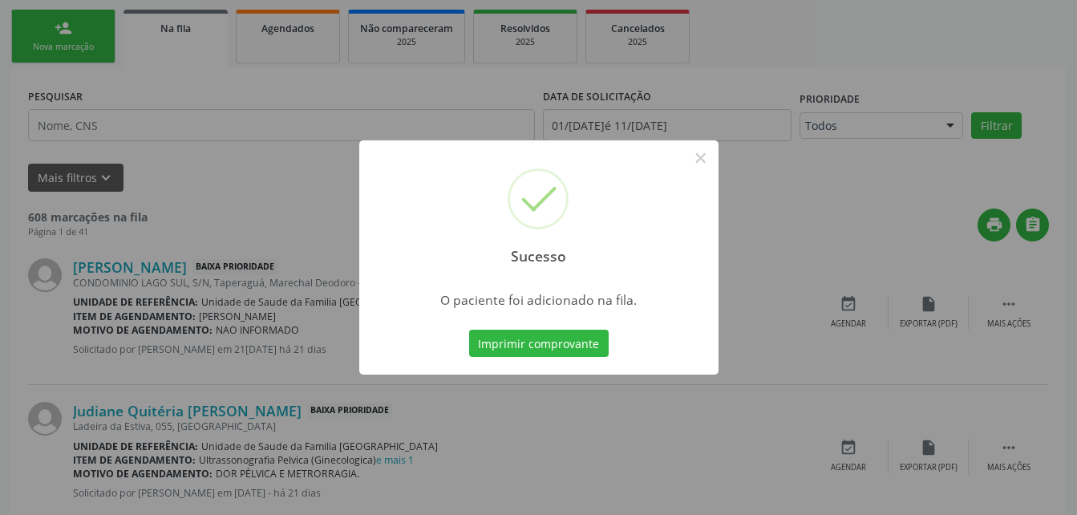
scroll to position [43, 0]
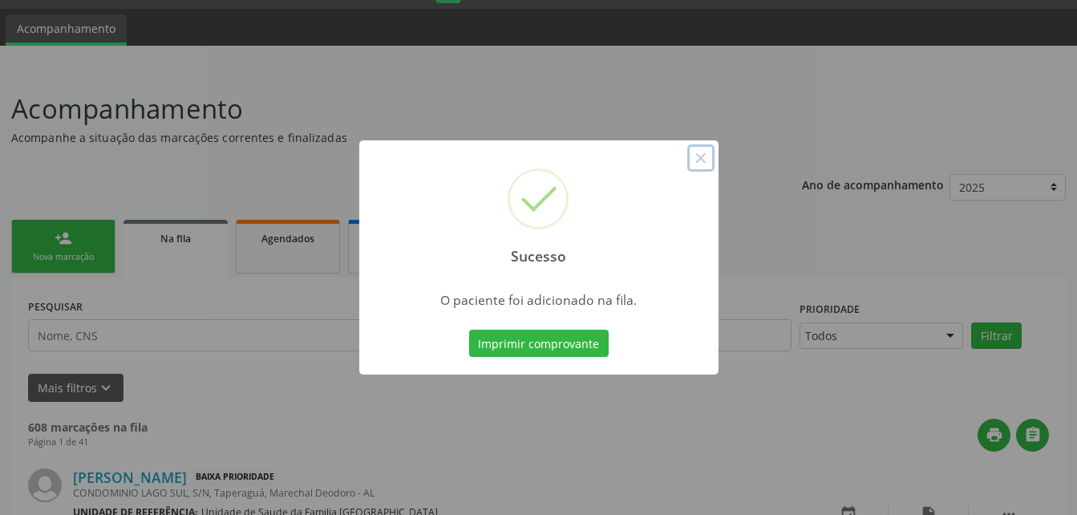
drag, startPoint x: 700, startPoint y: 164, endPoint x: 718, endPoint y: 127, distance: 41.6
click at [711, 136] on div "Sucesso × O paciente foi adicionado na fila. Imprimir comprovante Cancel" at bounding box center [538, 257] width 1077 height 515
click at [709, 156] on button "×" at bounding box center [700, 157] width 27 height 27
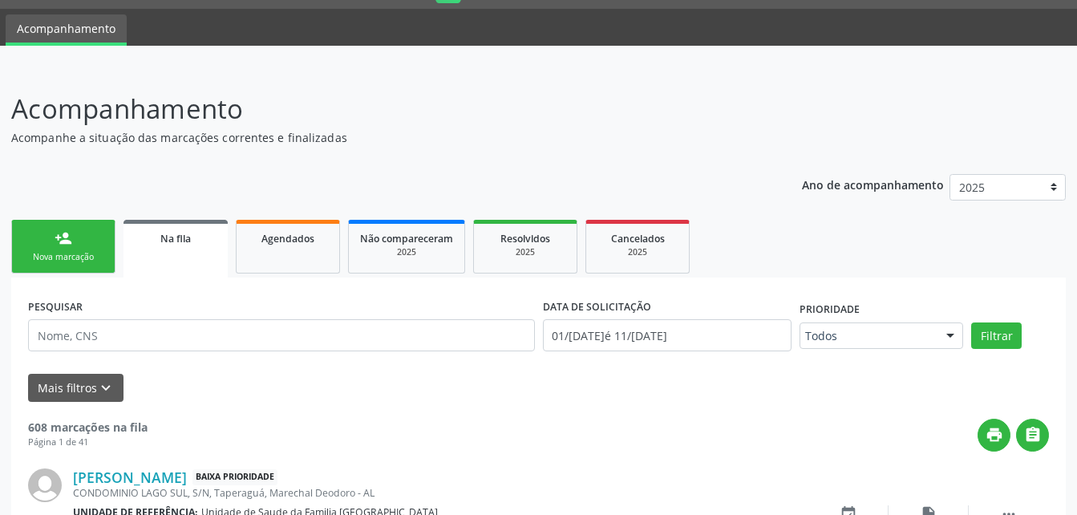
click at [106, 223] on link "person_add Nova marcação" at bounding box center [63, 247] width 104 height 54
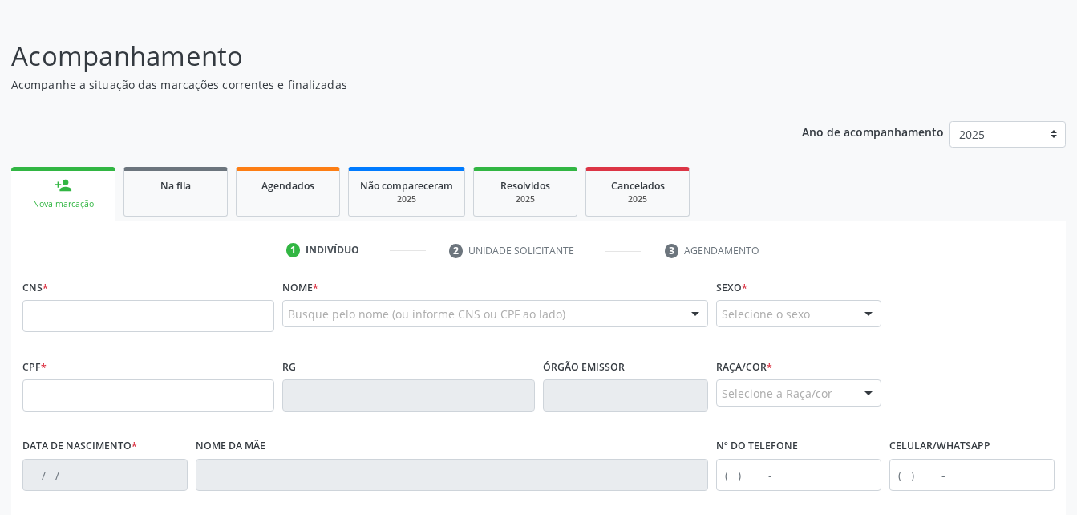
scroll to position [123, 0]
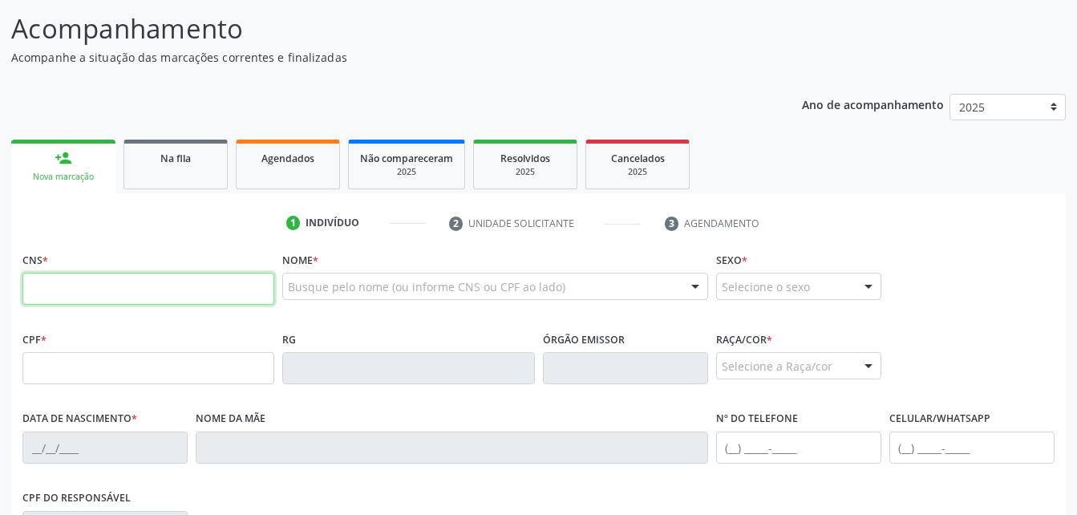
click at [135, 286] on input "text" at bounding box center [148, 289] width 252 height 32
type input "706 2007 6035 1270"
click at [144, 284] on input "706 2007 6035 1270" at bounding box center [148, 289] width 252 height 32
type input "1[DATE]"
type input "Ibelza [PERSON_NAME]"
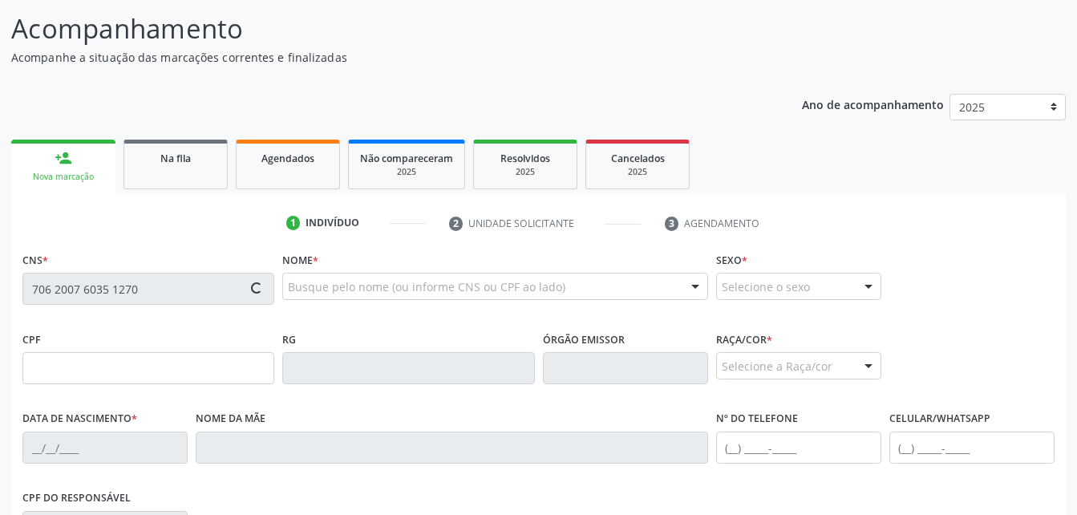
type input "[PHONE_NUMBER]"
type input "0"
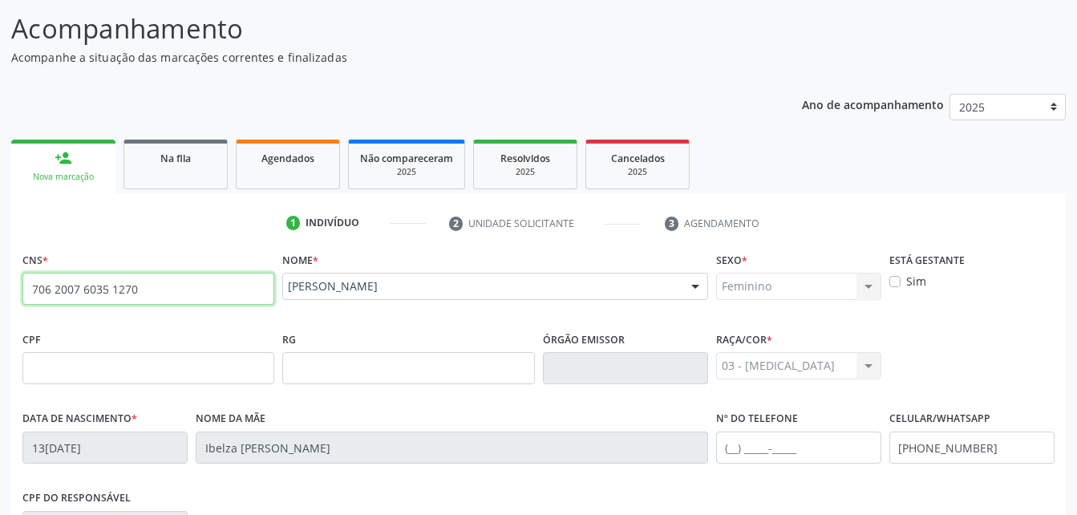
click at [145, 286] on input "706 2007 6035 1270" at bounding box center [148, 289] width 252 height 32
type input "7"
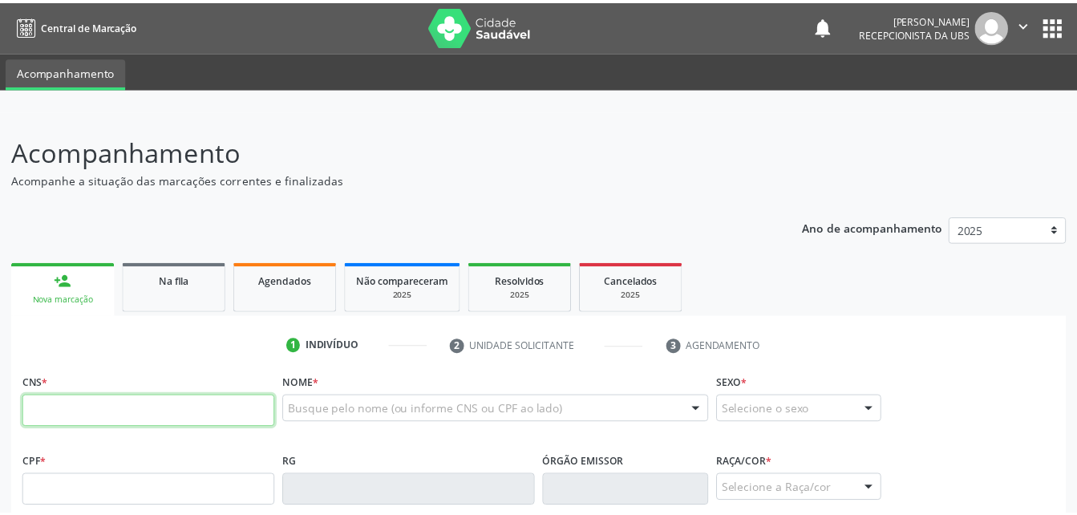
scroll to position [123, 0]
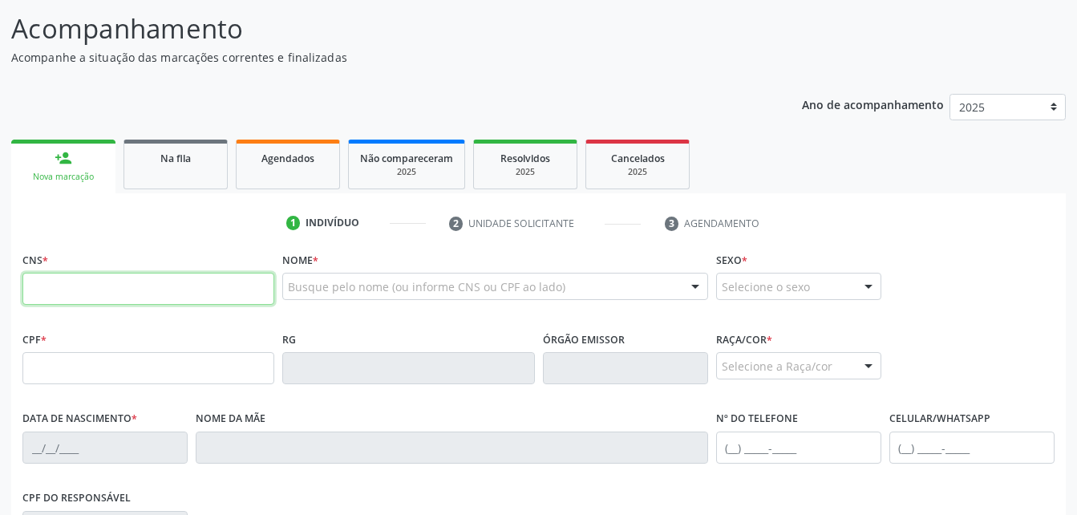
click at [214, 294] on input "text" at bounding box center [148, 289] width 252 height 32
click at [161, 290] on input "text" at bounding box center [148, 289] width 252 height 32
drag, startPoint x: 532, startPoint y: 337, endPoint x: 342, endPoint y: 347, distance: 190.4
click at [509, 342] on div "RG" at bounding box center [408, 355] width 252 height 57
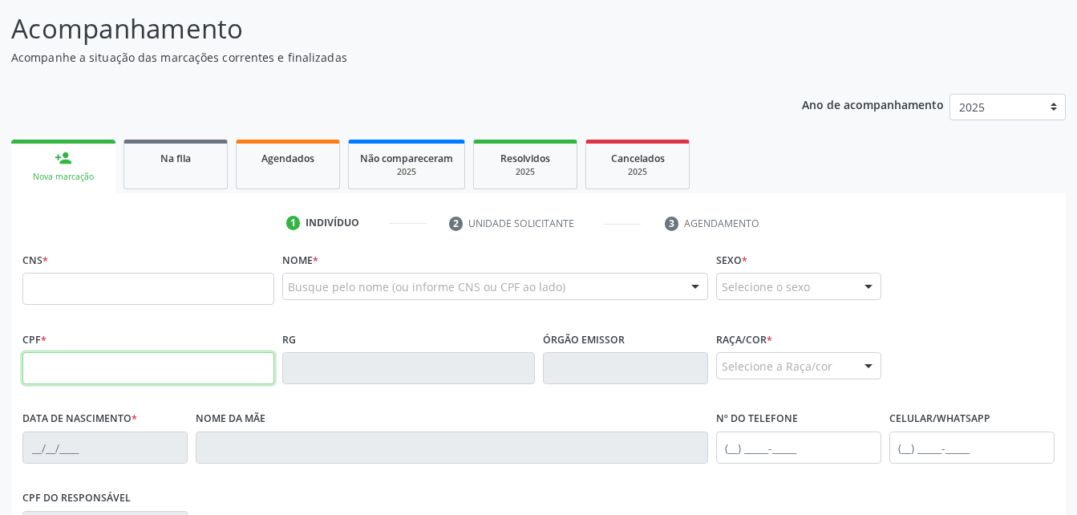
click at [124, 360] on input "text" at bounding box center [148, 368] width 252 height 32
type input "056.461.724-54"
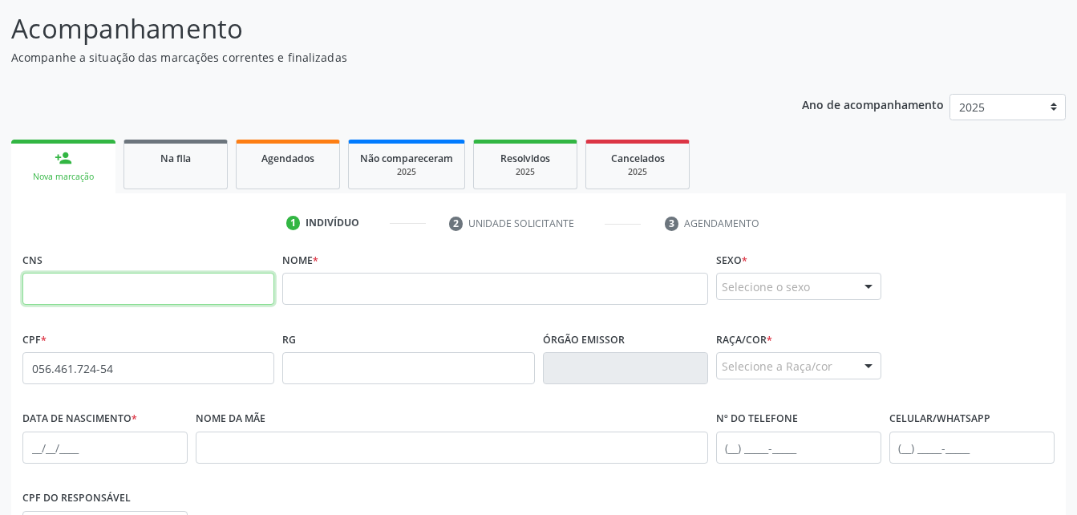
click at [180, 283] on input "text" at bounding box center [148, 289] width 252 height 32
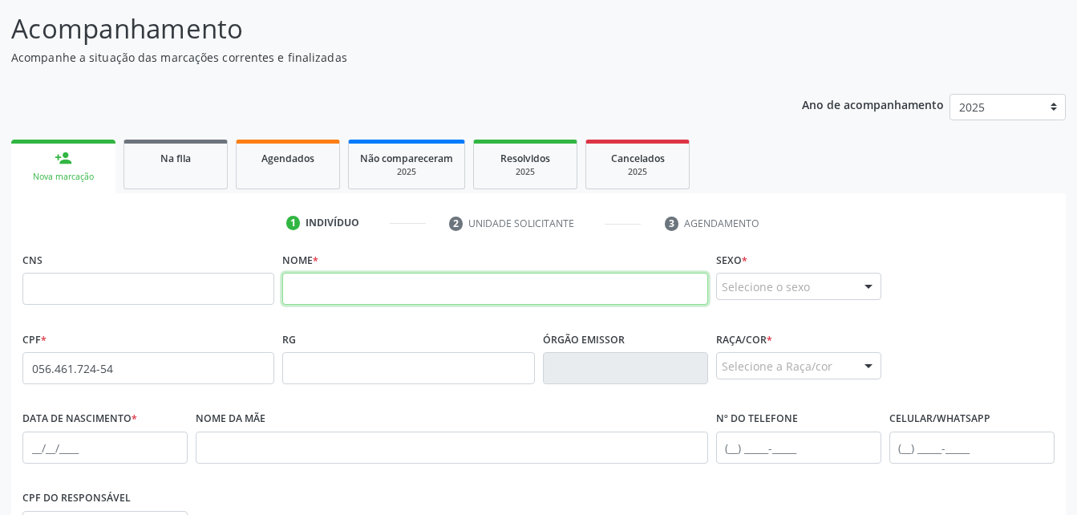
click at [397, 282] on input "text" at bounding box center [494, 289] width 425 height 32
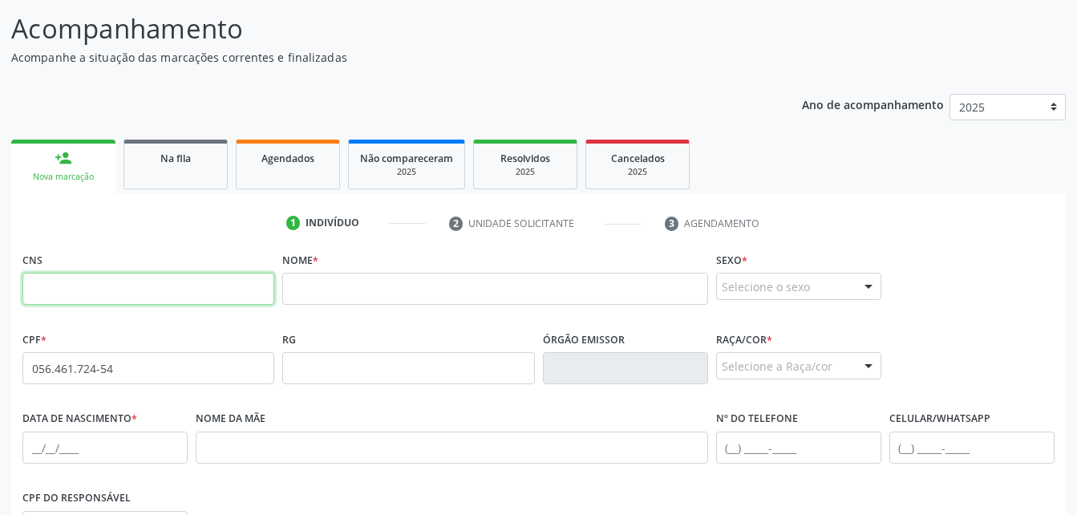
click at [195, 289] on input "text" at bounding box center [148, 289] width 252 height 32
click at [179, 273] on input "text" at bounding box center [148, 289] width 252 height 32
paste input "705 4024 3145 7399"
type input "705 4024 3145 7399"
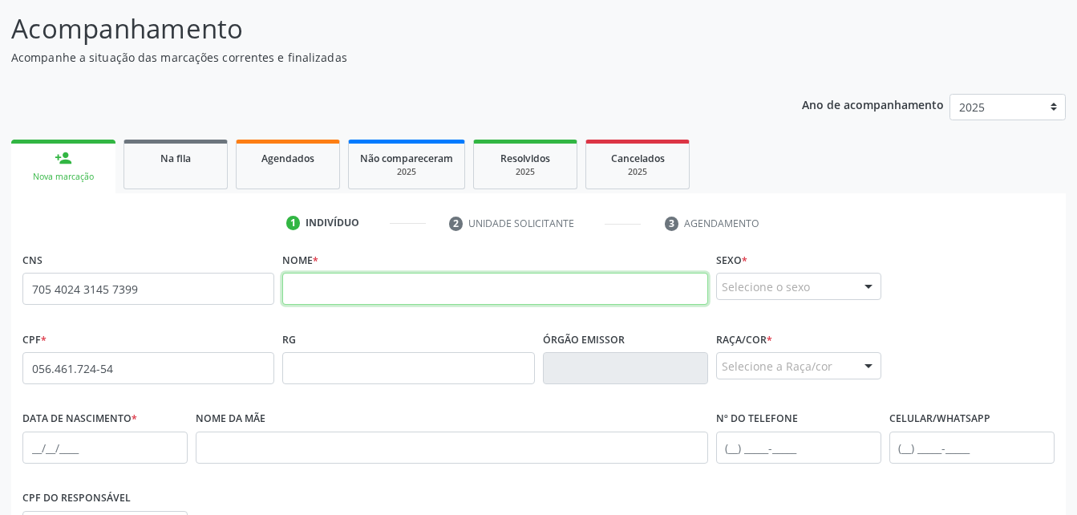
click at [465, 294] on input "text" at bounding box center [494, 289] width 425 height 32
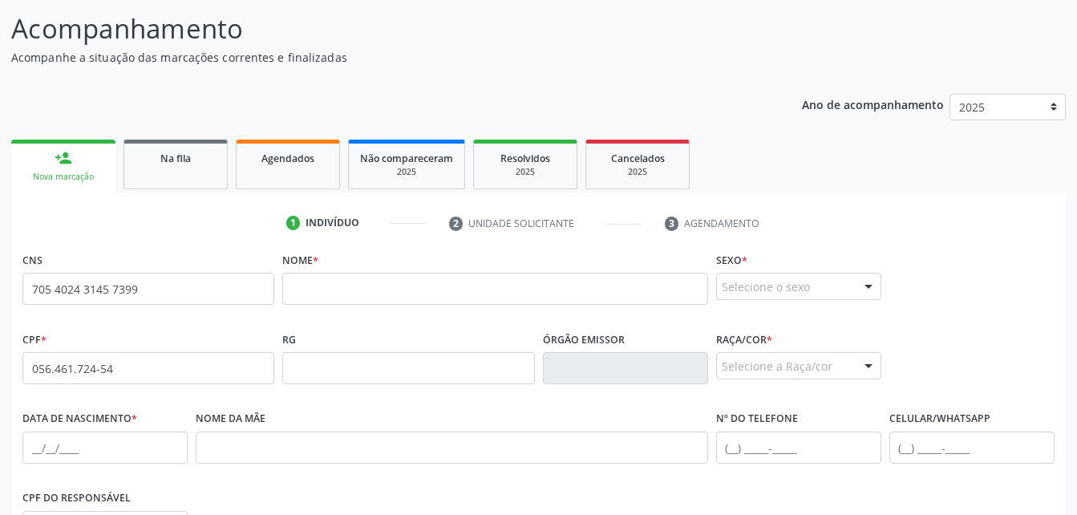
click at [321, 267] on div "Nome *" at bounding box center [494, 276] width 425 height 57
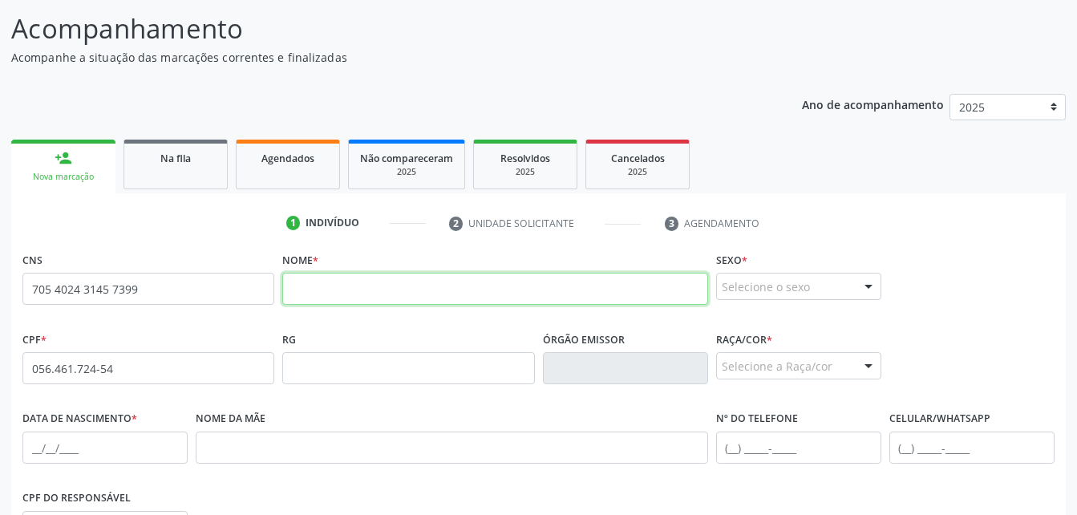
click at [326, 284] on input "text" at bounding box center [494, 289] width 425 height 32
paste input "Maria Luzinete Josefa da Conceição"
type input "Maria Luzinete Josefa da Conceição"
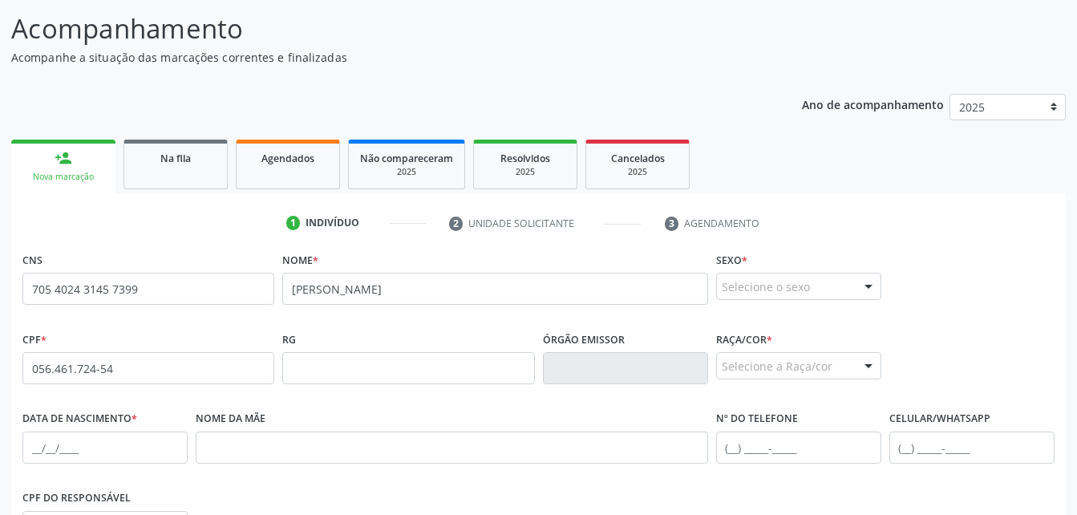
click at [865, 278] on div at bounding box center [869, 287] width 24 height 27
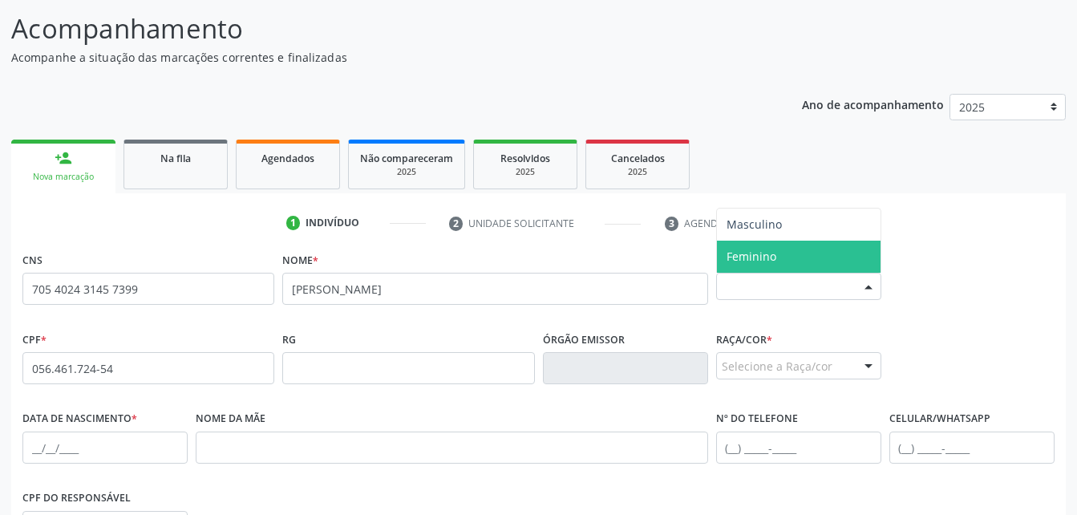
click at [788, 251] on span "Feminino" at bounding box center [799, 257] width 164 height 32
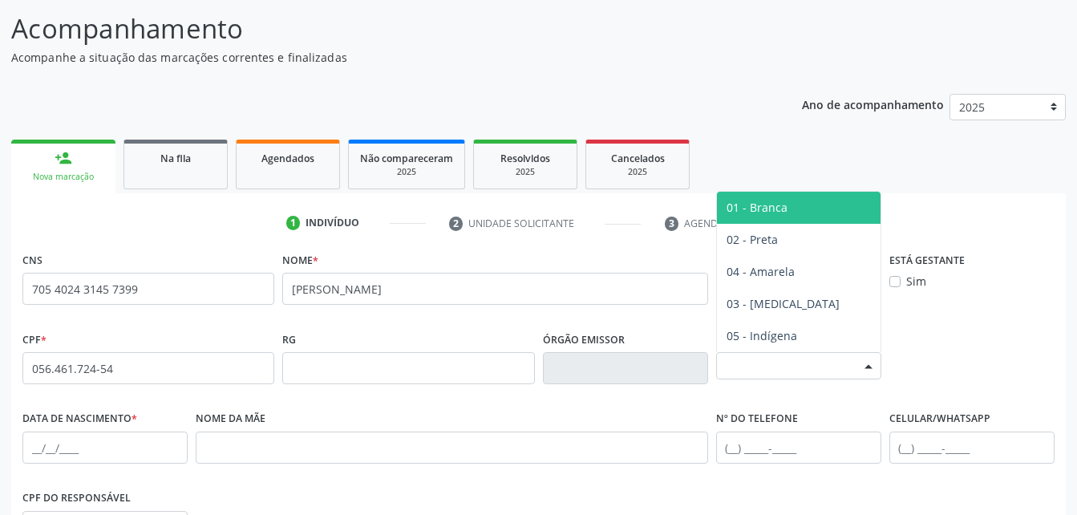
click at [818, 370] on div "Selecione a Raça/cor" at bounding box center [798, 365] width 165 height 27
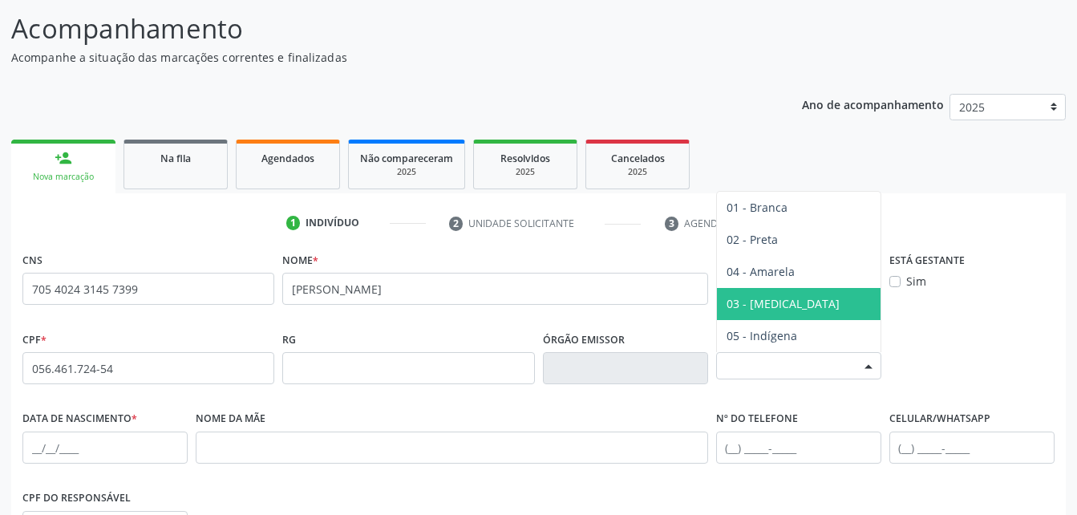
click at [786, 306] on span "03 - [MEDICAL_DATA]" at bounding box center [799, 304] width 164 height 32
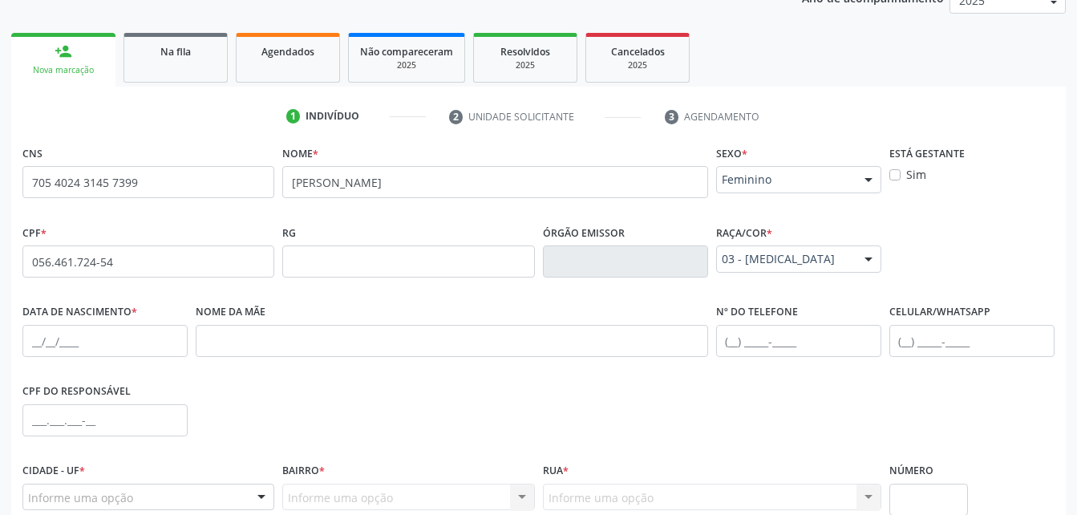
scroll to position [283, 0]
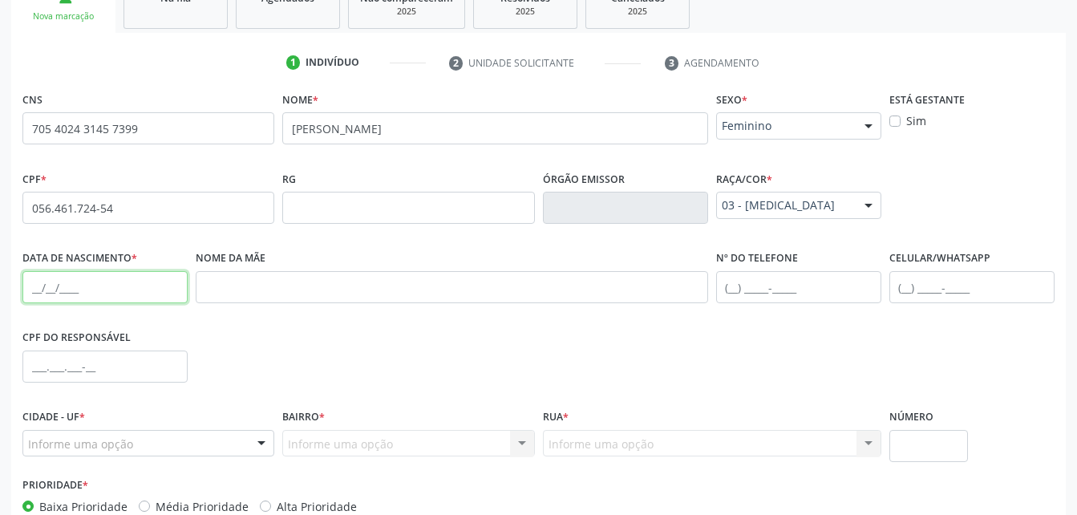
click at [144, 279] on input "text" at bounding box center [104, 287] width 165 height 32
type input "20/09/1967"
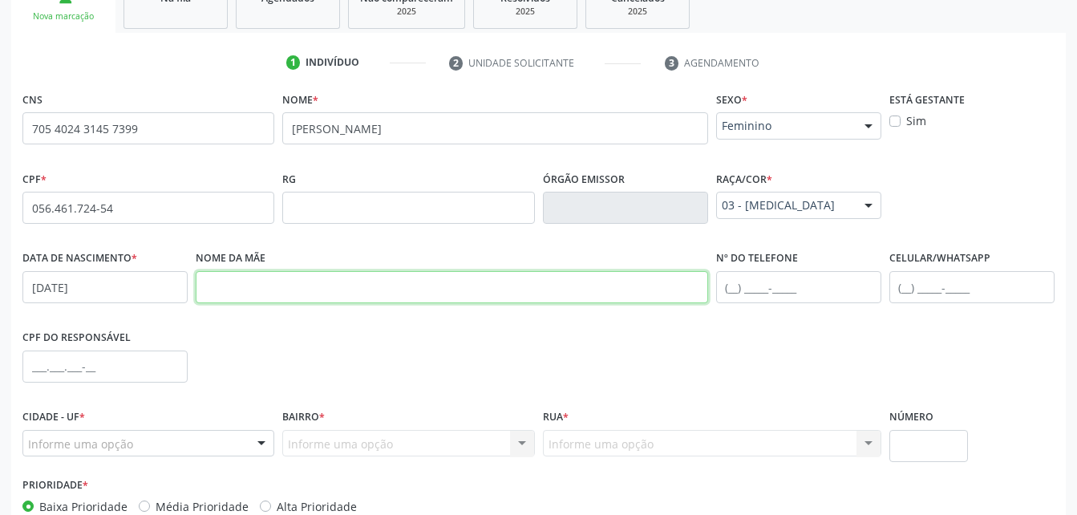
drag, startPoint x: 257, startPoint y: 293, endPoint x: 202, endPoint y: 215, distance: 95.5
click at [257, 289] on input "text" at bounding box center [452, 287] width 513 height 32
click at [458, 290] on input "text" at bounding box center [452, 287] width 513 height 32
paste input "Delmira Josefa da Conceição"
type input "Delmira Josefa da Conceição"
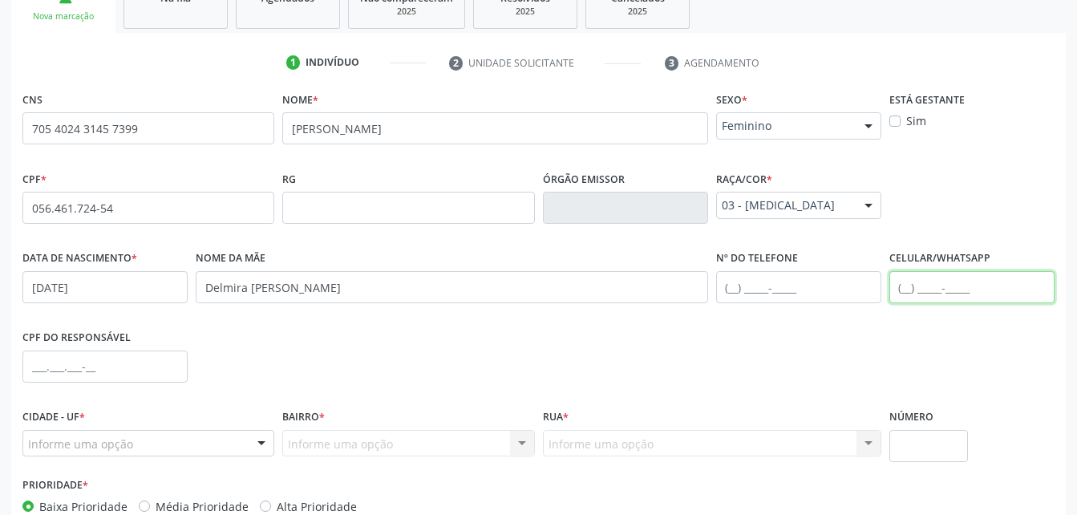
drag, startPoint x: 936, startPoint y: 295, endPoint x: 924, endPoint y: 290, distance: 13.0
click at [929, 292] on input "text" at bounding box center [972, 287] width 165 height 32
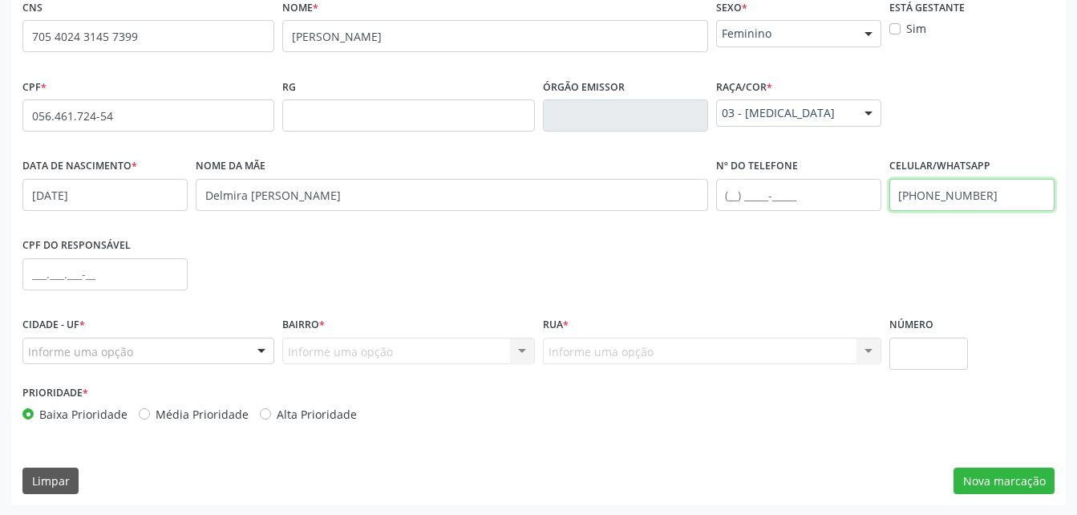
scroll to position [377, 0]
type input "(82) 99388-1096"
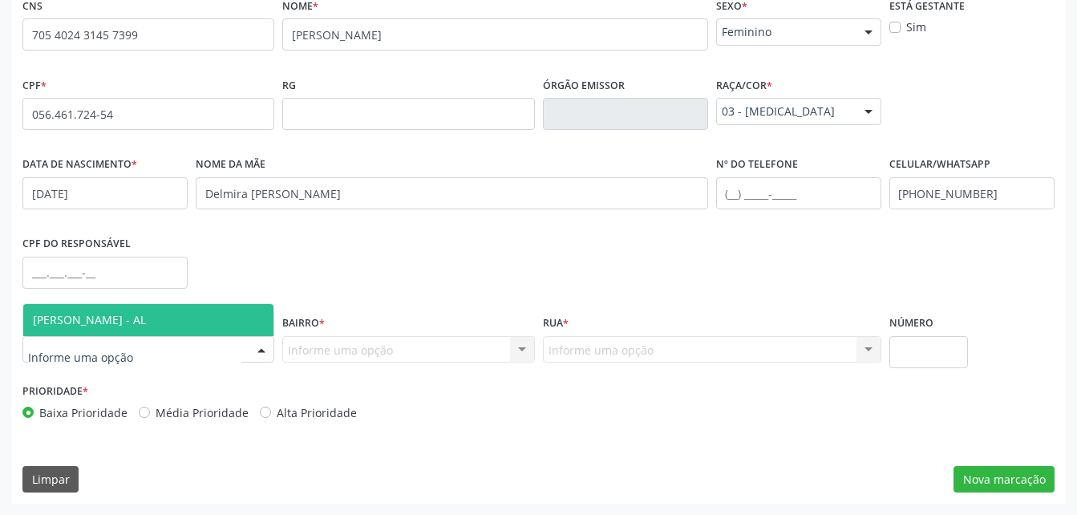
click at [221, 351] on div at bounding box center [148, 349] width 252 height 27
click at [210, 326] on span "[PERSON_NAME] - AL" at bounding box center [148, 320] width 250 height 32
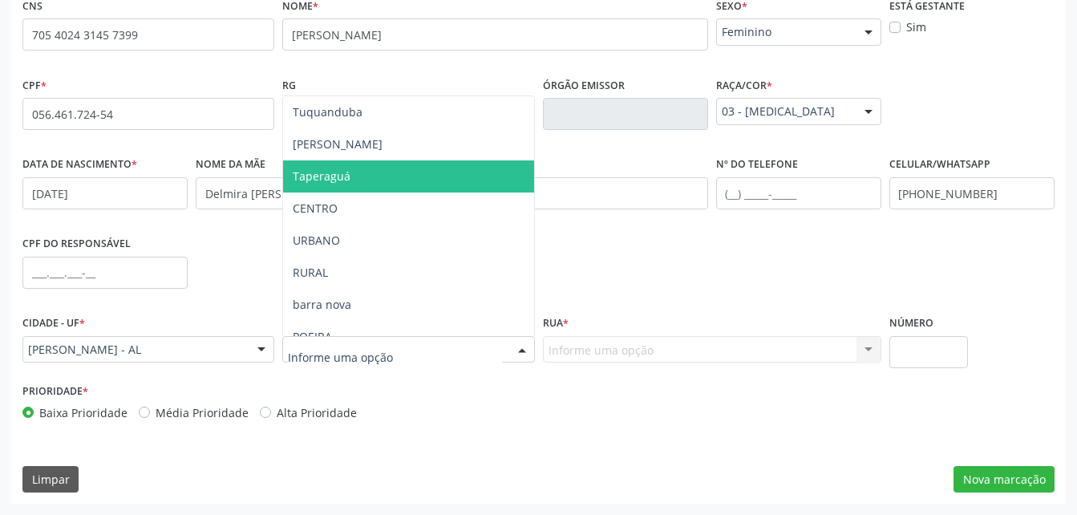
drag, startPoint x: 306, startPoint y: 179, endPoint x: 646, endPoint y: 413, distance: 413.6
click at [314, 186] on span "Taperaguá" at bounding box center [408, 176] width 250 height 32
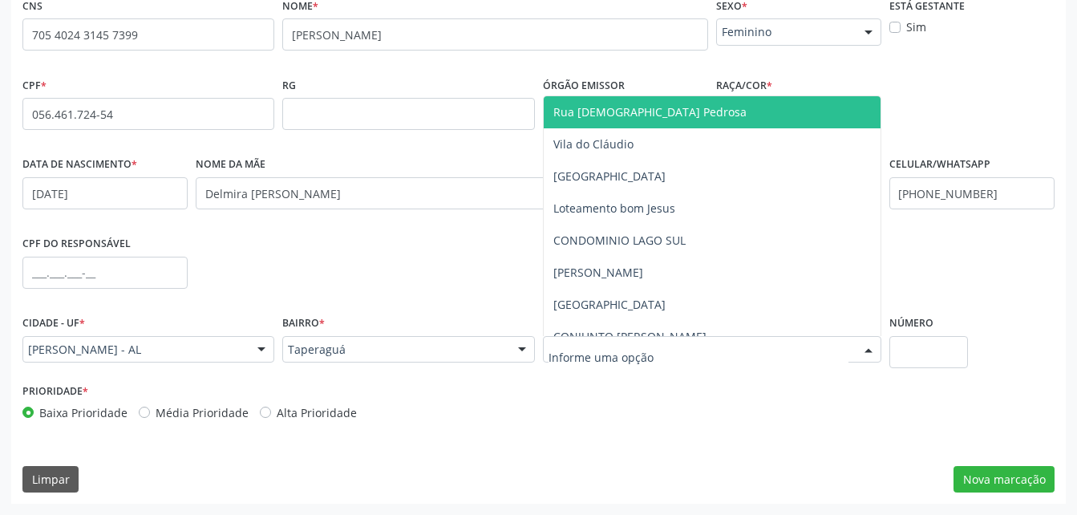
click at [687, 345] on div at bounding box center [712, 349] width 338 height 27
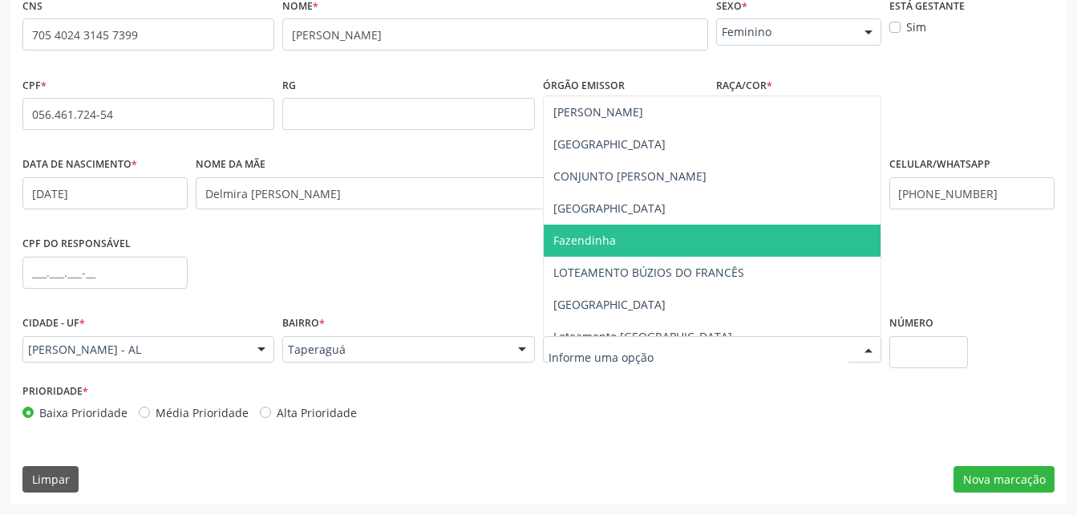
scroll to position [241, 0]
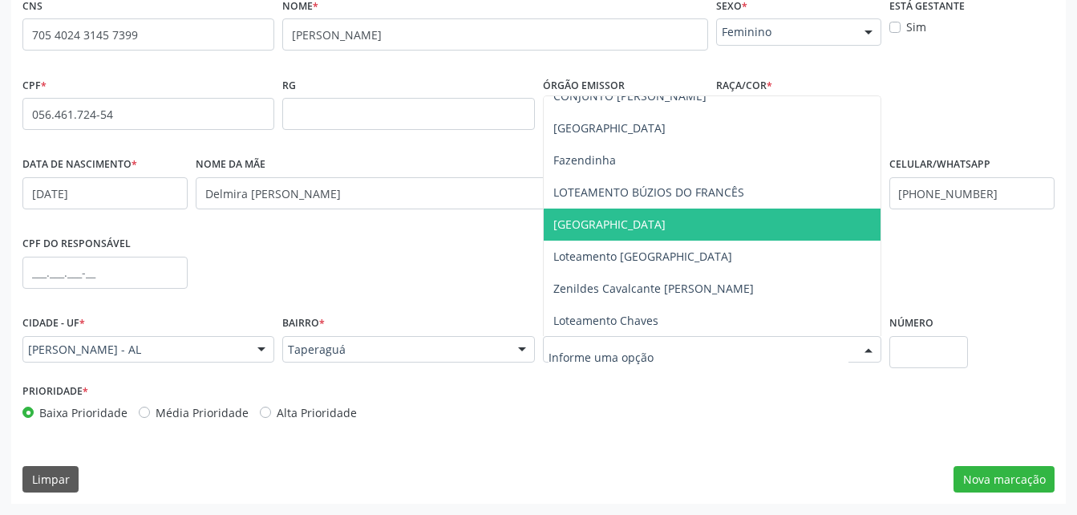
click at [658, 232] on span "[GEOGRAPHIC_DATA]" at bounding box center [712, 225] width 337 height 32
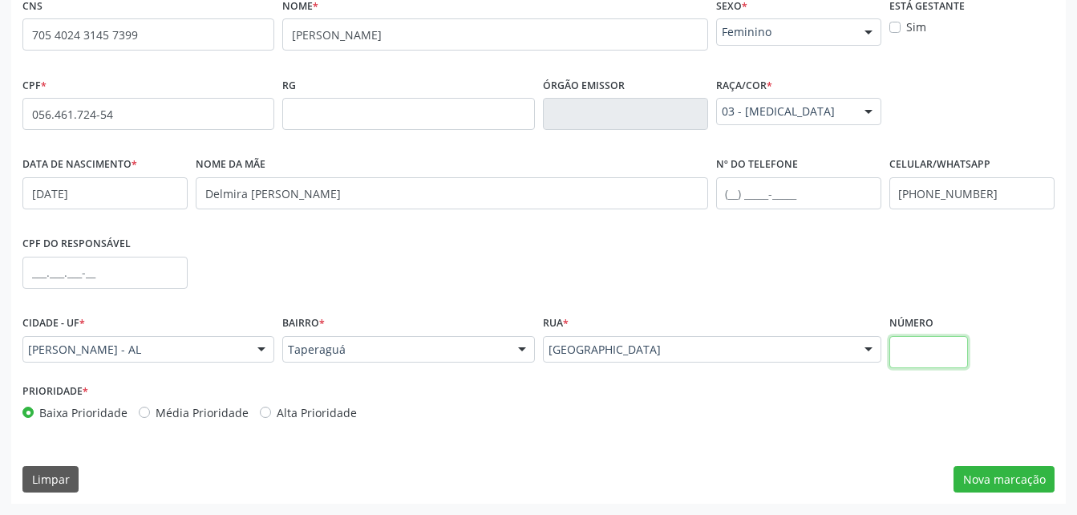
click at [925, 349] on input "text" at bounding box center [929, 352] width 79 height 32
type input "0"
click at [1033, 464] on div "CNS 705 4024 3145 7399 none Nome * Maria Luzinete Josefa da Conceição Sexo * Fe…" at bounding box center [538, 249] width 1055 height 510
click at [1033, 474] on button "Nova marcação" at bounding box center [1004, 479] width 101 height 27
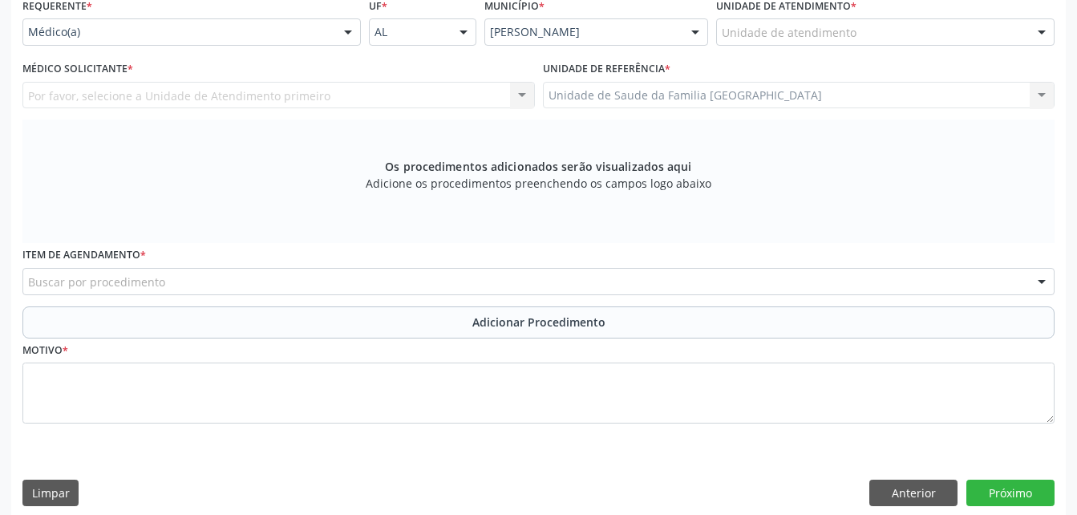
click at [882, 35] on div "Unidade de atendimento" at bounding box center [885, 31] width 338 height 27
click at [873, 23] on div "Unidade de atendimento" at bounding box center [885, 31] width 338 height 27
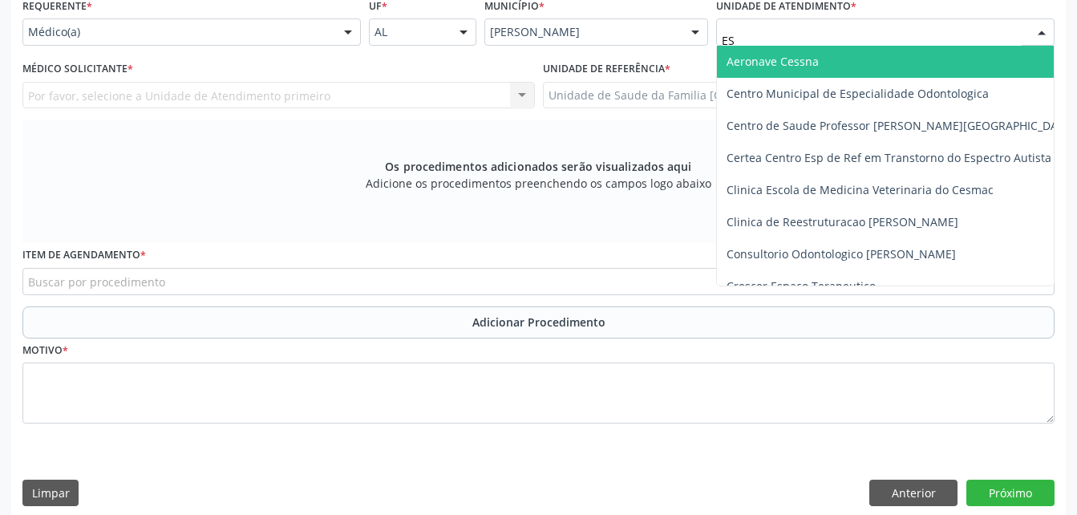
type input "EST"
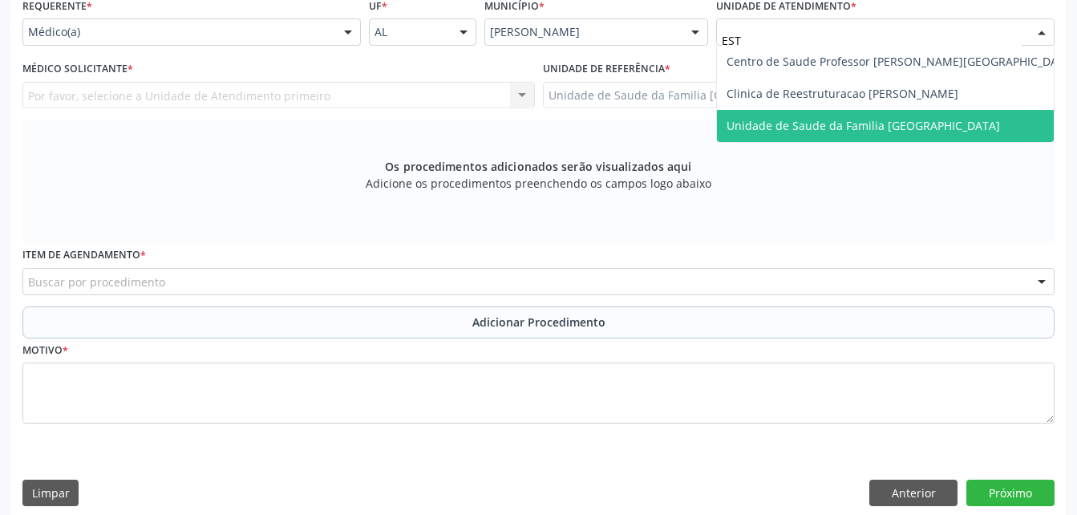
drag, startPoint x: 1028, startPoint y: 123, endPoint x: 835, endPoint y: 91, distance: 195.8
click at [1011, 124] on span "Unidade de Saude da Familia [GEOGRAPHIC_DATA]" at bounding box center [901, 126] width 368 height 32
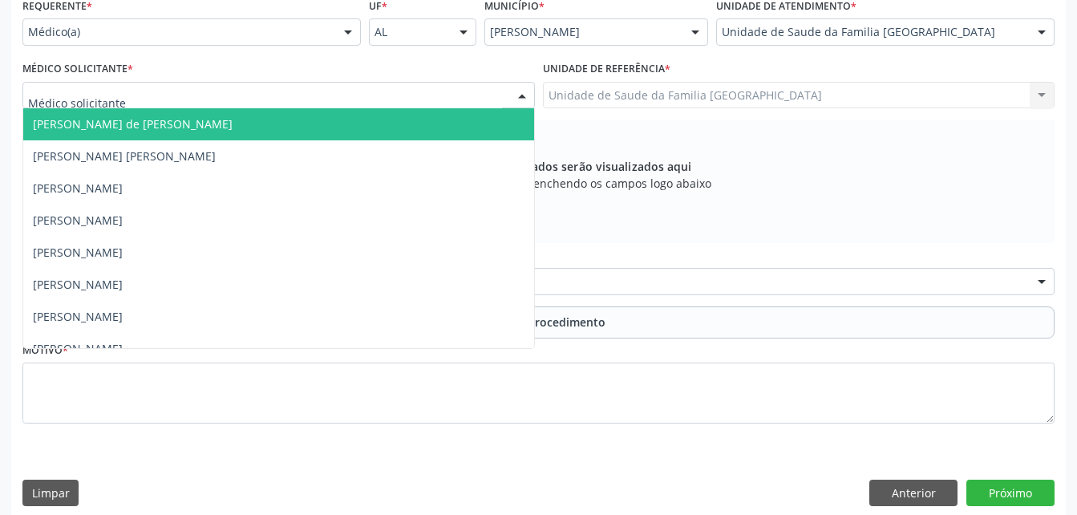
click at [399, 86] on div at bounding box center [278, 95] width 513 height 27
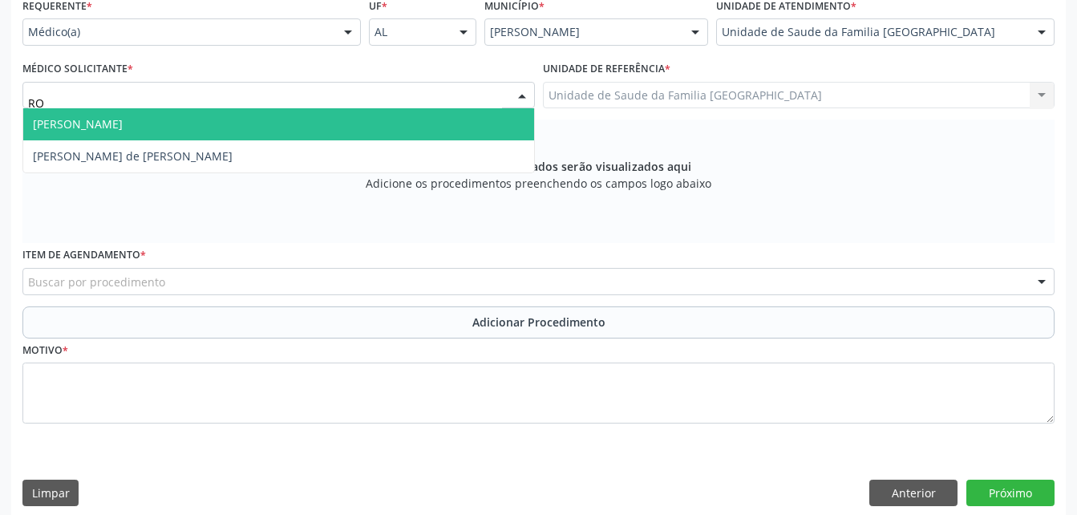
type input "ROD"
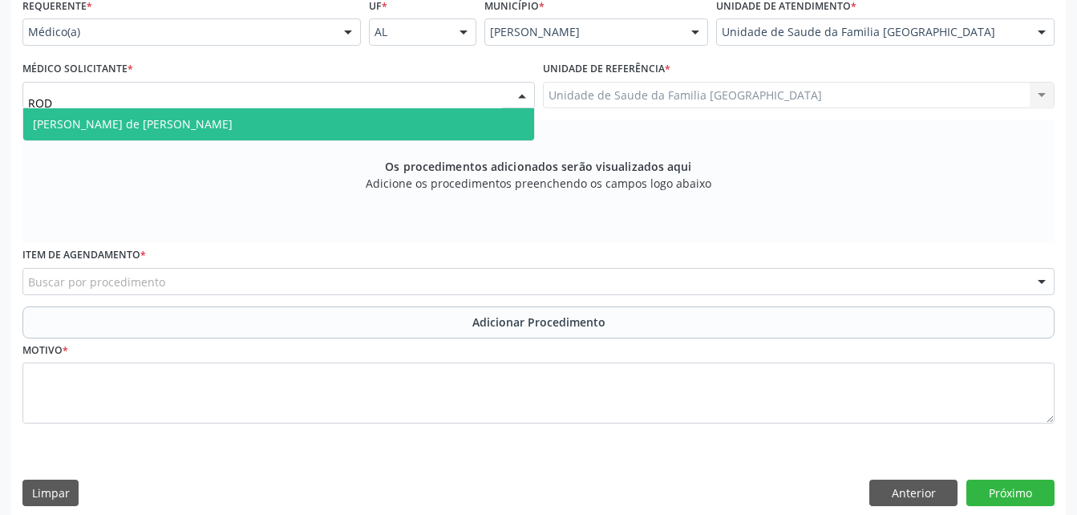
click at [371, 124] on span "[PERSON_NAME] de [PERSON_NAME]" at bounding box center [278, 124] width 511 height 32
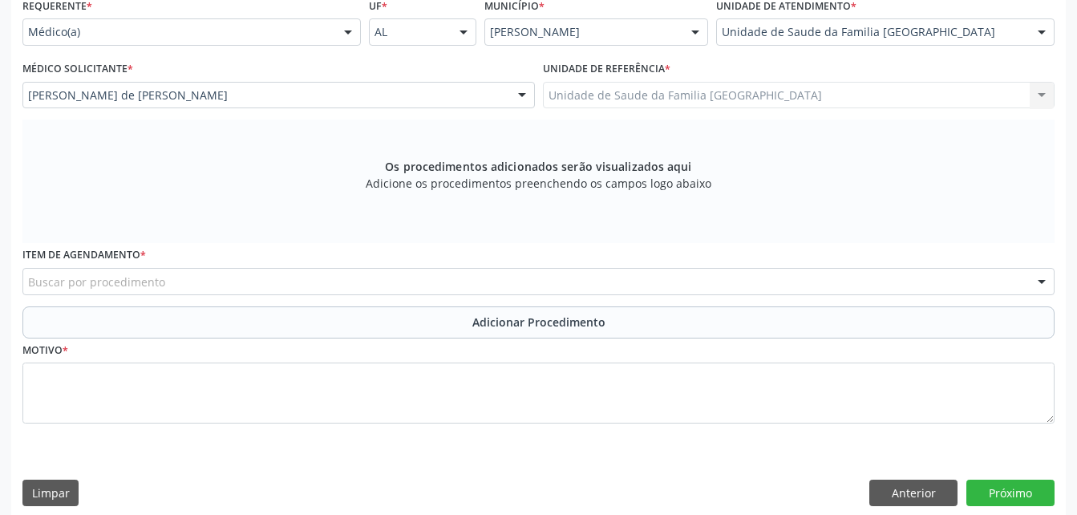
click at [346, 284] on div "Buscar por procedimento" at bounding box center [538, 281] width 1032 height 27
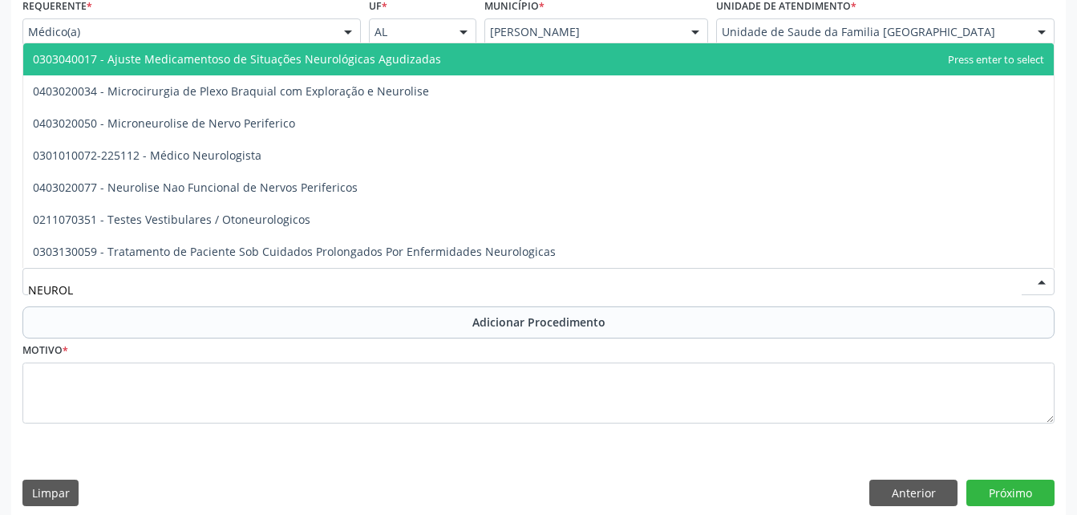
type input "NEUROLO"
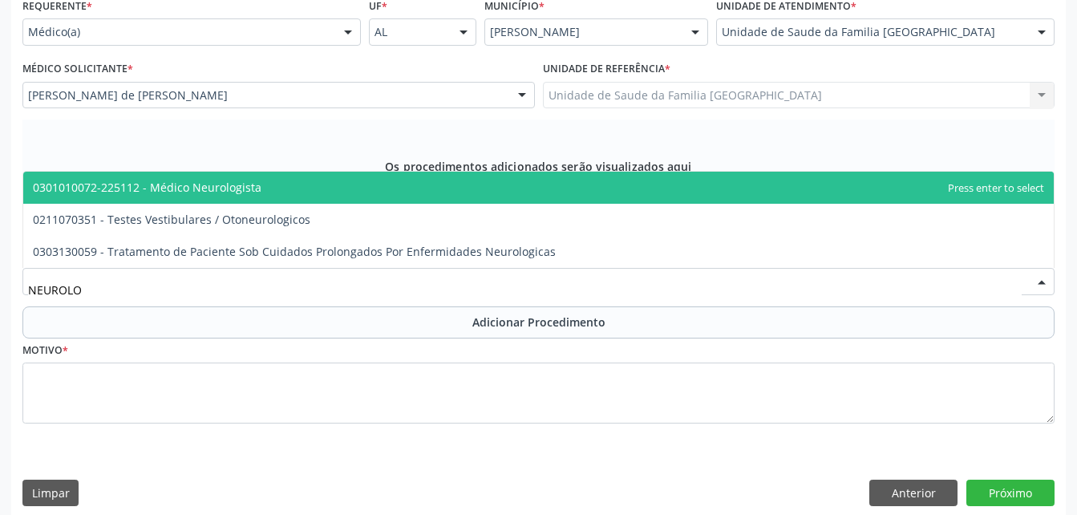
click at [306, 187] on span "0301010072-225112 - Médico Neurologista" at bounding box center [538, 188] width 1031 height 32
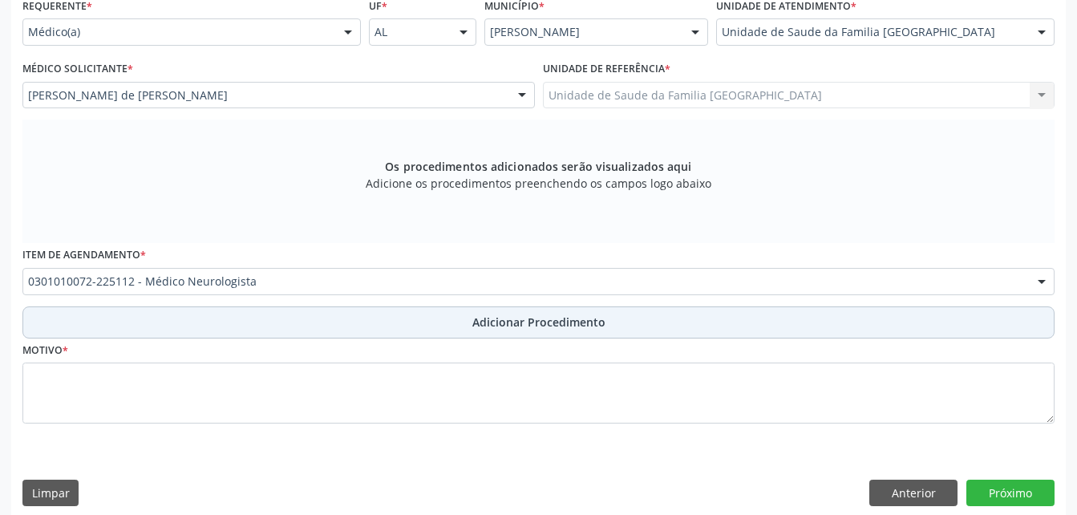
click at [348, 321] on button "Adicionar Procedimento" at bounding box center [538, 322] width 1032 height 32
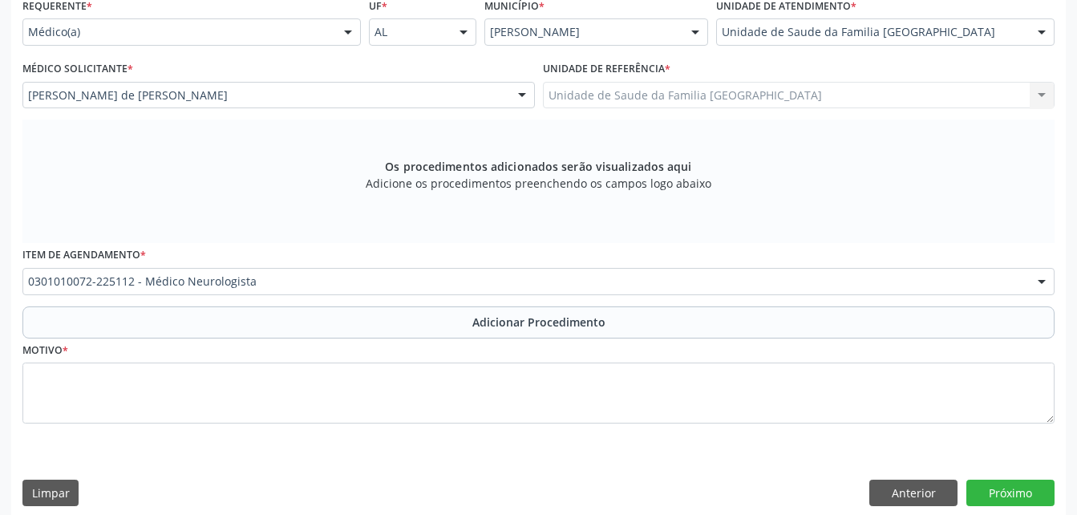
scroll to position [330, 0]
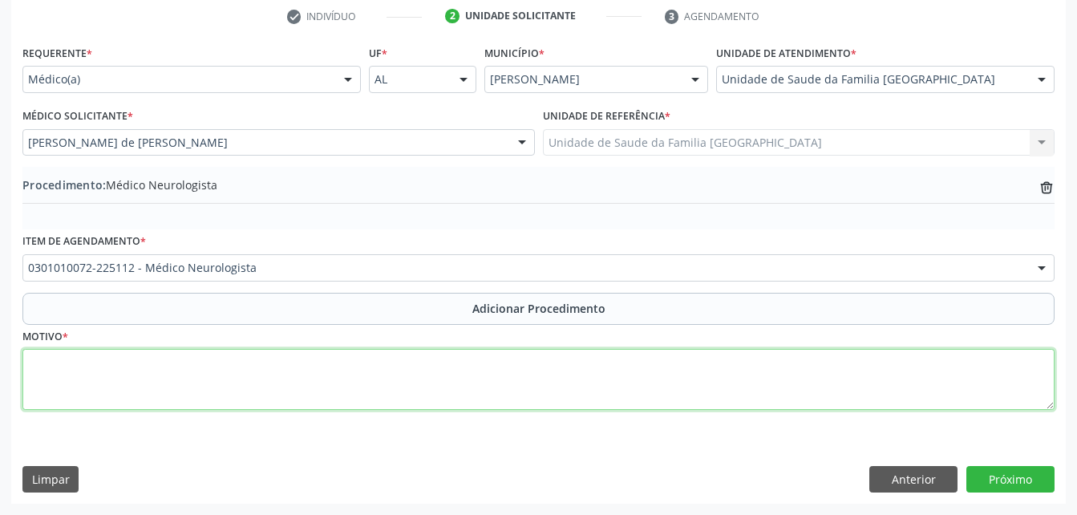
click at [350, 368] on textarea at bounding box center [538, 379] width 1032 height 61
type textarea "ANEURISMA"
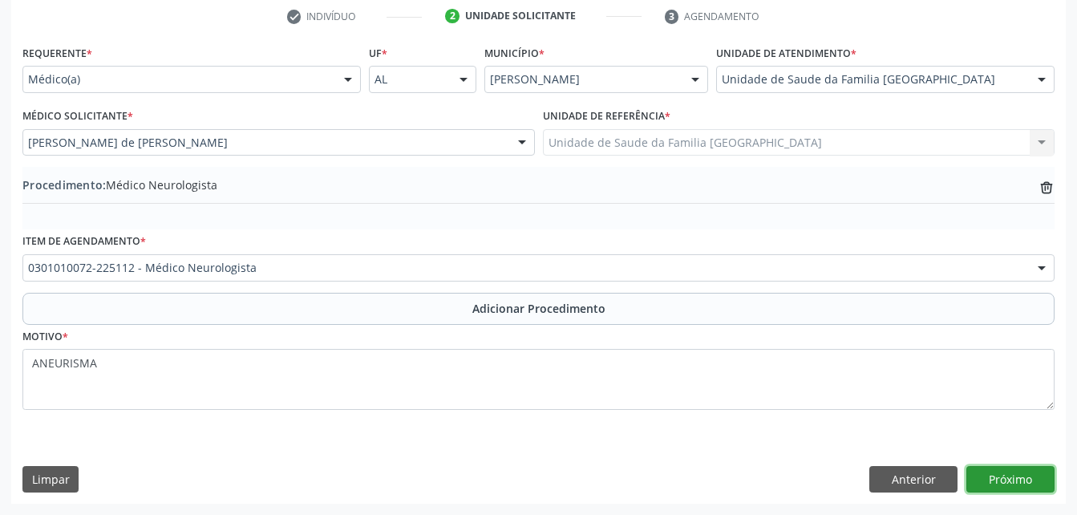
click at [1032, 478] on button "Próximo" at bounding box center [1011, 479] width 88 height 27
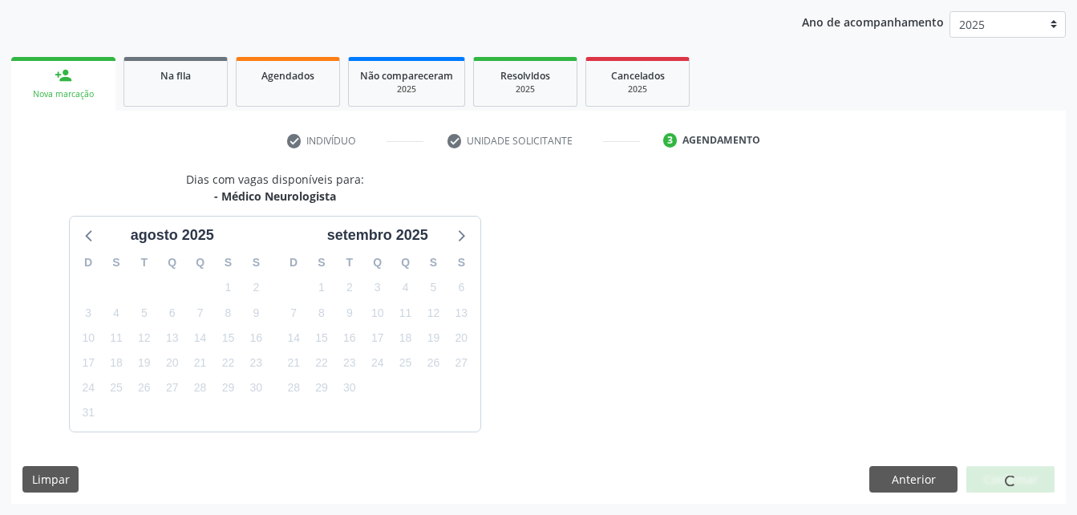
scroll to position [253, 0]
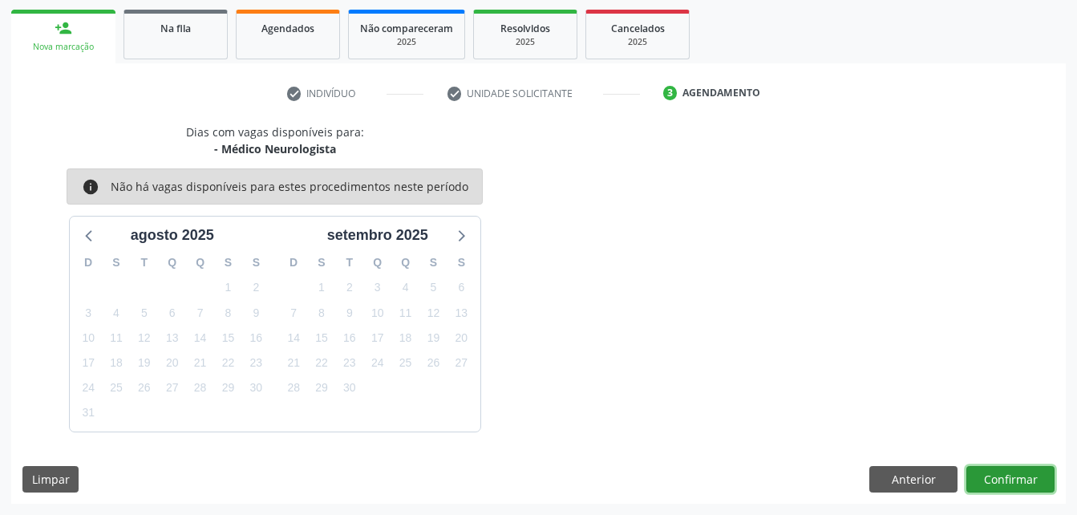
click at [1018, 484] on button "Confirmar" at bounding box center [1011, 479] width 88 height 27
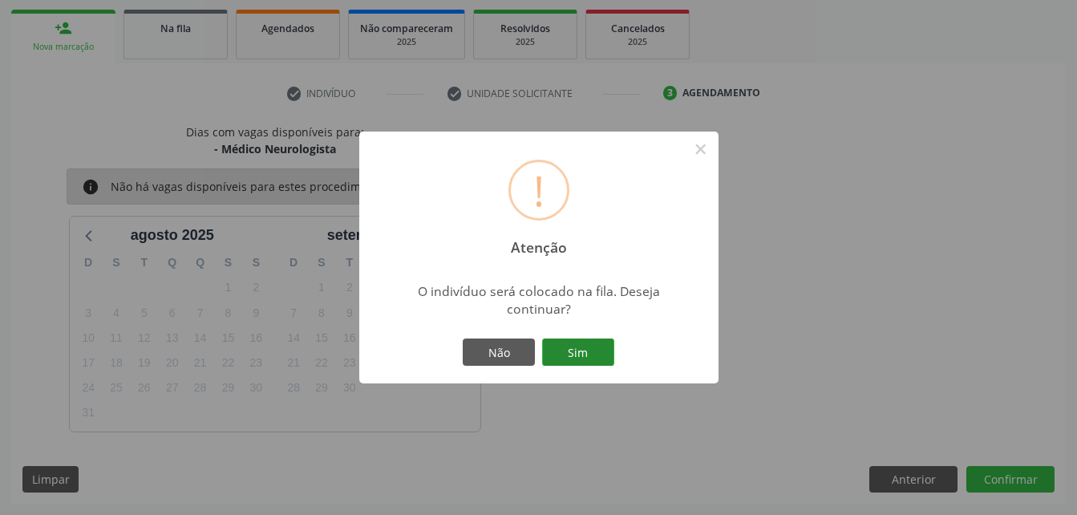
click at [605, 355] on button "Sim" at bounding box center [578, 351] width 72 height 27
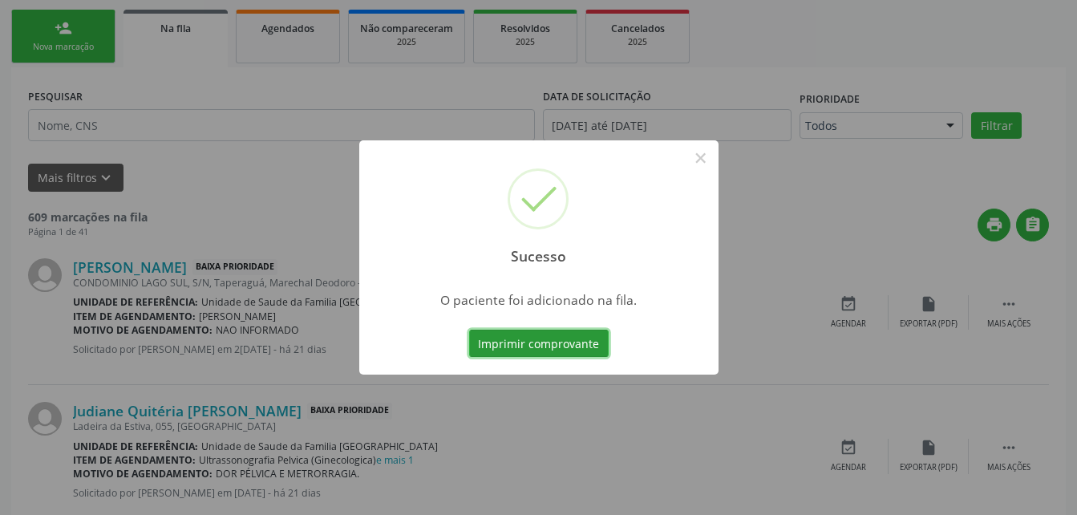
scroll to position [43, 0]
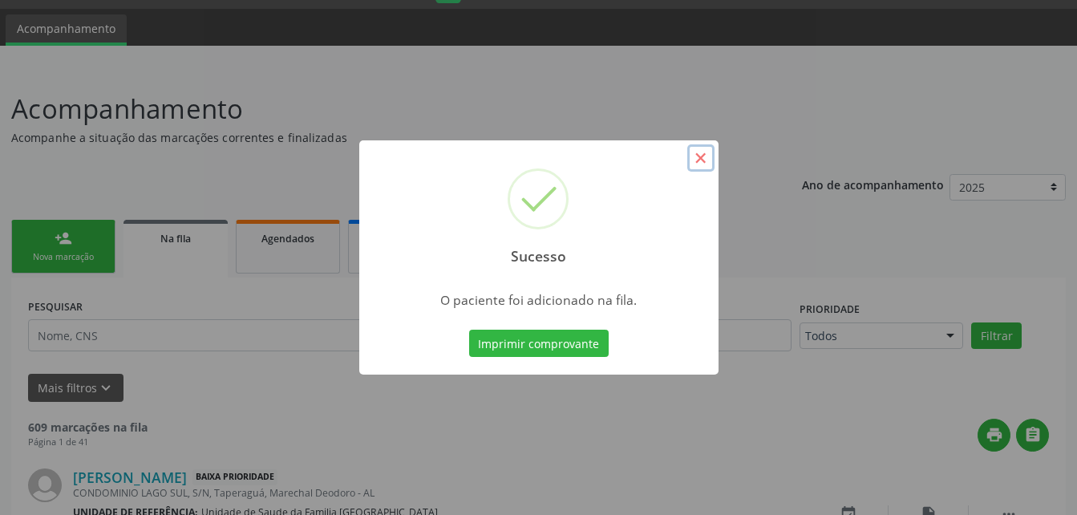
click at [694, 162] on button "×" at bounding box center [700, 157] width 27 height 27
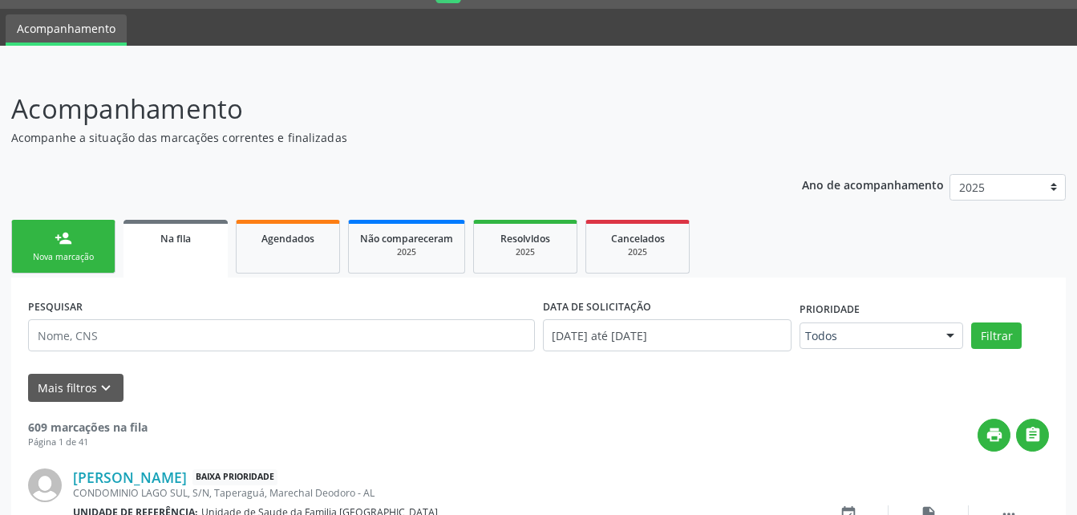
click at [86, 227] on link "person_add Nova marcação" at bounding box center [63, 247] width 104 height 54
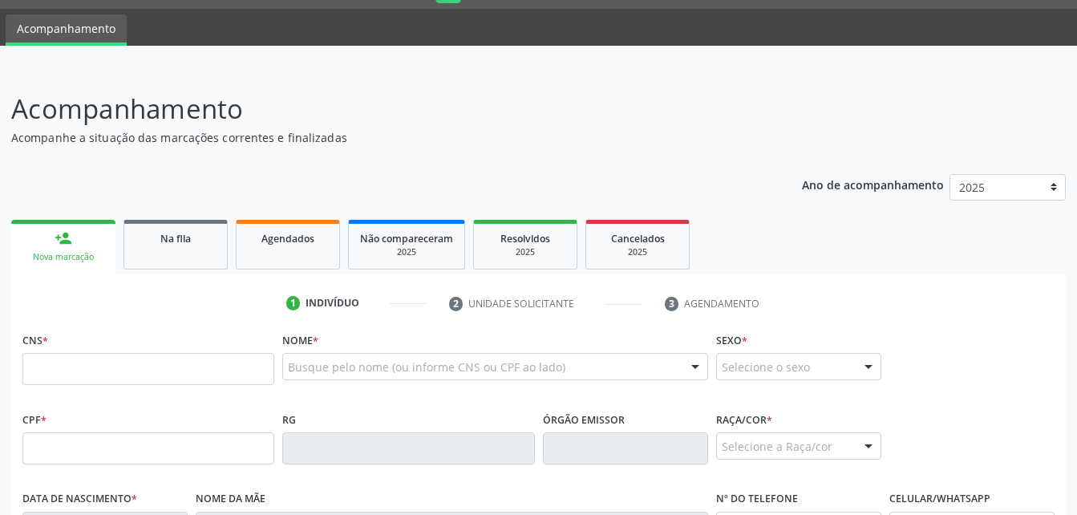
scroll to position [203, 0]
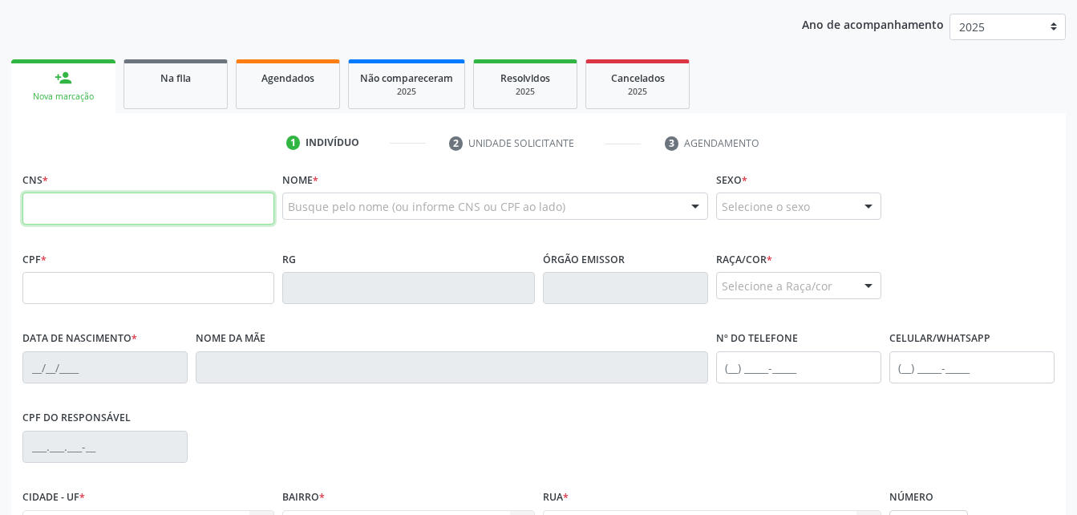
click at [124, 206] on input "text" at bounding box center [148, 209] width 252 height 32
paste input "705 4024 3145 7399"
type input "705 4024 3145 7399"
type input "056.461.724-54"
type input "20/09/1967"
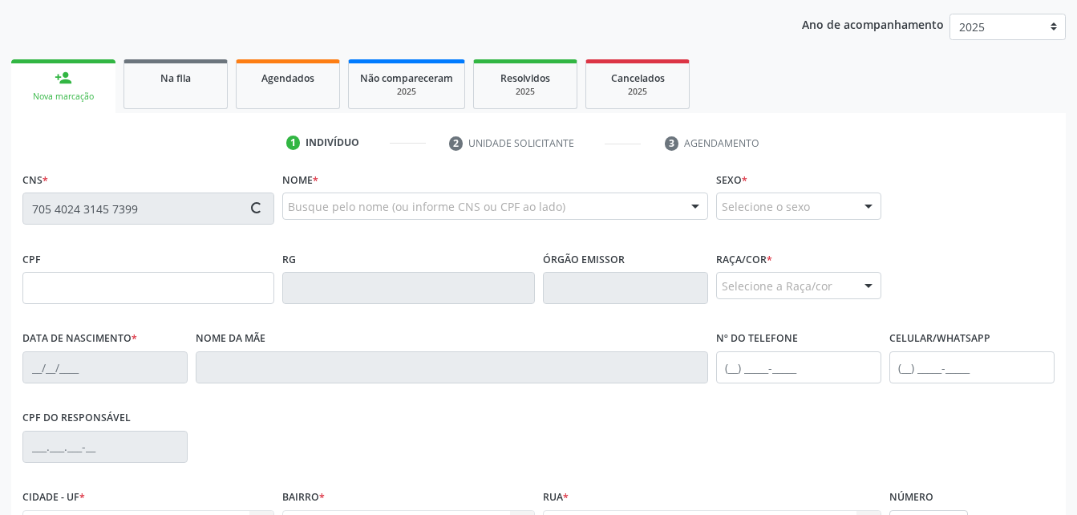
type input "Delmira Josefa da Conceição"
type input "(82) 99388-1096"
type input "0"
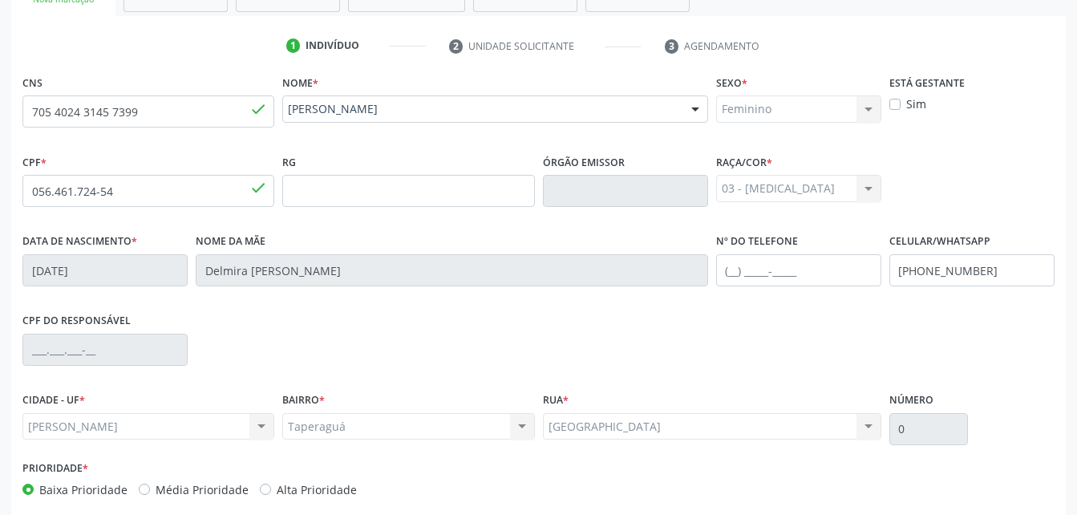
scroll to position [377, 0]
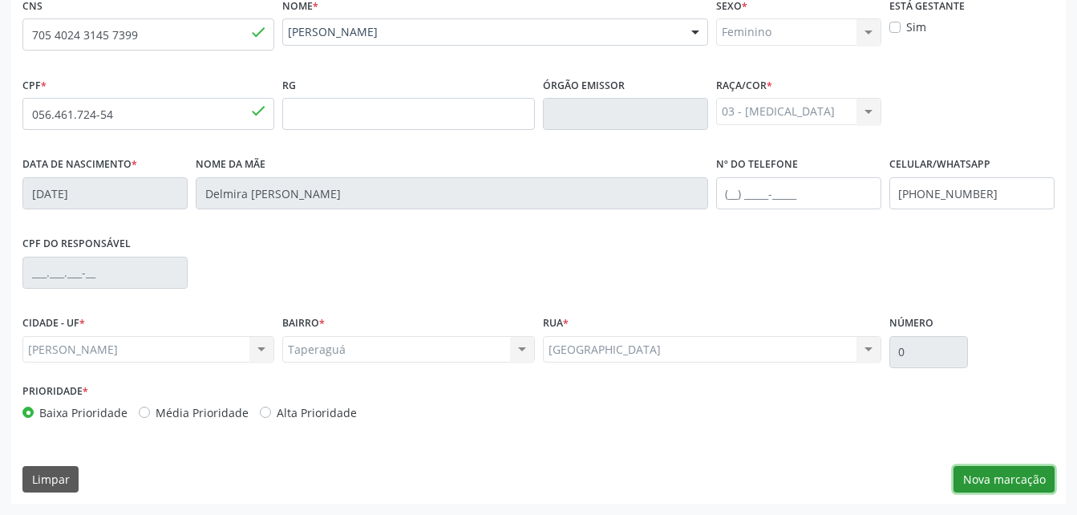
click at [1003, 478] on button "Nova marcação" at bounding box center [1004, 479] width 101 height 27
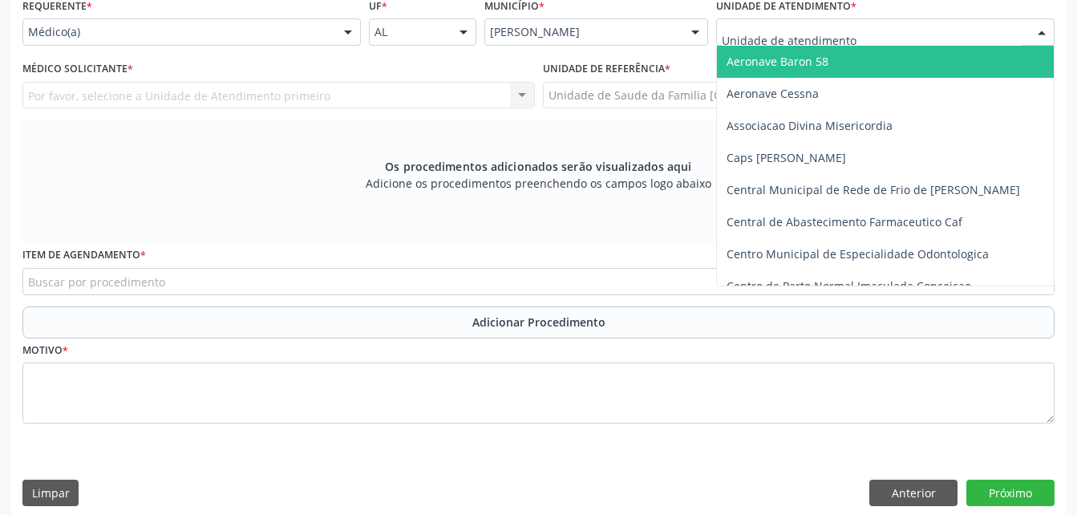
click at [917, 35] on div at bounding box center [885, 31] width 338 height 27
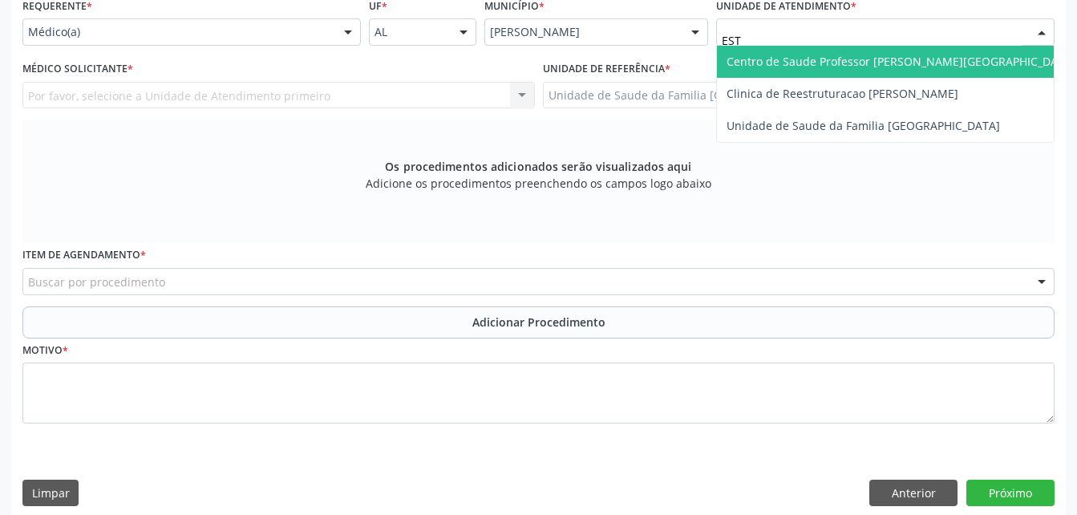
type input "ESTI"
drag, startPoint x: 914, startPoint y: 69, endPoint x: 613, endPoint y: 105, distance: 303.7
click at [906, 70] on span "Unidade de Saude da Familia [GEOGRAPHIC_DATA]" at bounding box center [885, 62] width 337 height 32
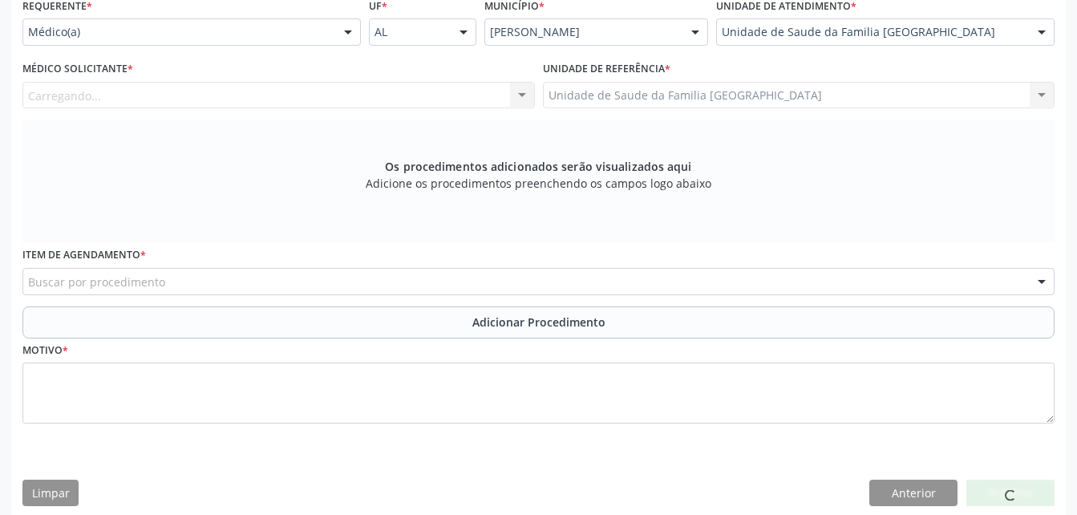
click at [479, 97] on div "Carregando... Nenhum resultado encontrado para: " " Não há nenhuma opção para s…" at bounding box center [278, 95] width 513 height 27
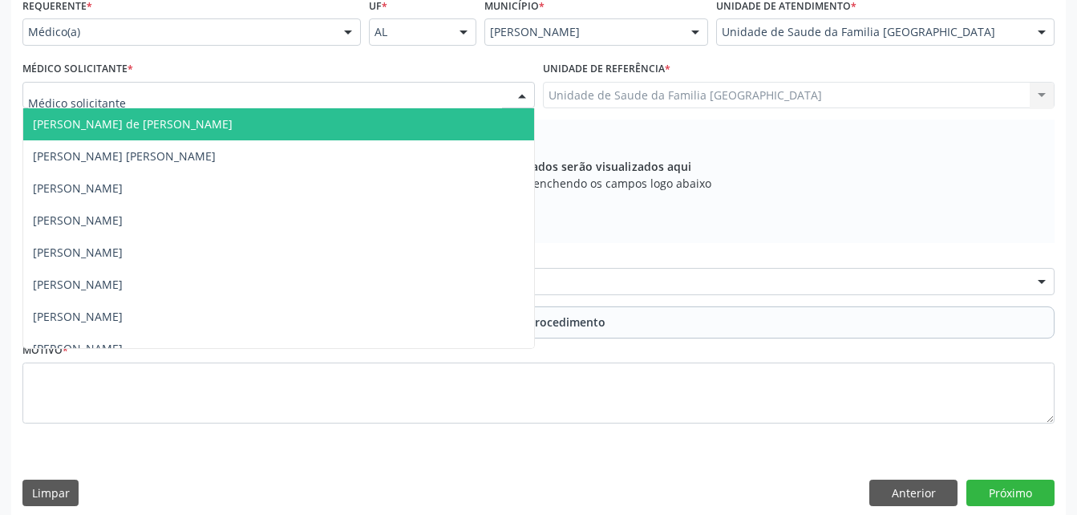
click at [409, 92] on div at bounding box center [278, 95] width 513 height 27
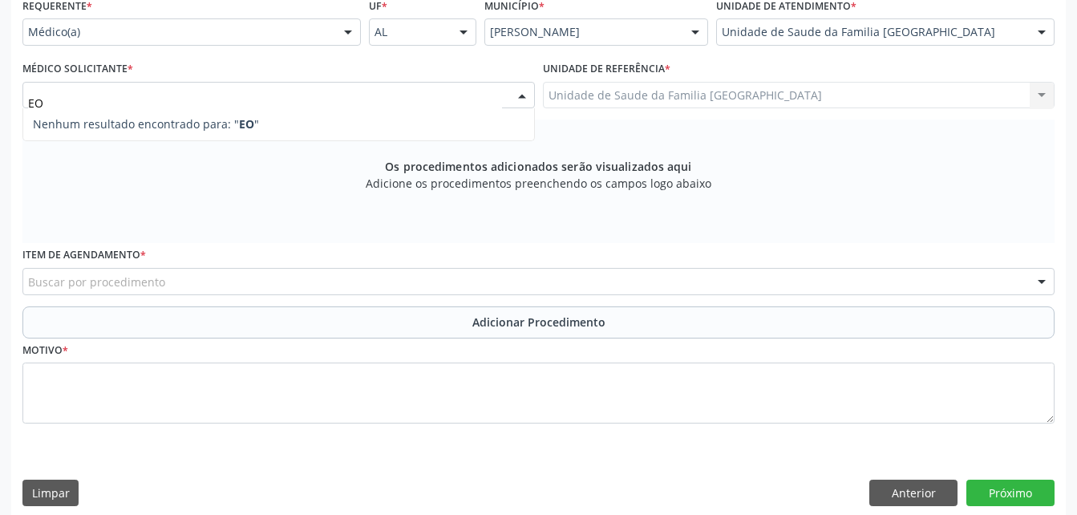
type input "E"
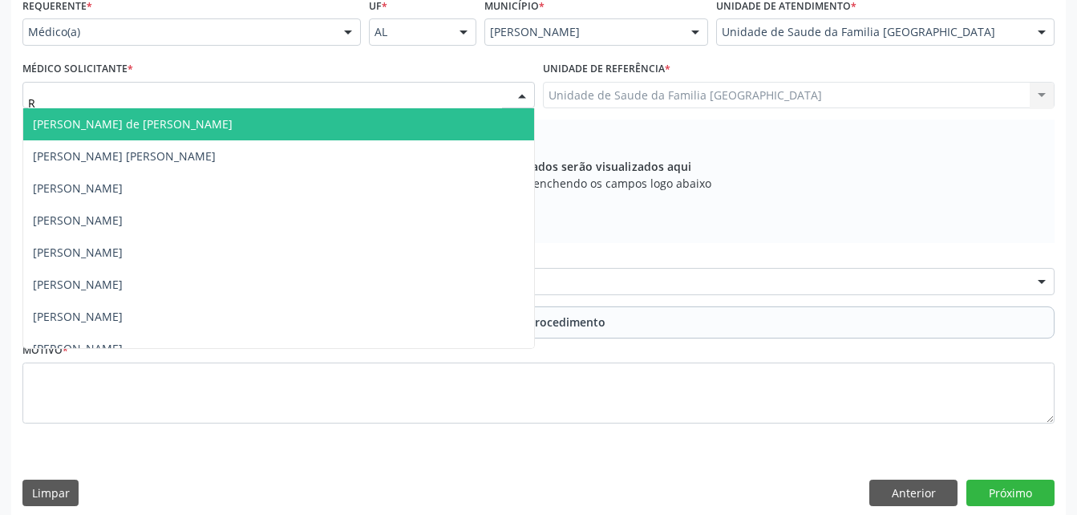
type input "RO"
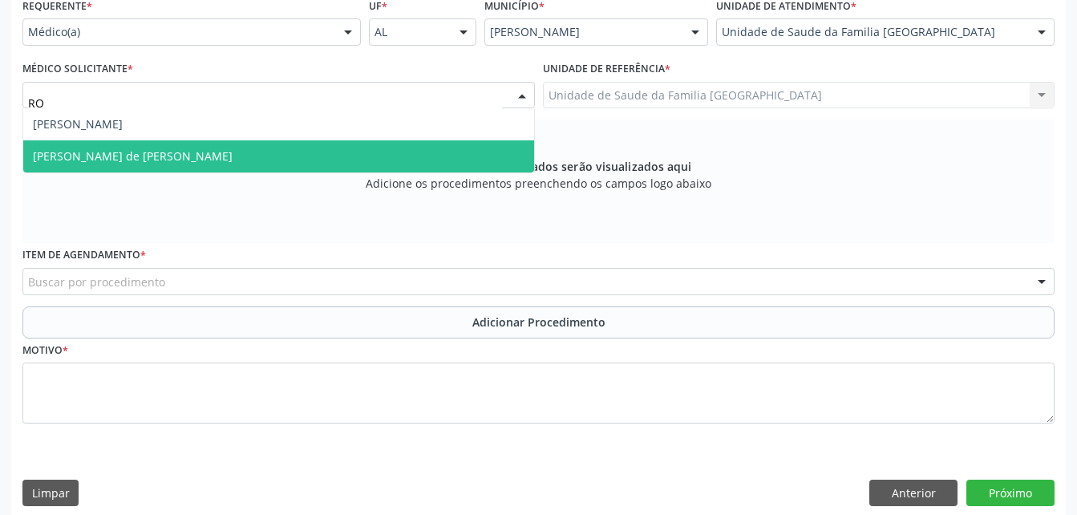
click at [405, 153] on span "[PERSON_NAME] de [PERSON_NAME]" at bounding box center [278, 156] width 511 height 32
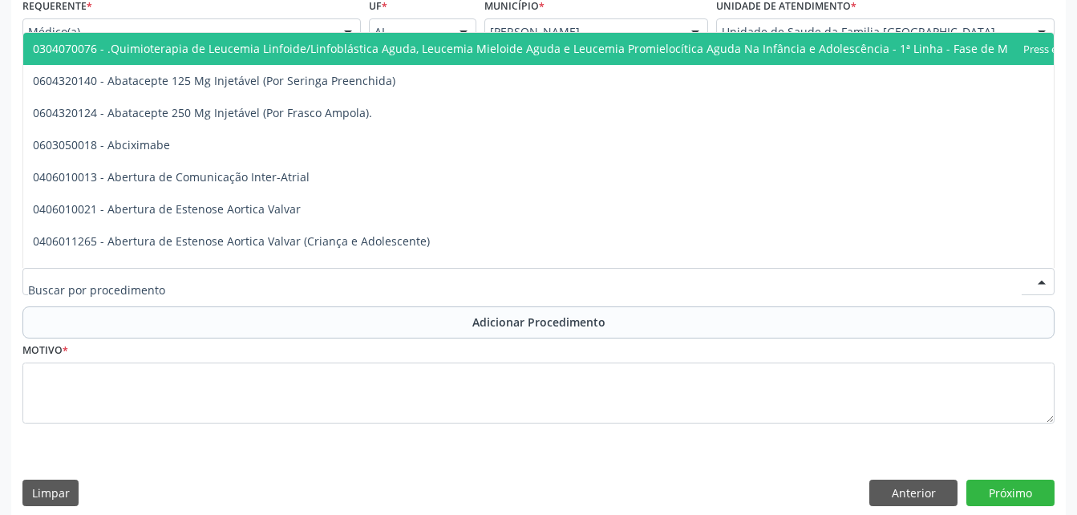
click at [411, 268] on div at bounding box center [538, 281] width 1032 height 27
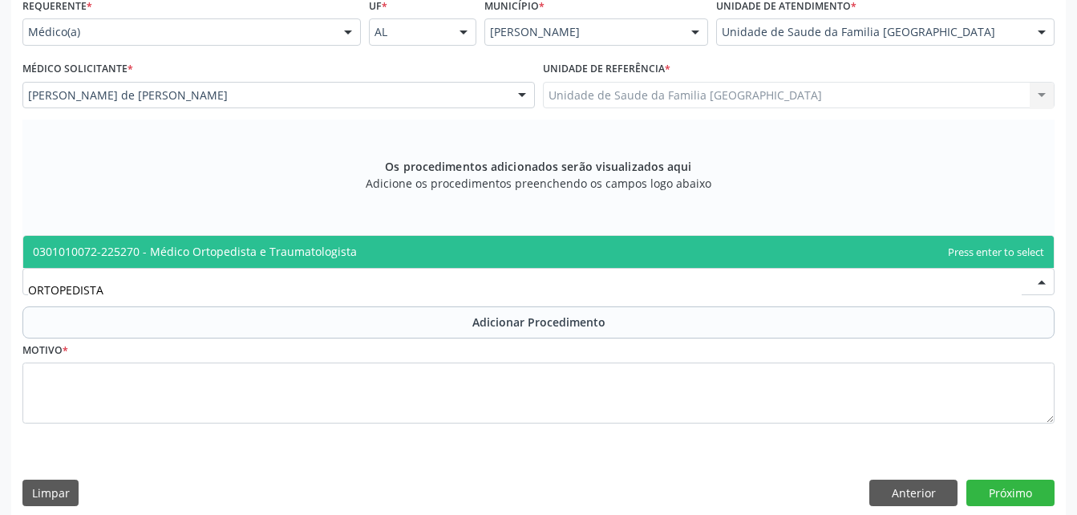
type input "ORTOPEDISTA"
click at [514, 338] on div "Motivo *" at bounding box center [538, 380] width 1032 height 85
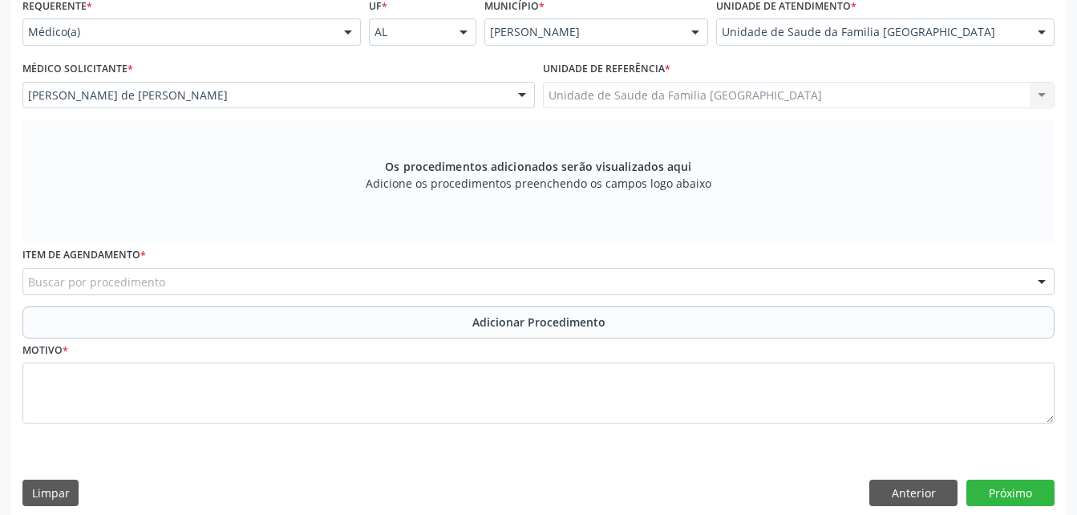
click at [514, 338] on div "Motivo *" at bounding box center [538, 380] width 1032 height 85
drag, startPoint x: 514, startPoint y: 338, endPoint x: 486, endPoint y: 299, distance: 47.6
click at [486, 299] on div "Item de agendamento * Buscar por procedimento 0304070076 - .Quimioterapia de Le…" at bounding box center [538, 274] width 1040 height 63
drag, startPoint x: 482, startPoint y: 297, endPoint x: 476, endPoint y: 284, distance: 14.3
click at [480, 295] on div "Item de agendamento * Buscar por procedimento 0304070076 - .Quimioterapia de Le…" at bounding box center [538, 274] width 1040 height 63
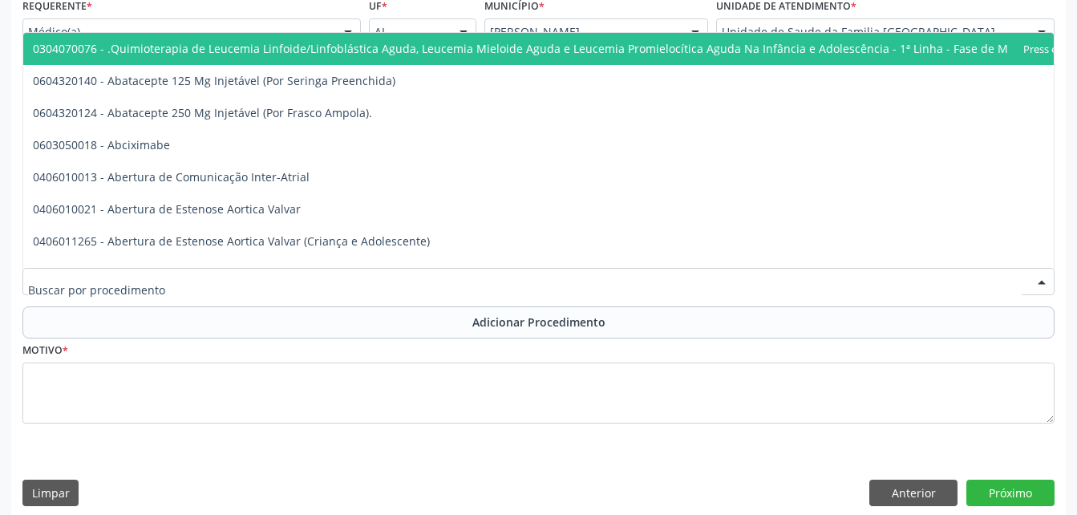
click at [476, 284] on div at bounding box center [538, 281] width 1032 height 27
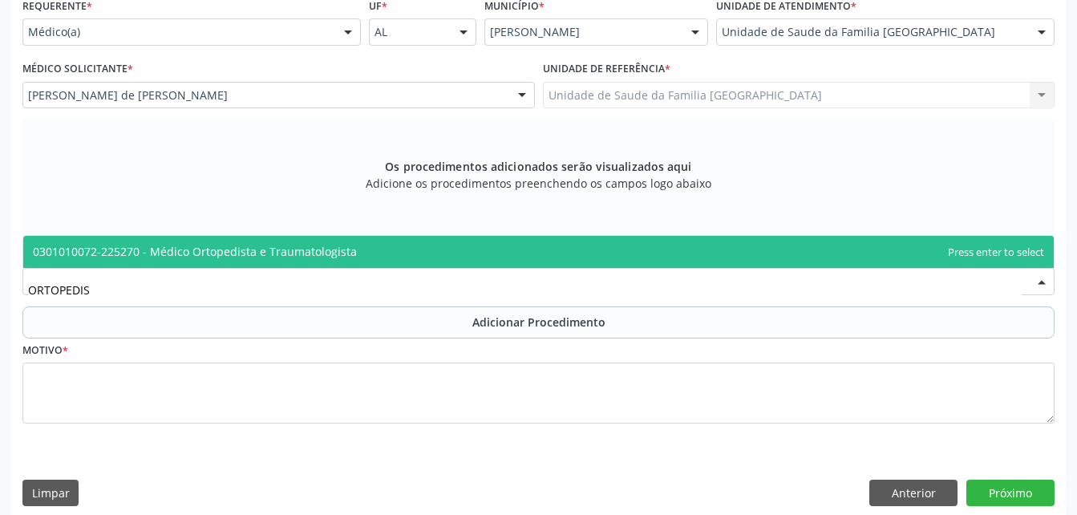
type input "ORTOPEDIST"
click at [490, 255] on span "0301010072-225270 - Médico Ortopedista e Traumatologista" at bounding box center [538, 252] width 1031 height 32
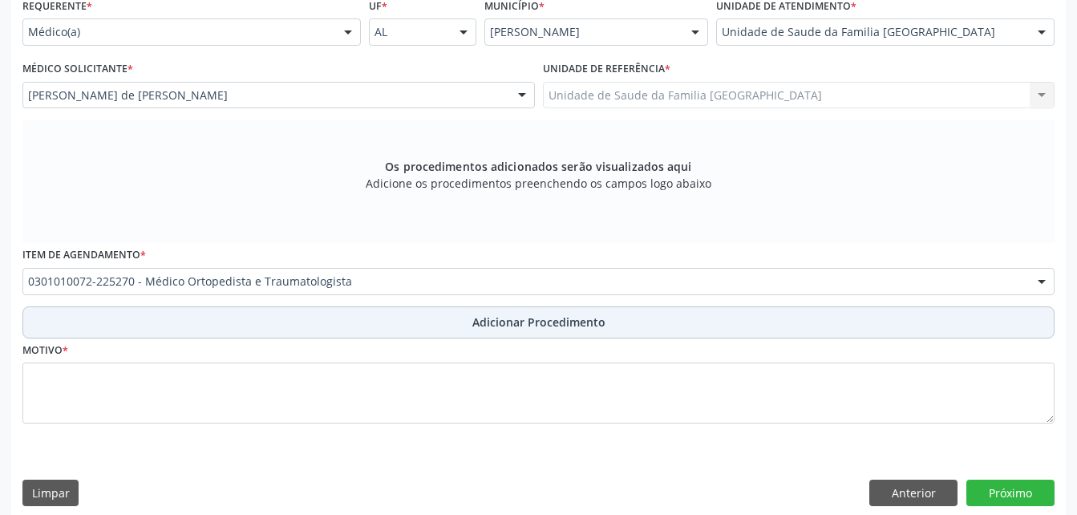
click at [492, 315] on span "Adicionar Procedimento" at bounding box center [538, 322] width 133 height 17
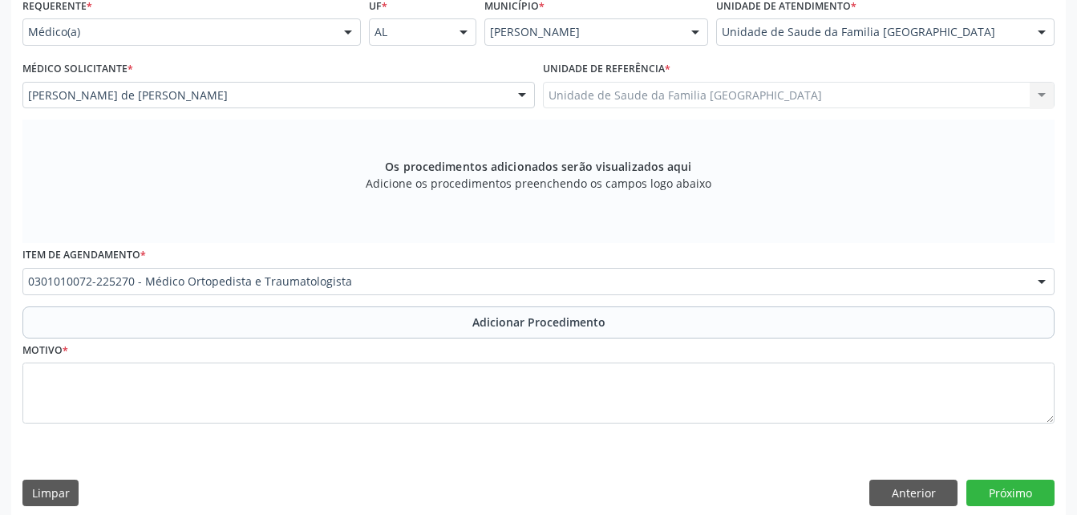
scroll to position [330, 0]
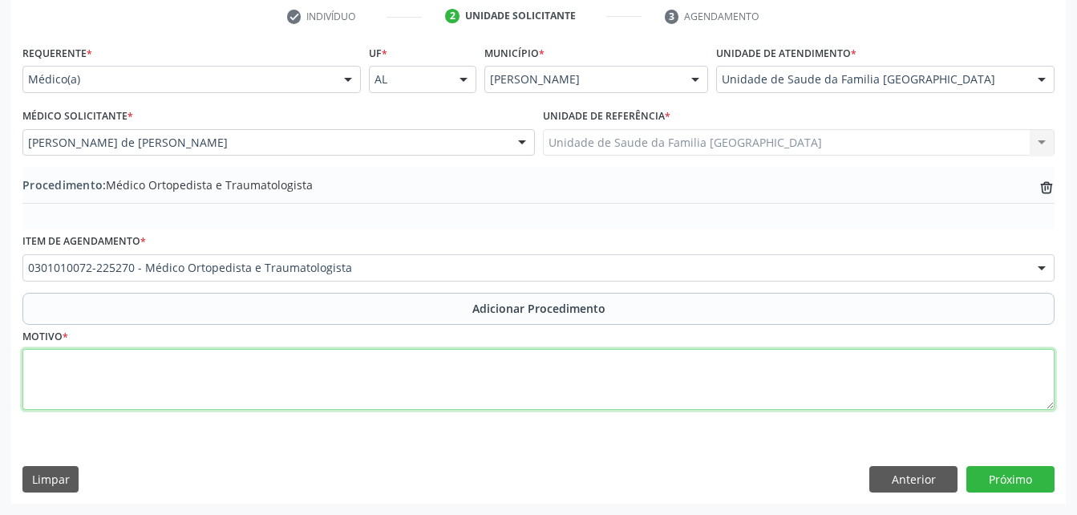
click at [470, 387] on textarea at bounding box center [538, 379] width 1032 height 61
type textarea "DERRAME ARTICULAR"
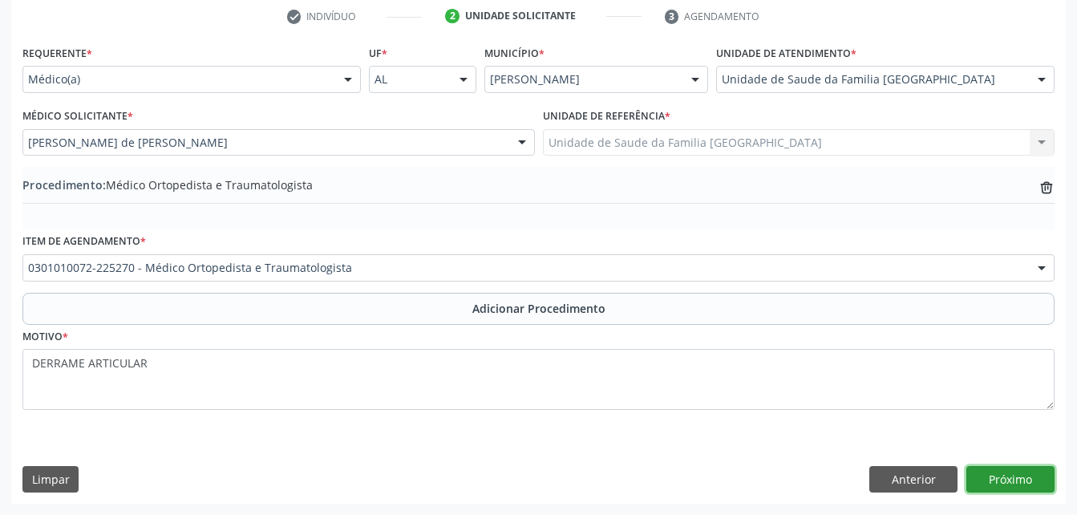
click at [1032, 483] on button "Próximo" at bounding box center [1011, 479] width 88 height 27
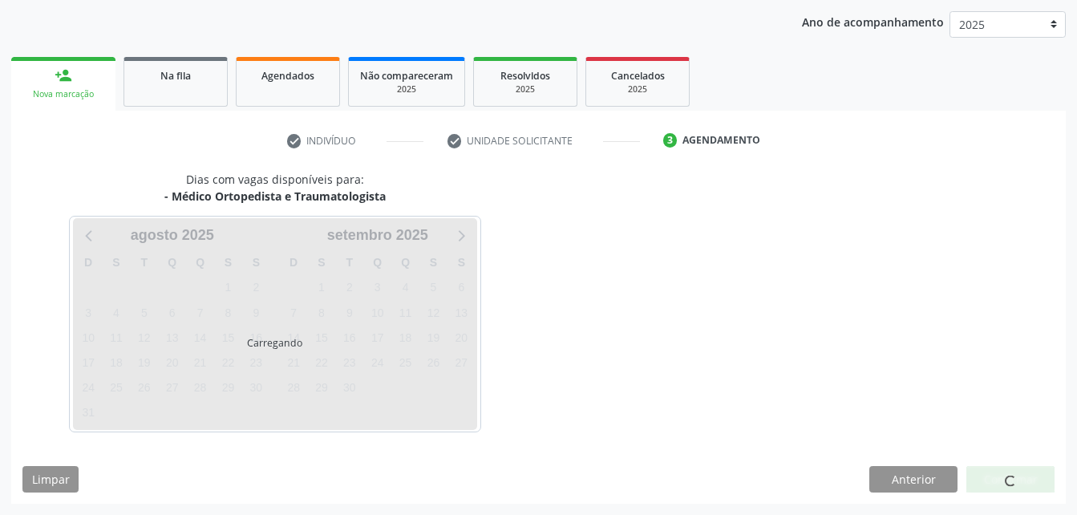
scroll to position [253, 0]
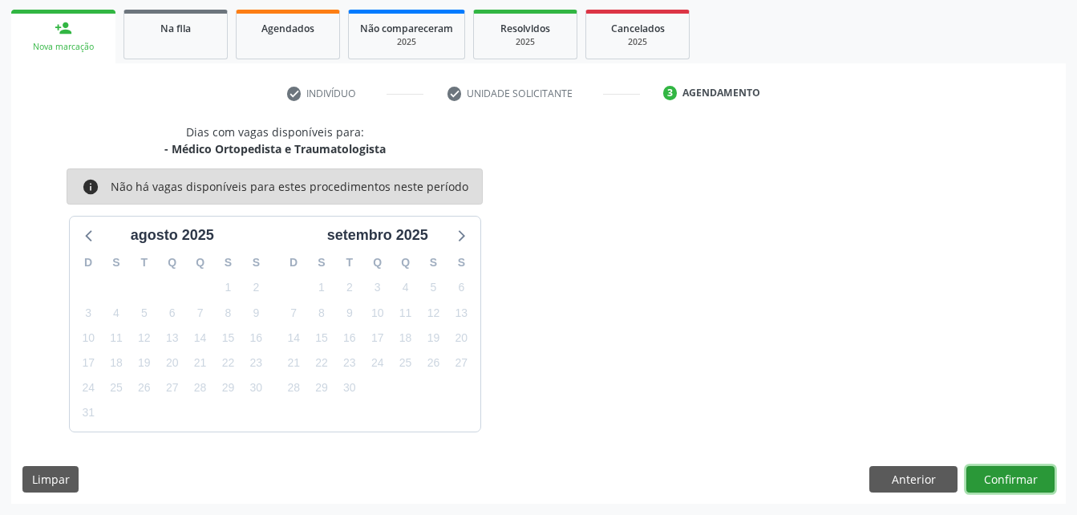
click at [1016, 480] on button "Confirmar" at bounding box center [1011, 479] width 88 height 27
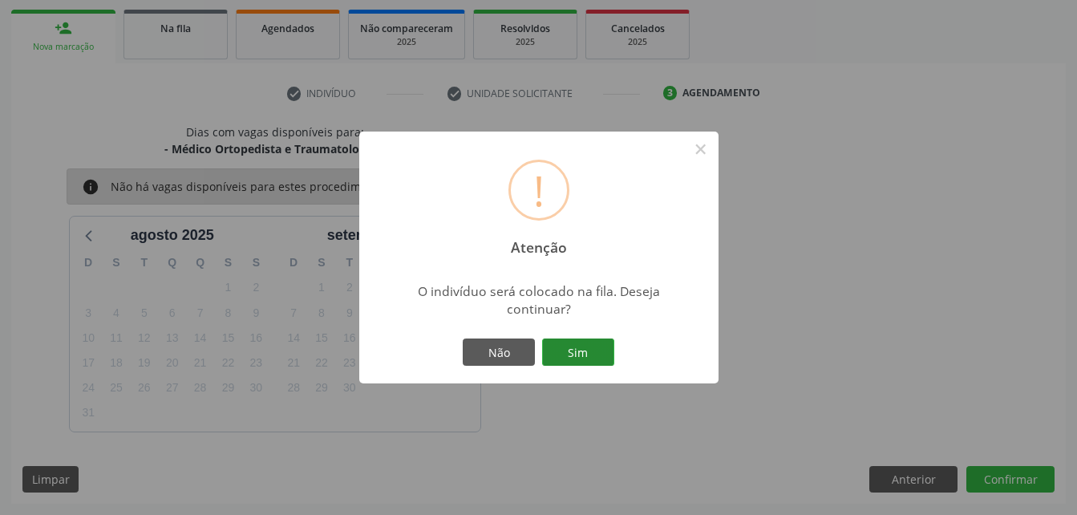
click at [577, 359] on button "Sim" at bounding box center [578, 351] width 72 height 27
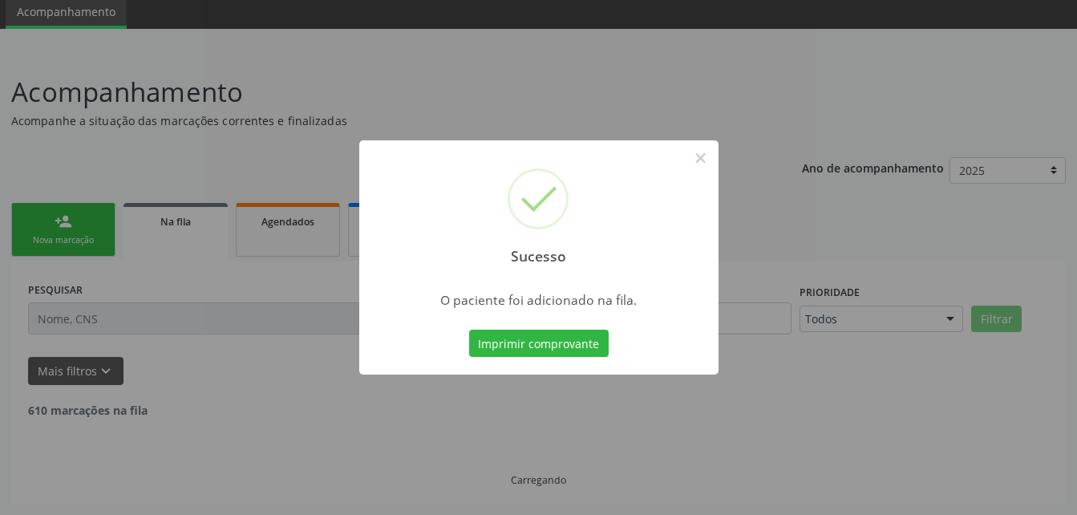
scroll to position [43, 0]
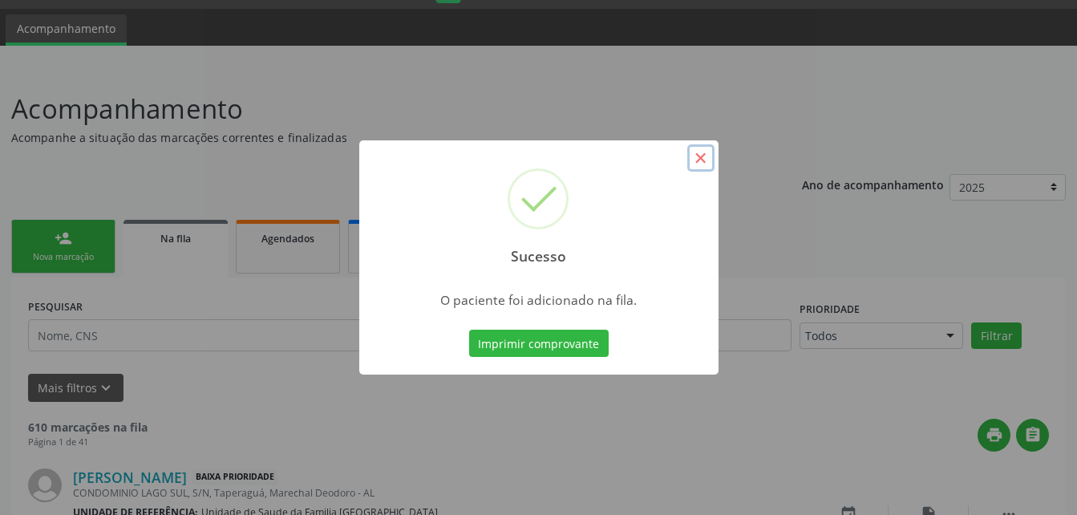
click at [699, 156] on button "×" at bounding box center [700, 157] width 27 height 27
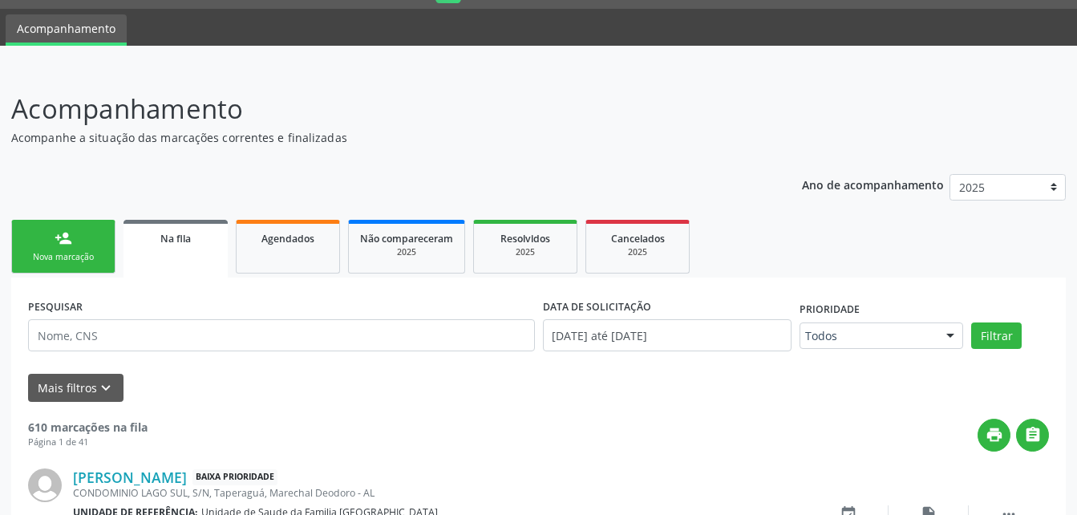
drag, startPoint x: 86, startPoint y: 237, endPoint x: 103, endPoint y: 245, distance: 19.4
click at [87, 237] on link "person_add Nova marcação" at bounding box center [63, 247] width 104 height 54
click at [103, 245] on link "person_add Nova marcação" at bounding box center [63, 247] width 104 height 54
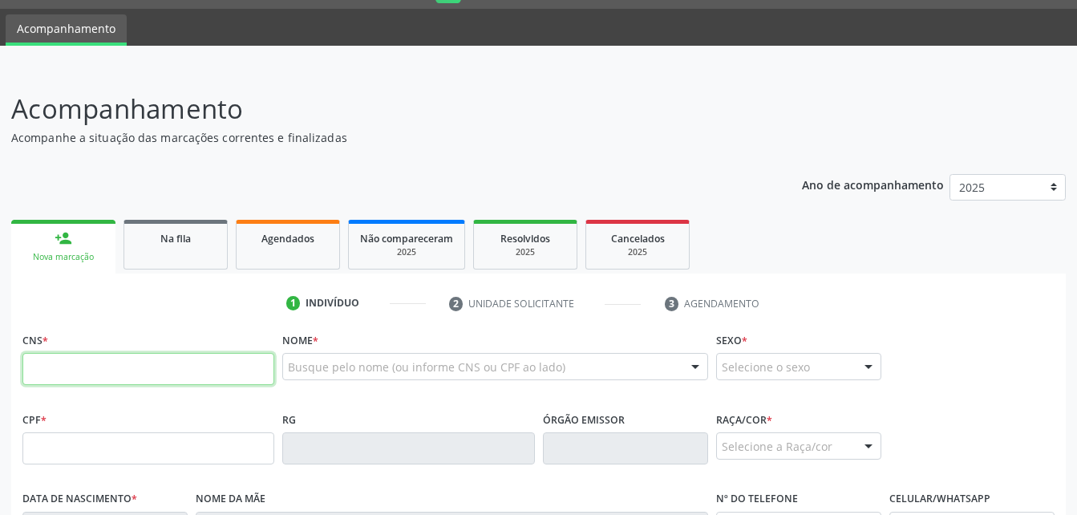
click at [172, 367] on input "text" at bounding box center [148, 369] width 252 height 32
paste input "705 4024 3145 7399"
type input "705 4024 3145 7399"
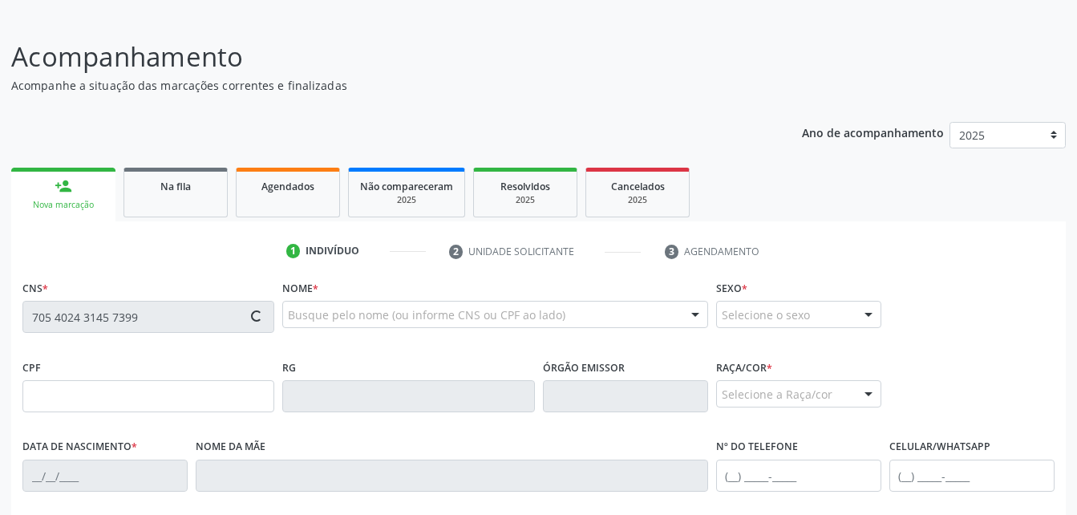
scroll to position [123, 0]
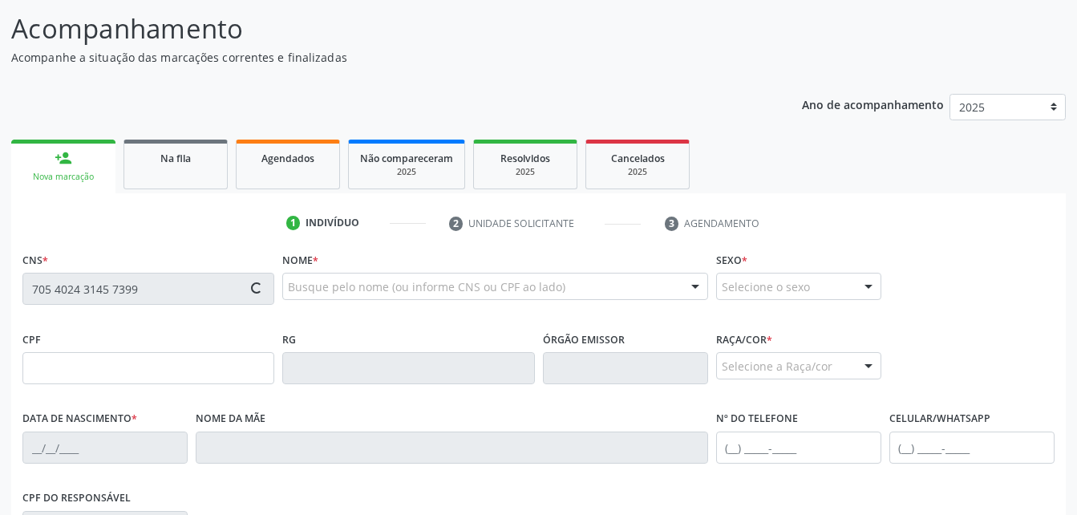
type input "056.461.724-54"
type input "20/09/1967"
type input "Delmira Josefa da Conceição"
type input "(82) 99388-1096"
type input "0"
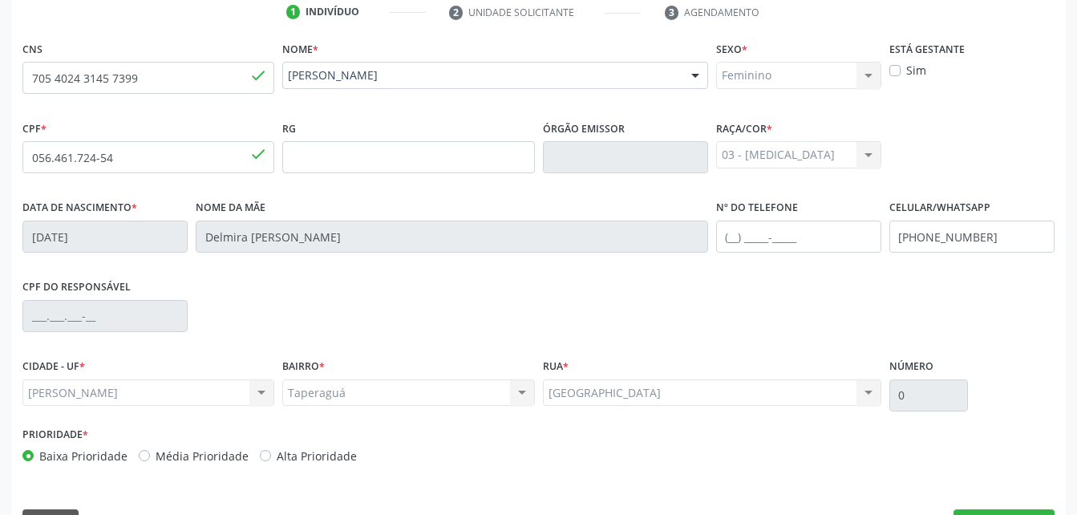
scroll to position [377, 0]
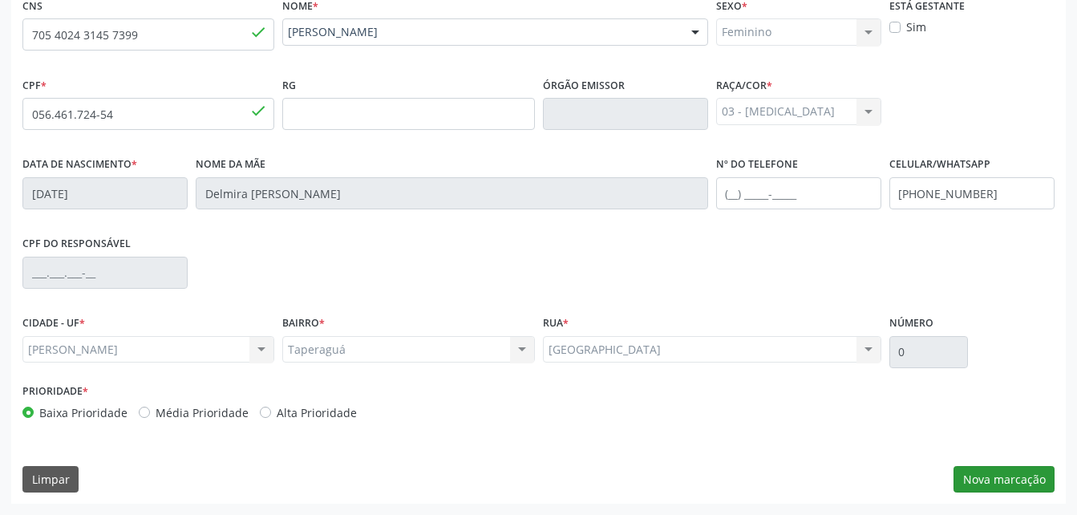
drag, startPoint x: 1023, startPoint y: 501, endPoint x: 1018, endPoint y: 483, distance: 18.3
click at [1022, 500] on div "CNS 705 4024 3145 7399 done Nome * Maria Luzinete Josefa da Conceição Maria Luz…" at bounding box center [538, 249] width 1055 height 510
click at [1018, 483] on button "Nova marcação" at bounding box center [1004, 479] width 101 height 27
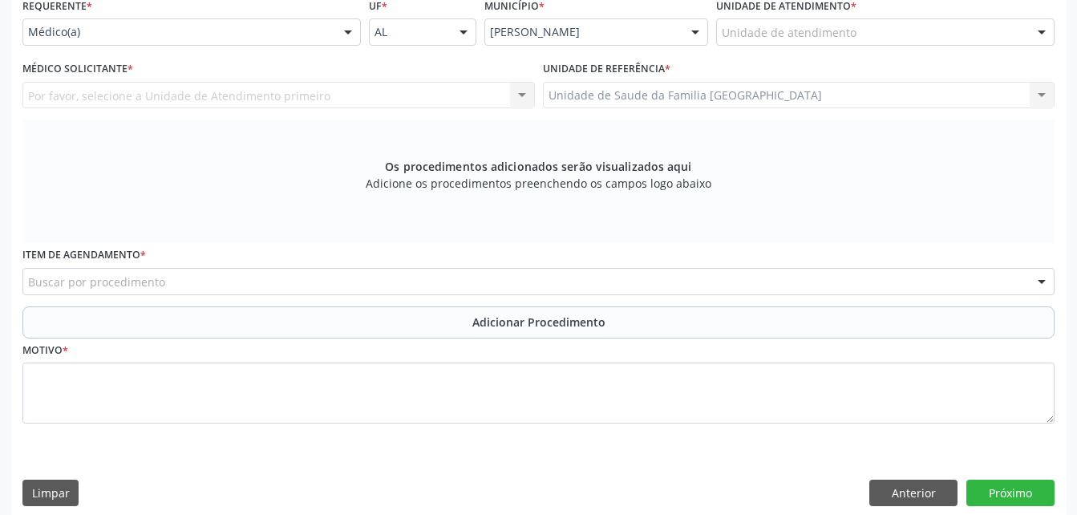
click at [855, 29] on div "Unidade de atendimento" at bounding box center [885, 31] width 338 height 27
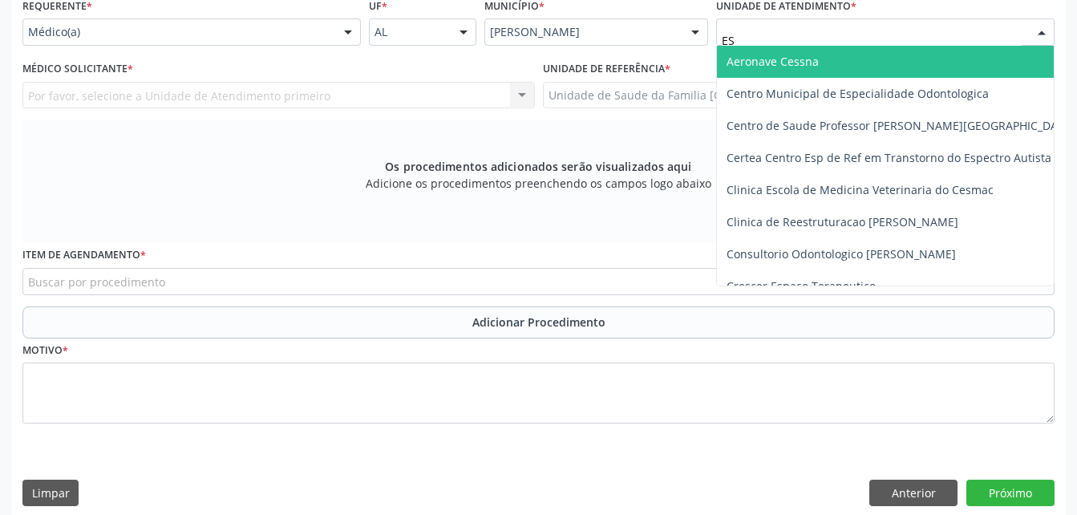
type input "EST"
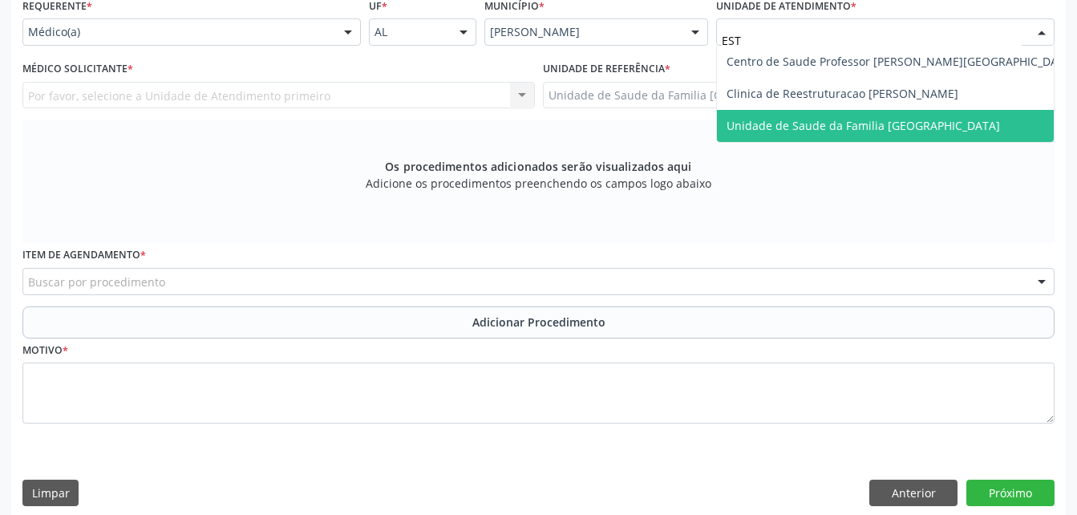
click at [890, 128] on span "Unidade de Saude da Familia [GEOGRAPHIC_DATA]" at bounding box center [864, 125] width 274 height 15
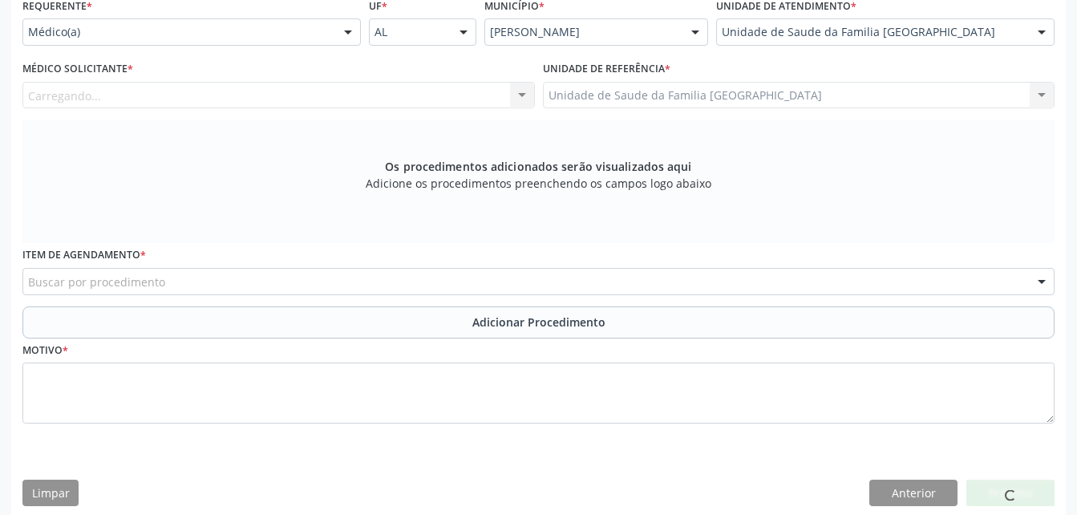
click at [452, 110] on div "Médico Solicitante * Carregando... Nenhum resultado encontrado para: " " Não há…" at bounding box center [278, 88] width 521 height 63
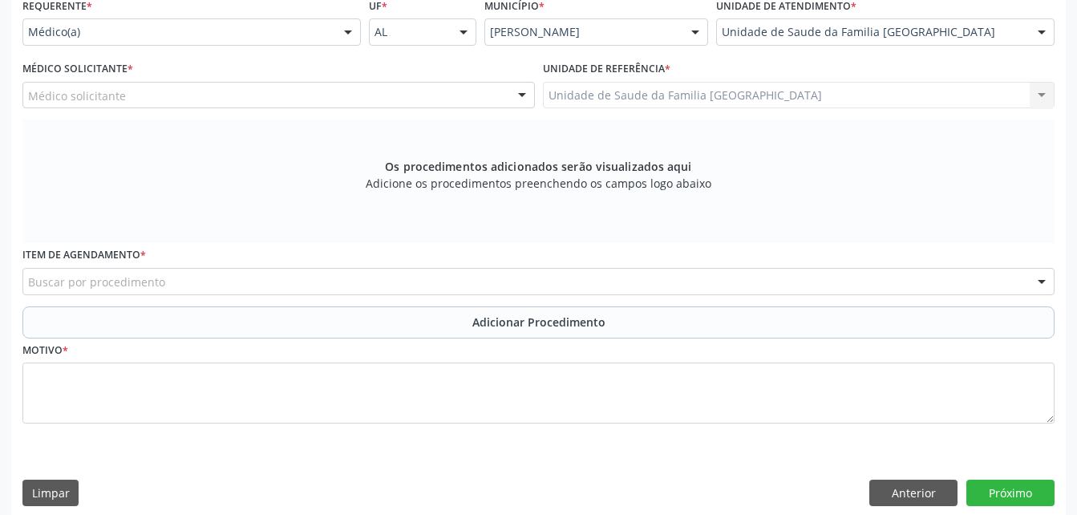
click at [447, 103] on div "Médico solicitante" at bounding box center [278, 95] width 513 height 27
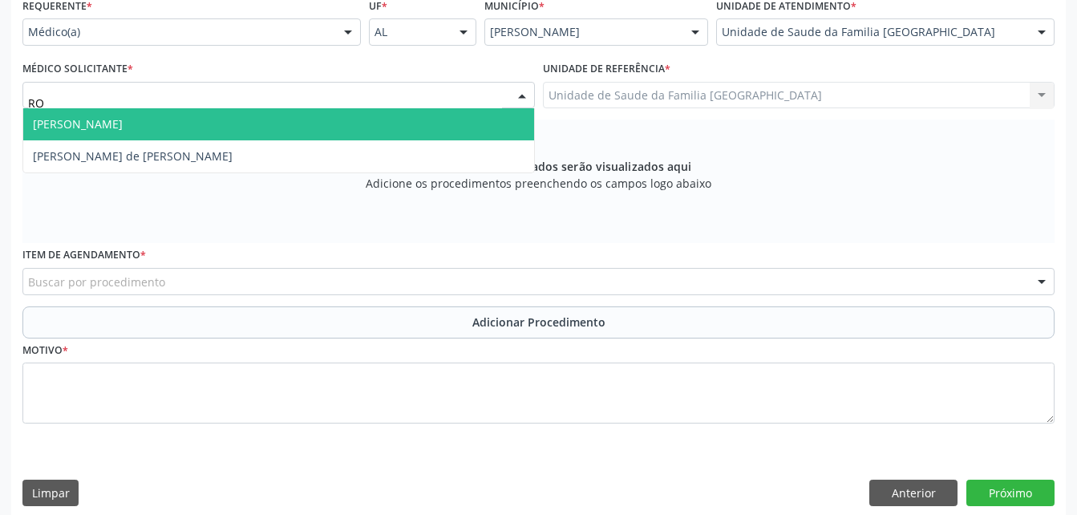
type input "ROD"
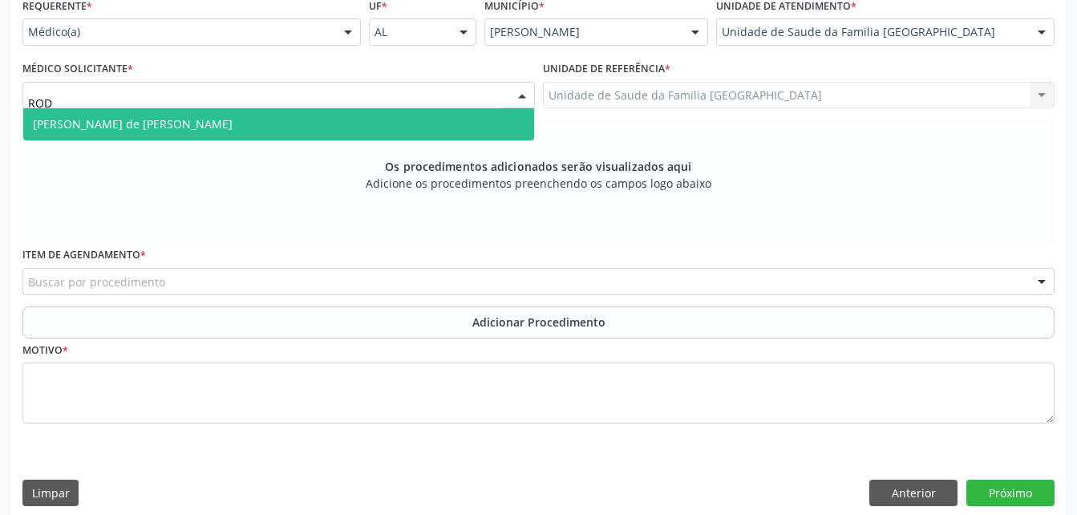
click at [462, 122] on span "[PERSON_NAME] de [PERSON_NAME]" at bounding box center [278, 124] width 511 height 32
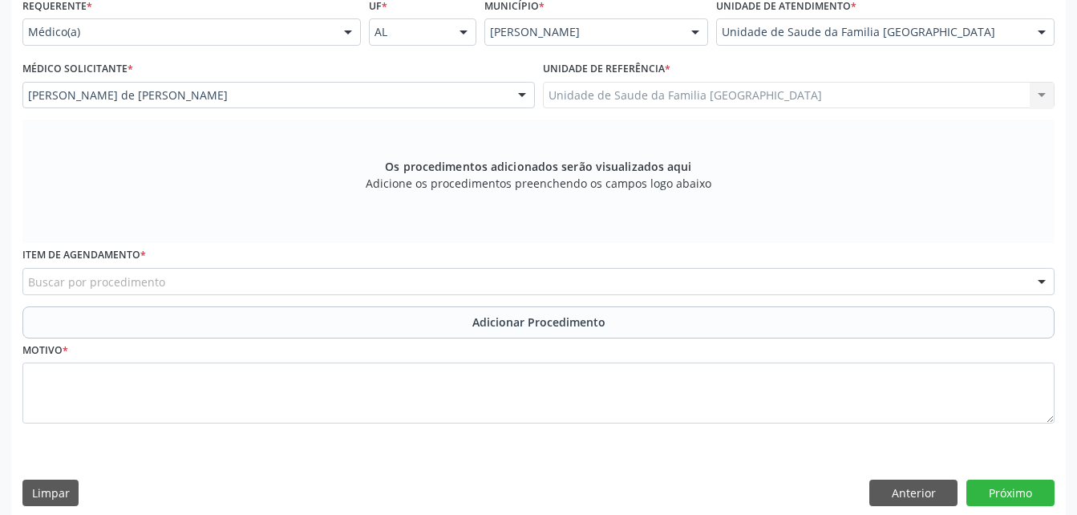
click at [467, 278] on div "Buscar por procedimento" at bounding box center [538, 281] width 1032 height 27
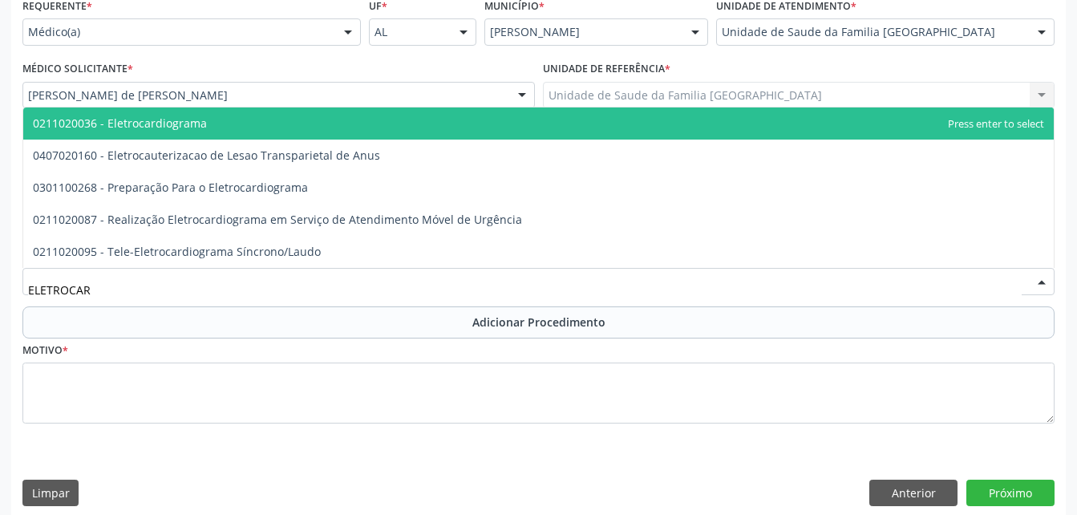
type input "ELETROCARD"
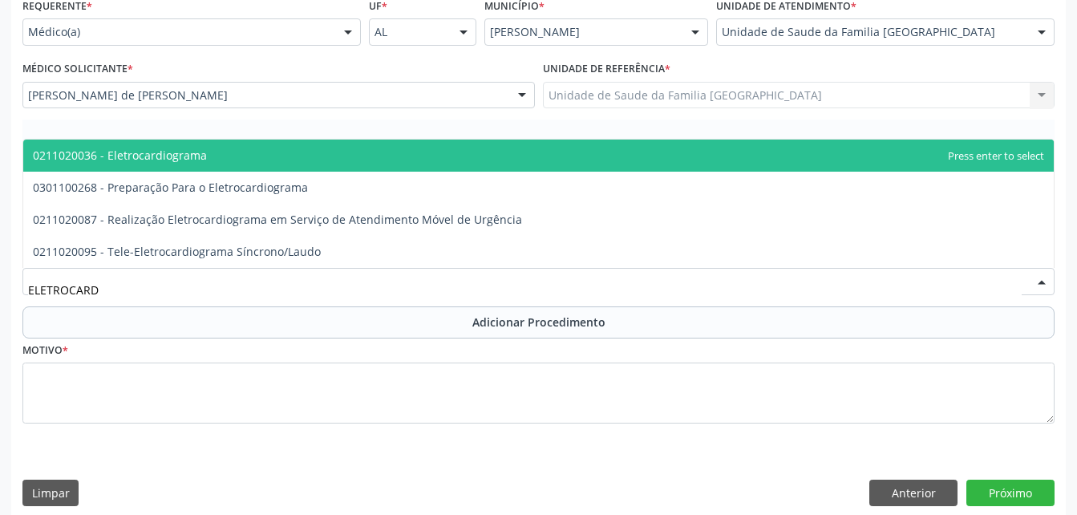
click at [424, 155] on span "0211020036 - Eletrocardiograma" at bounding box center [538, 156] width 1031 height 32
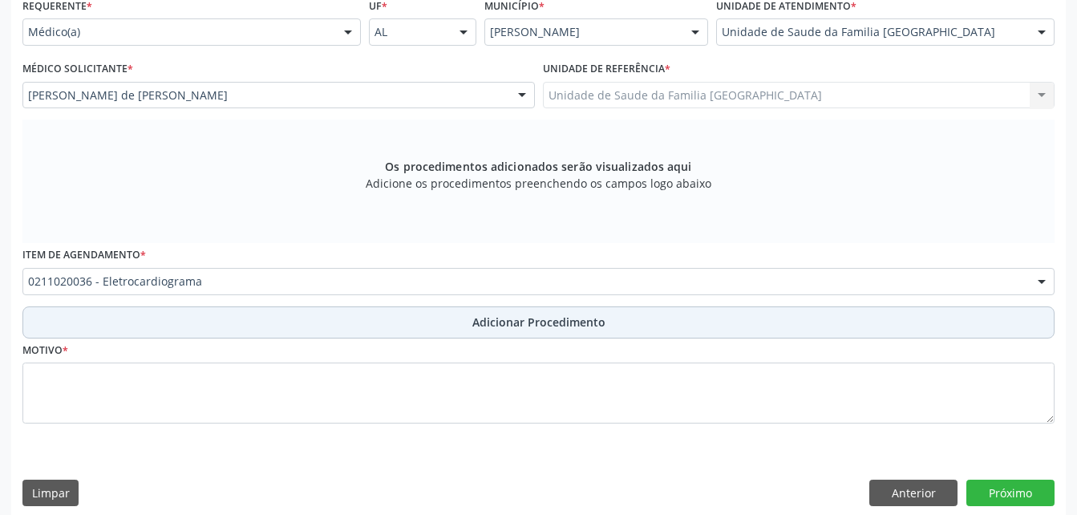
click at [472, 317] on button "Adicionar Procedimento" at bounding box center [538, 322] width 1032 height 32
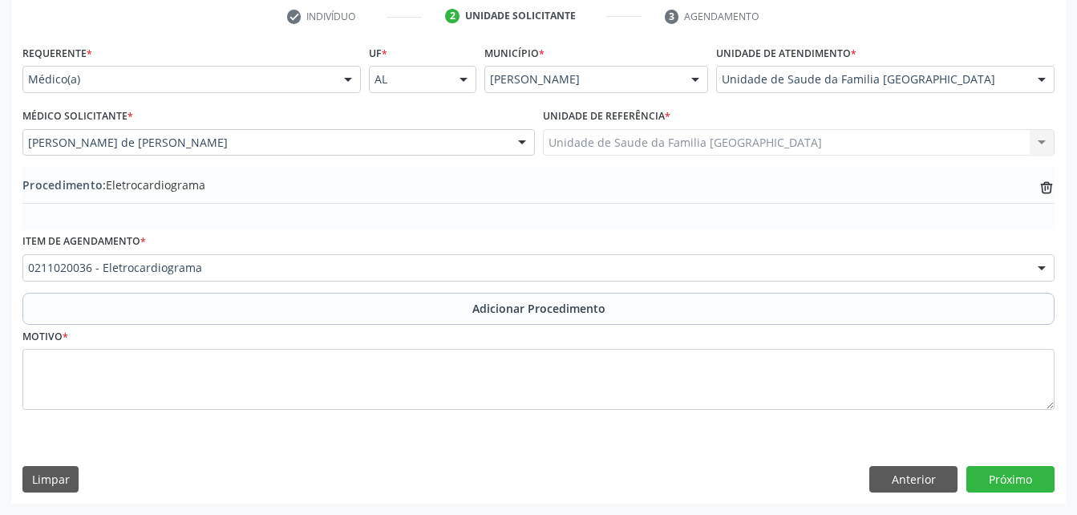
scroll to position [330, 0]
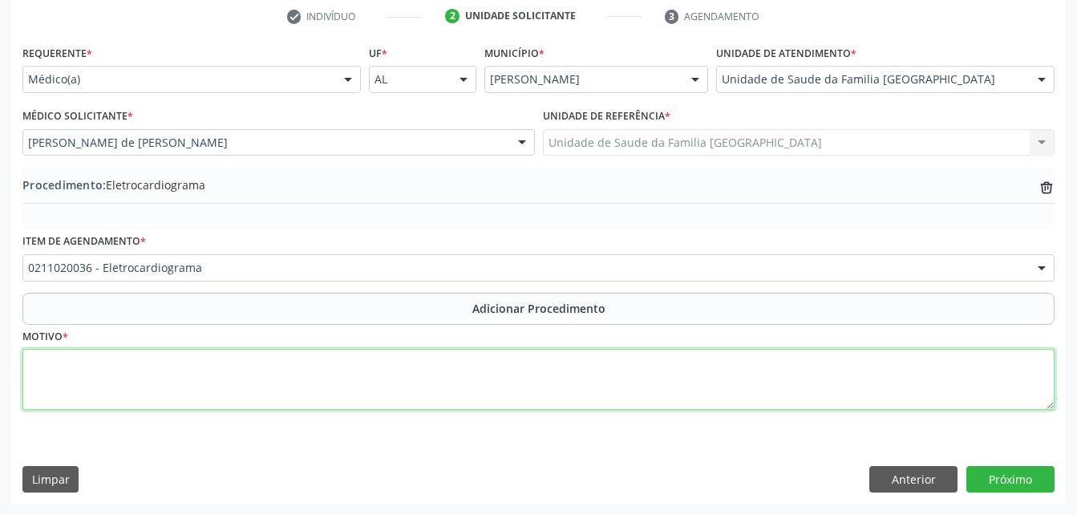
click at [481, 377] on textarea at bounding box center [538, 379] width 1032 height 61
type textarea "PALPITAÇAO"
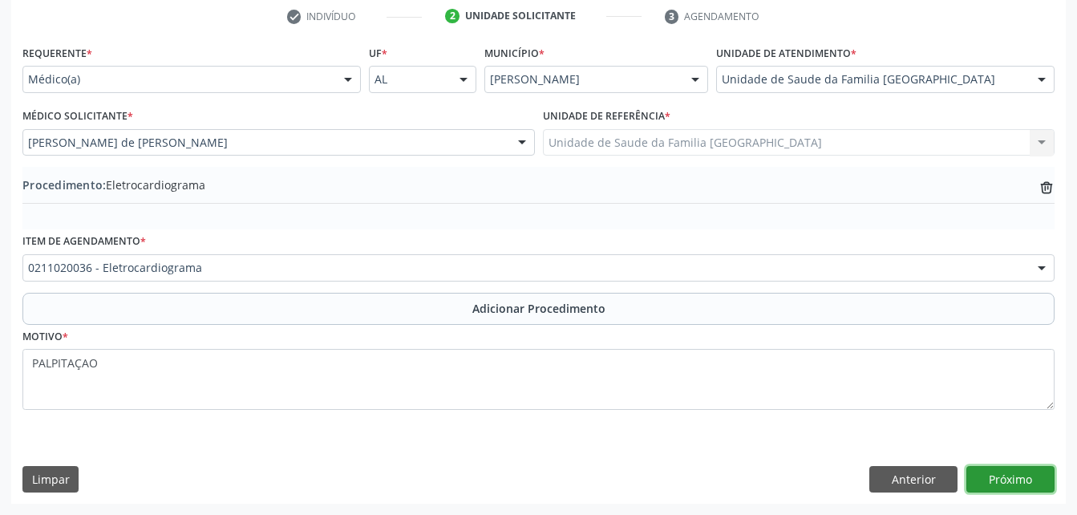
click at [1003, 476] on button "Próximo" at bounding box center [1011, 479] width 88 height 27
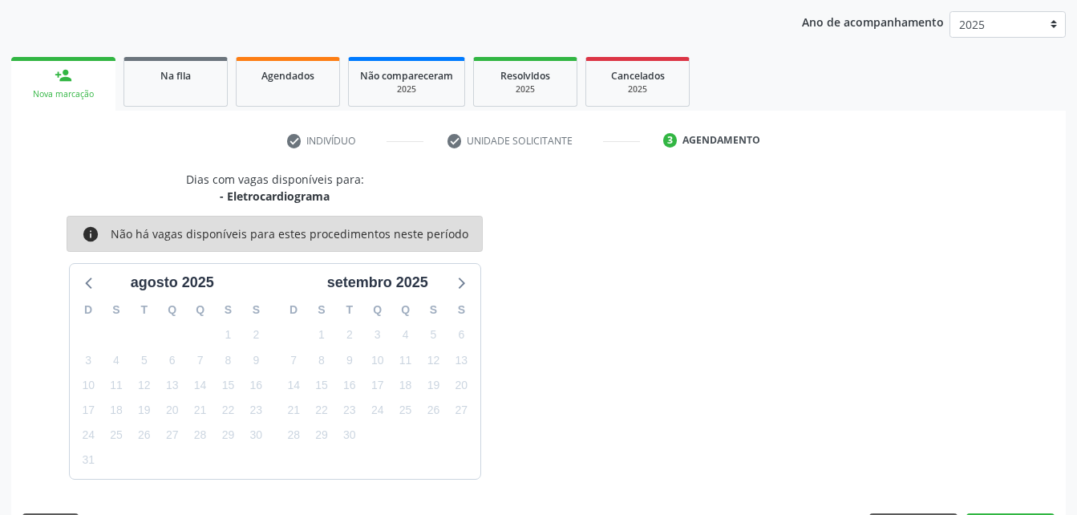
scroll to position [253, 0]
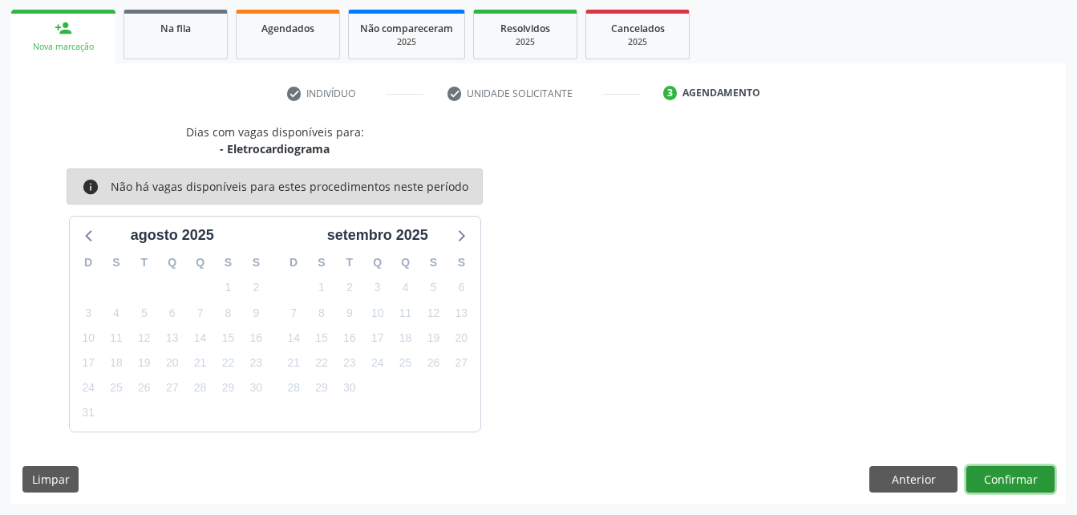
click at [1007, 469] on button "Confirmar" at bounding box center [1011, 479] width 88 height 27
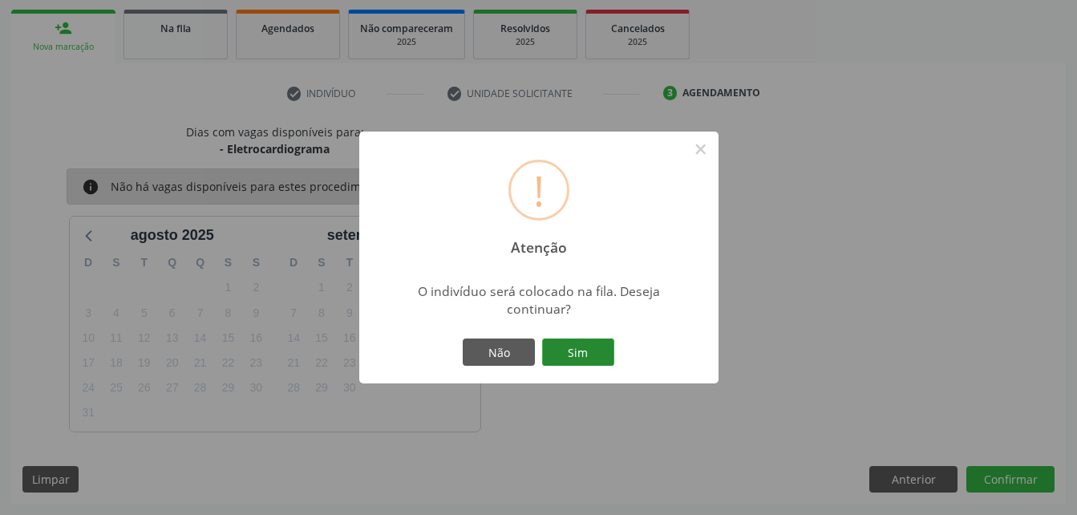
click at [572, 350] on button "Sim" at bounding box center [578, 351] width 72 height 27
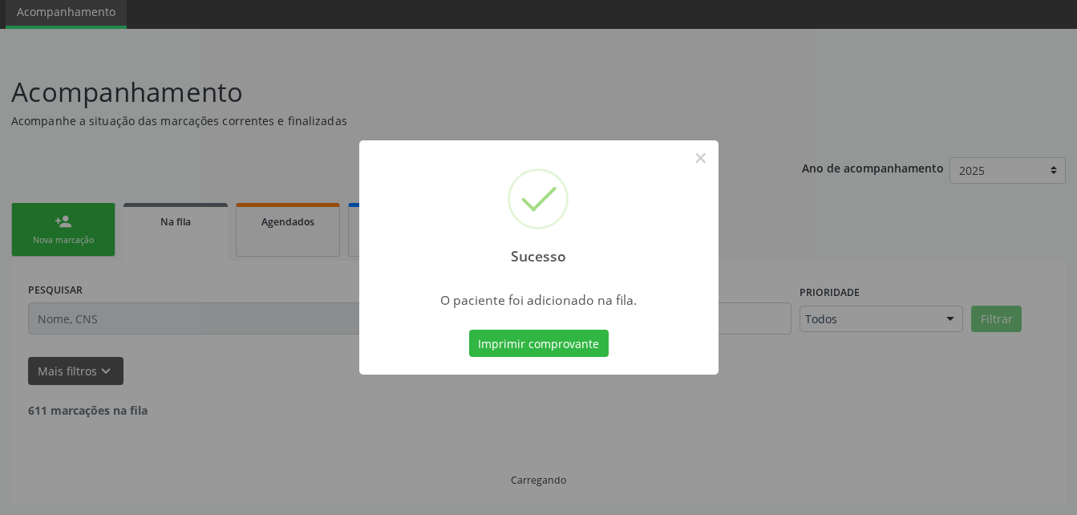
scroll to position [43, 0]
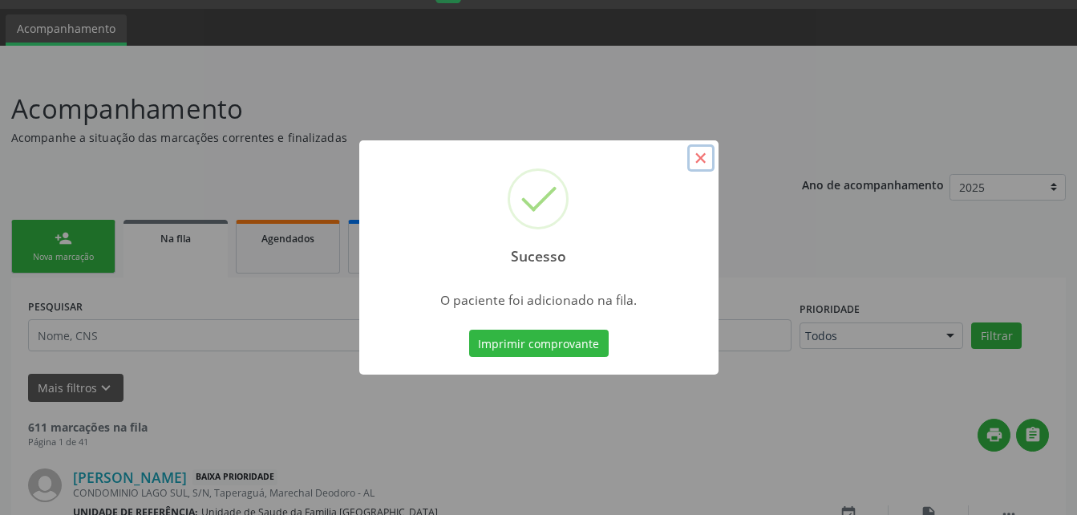
click at [696, 160] on button "×" at bounding box center [700, 157] width 27 height 27
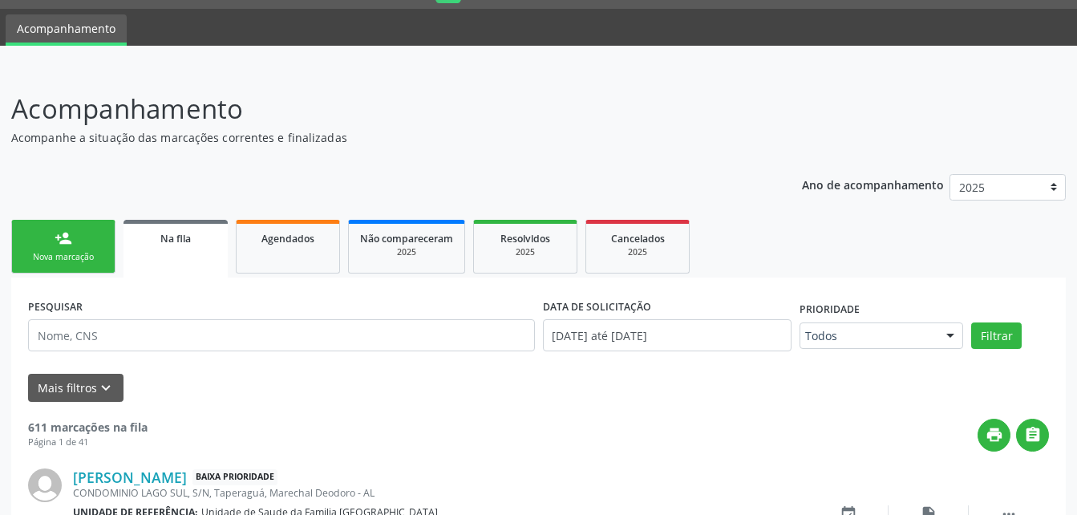
click at [84, 244] on link "person_add Nova marcação" at bounding box center [63, 247] width 104 height 54
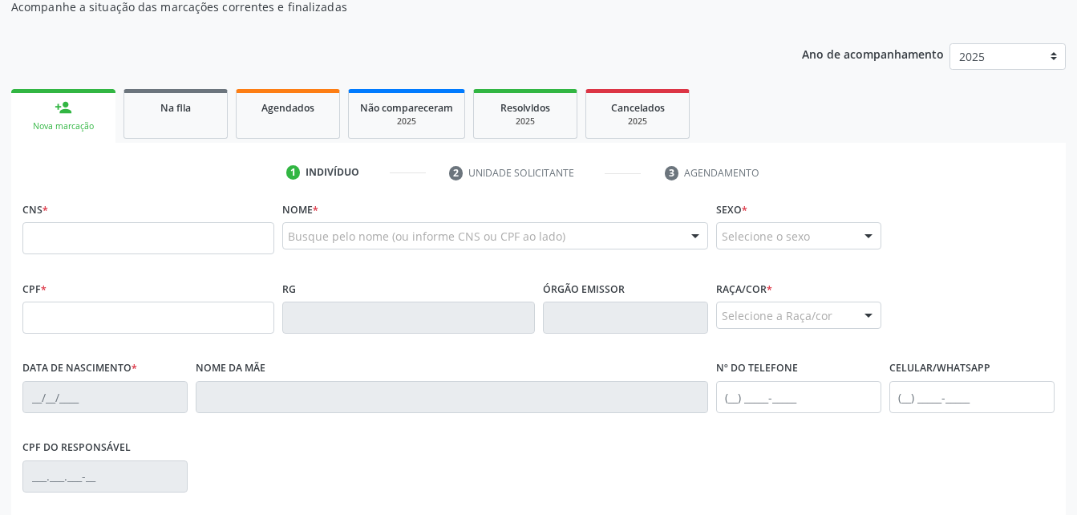
scroll to position [203, 0]
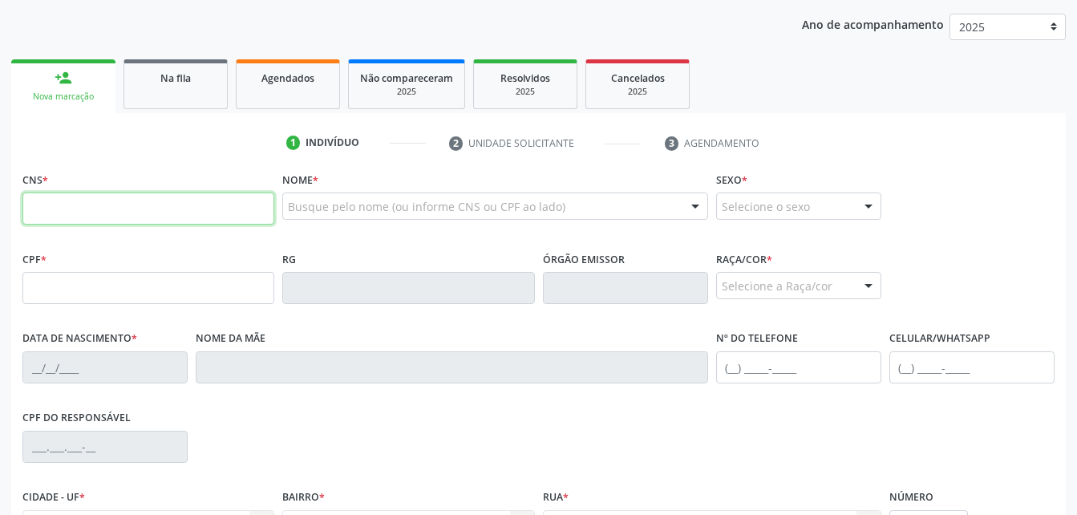
click at [110, 209] on input "text" at bounding box center [148, 209] width 252 height 32
paste input "705 4024 3145 7399"
type input "705 4024 3145 7399"
type input "056.461.724-54"
type input "20/09/1967"
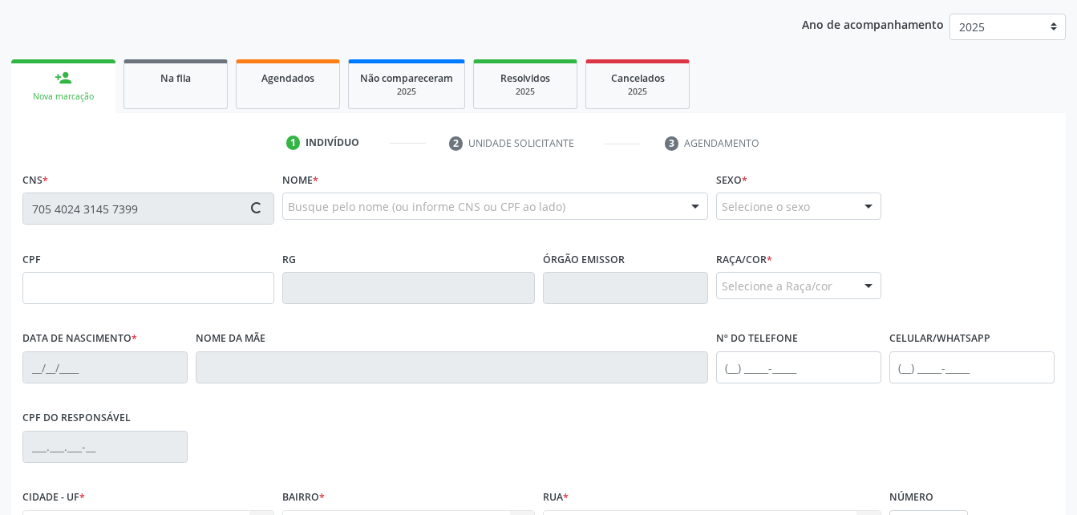
type input "Delmira Josefa da Conceição"
type input "(82) 99388-1096"
type input "0"
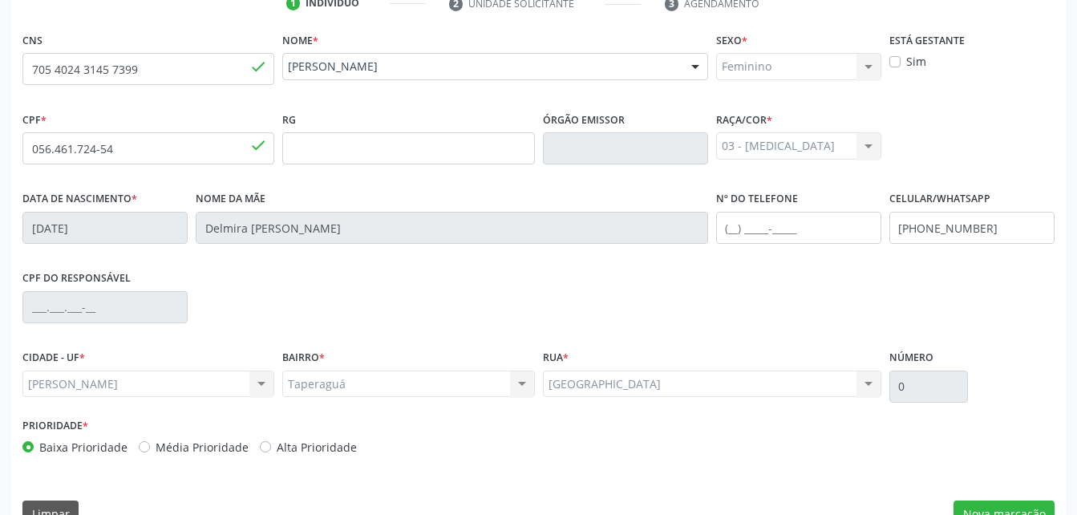
scroll to position [363, 0]
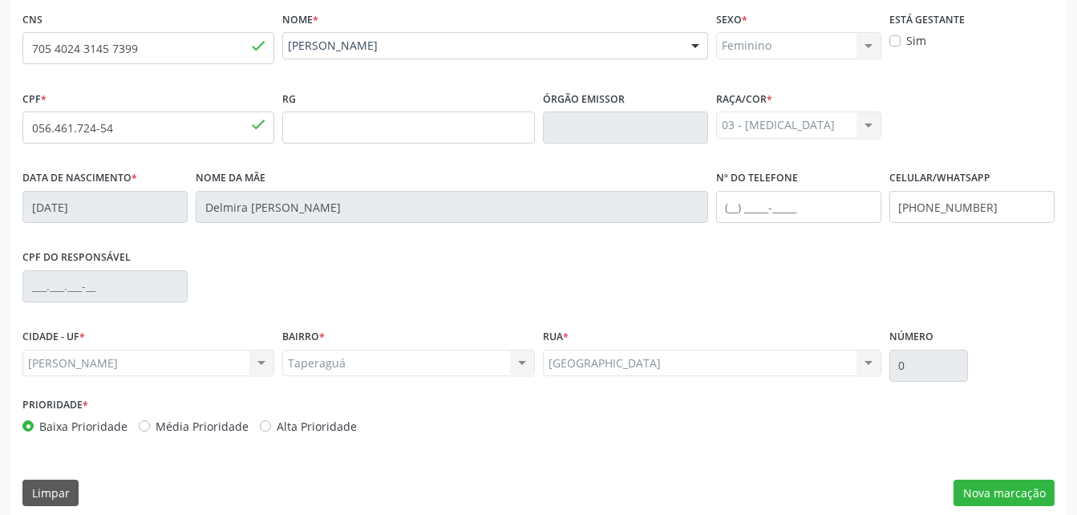
click at [1025, 510] on div "CNS 705 4024 3145 7399 done Nome * Maria Luzinete Josefa da Conceição Maria Luz…" at bounding box center [538, 262] width 1055 height 510
click at [1011, 490] on button "Nova marcação" at bounding box center [1004, 493] width 101 height 27
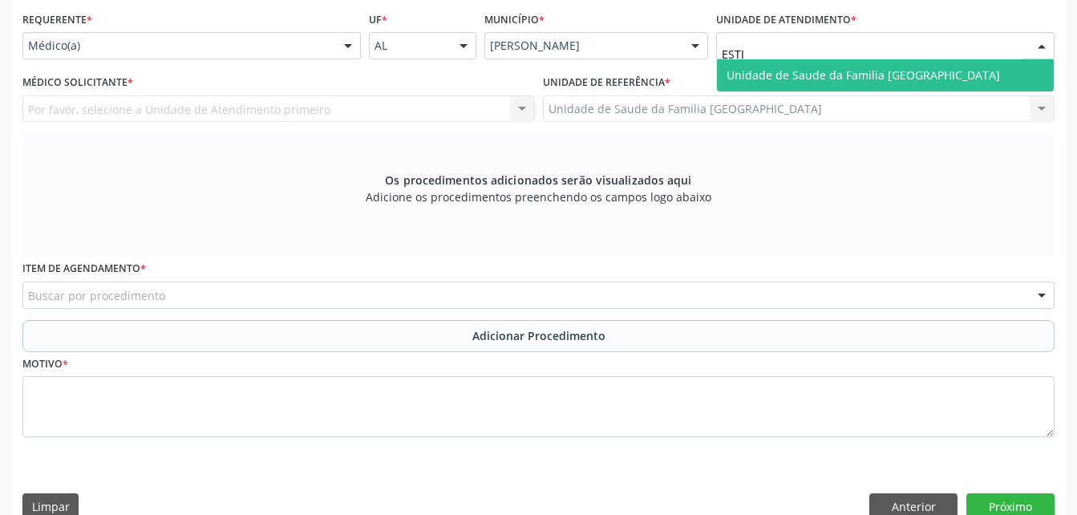
type input "ESTIV"
click at [866, 87] on span "Unidade de Saude da Familia [GEOGRAPHIC_DATA]" at bounding box center [885, 75] width 337 height 32
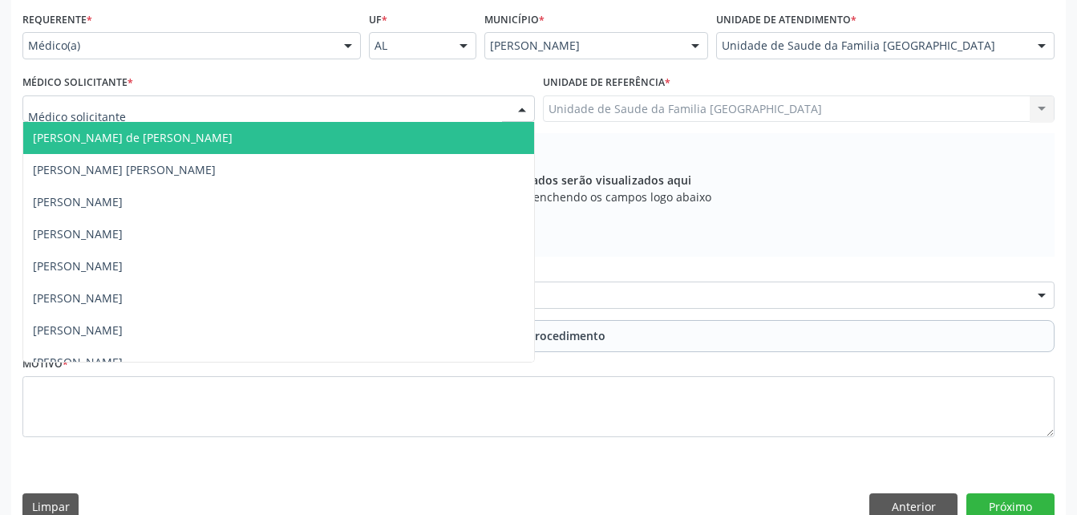
click at [407, 107] on div at bounding box center [278, 108] width 513 height 27
type input "T"
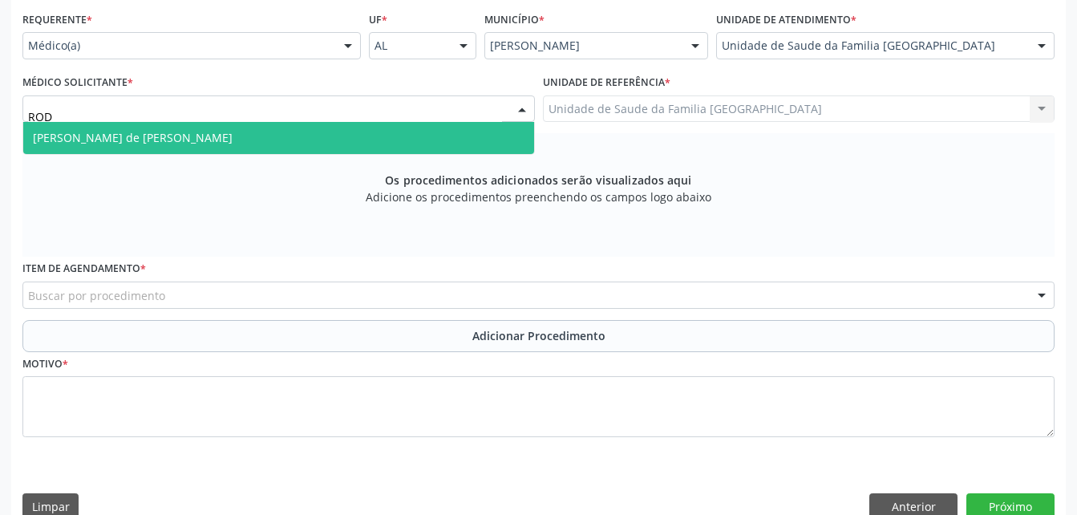
type input "RODR"
click at [399, 139] on span "[PERSON_NAME] de [PERSON_NAME]" at bounding box center [278, 138] width 511 height 32
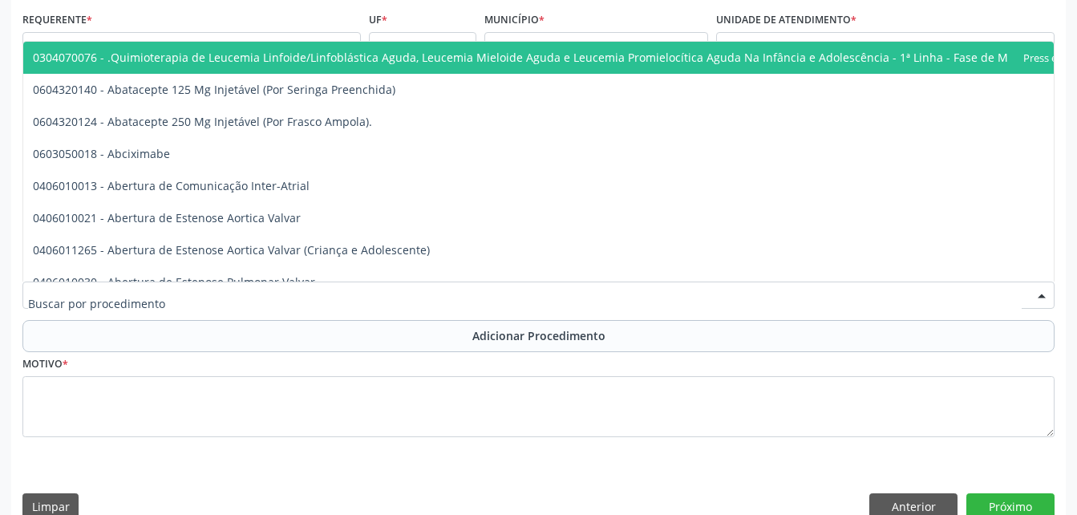
click at [426, 292] on div at bounding box center [538, 295] width 1032 height 27
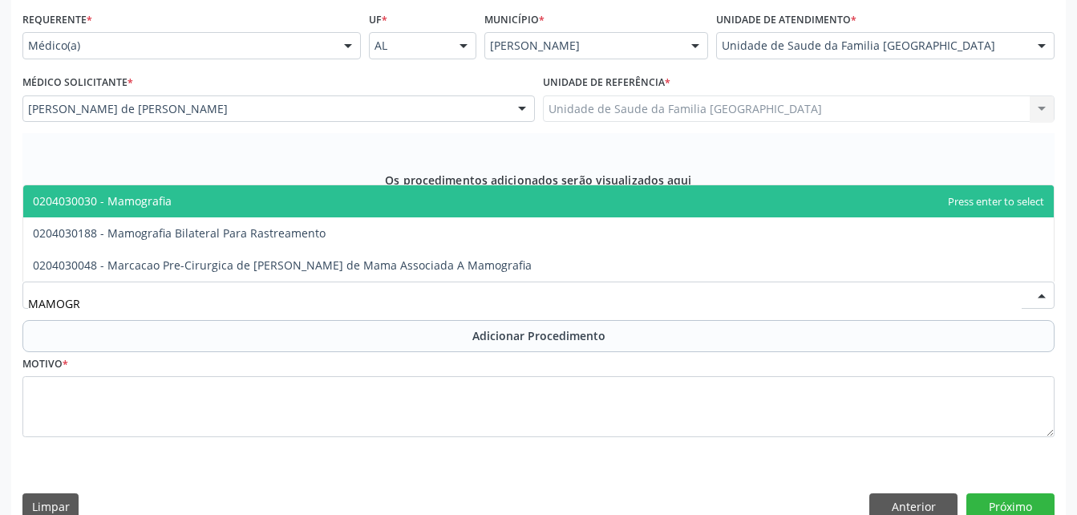
type input "MAMOGRA"
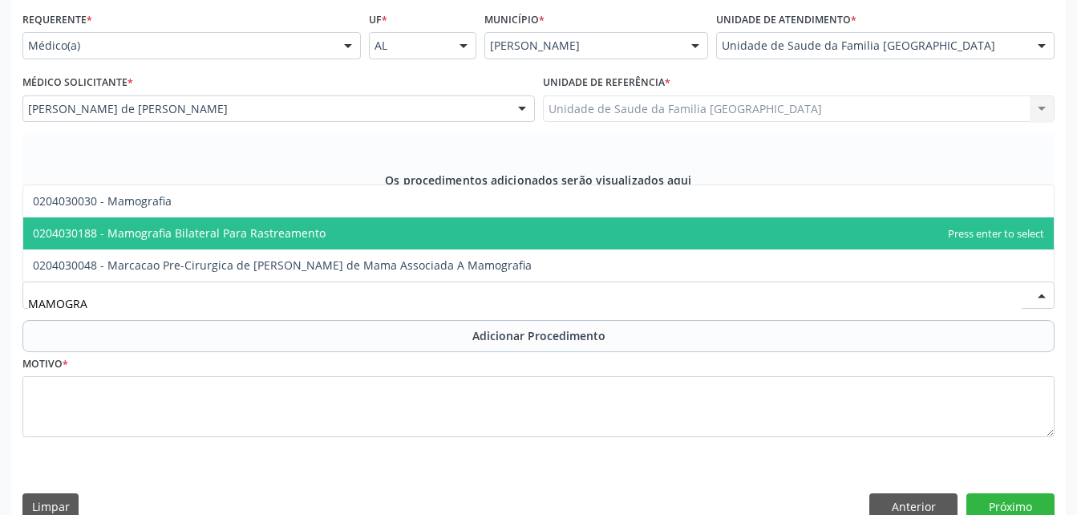
drag, startPoint x: 436, startPoint y: 232, endPoint x: 439, endPoint y: 281, distance: 49.0
click at [436, 239] on span "0204030188 - Mamografia Bilateral Para Rastreamento" at bounding box center [538, 233] width 1031 height 32
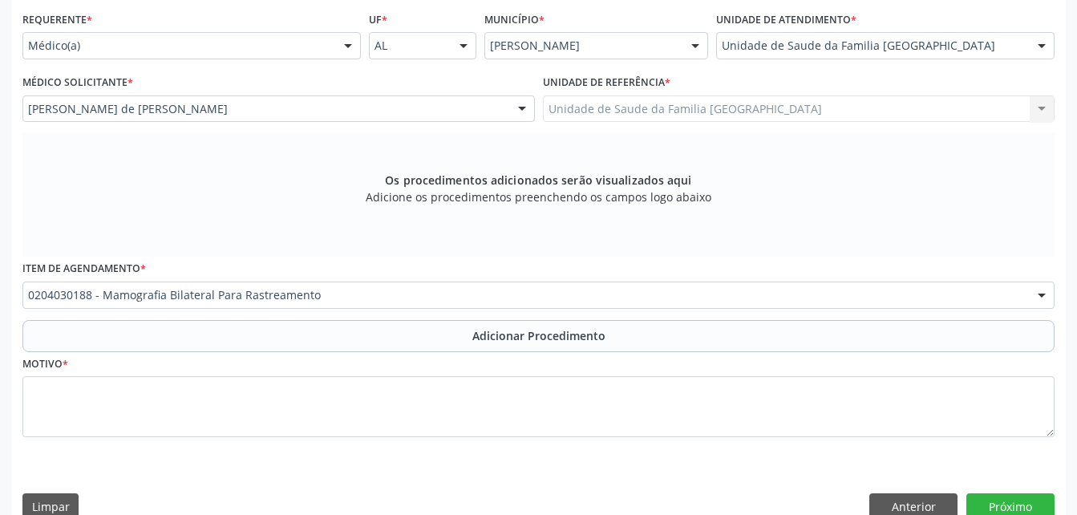
drag, startPoint x: 435, startPoint y: 339, endPoint x: 432, endPoint y: 387, distance: 47.4
click at [435, 342] on button "Adicionar Procedimento" at bounding box center [538, 336] width 1032 height 32
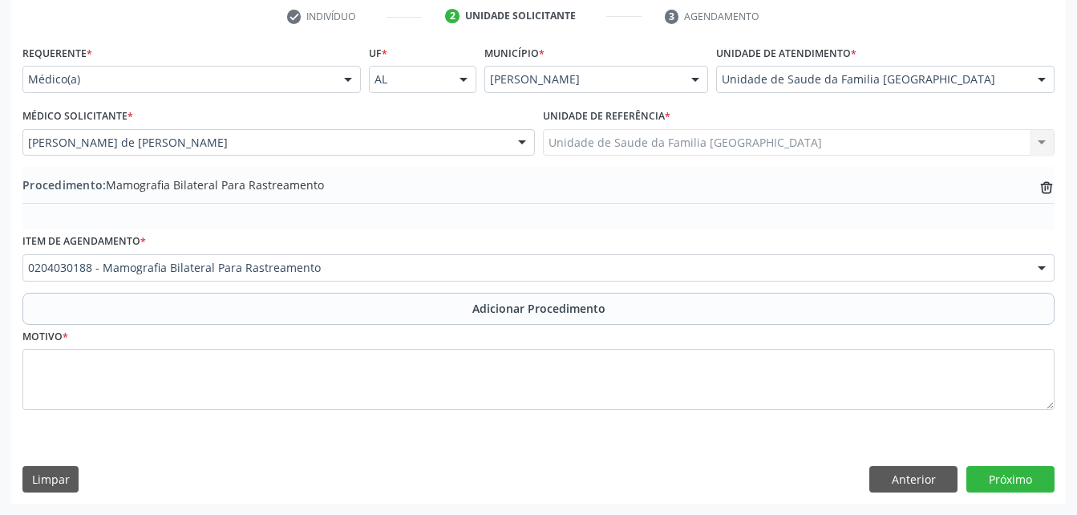
scroll to position [330, 0]
click at [432, 411] on fieldset "Motivo *" at bounding box center [538, 373] width 1032 height 96
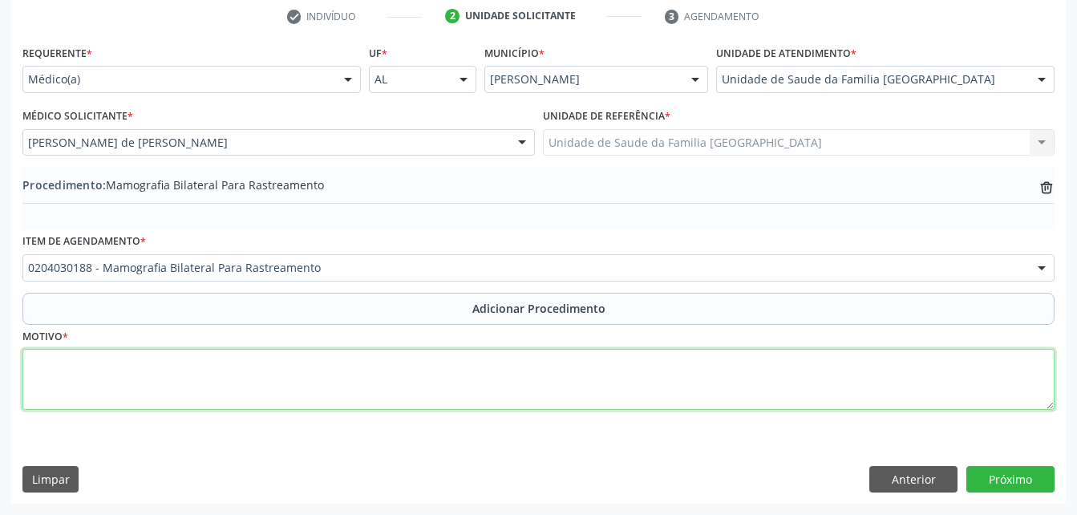
click at [427, 399] on textarea at bounding box center [538, 379] width 1032 height 61
type textarea "ROTINA"
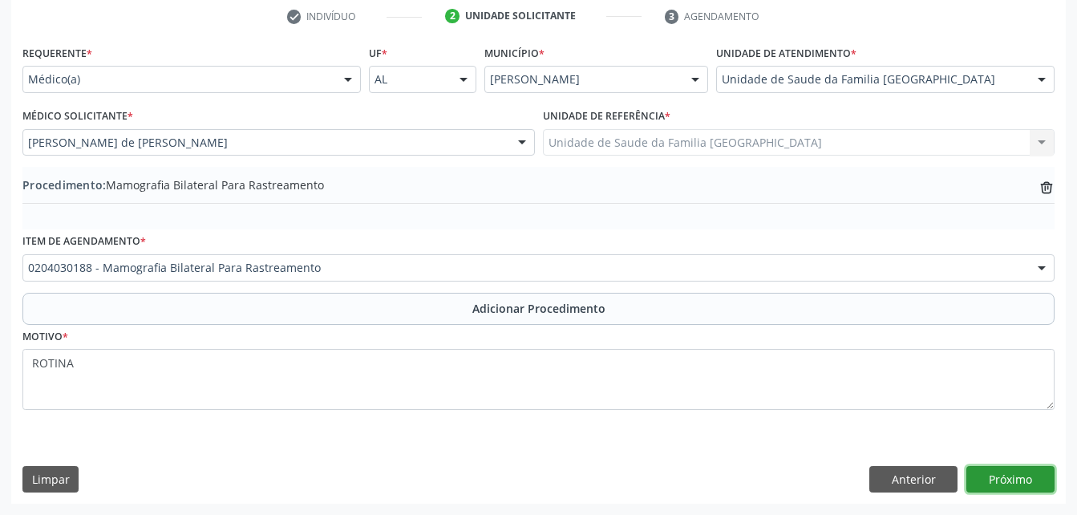
click at [1039, 484] on button "Próximo" at bounding box center [1011, 479] width 88 height 27
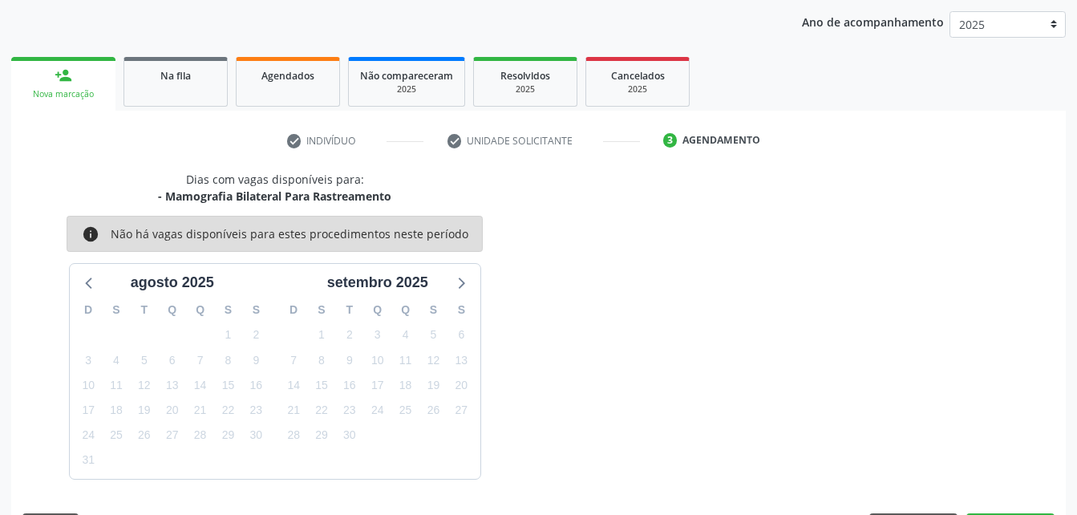
scroll to position [253, 0]
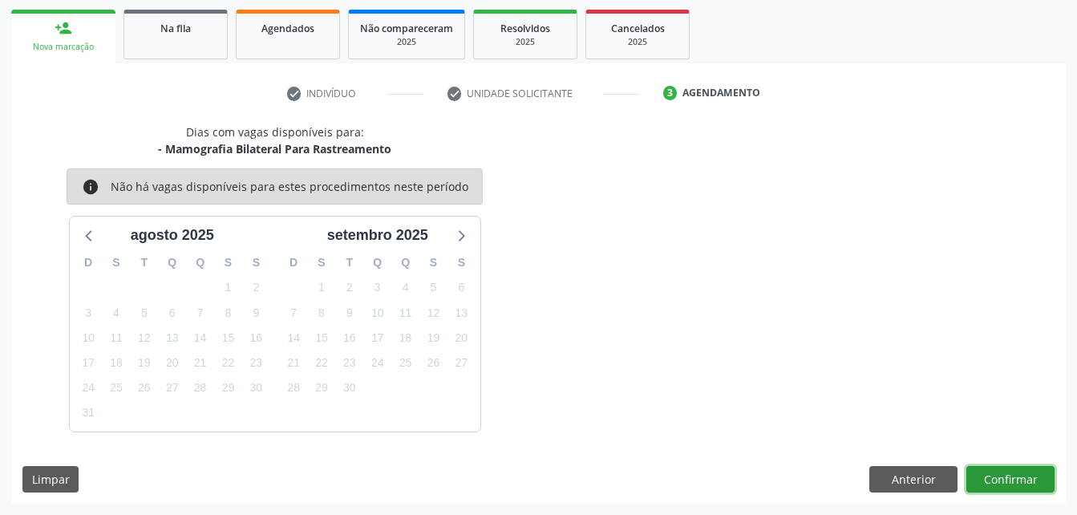
click at [1040, 475] on button "Confirmar" at bounding box center [1011, 479] width 88 height 27
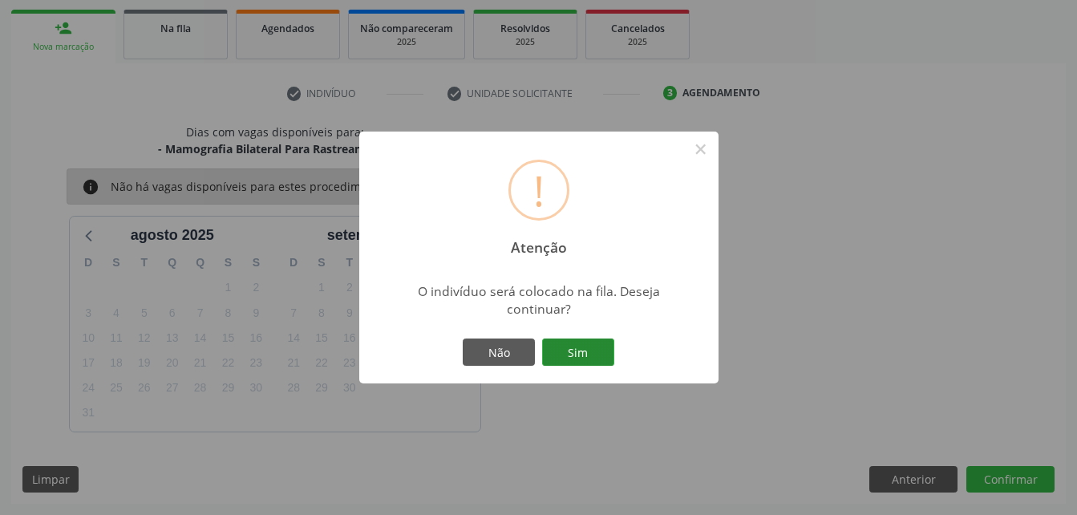
click at [609, 356] on button "Sim" at bounding box center [578, 351] width 72 height 27
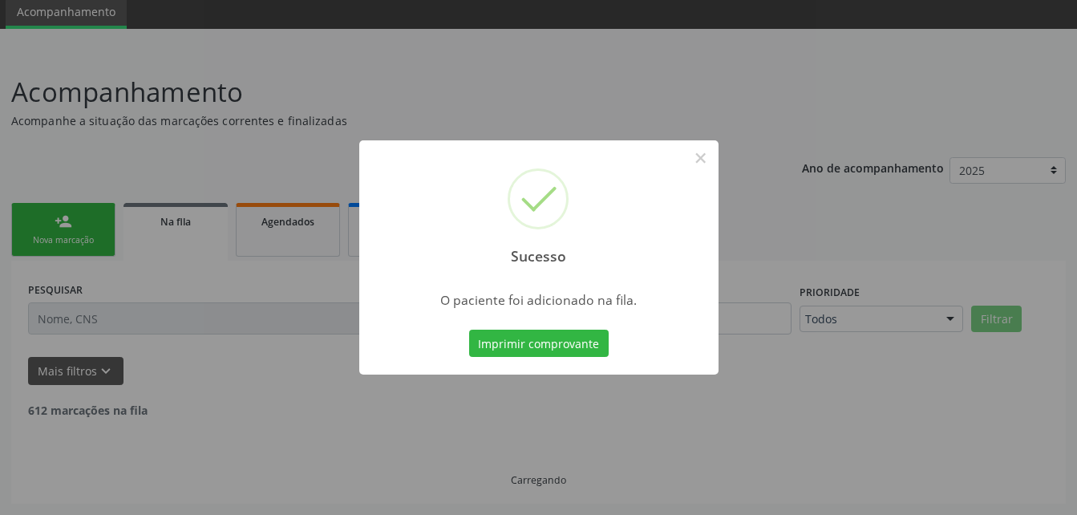
scroll to position [43, 0]
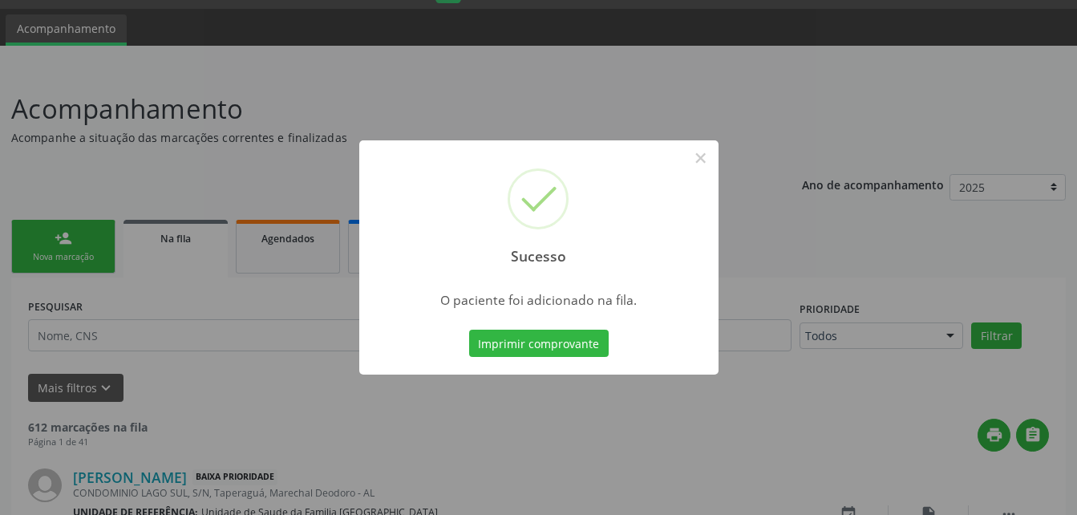
click at [469, 330] on button "Imprimir comprovante" at bounding box center [539, 343] width 140 height 27
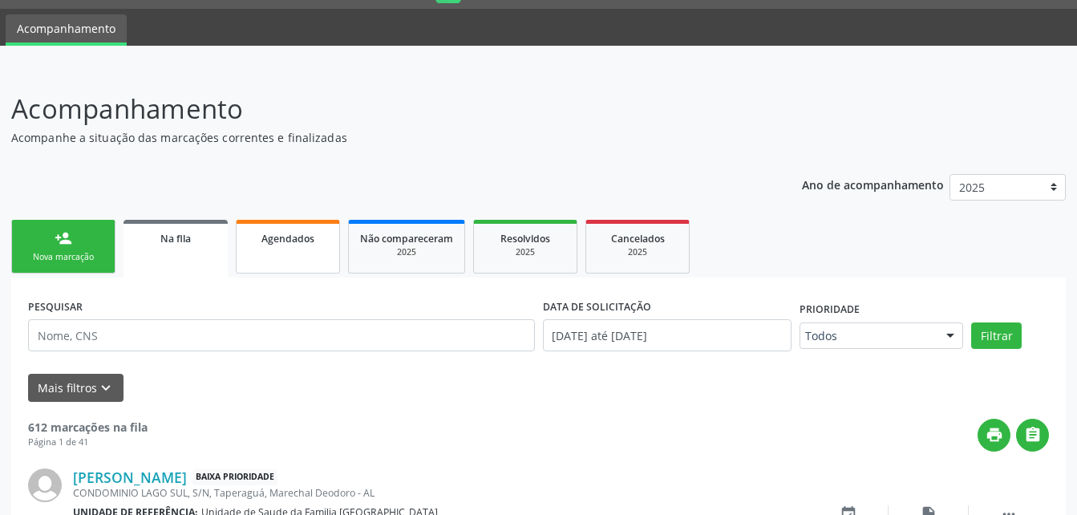
click at [271, 238] on span "Agendados" at bounding box center [287, 239] width 53 height 14
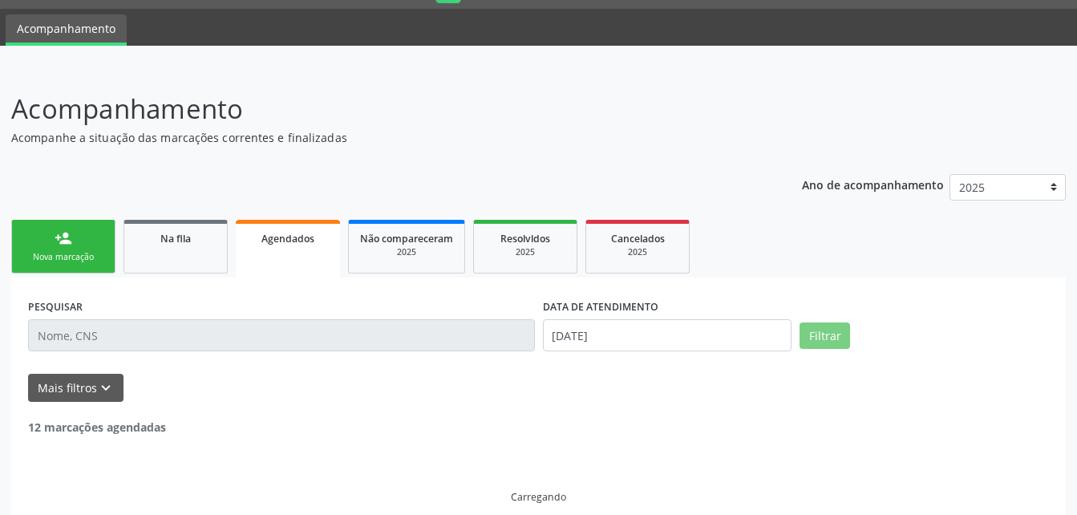
scroll to position [8, 0]
